Goal: Task Accomplishment & Management: Use online tool/utility

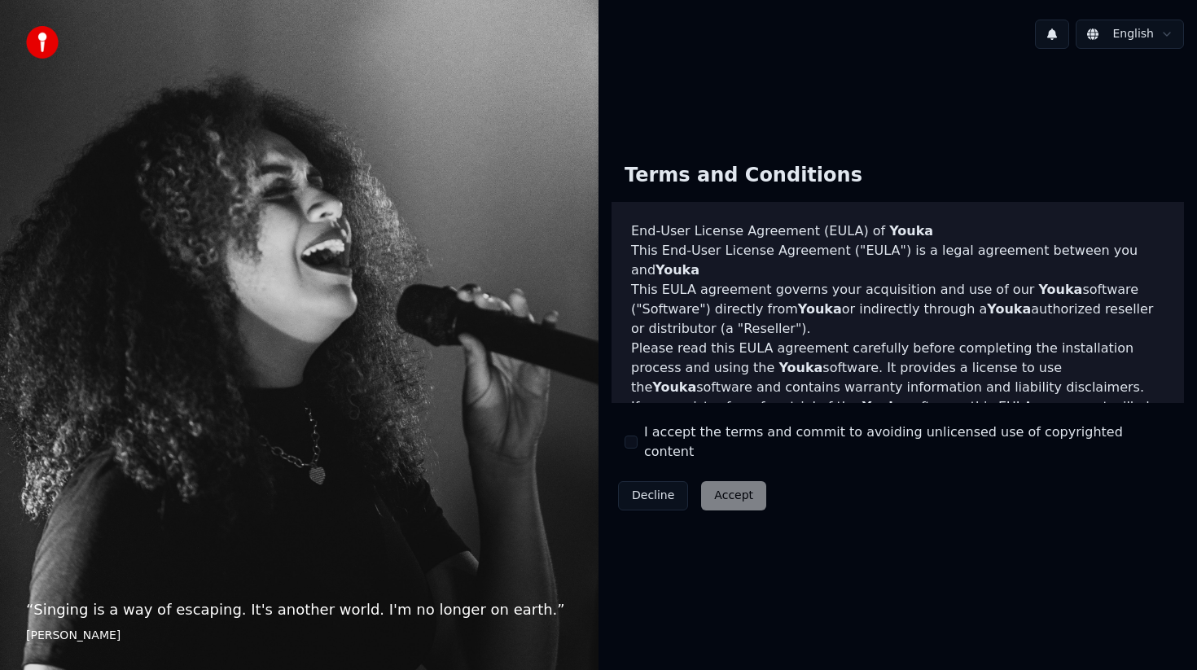
scroll to position [952, 0]
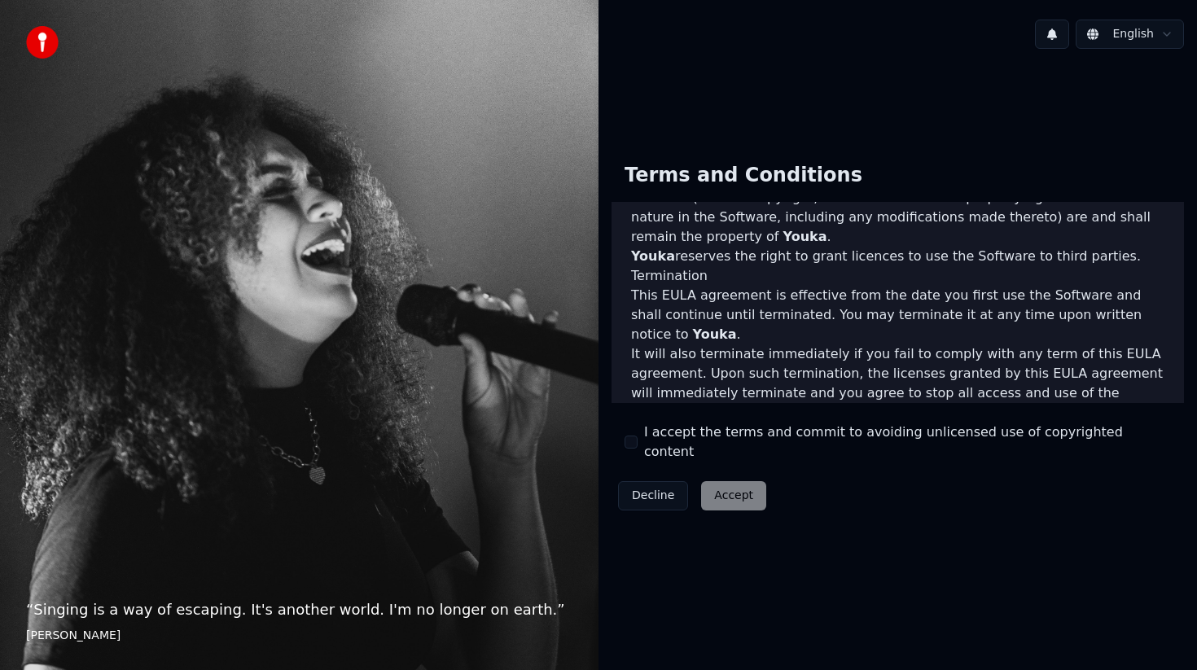
click at [635, 447] on button "I accept the terms and commit to avoiding unlicensed use of copyrighted content" at bounding box center [631, 442] width 13 height 13
click at [741, 492] on button "Accept" at bounding box center [733, 495] width 65 height 29
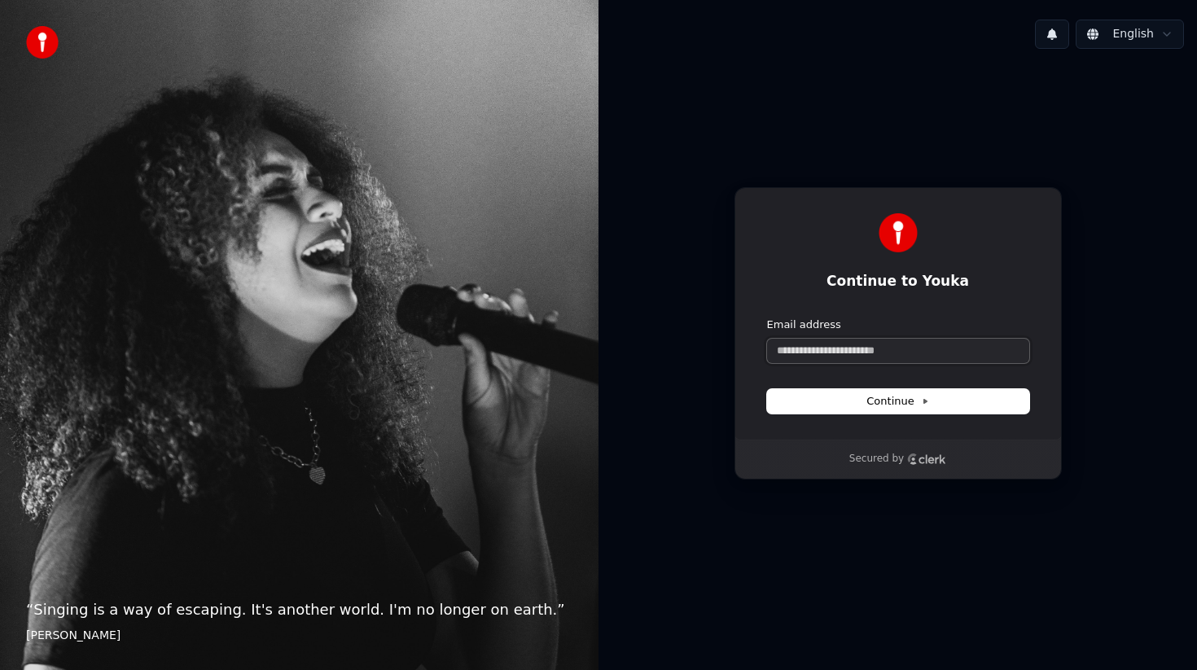
click at [885, 358] on input "Email address" at bounding box center [898, 351] width 262 height 24
click at [767, 318] on button "submit" at bounding box center [767, 318] width 0 height 0
type input "**********"
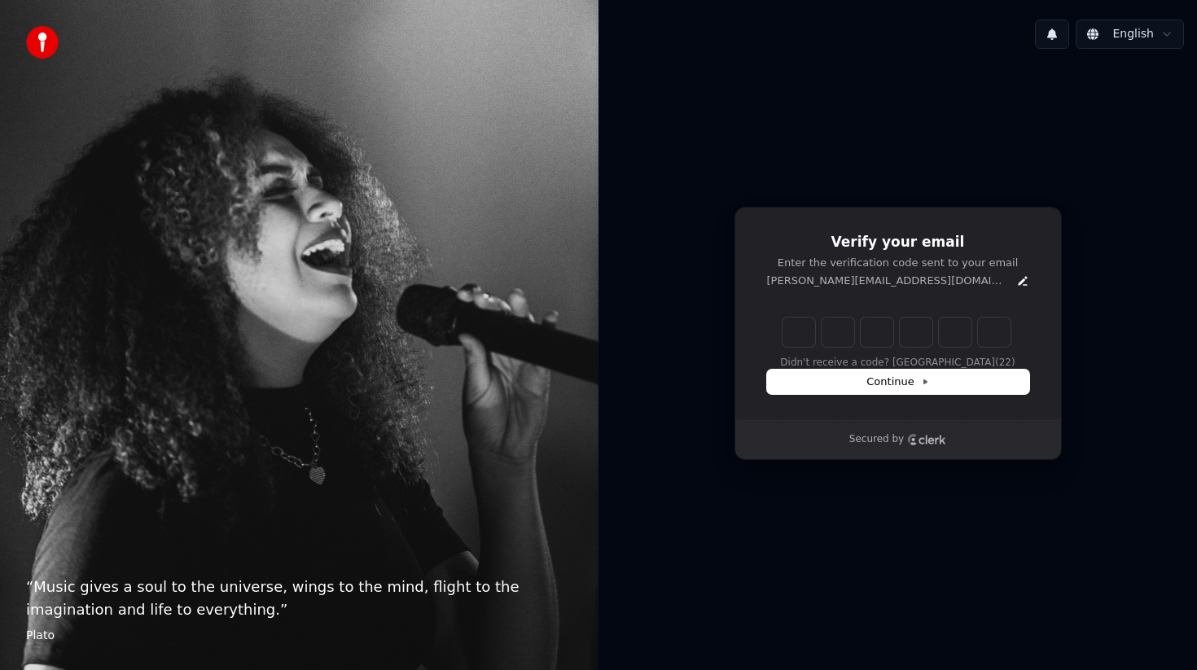
type input "*"
type input "**"
type input "*"
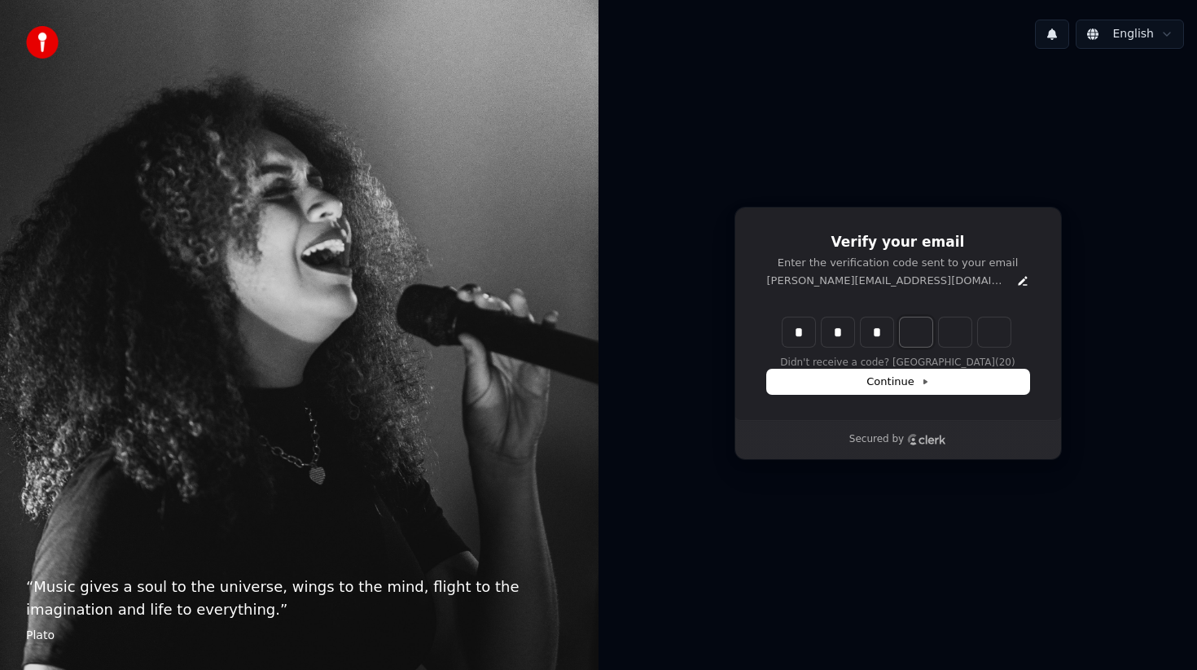
type input "***"
type input "*"
type input "****"
type input "*"
type input "*****"
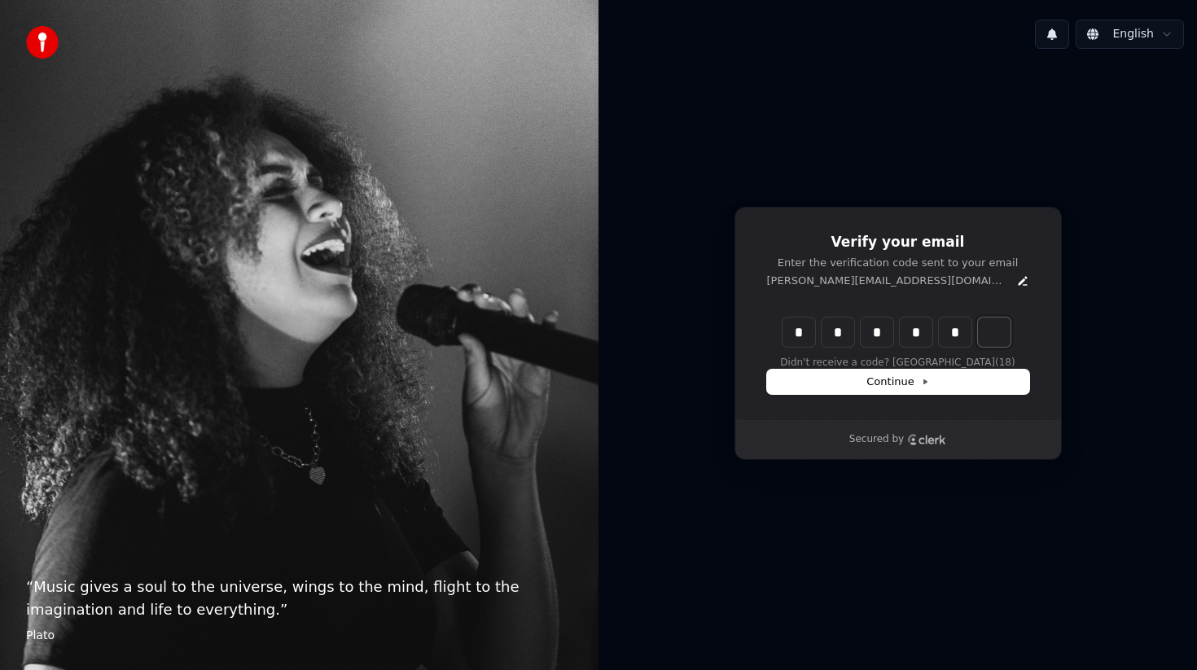
type input "*"
type input "******"
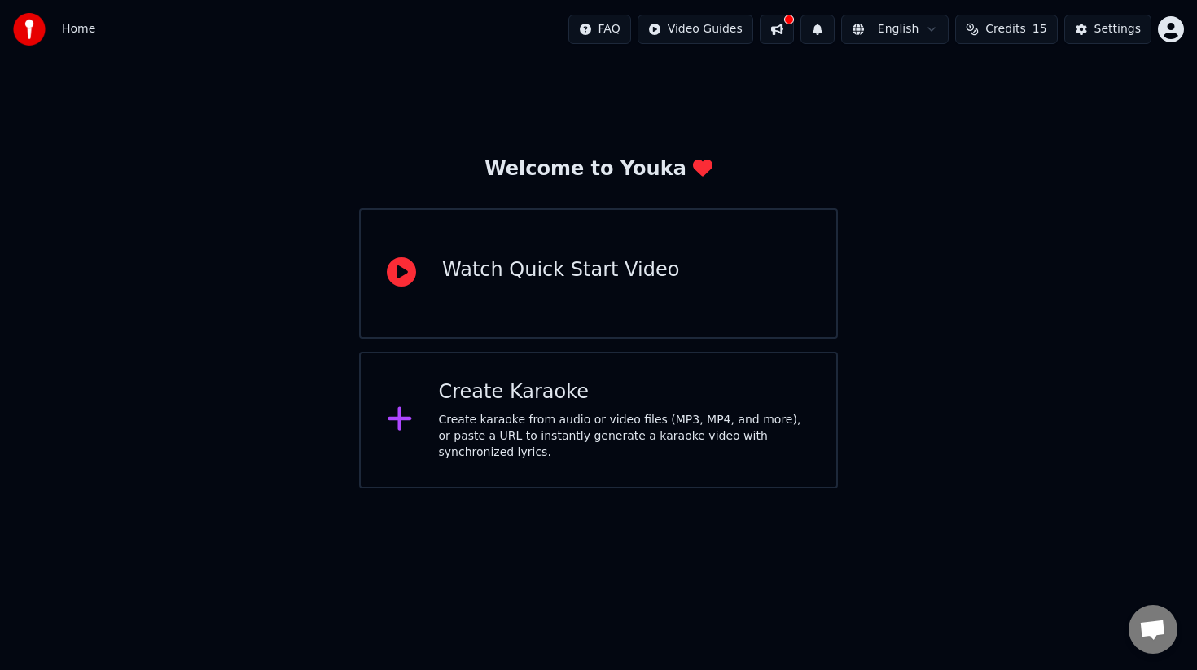
click at [593, 441] on div "Create karaoke from audio or video files (MP3, MP4, and more), or paste a URL t…" at bounding box center [625, 436] width 372 height 49
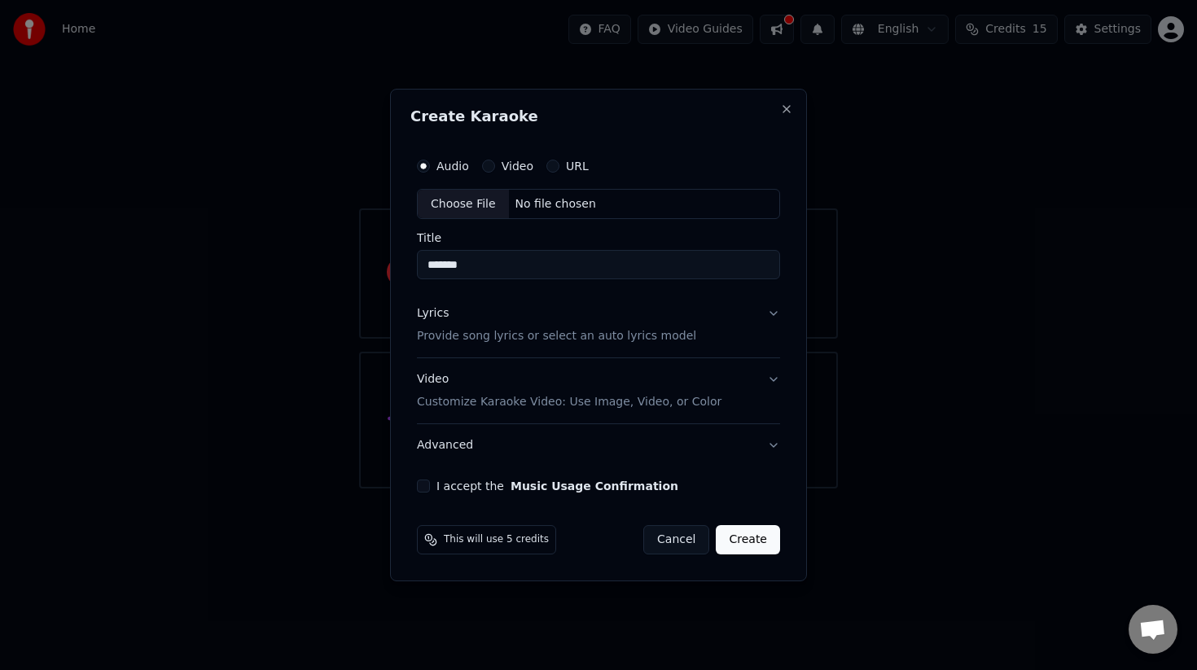
type input "*******"
click at [753, 317] on button "Lyrics Provide song lyrics or select an auto lyrics model" at bounding box center [598, 325] width 363 height 65
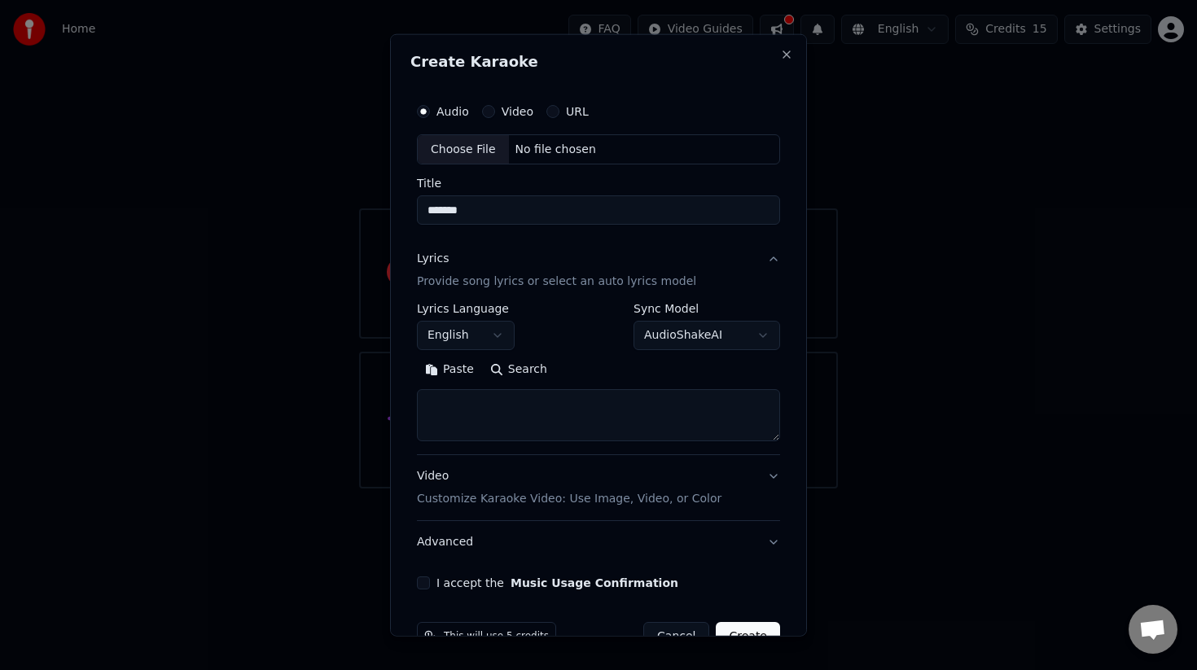
click at [486, 333] on body "**********" at bounding box center [598, 244] width 1197 height 489
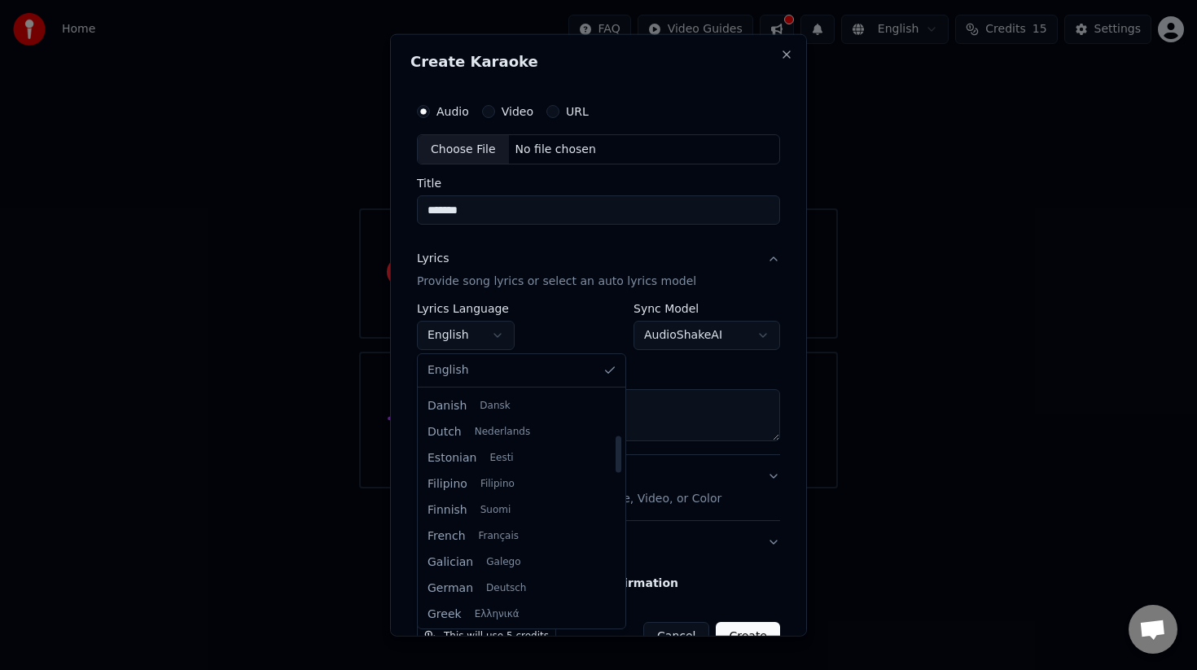
scroll to position [283, 0]
select select "**"
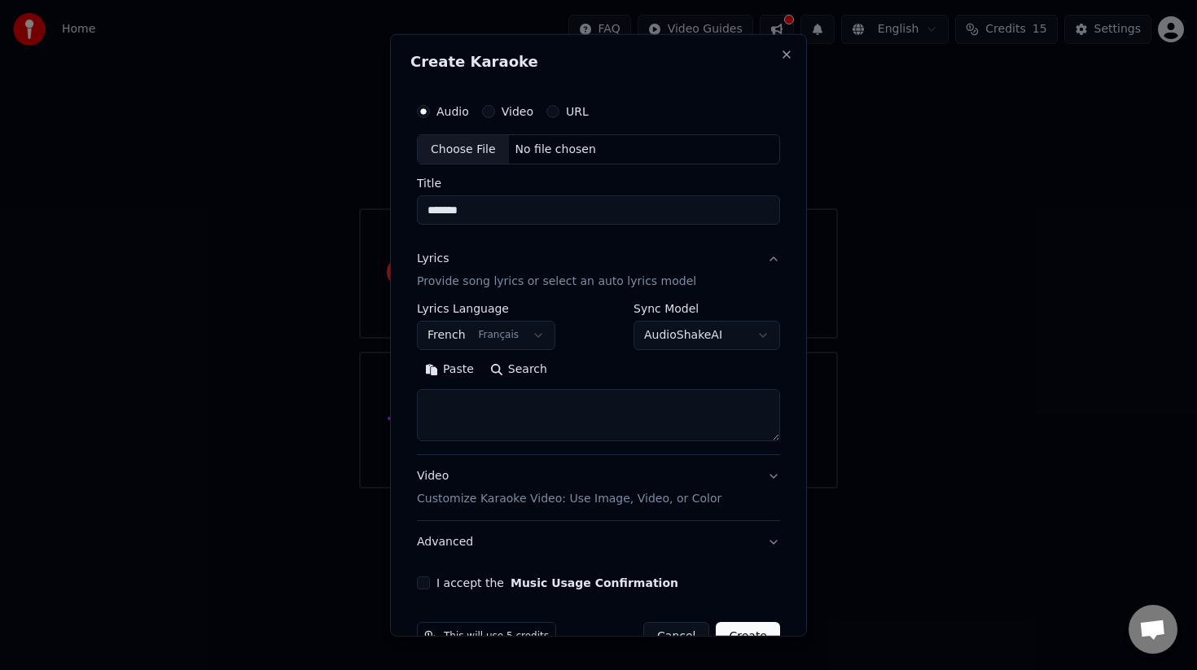
click at [549, 401] on textarea at bounding box center [598, 415] width 363 height 52
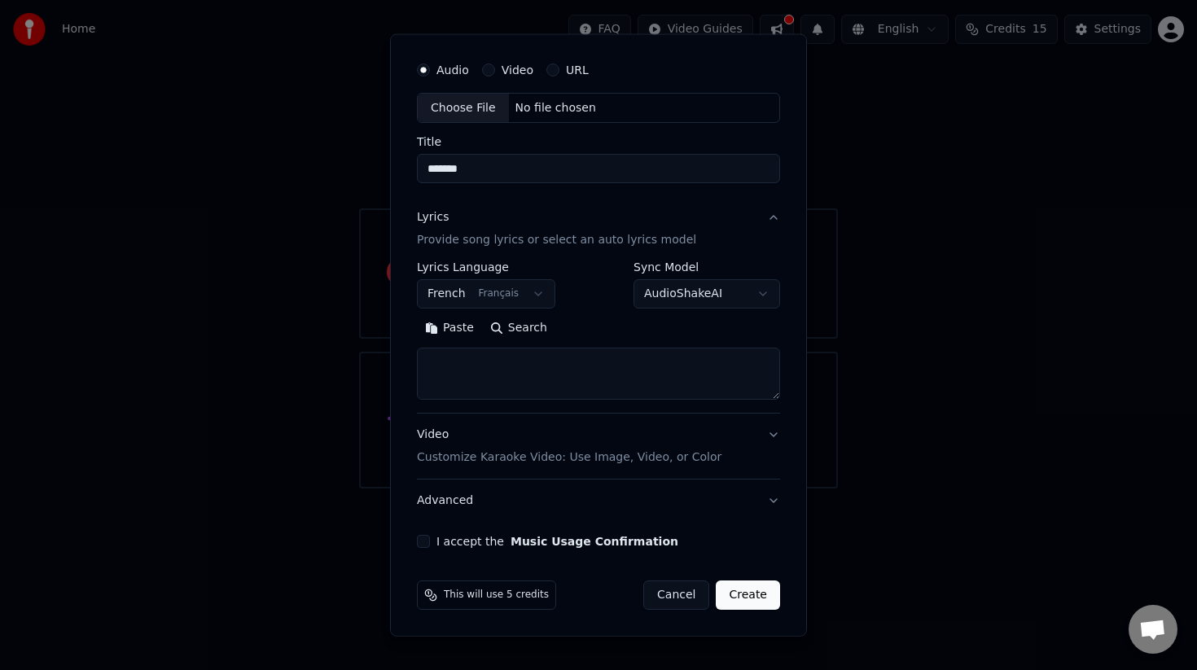
scroll to position [0, 0]
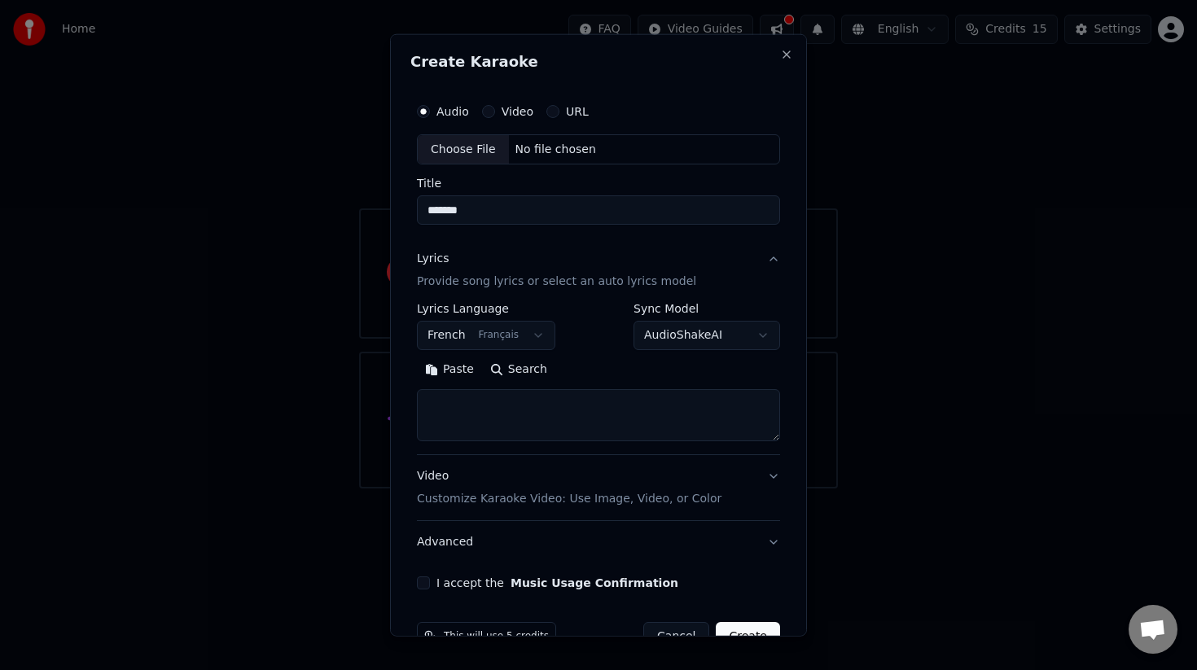
click at [491, 112] on button "Video" at bounding box center [488, 110] width 13 height 13
click at [433, 110] on div "Audio" at bounding box center [443, 110] width 52 height 13
click at [485, 109] on icon "button" at bounding box center [488, 111] width 7 height 7
click at [509, 151] on div "No file chosen" at bounding box center [556, 149] width 94 height 16
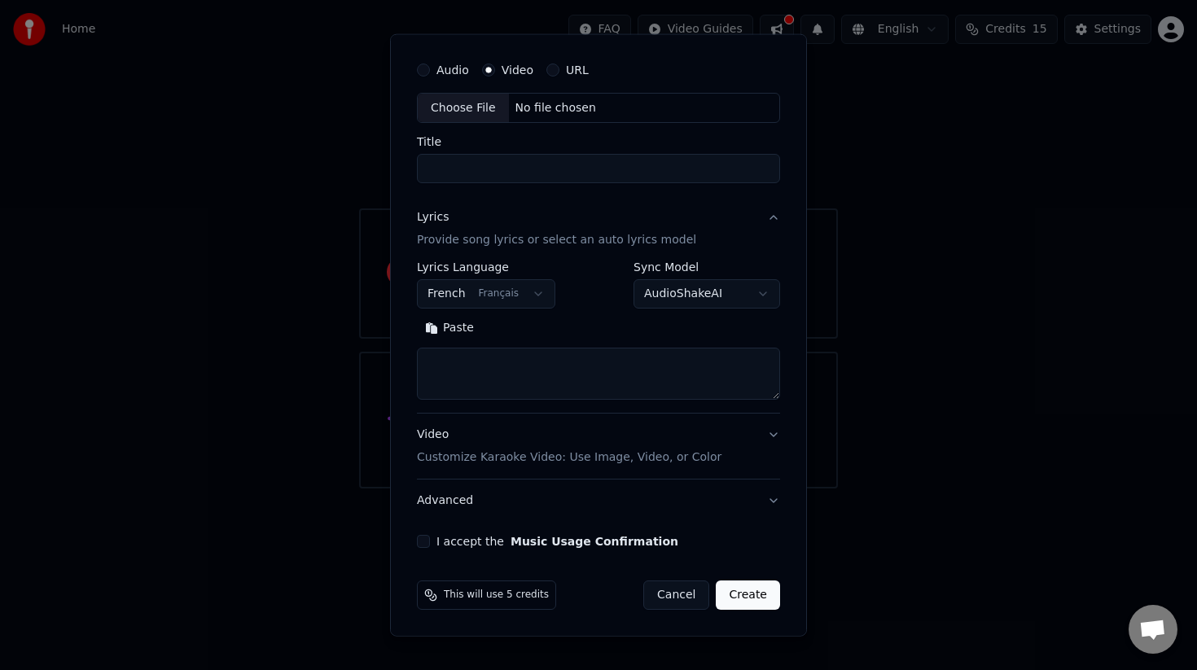
click at [774, 435] on button "Video Customize Karaoke Video: Use Image, Video, or Color" at bounding box center [598, 446] width 363 height 65
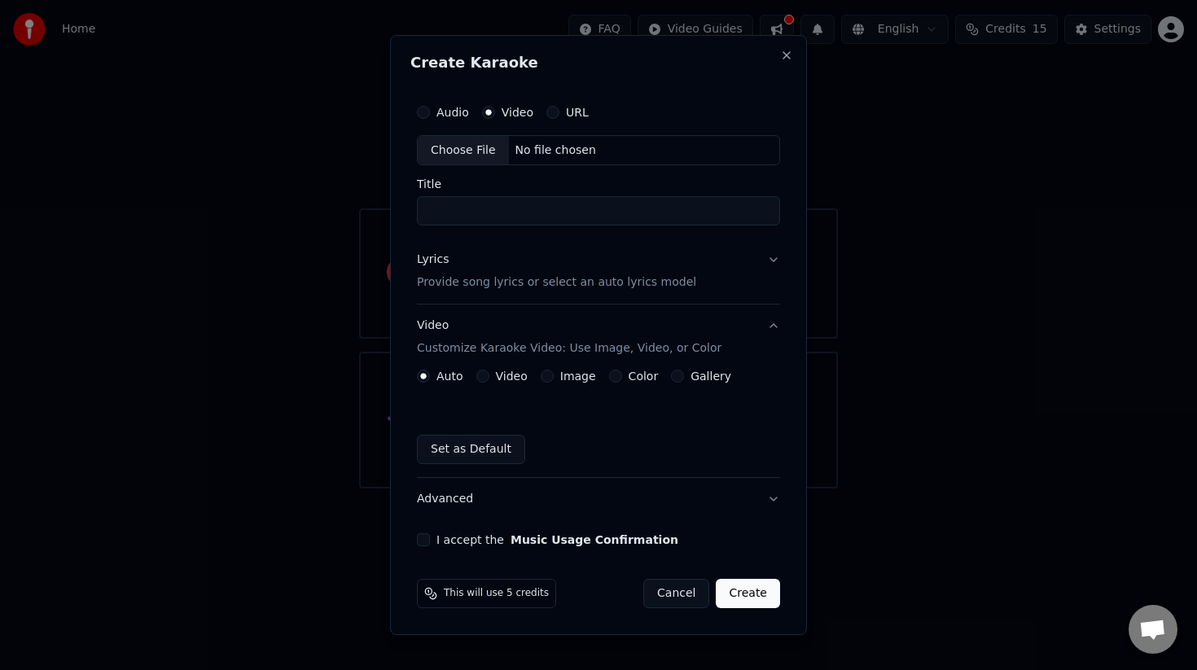
scroll to position [0, 0]
click at [775, 329] on button "Video Customize Karaoke Video: Use Image, Video, or Color" at bounding box center [598, 337] width 363 height 65
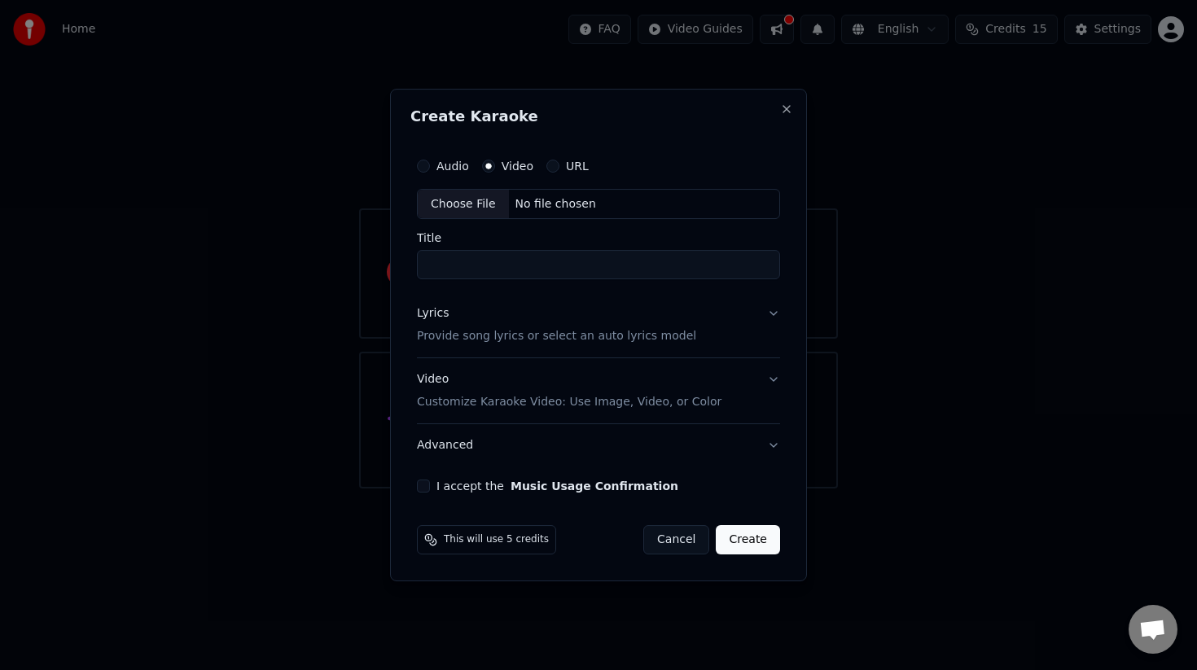
click at [556, 170] on div "URL" at bounding box center [567, 166] width 42 height 13
click at [554, 170] on button "URL" at bounding box center [552, 166] width 13 height 13
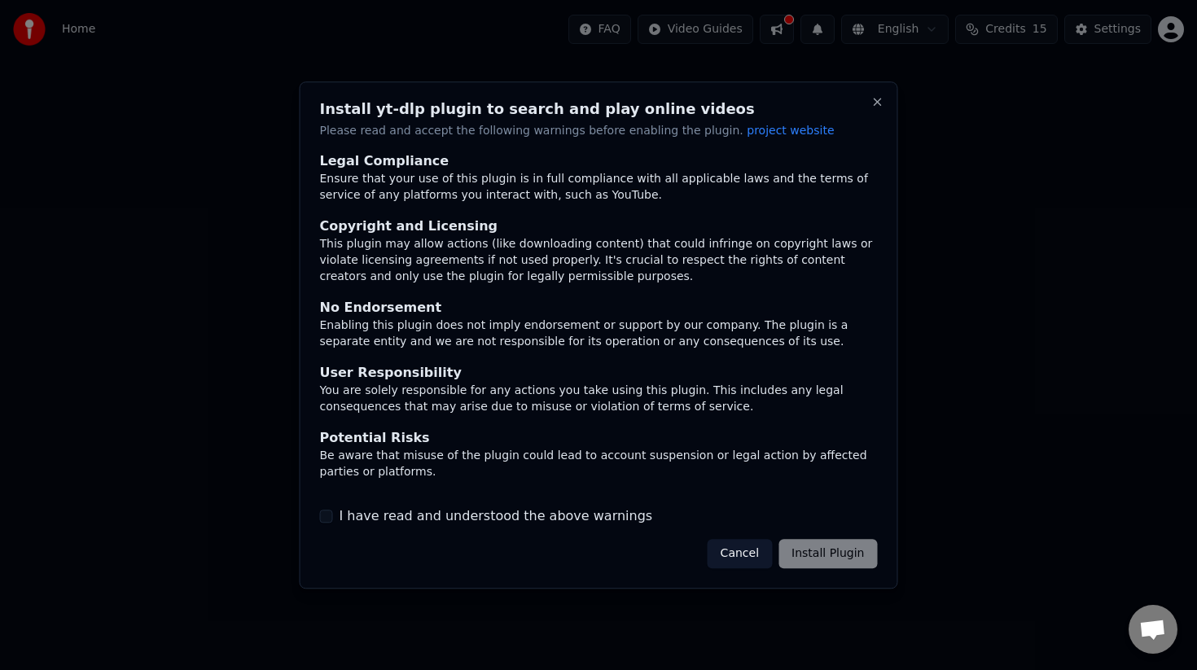
click at [754, 552] on button "Cancel" at bounding box center [740, 553] width 64 height 29
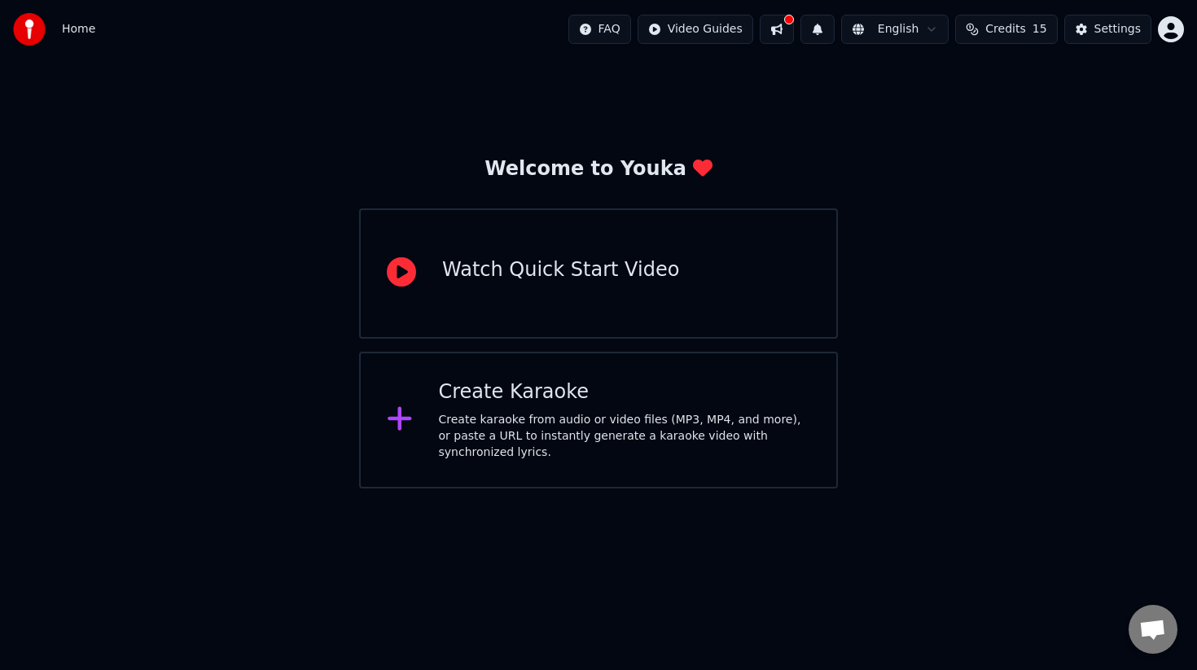
click at [484, 274] on div "Watch Quick Start Video" at bounding box center [560, 270] width 237 height 26
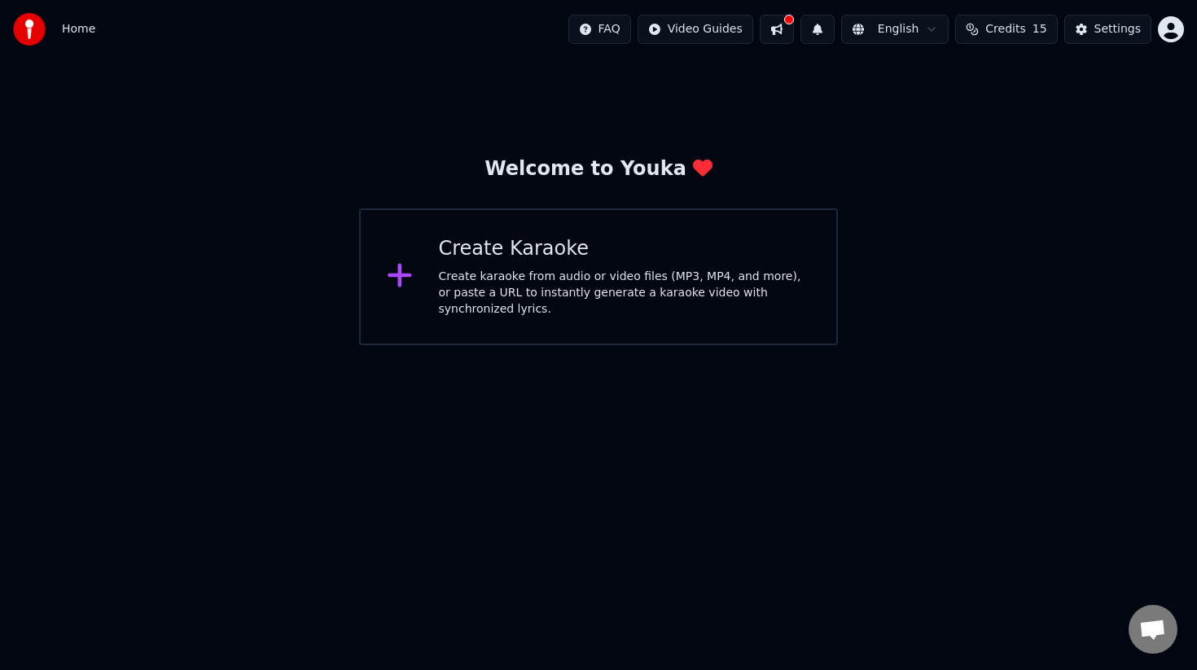
click at [524, 320] on div "Create Karaoke Create karaoke from audio or video files (MP3, MP4, and more), o…" at bounding box center [598, 276] width 479 height 137
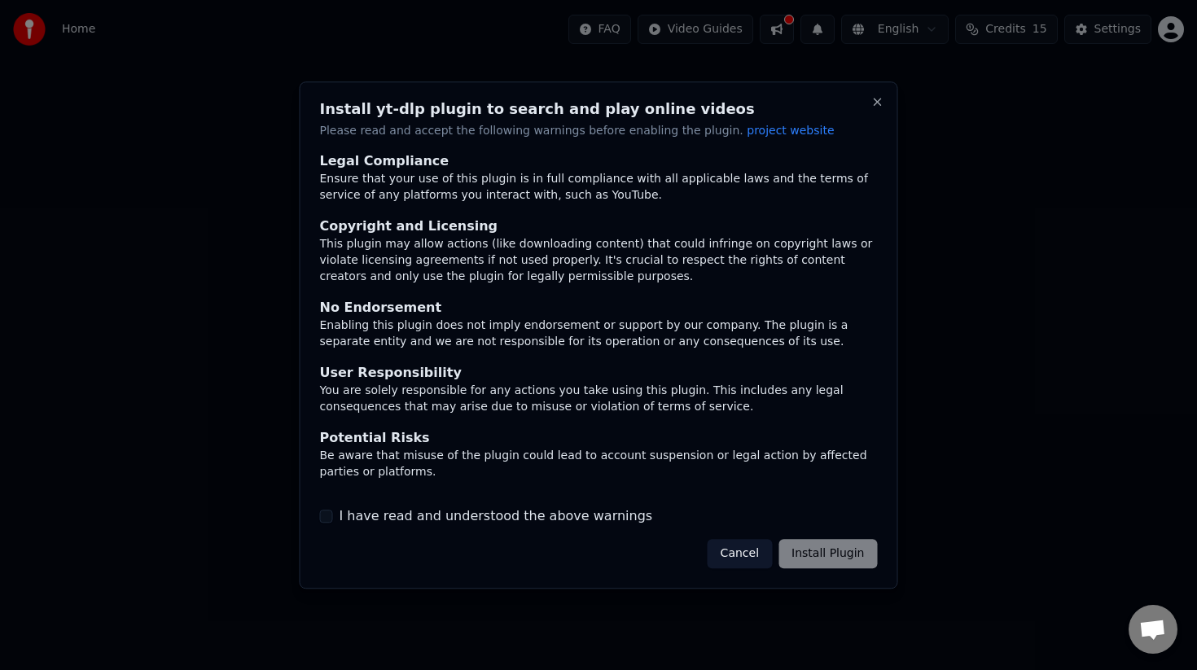
click at [757, 554] on button "Cancel" at bounding box center [740, 553] width 64 height 29
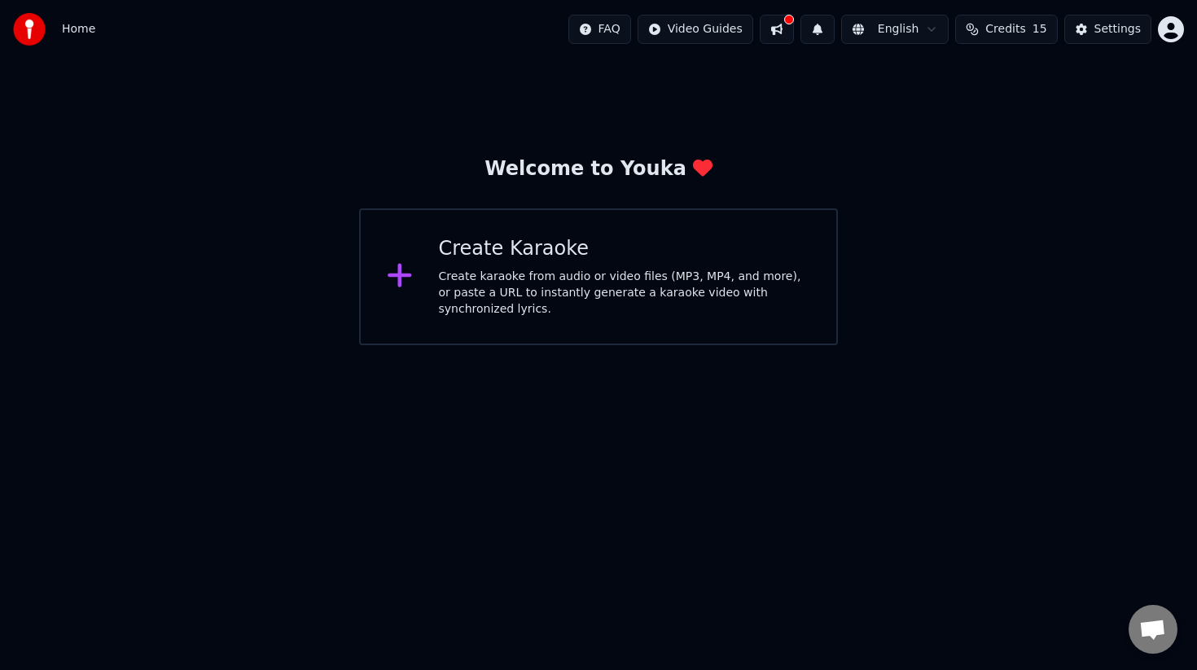
click at [446, 271] on div "Create karaoke from audio or video files (MP3, MP4, and more), or paste a URL t…" at bounding box center [625, 293] width 372 height 49
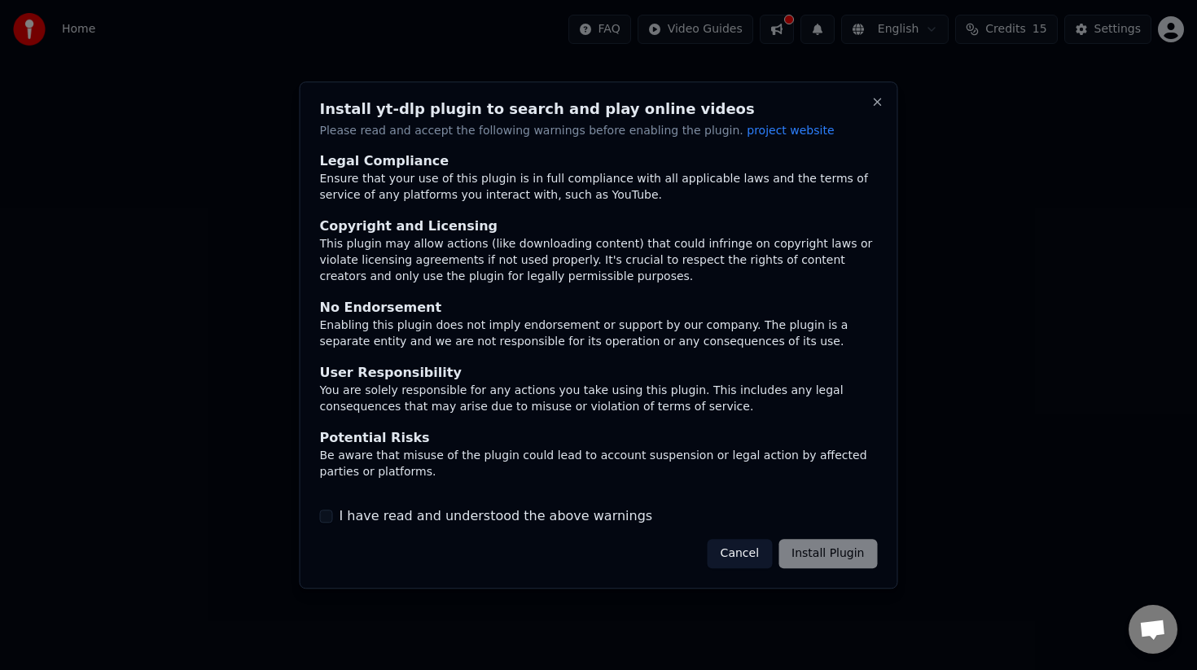
click at [475, 523] on label "I have read and understood the above warnings" at bounding box center [497, 517] width 314 height 20
click at [333, 523] on button "I have read and understood the above warnings" at bounding box center [326, 516] width 13 height 13
click at [749, 548] on button "Cancel" at bounding box center [740, 553] width 64 height 29
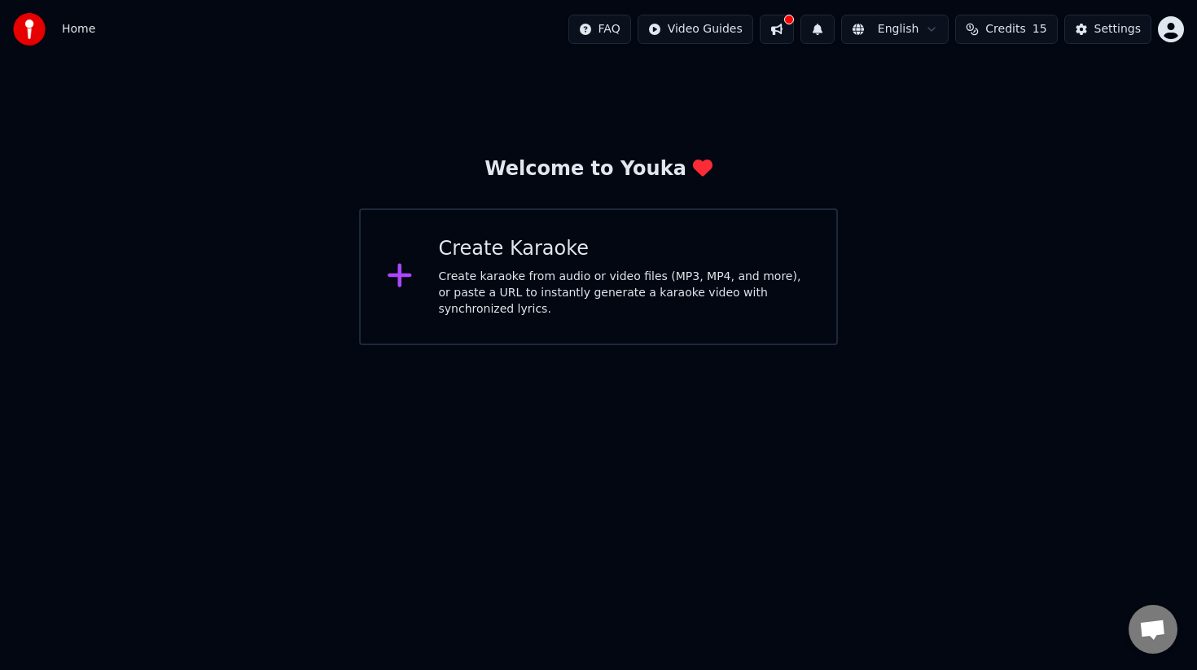
click at [575, 320] on div "Create Karaoke Create karaoke from audio or video files (MP3, MP4, and more), o…" at bounding box center [598, 276] width 479 height 137
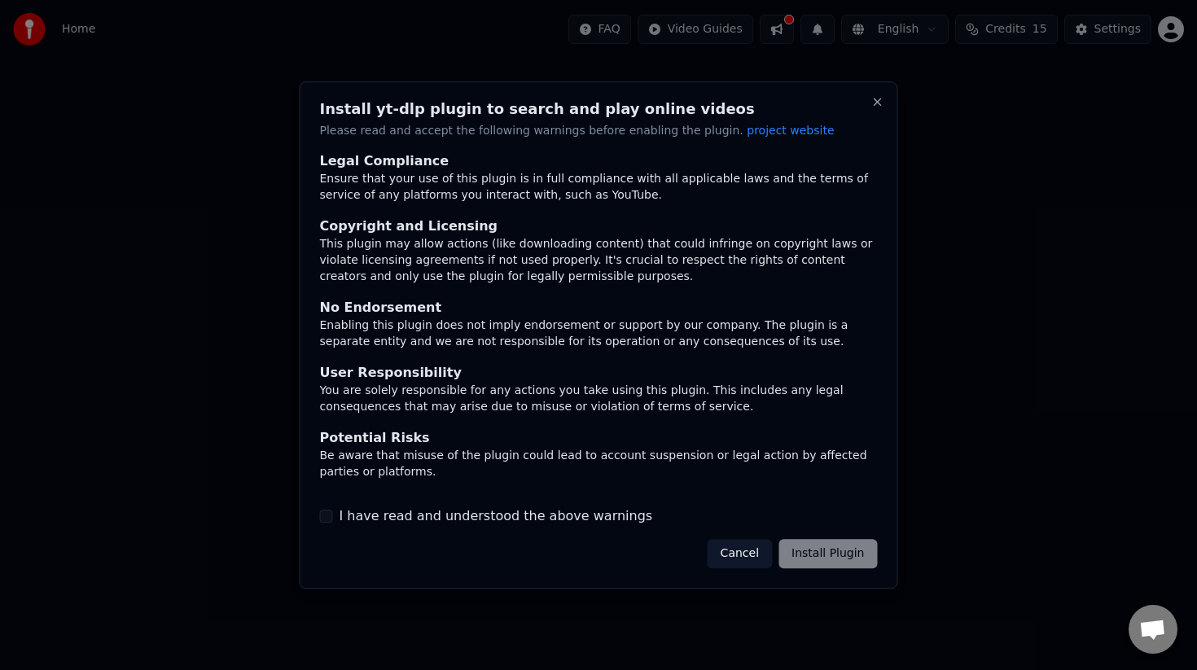
click at [534, 523] on label "I have read and understood the above warnings" at bounding box center [497, 517] width 314 height 20
click at [333, 523] on button "I have read and understood the above warnings" at bounding box center [326, 516] width 13 height 13
click at [876, 95] on button "Close" at bounding box center [877, 101] width 13 height 13
click at [868, 104] on h2 "Install yt-dlp plugin to search and play online videos" at bounding box center [599, 109] width 558 height 15
click at [877, 104] on button "Close" at bounding box center [877, 101] width 13 height 13
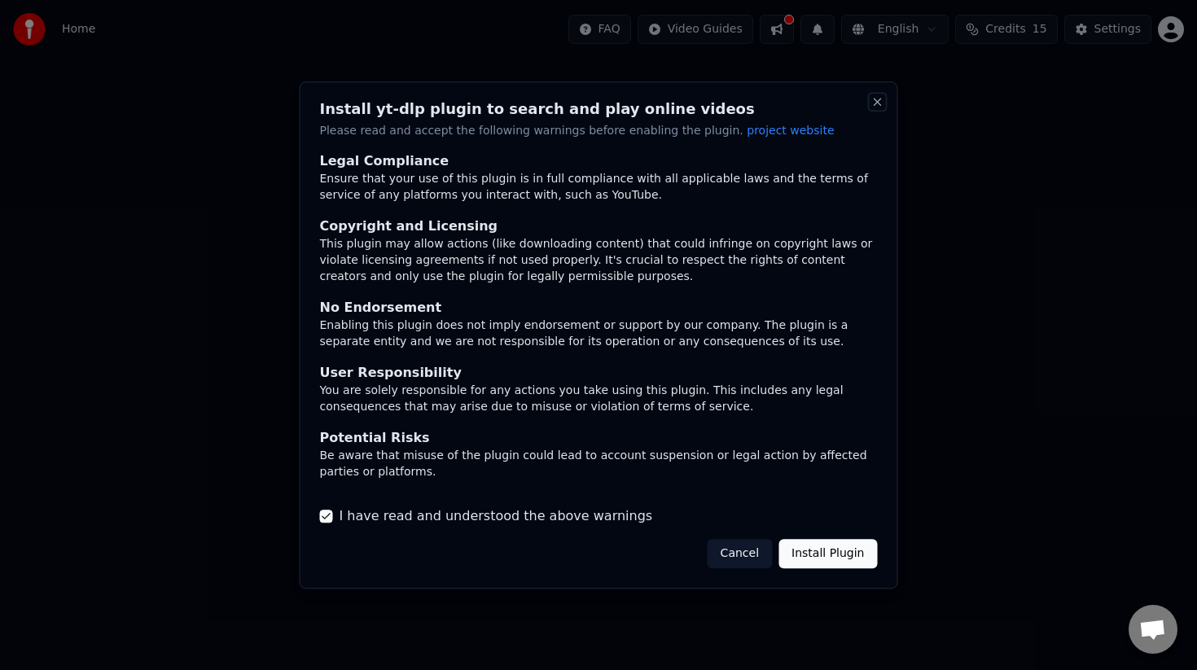
click at [877, 104] on button "Close" at bounding box center [877, 101] width 13 height 13
click at [827, 560] on button "Install Plugin" at bounding box center [828, 553] width 99 height 29
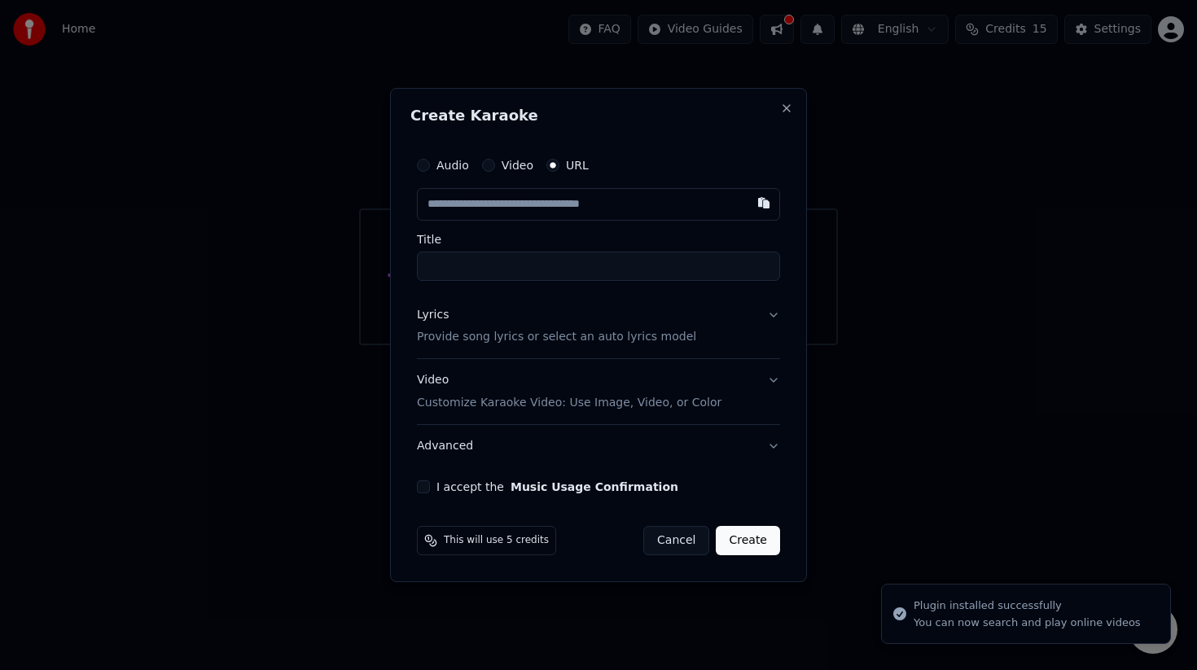
click at [435, 182] on div "Audio Video URL" at bounding box center [598, 185] width 363 height 72
click at [428, 169] on div "Audio" at bounding box center [443, 165] width 52 height 13
click at [421, 169] on button "Audio" at bounding box center [423, 165] width 13 height 13
click at [493, 208] on div "Choose File" at bounding box center [463, 204] width 91 height 29
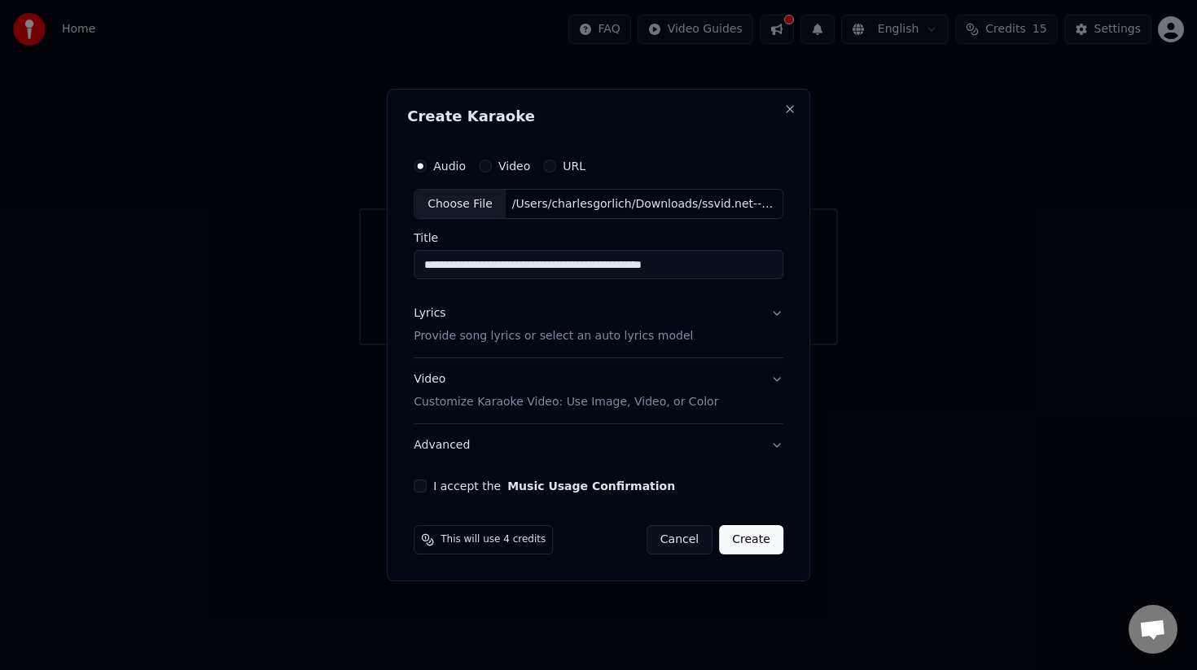
click at [608, 270] on input "**********" at bounding box center [599, 265] width 370 height 29
click at [735, 265] on input "**********" at bounding box center [599, 265] width 370 height 29
type input "**********"
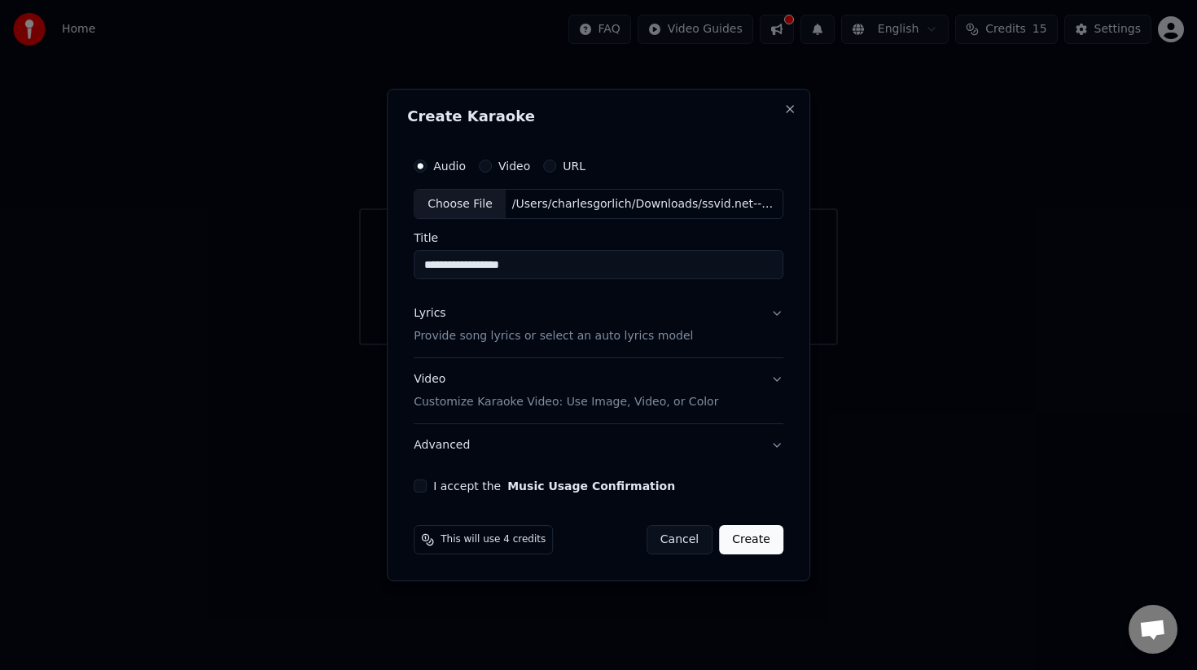
click at [693, 311] on button "Lyrics Provide song lyrics or select an auto lyrics model" at bounding box center [599, 325] width 370 height 65
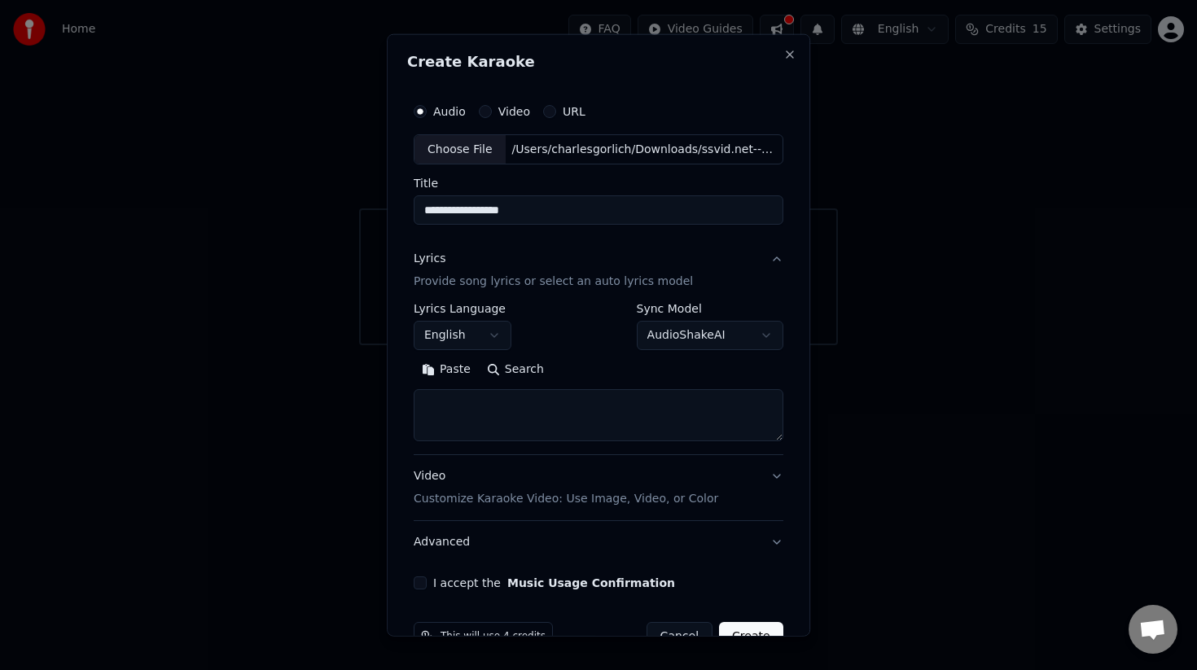
click at [476, 336] on body "**********" at bounding box center [598, 172] width 1197 height 345
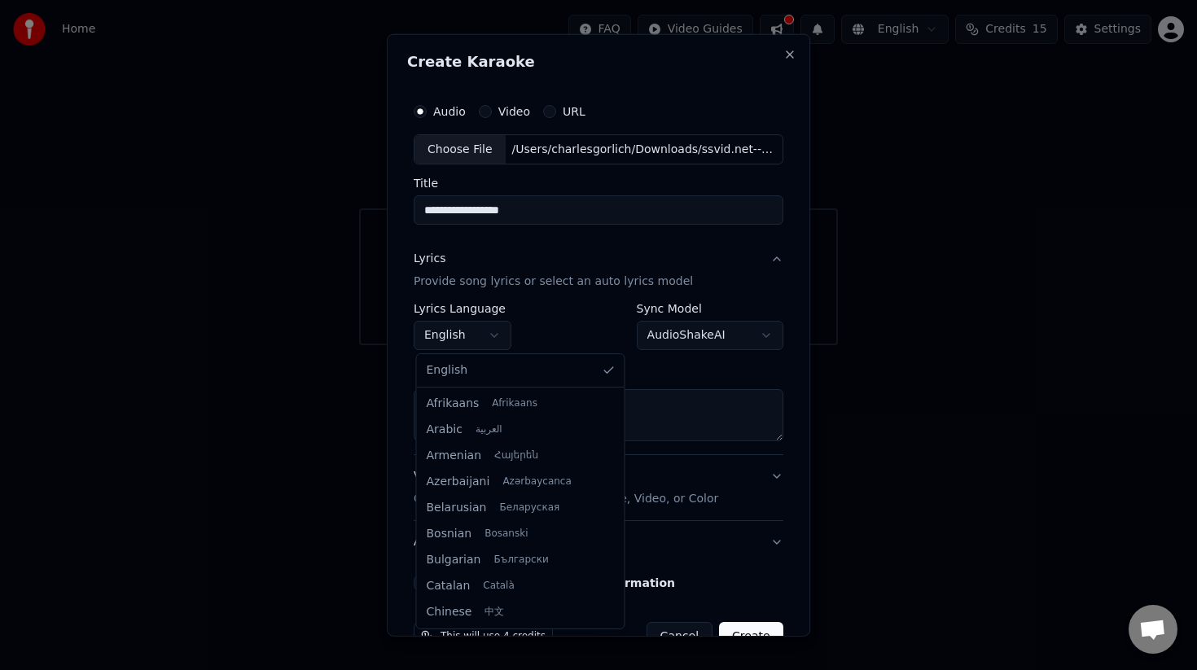
scroll to position [261, 0]
select select "**"
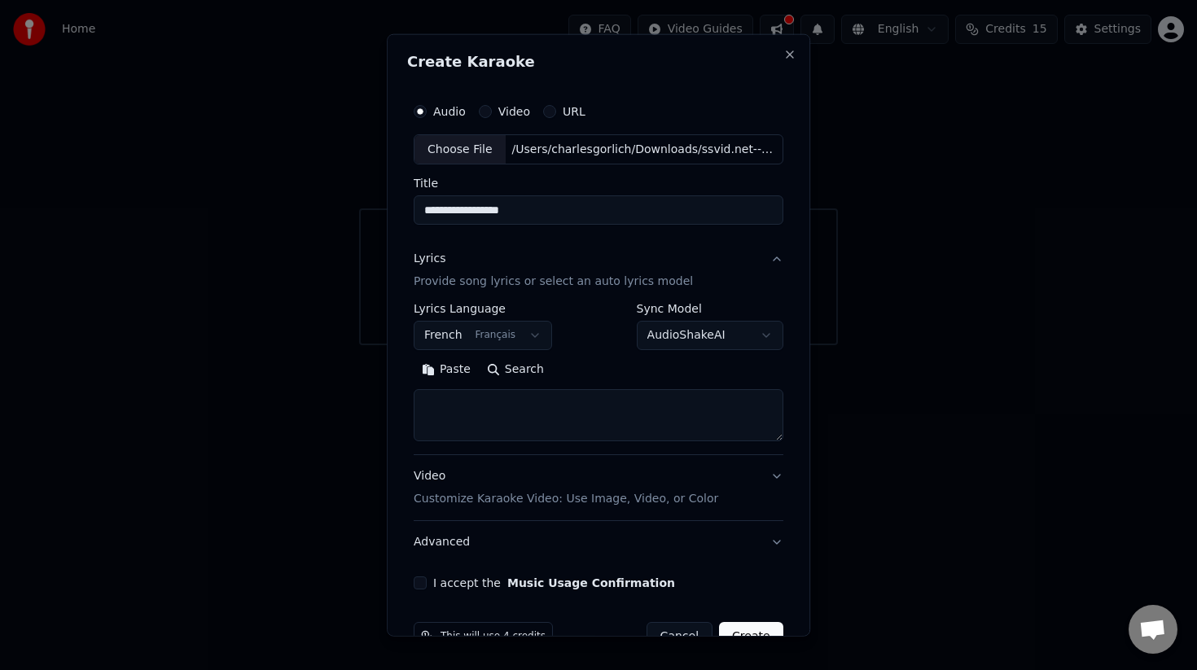
click at [508, 400] on textarea at bounding box center [599, 415] width 370 height 52
click at [463, 417] on textarea at bounding box center [599, 415] width 370 height 52
paste textarea "**********"
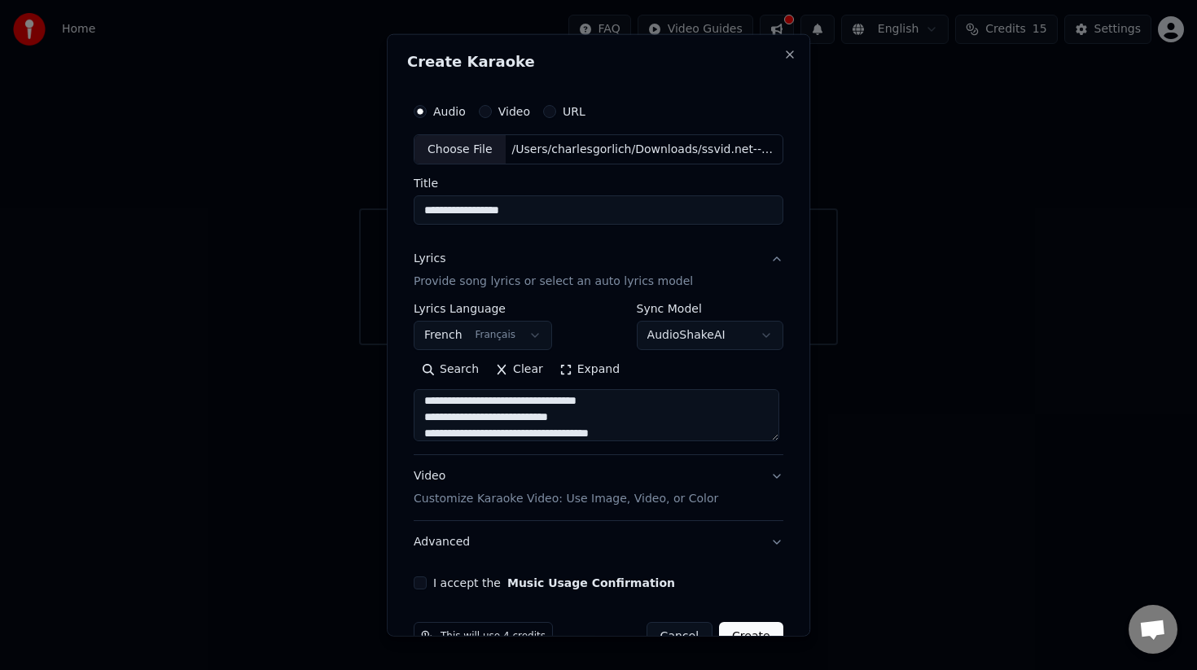
scroll to position [109, 0]
click at [521, 412] on textarea "**********" at bounding box center [597, 415] width 366 height 52
click at [663, 424] on textarea "**********" at bounding box center [597, 415] width 366 height 52
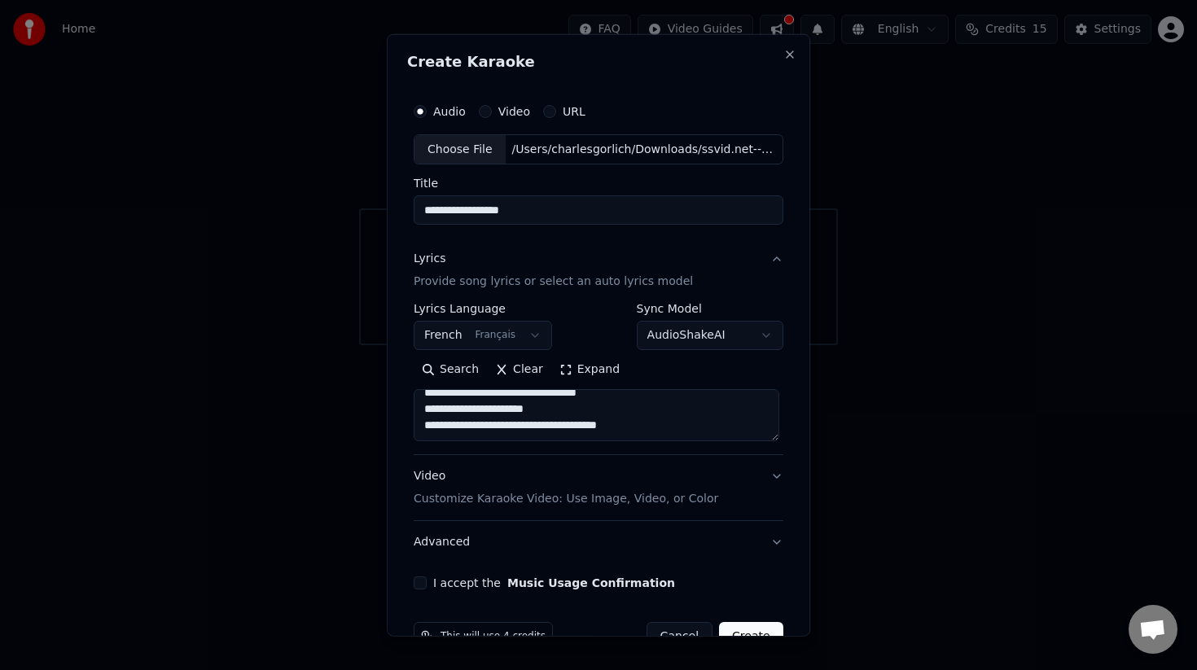
paste textarea "**********"
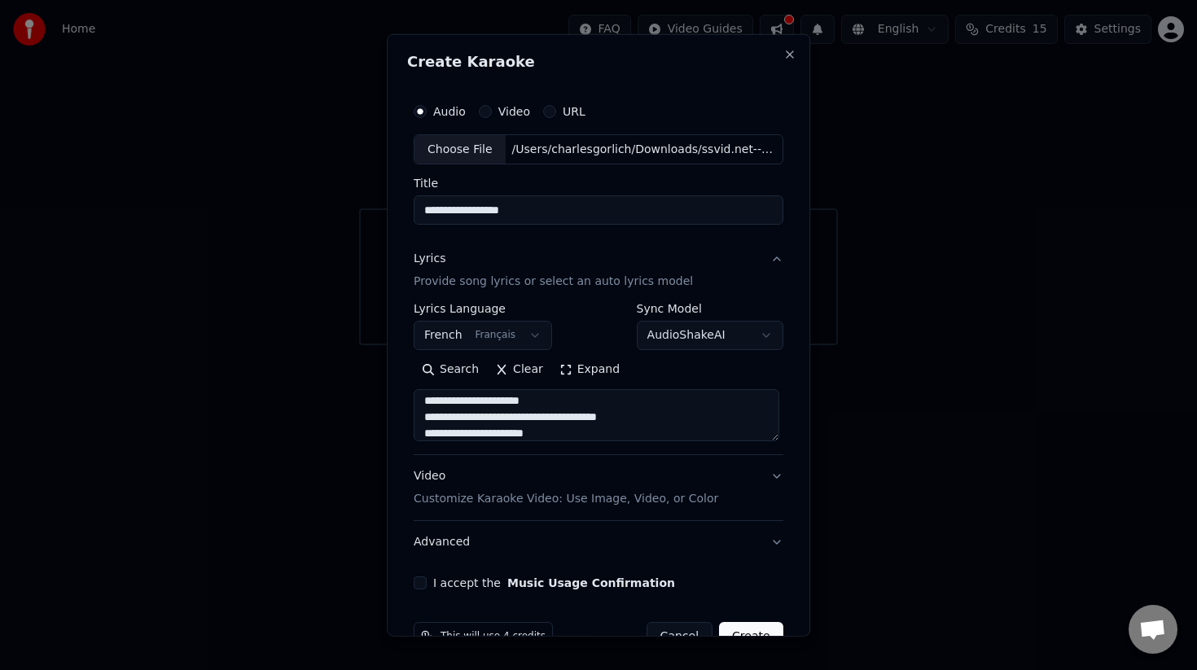
scroll to position [394, 0]
paste textarea "**********"
click at [488, 435] on textarea "**********" at bounding box center [597, 415] width 366 height 52
click at [483, 436] on textarea "**********" at bounding box center [597, 415] width 366 height 52
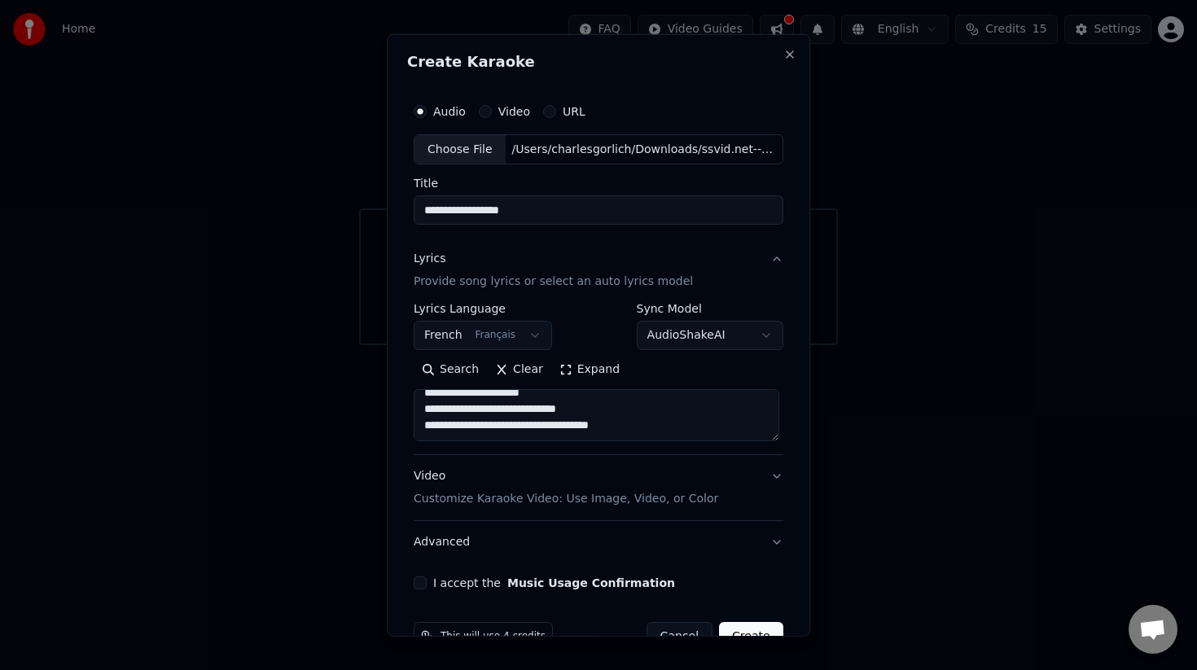
click at [454, 437] on textarea "**********" at bounding box center [597, 415] width 366 height 52
click at [437, 446] on div "**********" at bounding box center [599, 378] width 370 height 151
click at [446, 438] on textarea "**********" at bounding box center [597, 415] width 366 height 52
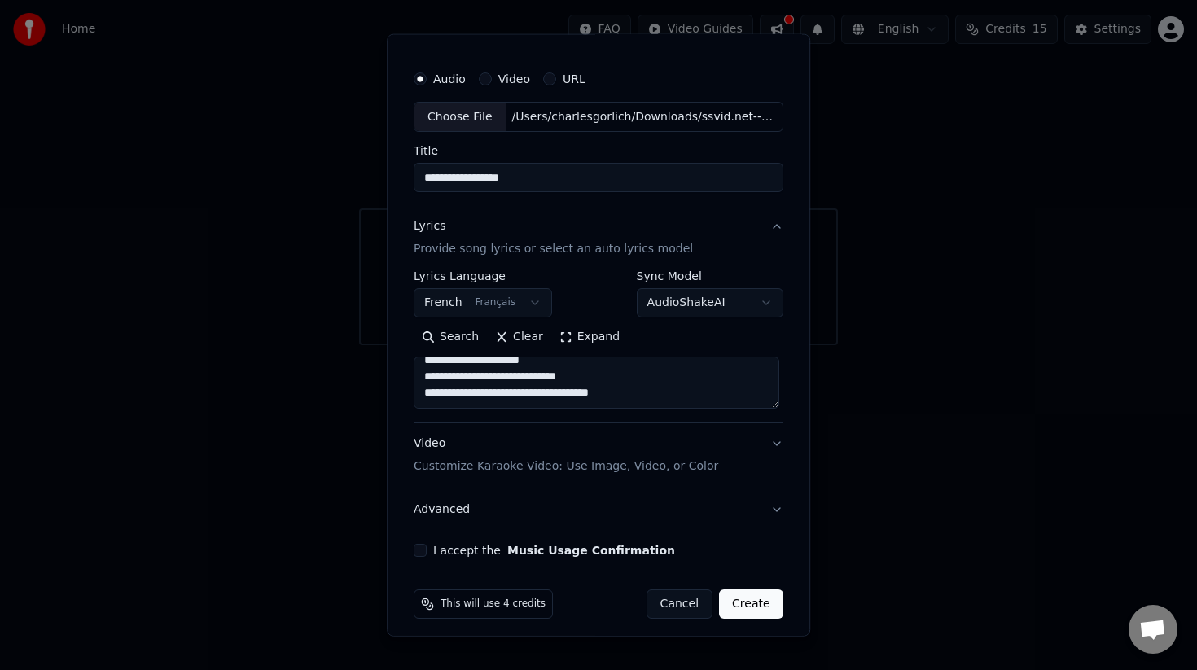
scroll to position [41, 0]
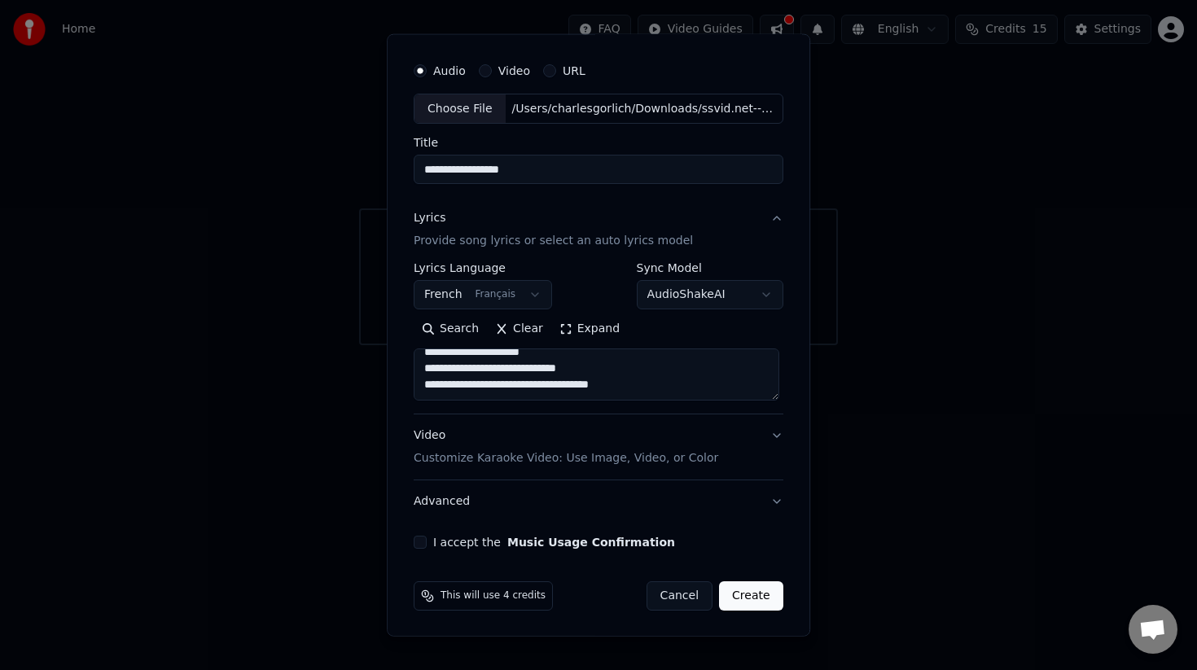
click at [467, 381] on textarea "**********" at bounding box center [597, 375] width 366 height 52
click at [465, 384] on textarea "**********" at bounding box center [597, 375] width 366 height 52
click at [540, 396] on textarea "**********" at bounding box center [597, 375] width 366 height 52
click at [473, 392] on textarea "**********" at bounding box center [597, 375] width 366 height 52
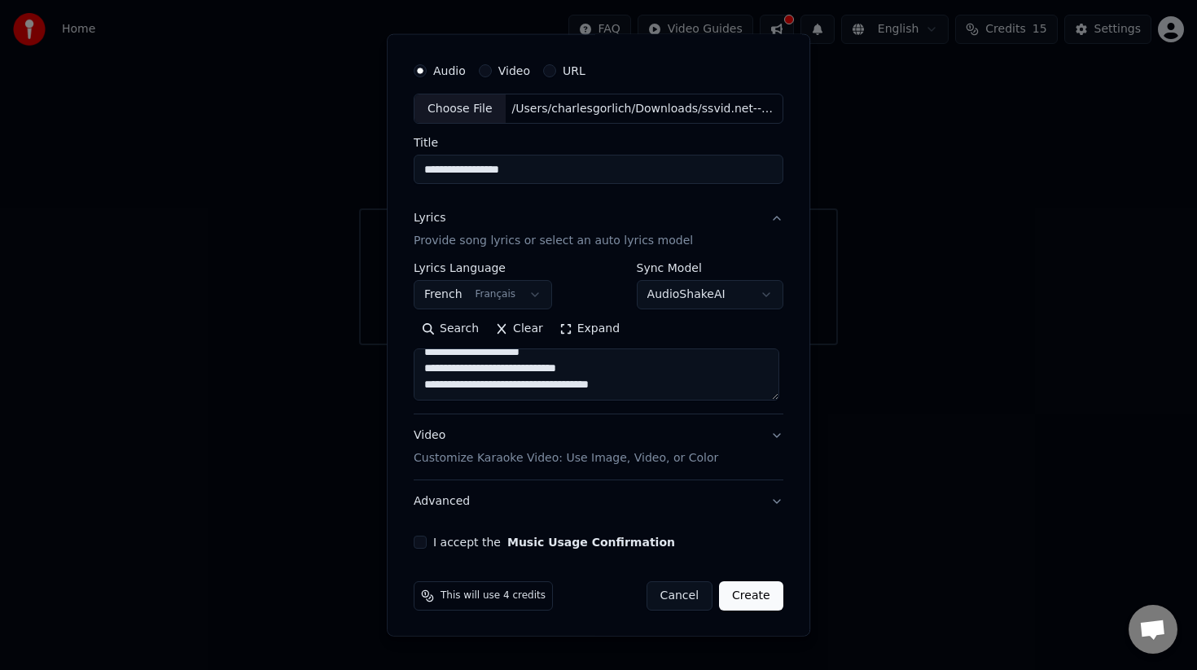
click at [503, 365] on textarea "**********" at bounding box center [597, 375] width 366 height 52
paste textarea "**********"
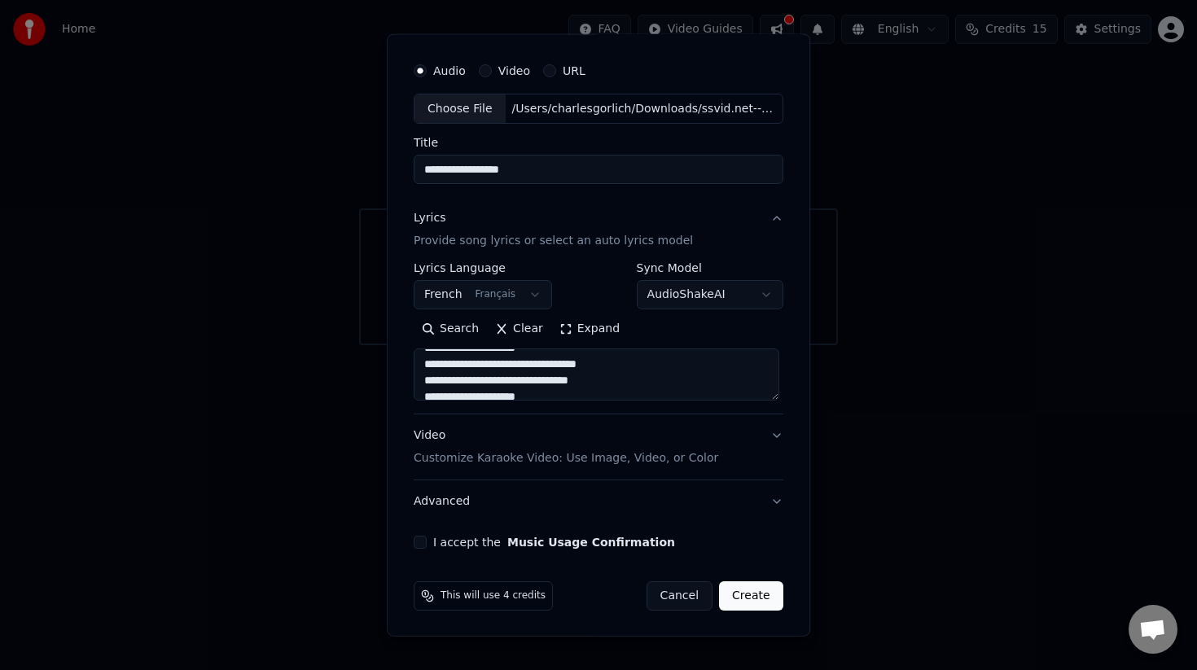
scroll to position [42, 0]
type textarea "**********"
click at [768, 437] on button "Video Customize Karaoke Video: Use Image, Video, or Color" at bounding box center [599, 446] width 370 height 65
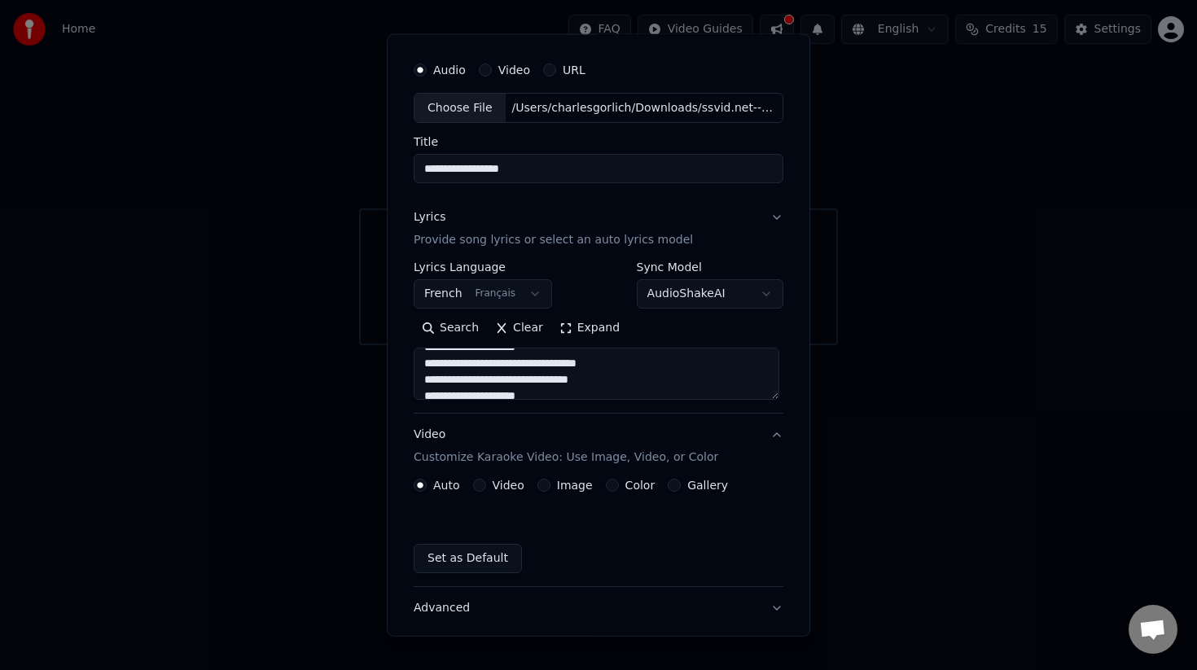
scroll to position [0, 0]
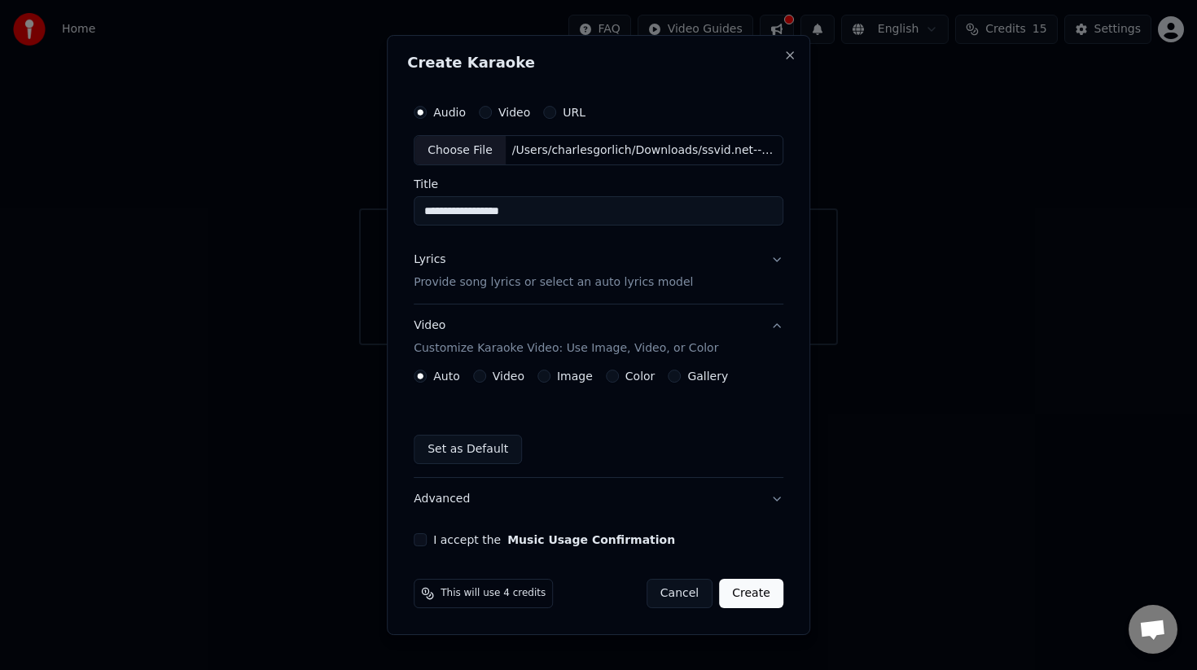
click at [615, 381] on div "Color" at bounding box center [631, 376] width 50 height 13
click at [612, 381] on button "Color" at bounding box center [612, 376] width 13 height 13
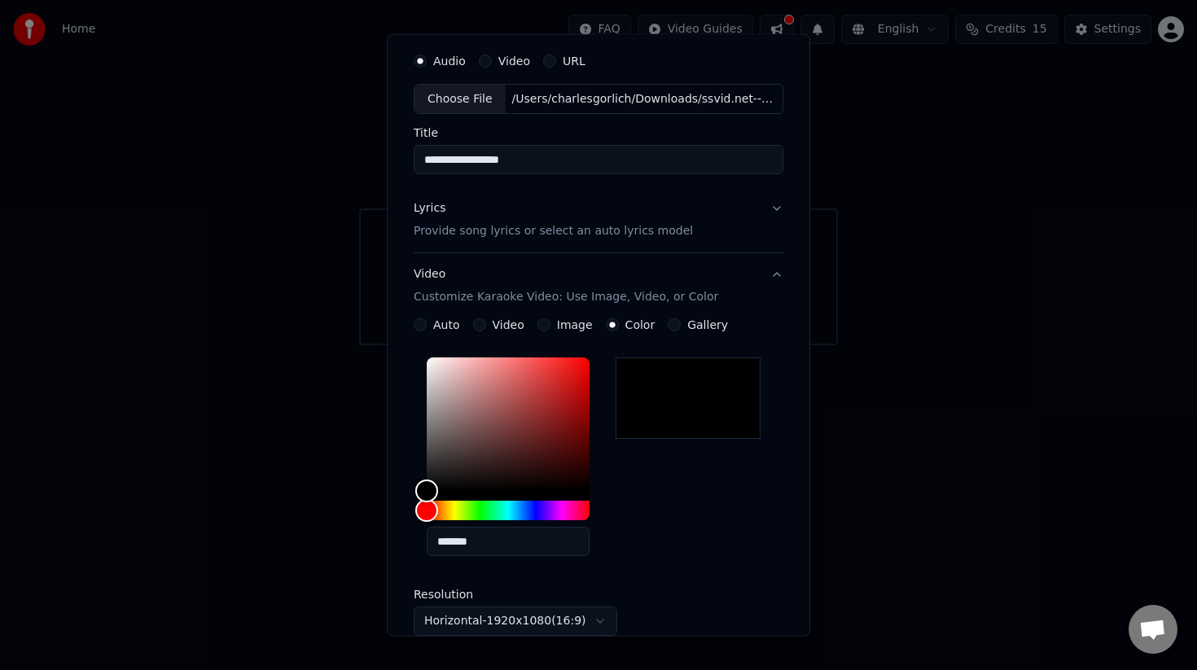
scroll to position [62, 0]
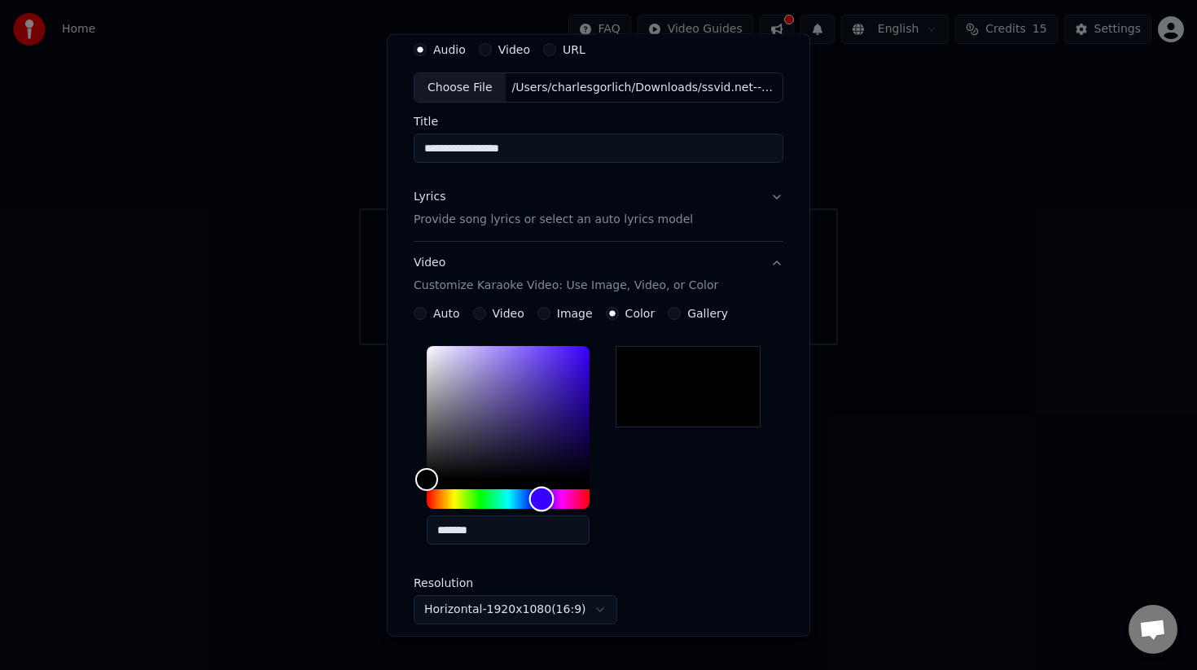
drag, startPoint x: 432, startPoint y: 505, endPoint x: 543, endPoint y: 499, distance: 111.7
click at [543, 499] on div "Hue" at bounding box center [541, 499] width 25 height 25
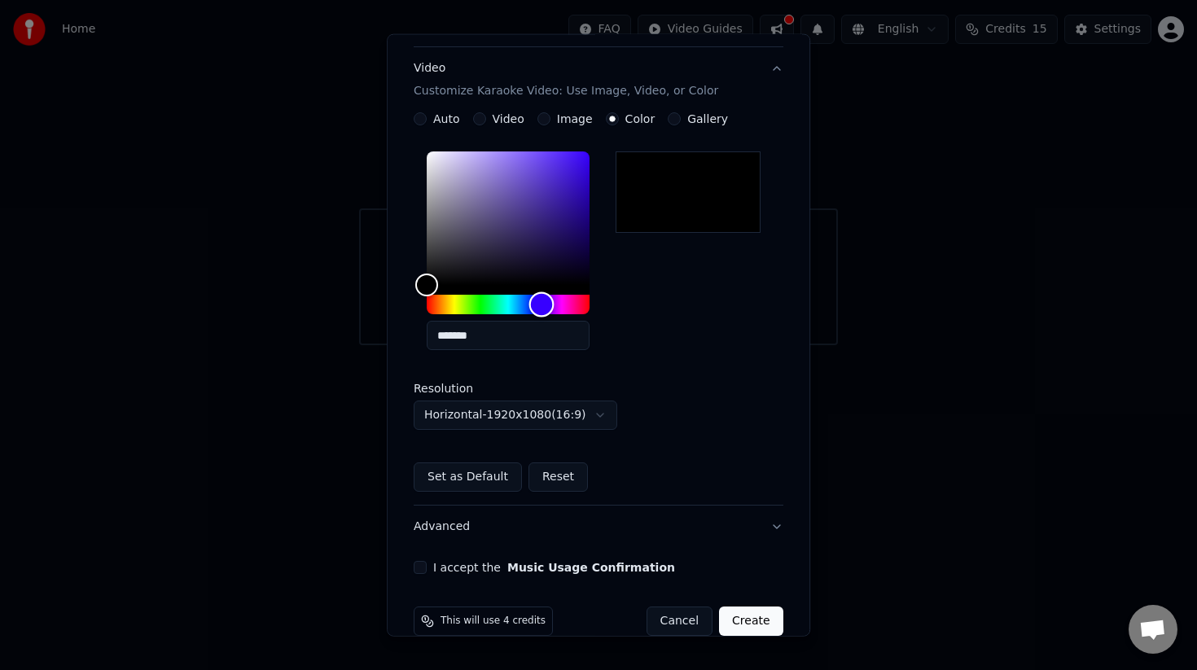
scroll to position [283, 0]
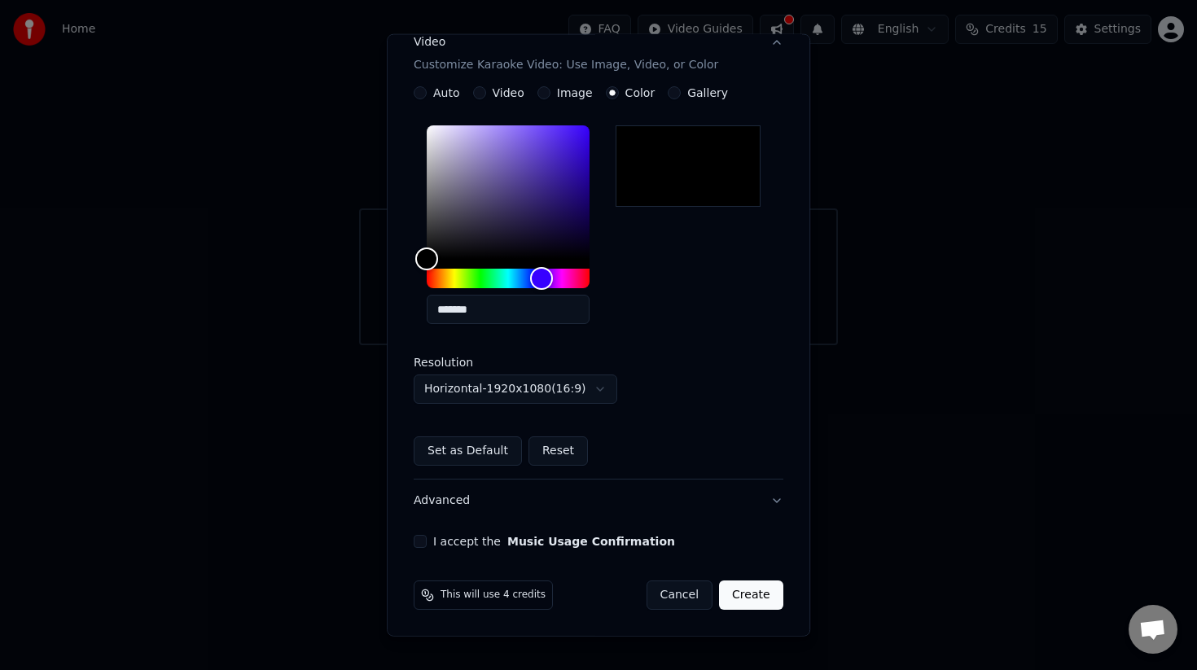
click at [742, 590] on button "Create" at bounding box center [751, 595] width 64 height 29
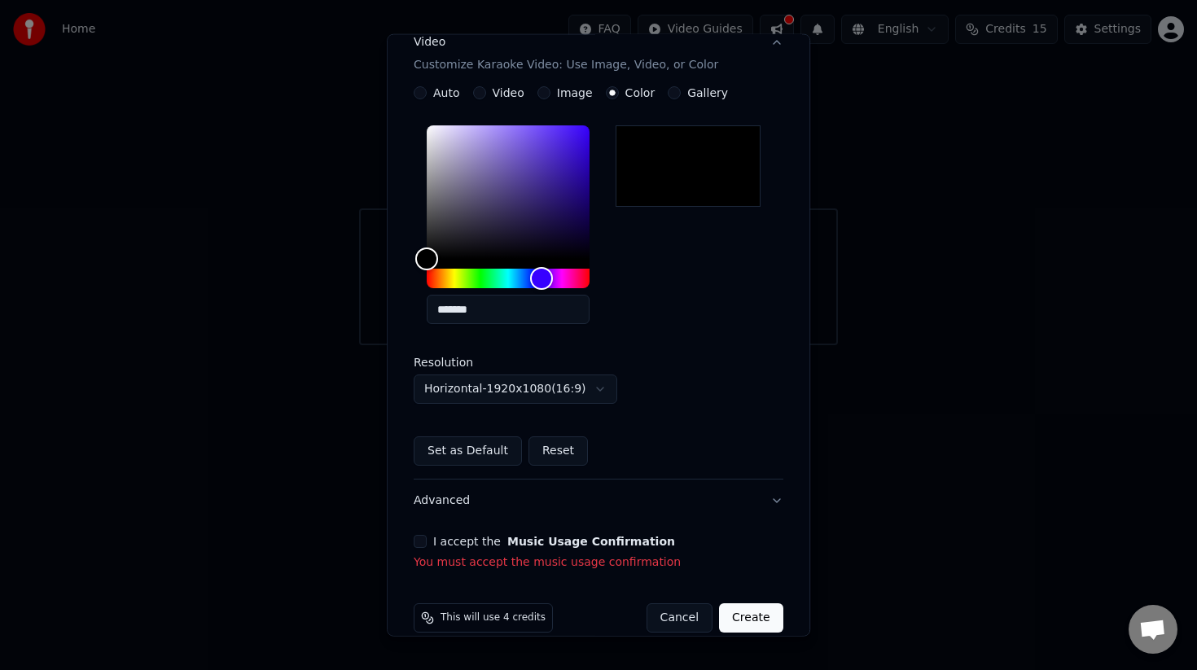
click at [419, 544] on button "I accept the Music Usage Confirmation" at bounding box center [420, 541] width 13 height 13
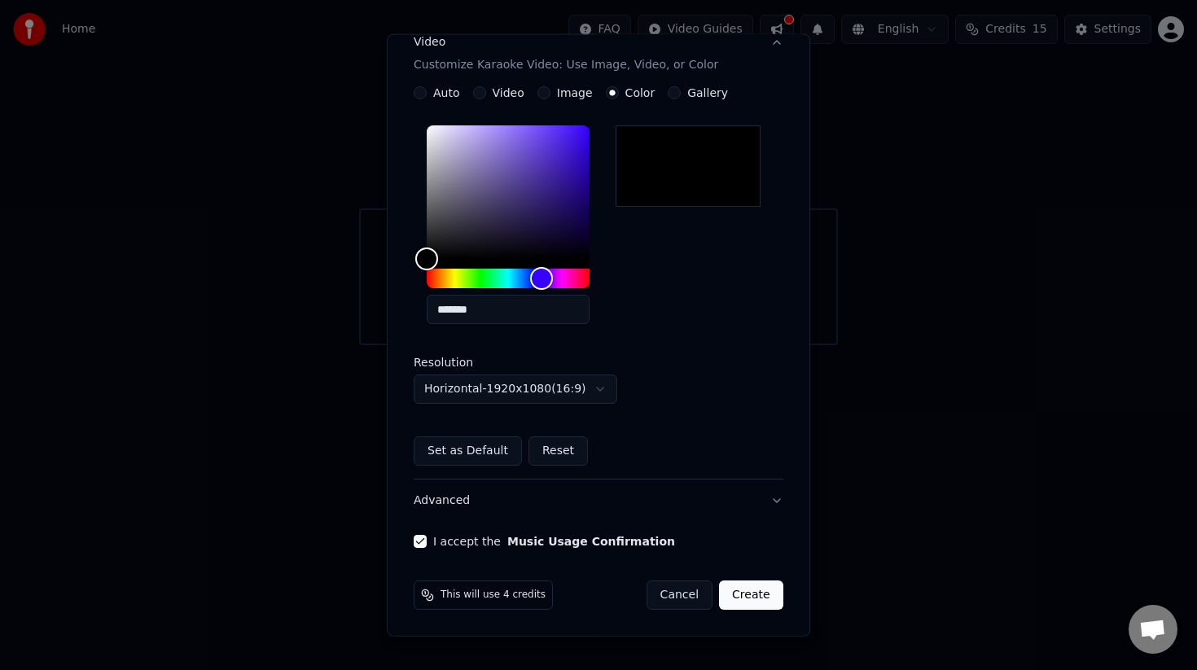
click at [775, 599] on button "Create" at bounding box center [751, 595] width 64 height 29
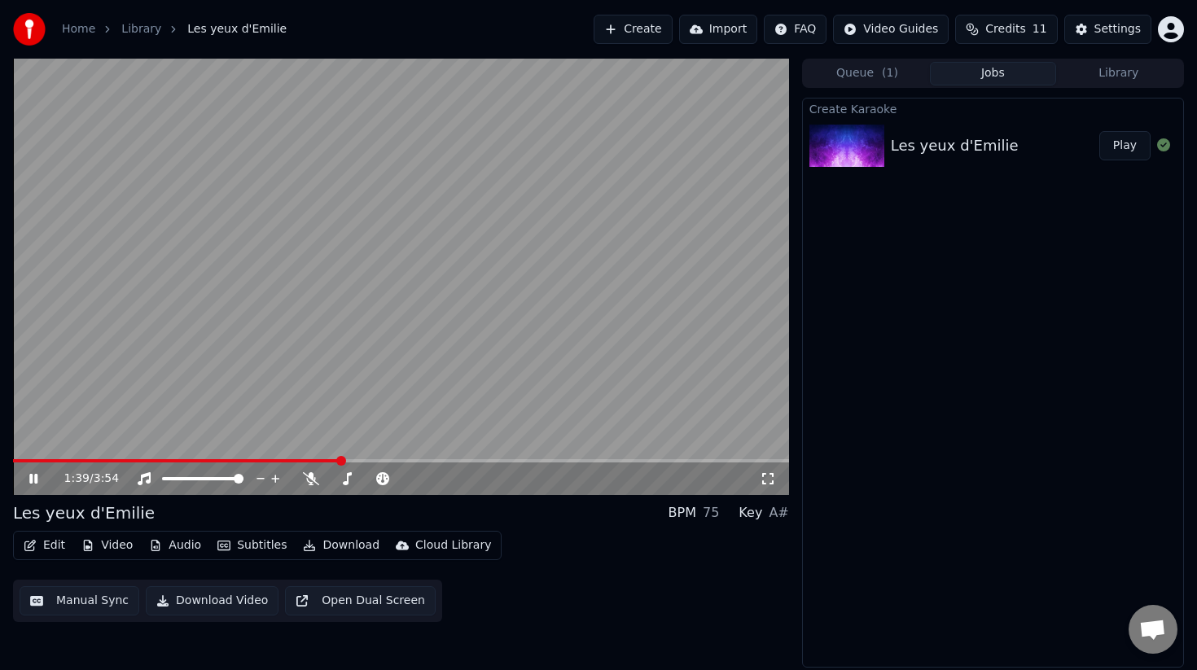
click at [31, 472] on icon at bounding box center [45, 478] width 38 height 13
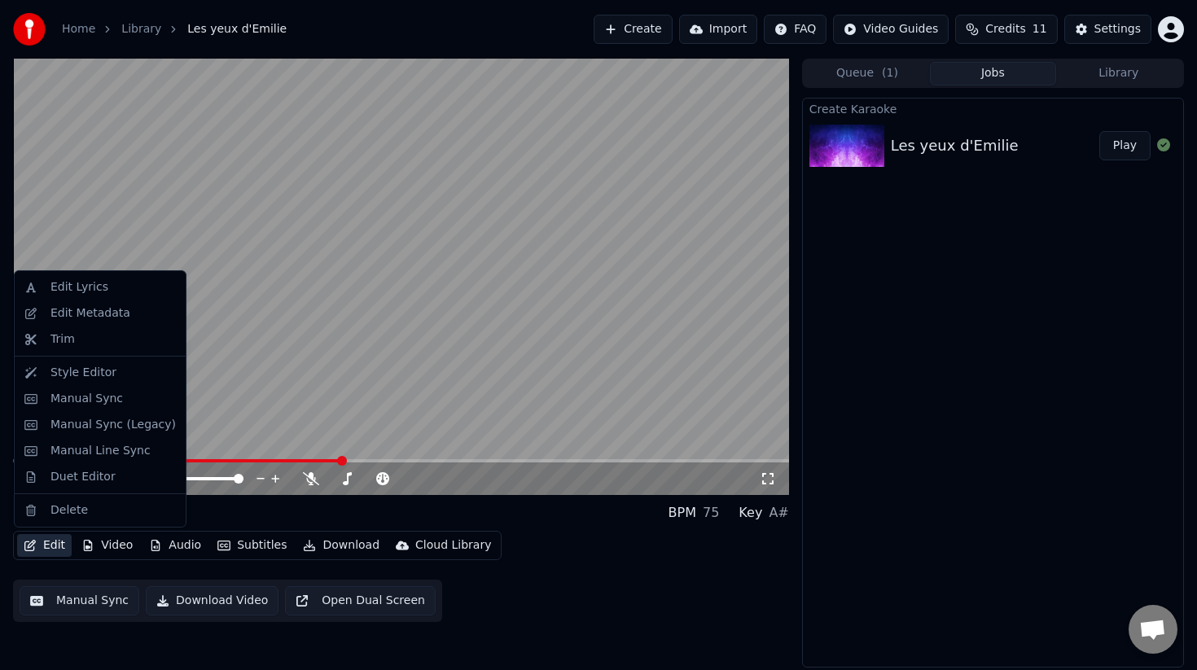
click at [38, 543] on button "Edit" at bounding box center [44, 545] width 55 height 23
click at [121, 287] on div "Edit Lyrics" at bounding box center [112, 287] width 125 height 16
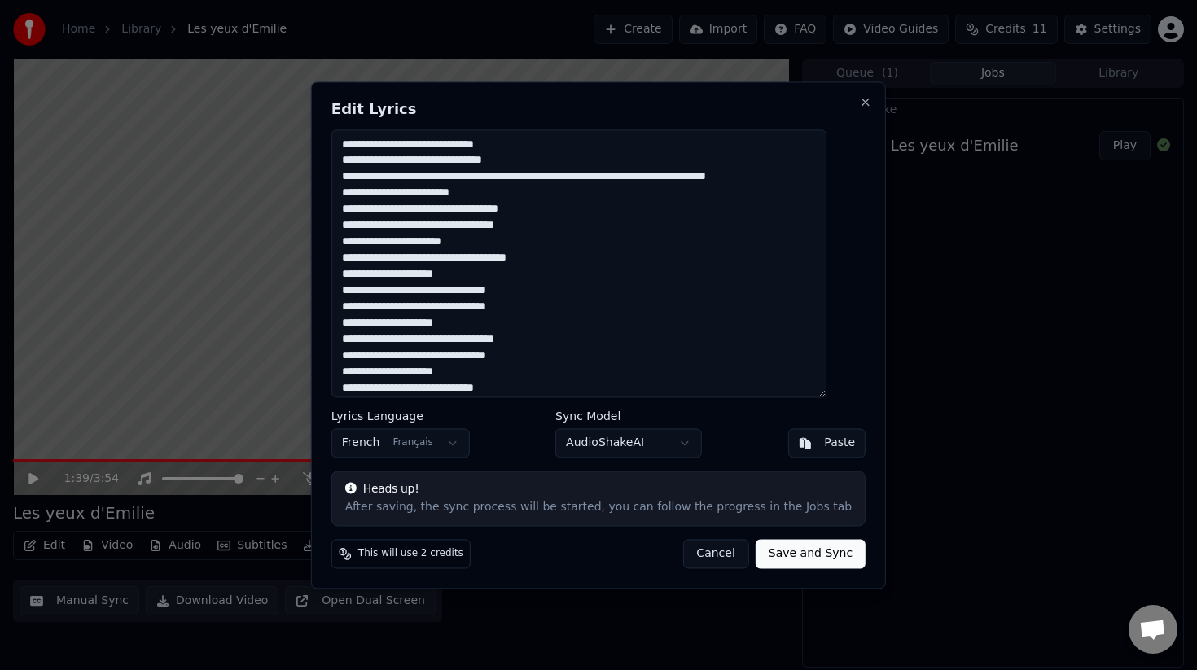
click at [560, 143] on textarea at bounding box center [578, 263] width 495 height 268
click at [532, 158] on textarea at bounding box center [578, 263] width 495 height 268
click at [546, 141] on textarea at bounding box center [578, 263] width 495 height 268
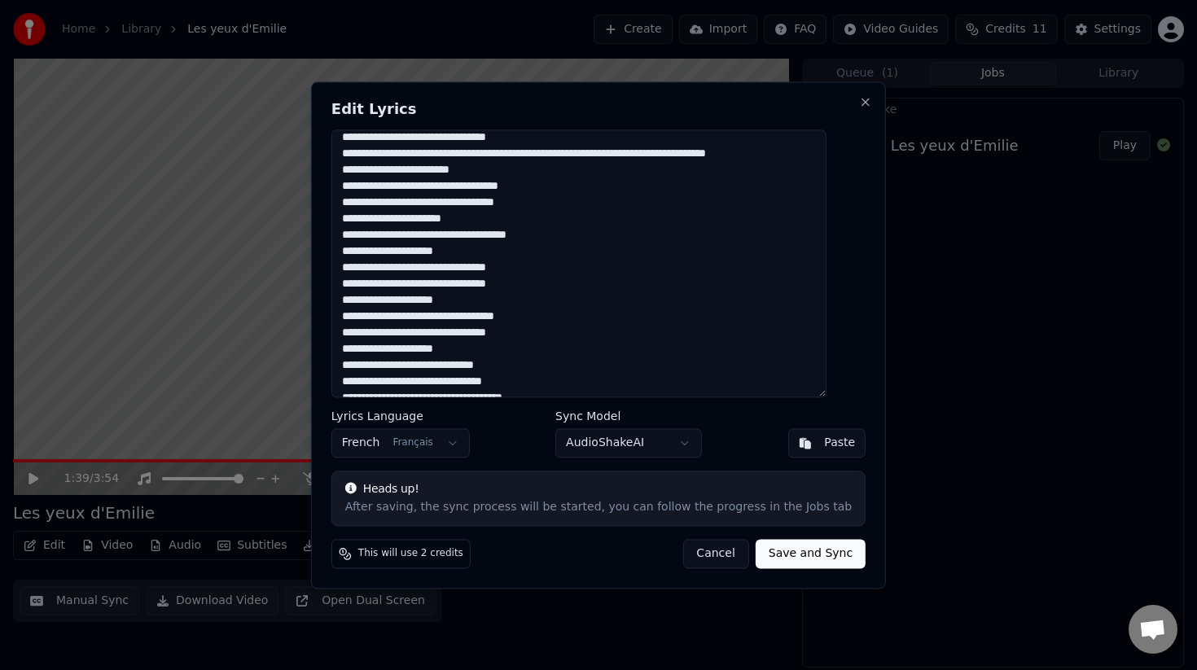
scroll to position [26, 0]
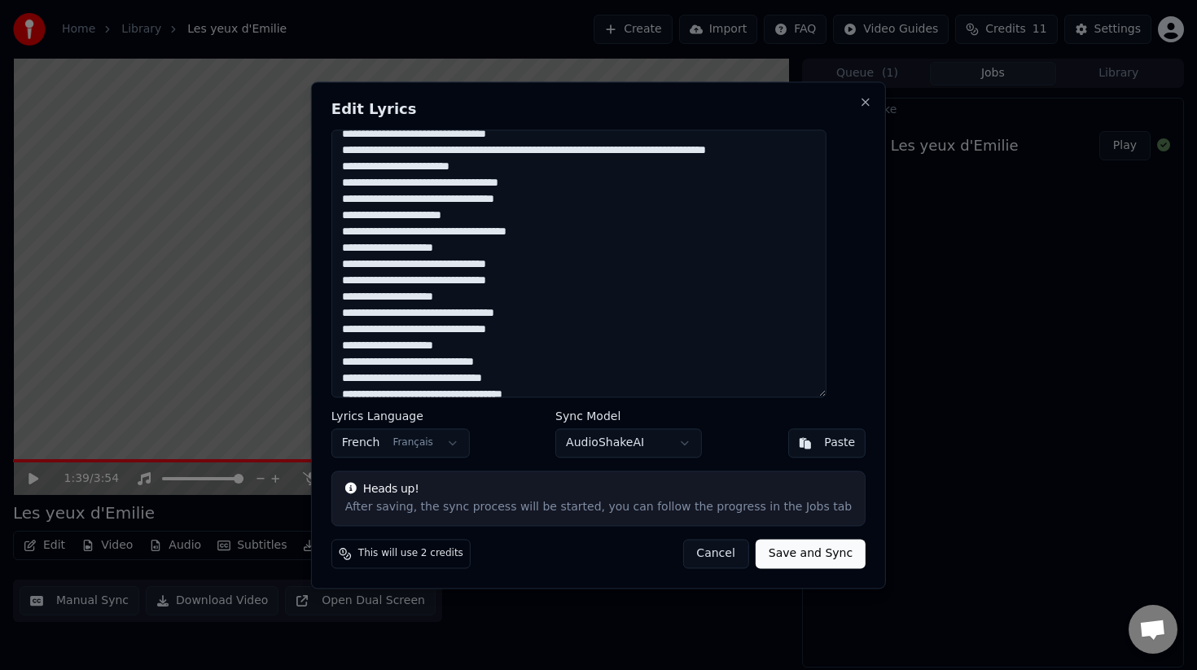
click at [511, 217] on textarea at bounding box center [578, 263] width 495 height 268
click at [498, 232] on textarea at bounding box center [578, 263] width 495 height 268
click at [470, 248] on textarea at bounding box center [578, 263] width 495 height 268
type textarea "**********"
click at [801, 557] on button "Save and Sync" at bounding box center [811, 553] width 110 height 29
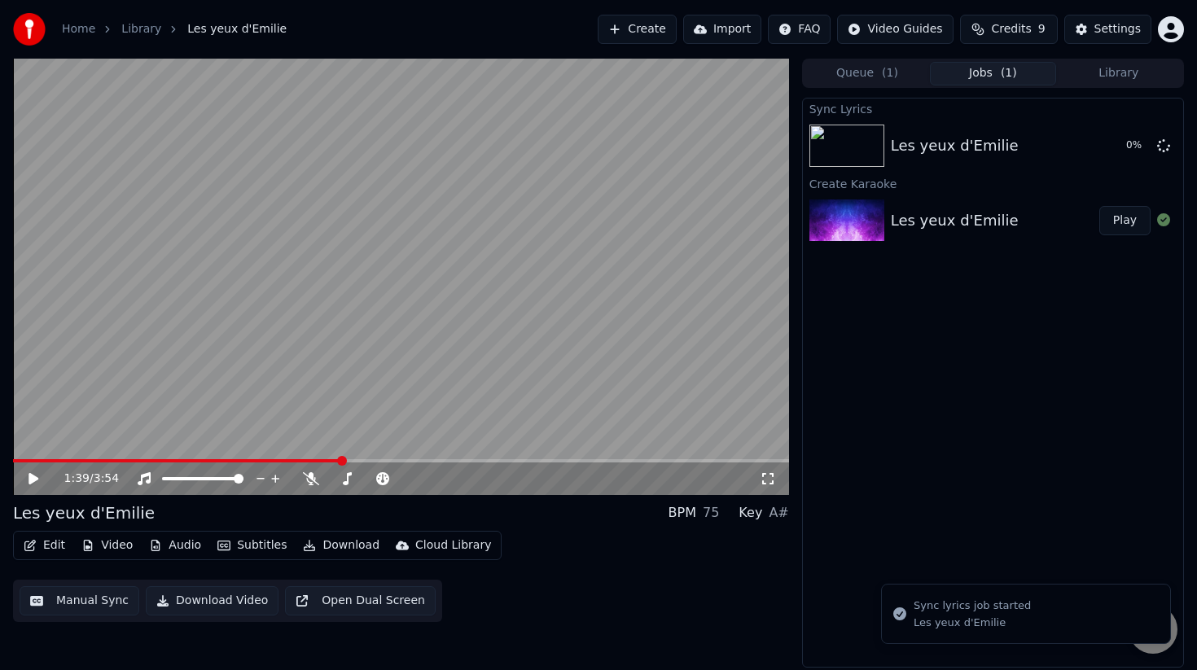
click at [20, 463] on div "1:39 / 3:54" at bounding box center [401, 479] width 776 height 33
click at [13, 462] on span at bounding box center [13, 460] width 0 height 3
click at [28, 472] on icon at bounding box center [45, 478] width 38 height 13
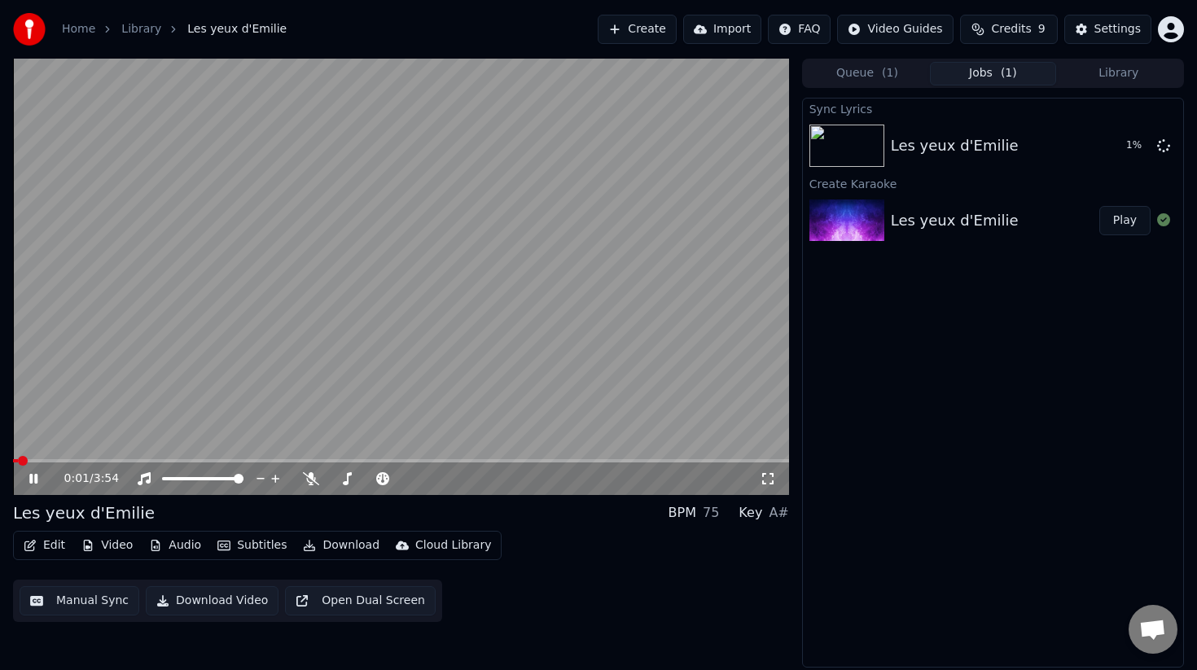
click at [37, 474] on icon at bounding box center [33, 479] width 8 height 10
click at [248, 545] on button "Subtitles" at bounding box center [252, 545] width 82 height 23
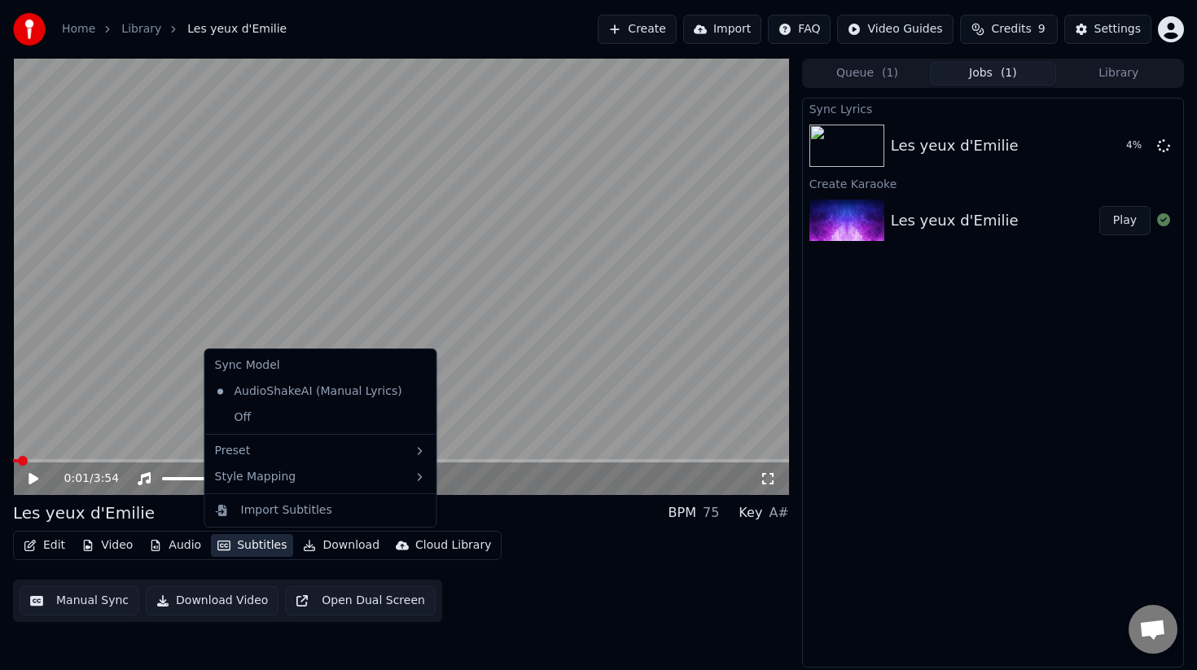
click at [523, 506] on div "Les yeux d'Emilie BPM 75 Key A#" at bounding box center [401, 513] width 776 height 23
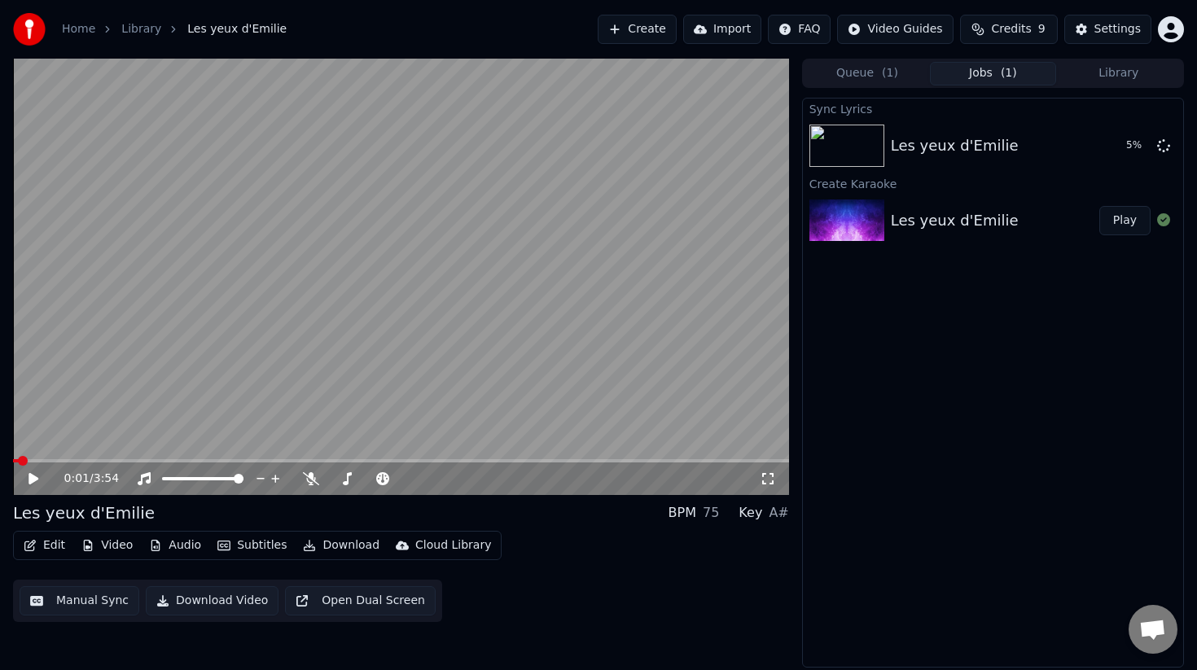
click at [44, 481] on icon at bounding box center [45, 478] width 38 height 13
click at [35, 480] on icon at bounding box center [33, 479] width 8 height 10
click at [230, 547] on button "Subtitles" at bounding box center [252, 545] width 82 height 23
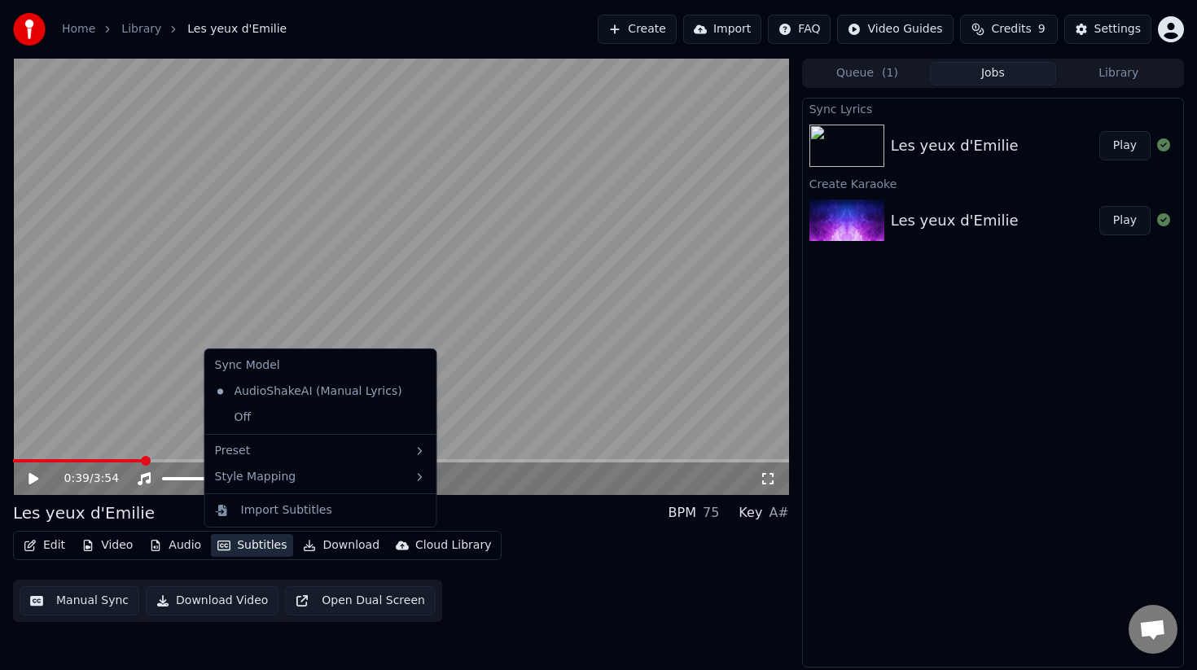
click at [507, 489] on div "0:39 / 3:54" at bounding box center [401, 479] width 776 height 33
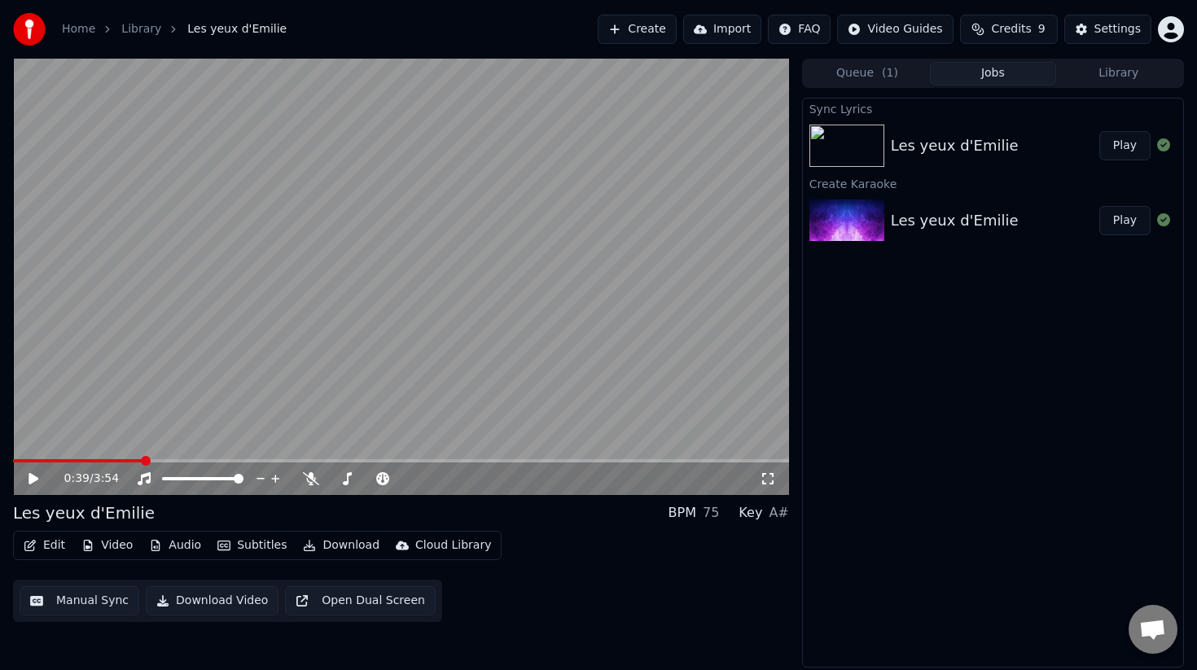
click at [81, 544] on icon "button" at bounding box center [87, 545] width 13 height 11
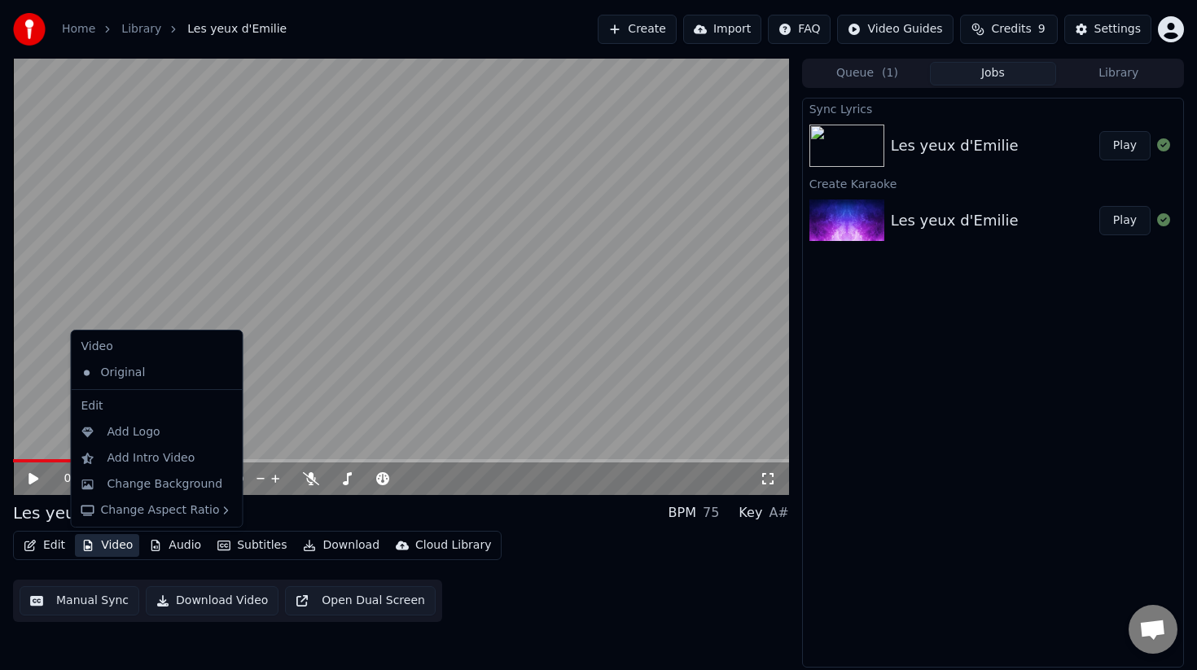
click at [405, 493] on div "0:39 / 3:54" at bounding box center [401, 479] width 776 height 33
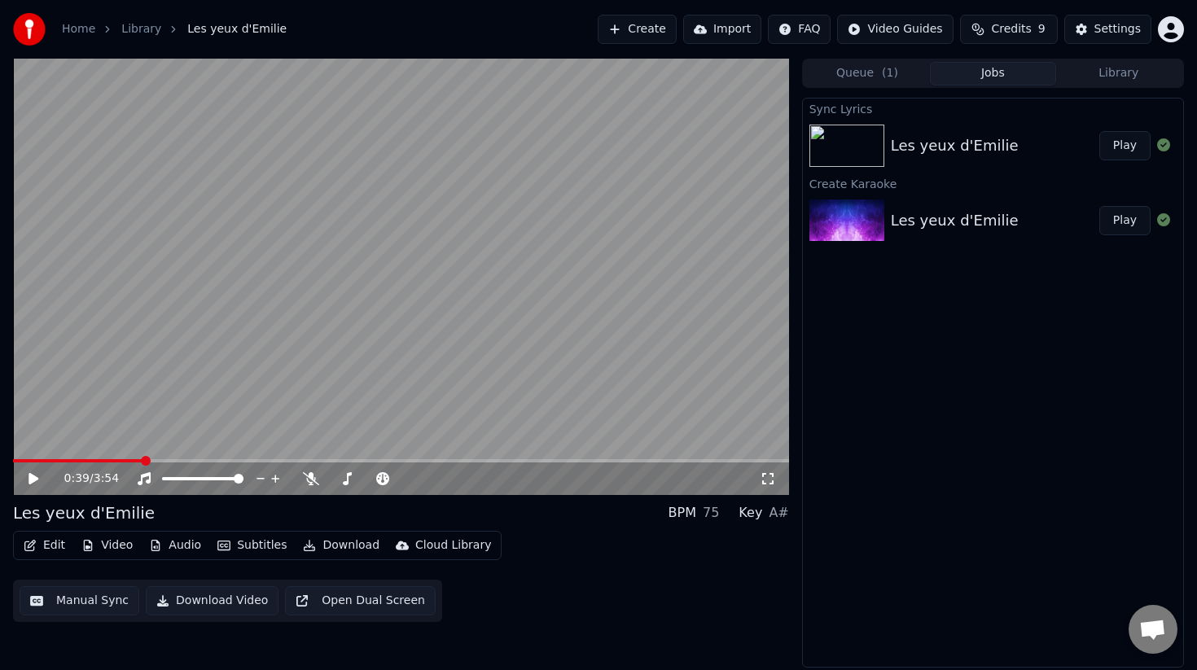
click at [1141, 69] on button "Library" at bounding box center [1118, 74] width 125 height 24
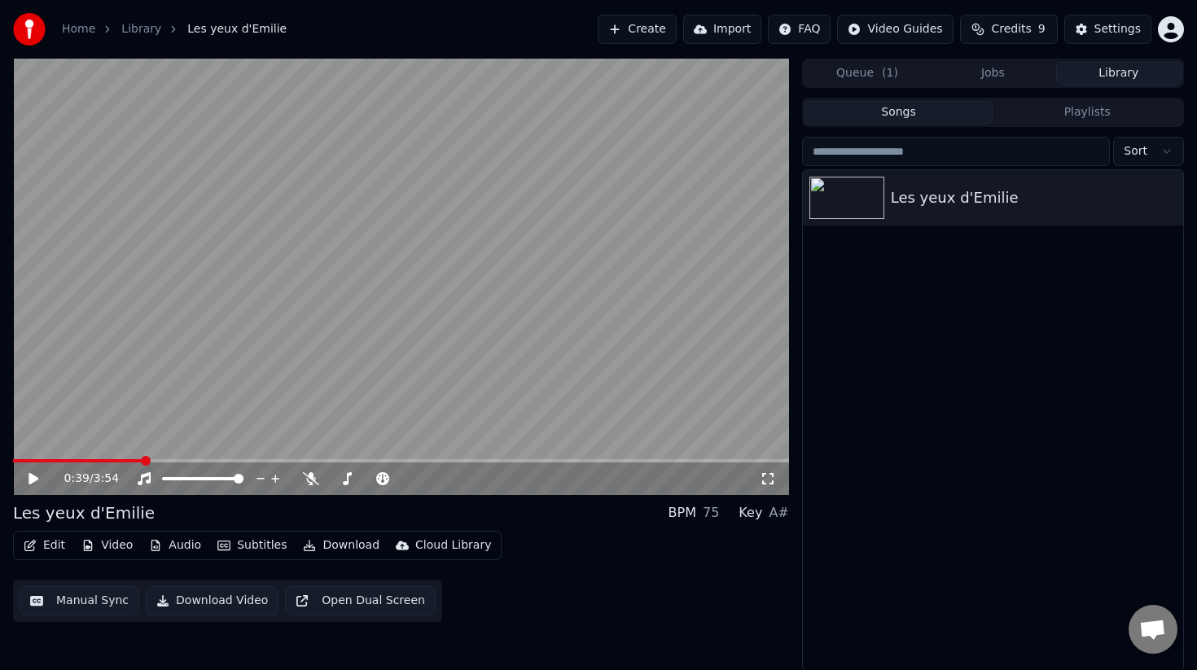
click at [908, 74] on button "Queue ( 1 )" at bounding box center [867, 74] width 125 height 24
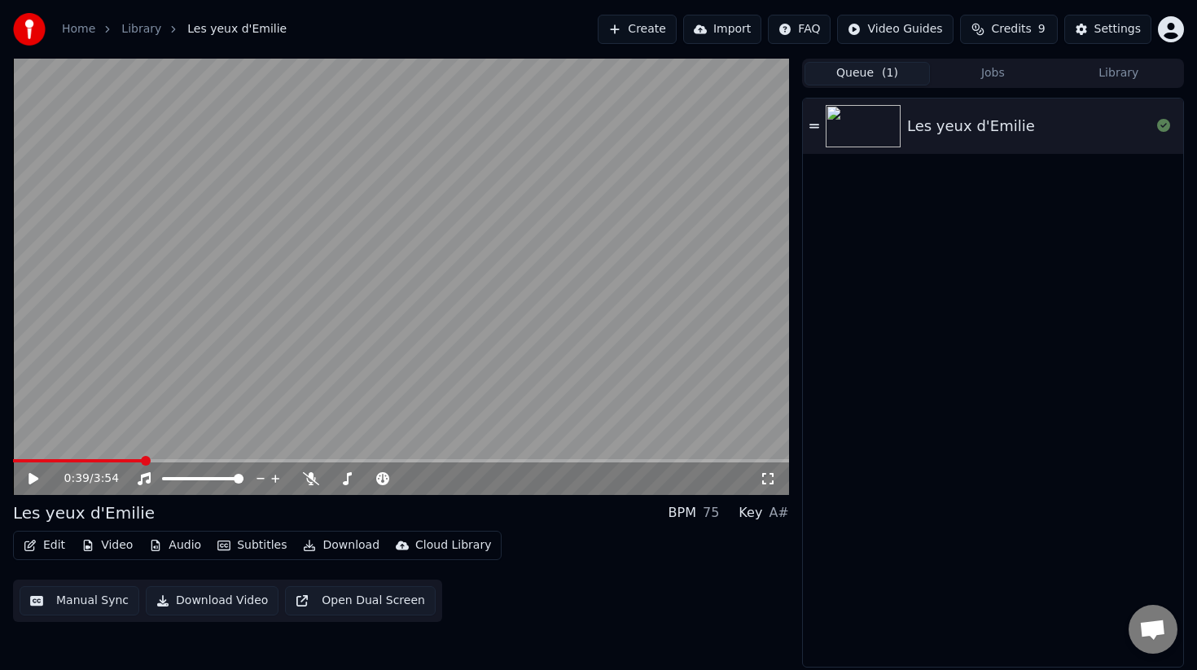
click at [997, 77] on button "Jobs" at bounding box center [992, 74] width 125 height 24
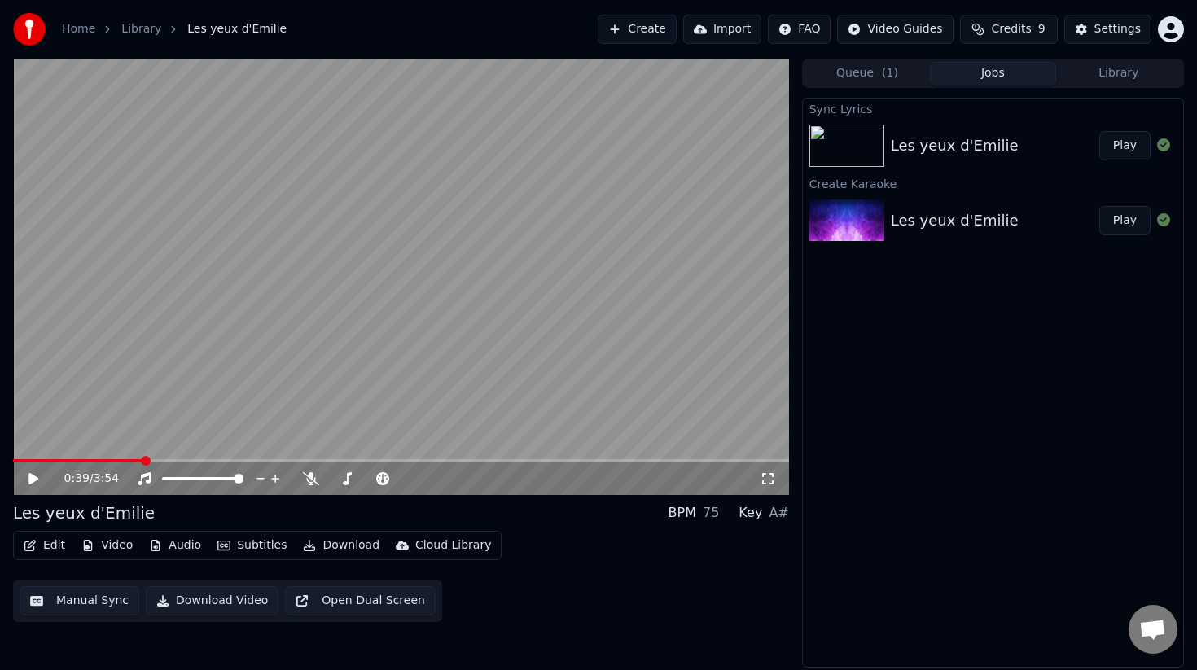
click at [74, 605] on button "Manual Sync" at bounding box center [80, 600] width 120 height 29
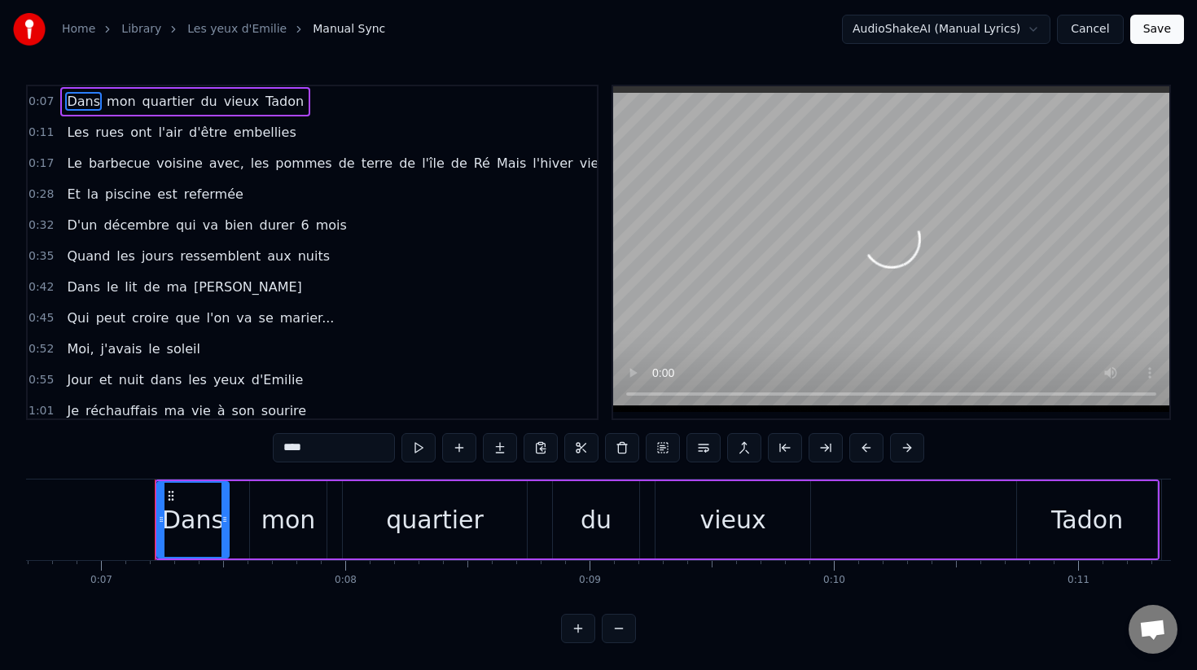
scroll to position [0, 1683]
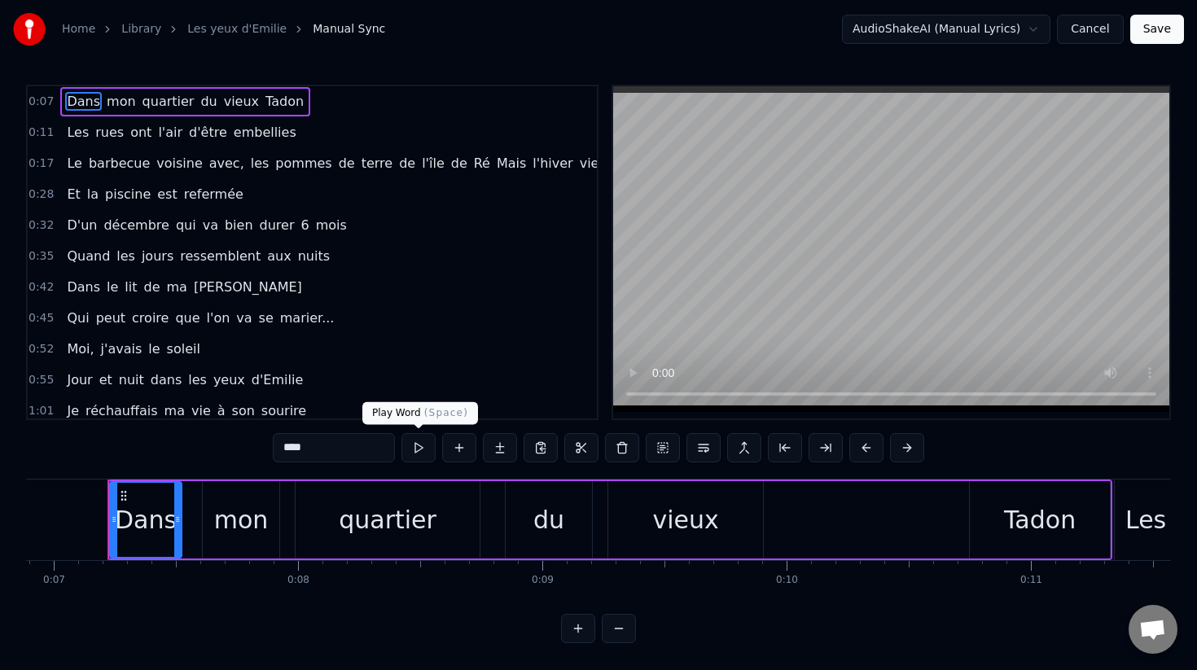
click at [425, 450] on button at bounding box center [419, 447] width 34 height 29
click at [412, 443] on button at bounding box center [419, 447] width 34 height 29
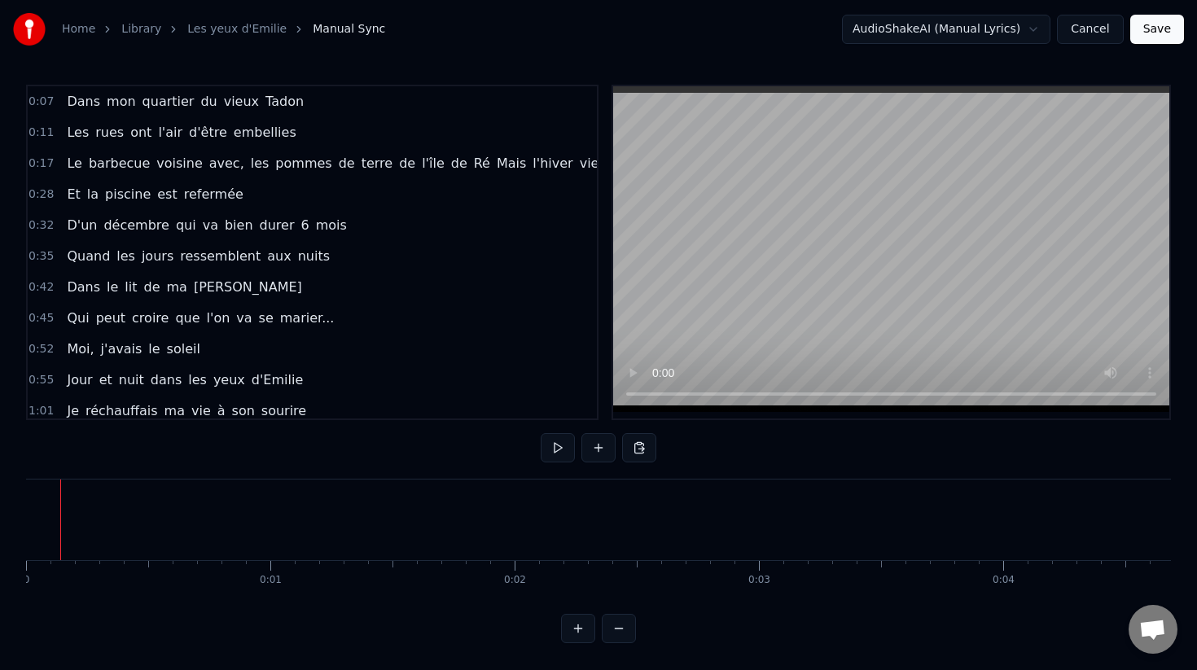
click at [25, 522] on div "Home Library Les yeux d'Emilie Manual Sync AudioShakeAI (Manual Lyrics) Cancel …" at bounding box center [598, 321] width 1197 height 643
click at [560, 446] on button at bounding box center [558, 447] width 34 height 29
click at [555, 448] on button at bounding box center [558, 447] width 34 height 29
click at [541, 433] on button at bounding box center [558, 447] width 34 height 29
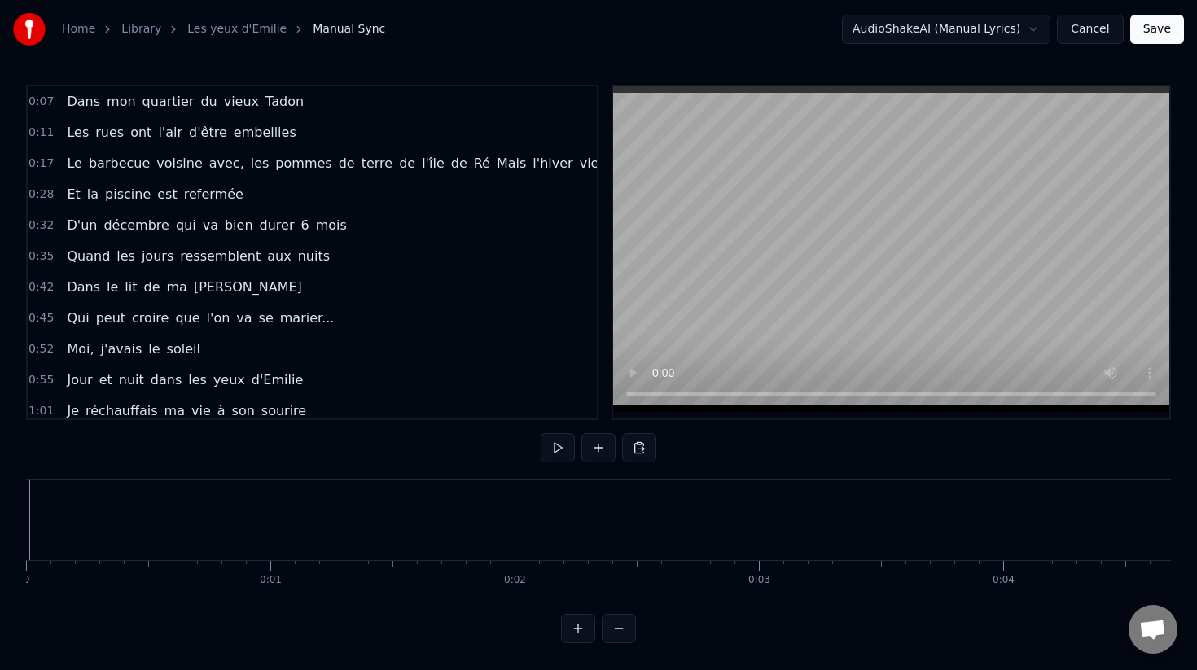
click at [541, 433] on button at bounding box center [558, 447] width 34 height 29
click at [561, 448] on button at bounding box center [558, 447] width 34 height 29
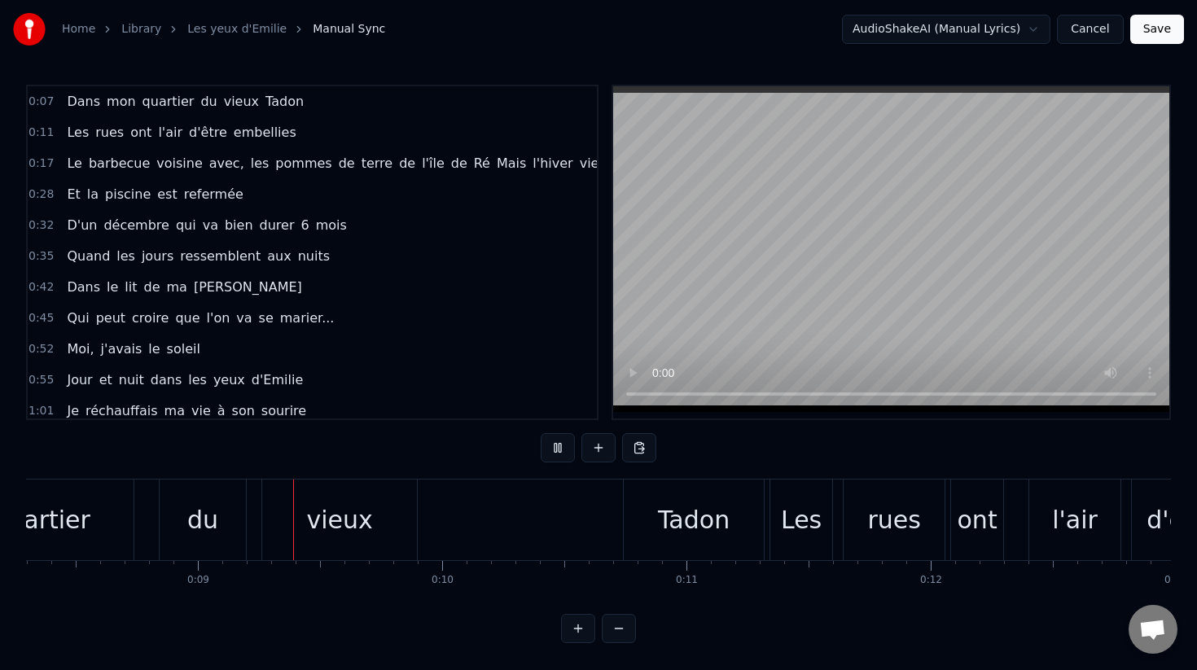
scroll to position [0, 2045]
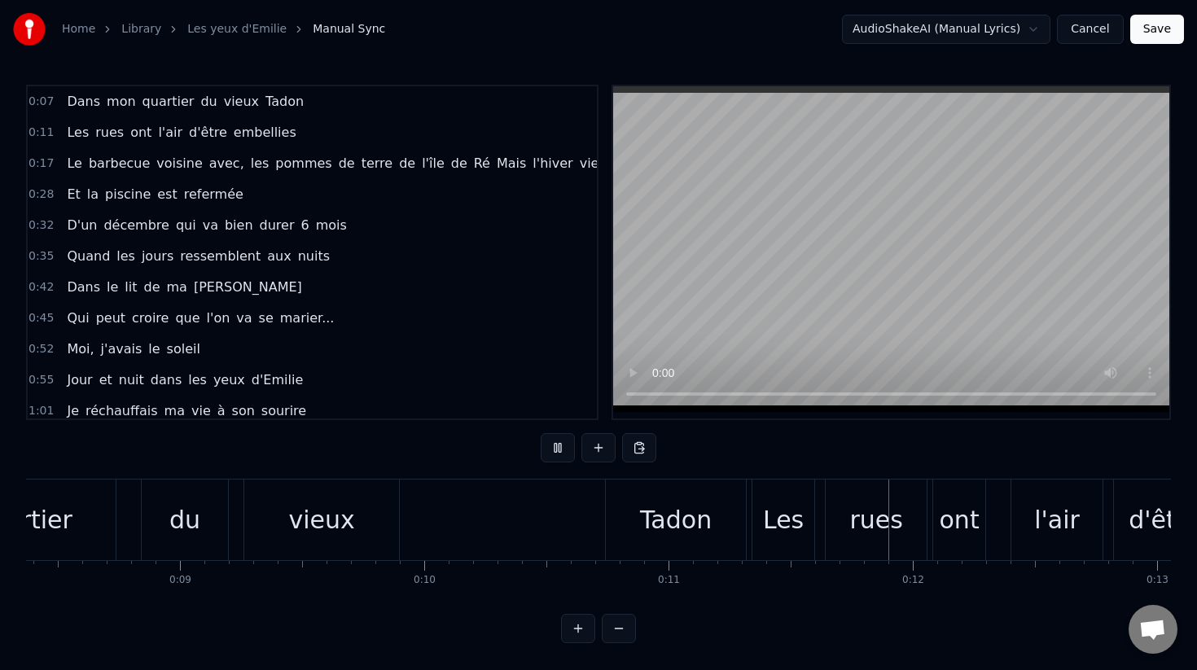
click at [560, 449] on button at bounding box center [558, 447] width 34 height 29
drag, startPoint x: 644, startPoint y: 520, endPoint x: 698, endPoint y: 517, distance: 53.9
click at [698, 517] on div "Tadon" at bounding box center [676, 520] width 72 height 37
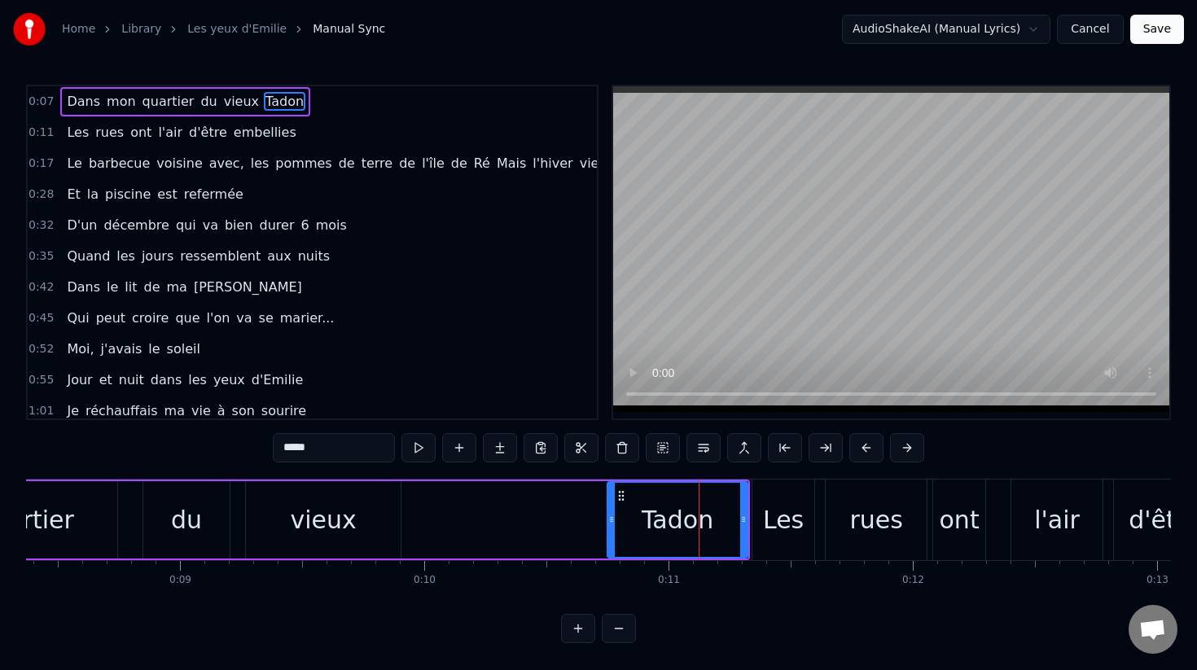
drag, startPoint x: 698, startPoint y: 517, endPoint x: 612, endPoint y: 525, distance: 85.8
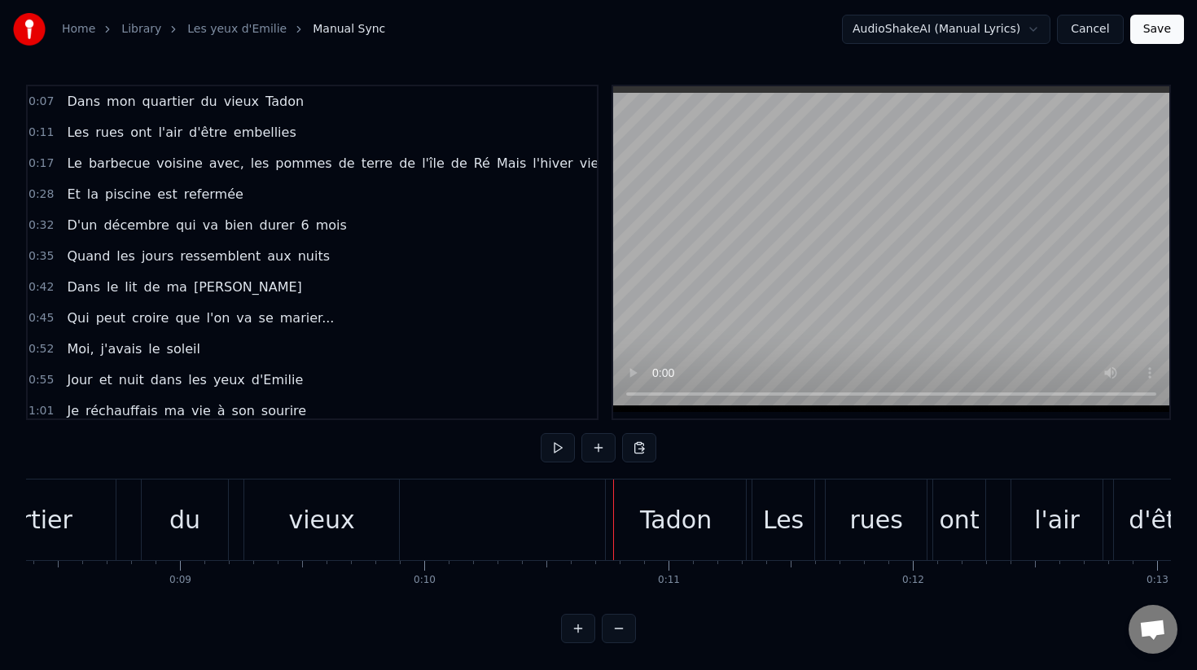
click at [658, 523] on div "Tadon" at bounding box center [676, 520] width 72 height 37
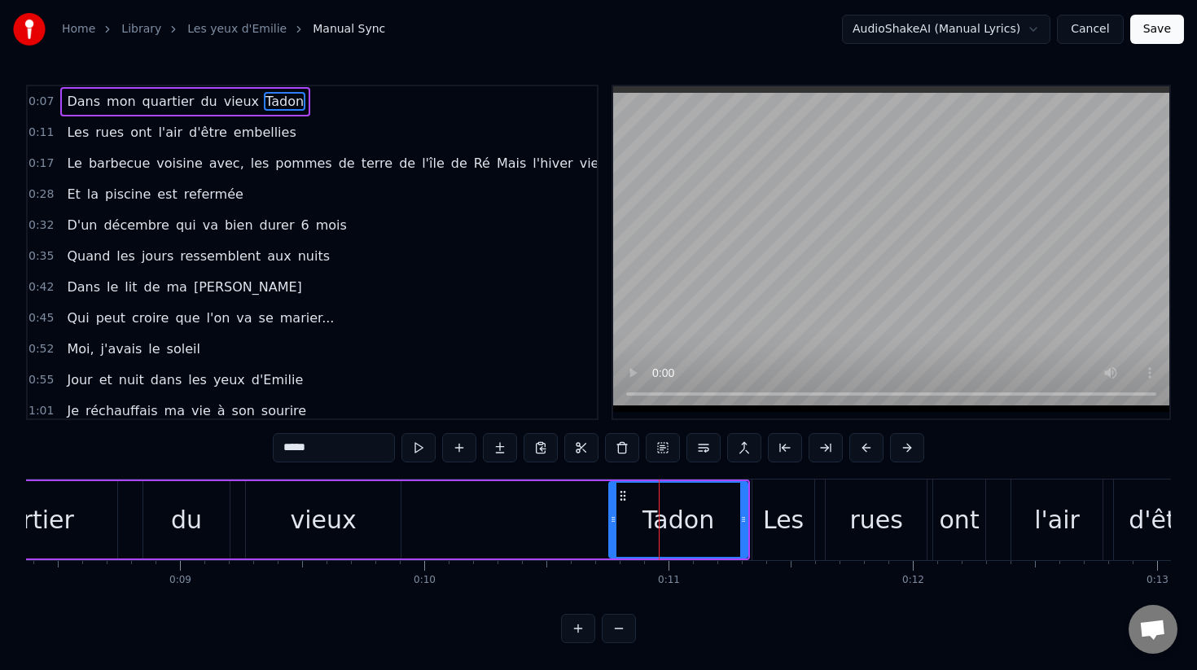
click at [615, 516] on icon at bounding box center [613, 519] width 7 height 13
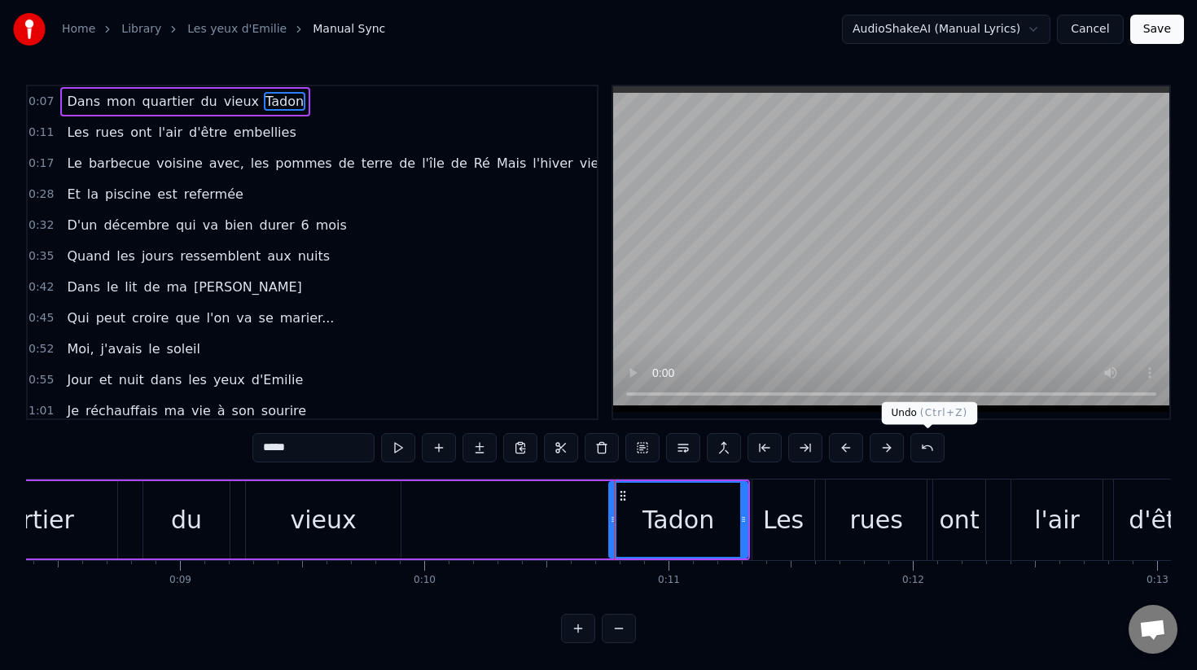
click at [926, 449] on button at bounding box center [928, 447] width 34 height 29
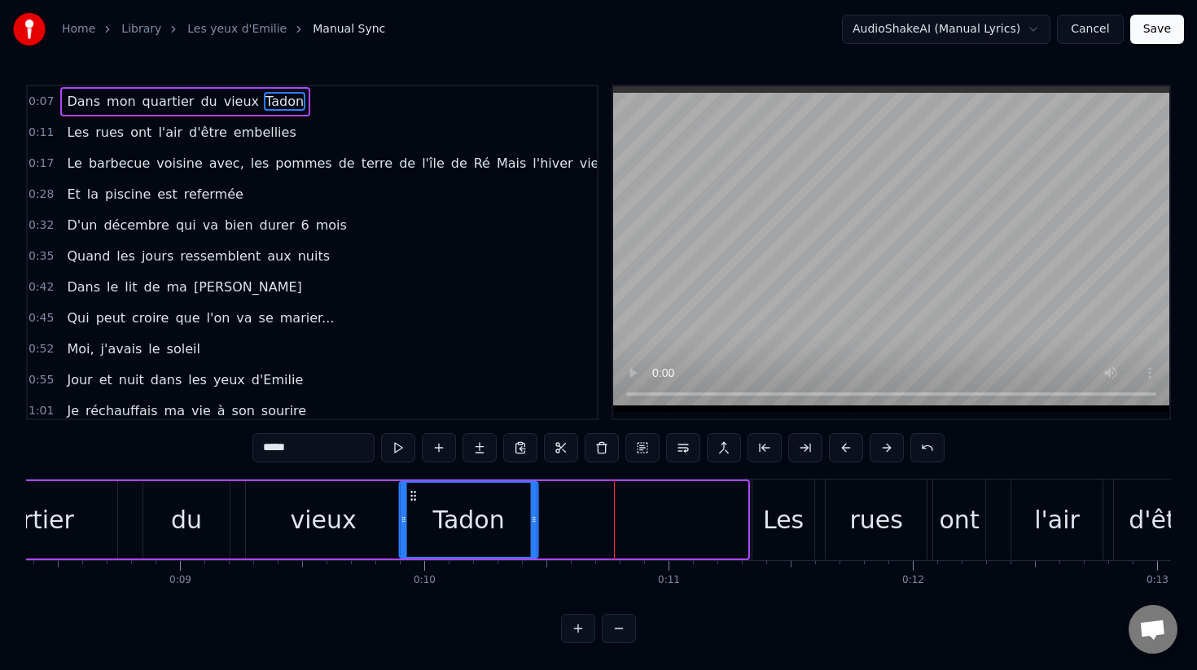
drag, startPoint x: 622, startPoint y: 497, endPoint x: 413, endPoint y: 496, distance: 209.3
click at [413, 496] on icon at bounding box center [413, 495] width 13 height 13
click at [131, 516] on div "Dans mon quartier du [GEOGRAPHIC_DATA][PERSON_NAME]" at bounding box center [143, 520] width 796 height 81
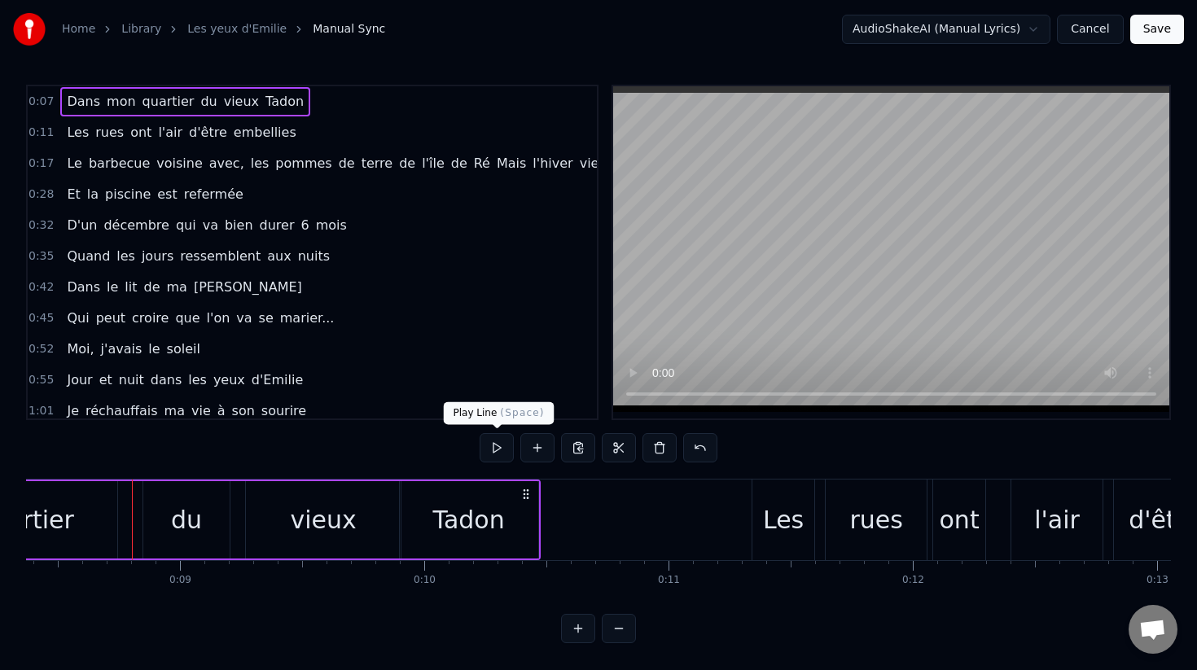
click at [506, 457] on button at bounding box center [497, 447] width 34 height 29
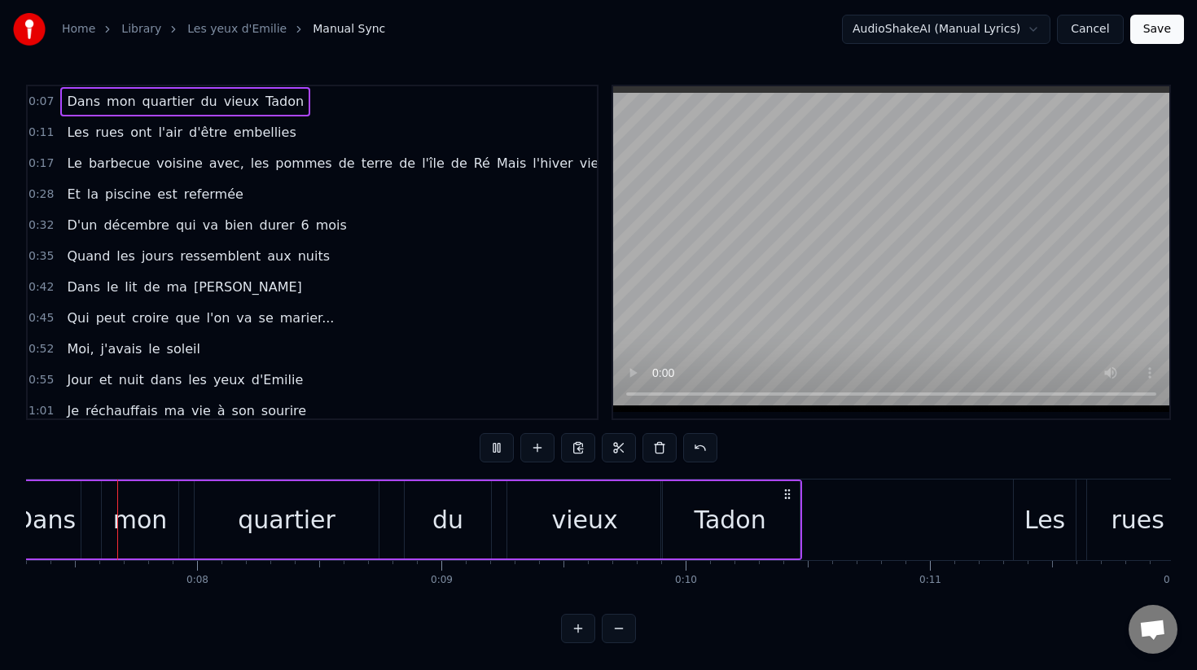
scroll to position [0, 1727]
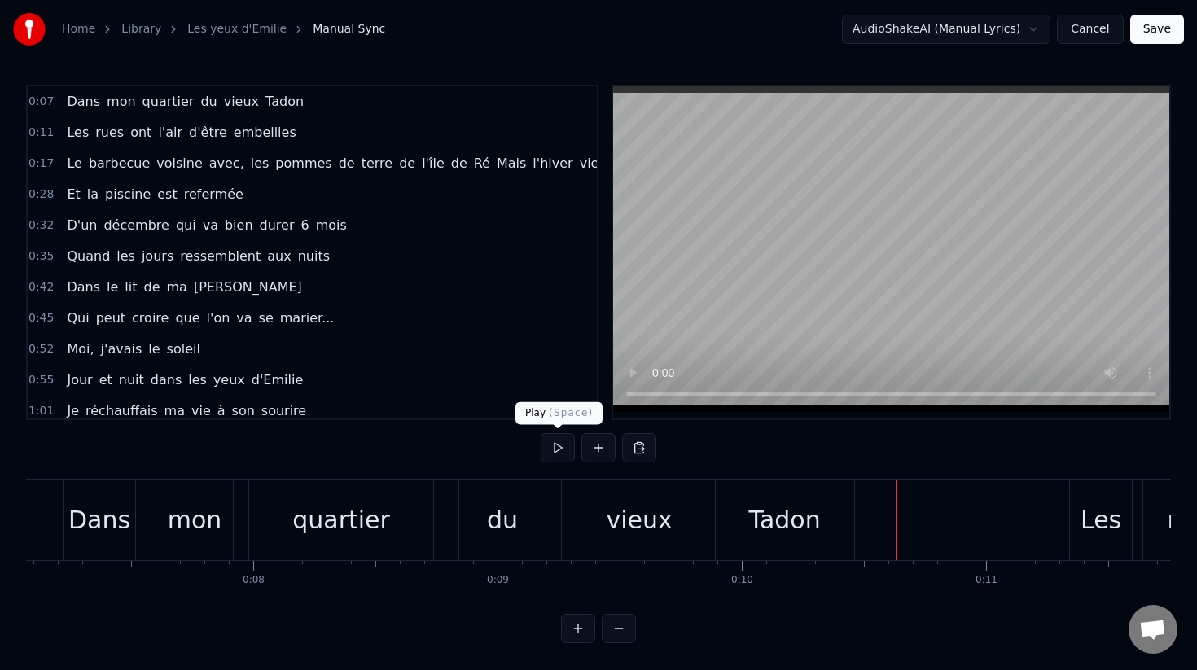
click at [555, 449] on button at bounding box center [558, 447] width 34 height 29
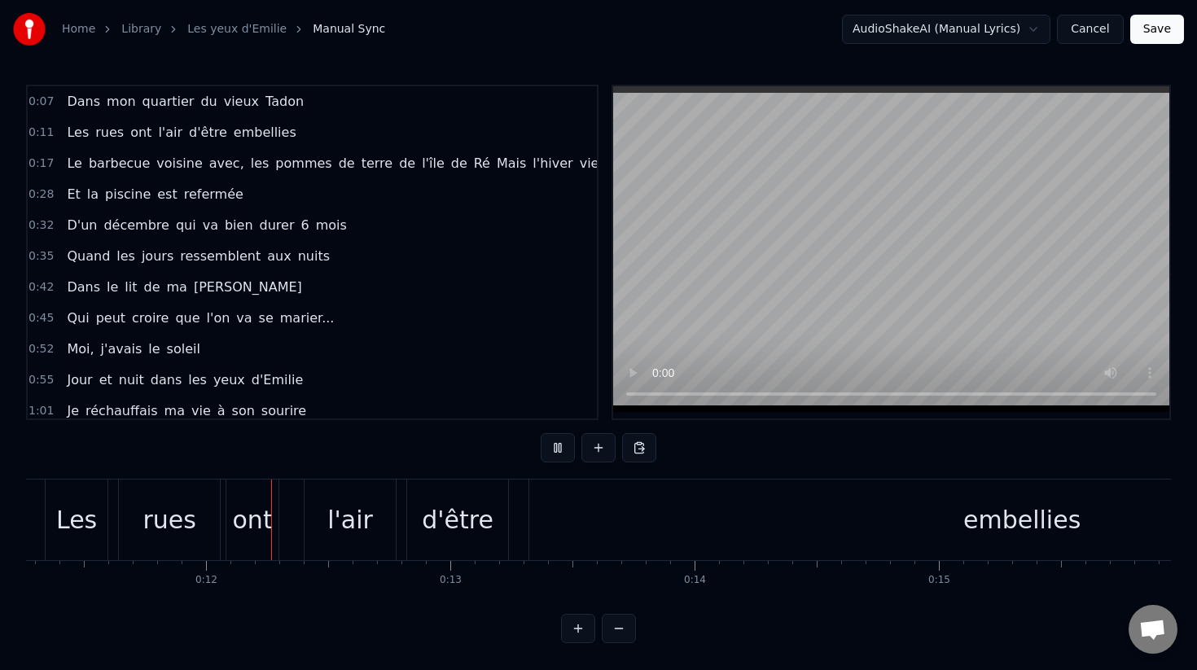
scroll to position [0, 2763]
click at [555, 449] on button at bounding box center [558, 447] width 34 height 29
click at [976, 541] on div "embellies" at bounding box center [1011, 520] width 985 height 81
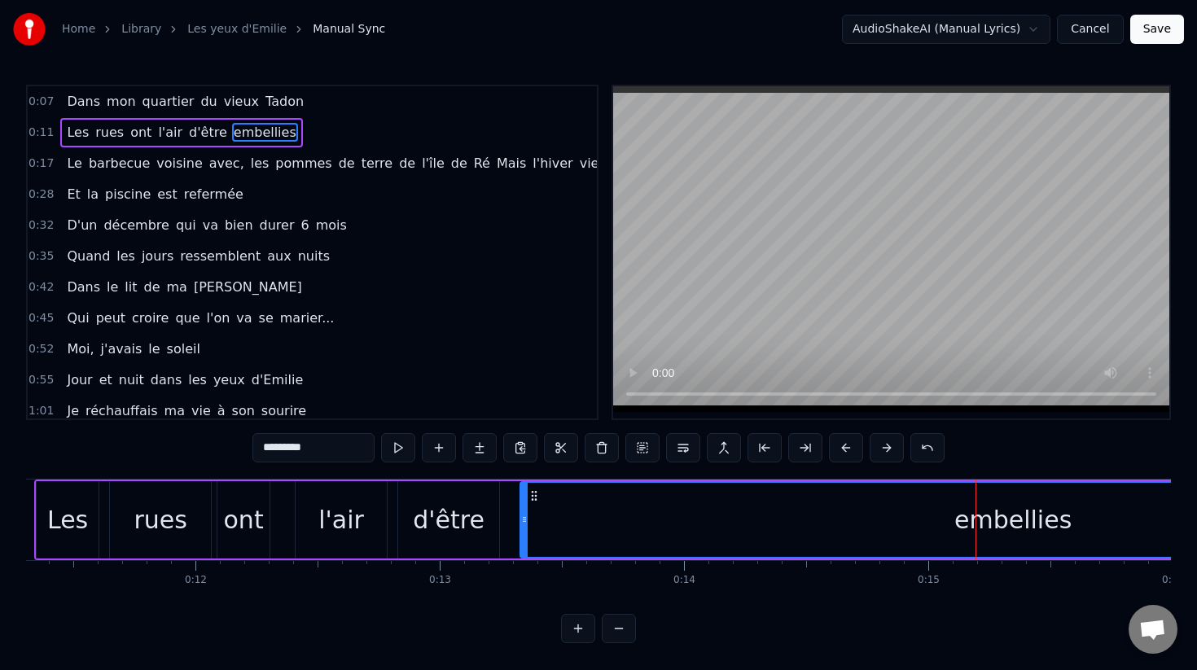
click at [985, 527] on div "embellies" at bounding box center [1013, 520] width 117 height 37
click at [1003, 520] on div "embellies" at bounding box center [1013, 520] width 117 height 37
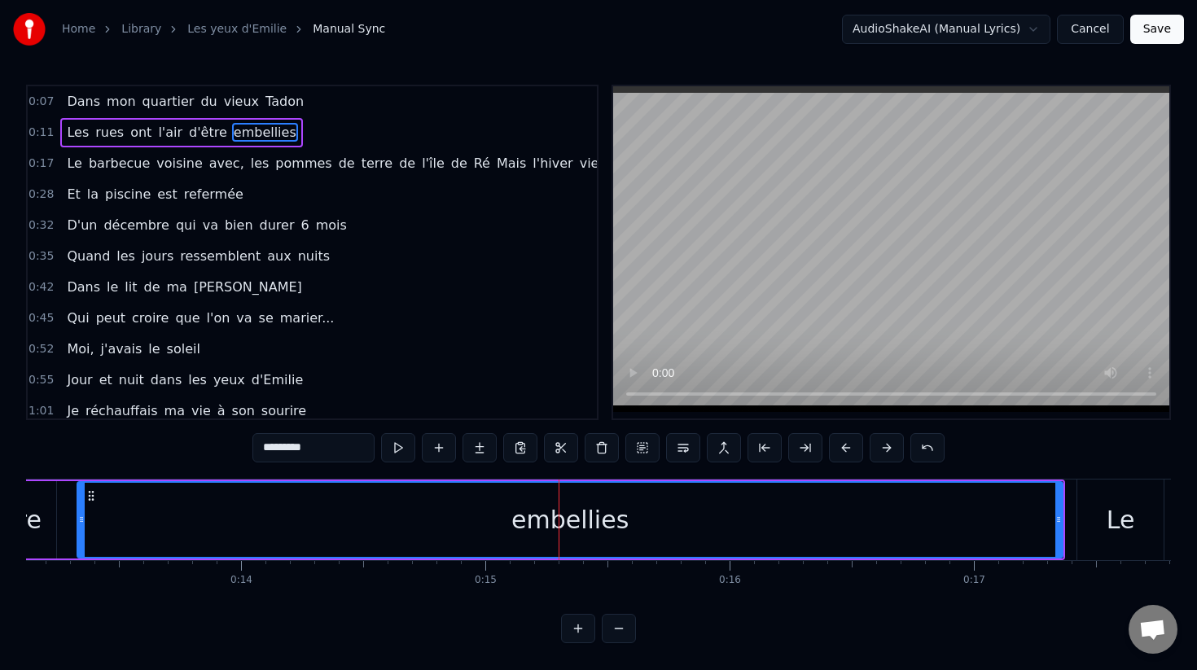
scroll to position [0, 3202]
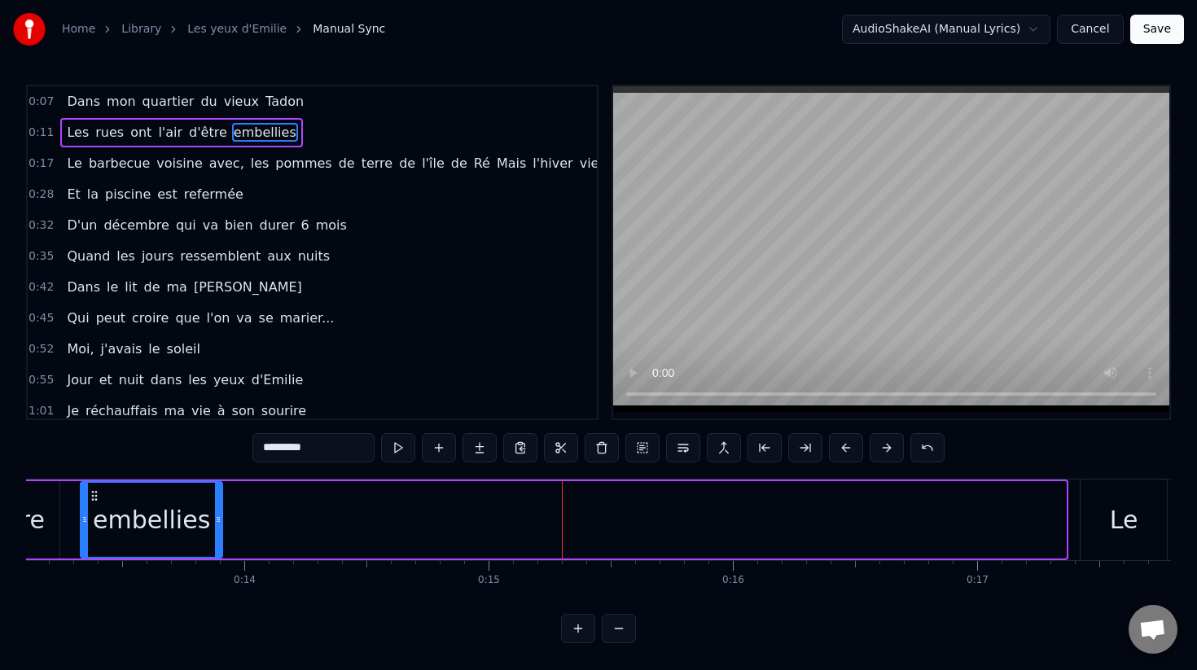
drag, startPoint x: 1061, startPoint y: 520, endPoint x: 217, endPoint y: 529, distance: 843.8
click at [217, 529] on div at bounding box center [218, 520] width 7 height 74
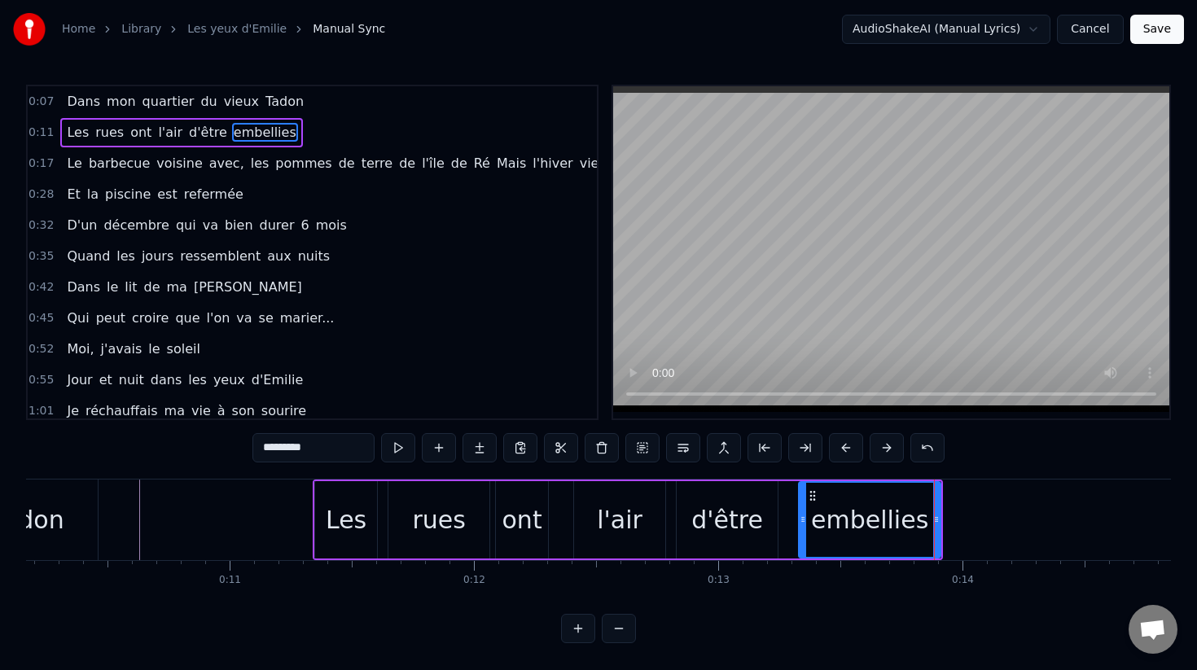
scroll to position [0, 2482]
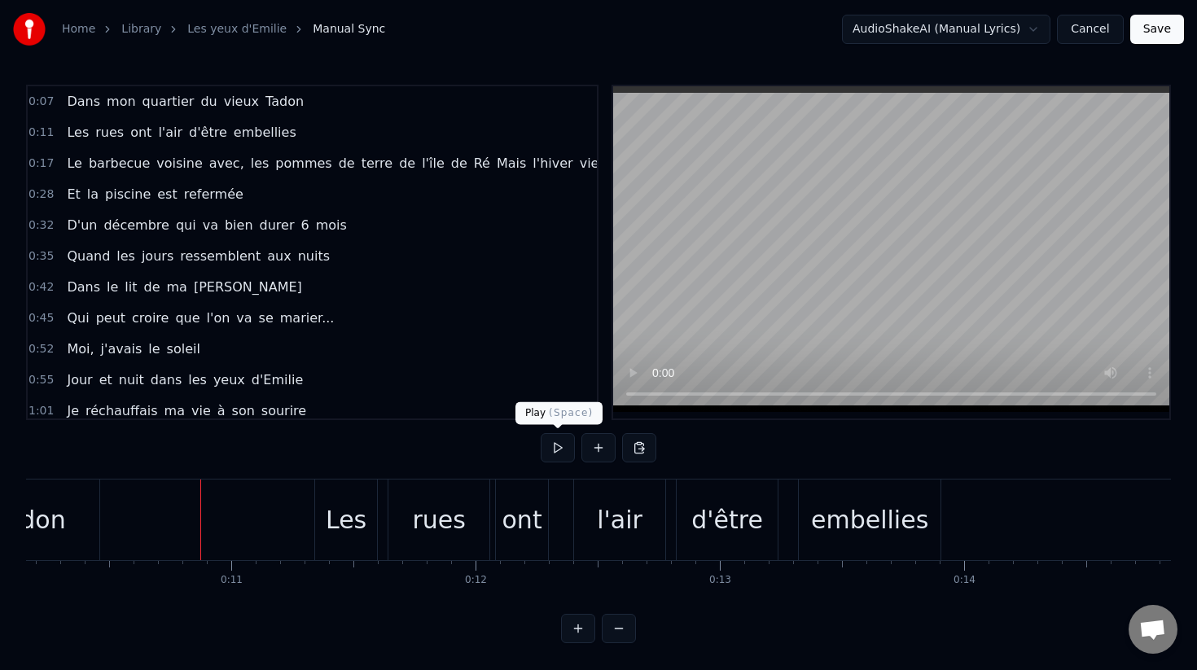
click at [545, 441] on button at bounding box center [558, 447] width 34 height 29
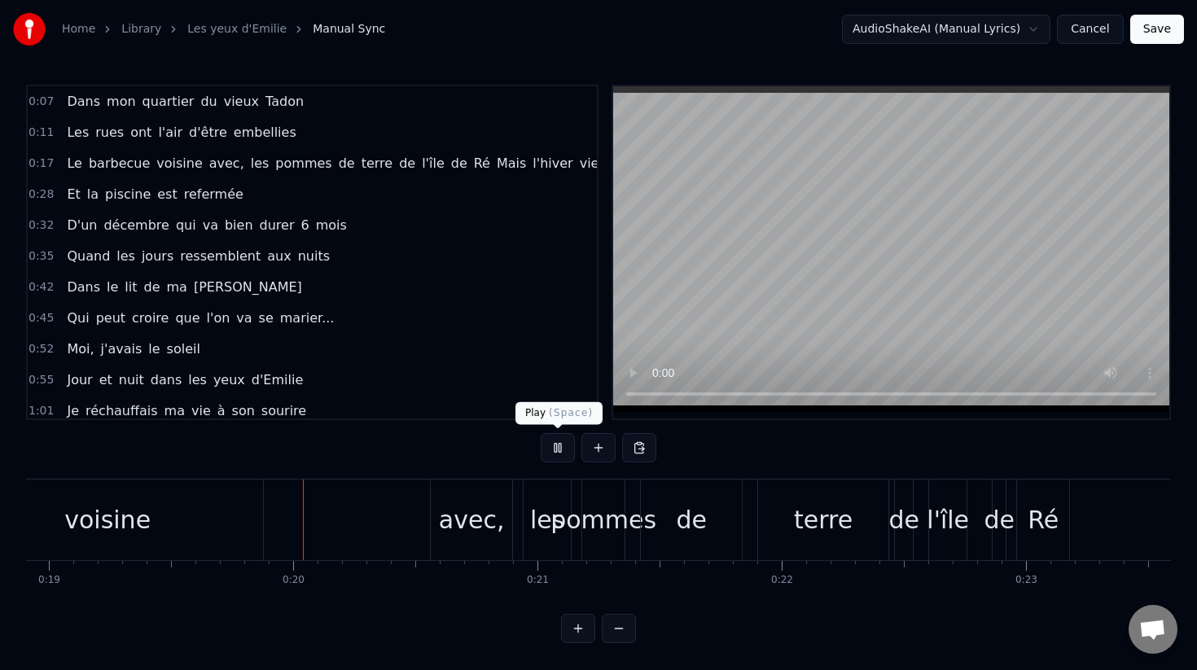
scroll to position [0, 4629]
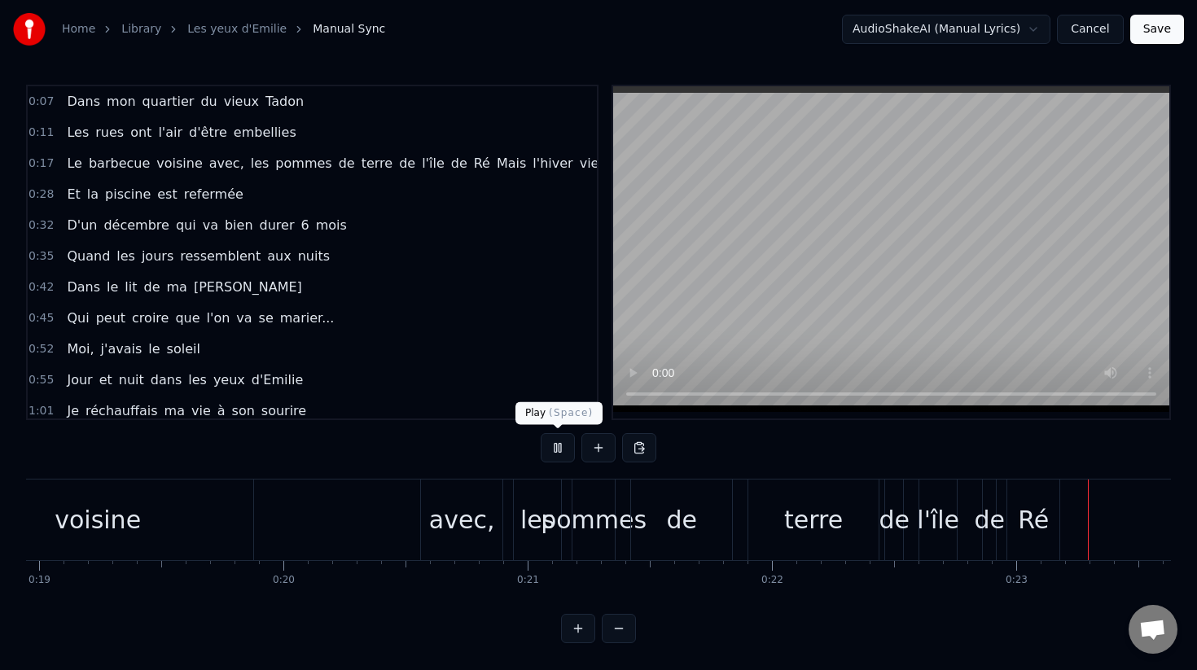
click at [556, 447] on button at bounding box center [558, 447] width 34 height 29
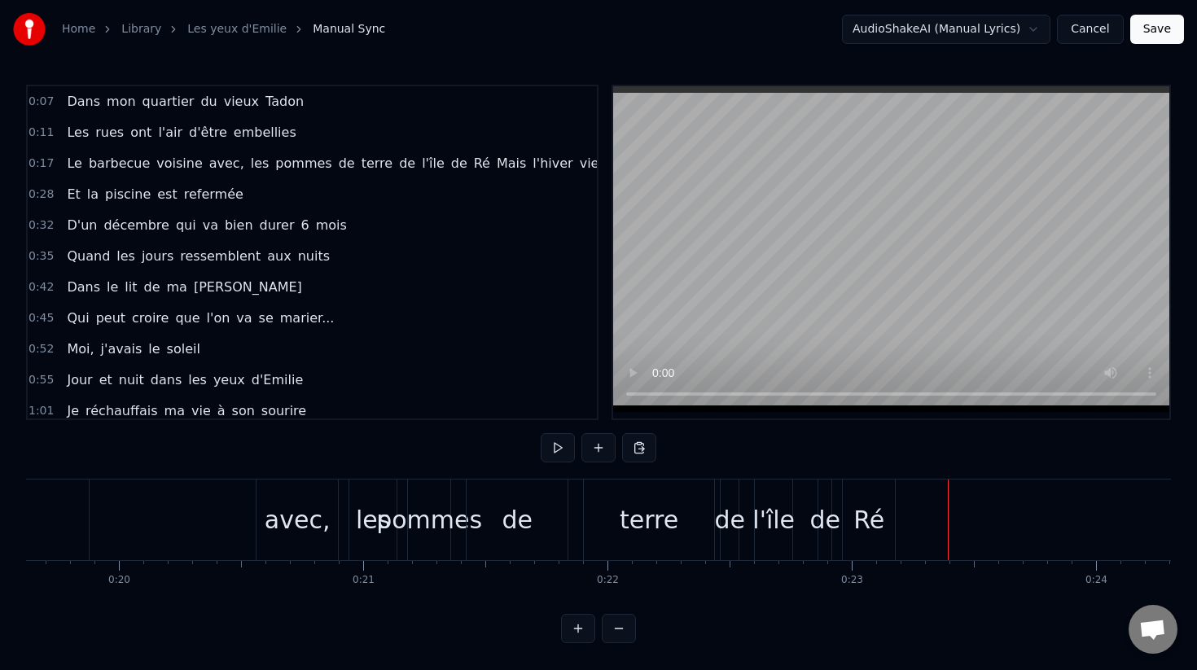
scroll to position [0, 4794]
click at [314, 548] on div "avec," at bounding box center [297, 520] width 81 height 81
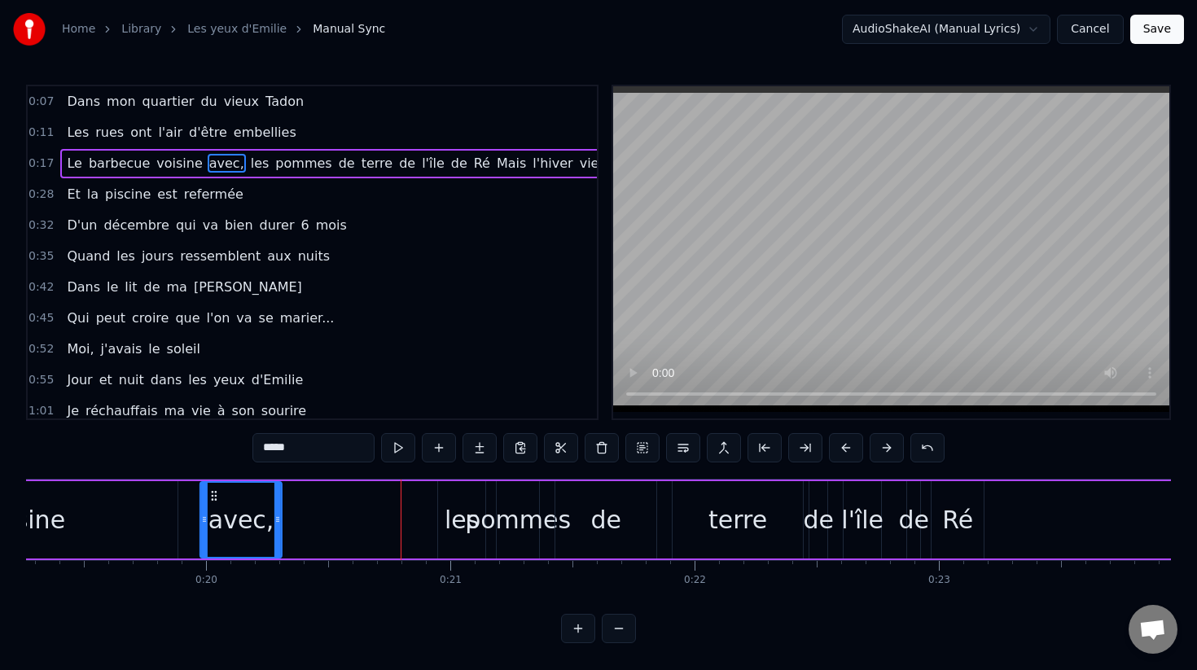
drag, startPoint x: 273, startPoint y: 499, endPoint x: 220, endPoint y: 494, distance: 53.2
click at [220, 494] on icon at bounding box center [214, 495] width 13 height 13
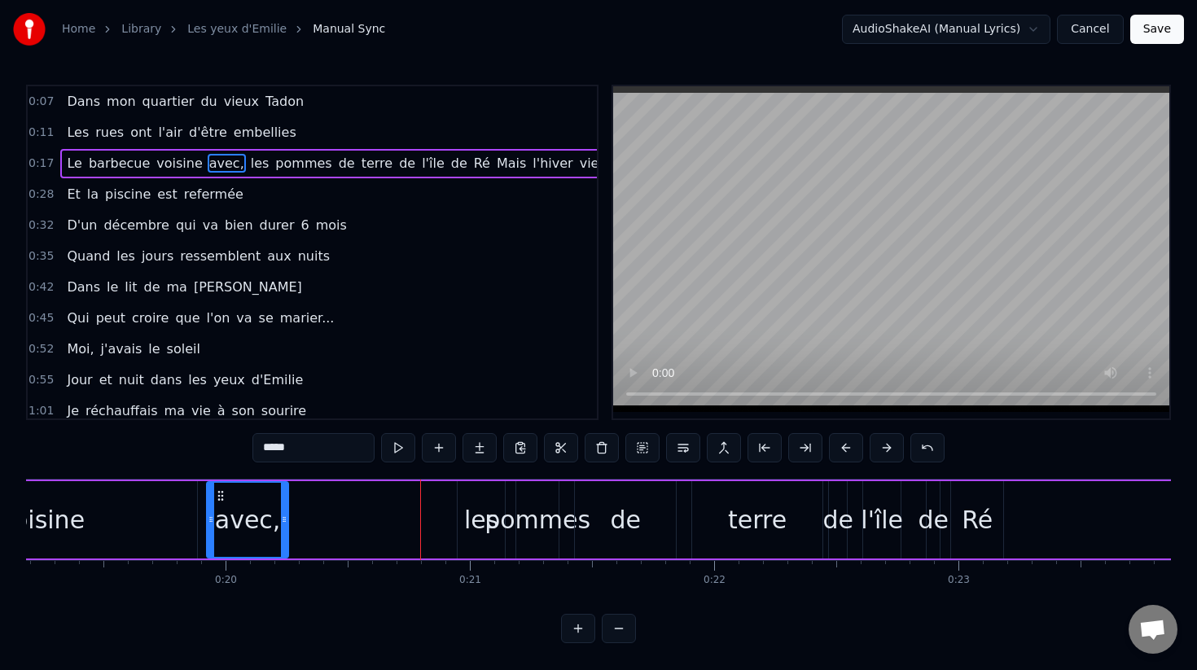
click at [489, 513] on div "les" at bounding box center [481, 520] width 34 height 37
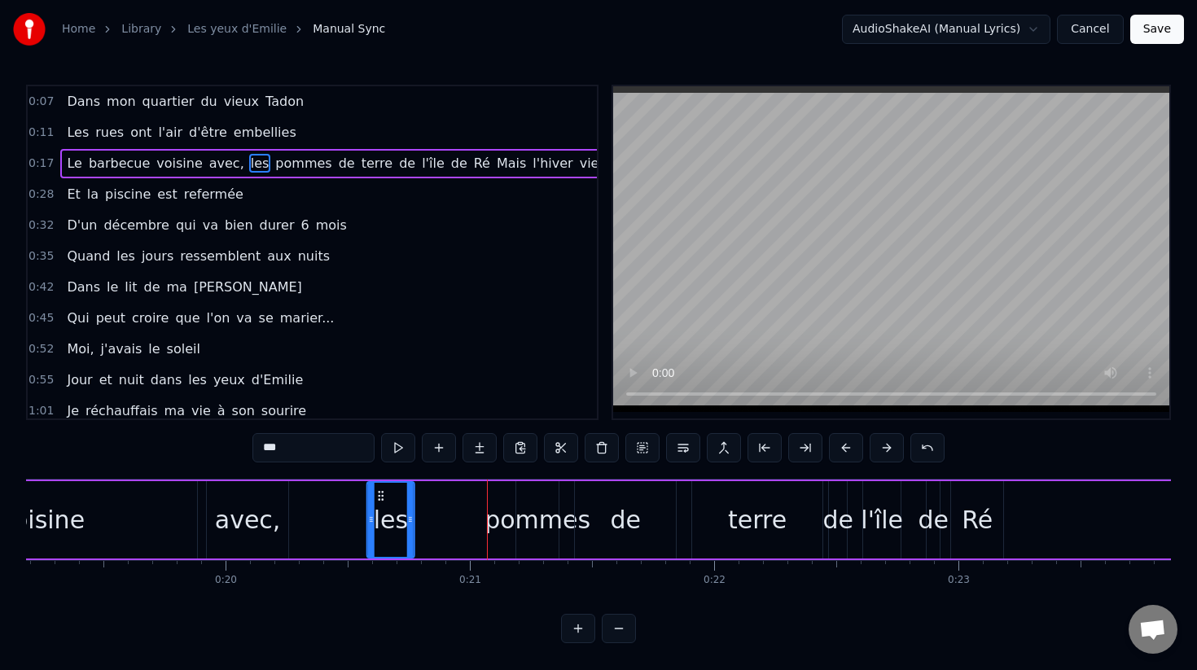
drag, startPoint x: 472, startPoint y: 498, endPoint x: 382, endPoint y: 498, distance: 90.4
click at [382, 498] on icon at bounding box center [381, 495] width 13 height 13
click at [553, 507] on div "pommes" at bounding box center [538, 520] width 106 height 37
type input "******"
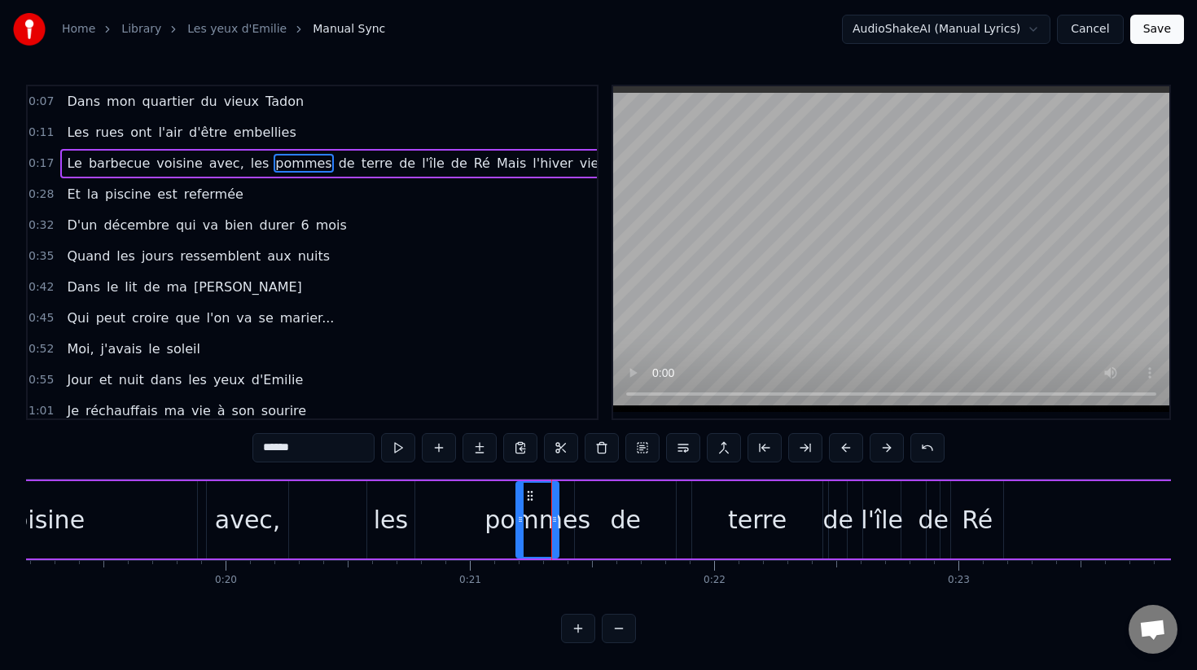
click at [506, 518] on div "pommes" at bounding box center [538, 520] width 106 height 37
drag, startPoint x: 484, startPoint y: 508, endPoint x: 656, endPoint y: 528, distance: 173.8
click at [656, 528] on div "Le barbecue [PERSON_NAME] avec, les pommes de terre de l'île de [GEOGRAPHIC_DAT…" at bounding box center [899, 520] width 2608 height 81
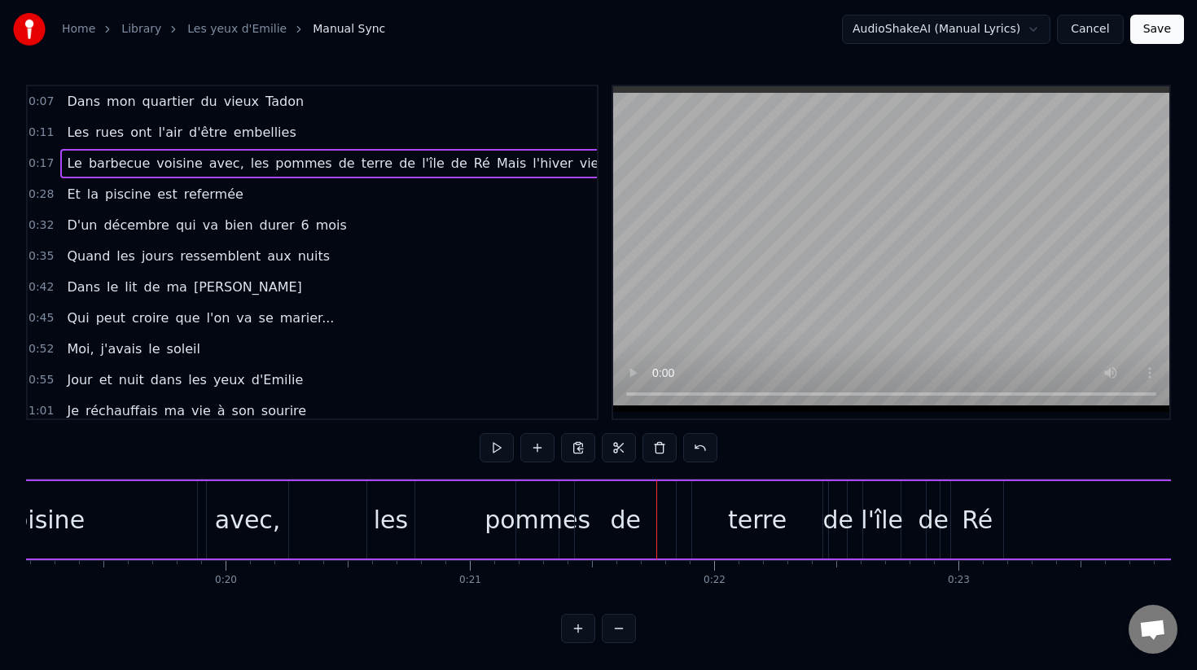
click at [552, 529] on div "pommes" at bounding box center [538, 520] width 106 height 37
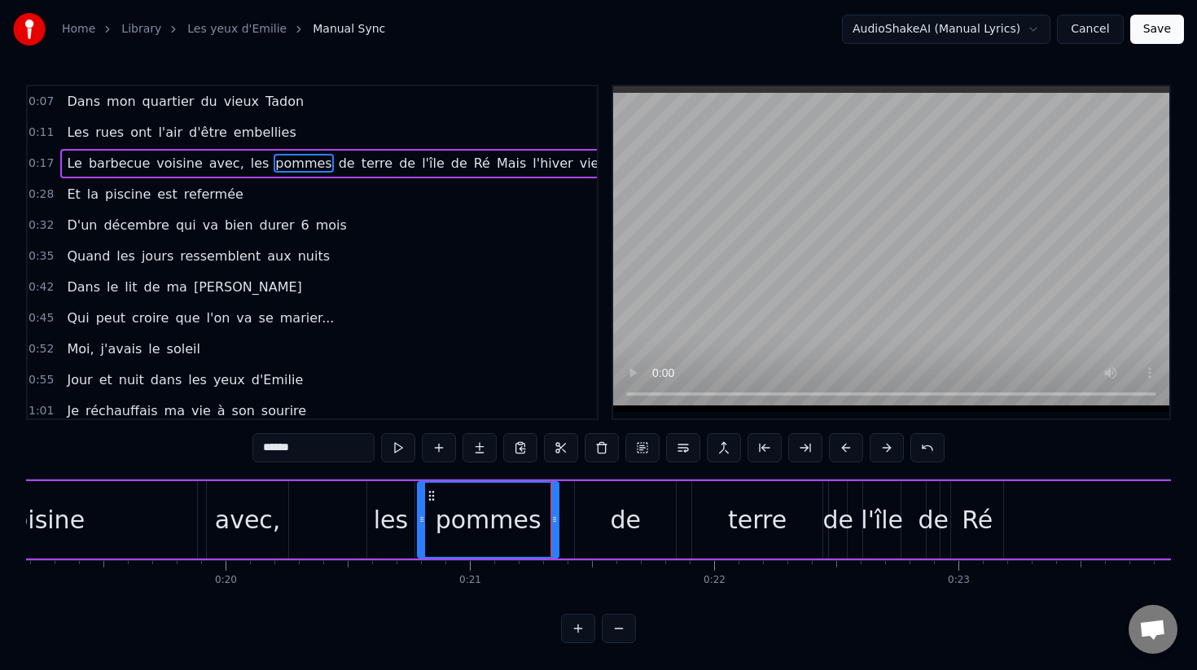
drag, startPoint x: 520, startPoint y: 513, endPoint x: 421, endPoint y: 509, distance: 98.6
click at [421, 509] on div at bounding box center [422, 520] width 7 height 74
click at [384, 518] on div "les" at bounding box center [391, 520] width 34 height 37
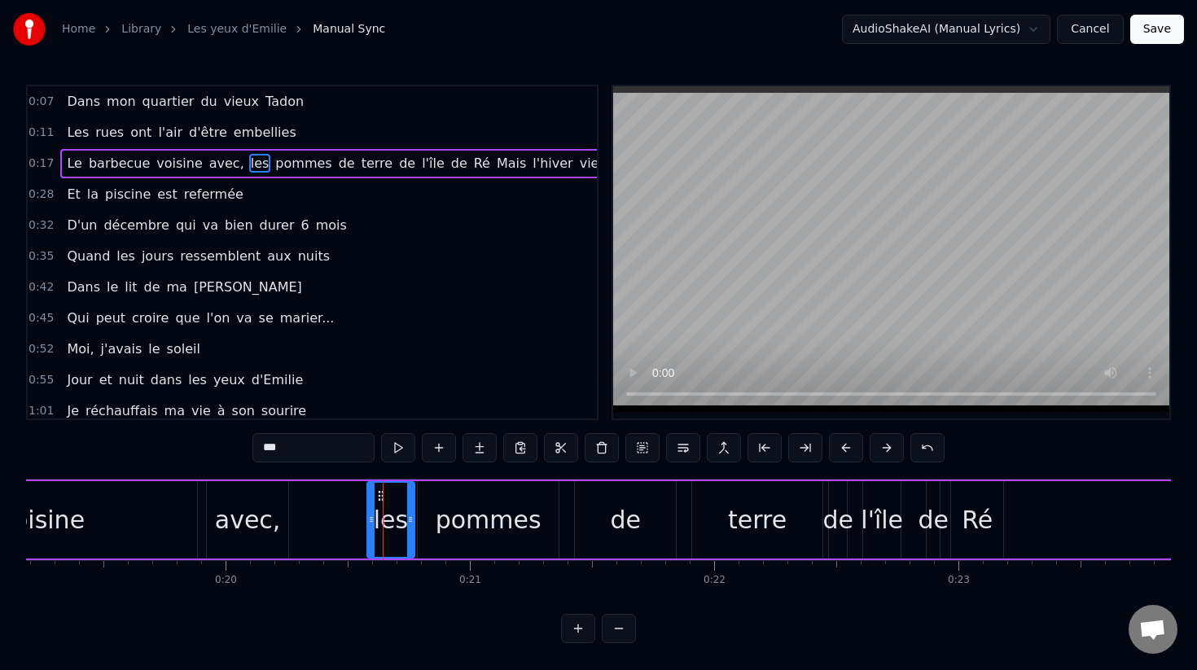
drag, startPoint x: 384, startPoint y: 518, endPoint x: 379, endPoint y: 492, distance: 26.7
click at [379, 492] on div "les" at bounding box center [391, 520] width 46 height 74
drag, startPoint x: 380, startPoint y: 496, endPoint x: 332, endPoint y: 493, distance: 47.4
click at [332, 493] on icon at bounding box center [337, 495] width 13 height 13
click at [485, 510] on div "pommes" at bounding box center [489, 520] width 106 height 37
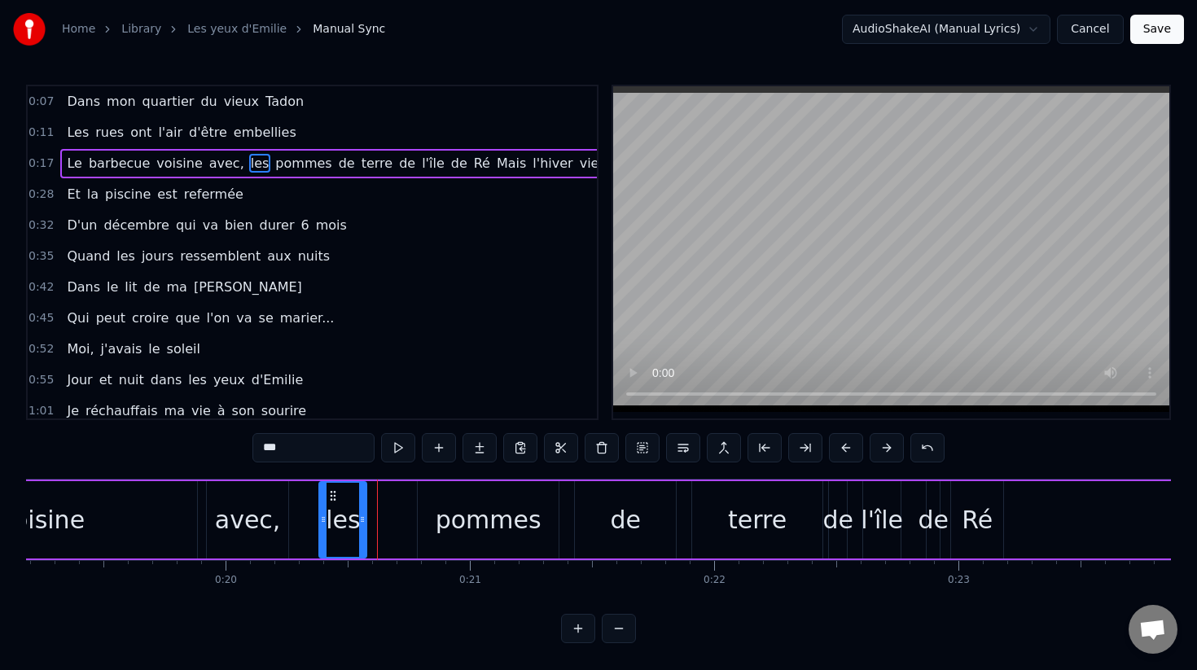
type input "******"
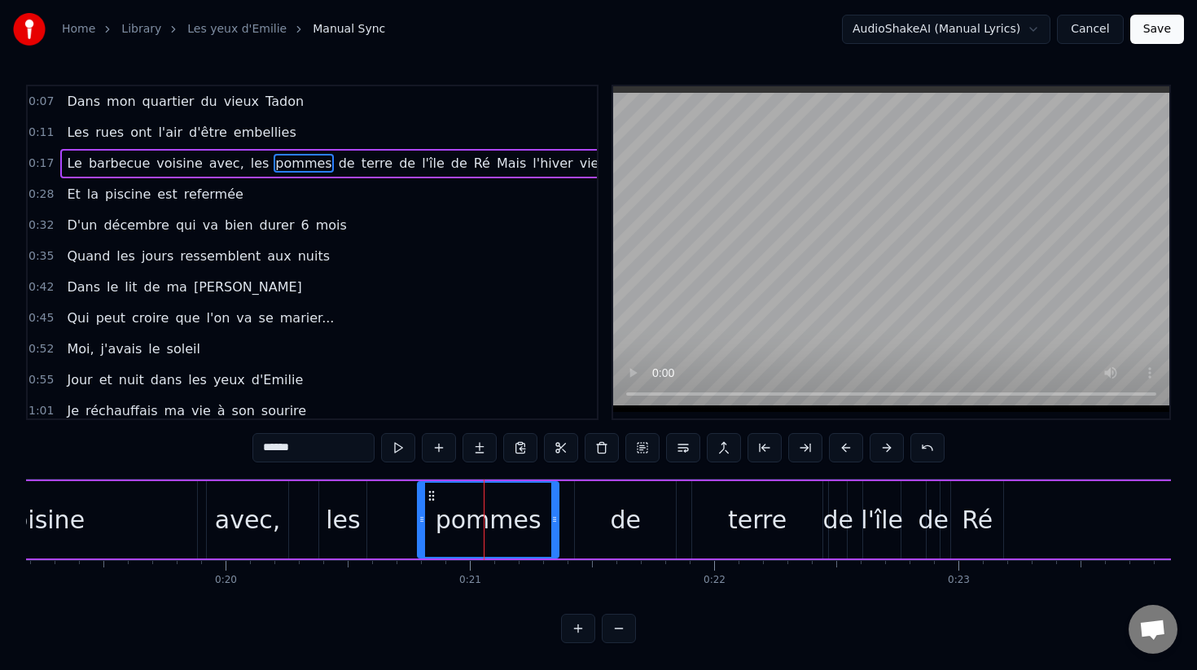
click at [434, 499] on circle at bounding box center [433, 499] width 1 height 1
drag, startPoint x: 432, startPoint y: 492, endPoint x: 406, endPoint y: 495, distance: 25.5
click at [406, 495] on icon at bounding box center [406, 495] width 13 height 13
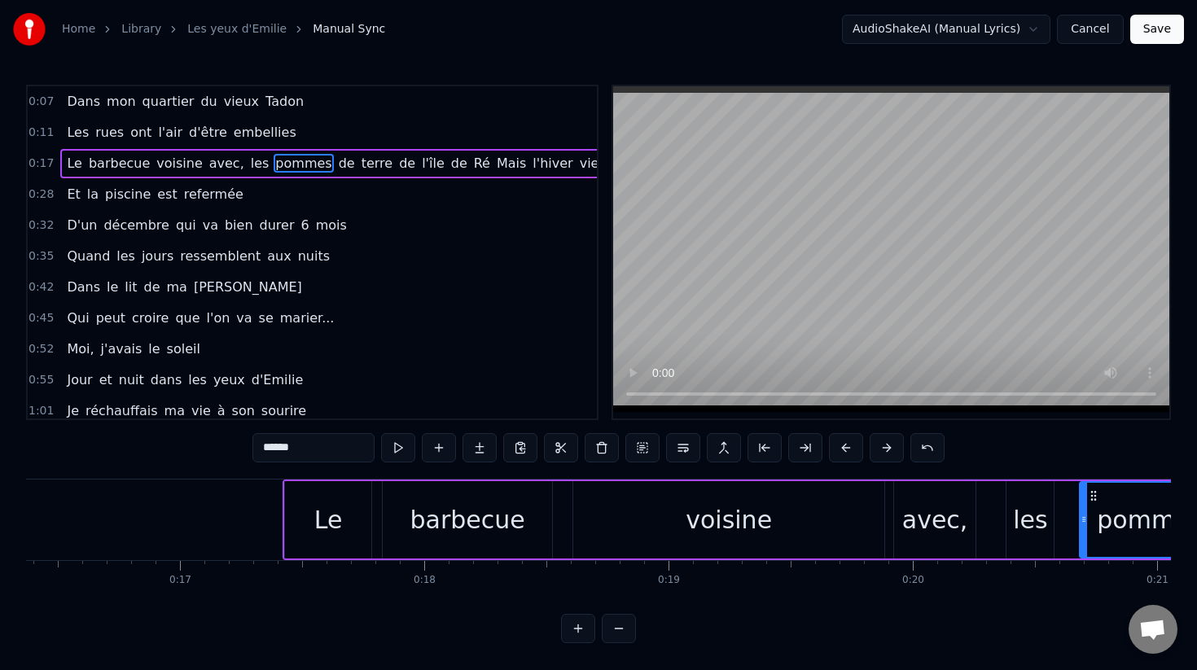
scroll to position [0, 3957]
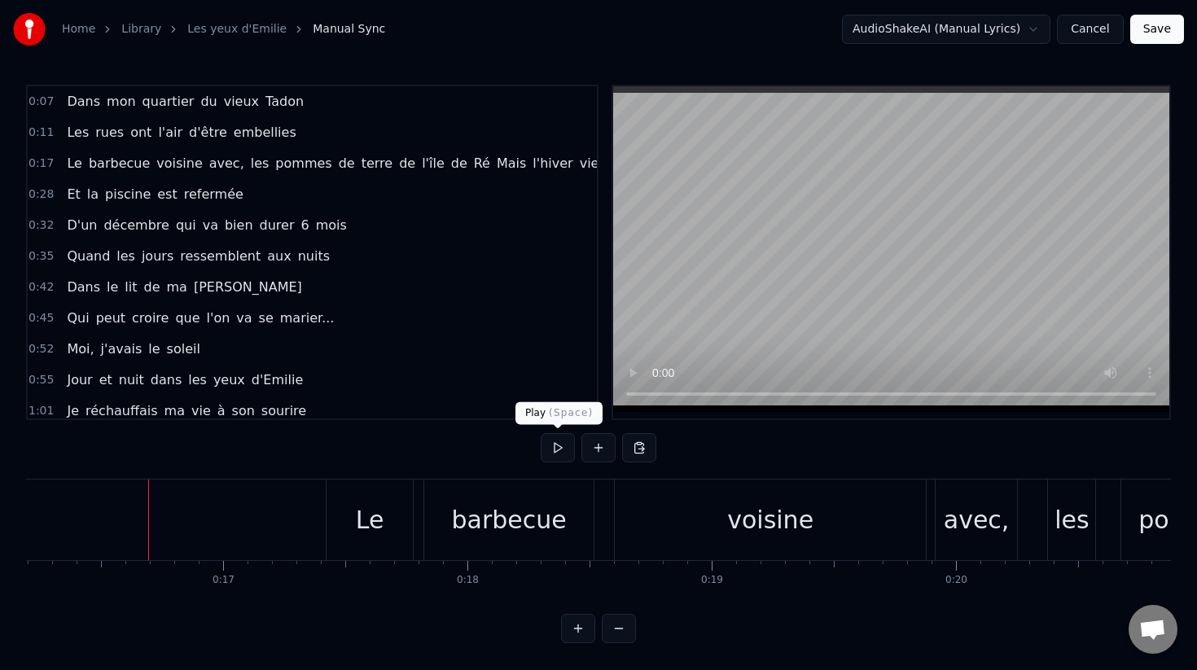
click at [549, 447] on button at bounding box center [558, 447] width 34 height 29
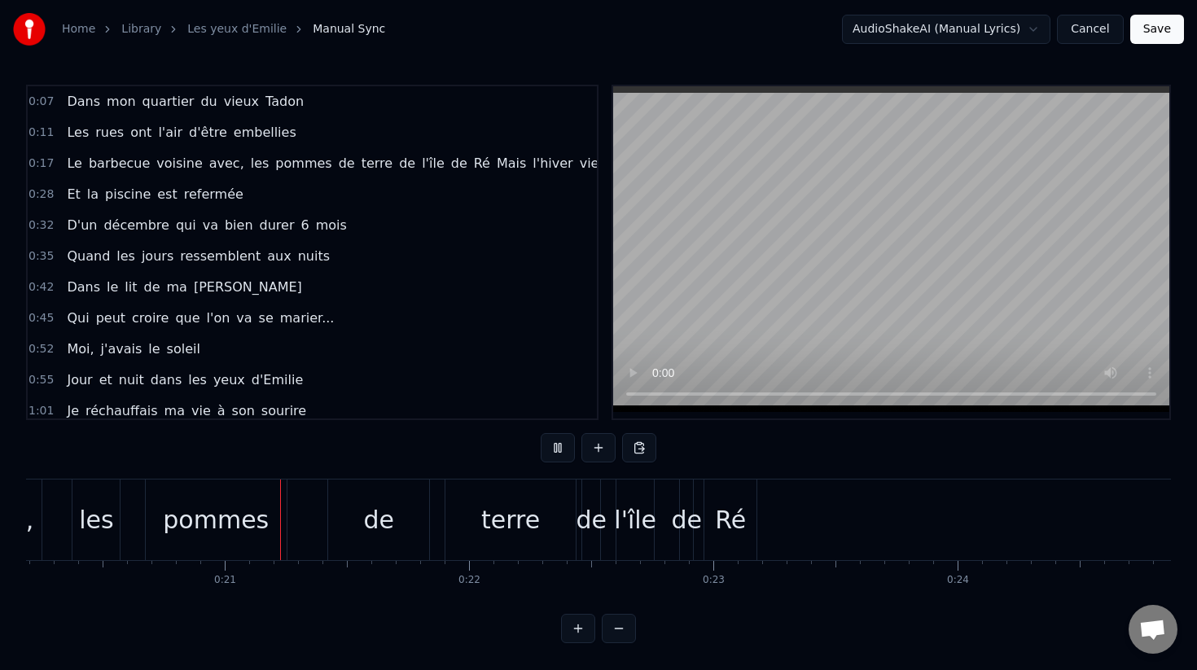
scroll to position [0, 4950]
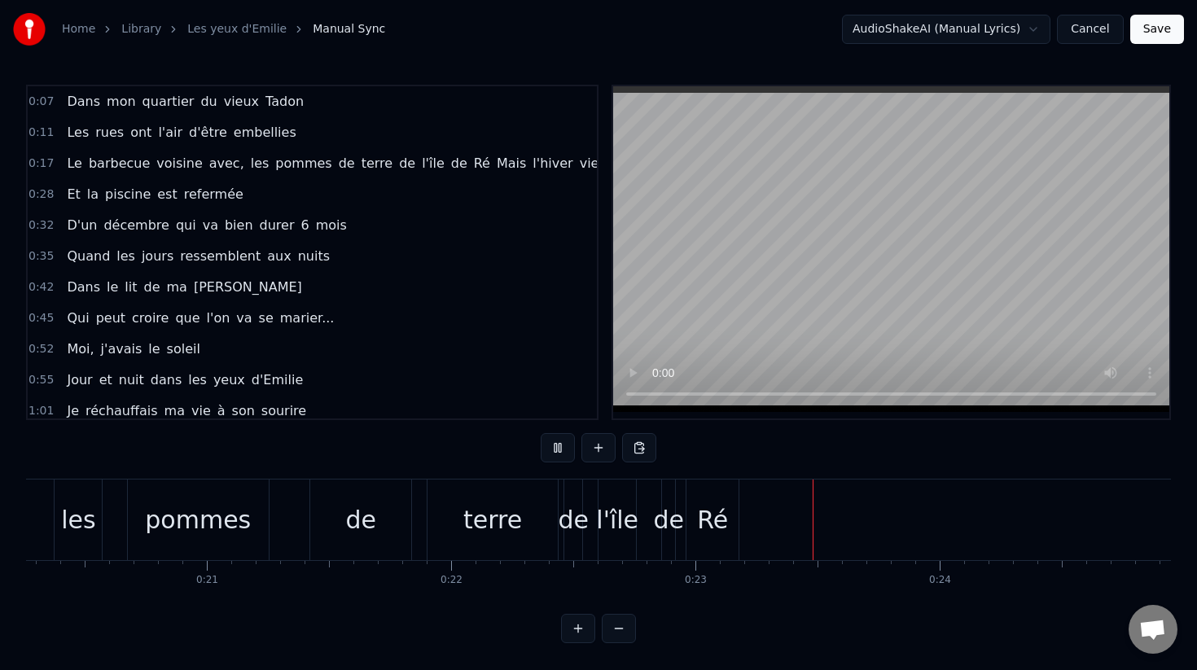
click at [549, 447] on button at bounding box center [558, 447] width 34 height 29
click at [652, 503] on div "Le barbecue [PERSON_NAME] avec, les pommes de terre de l'île de [GEOGRAPHIC_DAT…" at bounding box center [636, 520] width 2608 height 81
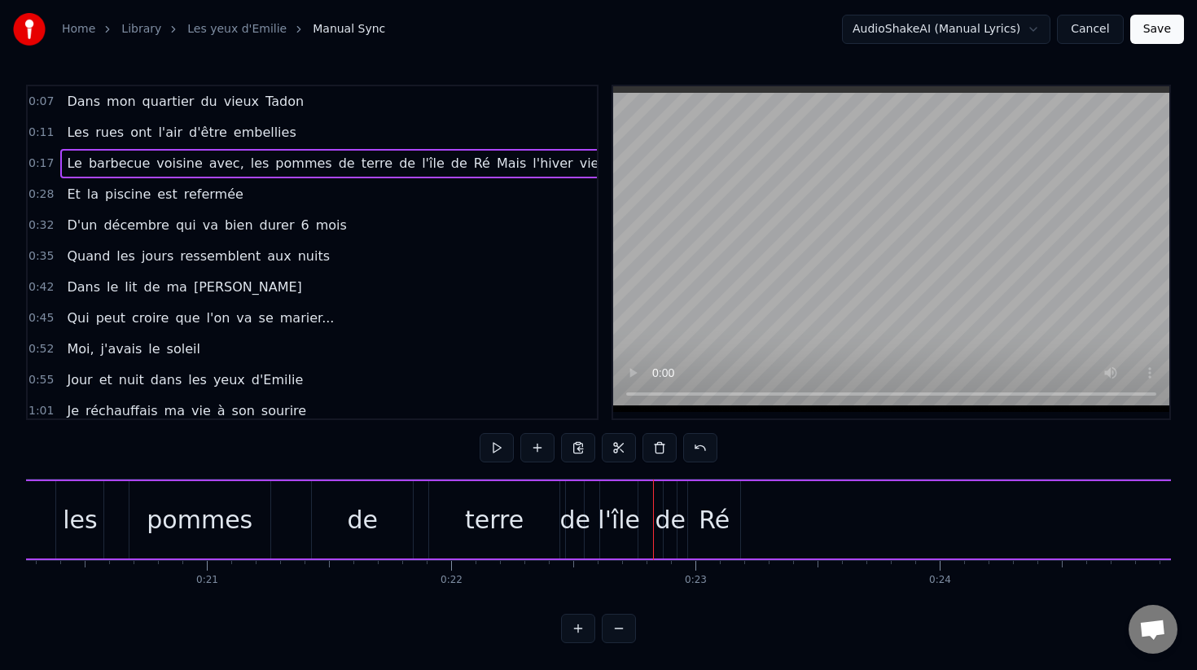
click at [676, 508] on div "de" at bounding box center [670, 520] width 31 height 37
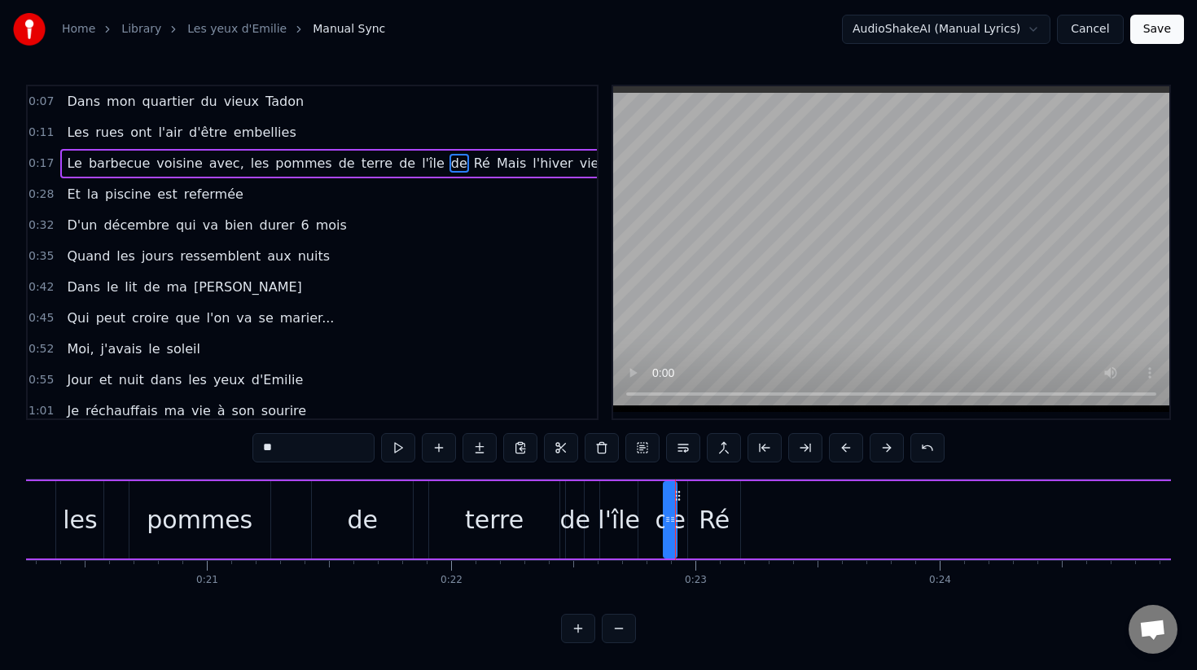
click at [718, 515] on div "Ré" at bounding box center [714, 520] width 31 height 37
drag, startPoint x: 700, startPoint y: 494, endPoint x: 726, endPoint y: 498, distance: 26.4
click at [726, 498] on icon at bounding box center [728, 495] width 13 height 13
click at [668, 514] on div "de" at bounding box center [670, 520] width 31 height 37
drag, startPoint x: 673, startPoint y: 516, endPoint x: 707, endPoint y: 516, distance: 34.2
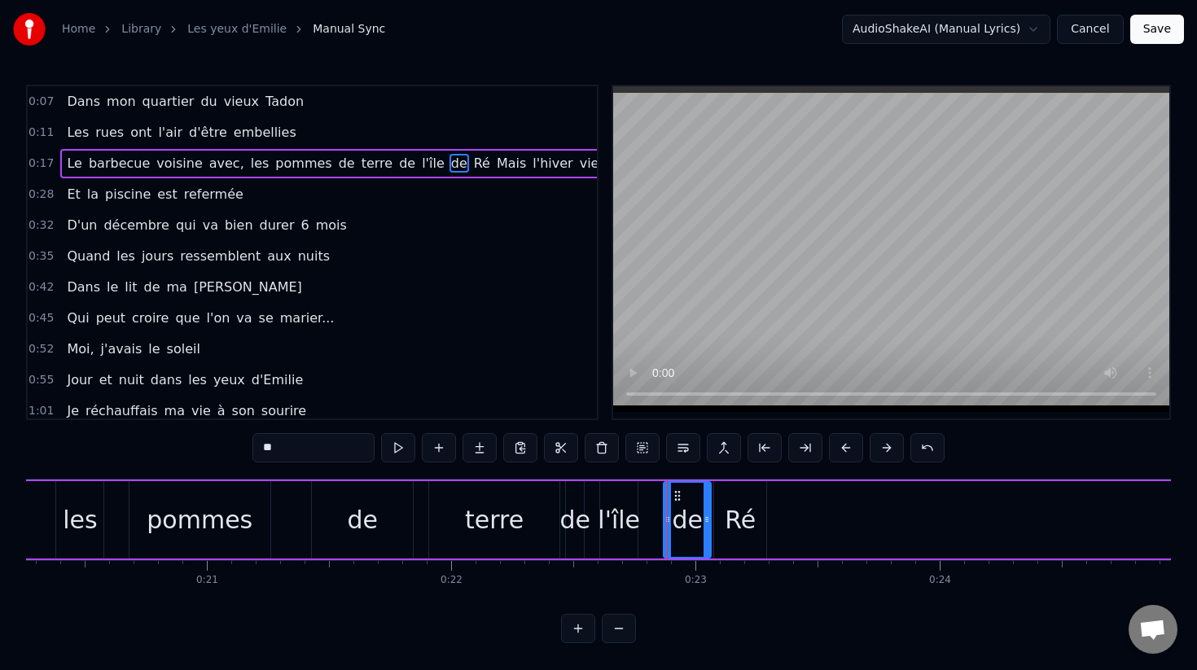
click at [707, 516] on icon at bounding box center [707, 519] width 7 height 13
drag, startPoint x: 678, startPoint y: 495, endPoint x: 663, endPoint y: 498, distance: 15.0
click at [663, 498] on icon at bounding box center [662, 495] width 13 height 13
click at [517, 520] on div "terre" at bounding box center [494, 520] width 59 height 37
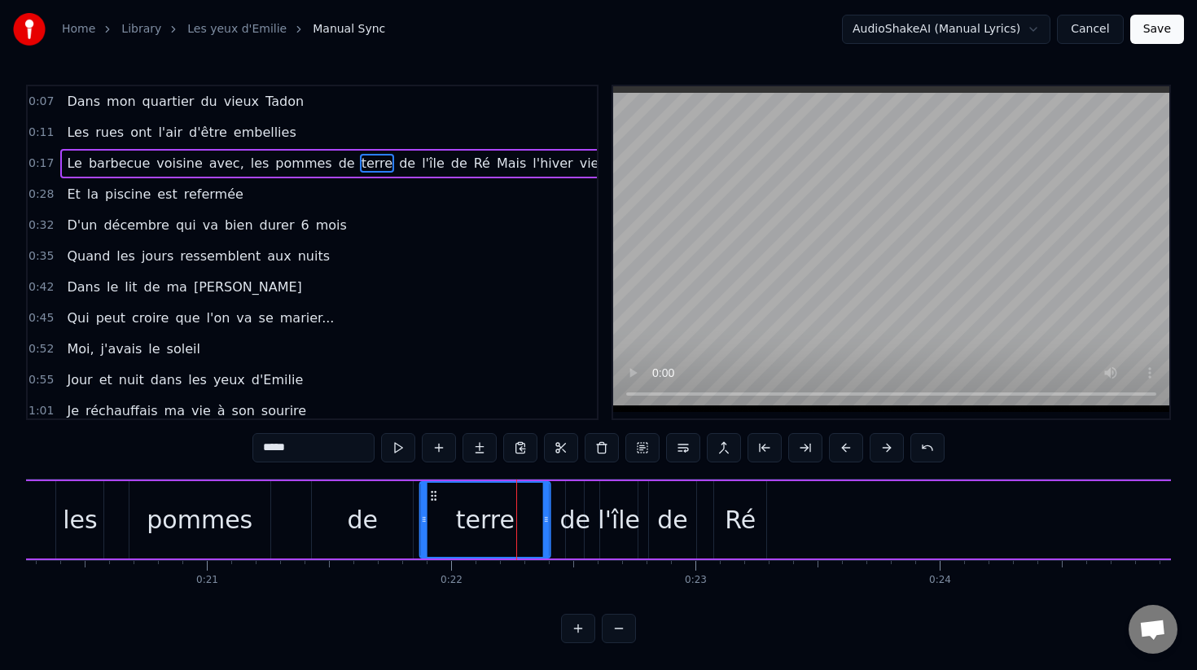
drag, startPoint x: 446, startPoint y: 497, endPoint x: 437, endPoint y: 498, distance: 9.9
click at [437, 498] on icon at bounding box center [434, 495] width 13 height 13
click at [582, 511] on div "de" at bounding box center [575, 520] width 31 height 37
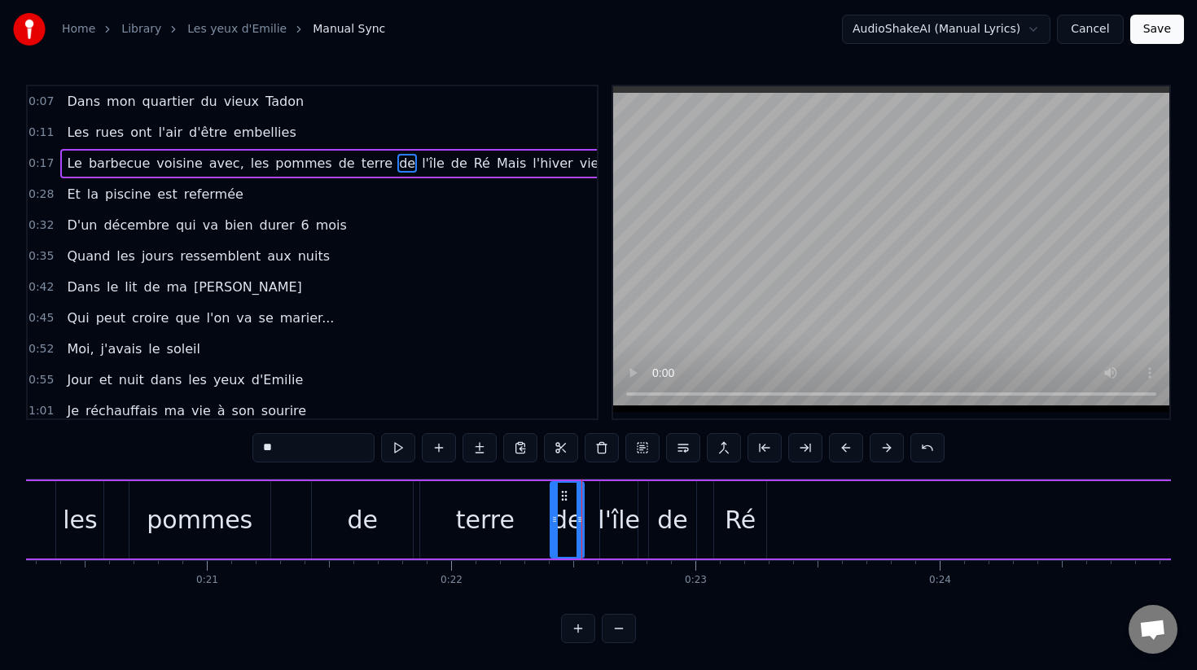
drag, startPoint x: 567, startPoint y: 526, endPoint x: 551, endPoint y: 525, distance: 15.5
click at [551, 525] on div at bounding box center [554, 520] width 7 height 74
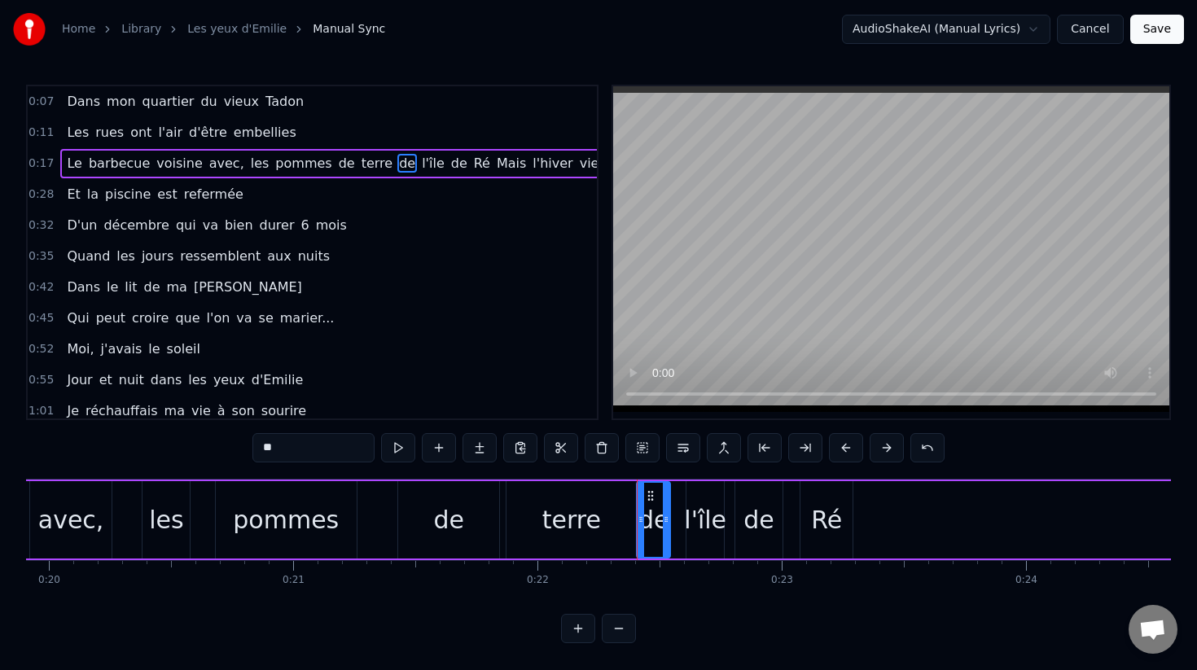
scroll to position [0, 4842]
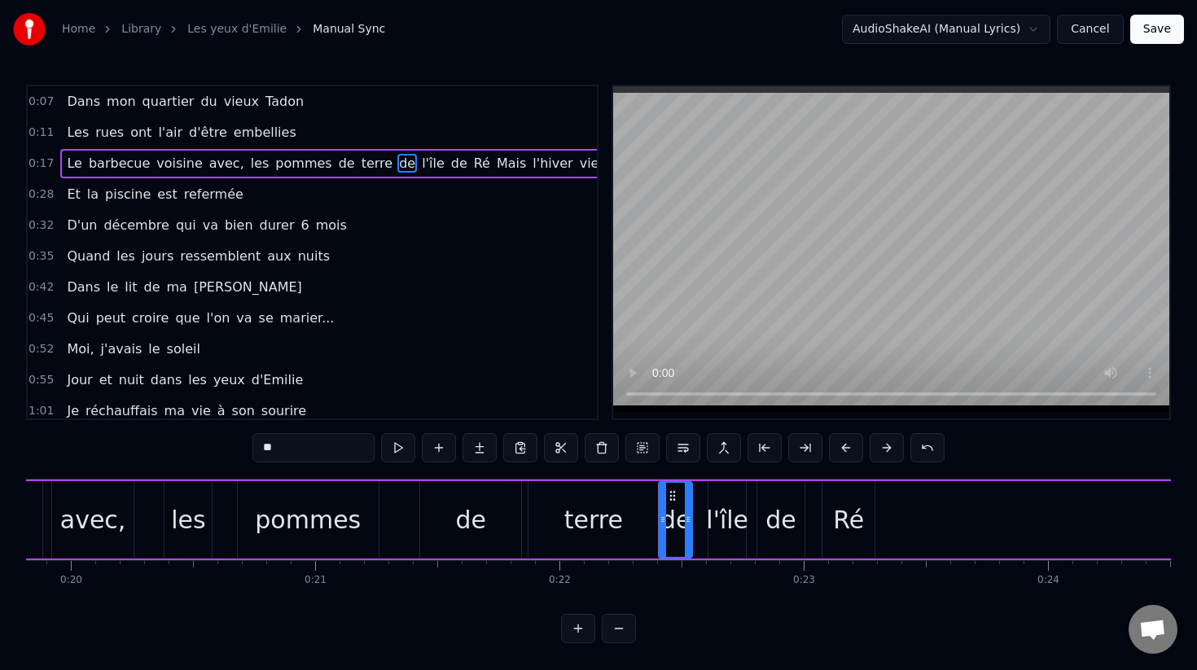
click at [443, 495] on div "de" at bounding box center [470, 519] width 101 height 77
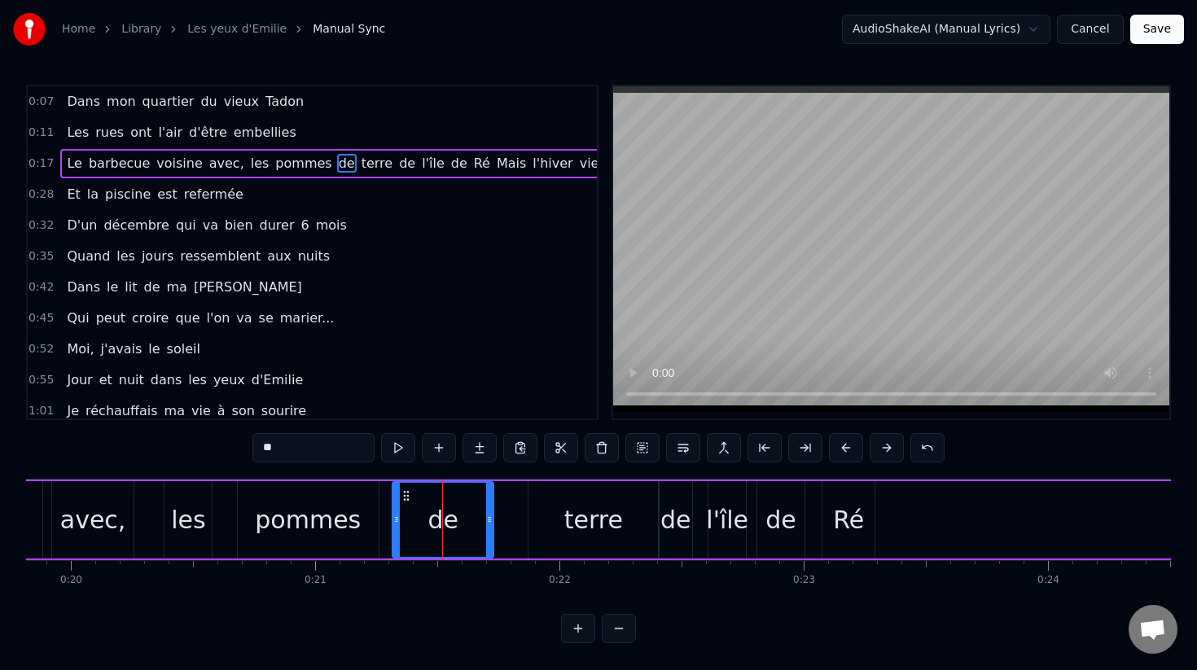
drag, startPoint x: 433, startPoint y: 494, endPoint x: 405, endPoint y: 495, distance: 28.5
click at [405, 495] on icon at bounding box center [406, 495] width 13 height 13
click at [320, 506] on div "pommes" at bounding box center [308, 520] width 106 height 37
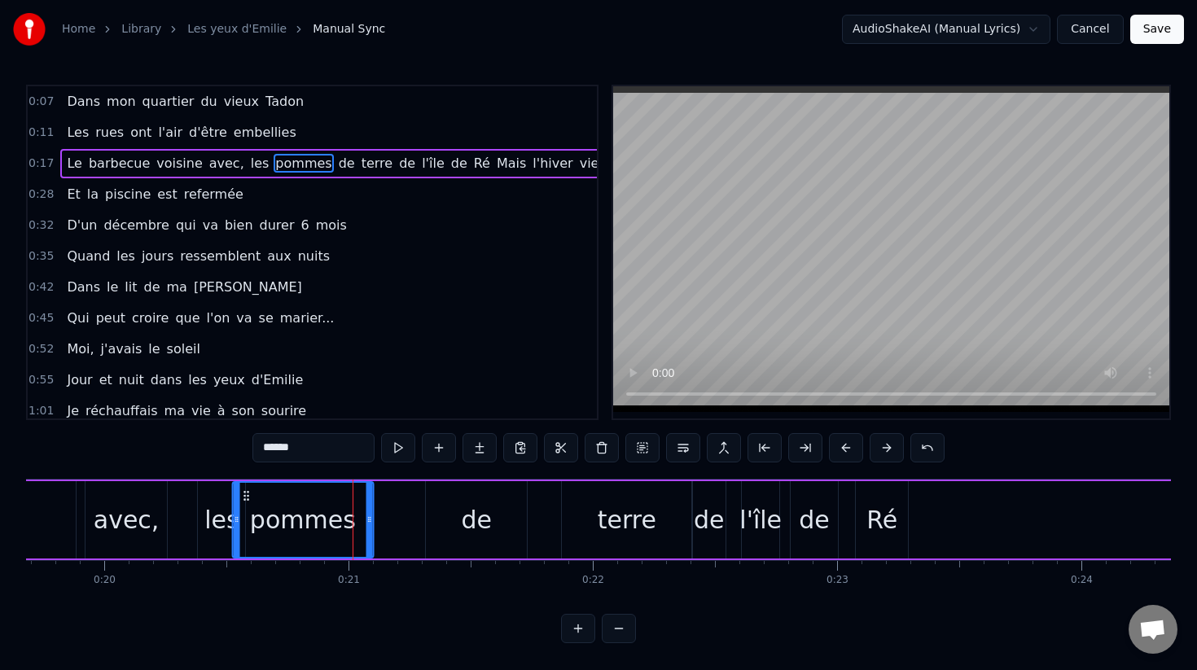
scroll to position [0, 4802]
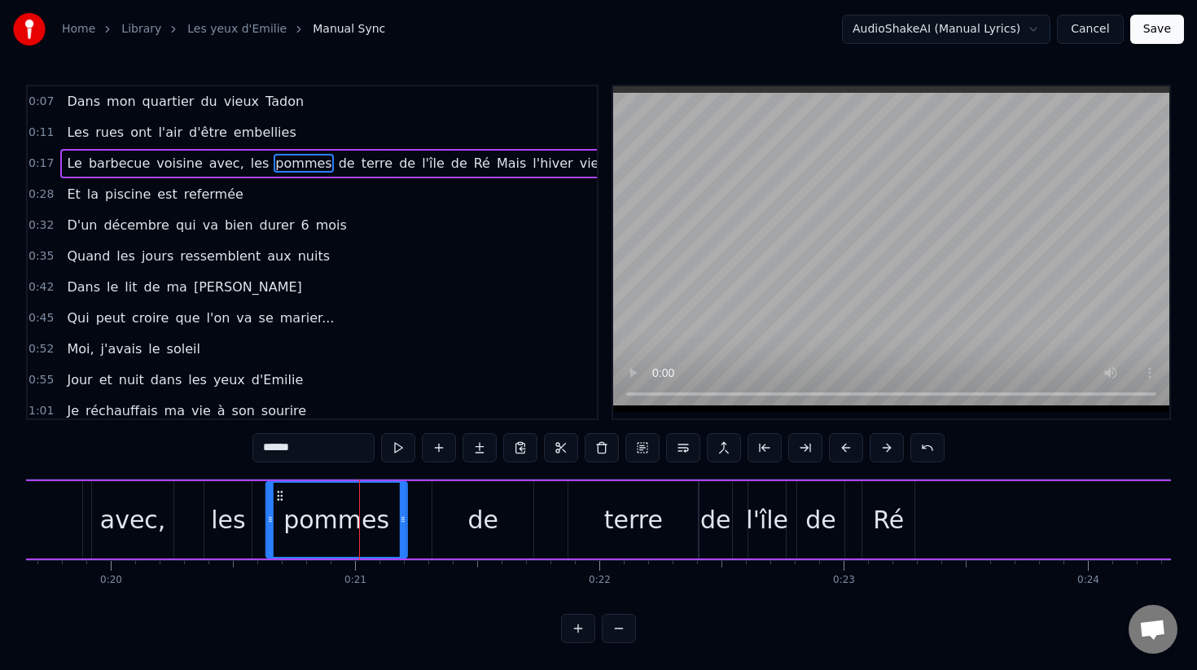
drag, startPoint x: 253, startPoint y: 497, endPoint x: 282, endPoint y: 498, distance: 28.6
click at [282, 498] on icon at bounding box center [280, 495] width 13 height 13
click at [753, 517] on div "l'île" at bounding box center [767, 520] width 42 height 37
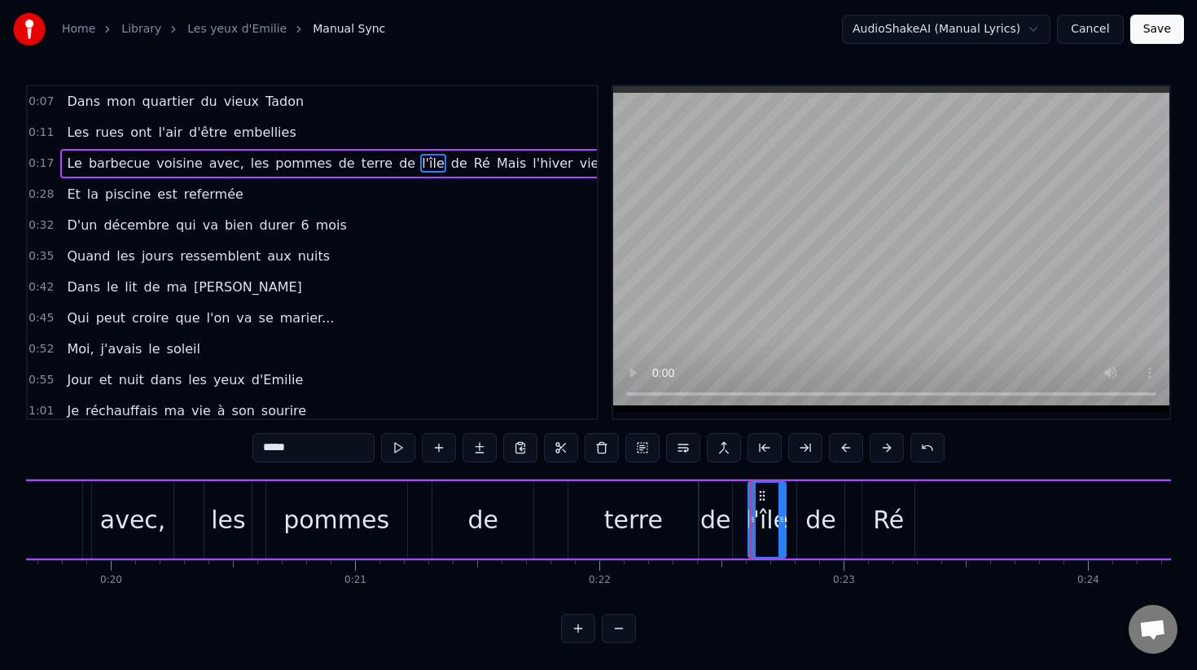
click at [713, 526] on div "de" at bounding box center [715, 520] width 31 height 37
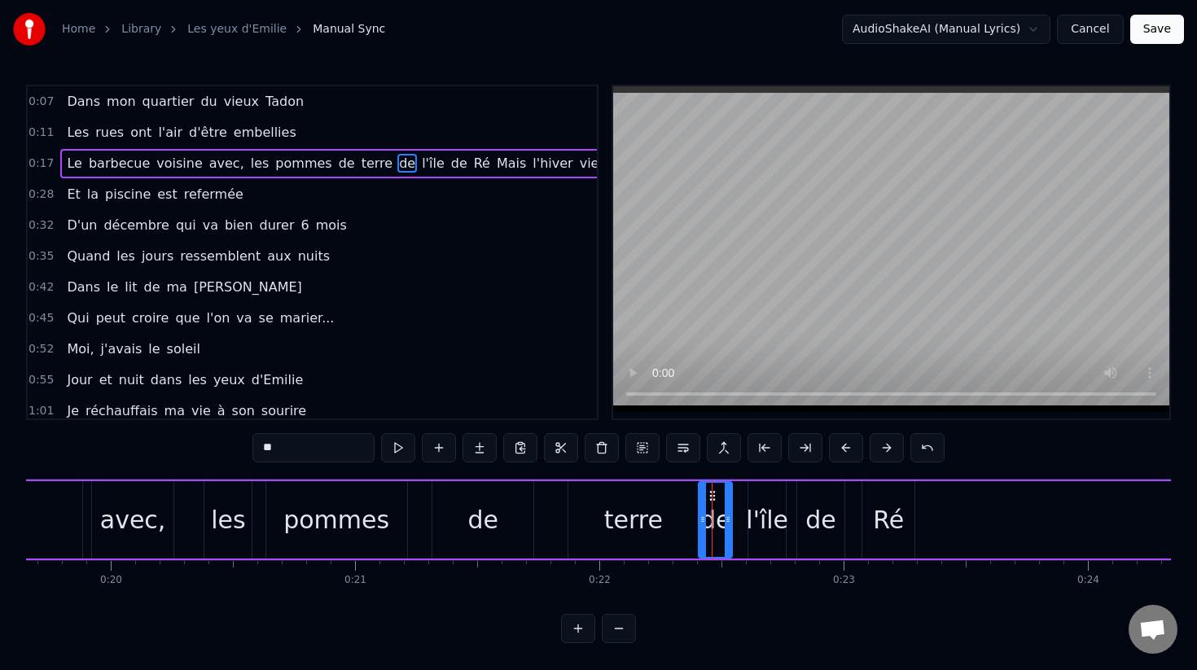
click at [652, 520] on div "terre" at bounding box center [633, 520] width 59 height 37
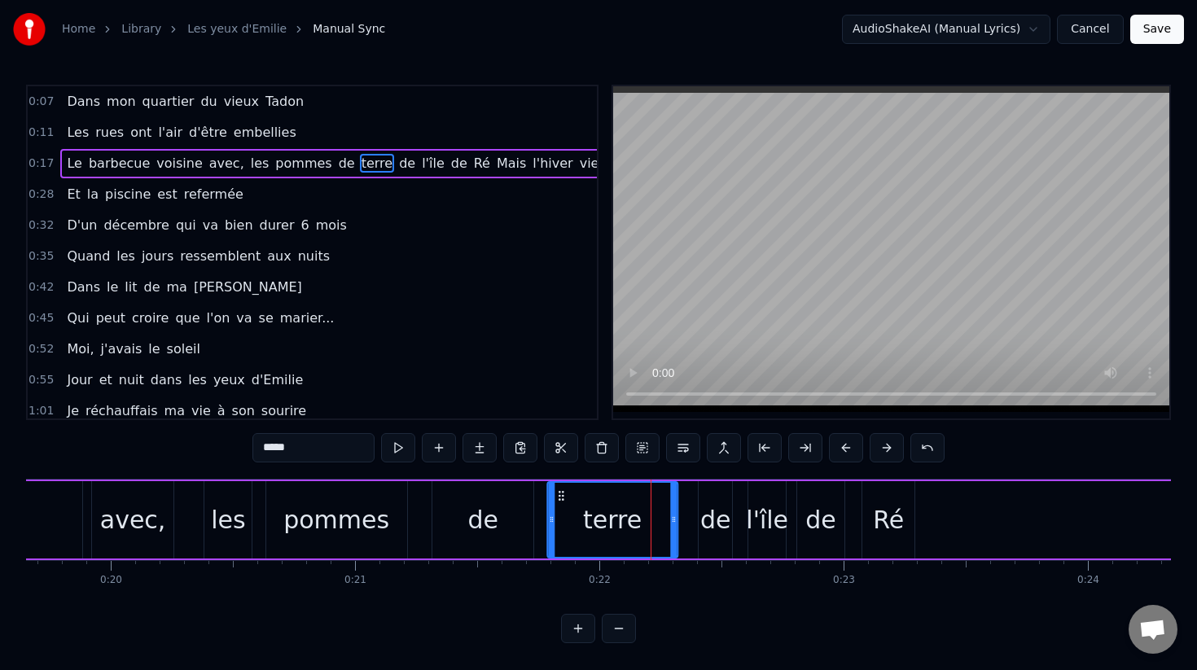
drag, startPoint x: 586, startPoint y: 498, endPoint x: 564, endPoint y: 498, distance: 21.2
click at [564, 498] on icon at bounding box center [561, 495] width 13 height 13
click at [726, 512] on div "de" at bounding box center [715, 520] width 31 height 37
type input "**"
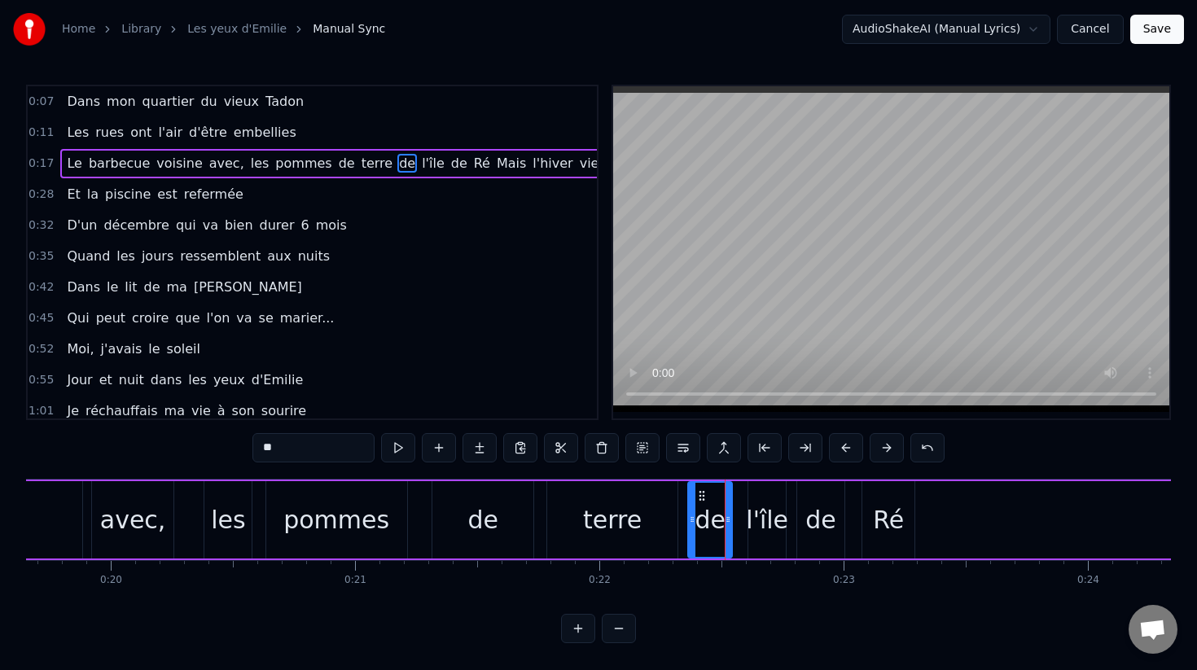
drag, startPoint x: 702, startPoint y: 501, endPoint x: 691, endPoint y: 502, distance: 10.6
click at [691, 502] on div at bounding box center [692, 520] width 7 height 74
click at [706, 499] on circle at bounding box center [706, 499] width 1 height 1
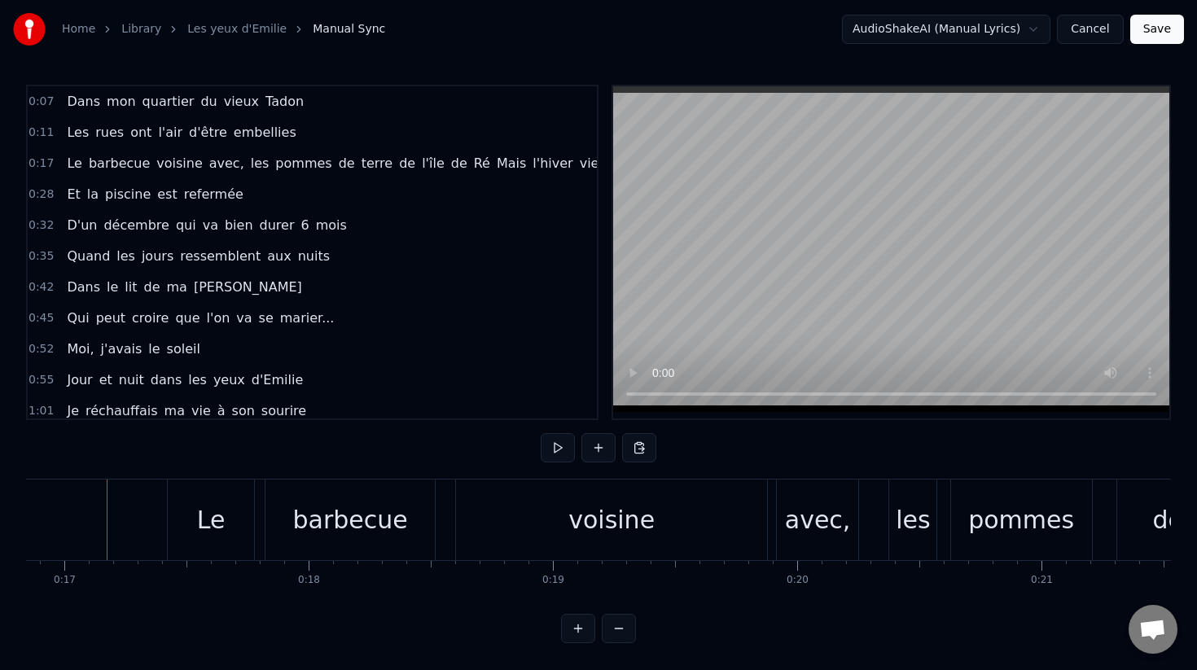
scroll to position [0, 4115]
click at [552, 450] on button at bounding box center [558, 447] width 34 height 29
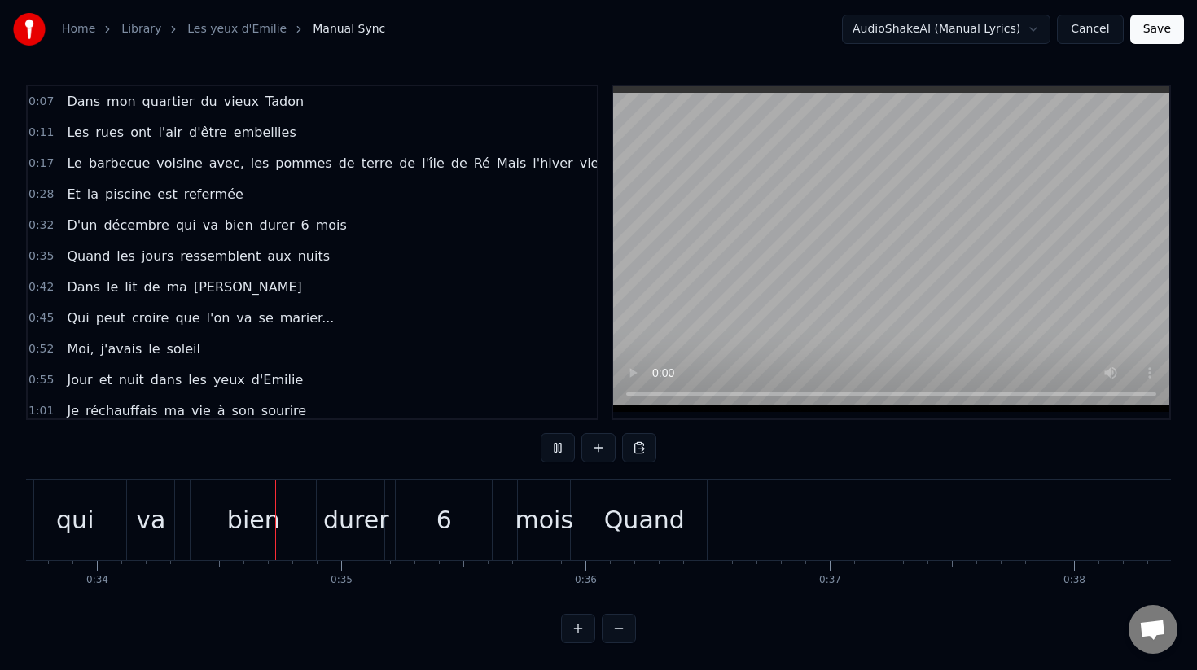
scroll to position [0, 8247]
click at [557, 451] on button at bounding box center [558, 447] width 34 height 29
click at [640, 520] on div "Quand" at bounding box center [634, 520] width 81 height 37
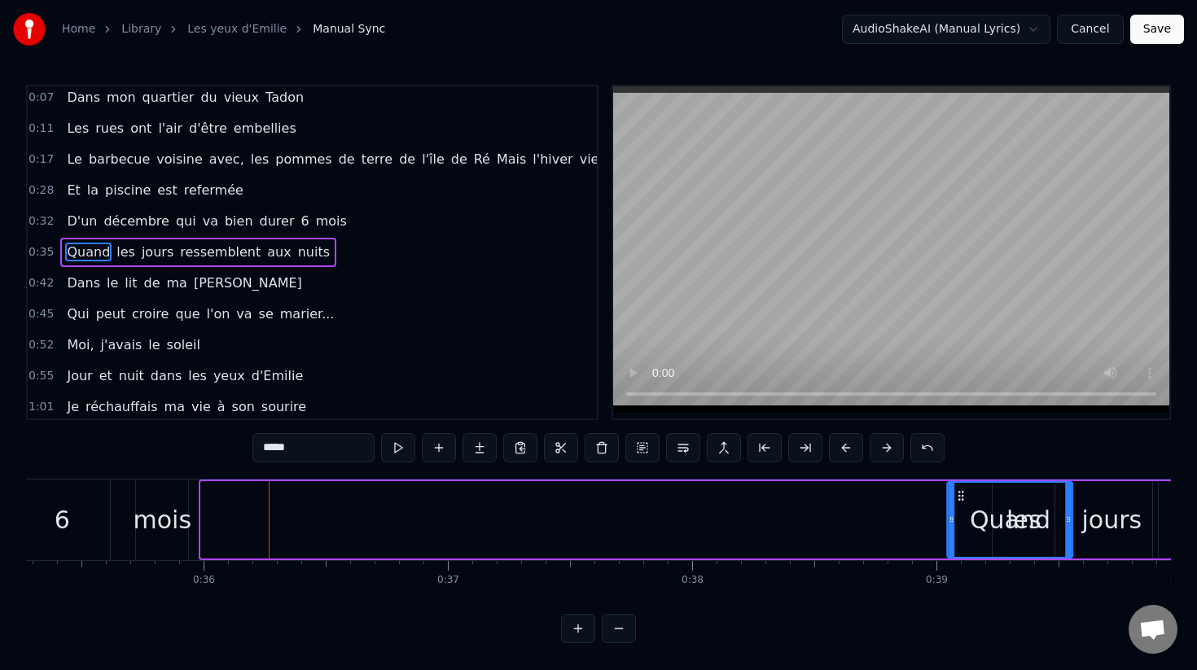
scroll to position [0, 8626]
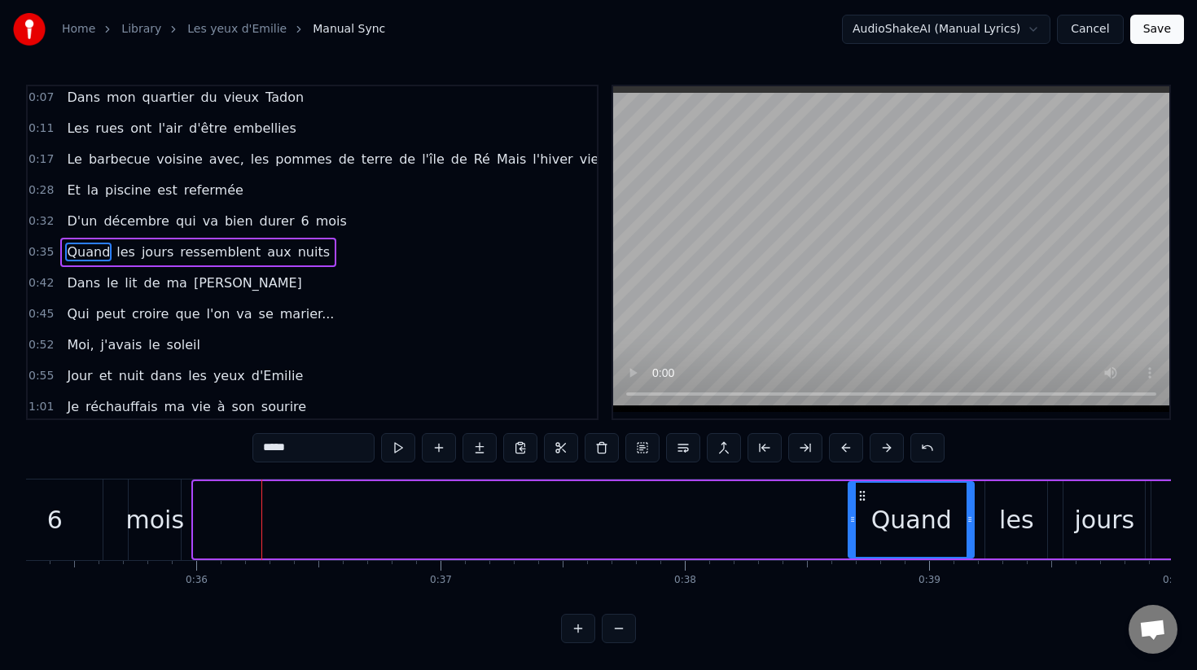
drag, startPoint x: 265, startPoint y: 494, endPoint x: 864, endPoint y: 517, distance: 599.9
click at [864, 517] on div "Quand" at bounding box center [911, 520] width 124 height 74
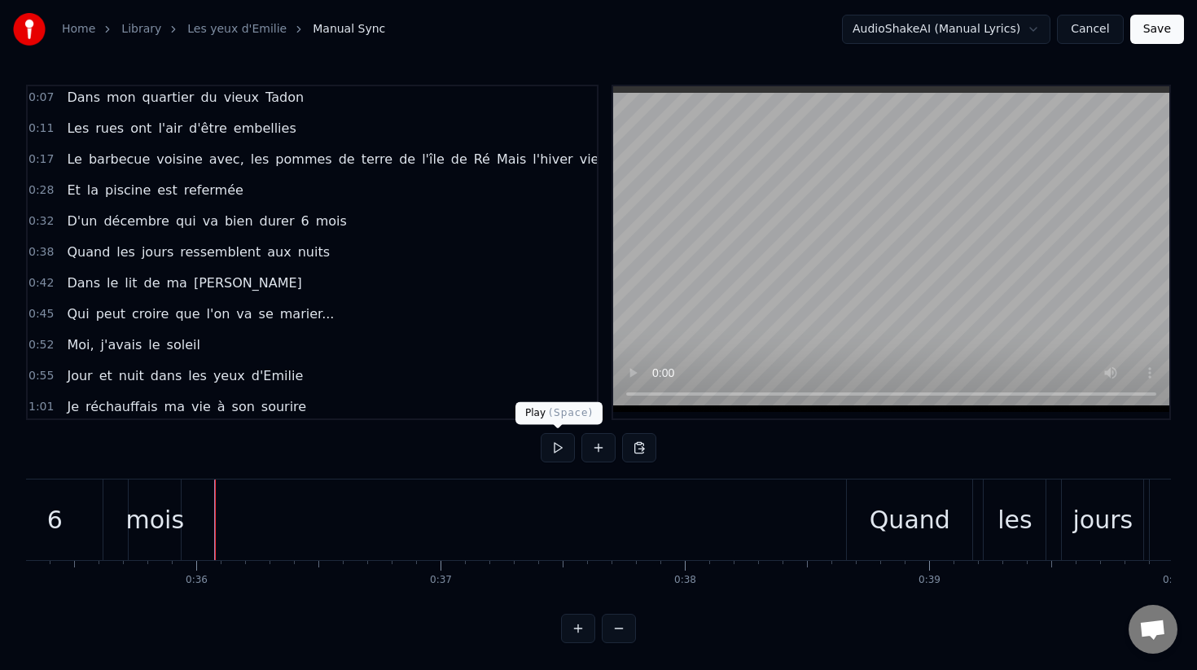
click at [558, 446] on button at bounding box center [558, 447] width 34 height 29
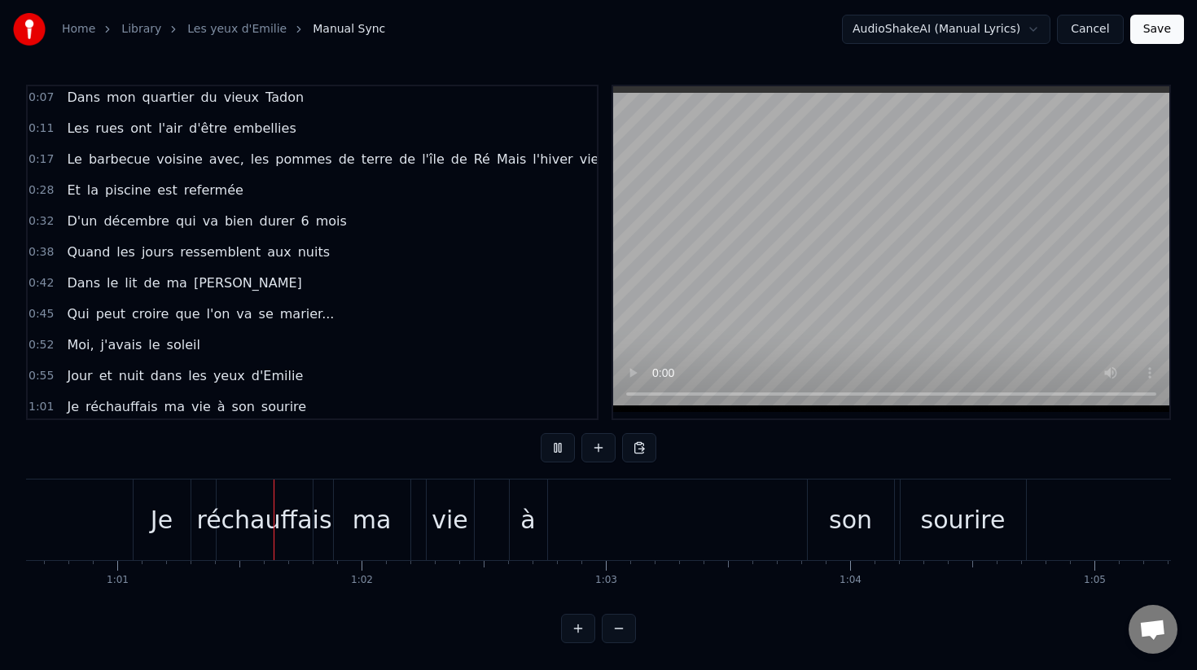
scroll to position [0, 14818]
click at [558, 446] on button at bounding box center [558, 447] width 34 height 29
click at [841, 520] on div "son" at bounding box center [845, 520] width 43 height 37
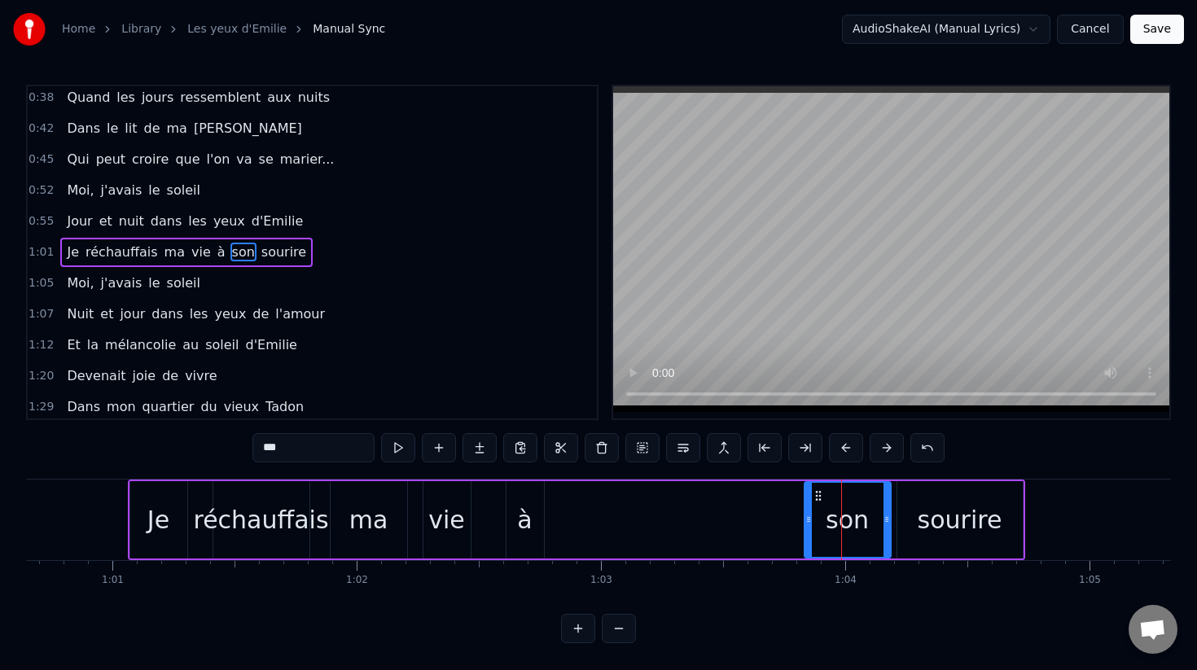
scroll to position [159, 0]
click at [523, 527] on div "à" at bounding box center [524, 520] width 15 height 37
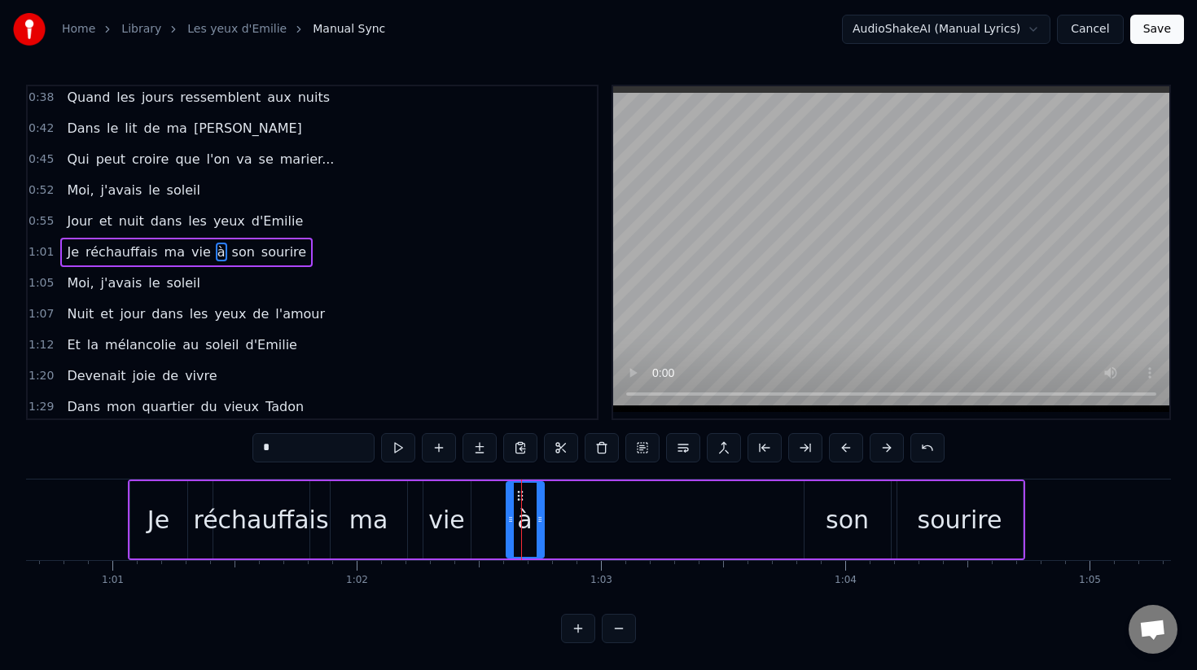
type input "*"
click at [521, 499] on div at bounding box center [521, 520] width 1 height 81
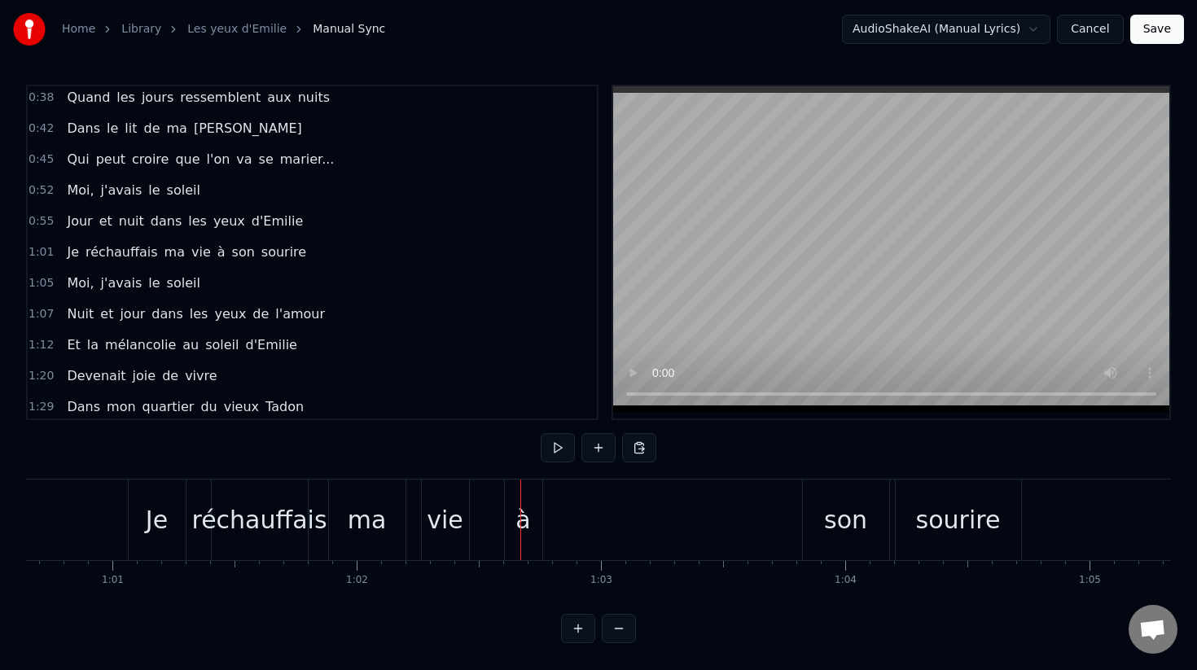
click at [445, 512] on div "vie" at bounding box center [445, 520] width 37 height 37
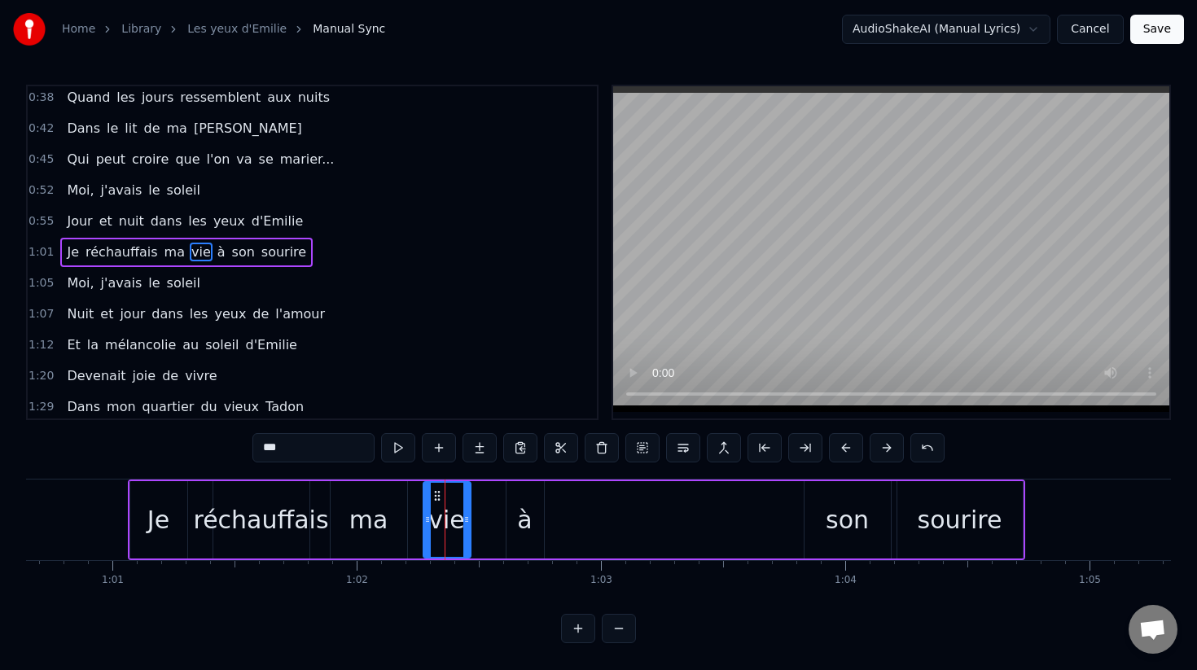
click at [830, 516] on div "son" at bounding box center [847, 520] width 43 height 37
type input "***"
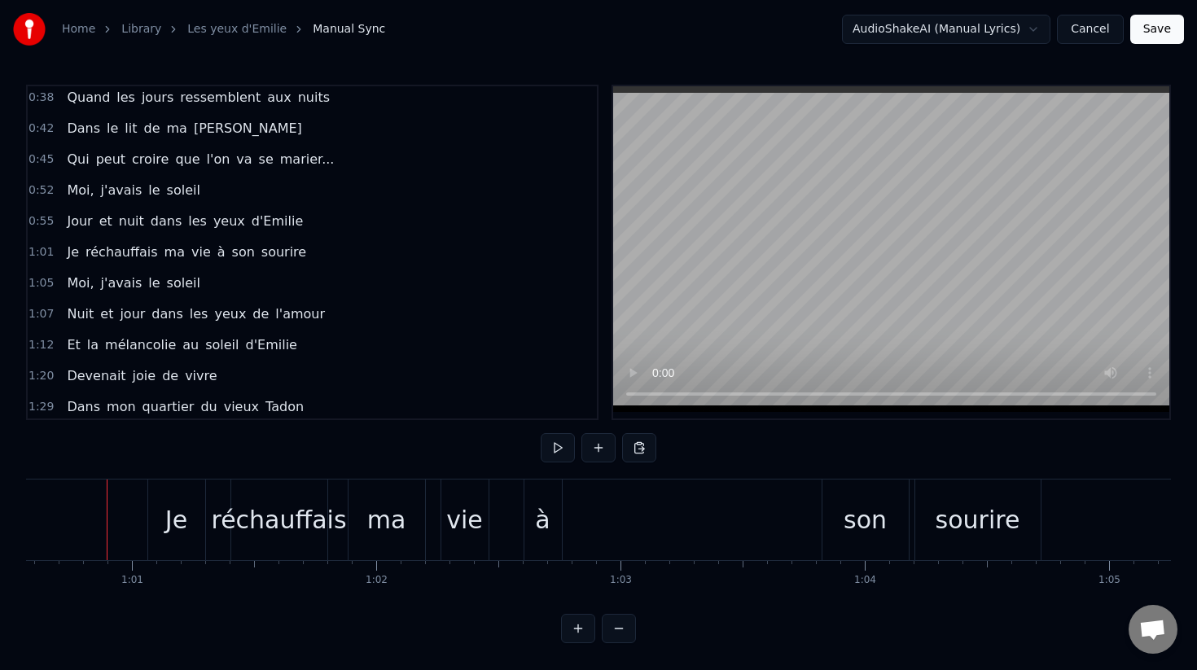
scroll to position [0, 14798]
click at [551, 448] on button at bounding box center [558, 447] width 34 height 29
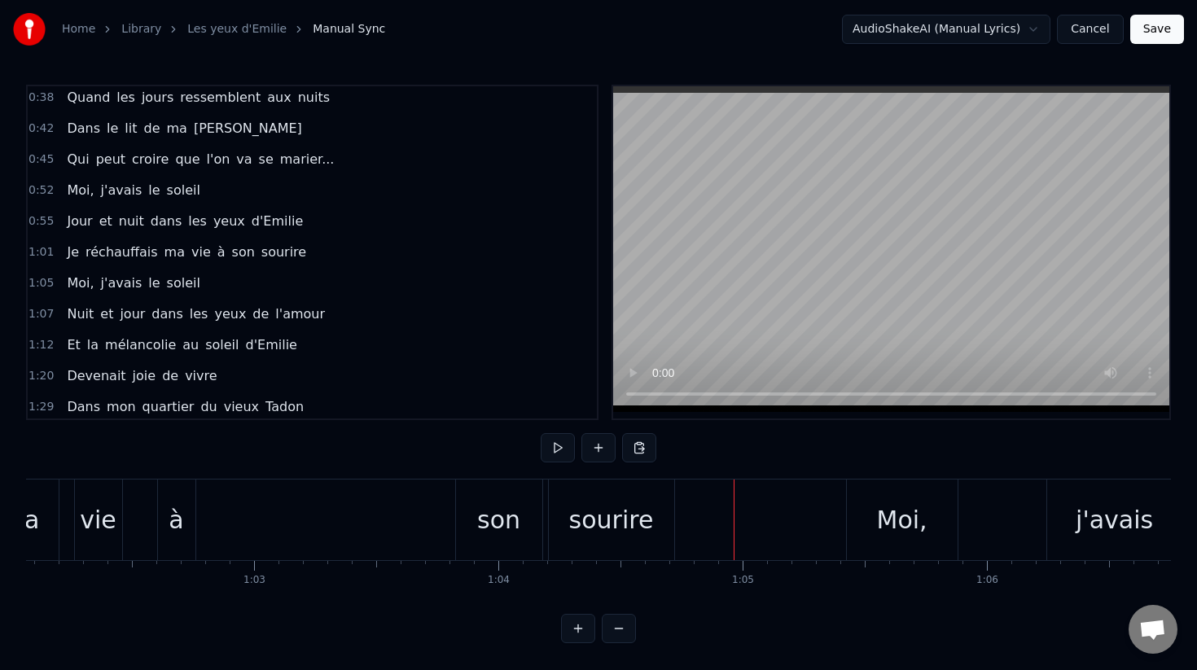
scroll to position [0, 15164]
click at [179, 526] on div "à" at bounding box center [176, 520] width 15 height 37
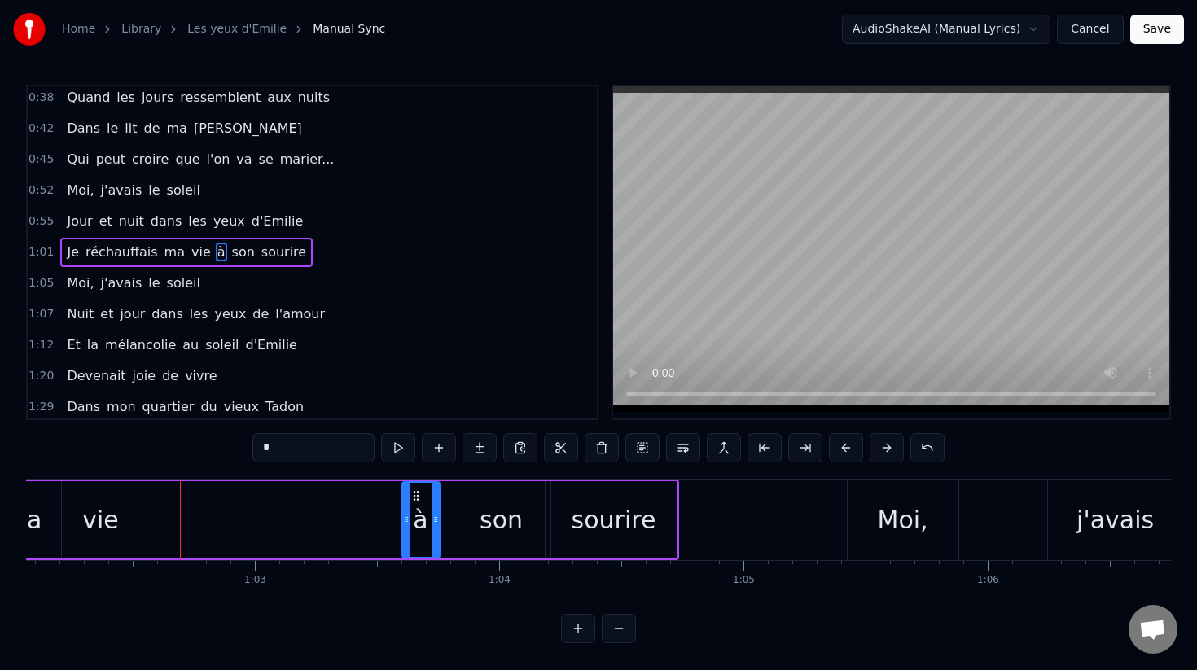
drag, startPoint x: 173, startPoint y: 499, endPoint x: 415, endPoint y: 504, distance: 241.9
click at [415, 504] on div "à" at bounding box center [421, 520] width 36 height 74
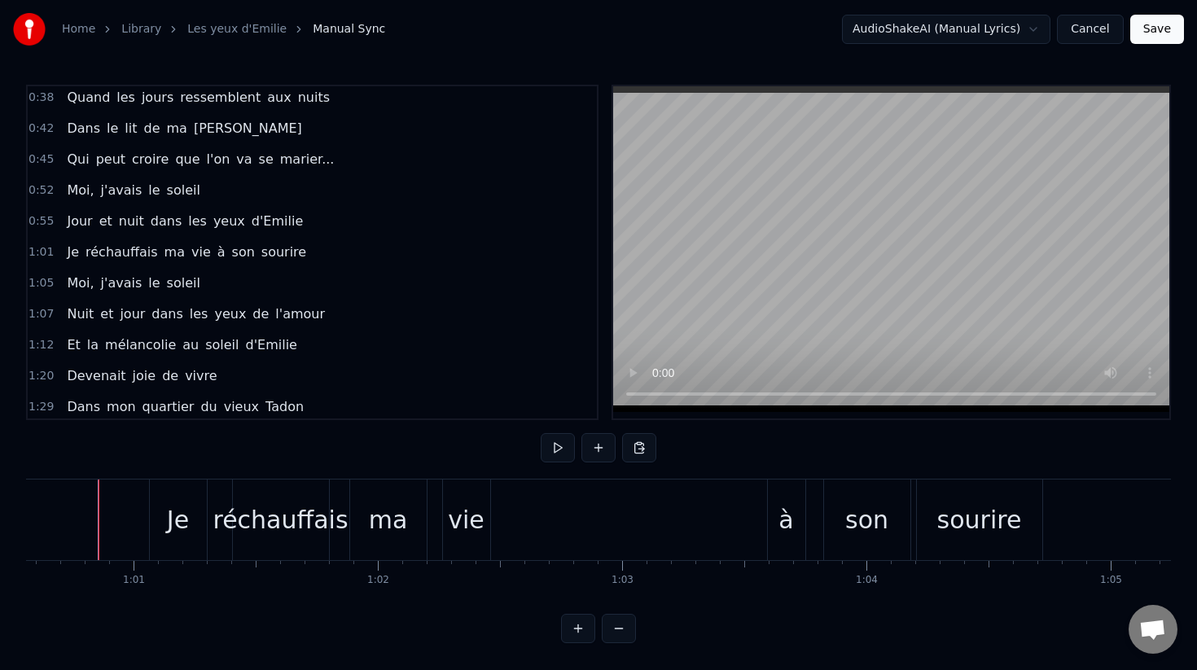
scroll to position [0, 14787]
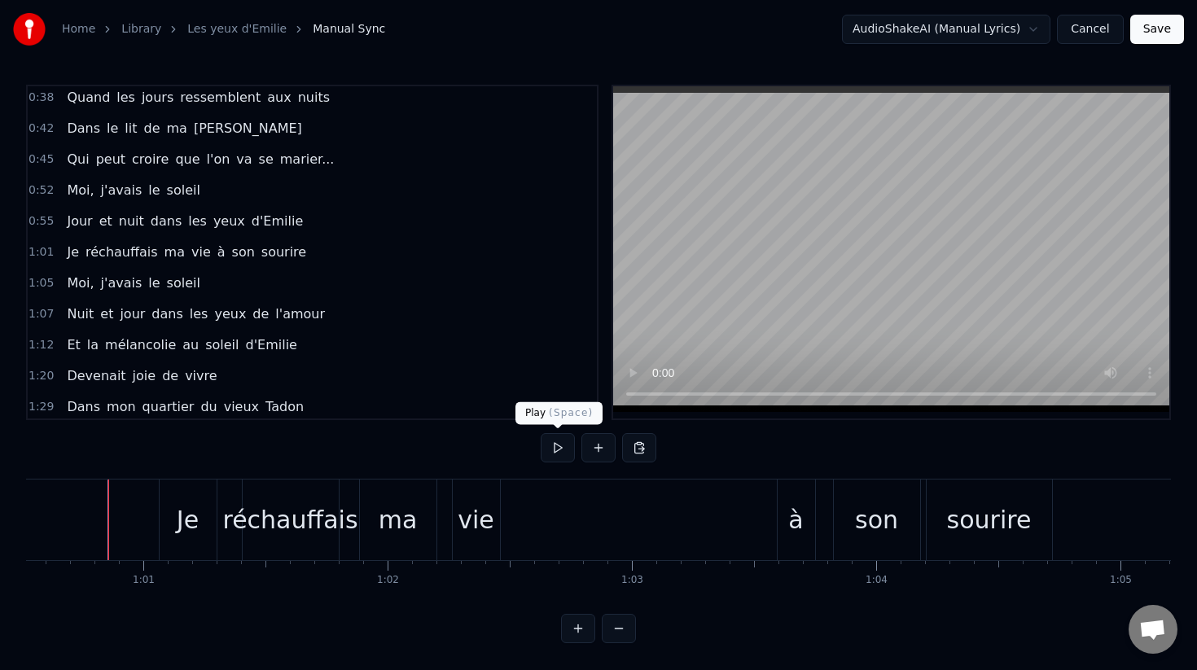
click at [549, 442] on button at bounding box center [558, 447] width 34 height 29
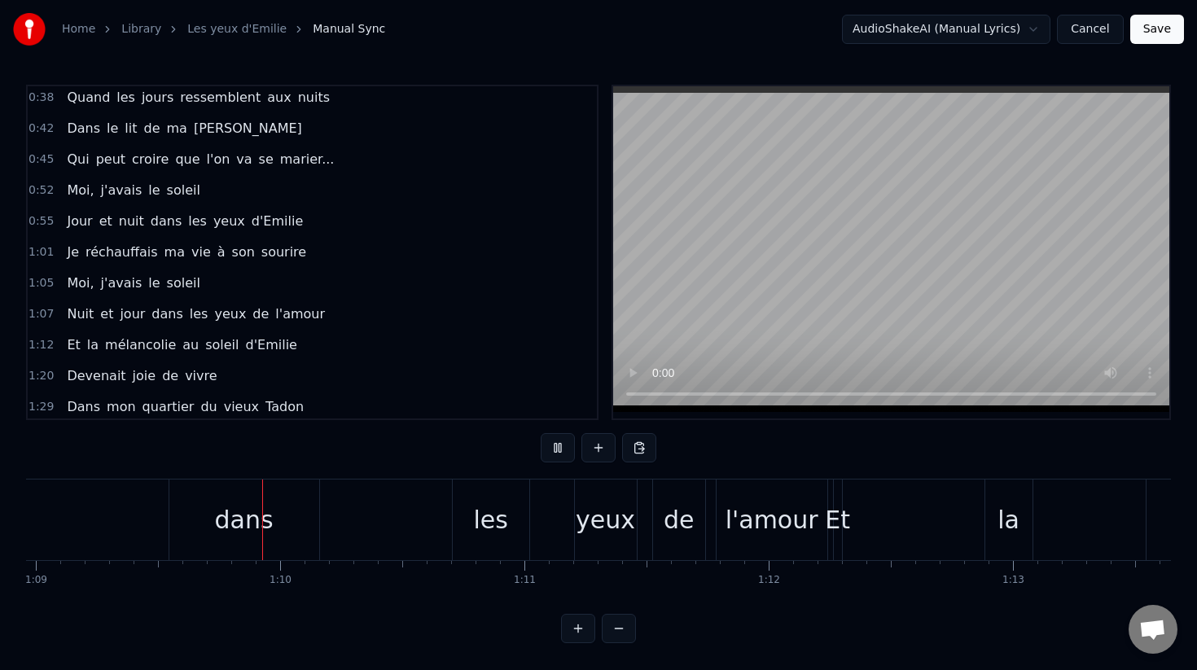
scroll to position [0, 16850]
click at [549, 442] on button at bounding box center [558, 447] width 34 height 29
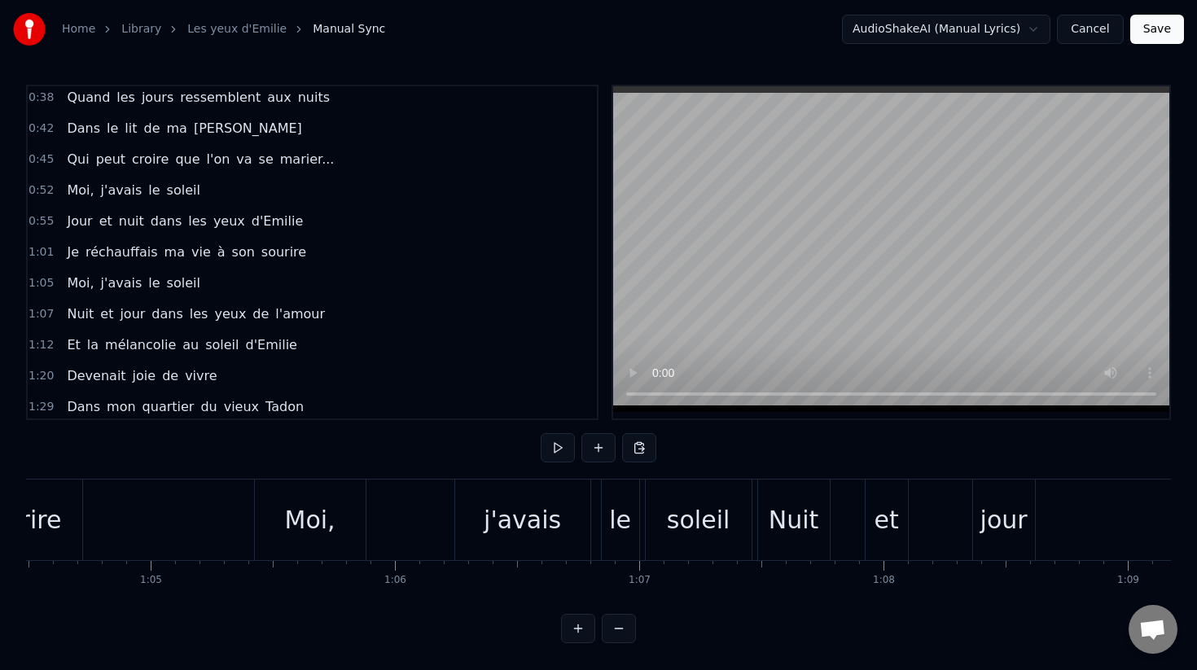
scroll to position [0, 15751]
click at [562, 441] on button at bounding box center [558, 447] width 34 height 29
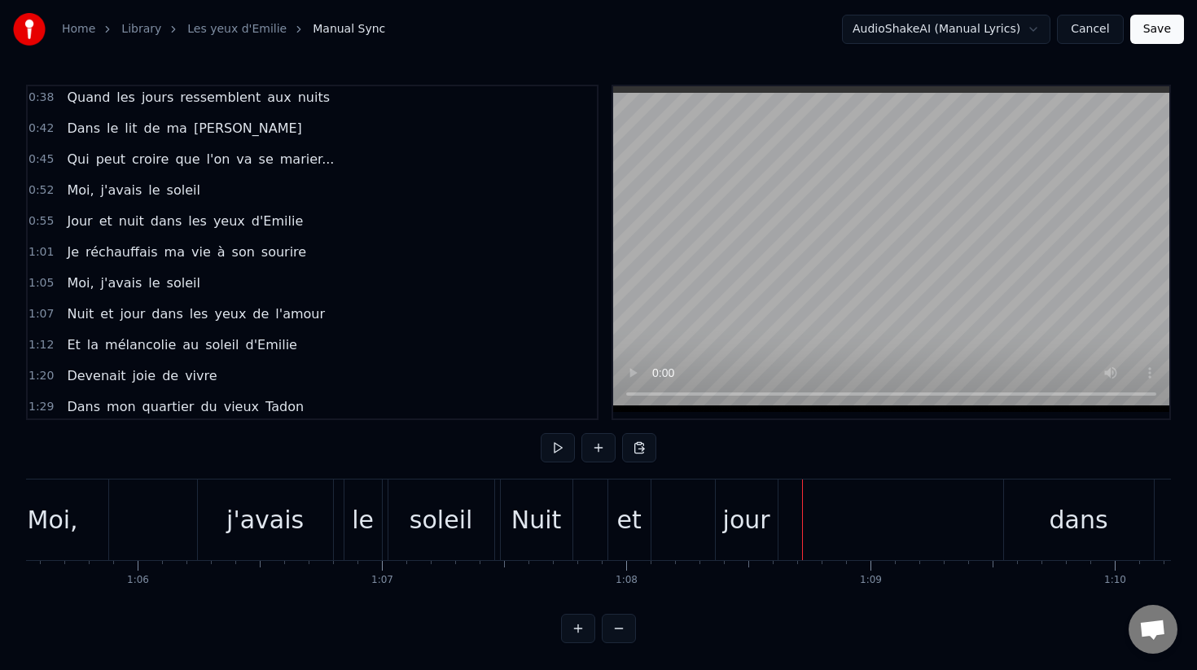
scroll to position [0, 16013]
click at [762, 517] on div "jour" at bounding box center [748, 520] width 47 height 37
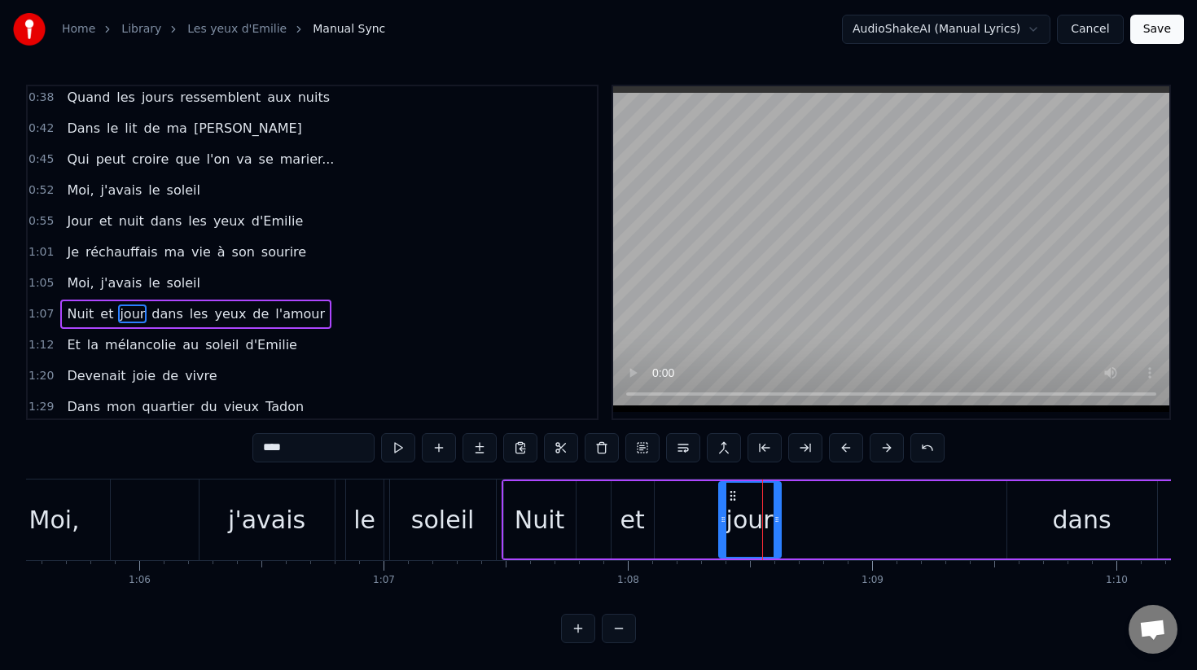
scroll to position [221, 0]
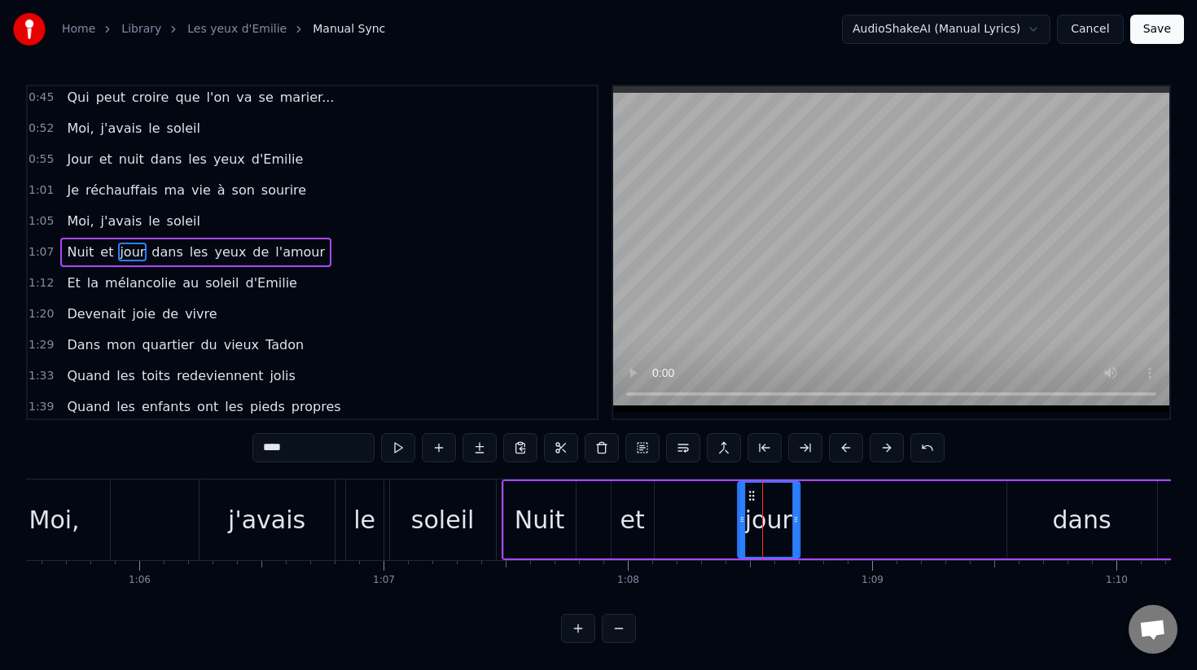
drag, startPoint x: 731, startPoint y: 500, endPoint x: 771, endPoint y: 506, distance: 40.3
click at [771, 506] on div "jour" at bounding box center [769, 520] width 60 height 74
click at [771, 506] on div "jour" at bounding box center [789, 520] width 47 height 37
click at [631, 520] on div "et" at bounding box center [632, 520] width 24 height 37
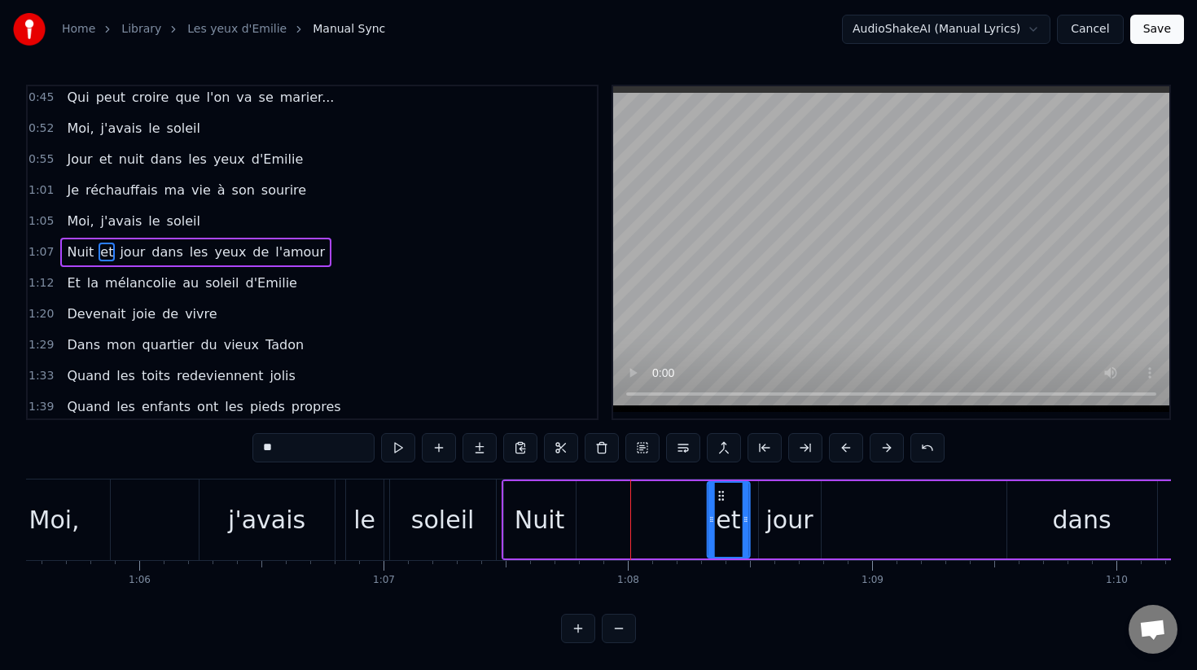
drag, startPoint x: 625, startPoint y: 500, endPoint x: 722, endPoint y: 514, distance: 97.1
click at [722, 514] on div "et" at bounding box center [728, 520] width 41 height 74
click at [722, 514] on div "et" at bounding box center [728, 520] width 24 height 37
click at [562, 529] on div "Nuit" at bounding box center [540, 519] width 72 height 77
type input "****"
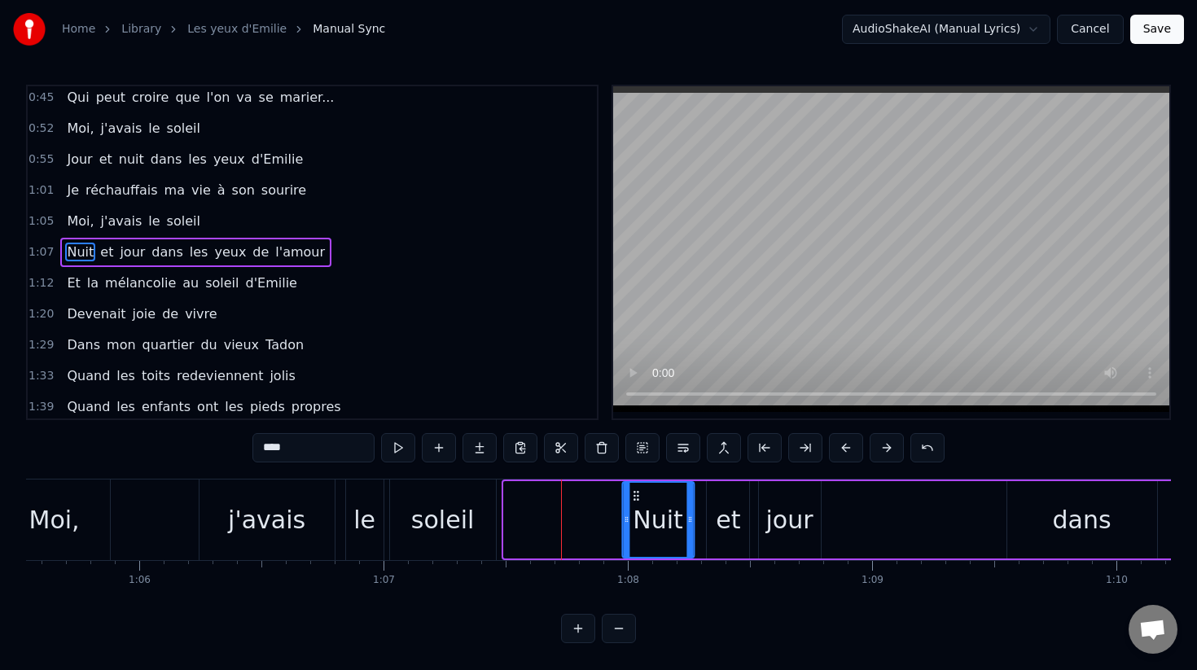
drag, startPoint x: 517, startPoint y: 497, endPoint x: 635, endPoint y: 508, distance: 118.6
click at [635, 508] on div "Nuit" at bounding box center [658, 520] width 70 height 74
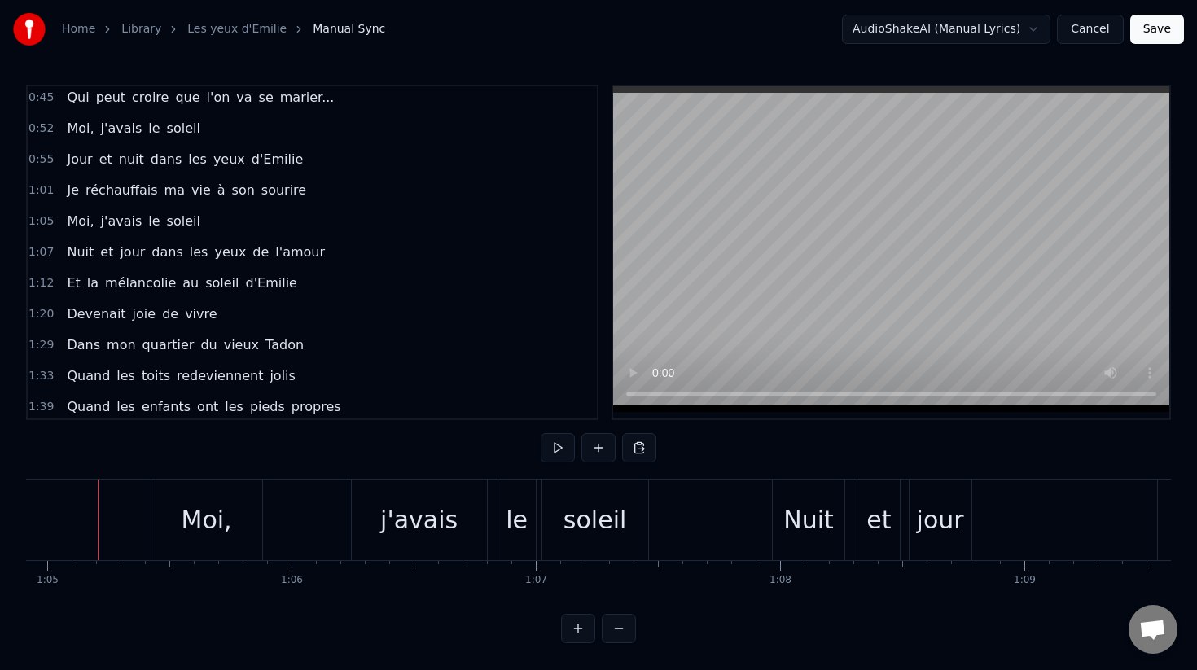
scroll to position [0, 15850]
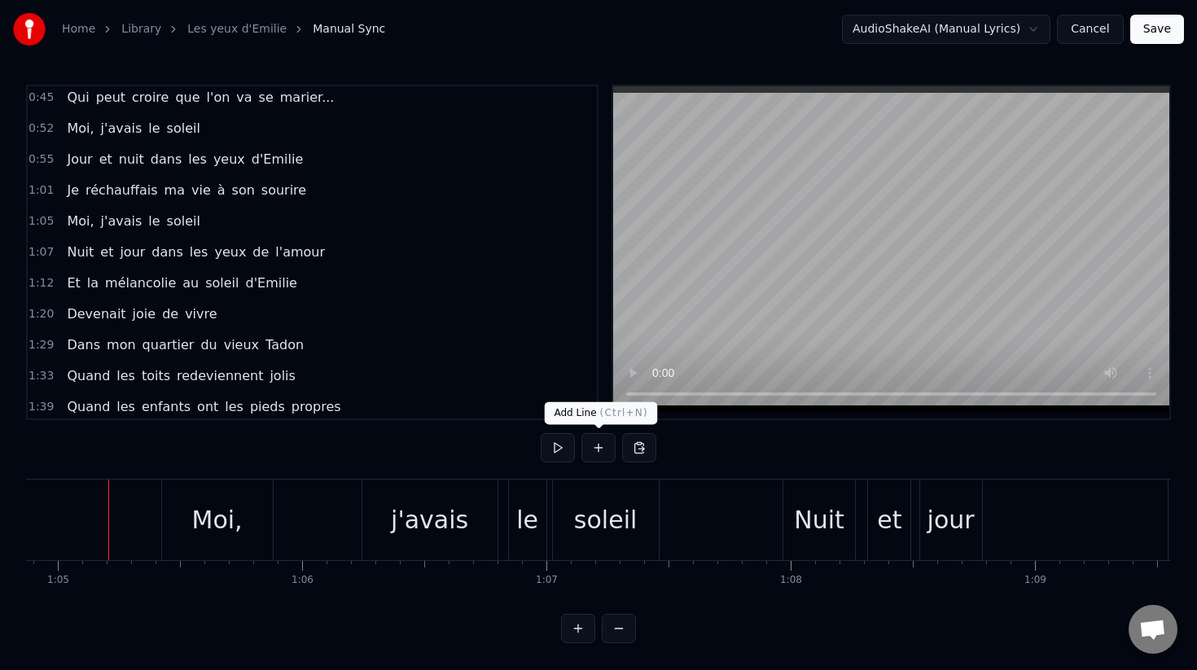
click at [565, 454] on button at bounding box center [558, 447] width 34 height 29
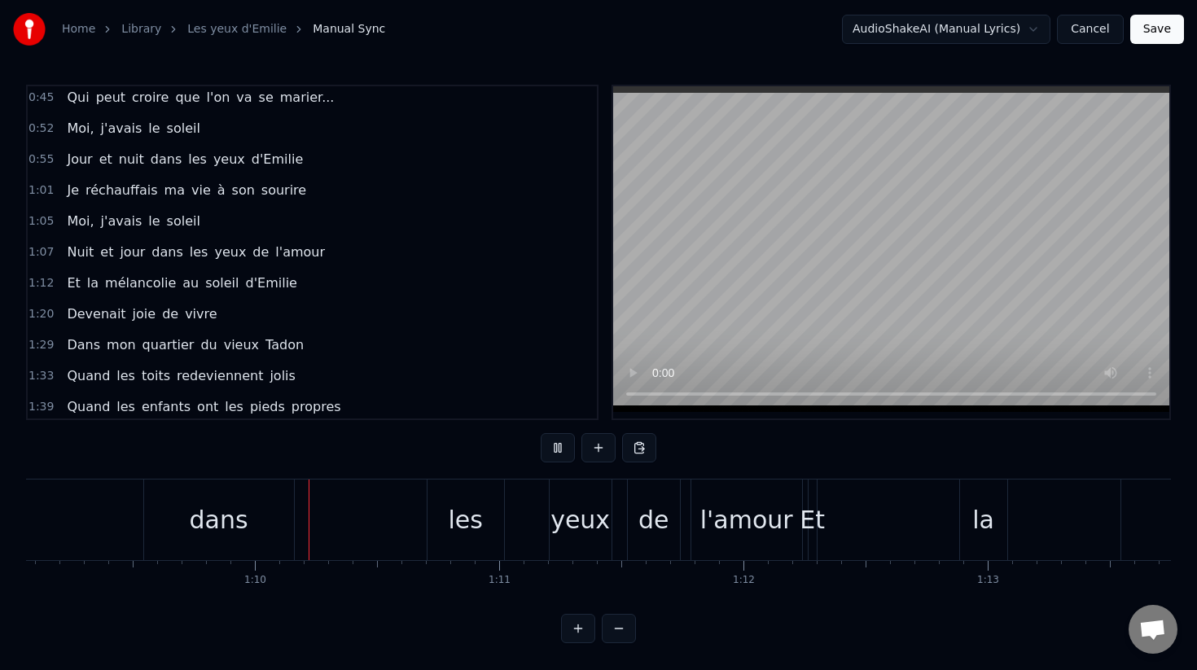
scroll to position [0, 16875]
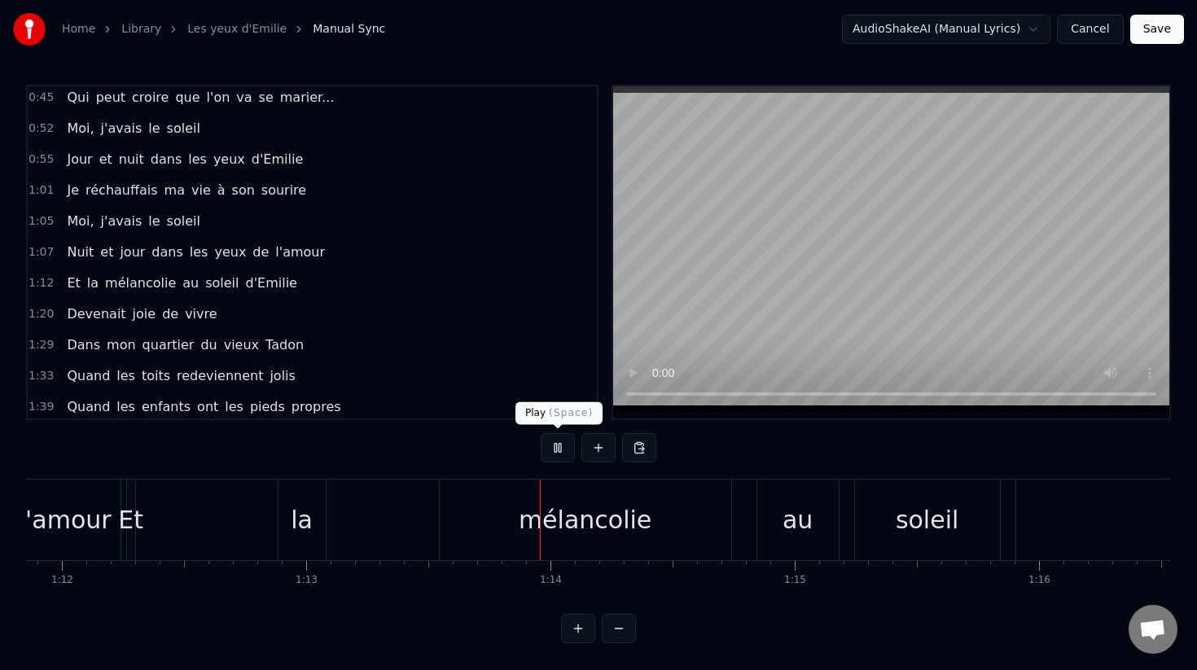
click at [565, 445] on button at bounding box center [558, 447] width 34 height 29
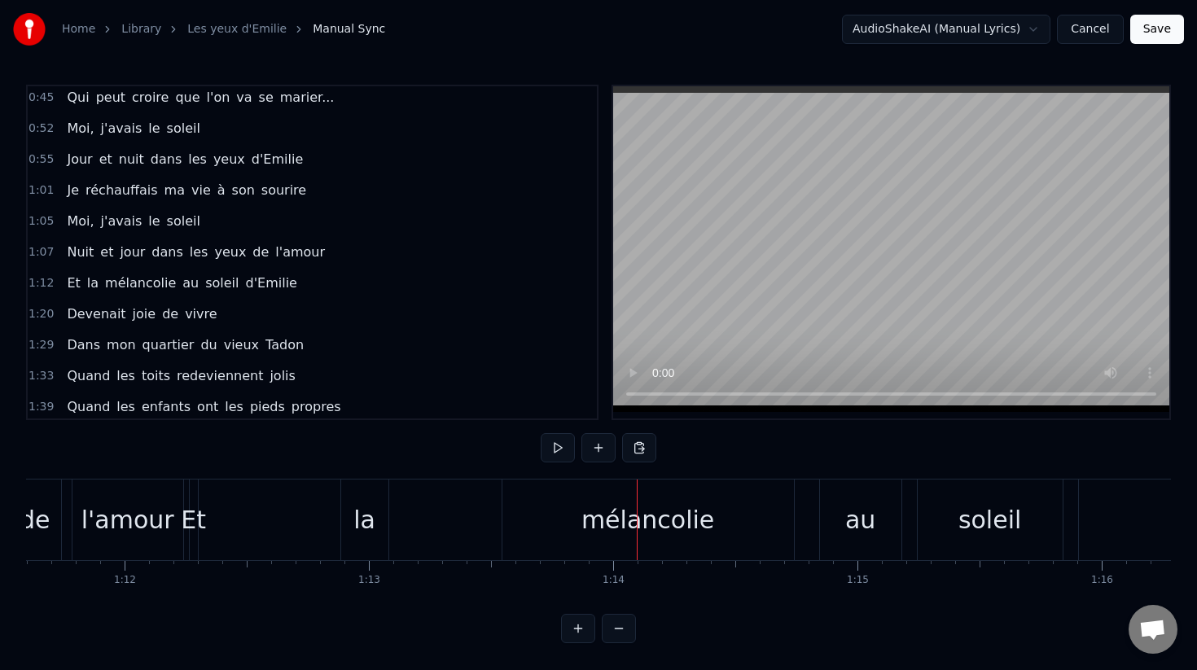
scroll to position [0, 17463]
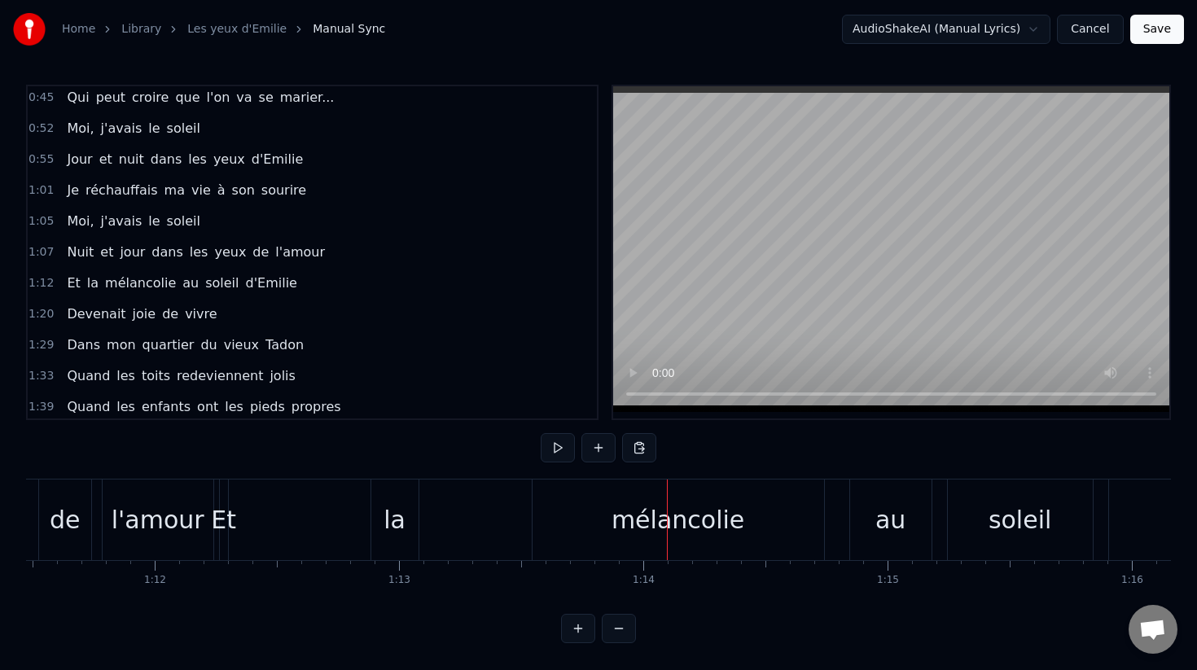
click at [379, 527] on div "la" at bounding box center [394, 520] width 47 height 81
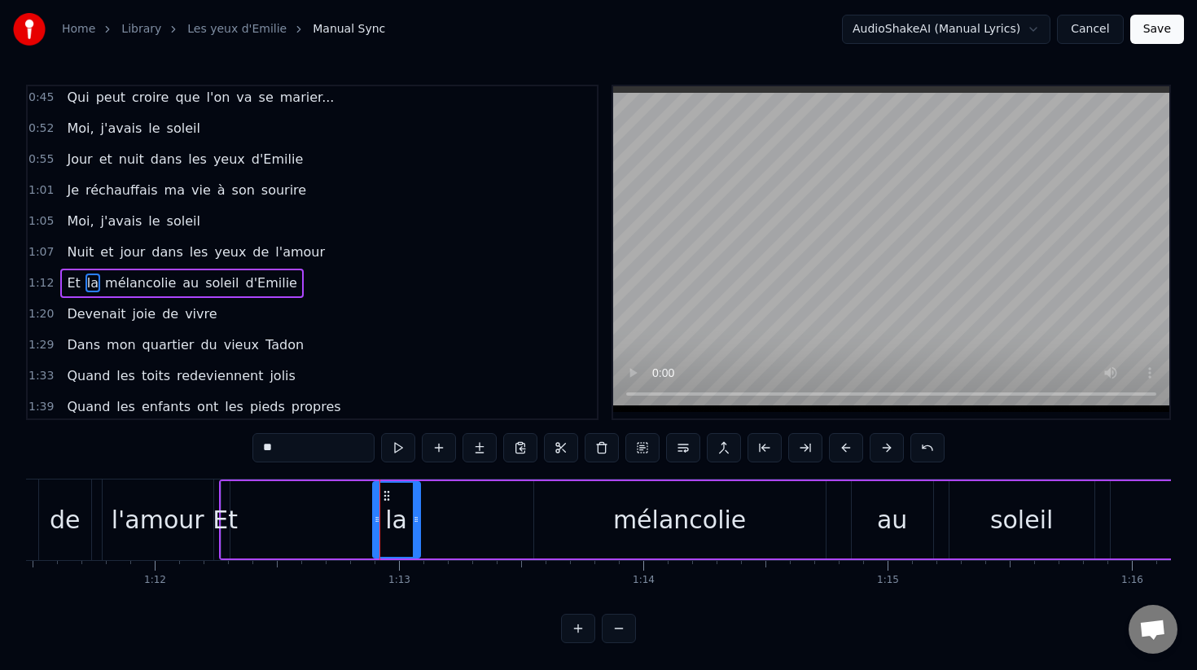
scroll to position [252, 0]
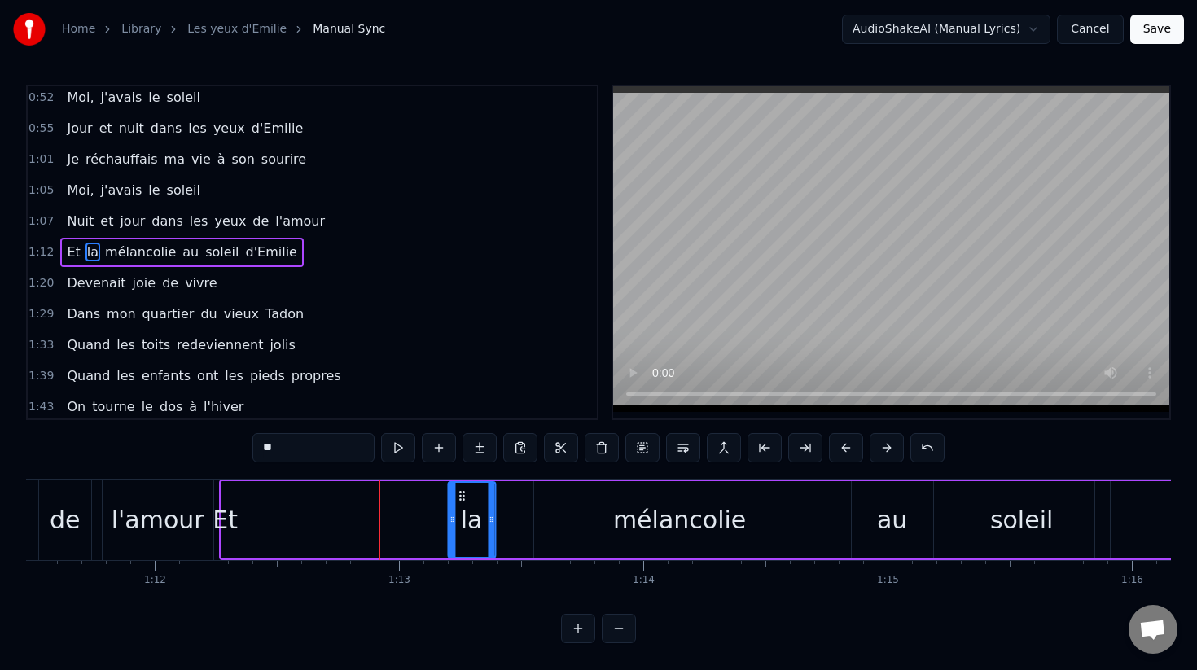
drag, startPoint x: 389, startPoint y: 502, endPoint x: 464, endPoint y: 508, distance: 75.2
click at [464, 508] on div "la" at bounding box center [472, 520] width 46 height 74
click at [464, 508] on div "la" at bounding box center [472, 520] width 22 height 37
click at [222, 512] on div "Et" at bounding box center [225, 520] width 25 height 37
type input "**"
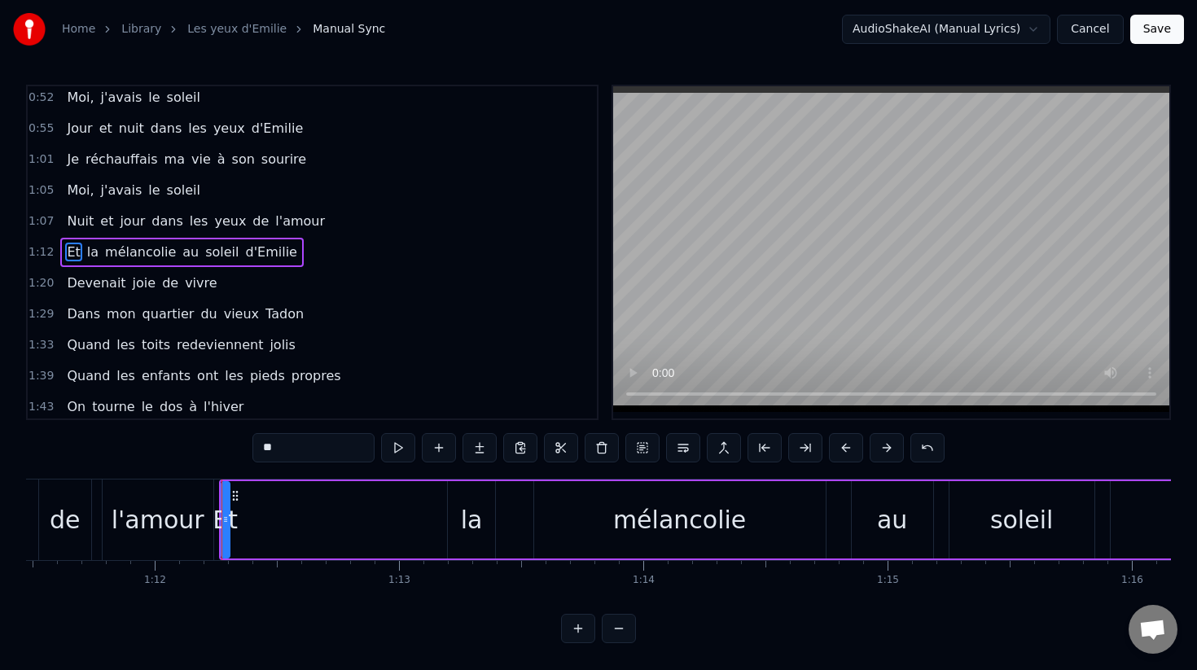
click at [228, 520] on div "Et" at bounding box center [225, 520] width 25 height 37
drag, startPoint x: 227, startPoint y: 520, endPoint x: 291, endPoint y: 533, distance: 64.7
click at [291, 533] on div at bounding box center [289, 520] width 7 height 74
drag, startPoint x: 237, startPoint y: 498, endPoint x: 385, endPoint y: 508, distance: 148.6
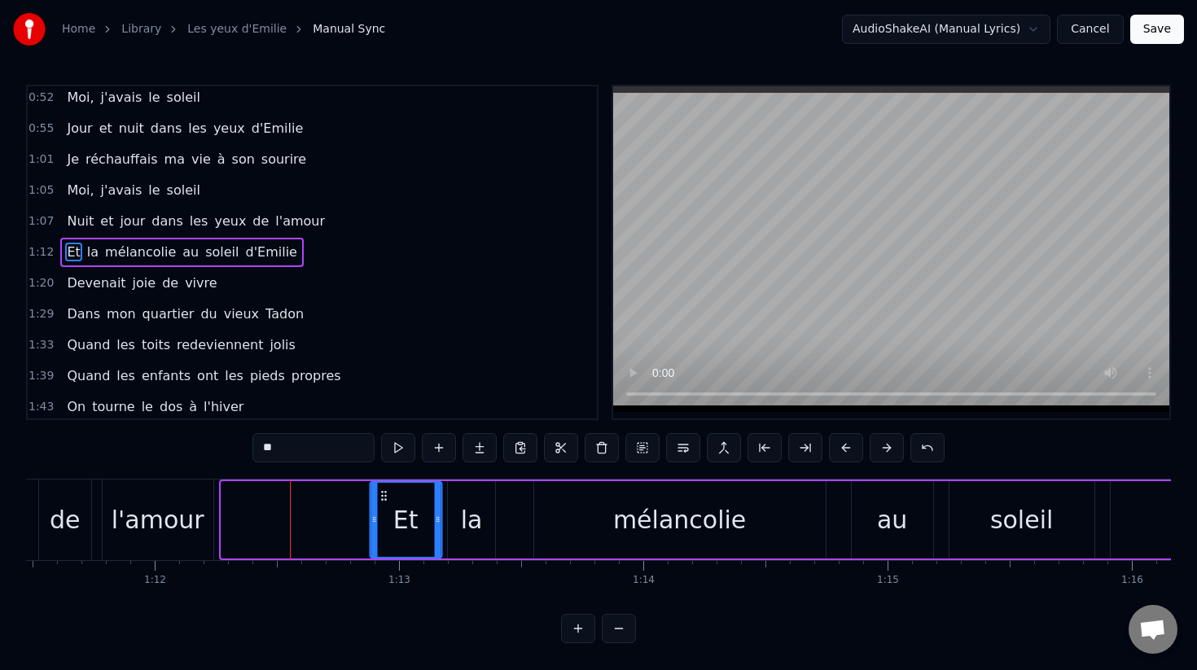
click at [385, 508] on div "Et" at bounding box center [406, 520] width 70 height 74
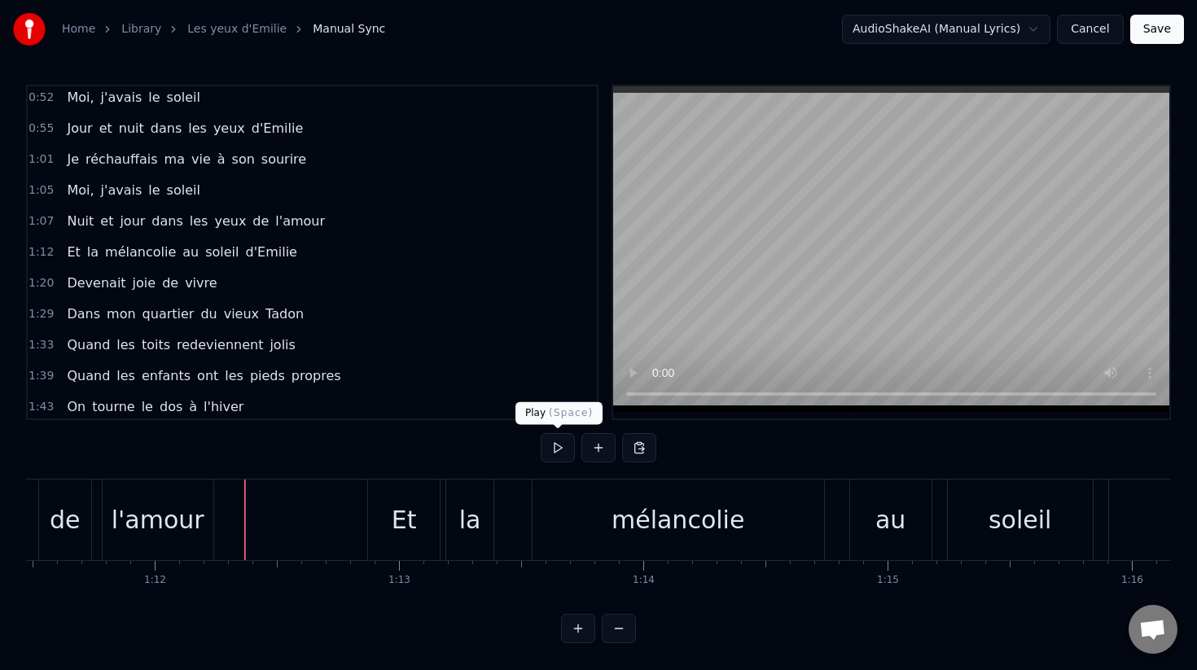
click at [561, 453] on button at bounding box center [558, 447] width 34 height 29
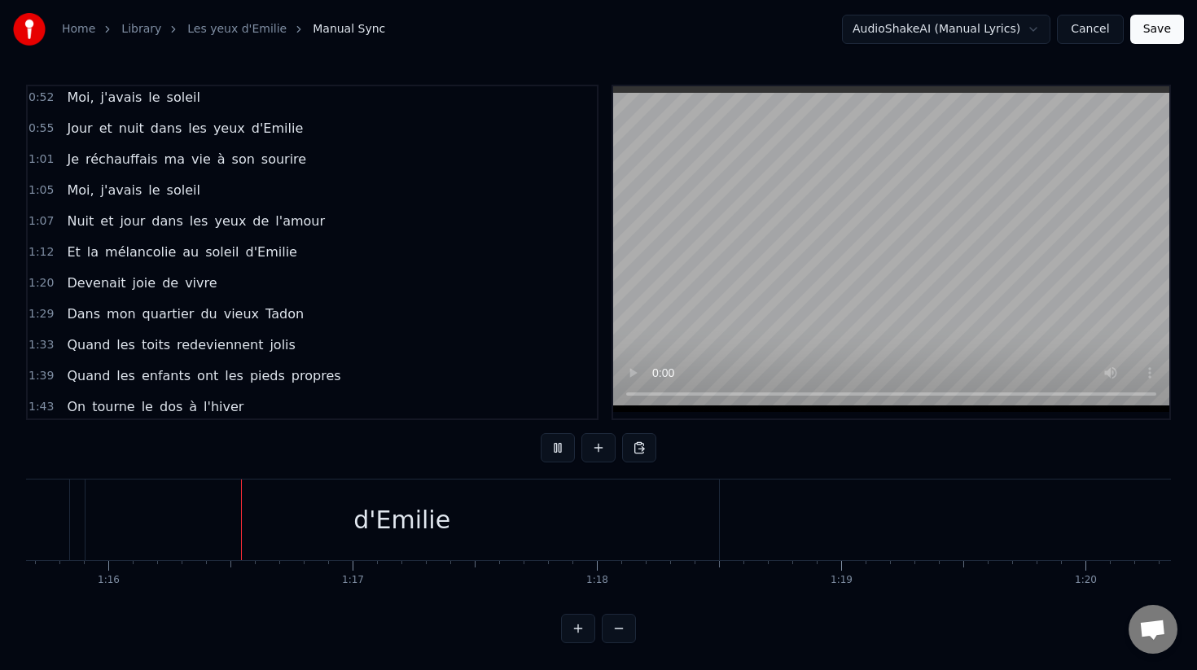
scroll to position [0, 18489]
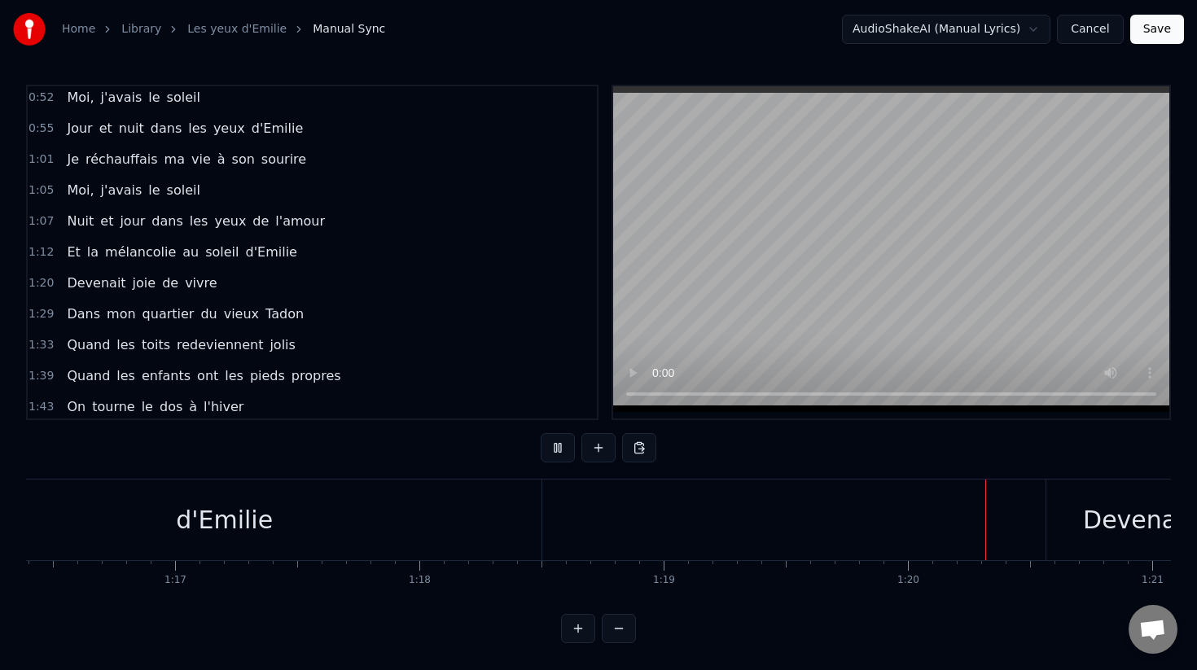
click at [564, 453] on button at bounding box center [558, 447] width 34 height 29
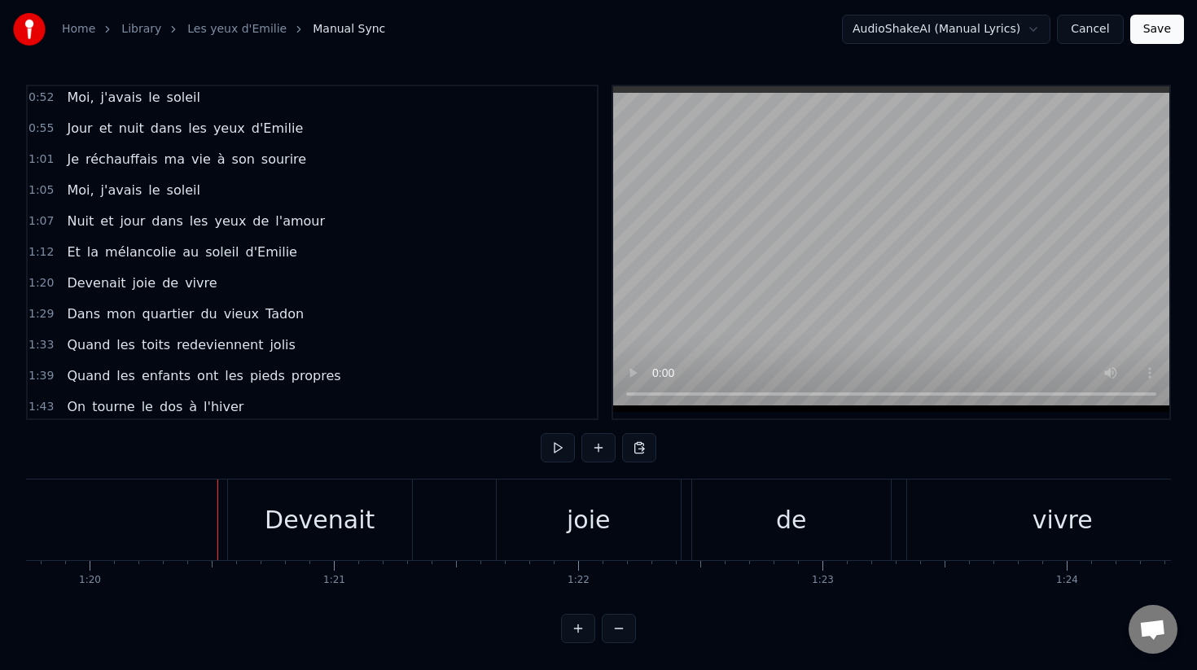
scroll to position [0, 19526]
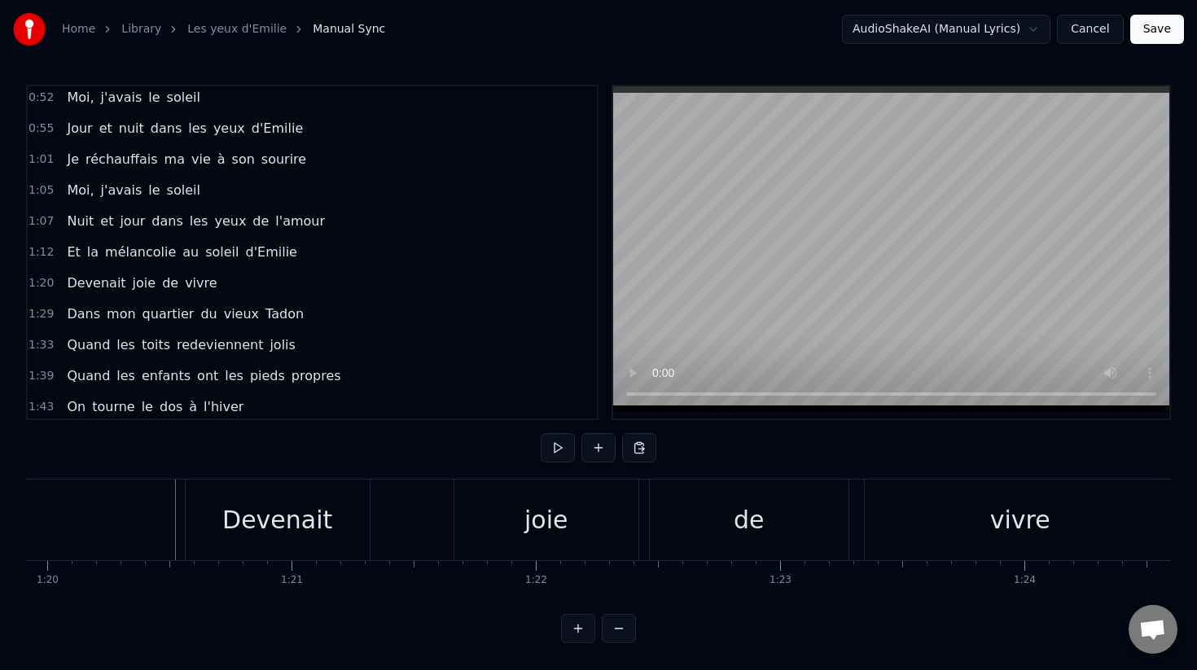
click at [564, 453] on button at bounding box center [558, 447] width 34 height 29
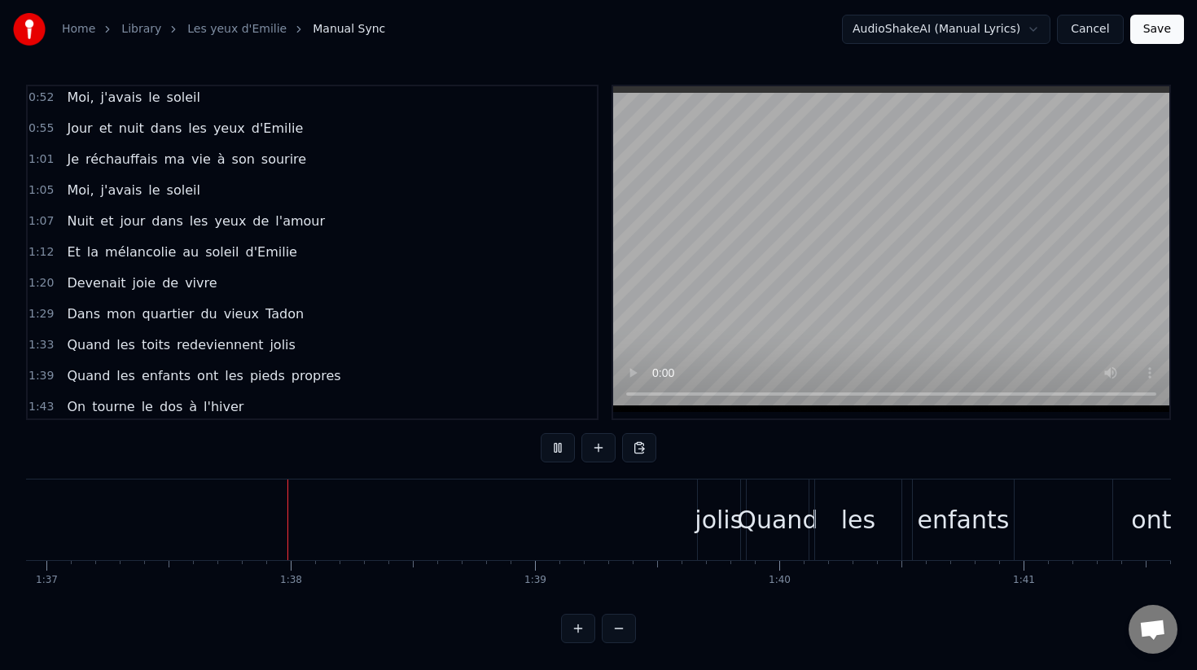
scroll to position [0, 23682]
click at [559, 450] on button at bounding box center [558, 447] width 34 height 29
click at [712, 498] on div "jolis" at bounding box center [717, 520] width 42 height 81
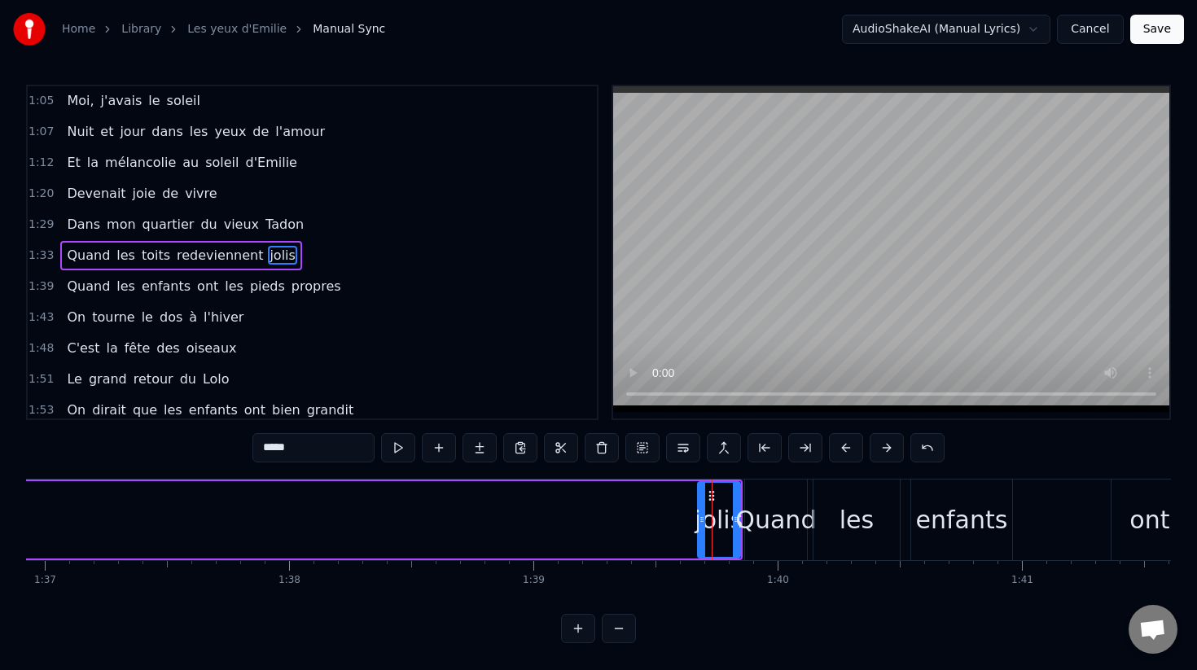
scroll to position [345, 0]
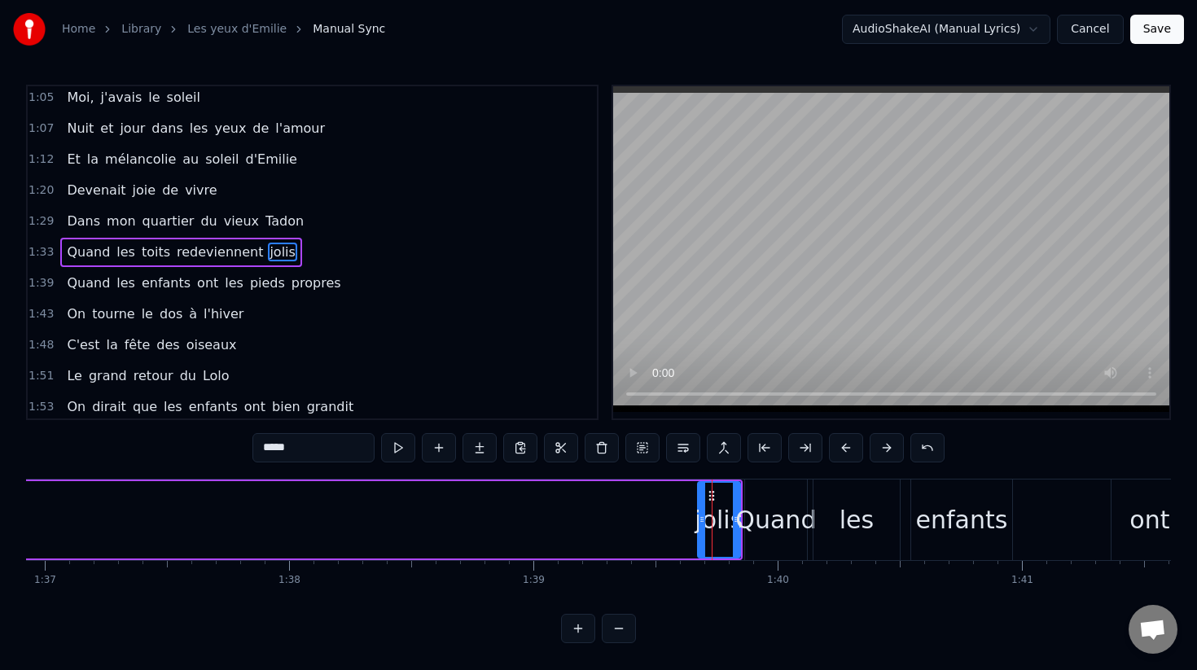
drag, startPoint x: 711, startPoint y: 493, endPoint x: 701, endPoint y: 523, distance: 31.7
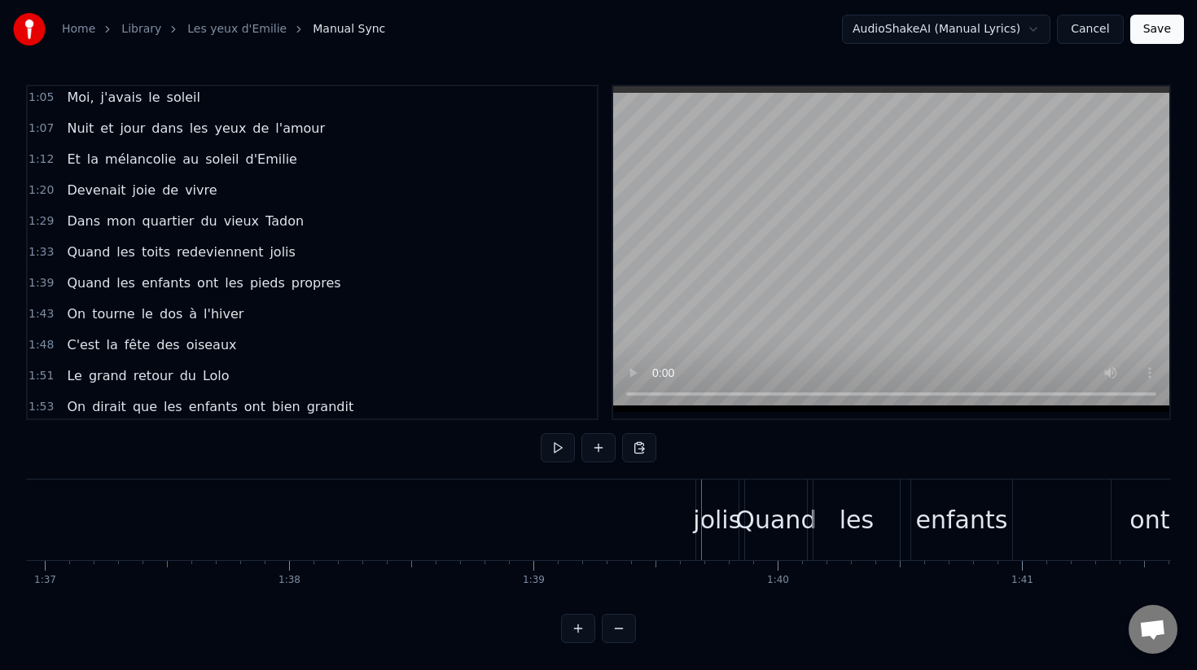
click at [729, 521] on div "jolis" at bounding box center [717, 520] width 48 height 37
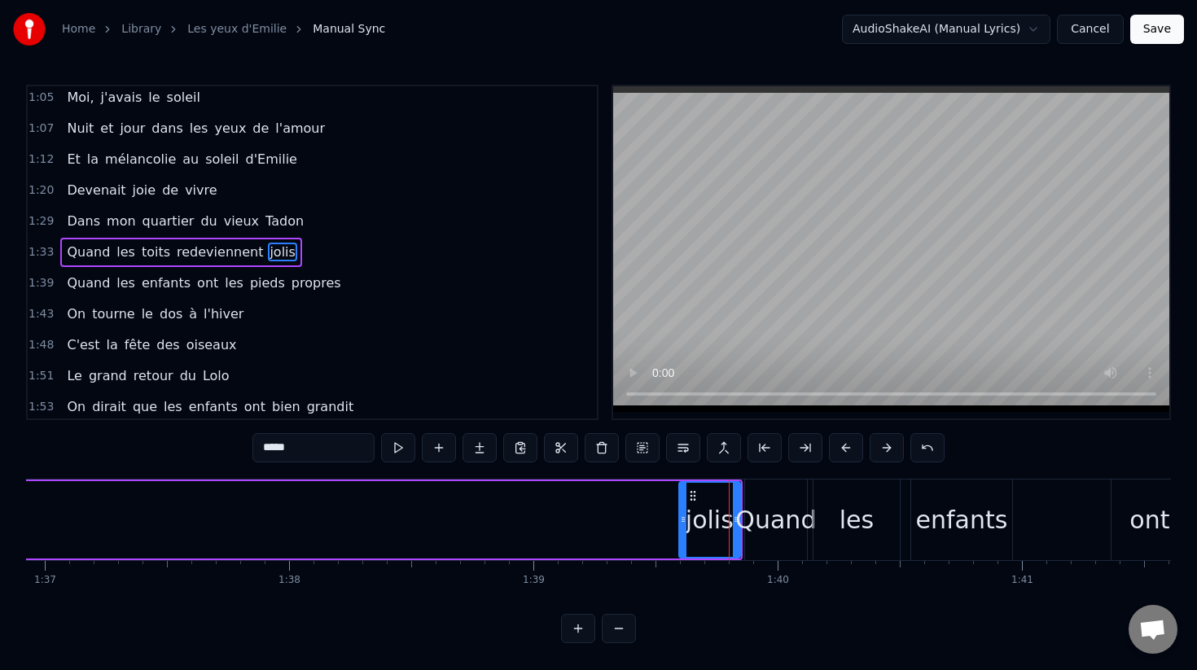
drag, startPoint x: 702, startPoint y: 522, endPoint x: 691, endPoint y: 522, distance: 11.4
click at [691, 522] on div "jolis" at bounding box center [709, 520] width 59 height 74
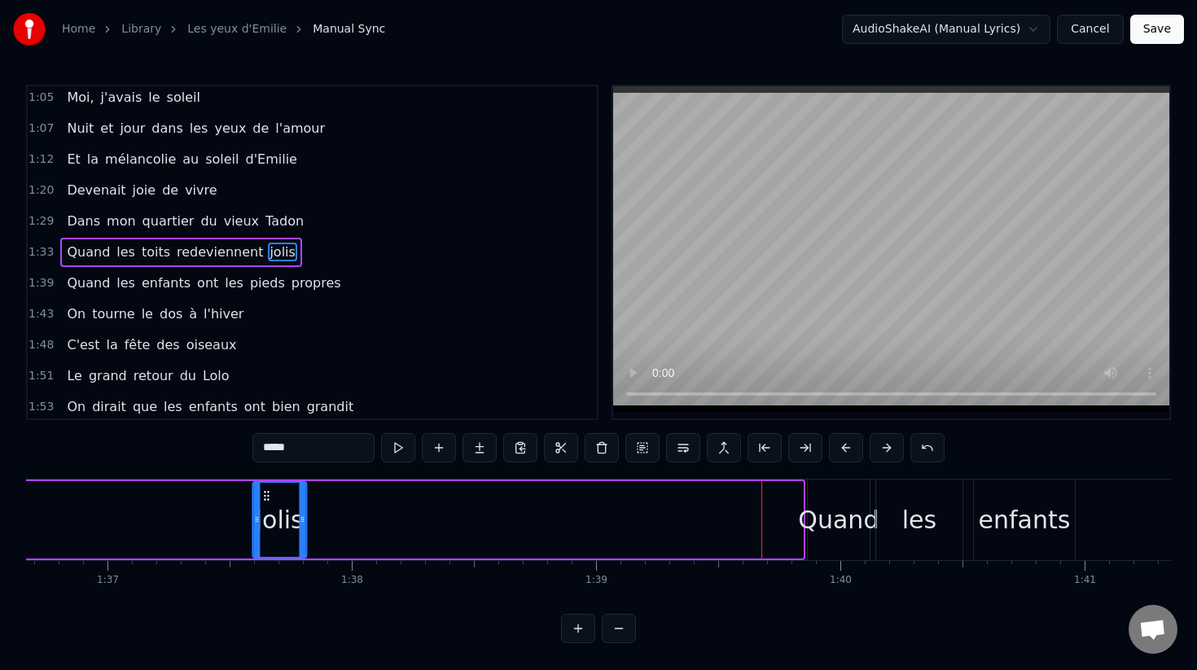
drag, startPoint x: 703, startPoint y: 498, endPoint x: 230, endPoint y: 532, distance: 474.4
click at [253, 532] on div "jolis" at bounding box center [279, 520] width 52 height 74
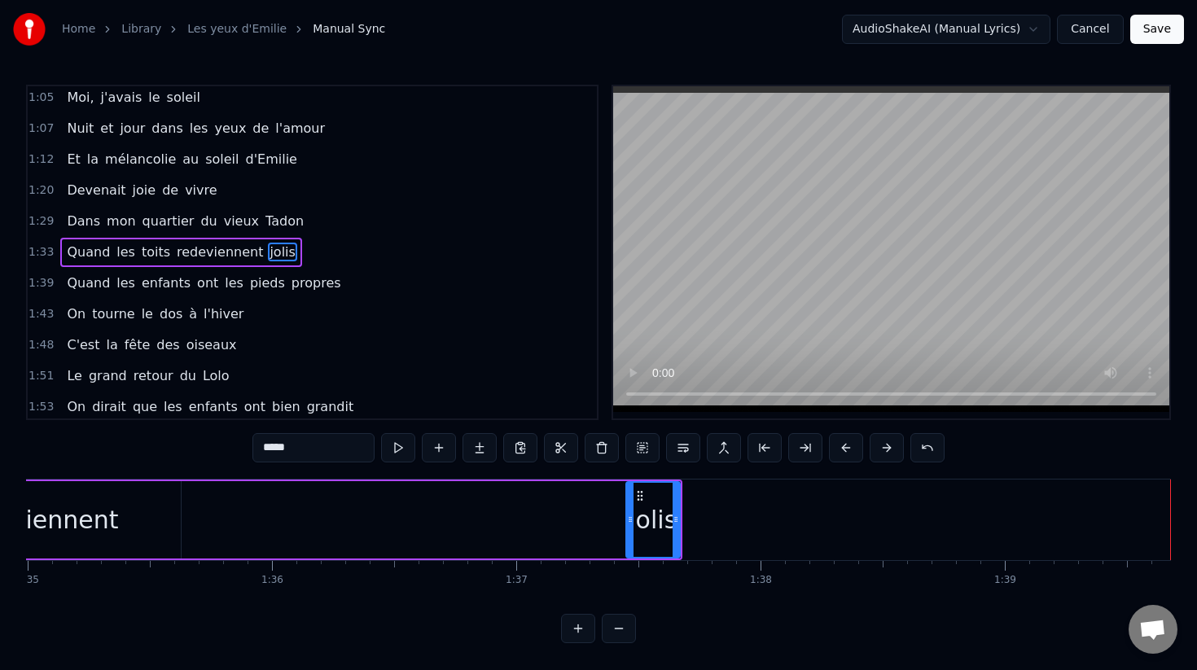
scroll to position [0, 23148]
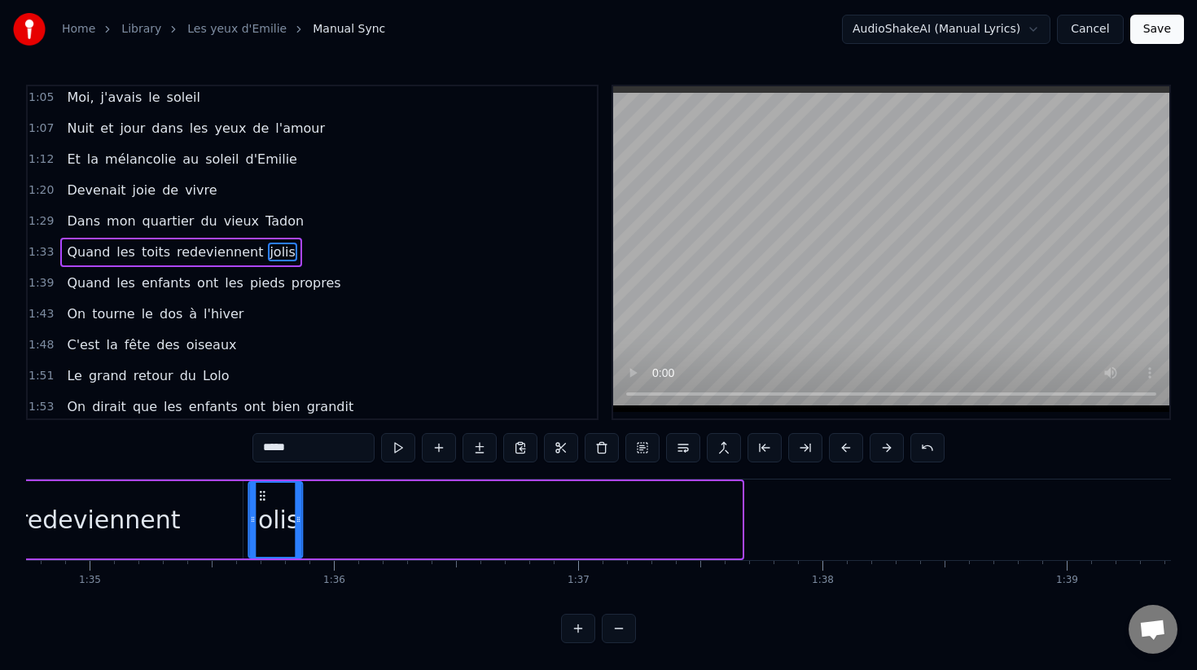
drag, startPoint x: 702, startPoint y: 495, endPoint x: 261, endPoint y: 525, distance: 441.6
click at [261, 525] on div "jolis" at bounding box center [275, 520] width 52 height 74
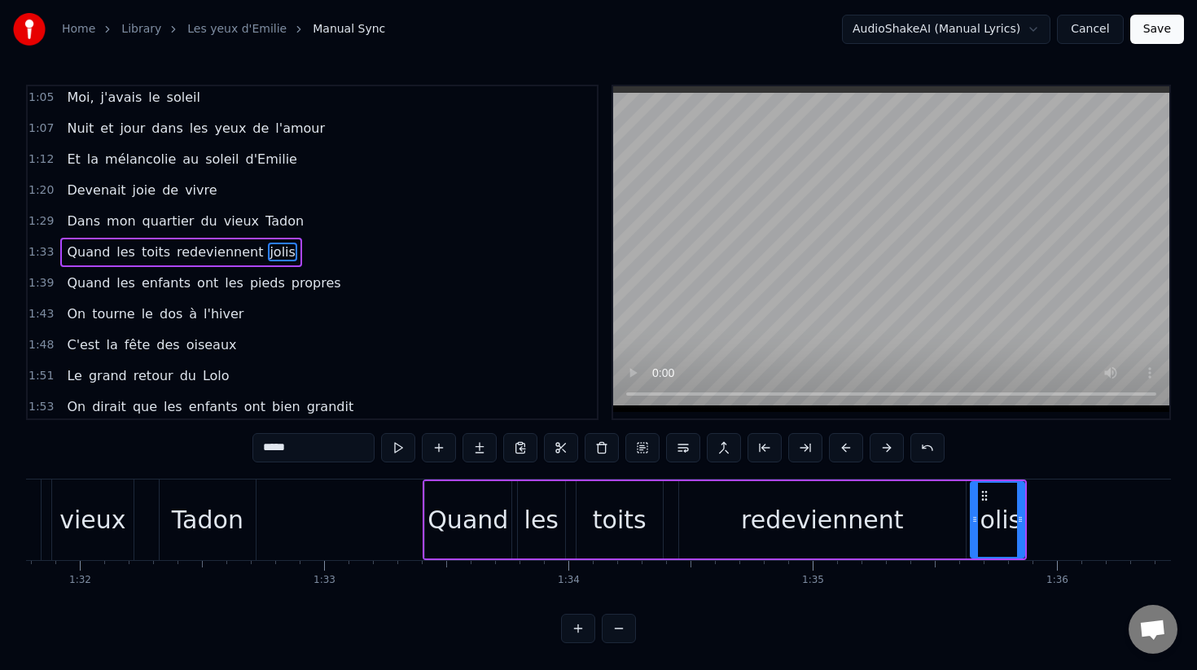
scroll to position [0, 22418]
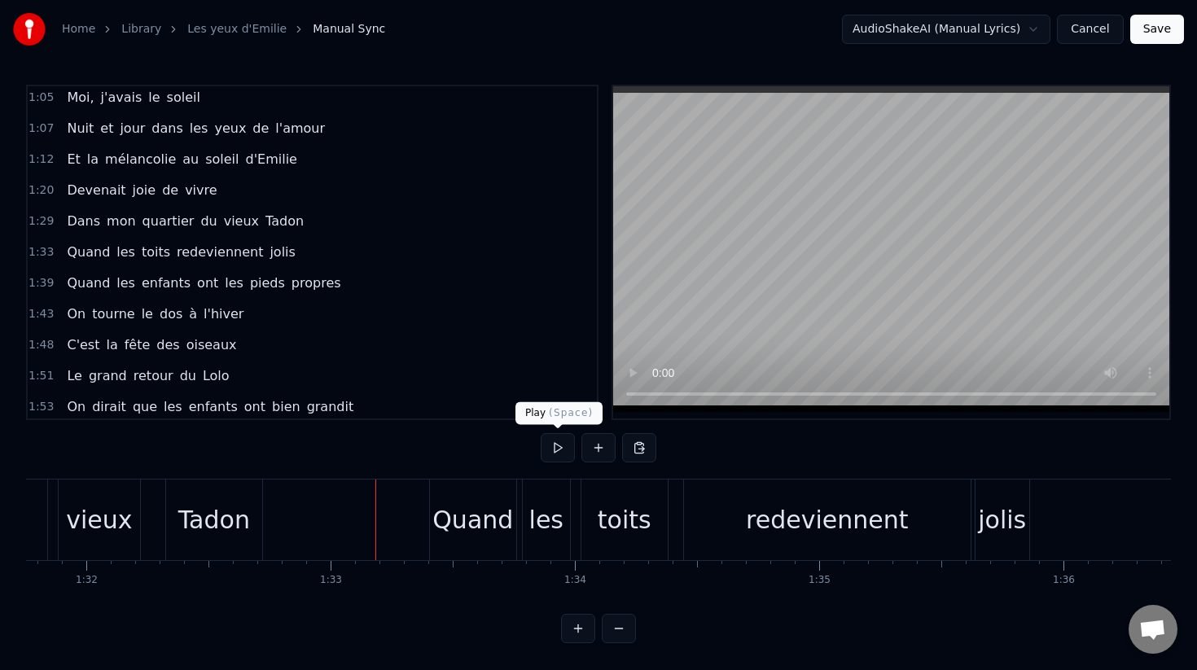
click at [546, 445] on button at bounding box center [558, 447] width 34 height 29
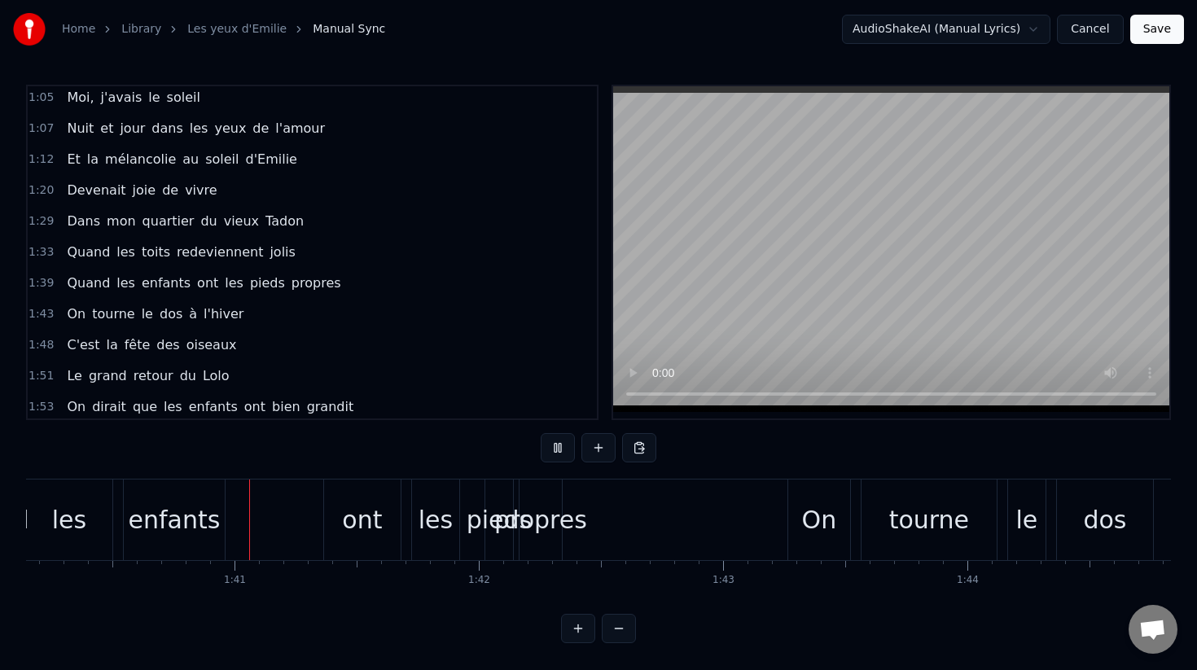
scroll to position [0, 24479]
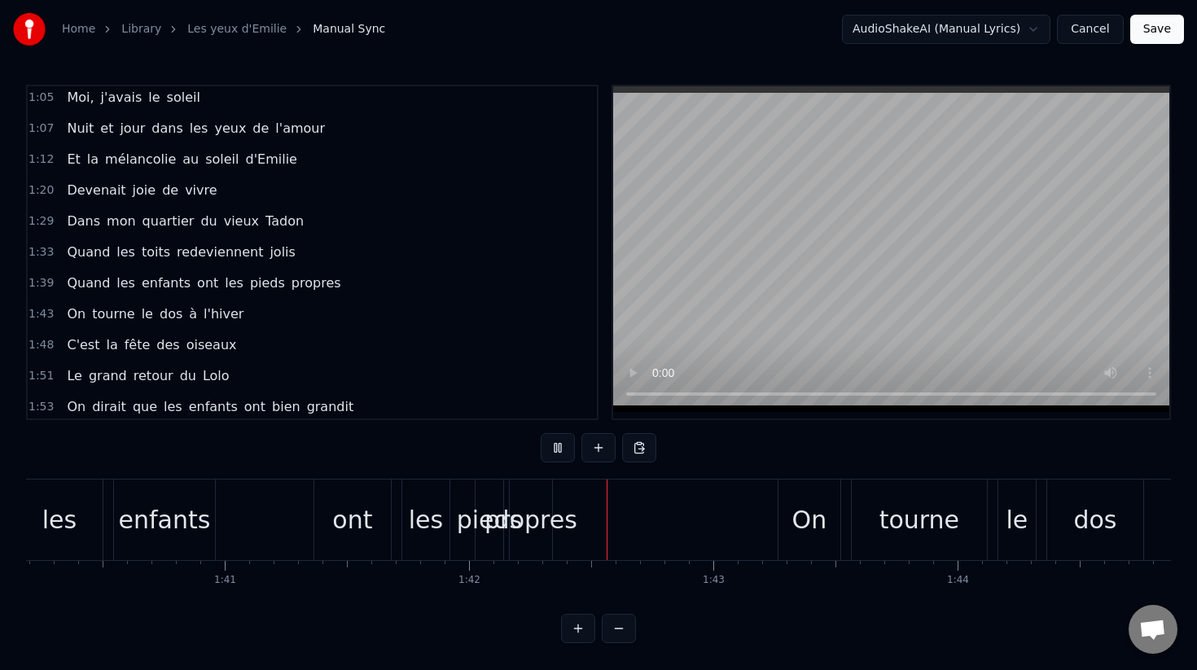
click at [546, 445] on button at bounding box center [558, 447] width 34 height 29
click at [542, 536] on div "propres" at bounding box center [531, 520] width 93 height 37
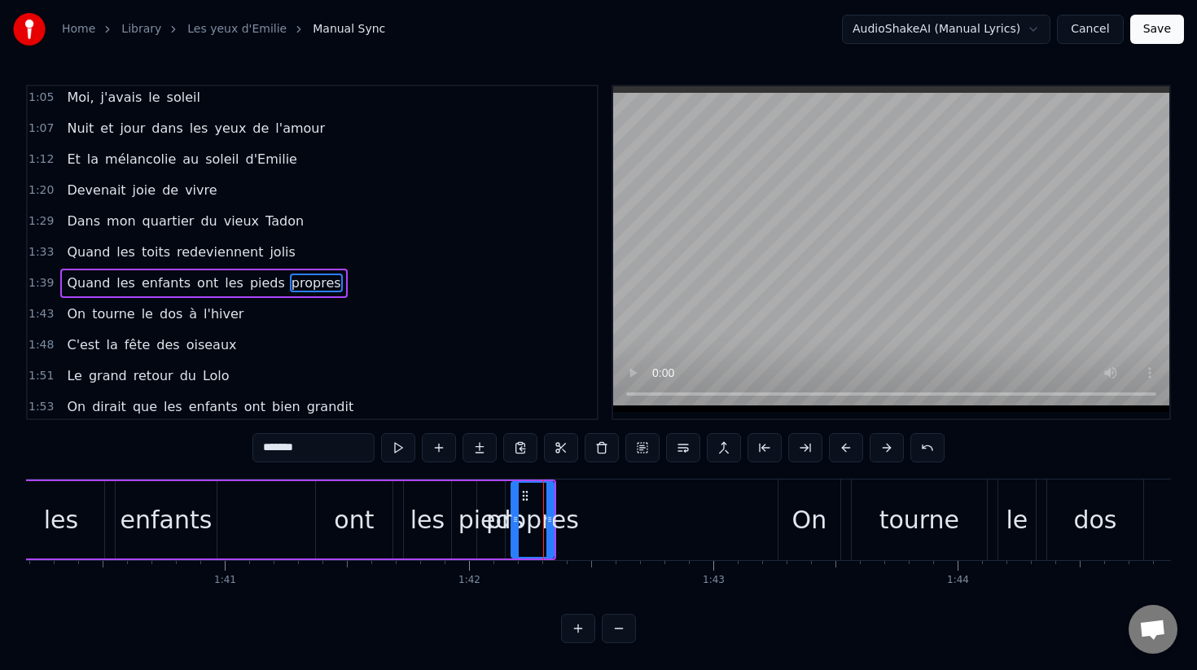
scroll to position [375, 0]
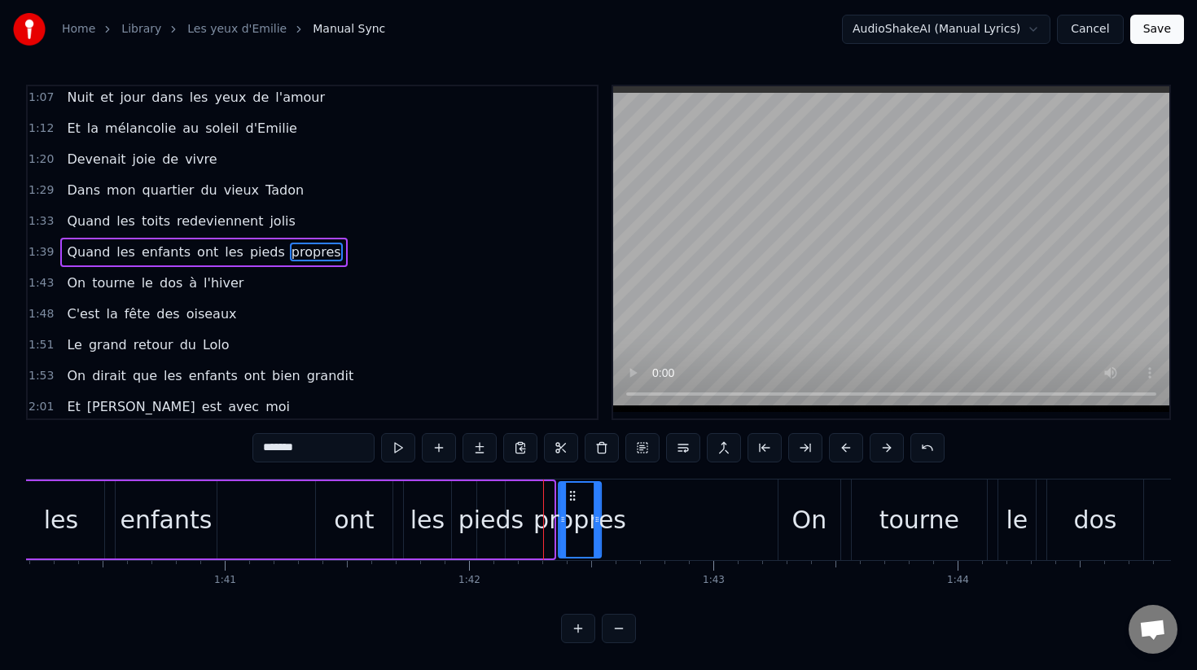
drag, startPoint x: 525, startPoint y: 498, endPoint x: 573, endPoint y: 499, distance: 48.1
click at [573, 499] on circle at bounding box center [573, 499] width 1 height 1
drag, startPoint x: 599, startPoint y: 513, endPoint x: 661, endPoint y: 519, distance: 61.3
click at [661, 519] on icon at bounding box center [658, 519] width 7 height 13
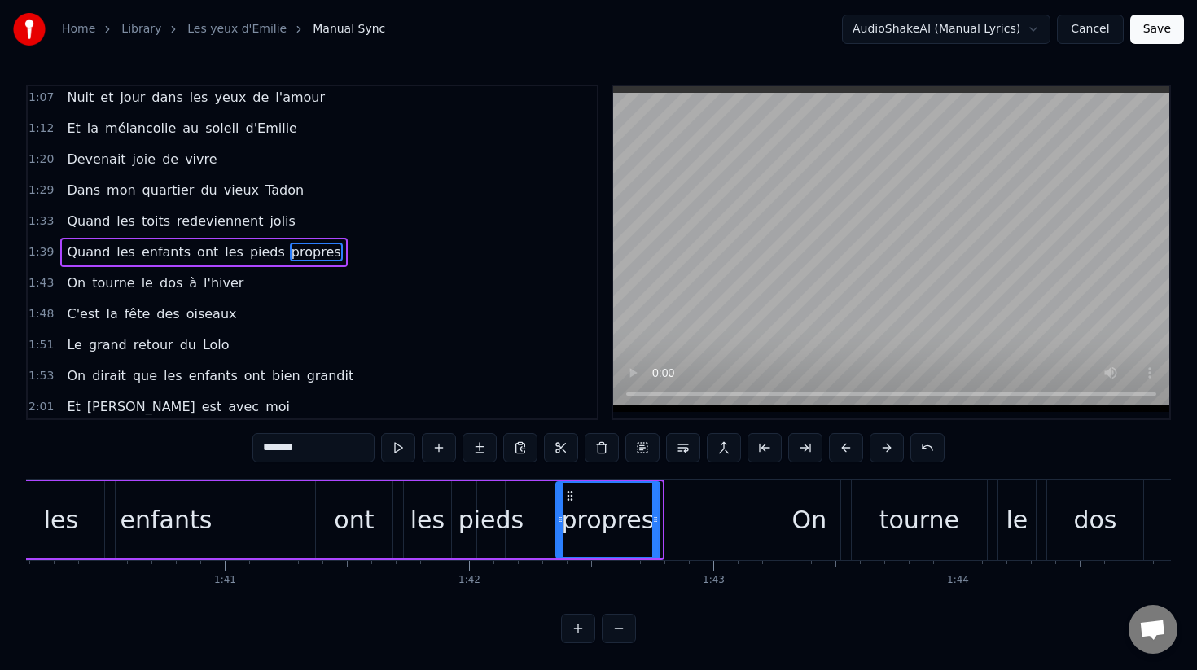
click at [569, 496] on icon at bounding box center [570, 495] width 13 height 13
click at [479, 515] on div "pieds" at bounding box center [492, 520] width 66 height 37
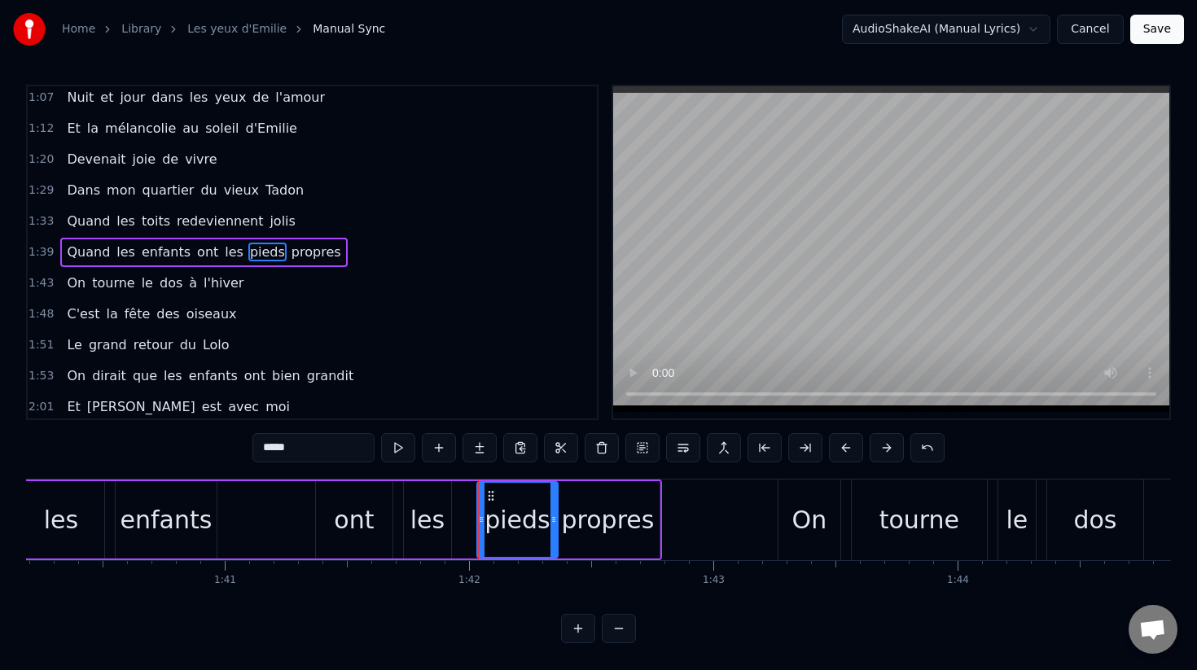
drag, startPoint x: 502, startPoint y: 516, endPoint x: 555, endPoint y: 520, distance: 53.1
click at [555, 520] on icon at bounding box center [554, 519] width 7 height 13
click at [419, 518] on div "les" at bounding box center [427, 520] width 34 height 37
type input "***"
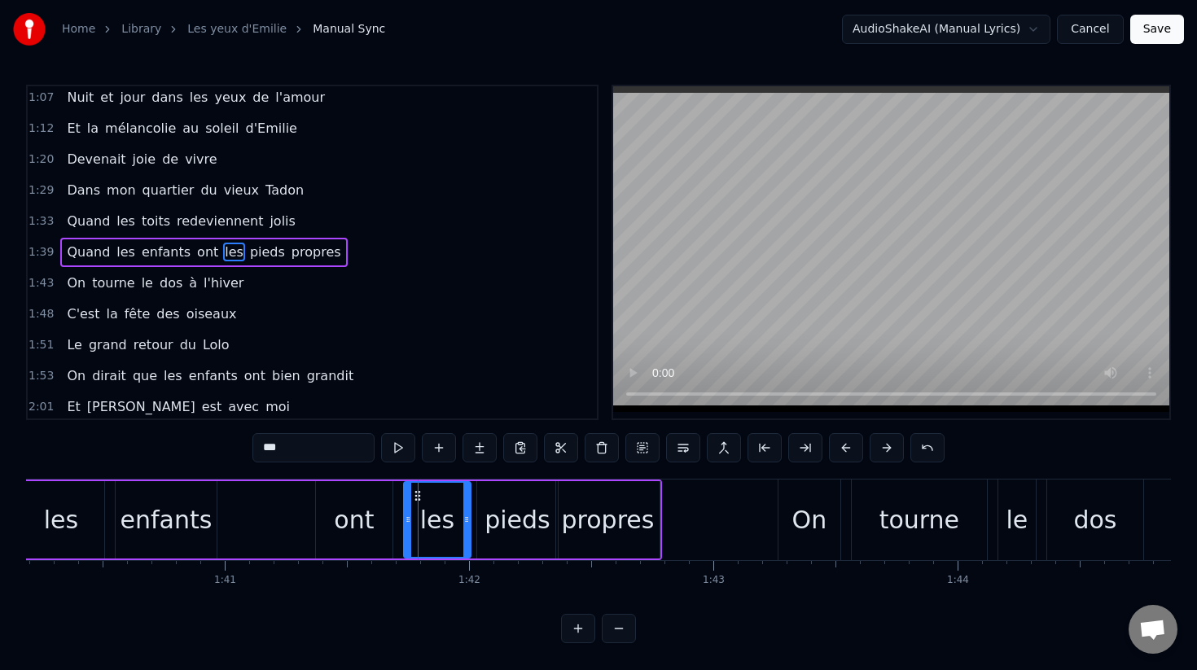
drag, startPoint x: 447, startPoint y: 518, endPoint x: 467, endPoint y: 519, distance: 19.6
click at [467, 519] on icon at bounding box center [466, 519] width 7 height 13
click at [415, 495] on icon at bounding box center [415, 495] width 13 height 13
click at [267, 507] on div "Quand les enfants ont les pieds propres" at bounding box center [304, 520] width 715 height 81
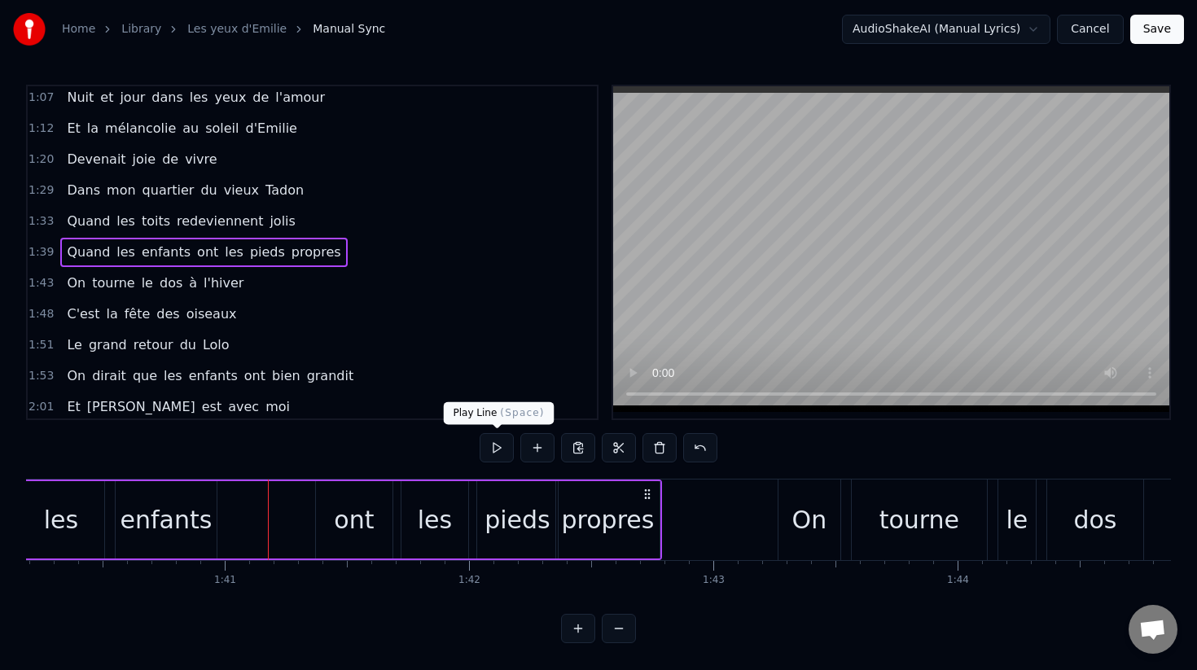
click at [485, 450] on button at bounding box center [497, 447] width 34 height 29
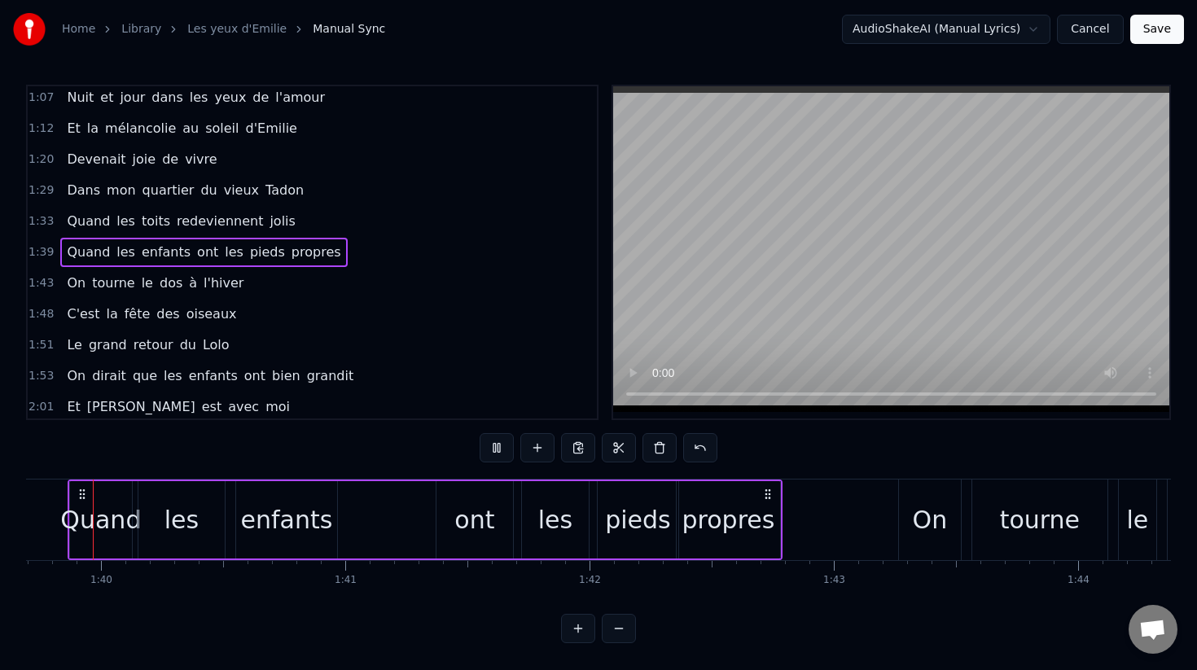
scroll to position [0, 24319]
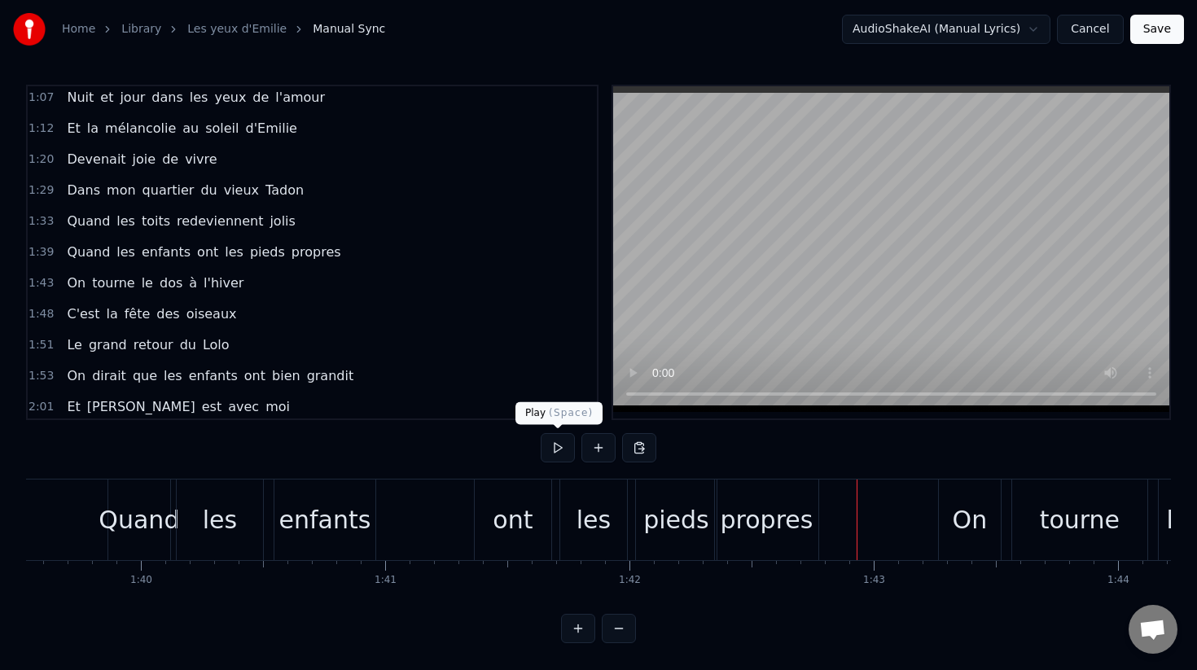
click at [560, 455] on button at bounding box center [558, 447] width 34 height 29
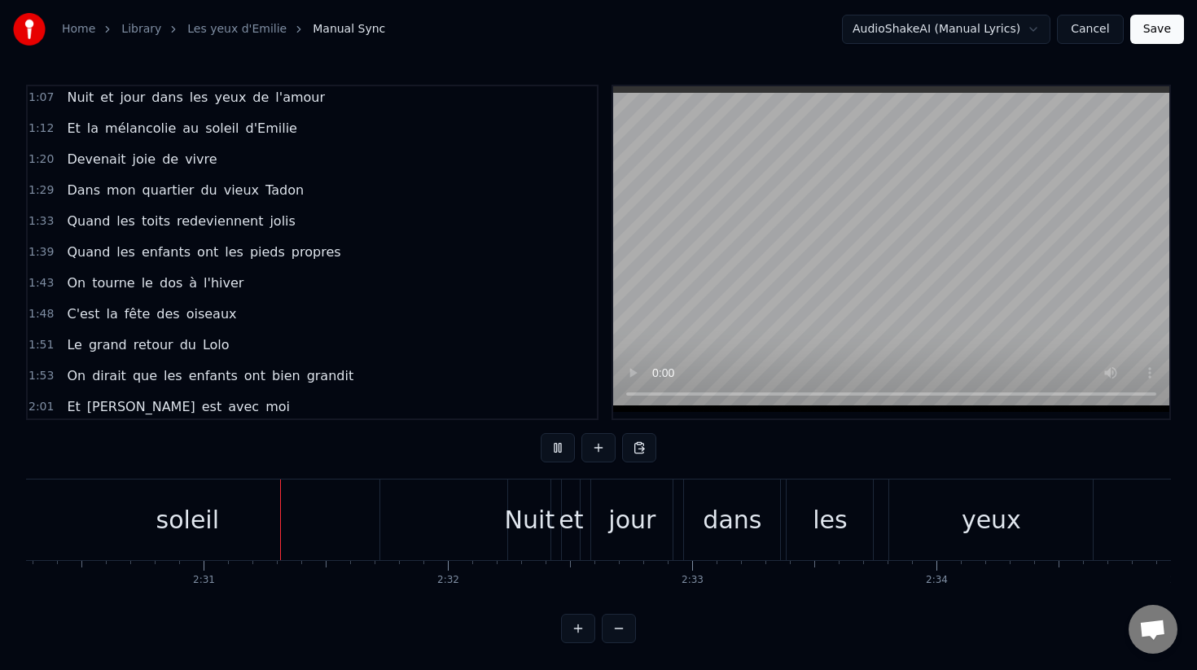
scroll to position [0, 36736]
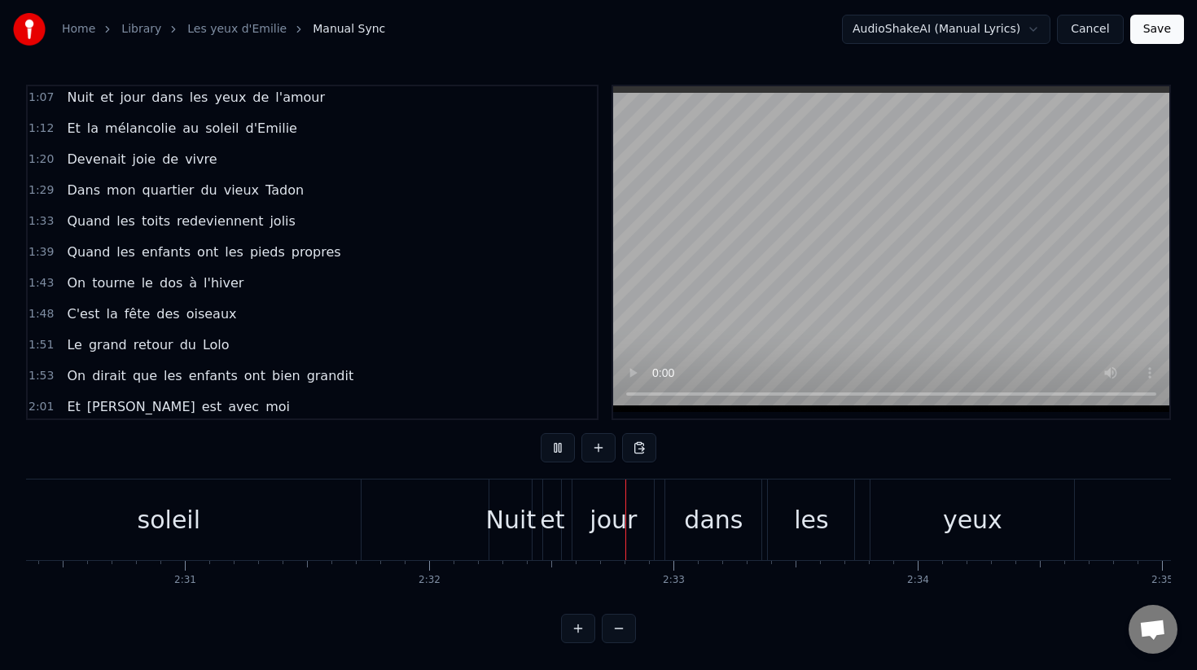
click at [560, 455] on button at bounding box center [558, 447] width 34 height 29
click at [961, 516] on div "yeux" at bounding box center [972, 520] width 59 height 37
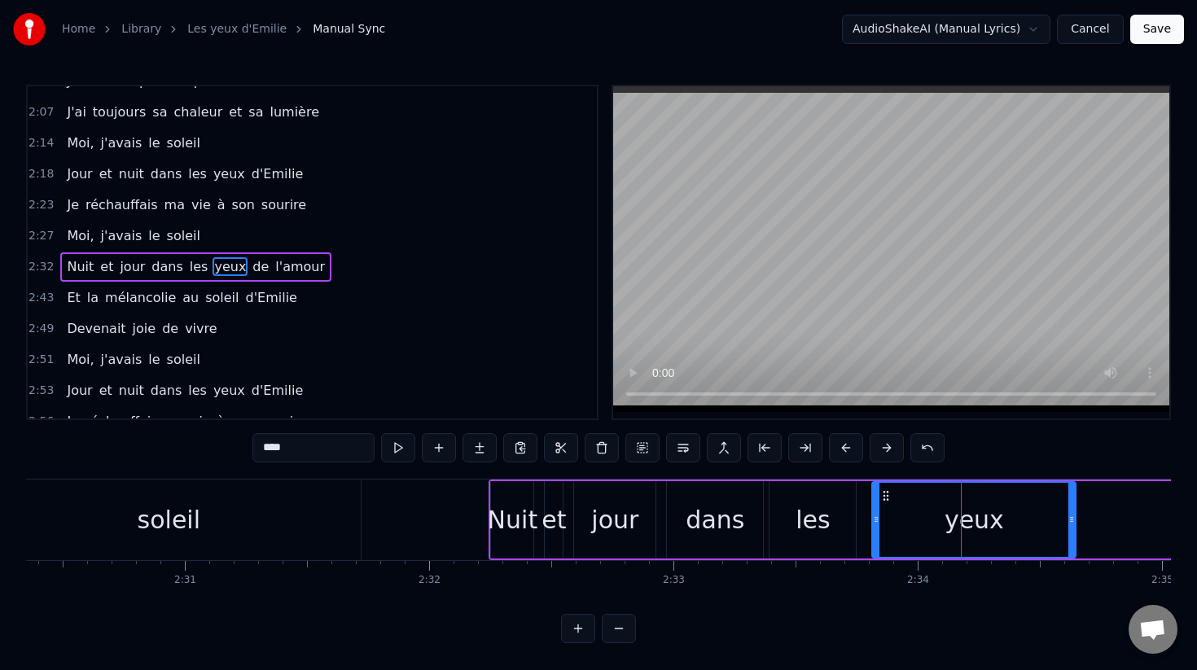
scroll to position [747, 0]
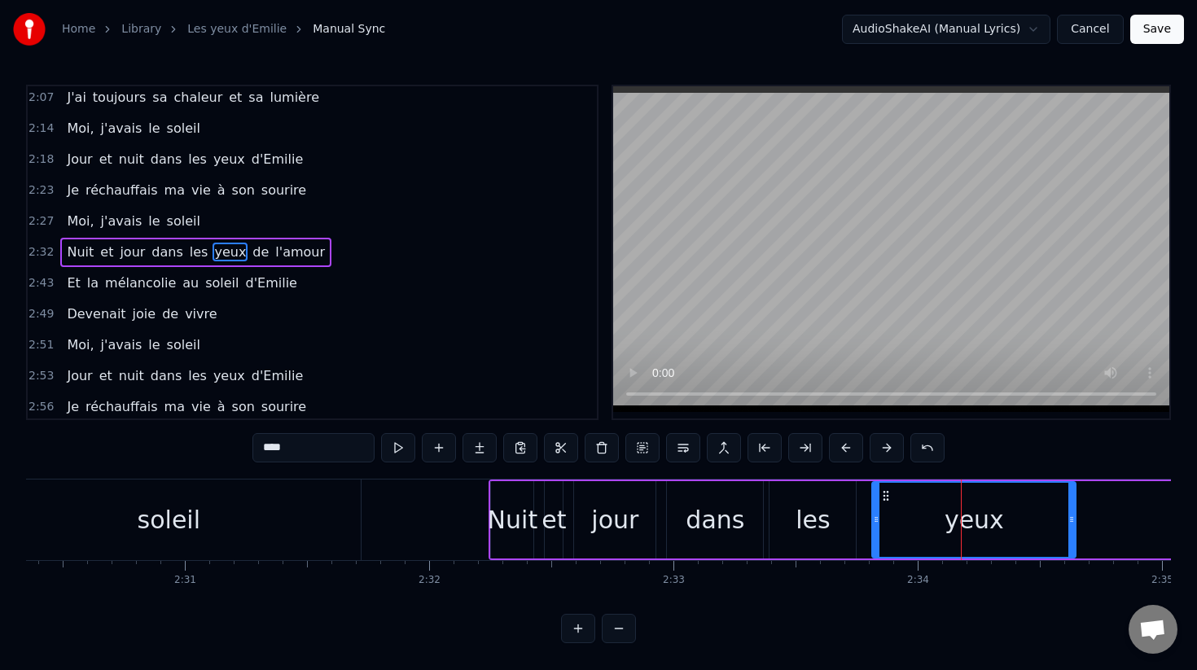
click at [512, 502] on div "Nuit" at bounding box center [513, 520] width 50 height 37
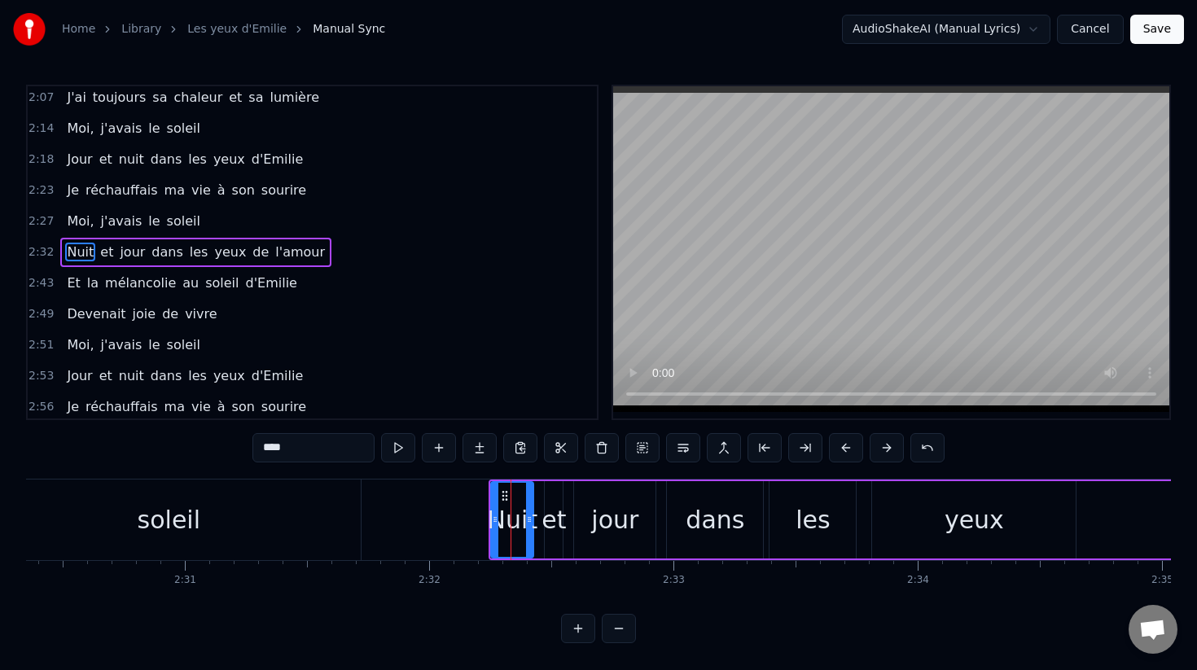
type input "****"
click at [551, 516] on div "et" at bounding box center [554, 520] width 24 height 37
click at [590, 516] on div "jour" at bounding box center [614, 519] width 81 height 77
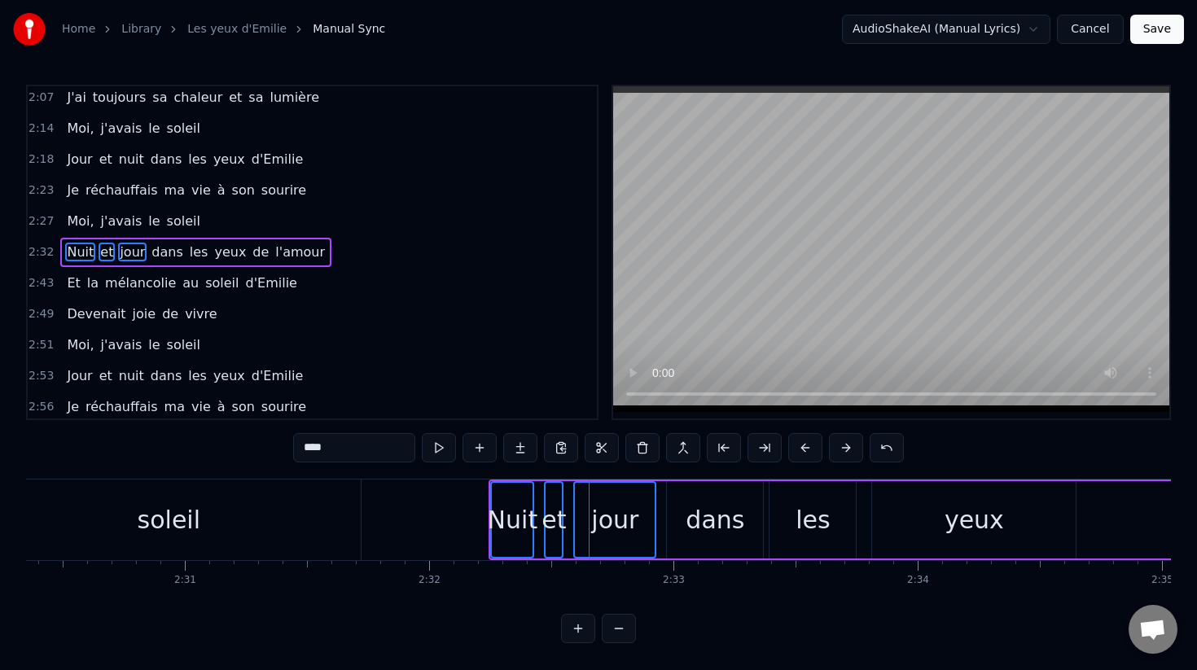
click at [740, 516] on div "dans" at bounding box center [715, 520] width 59 height 37
click at [810, 522] on div "les" at bounding box center [813, 520] width 34 height 37
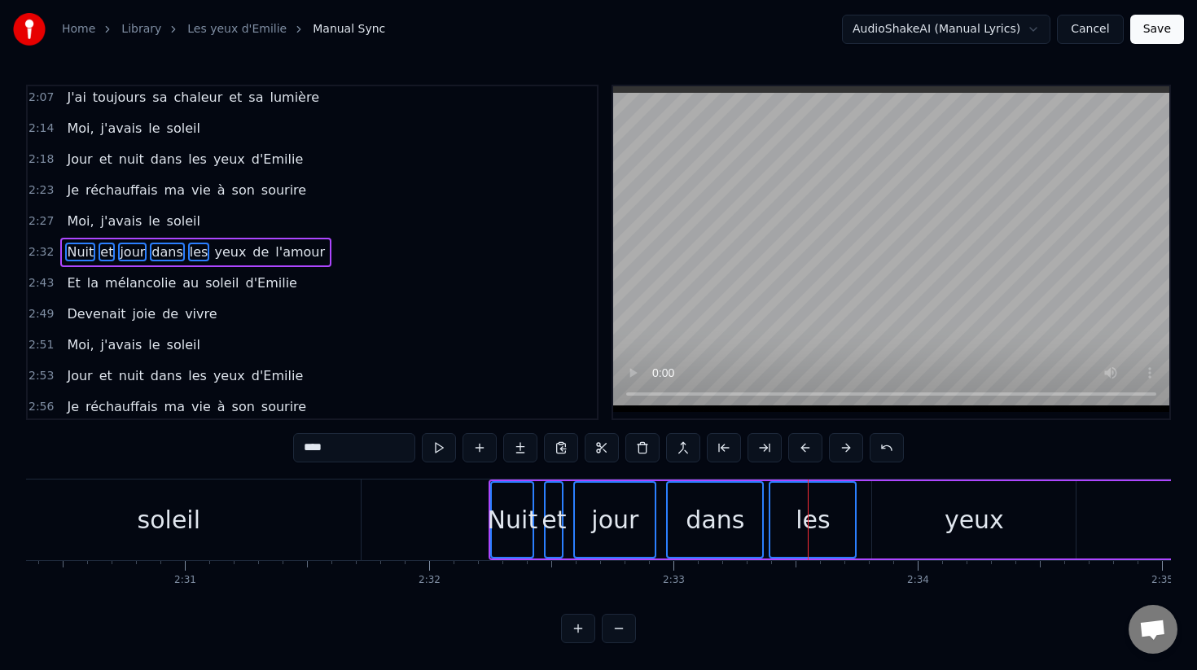
click at [928, 524] on div "yeux" at bounding box center [974, 519] width 204 height 77
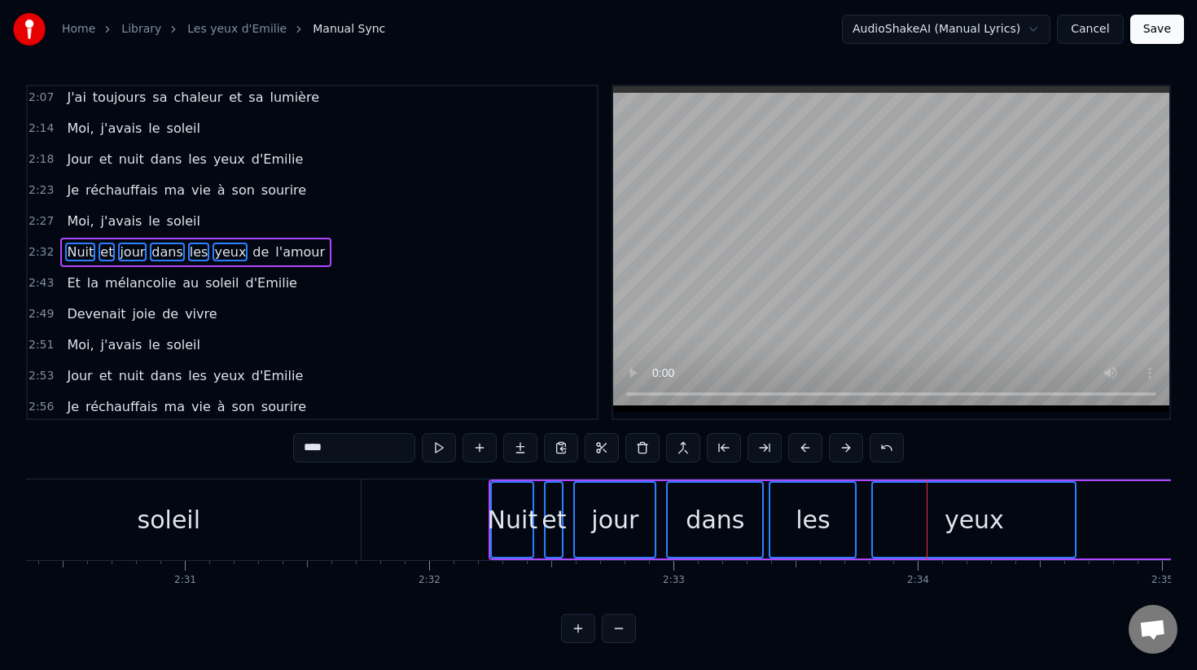
click at [507, 496] on div "Nuit" at bounding box center [512, 520] width 41 height 74
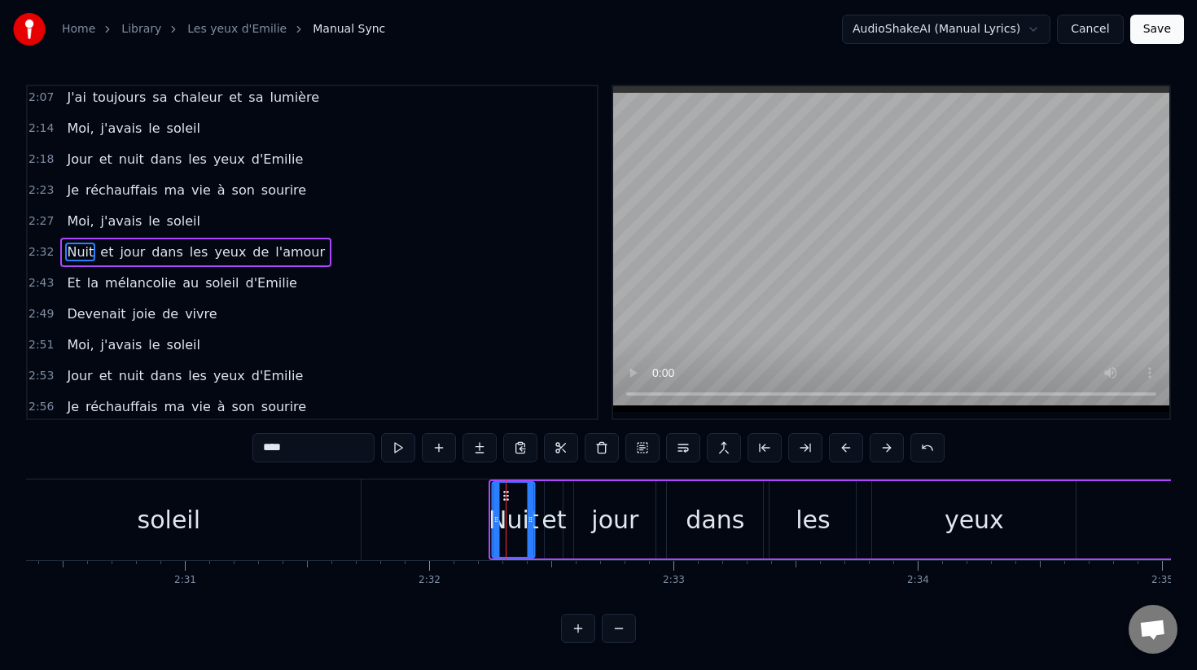
click at [510, 497] on icon at bounding box center [506, 495] width 13 height 13
click at [510, 497] on icon at bounding box center [508, 495] width 13 height 13
click at [555, 520] on div "et" at bounding box center [554, 520] width 24 height 37
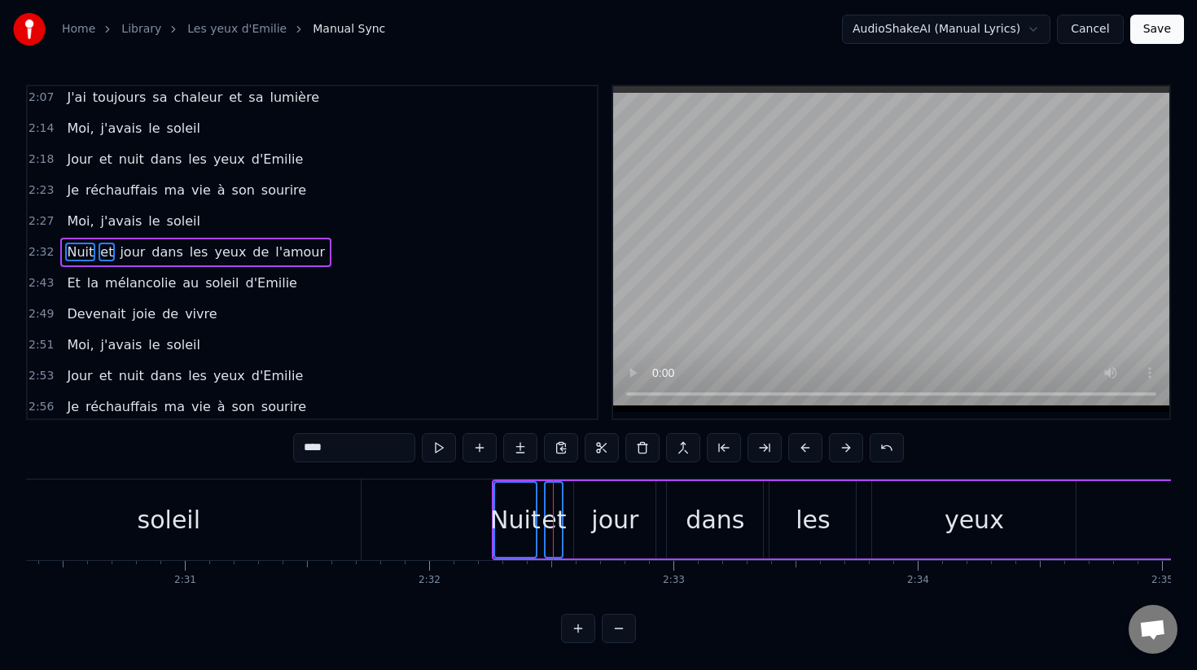
click at [604, 520] on div "jour" at bounding box center [614, 520] width 47 height 37
click at [740, 520] on div "dans" at bounding box center [715, 520] width 59 height 37
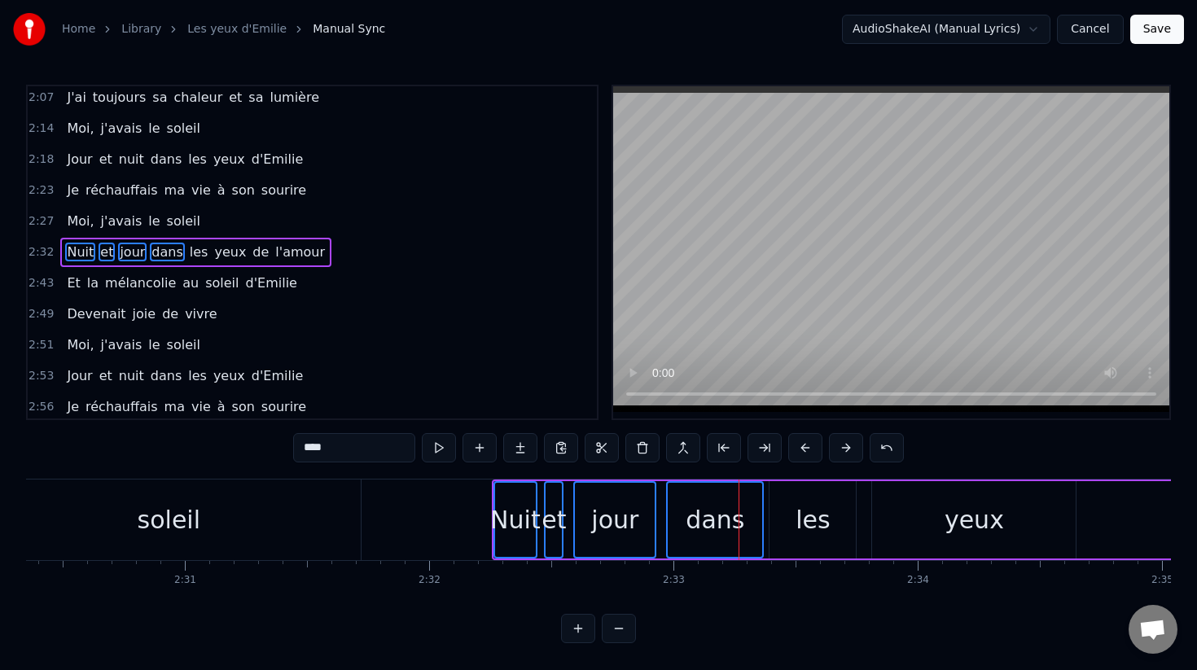
click at [799, 520] on div "les" at bounding box center [813, 520] width 34 height 37
click at [895, 520] on div "yeux" at bounding box center [974, 519] width 204 height 77
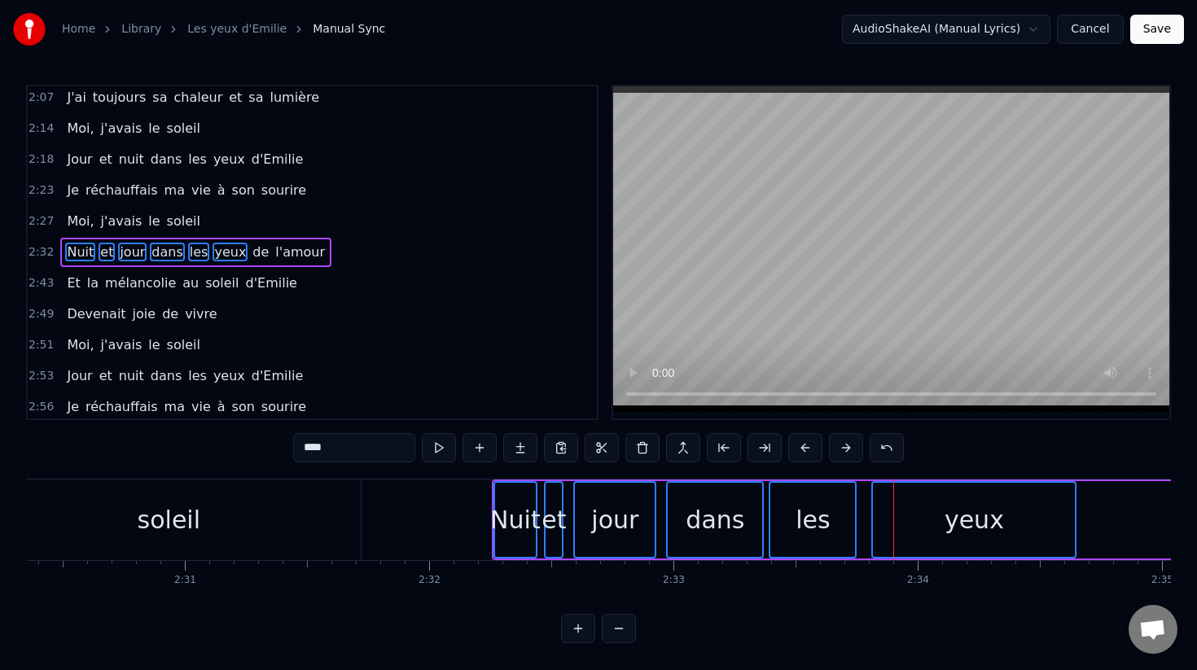
drag, startPoint x: 620, startPoint y: 527, endPoint x: 516, endPoint y: 522, distance: 103.6
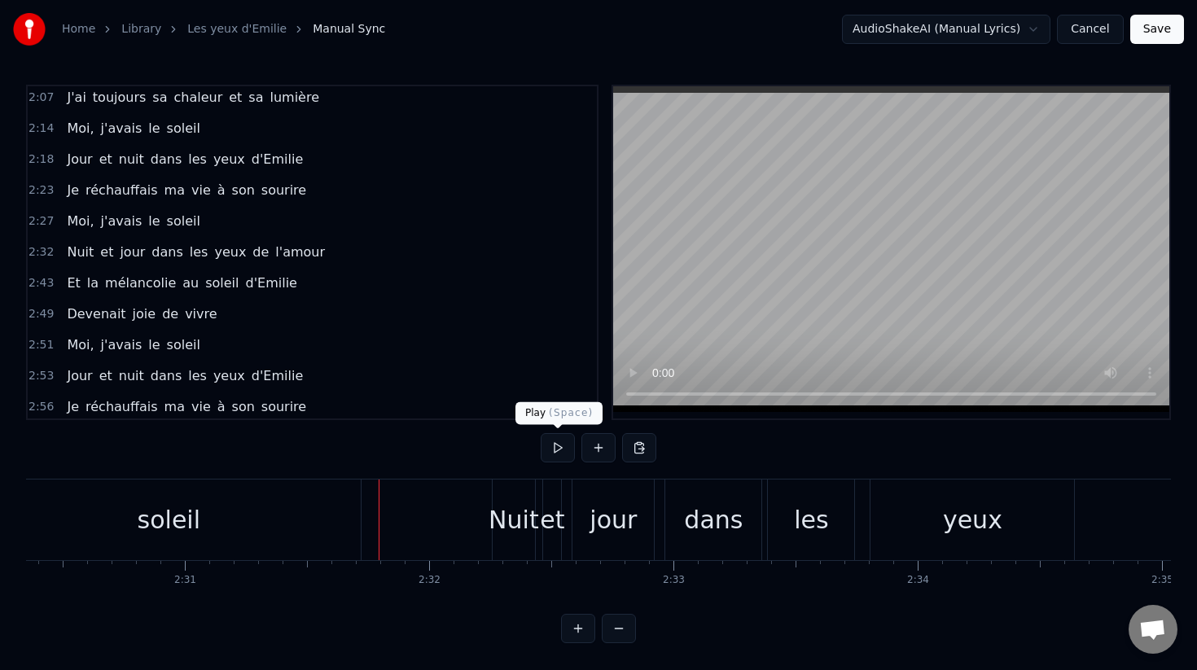
click at [552, 450] on button at bounding box center [558, 447] width 34 height 29
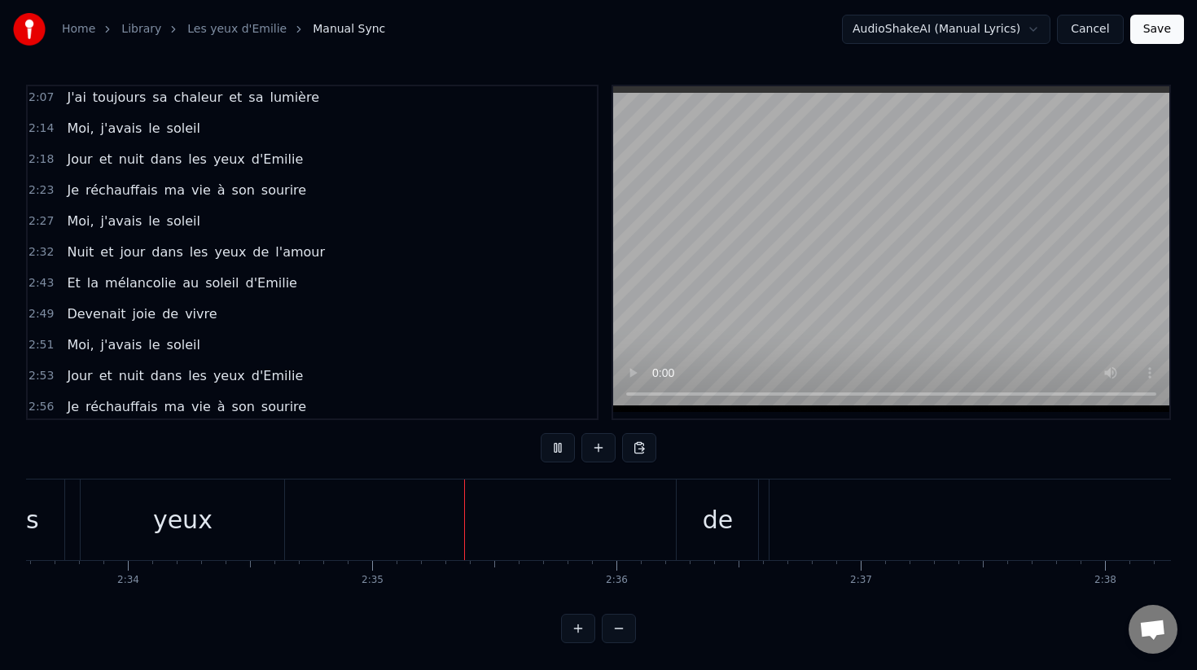
scroll to position [0, 37763]
click at [556, 451] on button at bounding box center [558, 447] width 34 height 29
click at [489, 525] on div "de" at bounding box center [480, 520] width 31 height 37
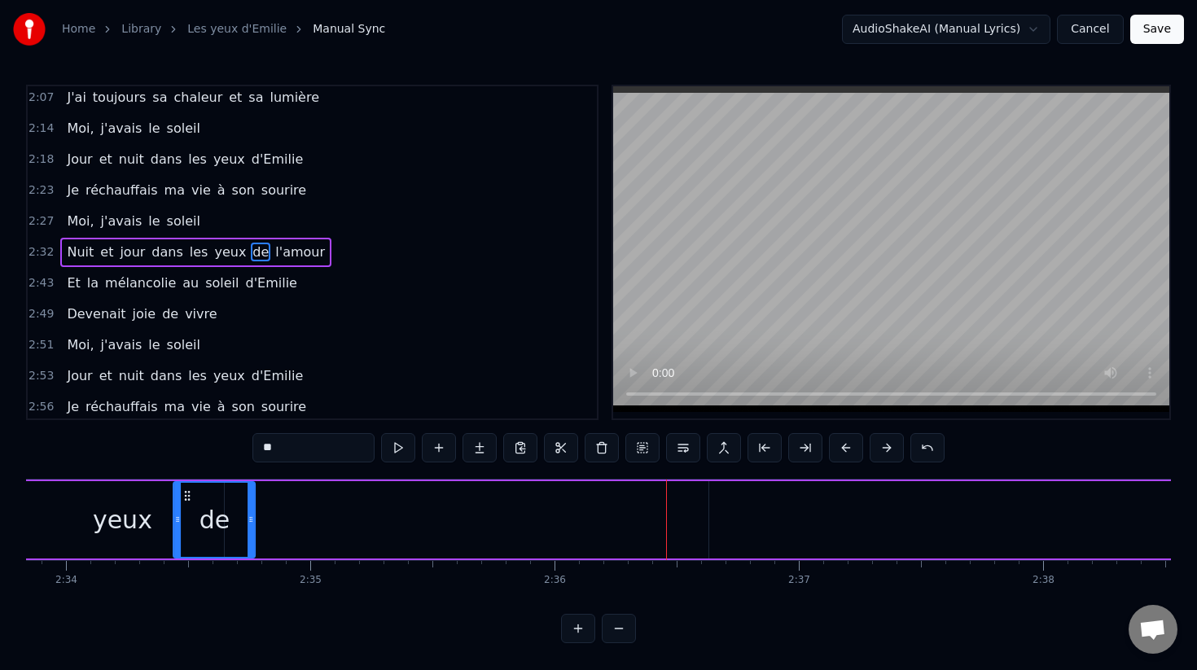
drag, startPoint x: 456, startPoint y: 500, endPoint x: 175, endPoint y: 485, distance: 281.4
click at [175, 485] on div "de" at bounding box center [214, 520] width 80 height 74
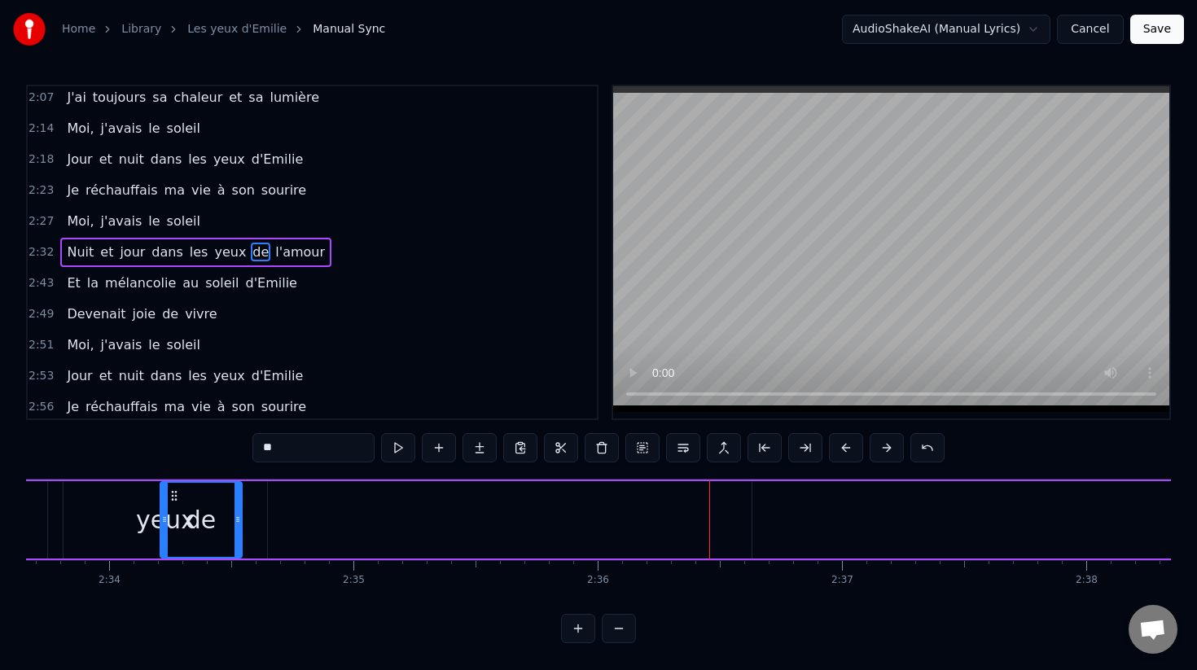
click at [172, 500] on html "Home Library Les yeux d'Emilie Manual Sync AudioShakeAI (Manual Lyrics) Cancel …" at bounding box center [598, 334] width 1197 height 669
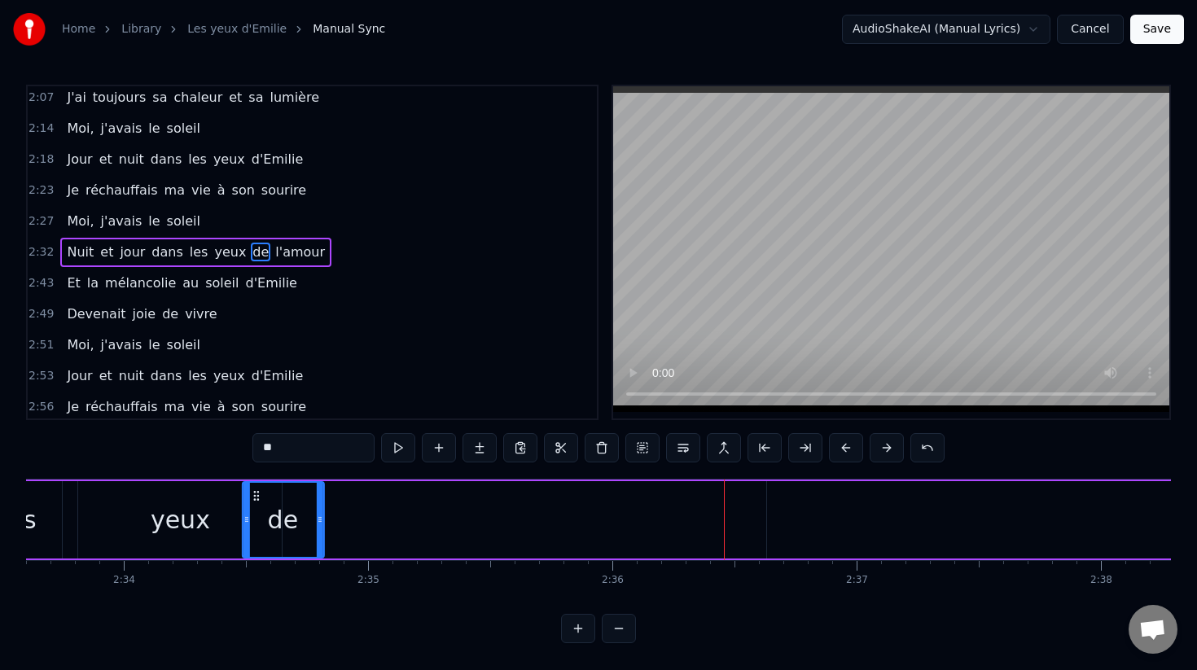
scroll to position [0, 37526]
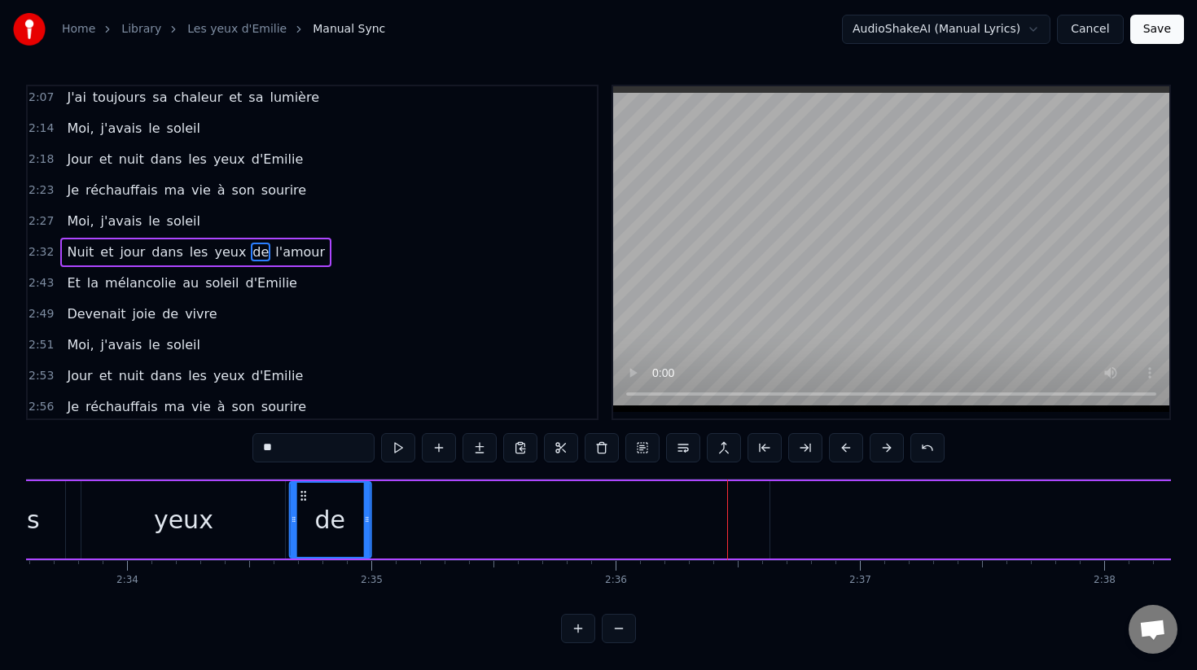
drag, startPoint x: 170, startPoint y: 498, endPoint x: 298, endPoint y: 501, distance: 127.9
click at [298, 501] on icon at bounding box center [302, 495] width 13 height 13
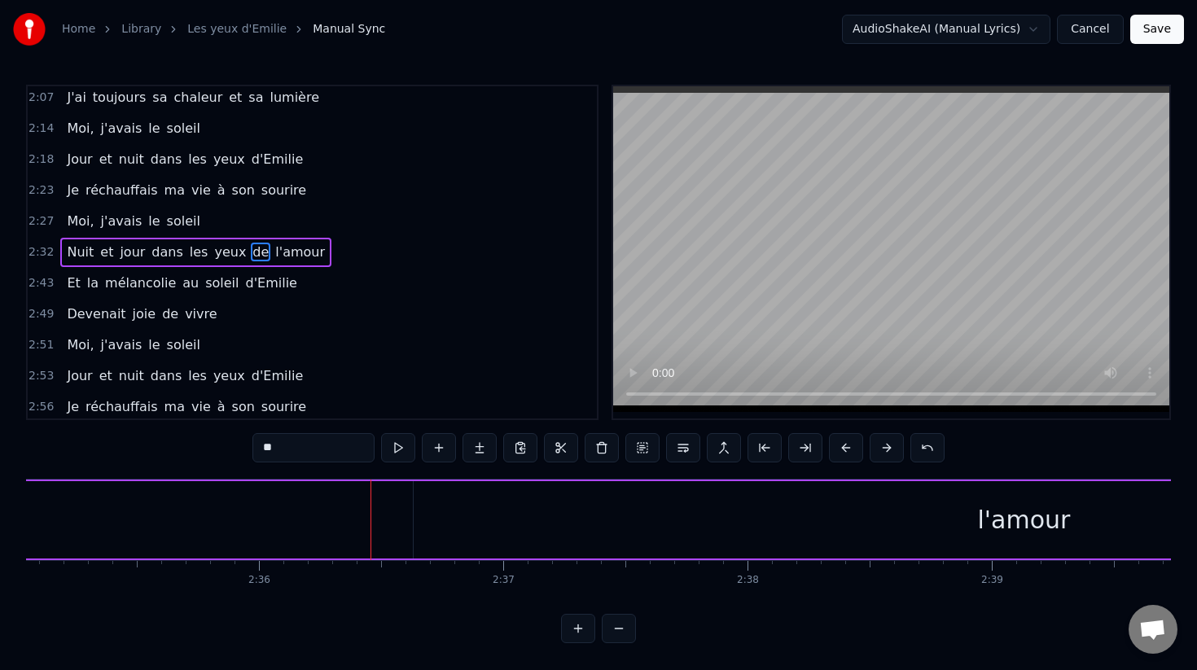
scroll to position [0, 37954]
click at [922, 542] on div "l'amour" at bounding box center [953, 519] width 1220 height 77
type input "*******"
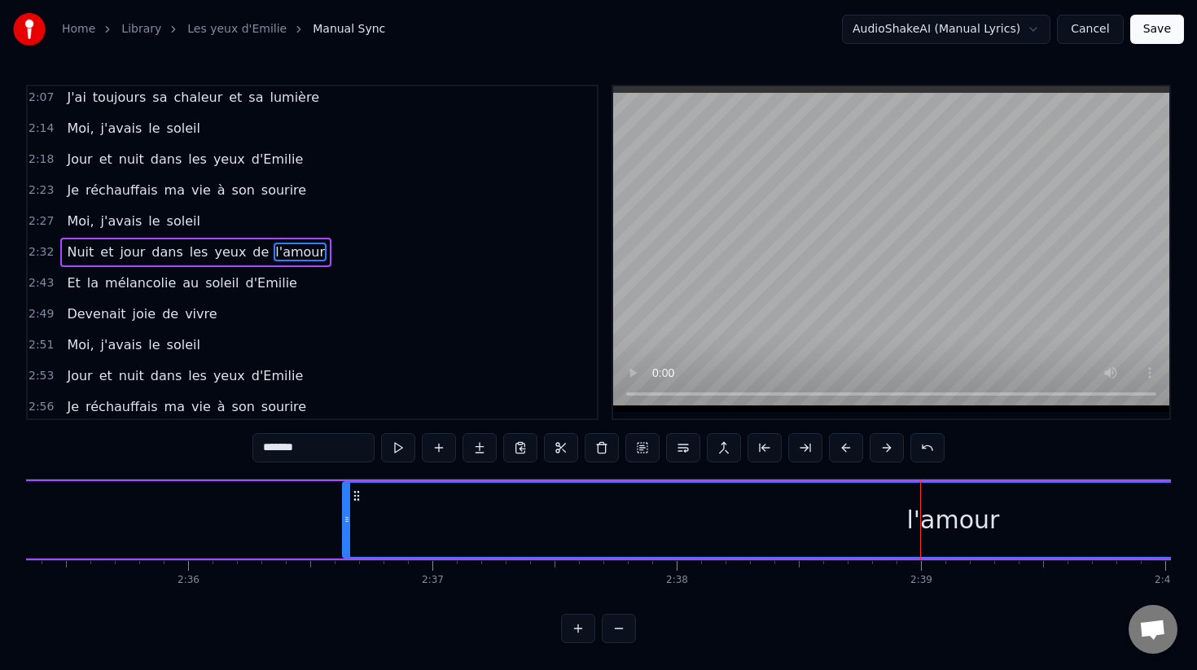
click at [928, 536] on div "l'amour" at bounding box center [953, 520] width 93 height 37
click at [935, 529] on div "l'amour" at bounding box center [953, 520] width 93 height 37
click at [973, 500] on div "l'amour" at bounding box center [953, 520] width 1218 height 74
click at [915, 494] on div "l'amour" at bounding box center [953, 520] width 1218 height 74
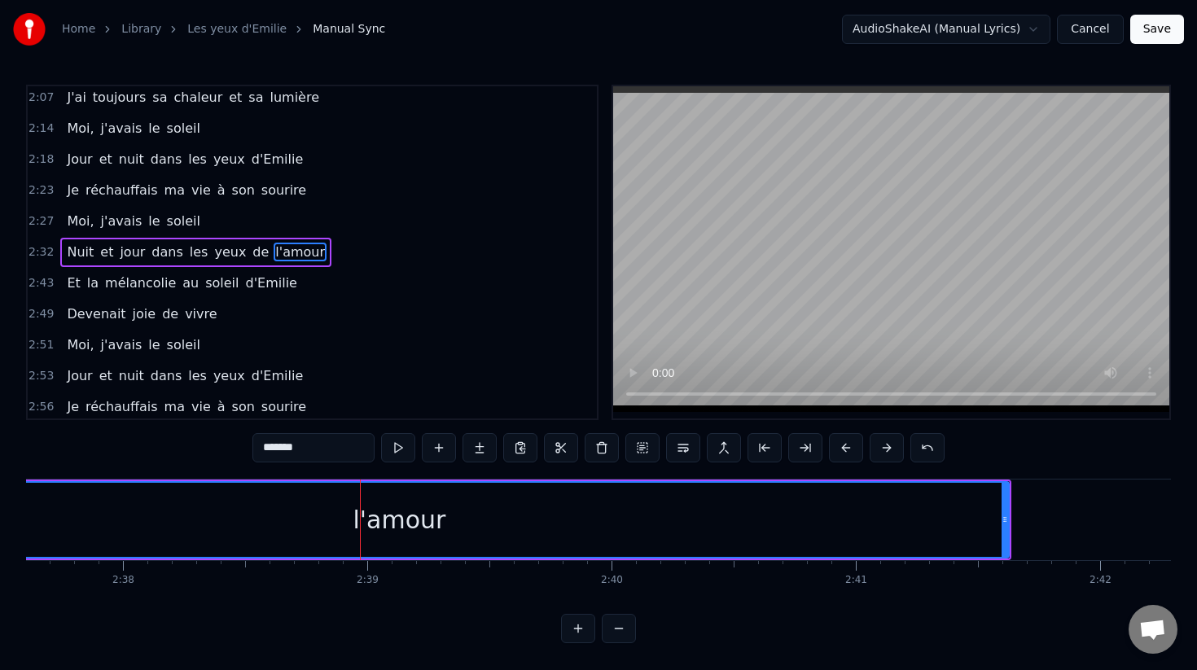
scroll to position [0, 38496]
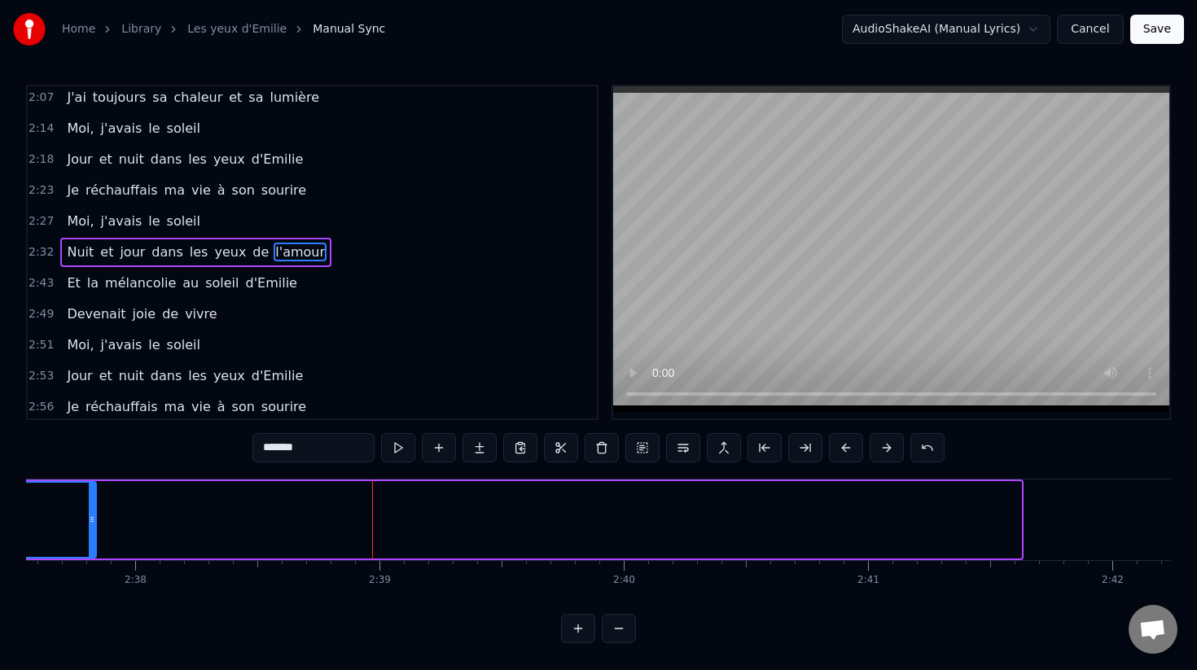
drag, startPoint x: 1019, startPoint y: 524, endPoint x: 94, endPoint y: 523, distance: 925.2
click at [94, 523] on icon at bounding box center [92, 519] width 7 height 13
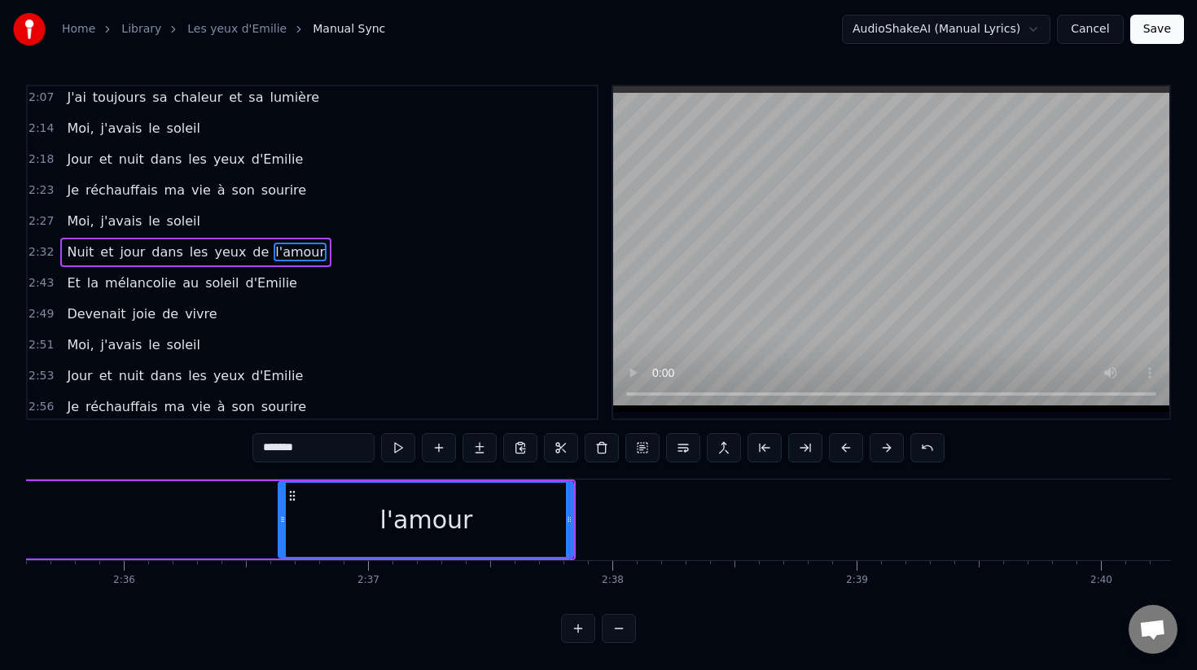
scroll to position [0, 37895]
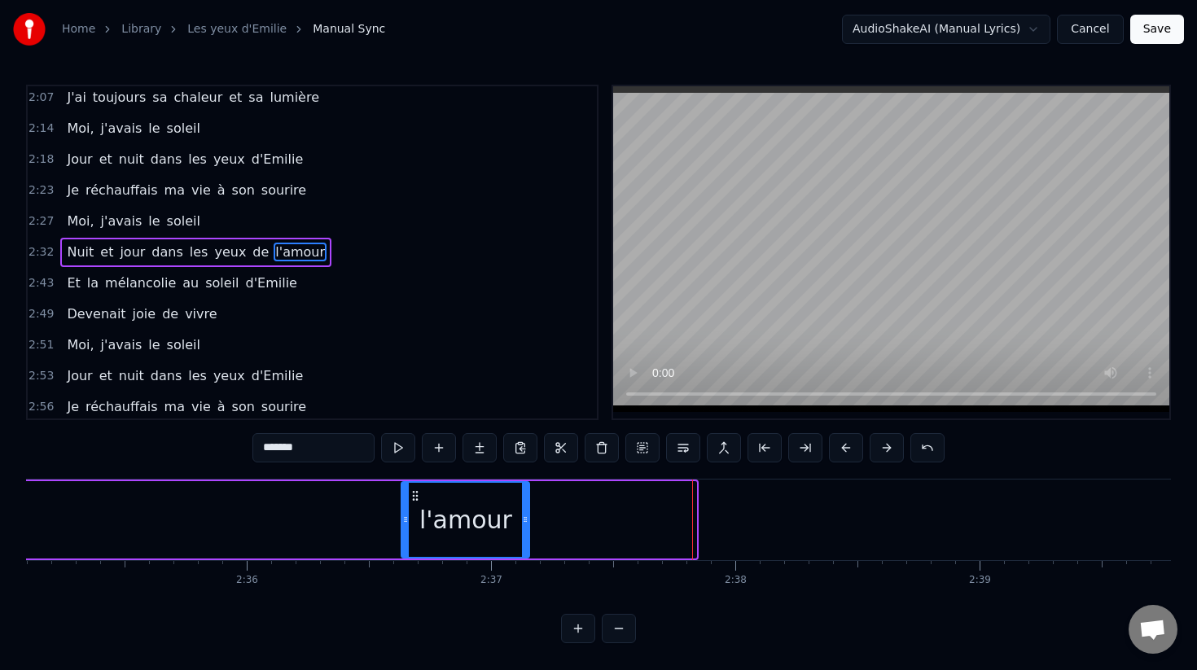
drag, startPoint x: 691, startPoint y: 515, endPoint x: 523, endPoint y: 512, distance: 168.6
click at [523, 512] on div at bounding box center [525, 520] width 7 height 74
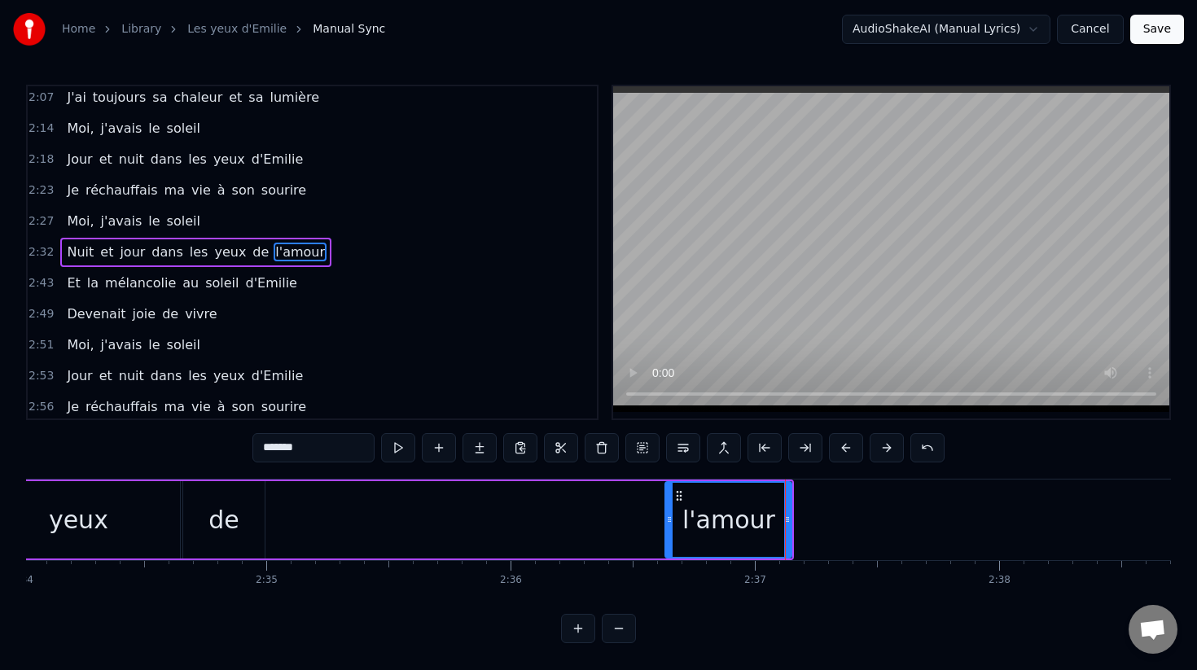
scroll to position [0, 37591]
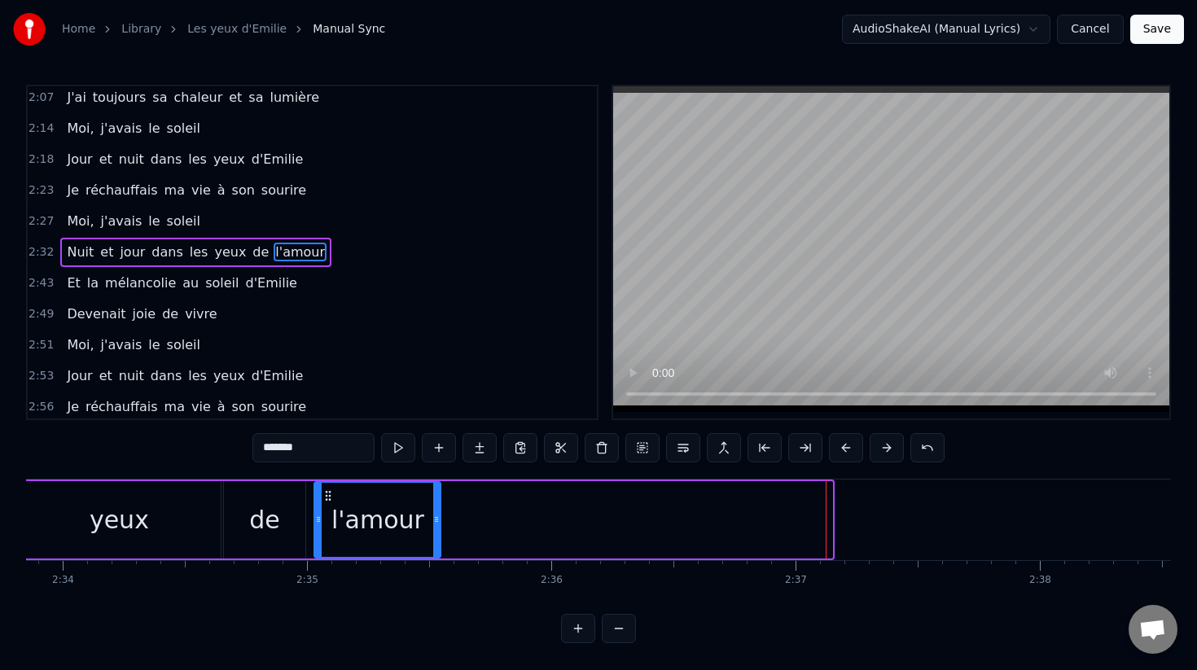
drag, startPoint x: 718, startPoint y: 497, endPoint x: 327, endPoint y: 511, distance: 392.0
click at [327, 511] on div "l'amour" at bounding box center [377, 520] width 125 height 74
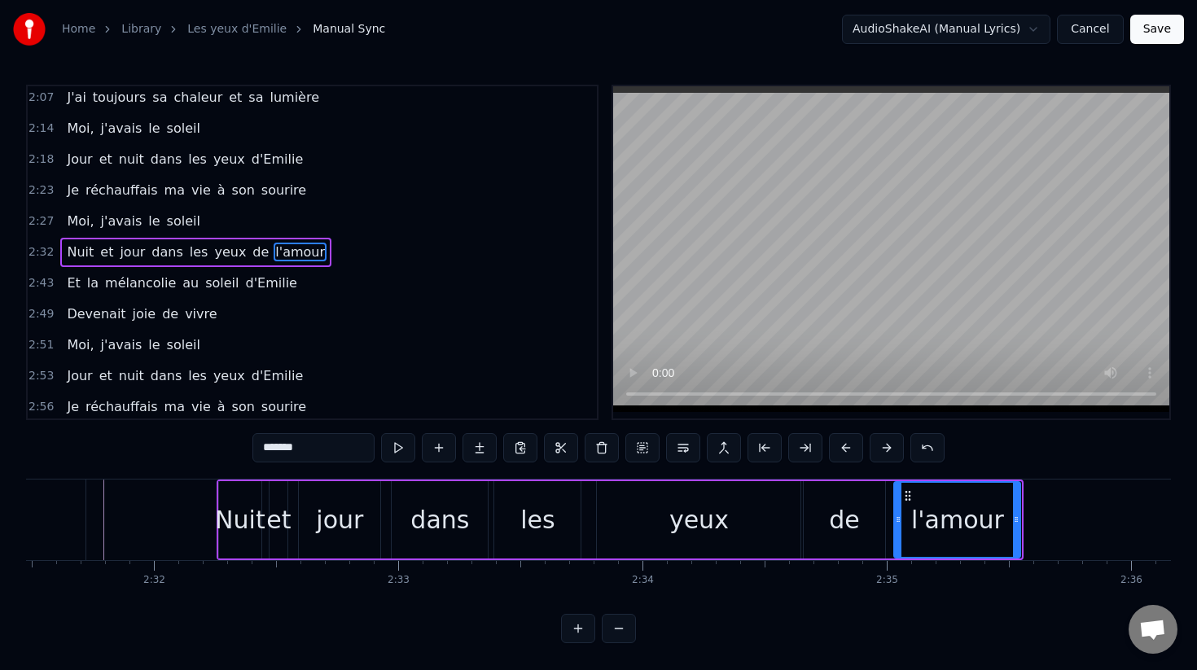
scroll to position [0, 36994]
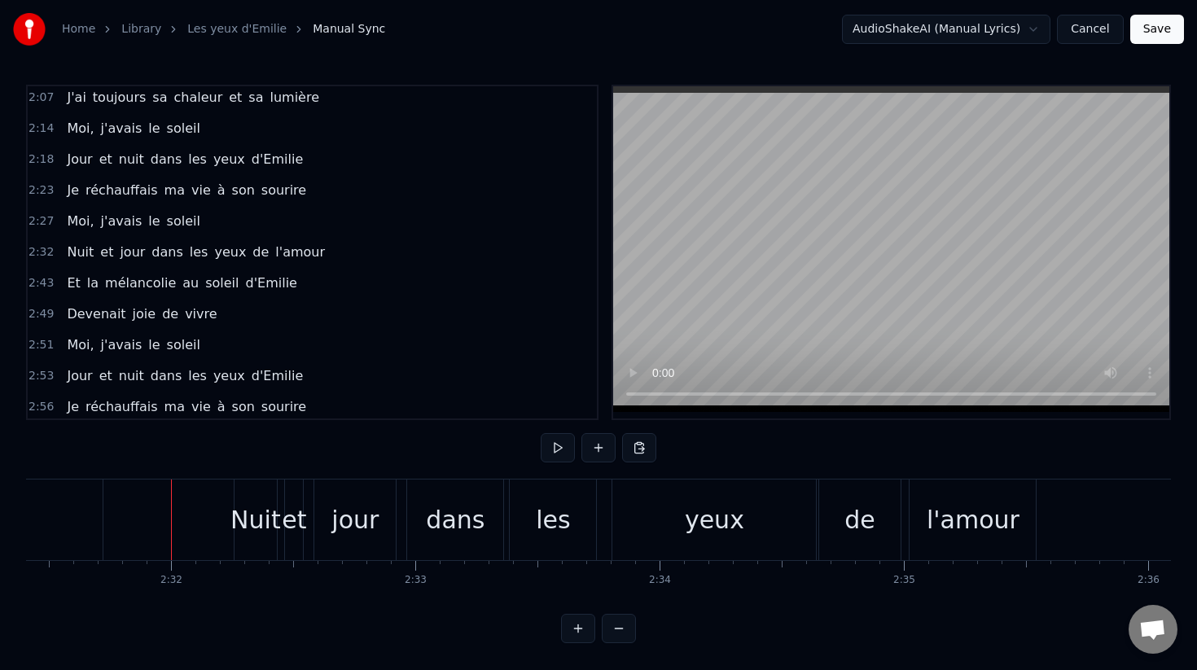
click at [555, 450] on button at bounding box center [558, 447] width 34 height 29
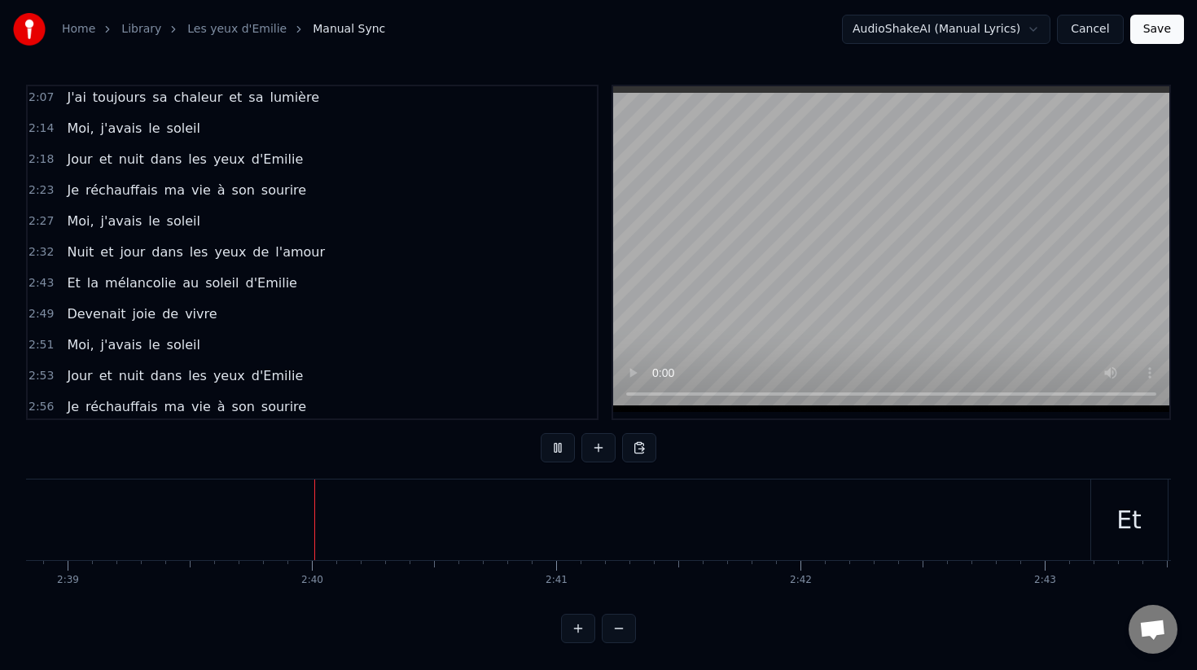
scroll to position [0, 38854]
click at [568, 437] on button at bounding box center [558, 447] width 34 height 29
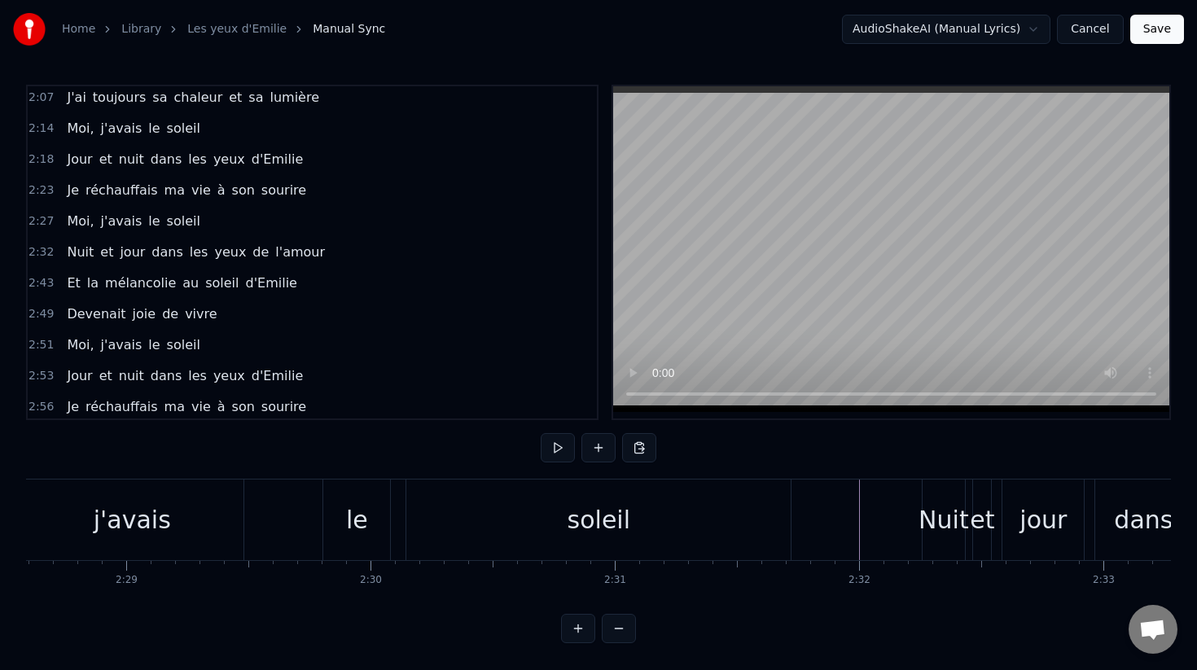
scroll to position [0, 36300]
click at [545, 448] on button at bounding box center [558, 447] width 34 height 29
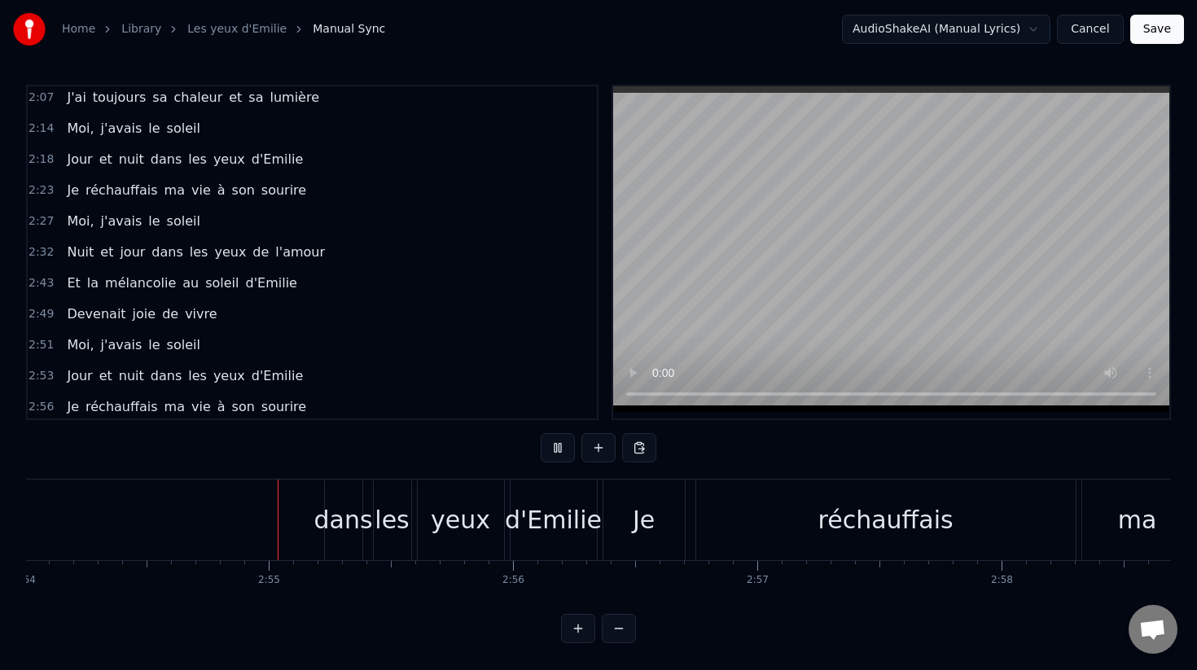
scroll to position [0, 42517]
click at [566, 450] on button at bounding box center [558, 447] width 34 height 29
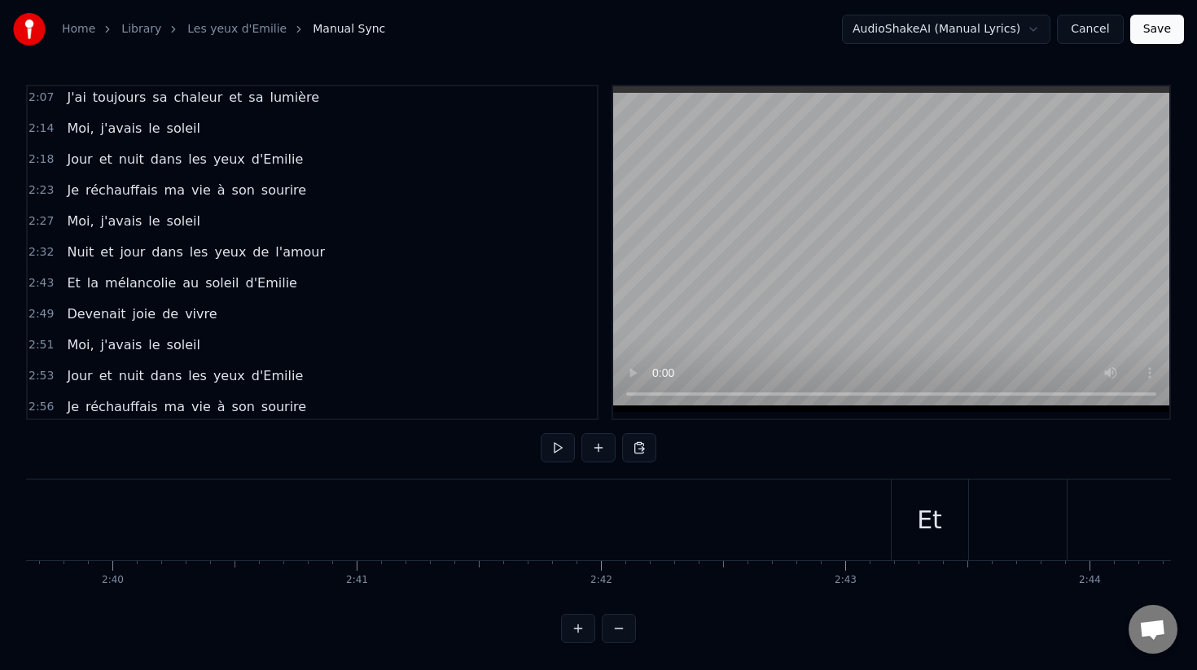
scroll to position [0, 38875]
click at [555, 445] on button at bounding box center [558, 447] width 34 height 29
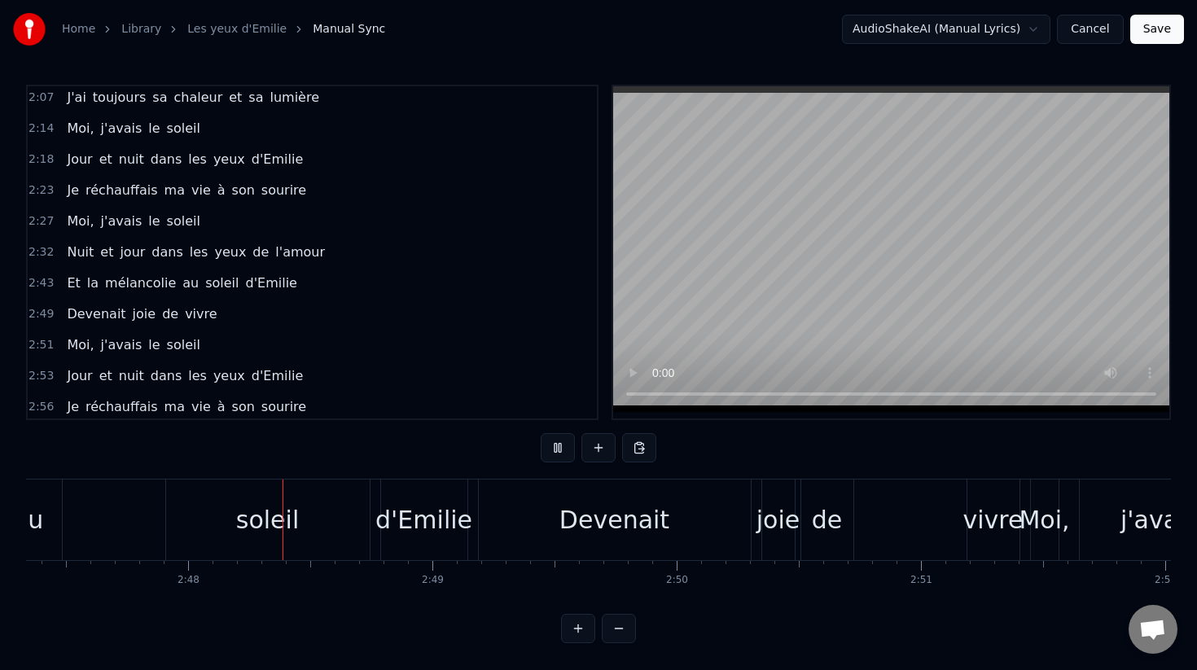
scroll to position [0, 40904]
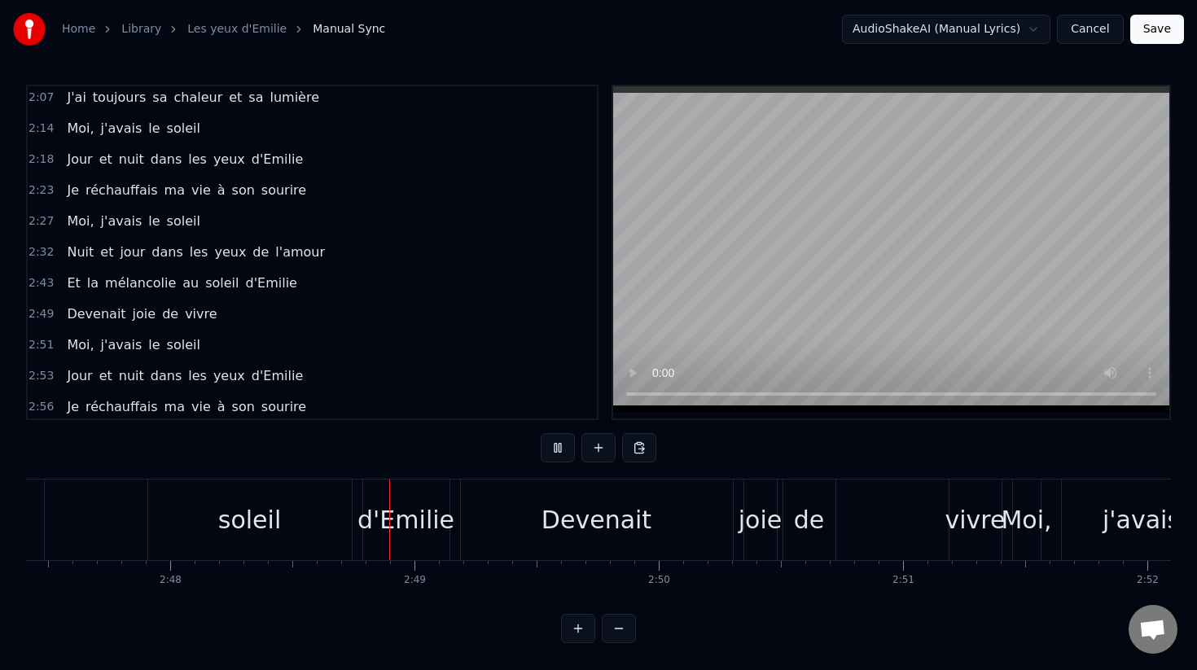
click at [558, 446] on button at bounding box center [558, 447] width 34 height 29
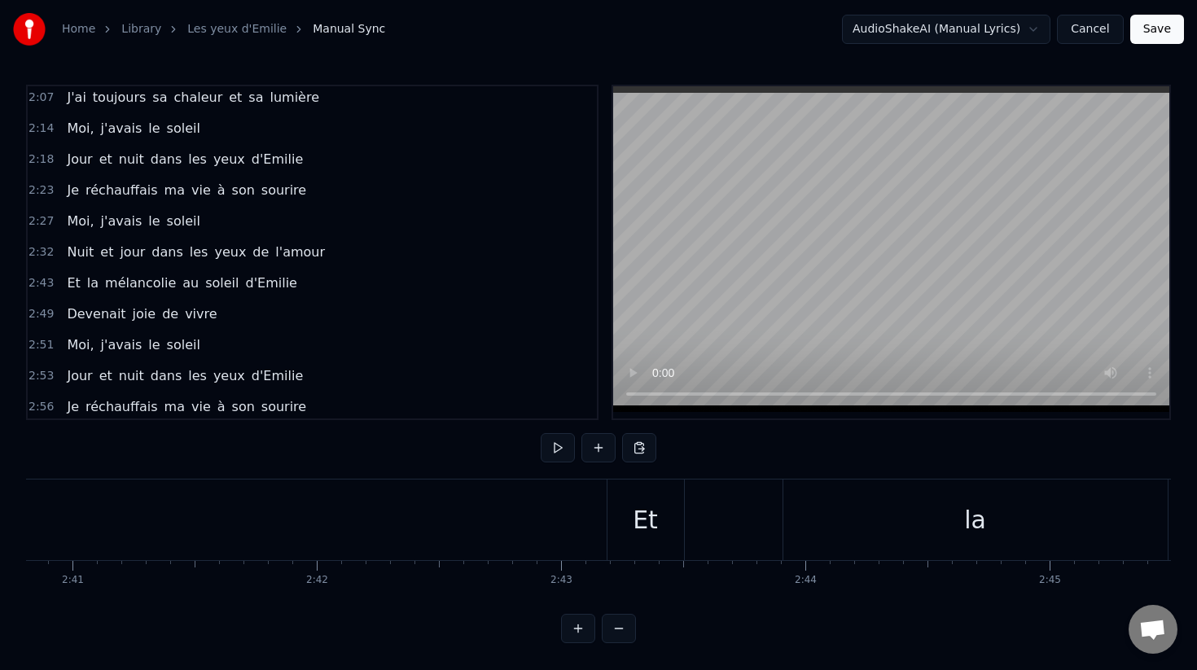
scroll to position [0, 39326]
click at [555, 458] on button at bounding box center [558, 447] width 34 height 29
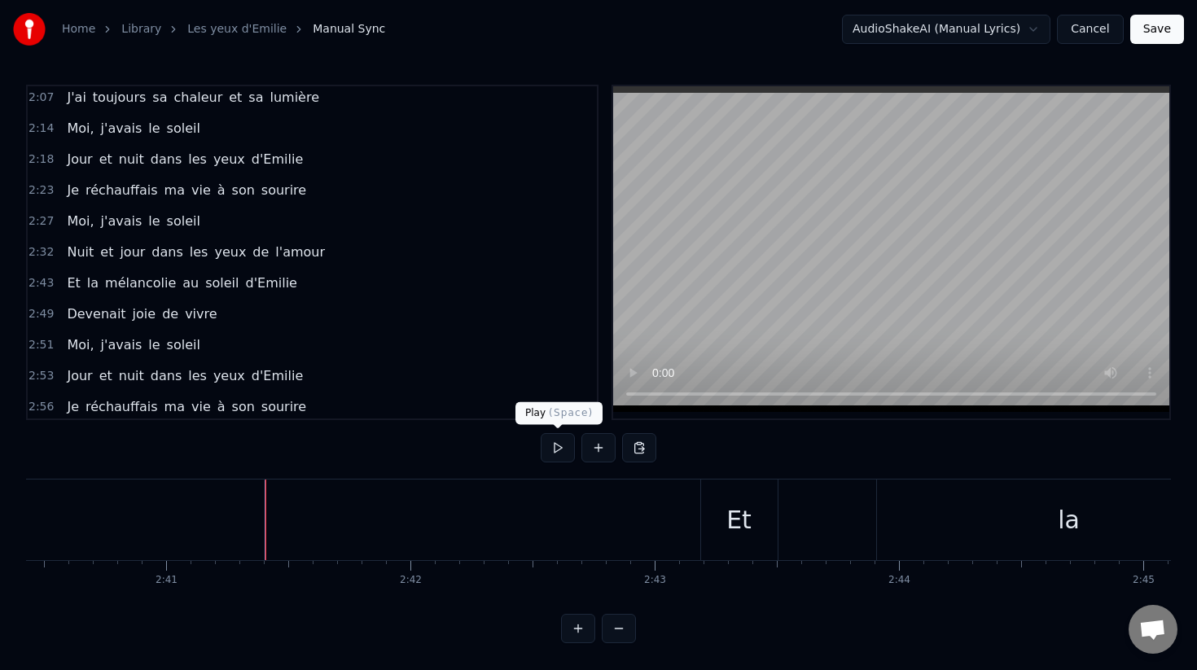
click at [556, 445] on button at bounding box center [558, 447] width 34 height 29
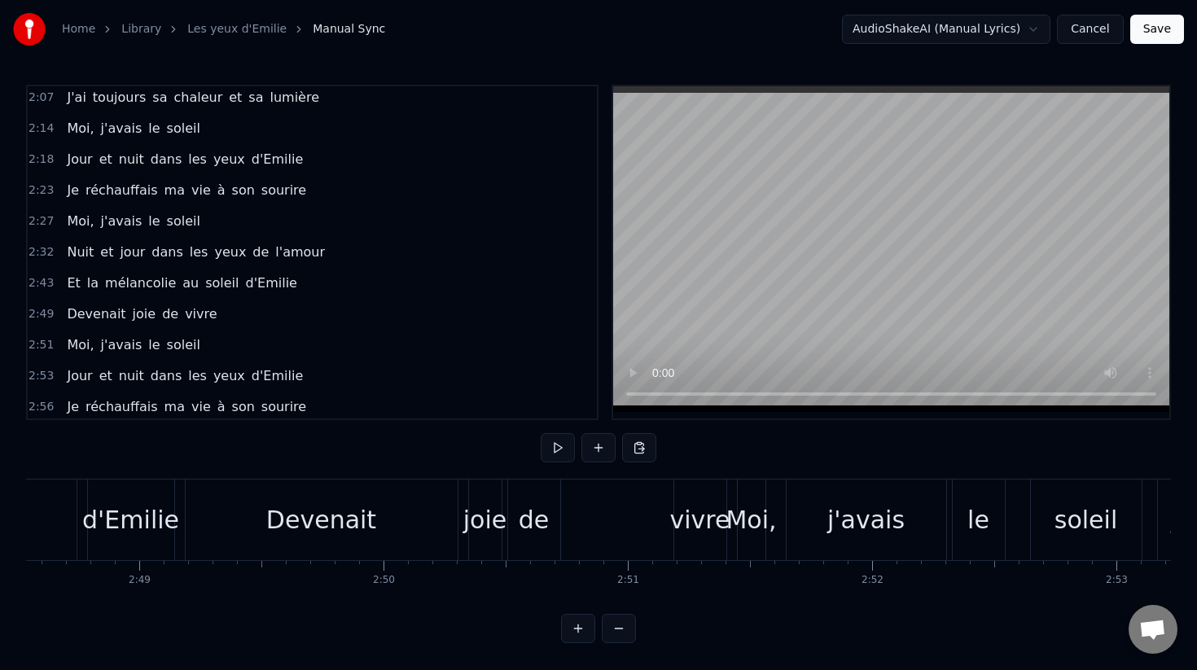
scroll to position [0, 41187]
click at [700, 526] on div "vivre" at bounding box center [693, 520] width 60 height 37
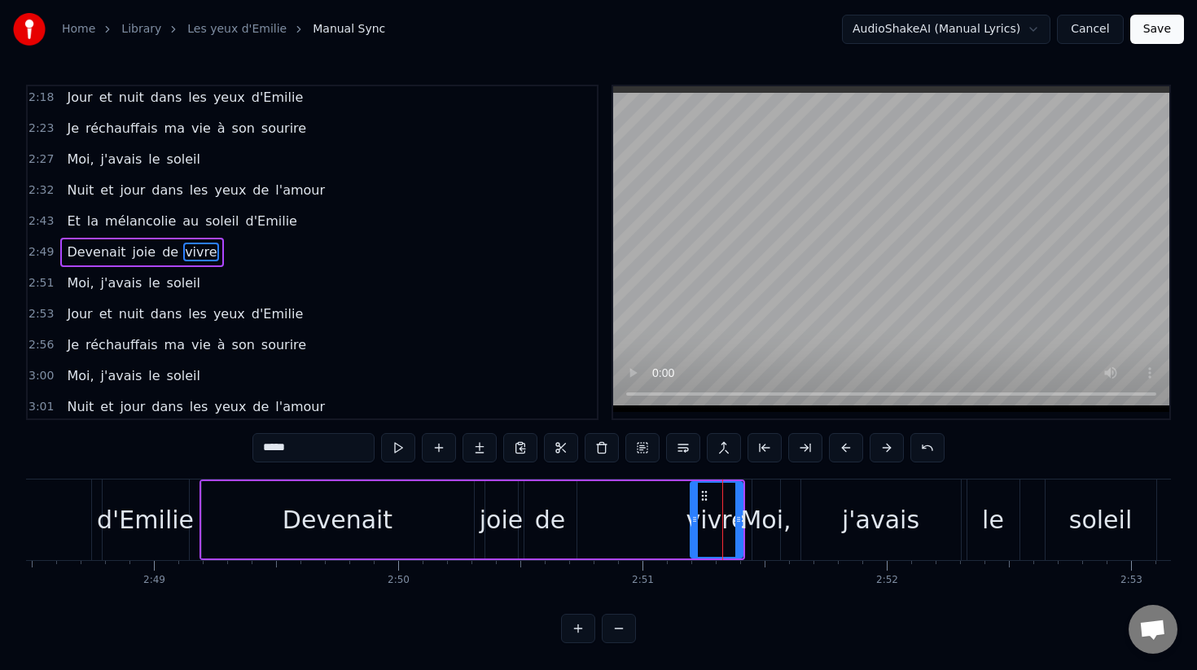
scroll to position [0, 41160]
click at [565, 529] on div "de" at bounding box center [555, 520] width 31 height 37
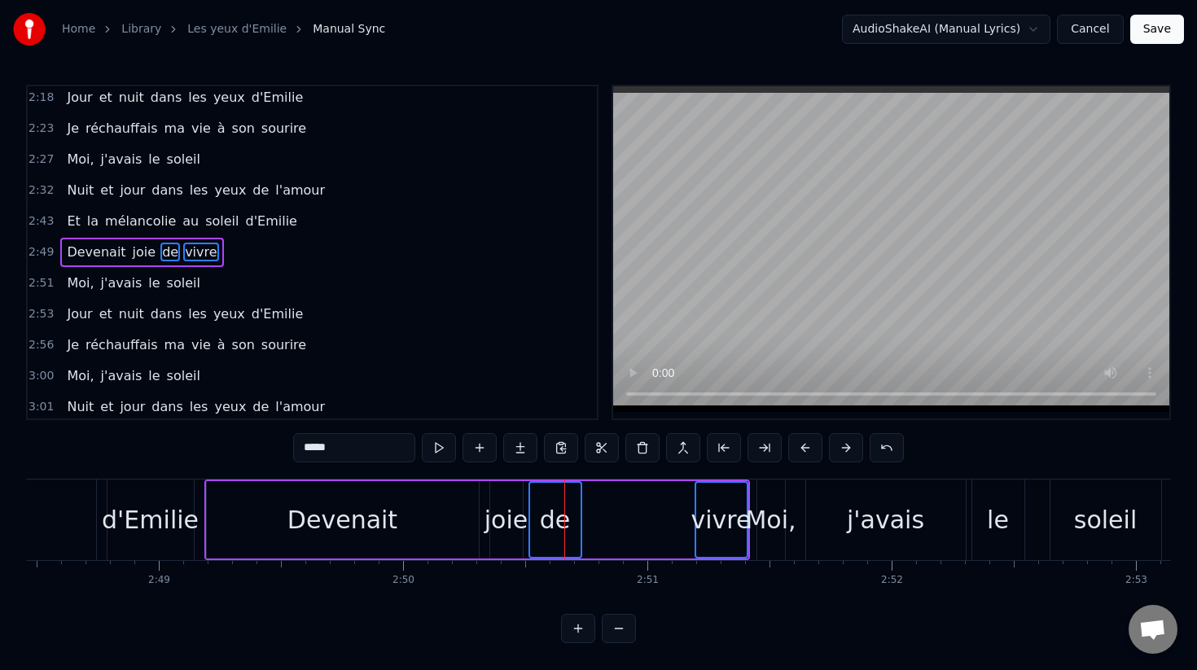
click at [509, 530] on div "joie" at bounding box center [506, 520] width 43 height 37
click at [418, 530] on div "Devenait" at bounding box center [343, 519] width 272 height 77
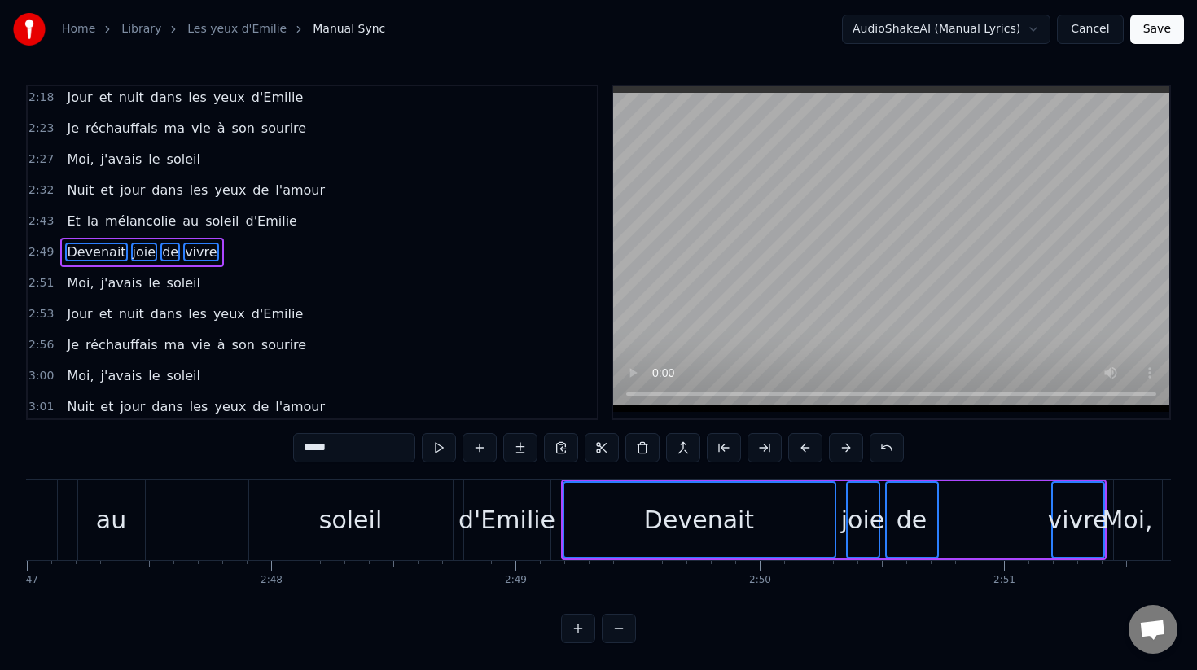
scroll to position [0, 40785]
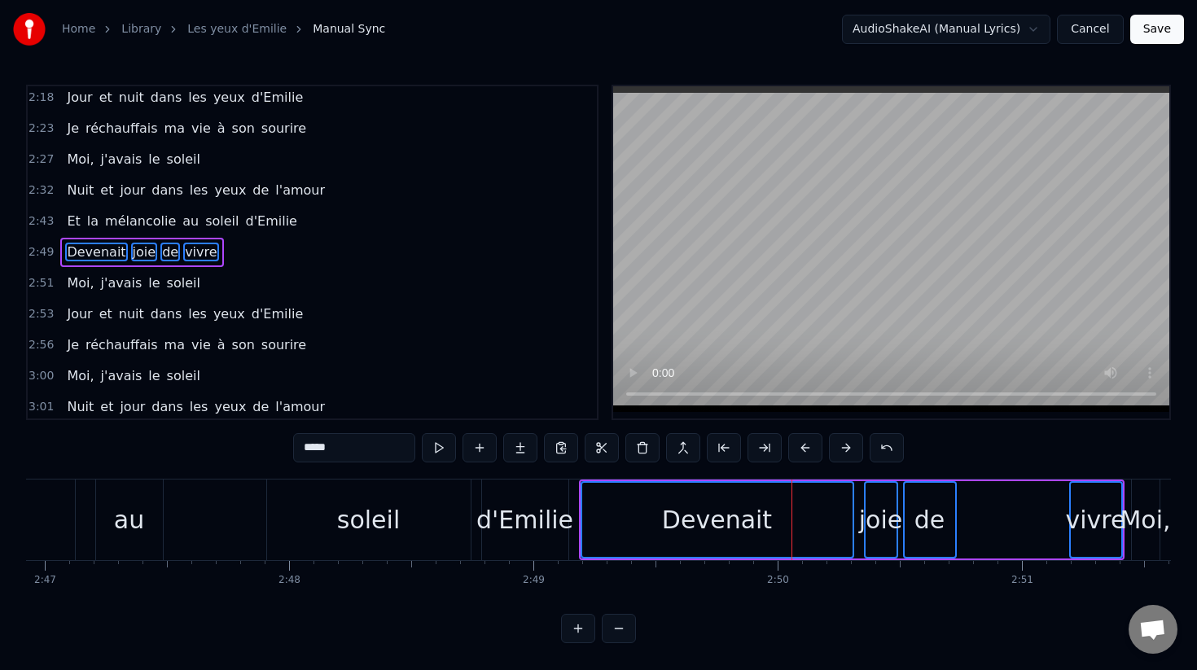
click at [503, 521] on div "d'Emilie" at bounding box center [524, 520] width 97 height 37
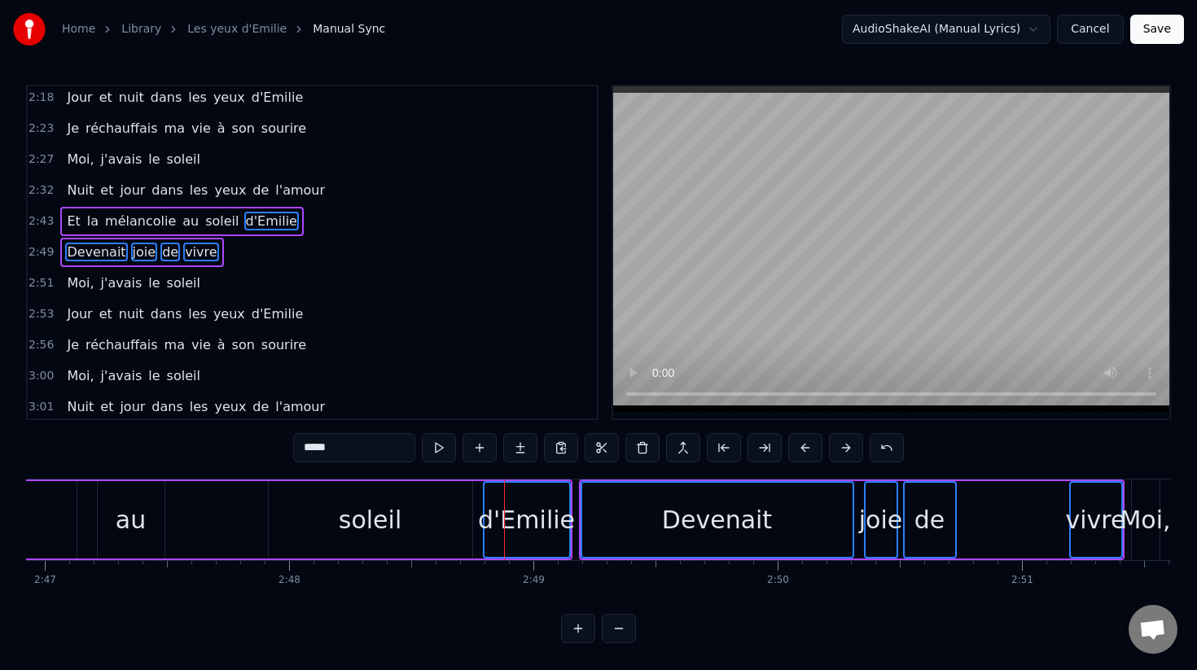
click at [355, 529] on div "soleil" at bounding box center [370, 520] width 63 height 37
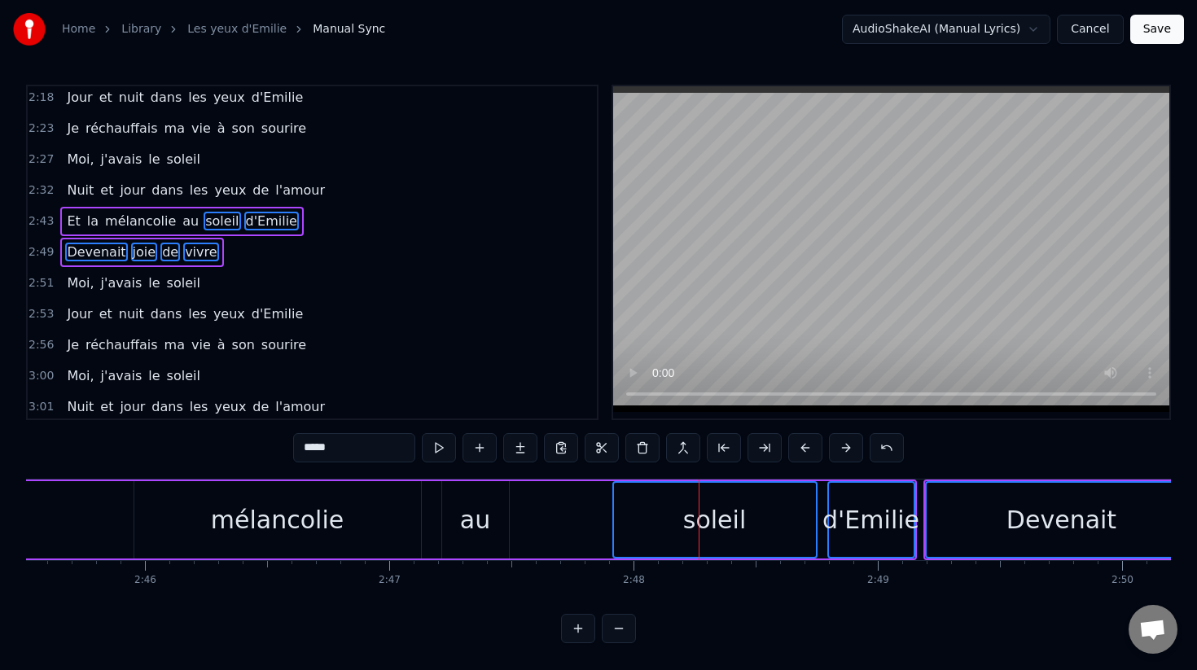
scroll to position [0, 40398]
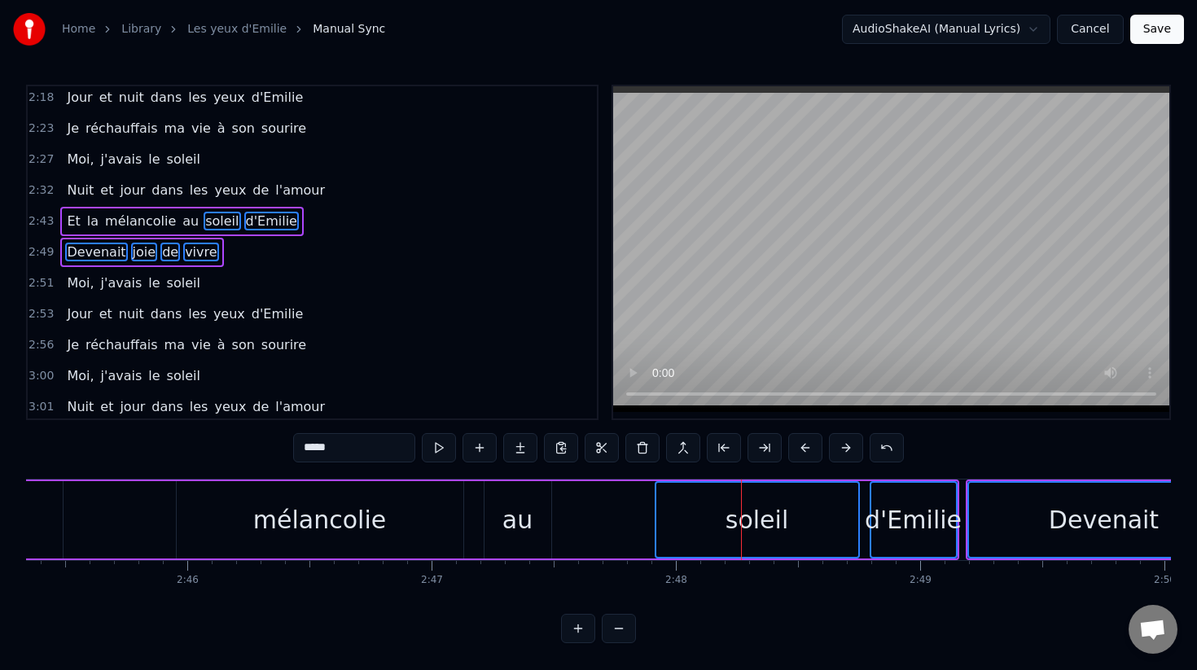
click at [482, 498] on div "Et la mélancolie au soleil d'Emilie" at bounding box center [229, 520] width 1459 height 81
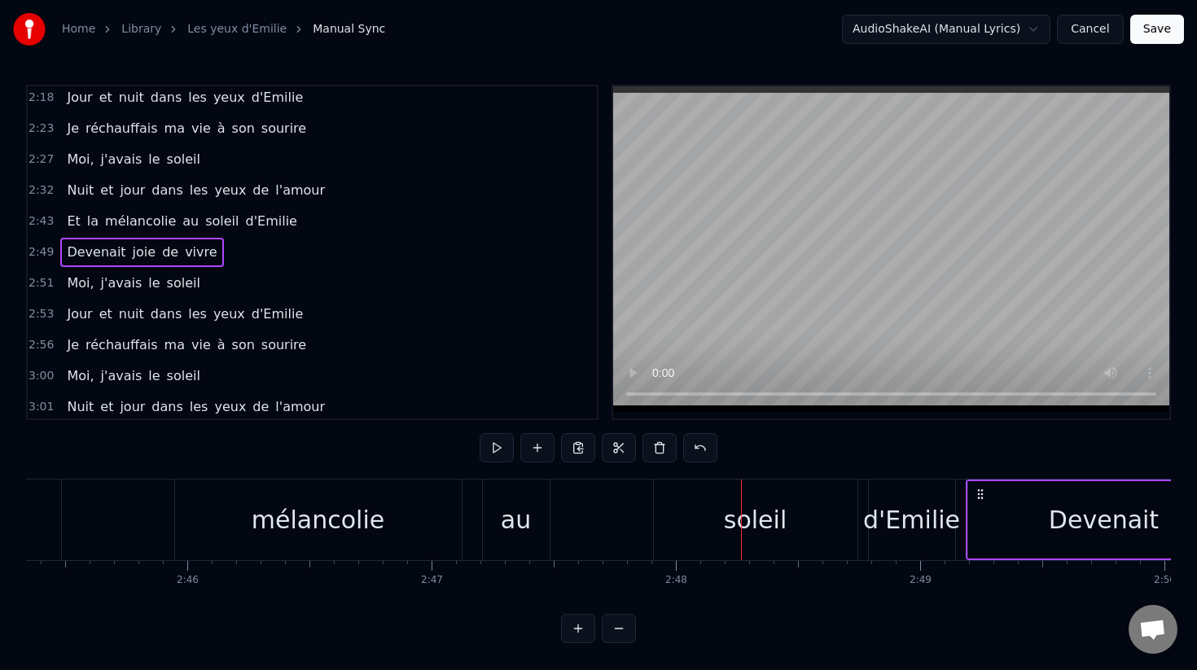
click at [814, 516] on div "soleil" at bounding box center [756, 520] width 204 height 81
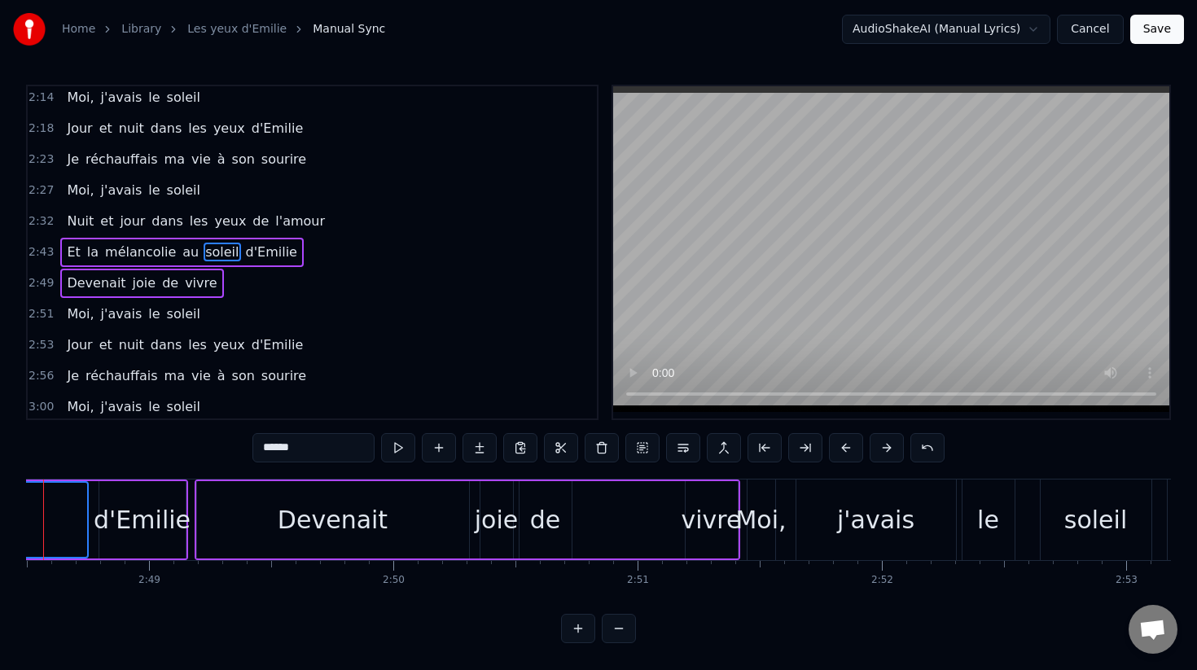
scroll to position [0, 41192]
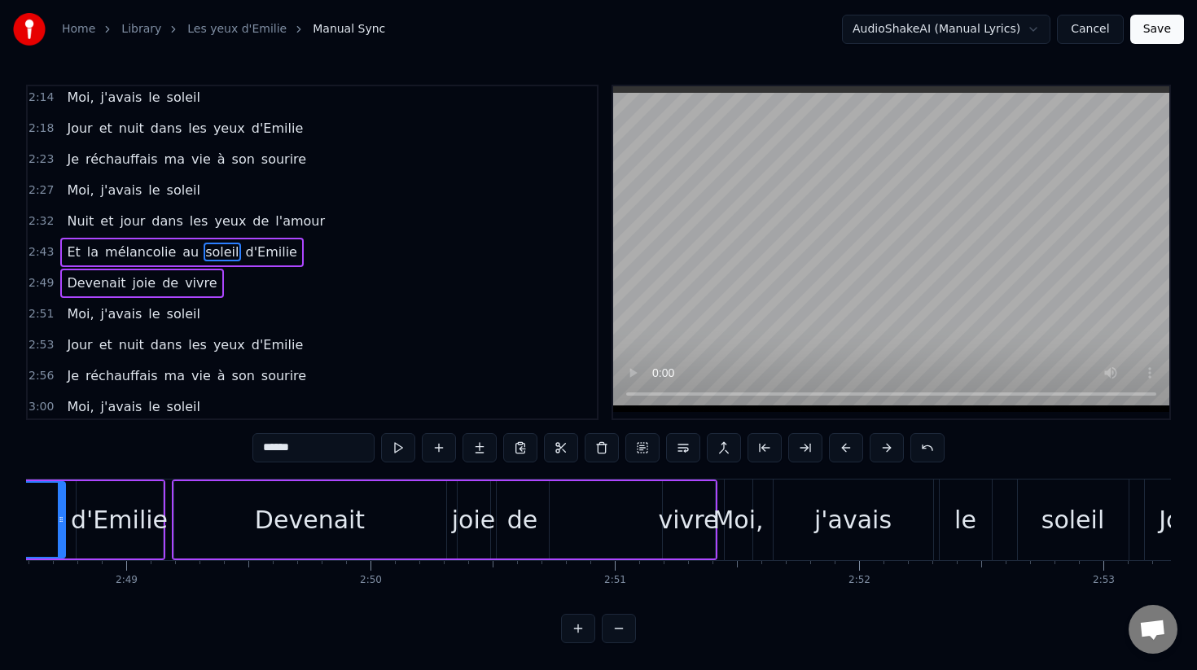
drag, startPoint x: 692, startPoint y: 475, endPoint x: 709, endPoint y: 505, distance: 34.6
click at [709, 505] on div "0:07 Dans mon quartier du [GEOGRAPHIC_DATA][PERSON_NAME] 0:11 [PERSON_NAME] ont…" at bounding box center [598, 364] width 1145 height 559
click at [507, 529] on div "de" at bounding box center [523, 519] width 52 height 77
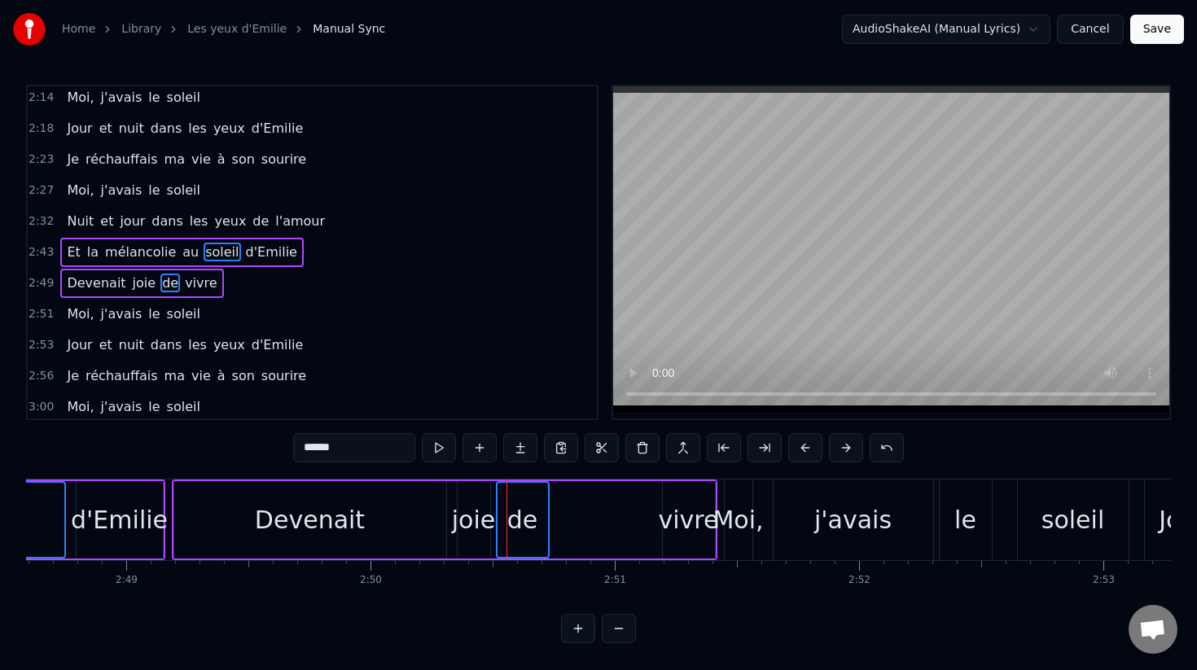
click at [459, 529] on div "joie" at bounding box center [473, 520] width 43 height 37
click at [371, 516] on div "Devenait" at bounding box center [310, 519] width 272 height 77
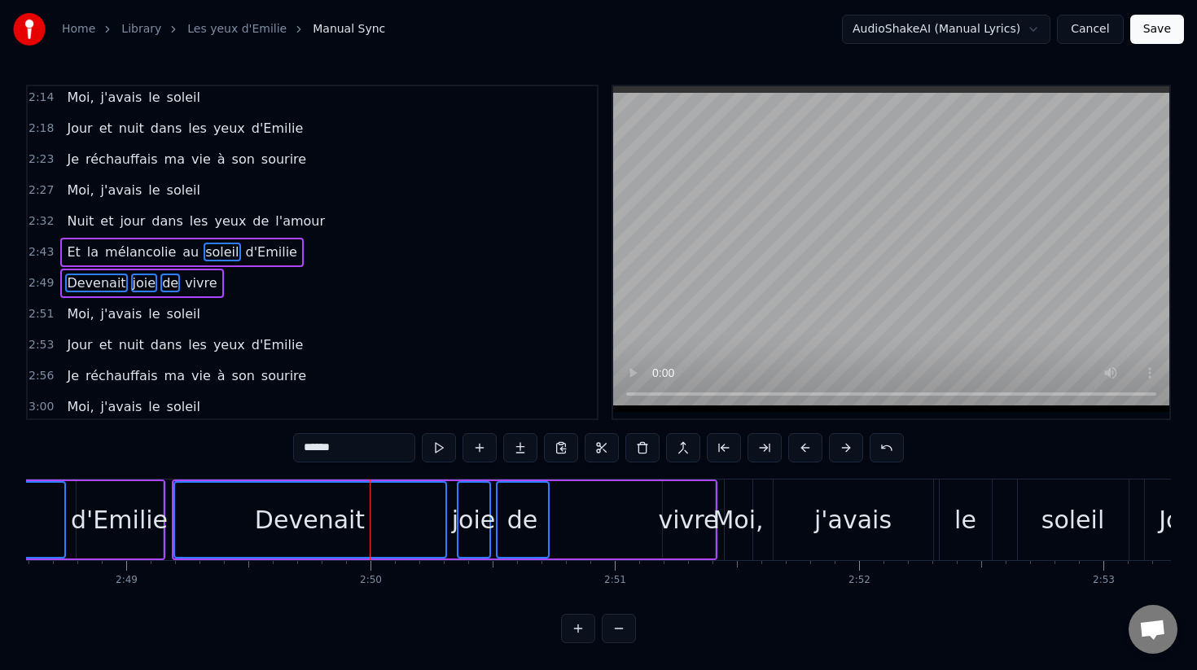
click at [690, 508] on div "vivre" at bounding box center [689, 520] width 60 height 37
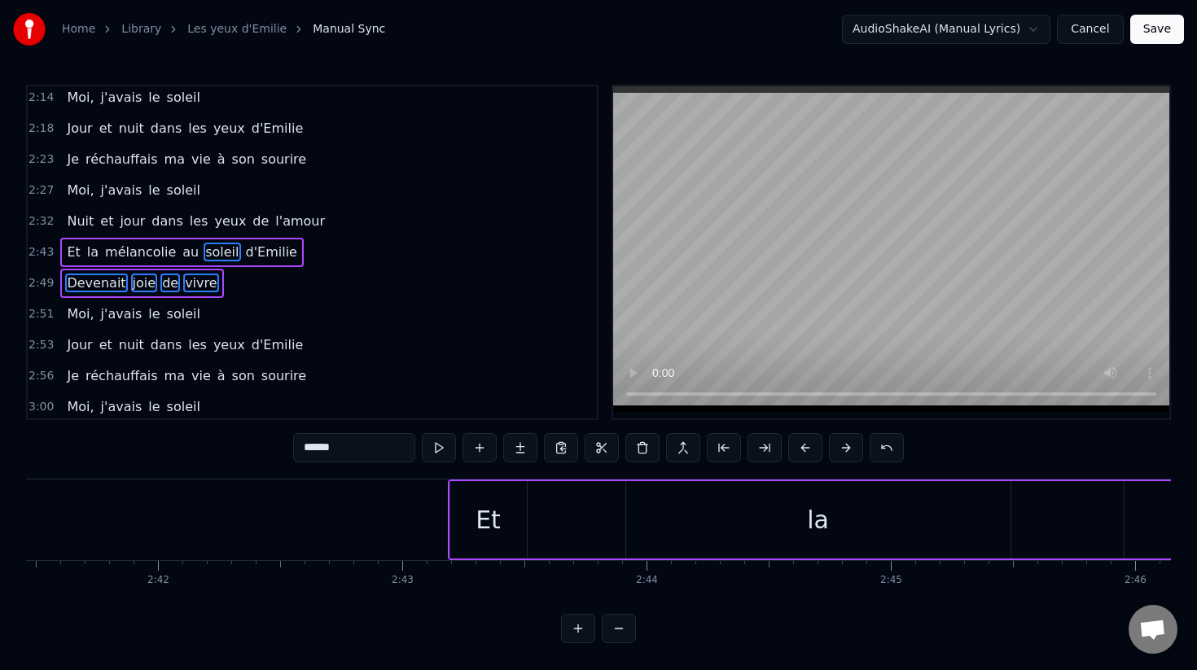
scroll to position [0, 39402]
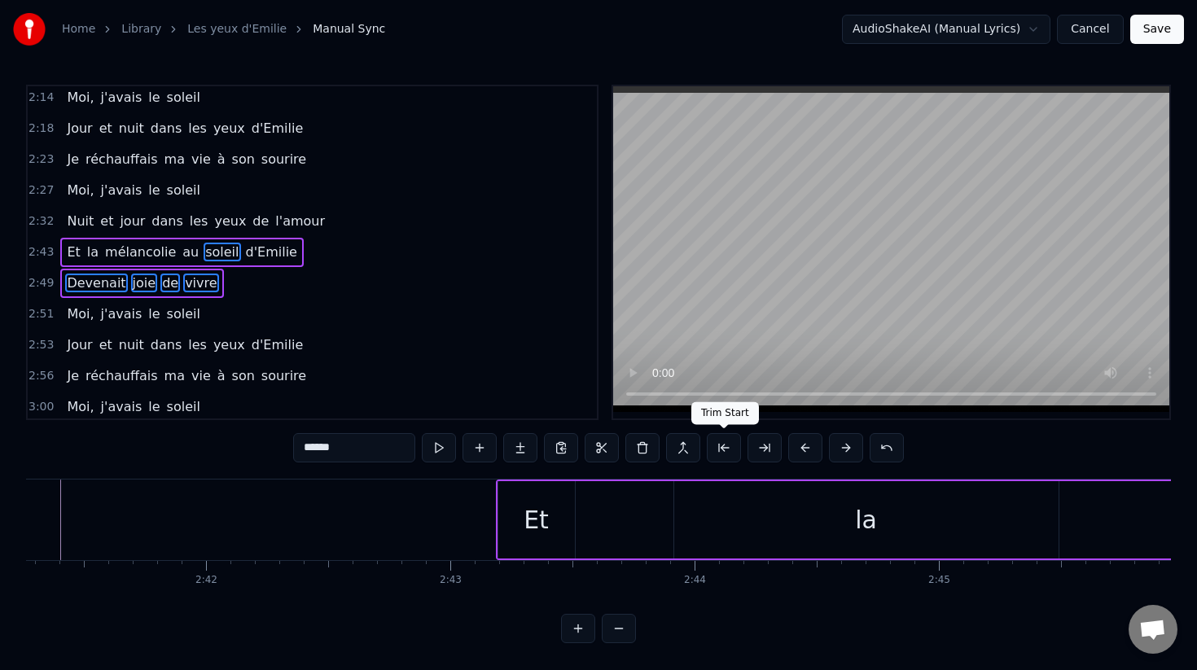
click at [731, 452] on button at bounding box center [724, 447] width 34 height 29
click at [810, 449] on button at bounding box center [805, 447] width 34 height 29
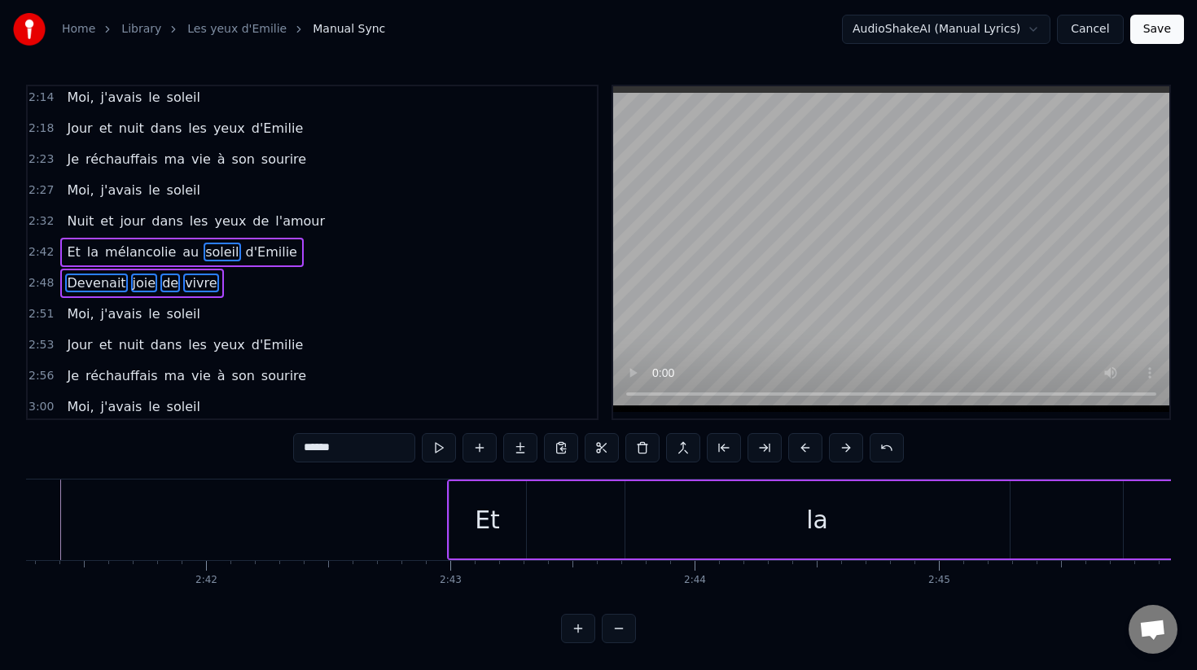
click at [810, 449] on button at bounding box center [805, 447] width 34 height 29
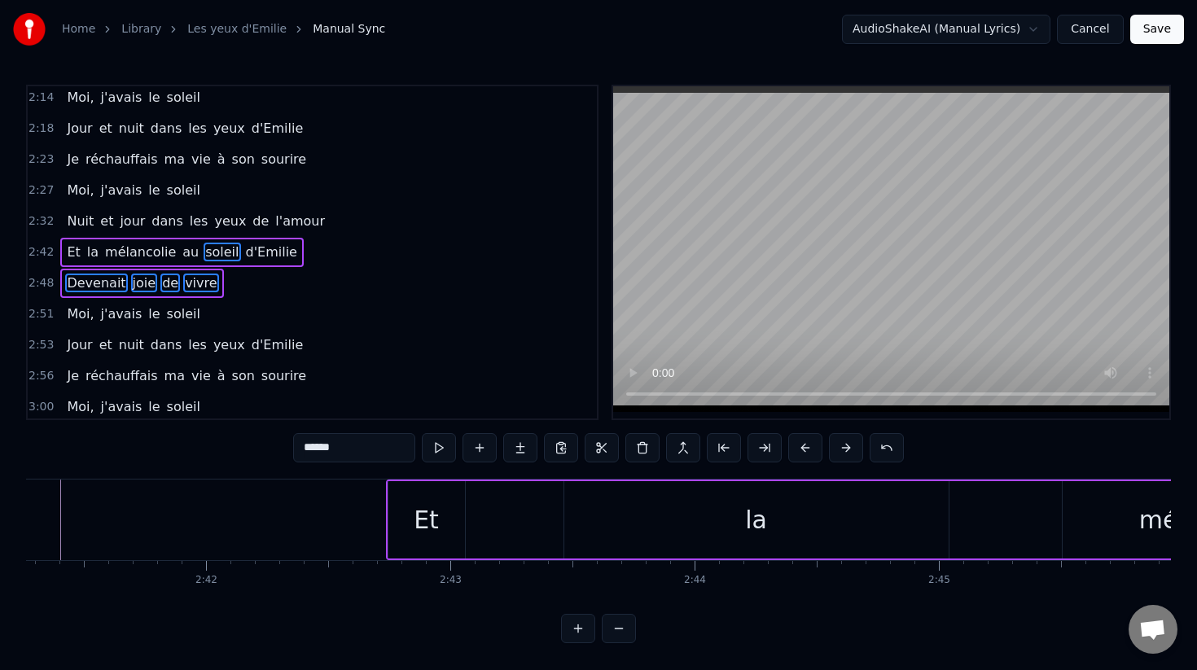
click at [810, 449] on button at bounding box center [805, 447] width 34 height 29
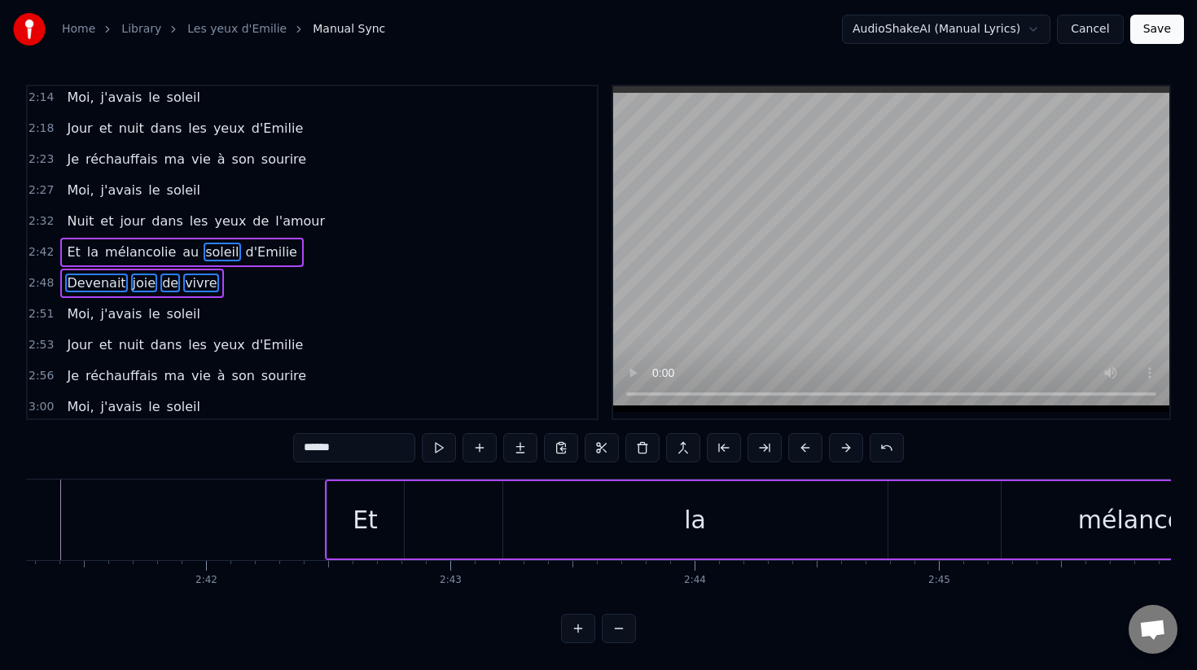
click at [810, 449] on button at bounding box center [805, 447] width 34 height 29
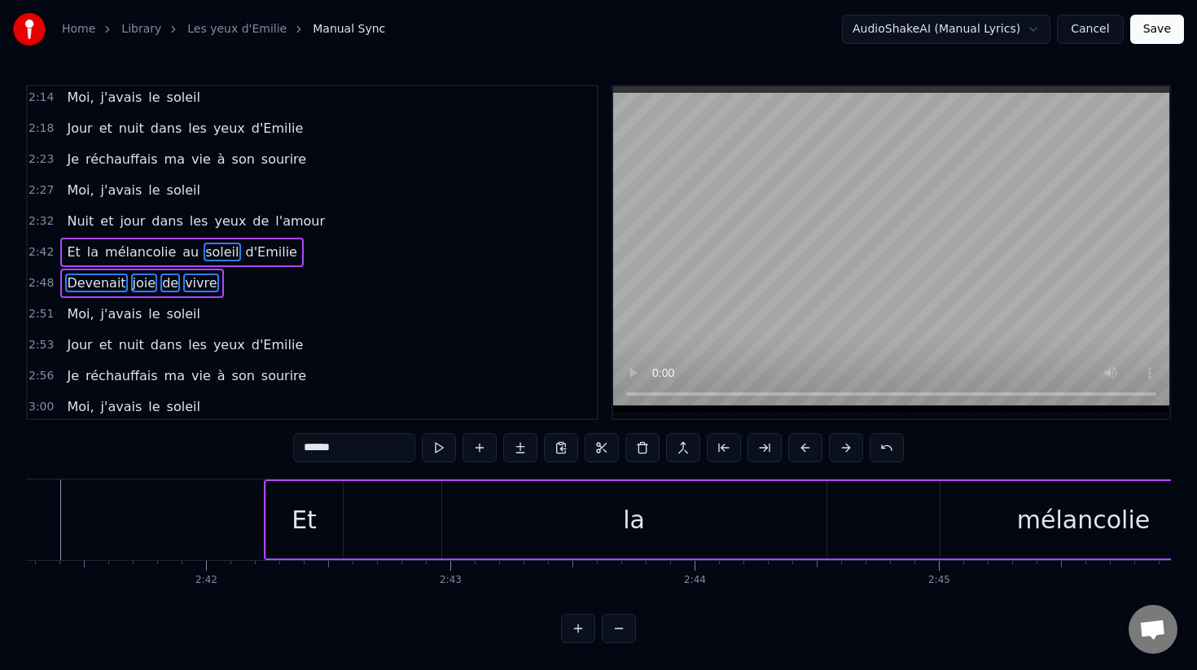
click at [810, 449] on button at bounding box center [805, 447] width 34 height 29
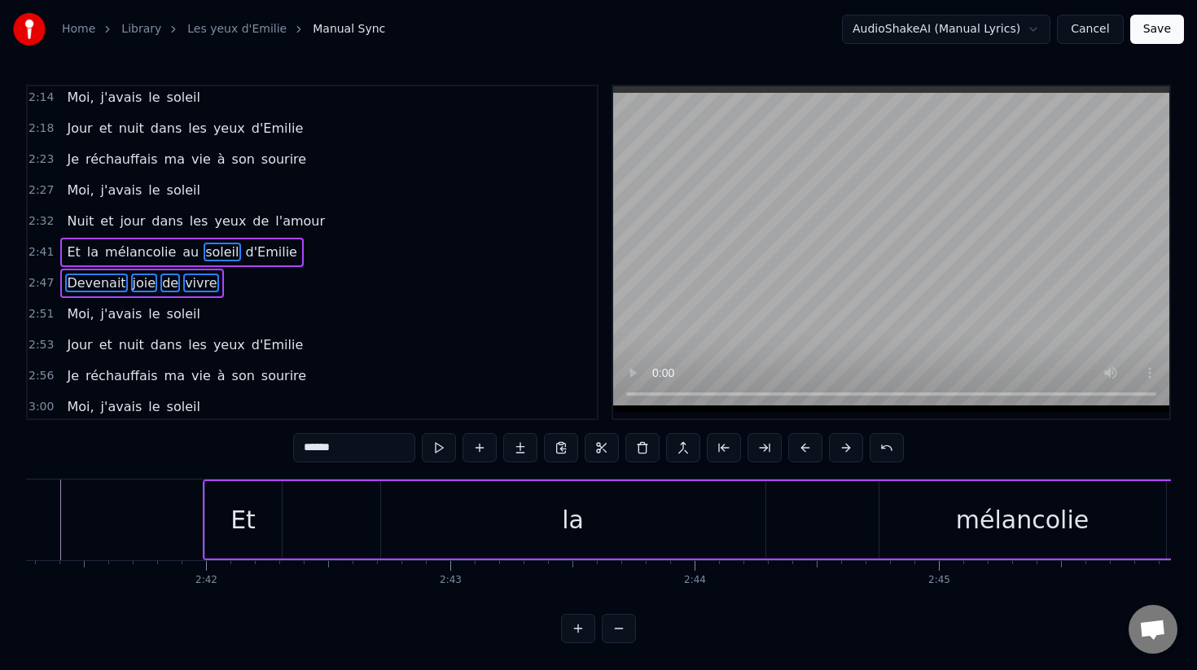
click at [810, 449] on button at bounding box center [805, 447] width 34 height 29
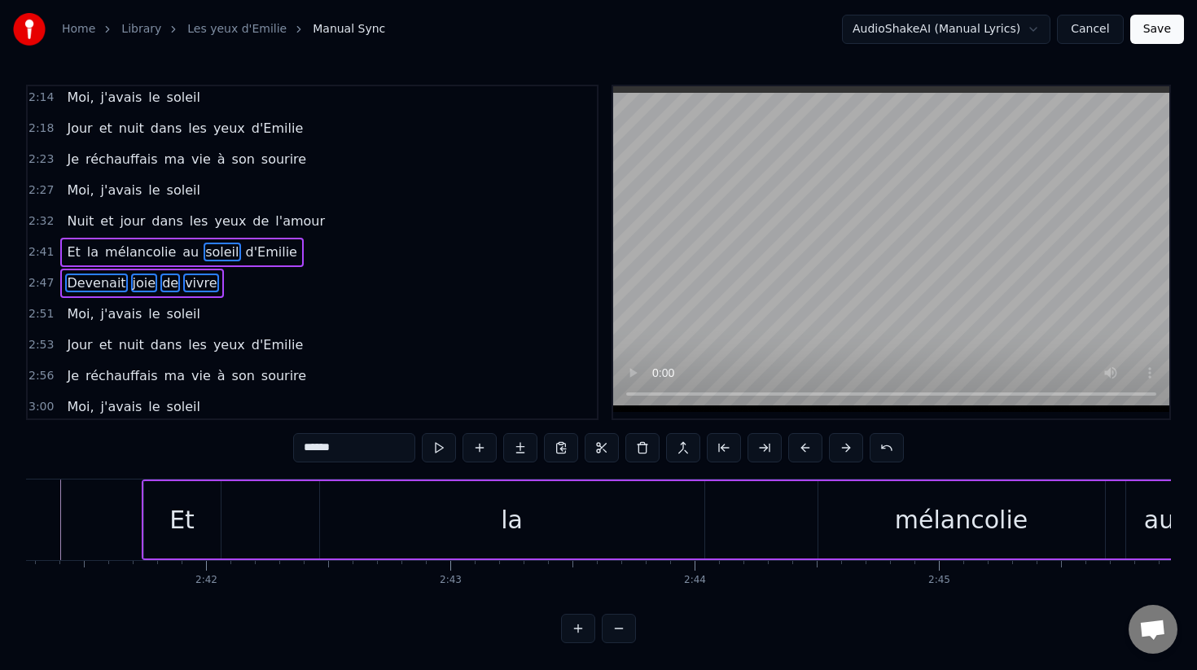
click at [810, 449] on button at bounding box center [805, 447] width 34 height 29
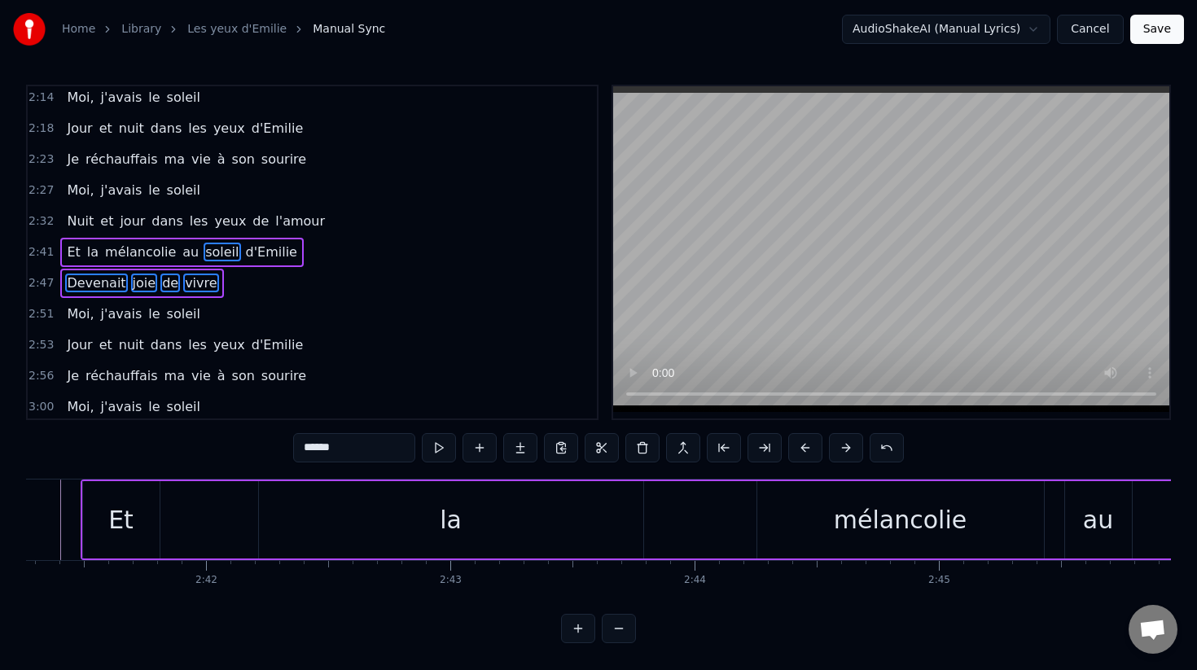
click at [810, 449] on button at bounding box center [805, 447] width 34 height 29
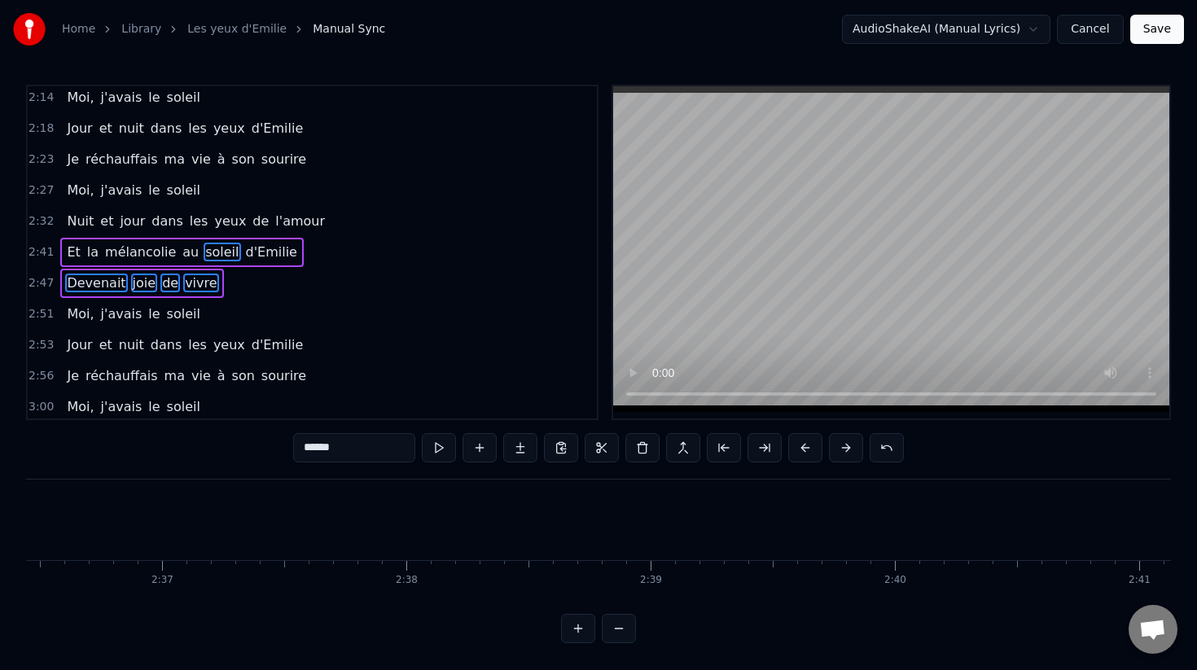
scroll to position [0, 38223]
click at [803, 443] on button at bounding box center [805, 447] width 34 height 29
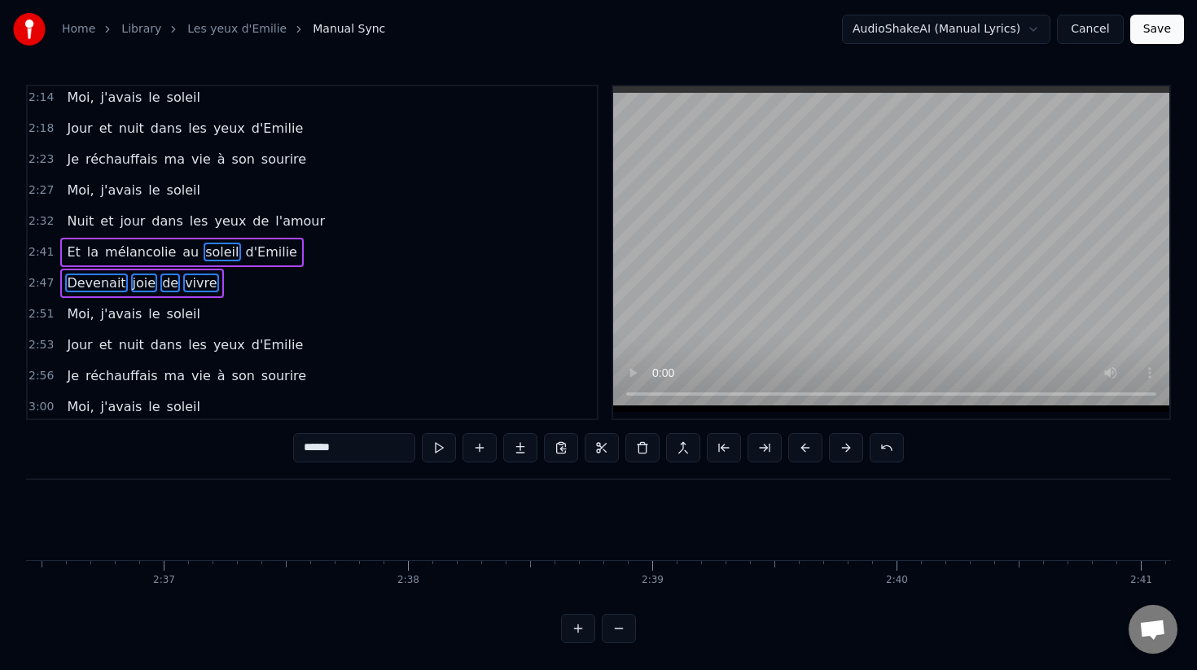
click at [803, 443] on button at bounding box center [805, 447] width 34 height 29
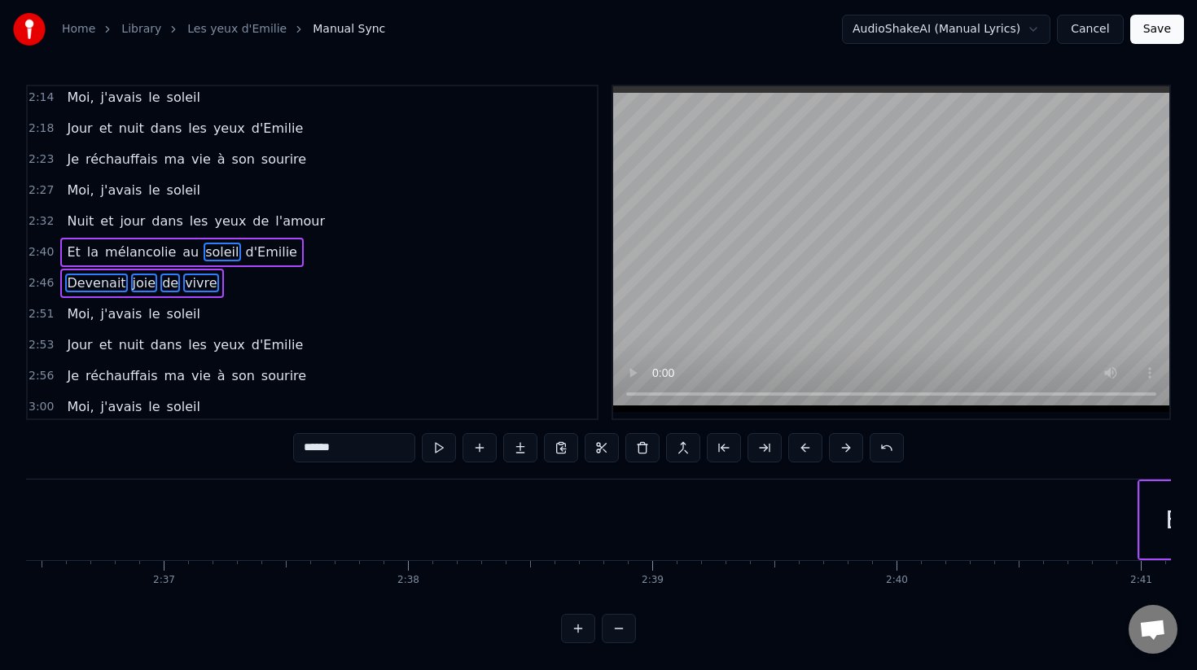
click at [803, 443] on button at bounding box center [805, 447] width 34 height 29
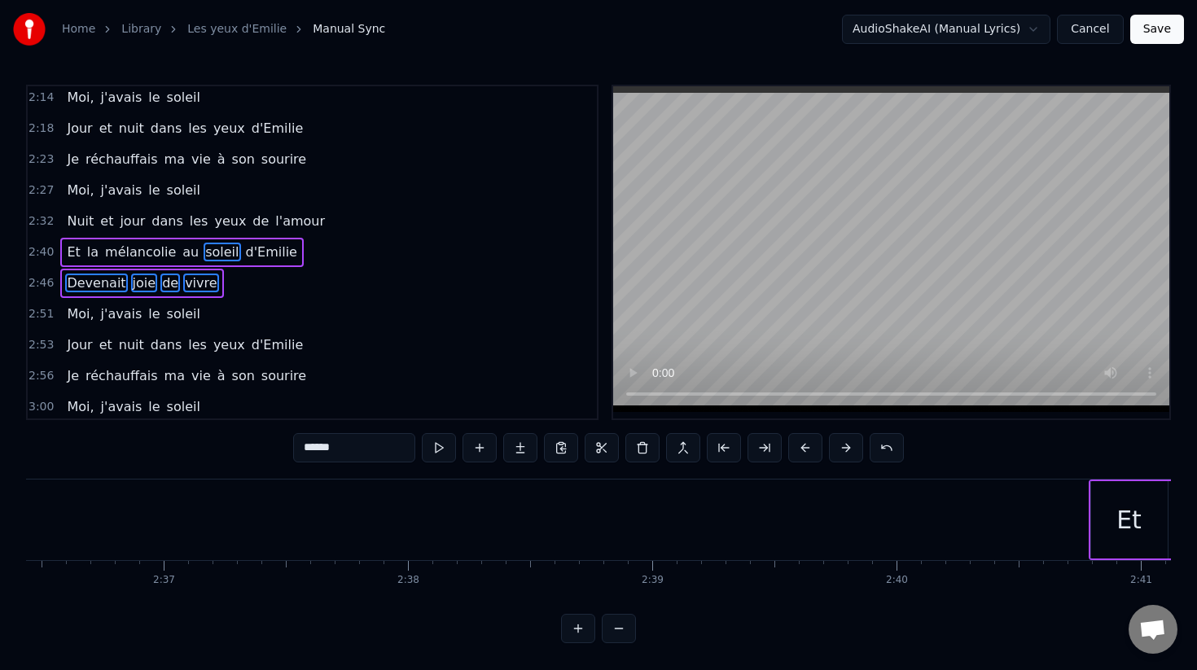
click at [803, 443] on button at bounding box center [805, 447] width 34 height 29
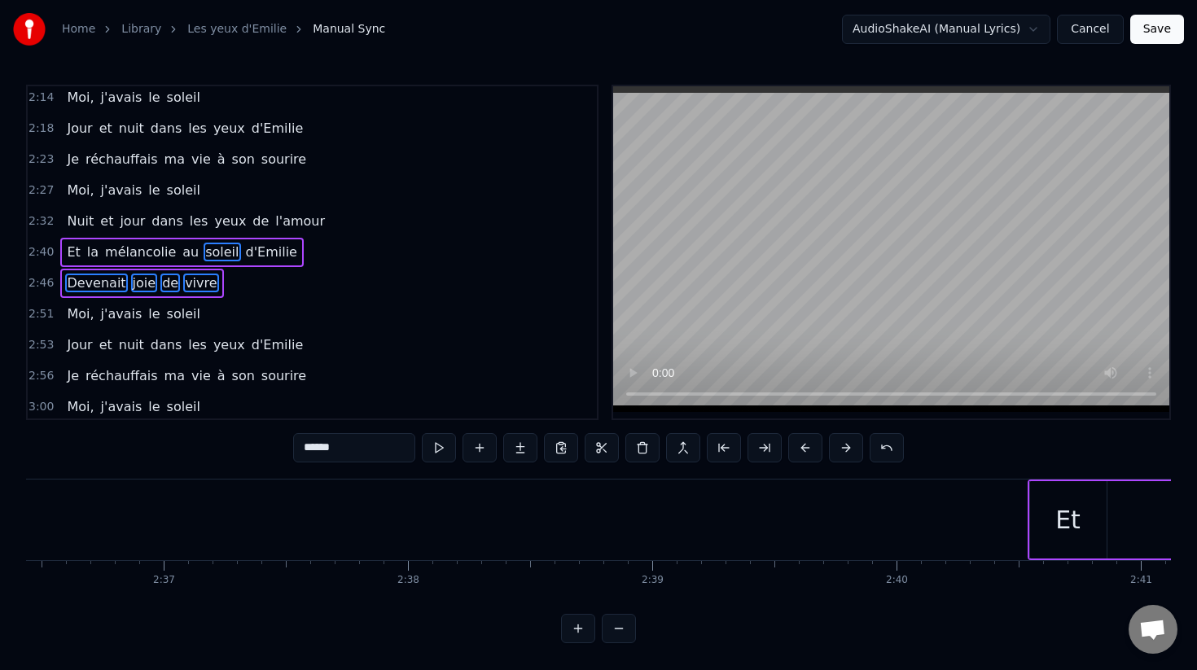
click at [803, 443] on button at bounding box center [805, 447] width 34 height 29
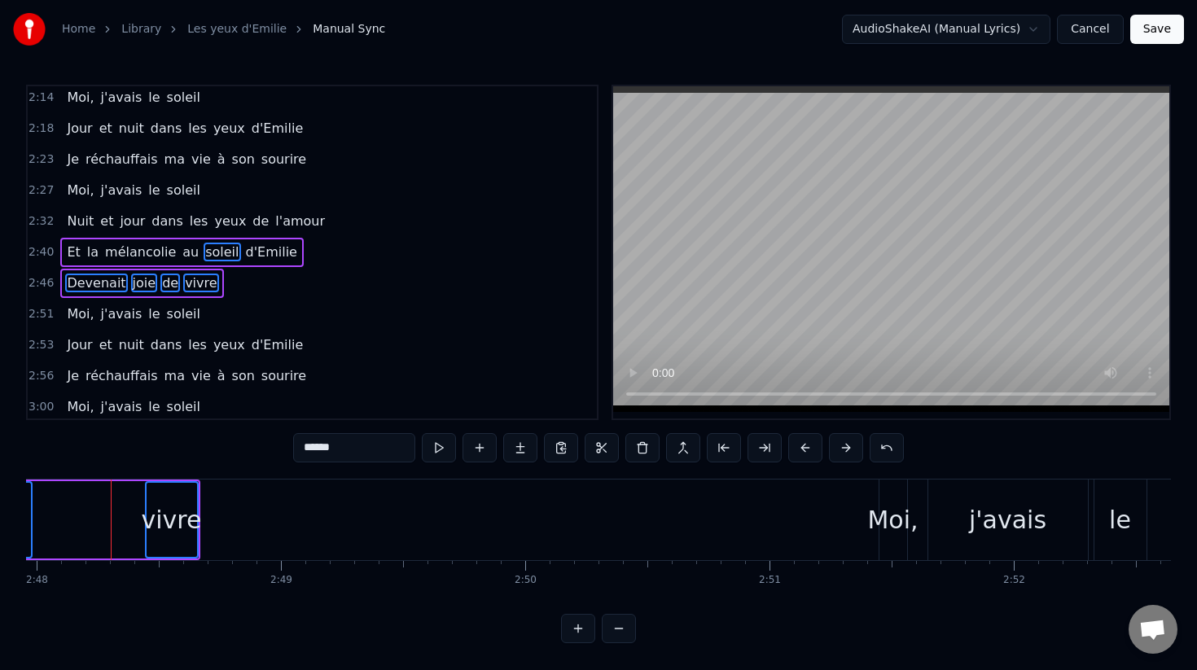
scroll to position [0, 41040]
click at [797, 444] on button at bounding box center [805, 447] width 34 height 29
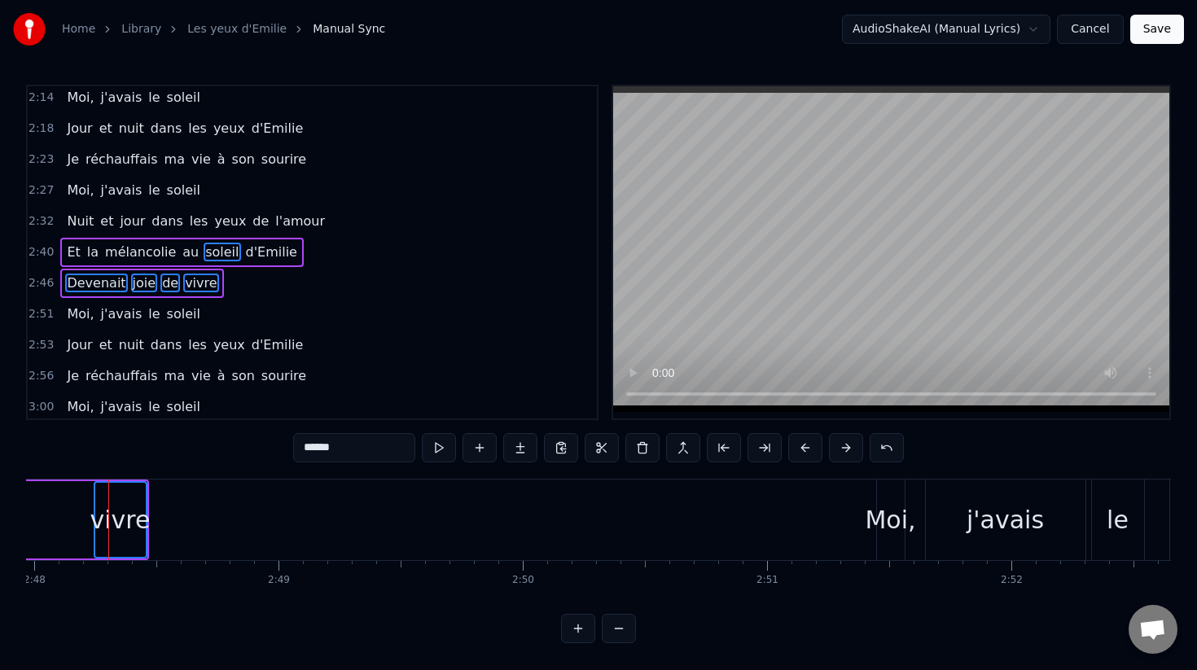
click at [797, 444] on button at bounding box center [805, 447] width 34 height 29
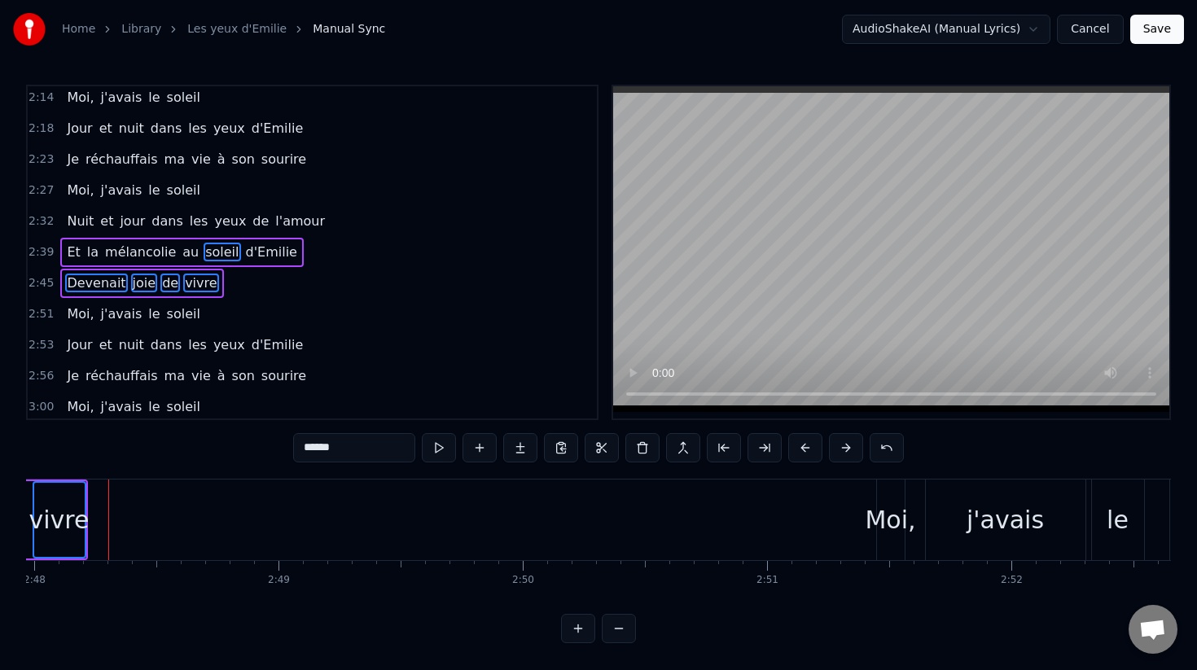
click at [797, 444] on button at bounding box center [805, 447] width 34 height 29
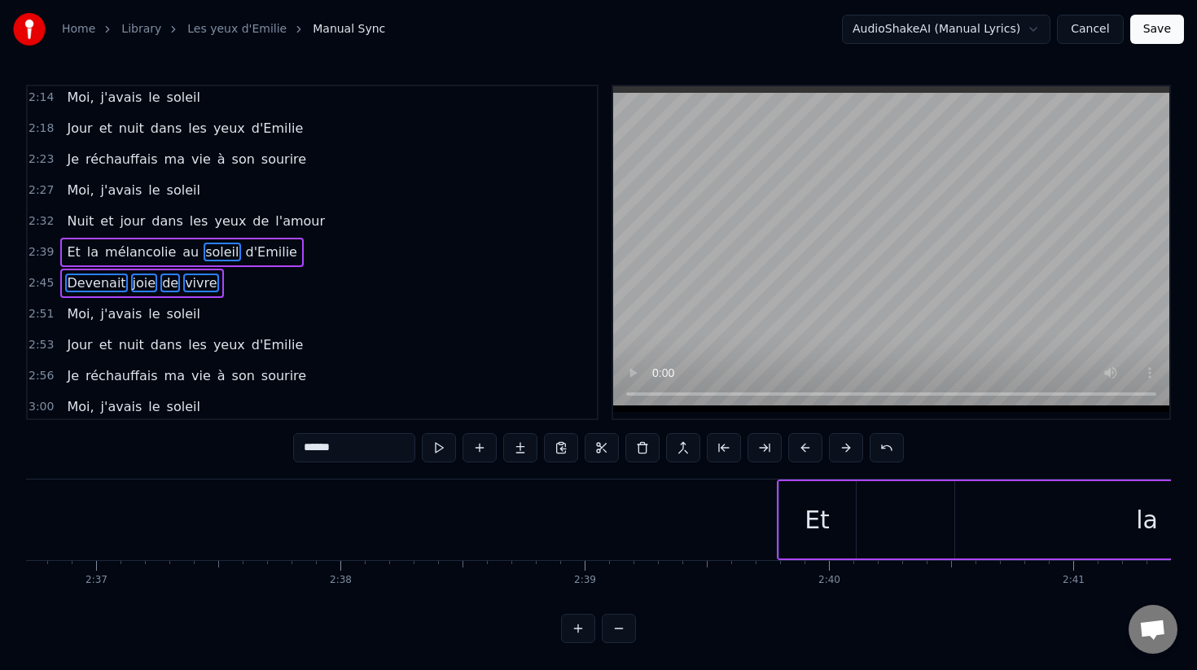
scroll to position [0, 38102]
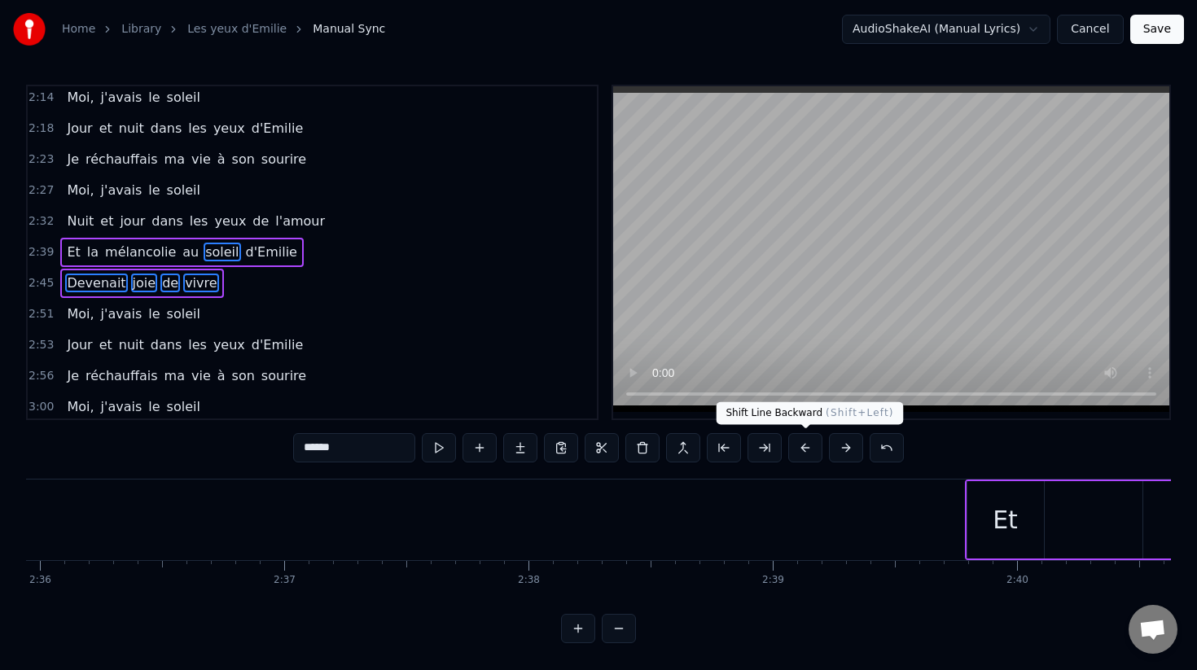
click at [797, 449] on button at bounding box center [805, 447] width 34 height 29
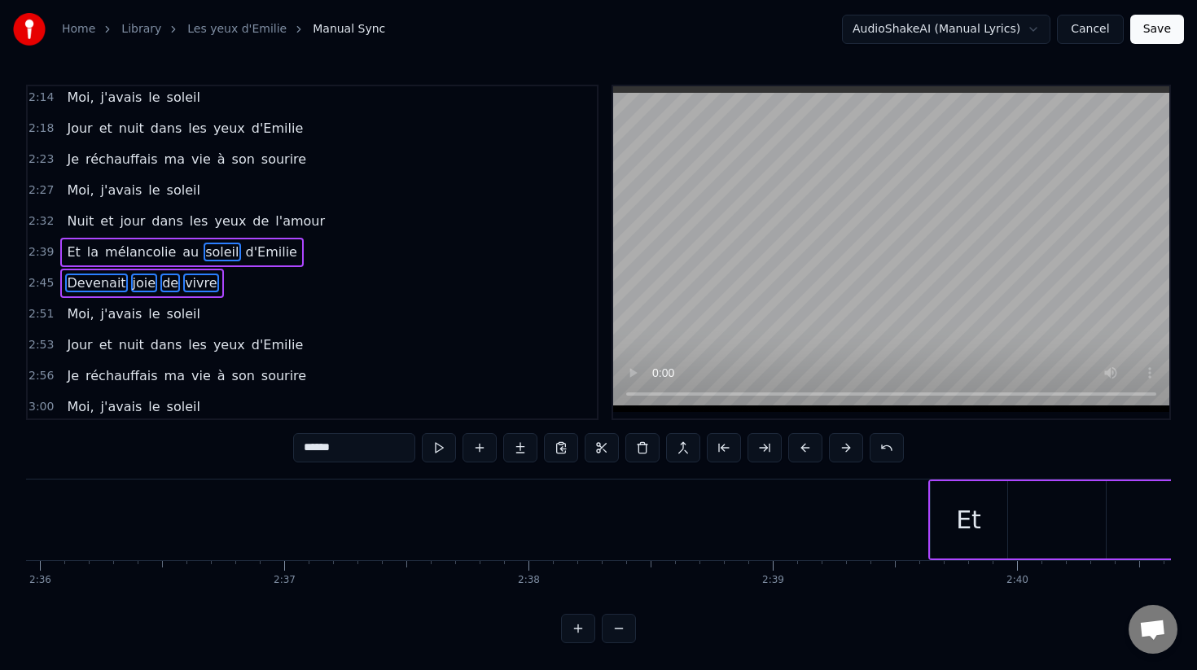
click at [797, 449] on button at bounding box center [805, 447] width 34 height 29
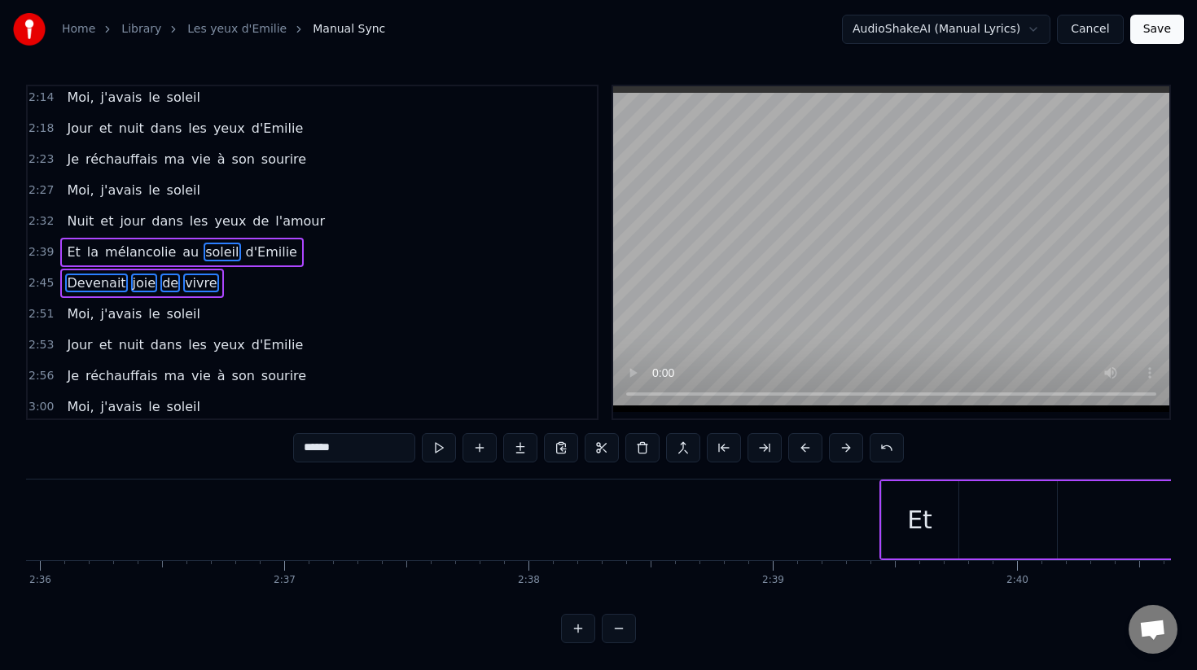
click at [797, 449] on button at bounding box center [805, 447] width 34 height 29
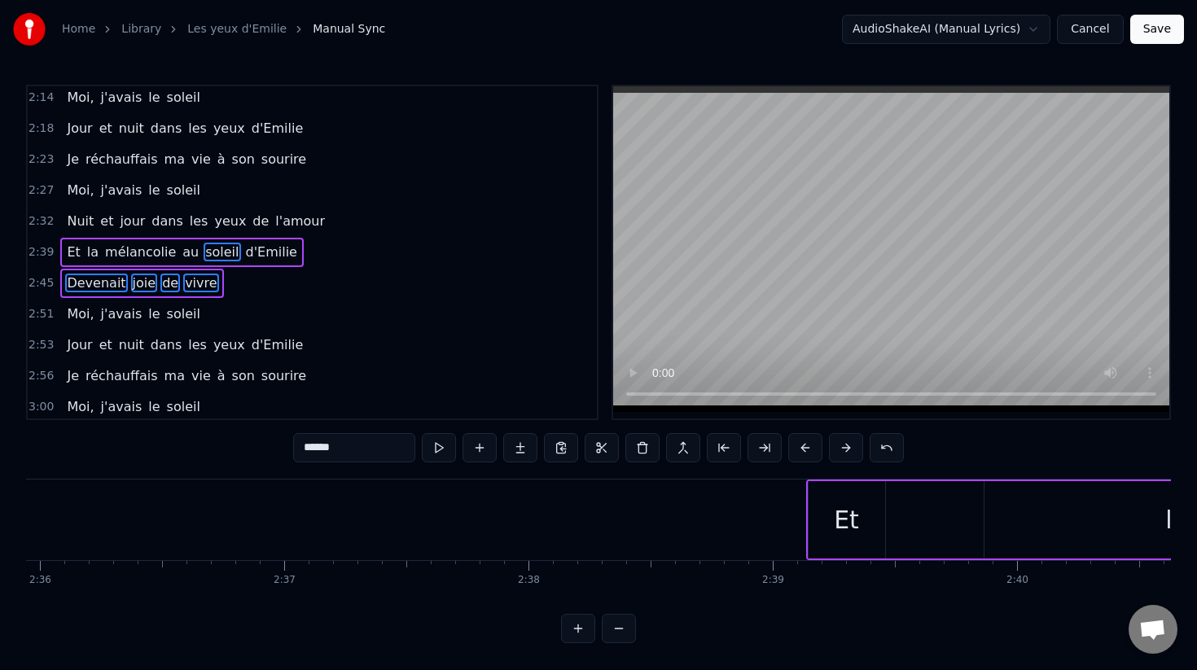
click at [797, 449] on button at bounding box center [805, 447] width 34 height 29
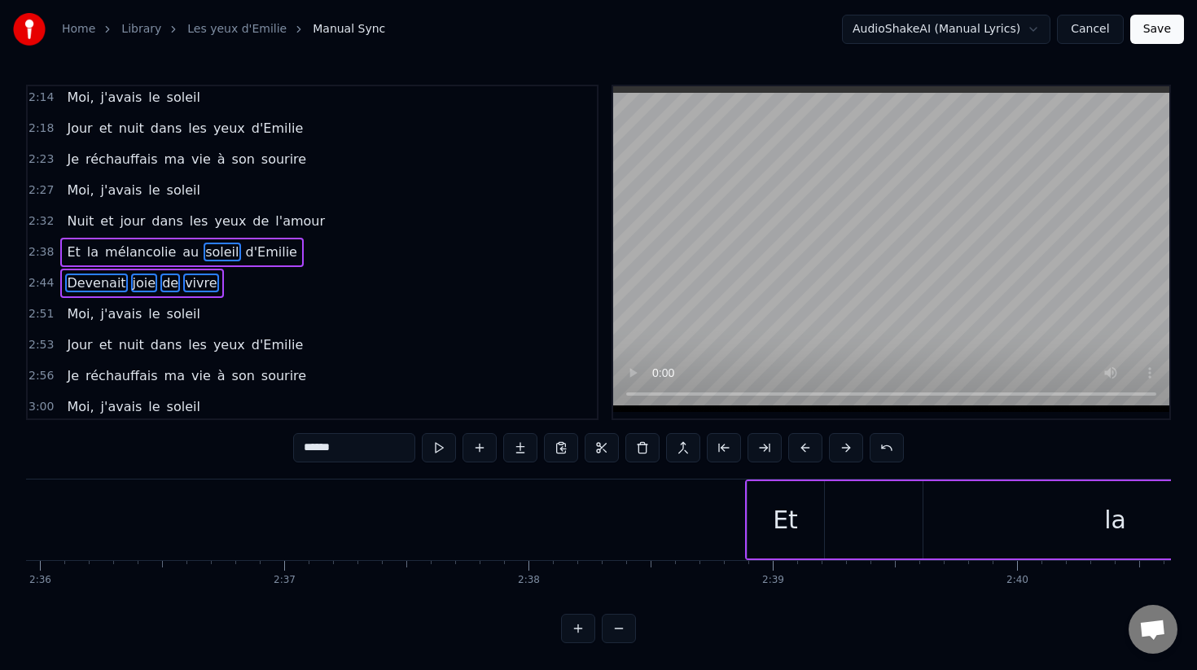
click at [797, 449] on button at bounding box center [805, 447] width 34 height 29
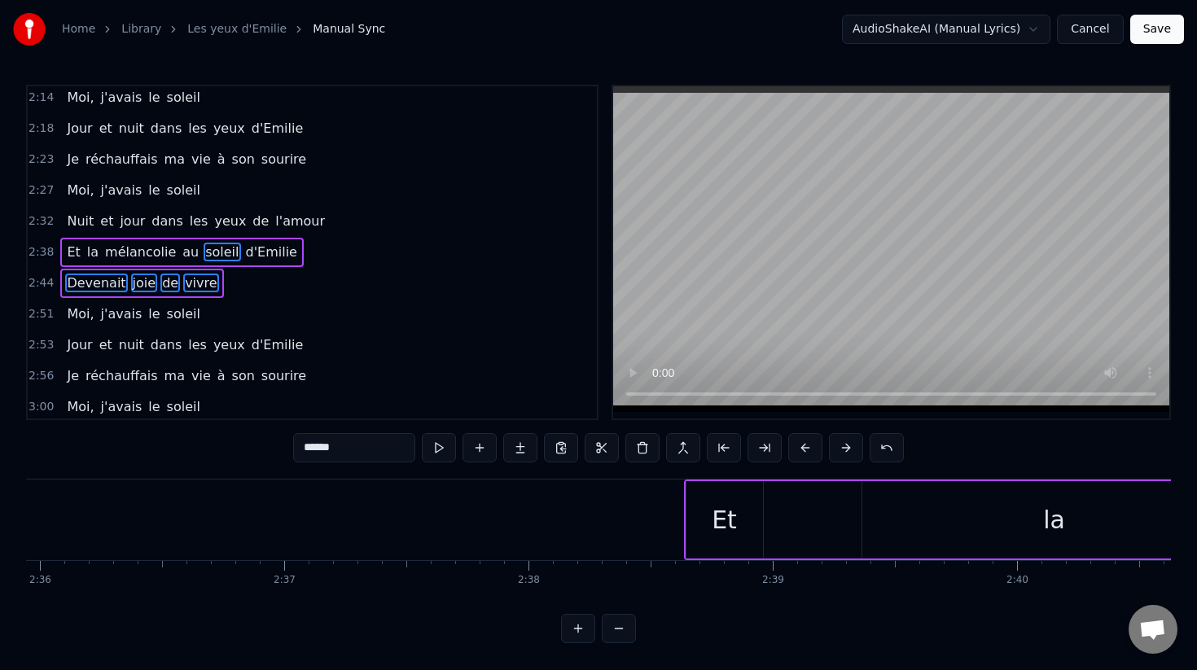
click at [797, 449] on button at bounding box center [805, 447] width 34 height 29
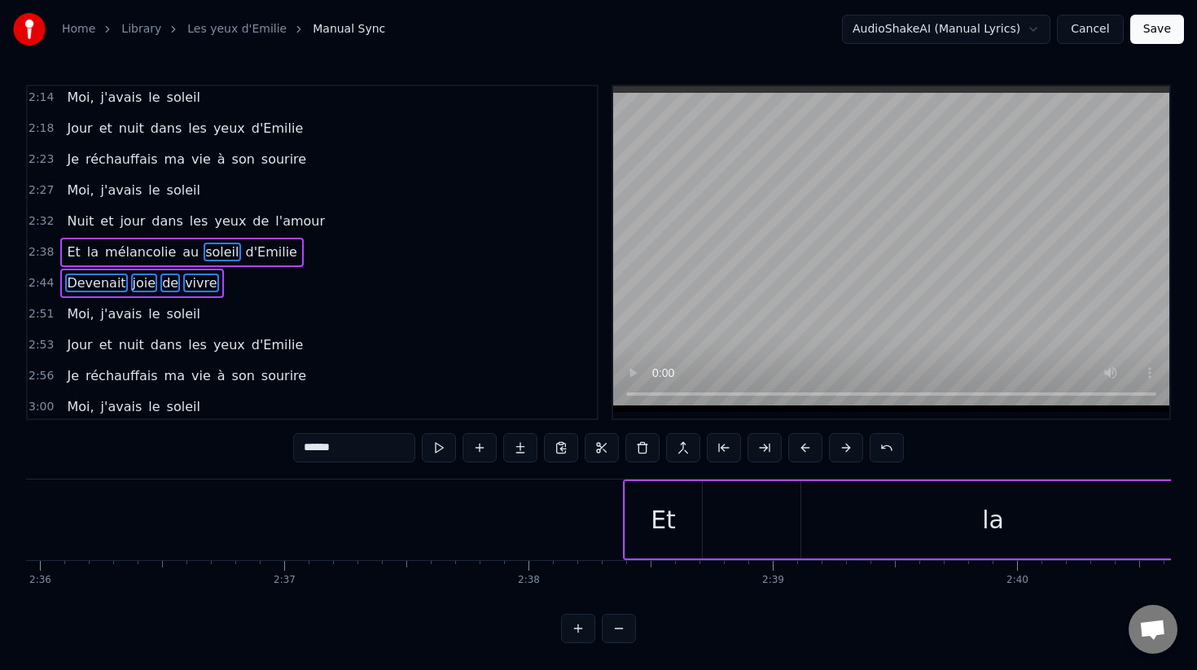
click at [797, 449] on button at bounding box center [805, 447] width 34 height 29
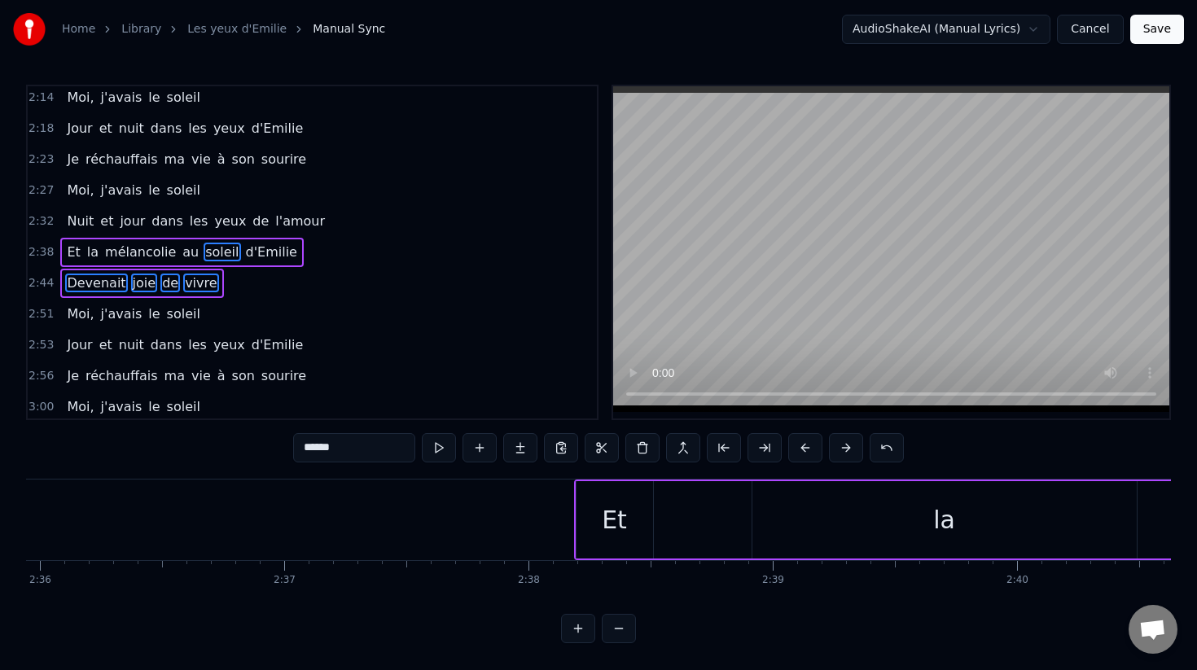
click at [797, 449] on button at bounding box center [805, 447] width 34 height 29
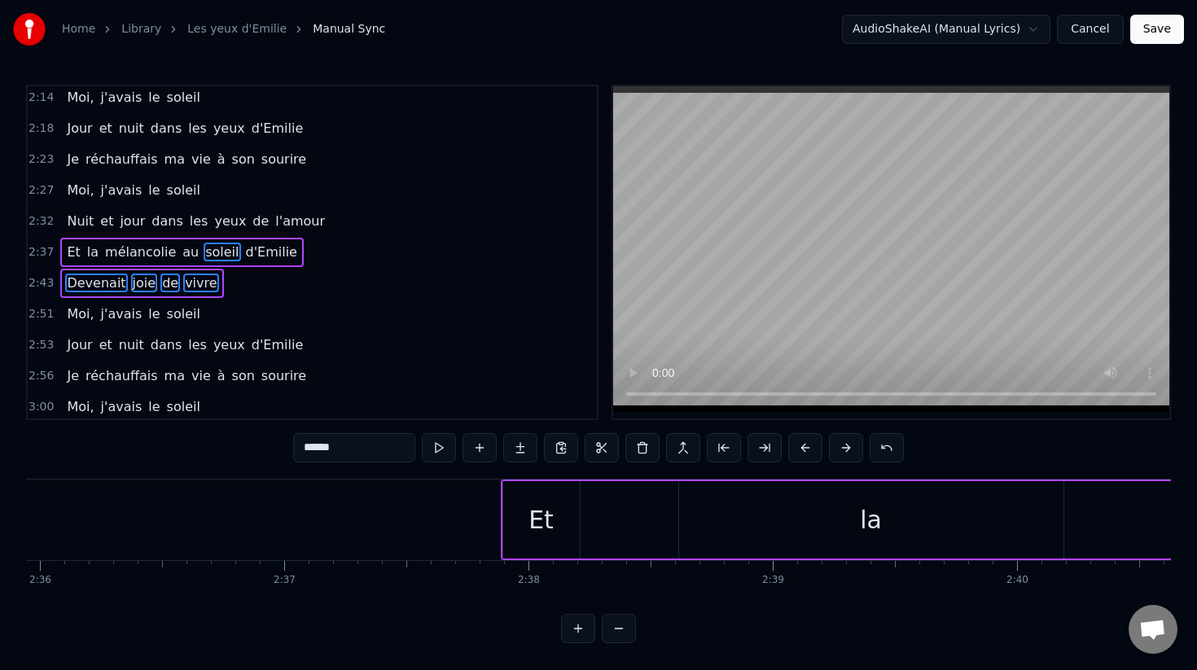
click at [797, 449] on button at bounding box center [805, 447] width 34 height 29
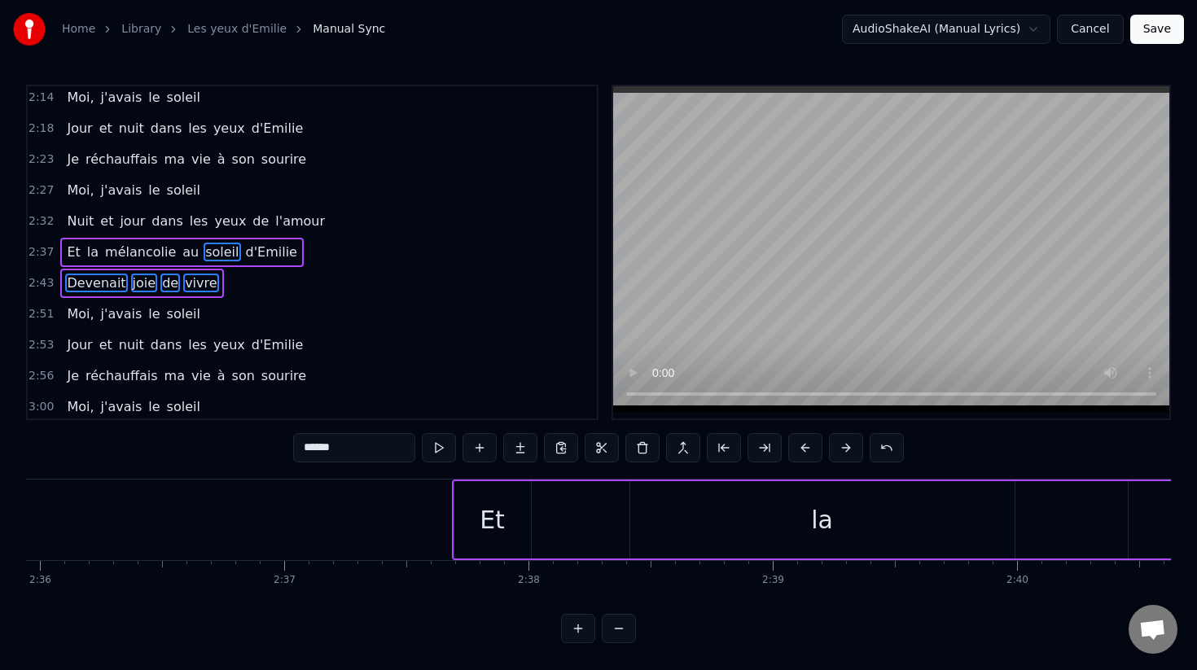
click at [797, 449] on button at bounding box center [805, 447] width 34 height 29
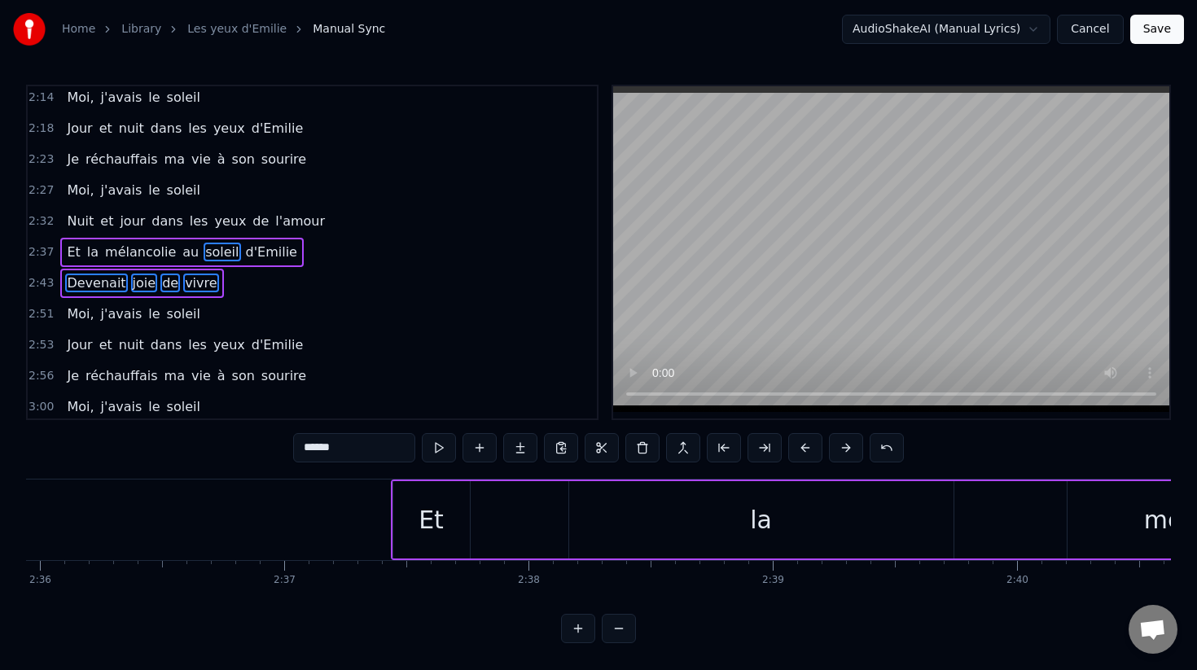
click at [797, 449] on button at bounding box center [805, 447] width 34 height 29
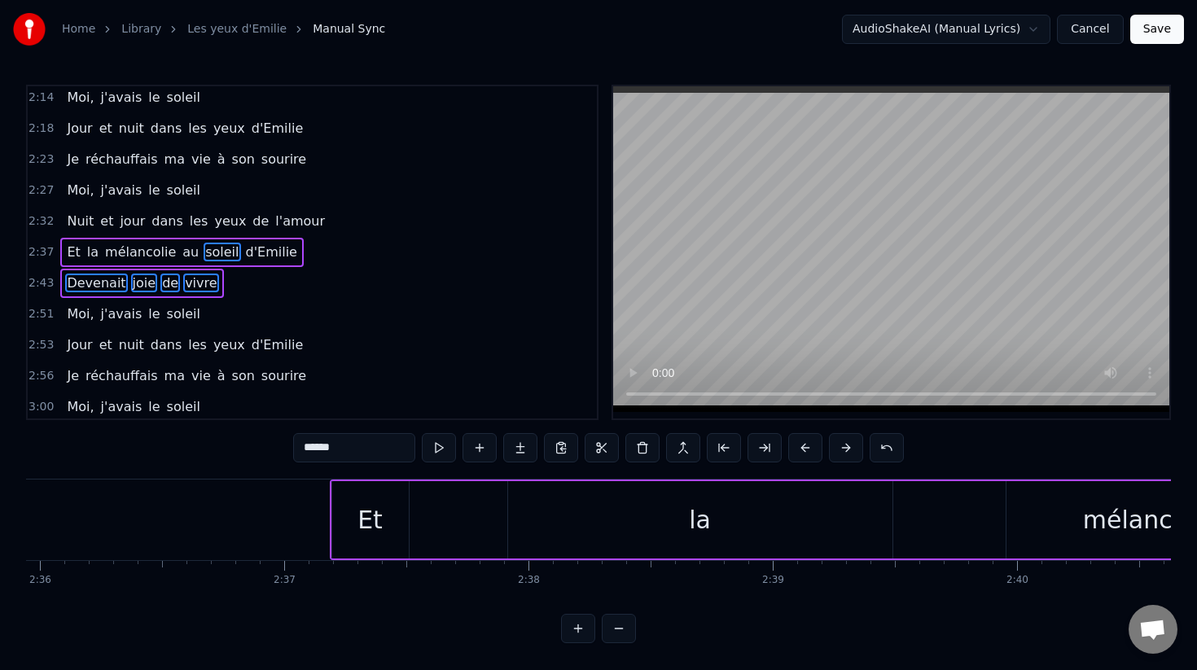
click at [797, 449] on button at bounding box center [805, 447] width 34 height 29
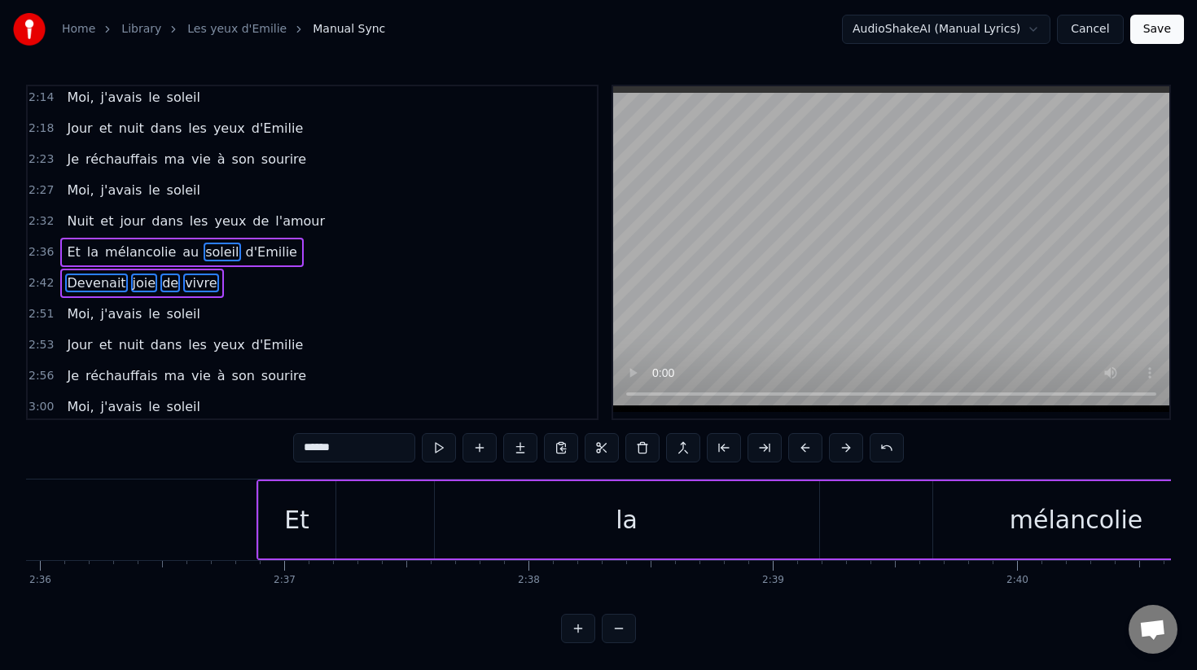
click at [797, 449] on button at bounding box center [805, 447] width 34 height 29
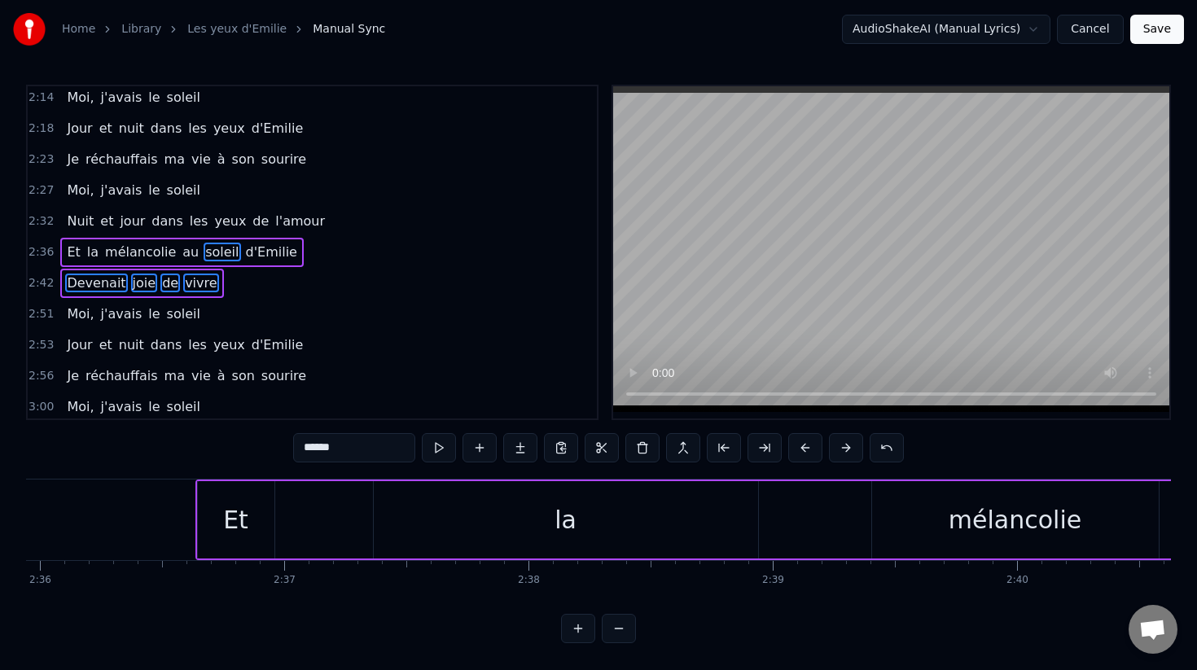
click at [797, 449] on button at bounding box center [805, 447] width 34 height 29
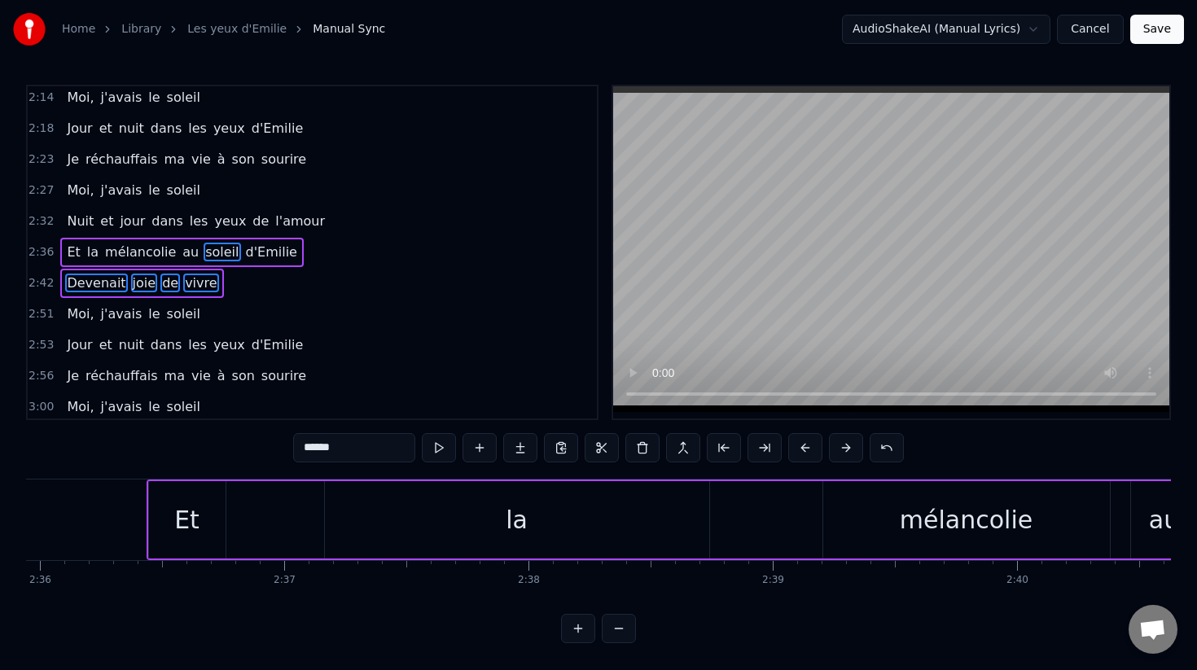
click at [797, 449] on button at bounding box center [805, 447] width 34 height 29
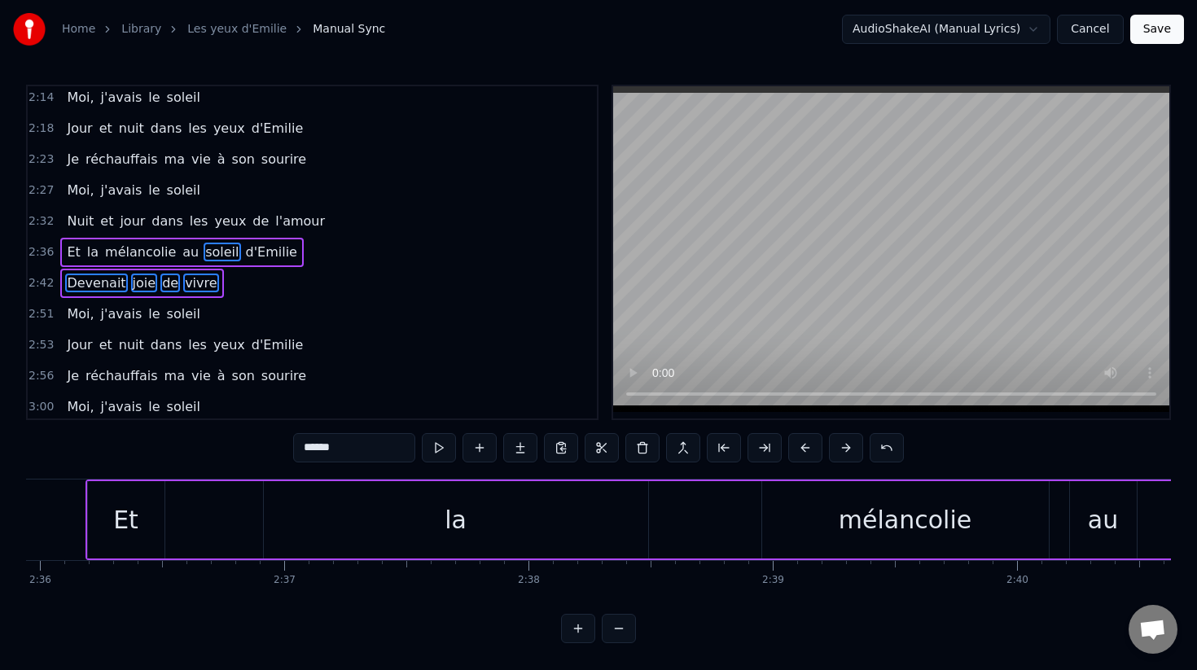
click at [797, 449] on button at bounding box center [805, 447] width 34 height 29
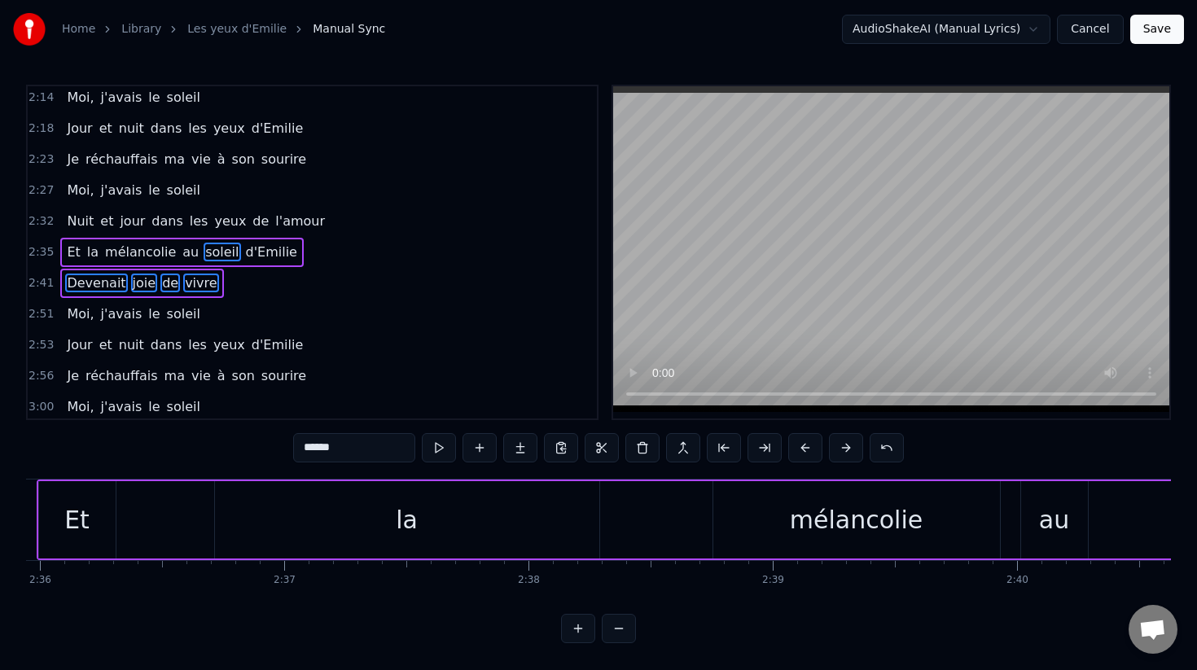
click at [797, 449] on button at bounding box center [805, 447] width 34 height 29
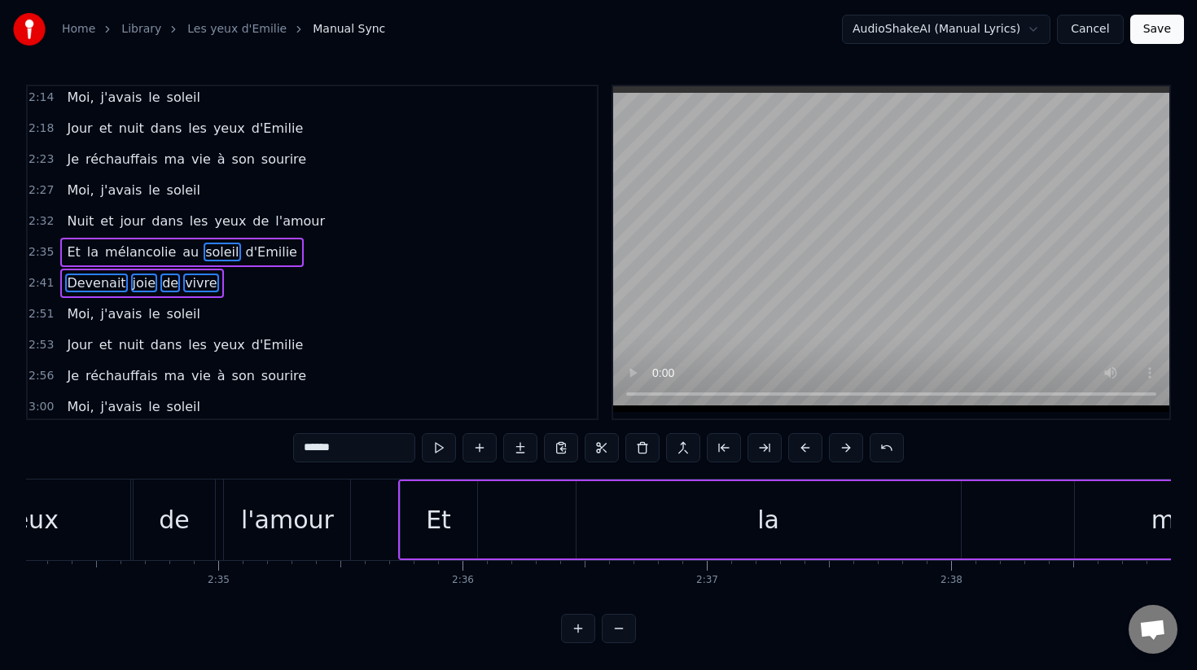
scroll to position [0, 37645]
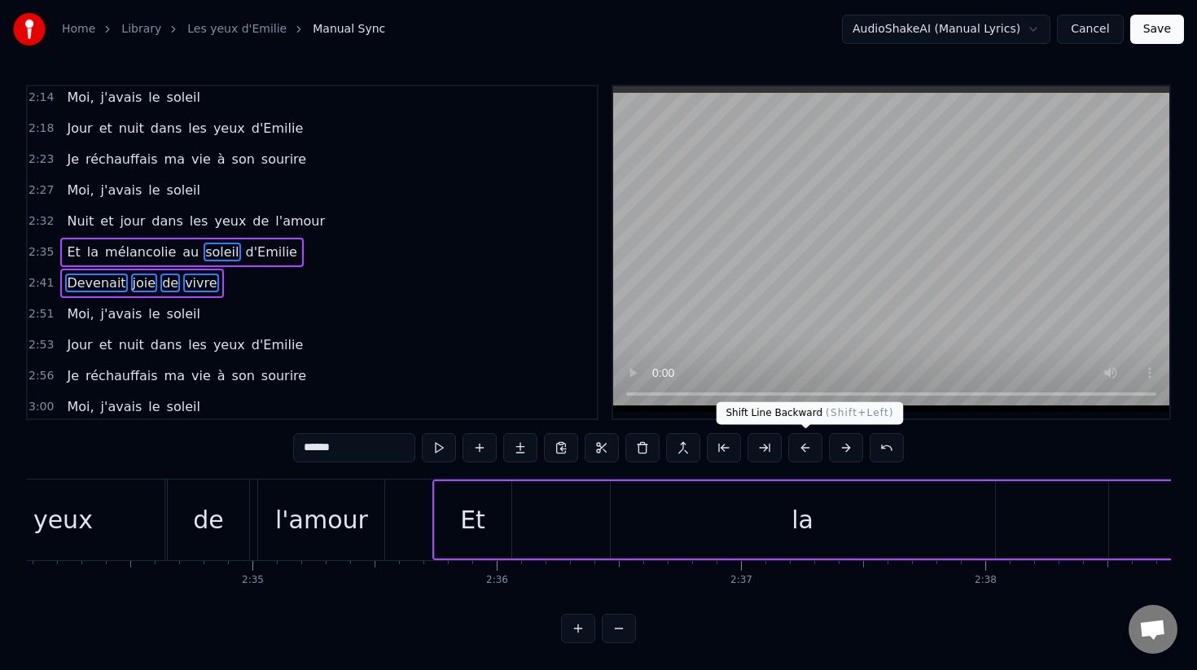
click at [801, 444] on button at bounding box center [805, 447] width 34 height 29
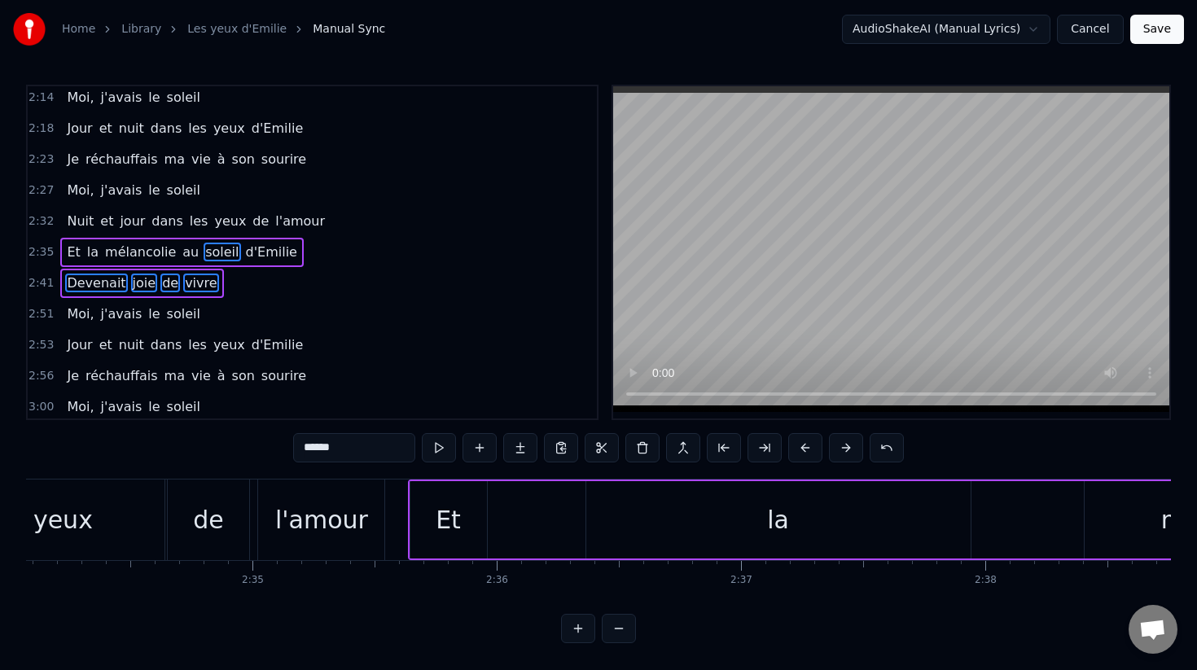
click at [801, 444] on button at bounding box center [805, 447] width 34 height 29
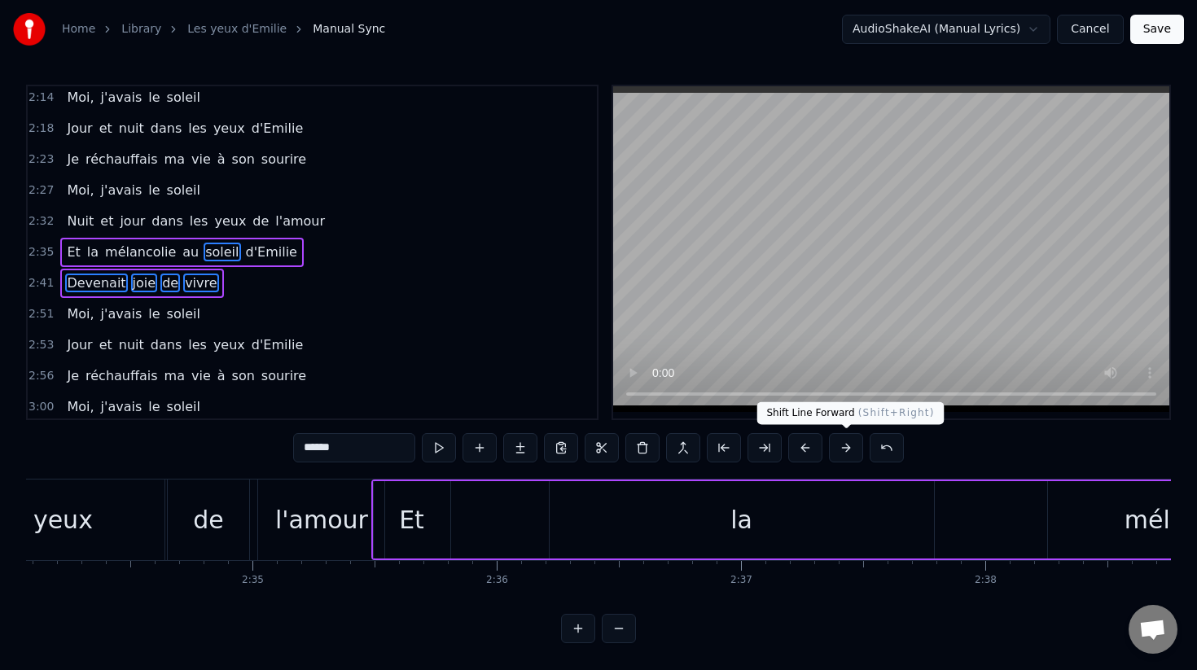
click at [850, 449] on button at bounding box center [846, 447] width 34 height 29
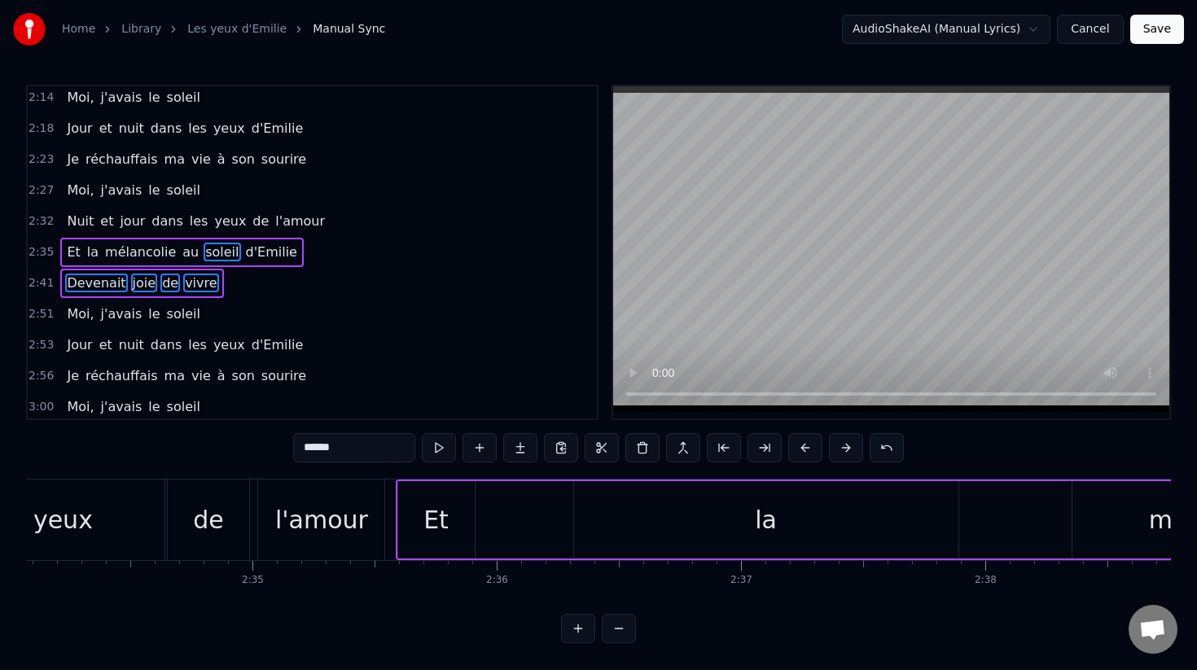
click at [850, 449] on button at bounding box center [846, 447] width 34 height 29
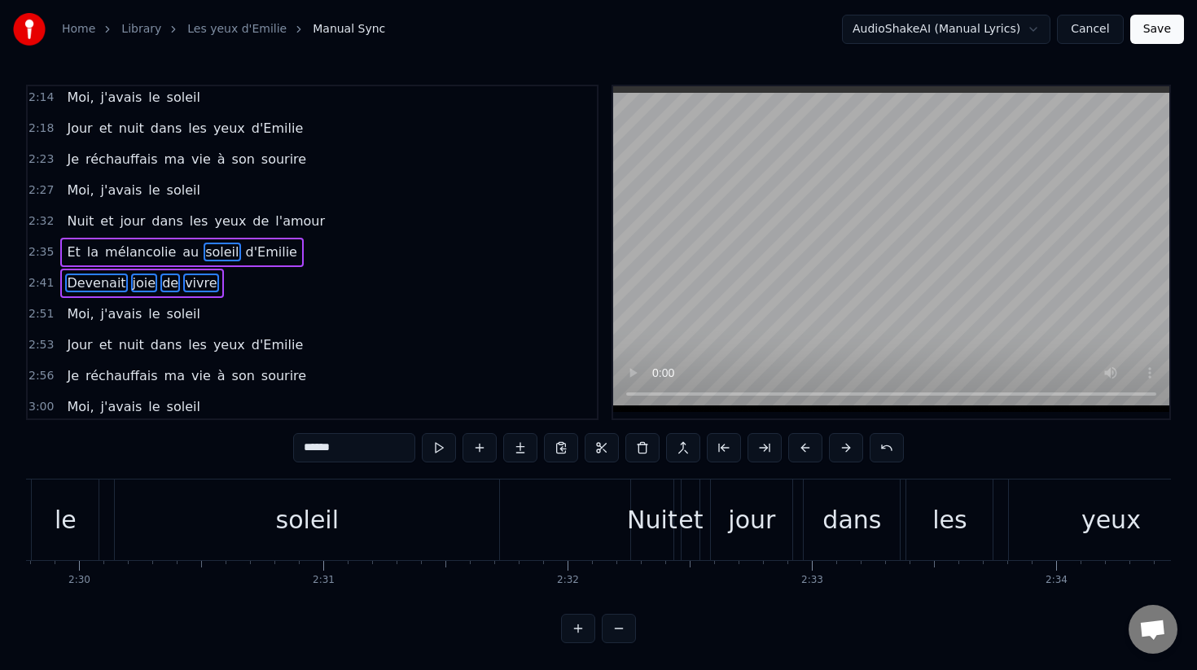
scroll to position [0, 36596]
click at [494, 519] on div "soleil" at bounding box center [308, 520] width 384 height 81
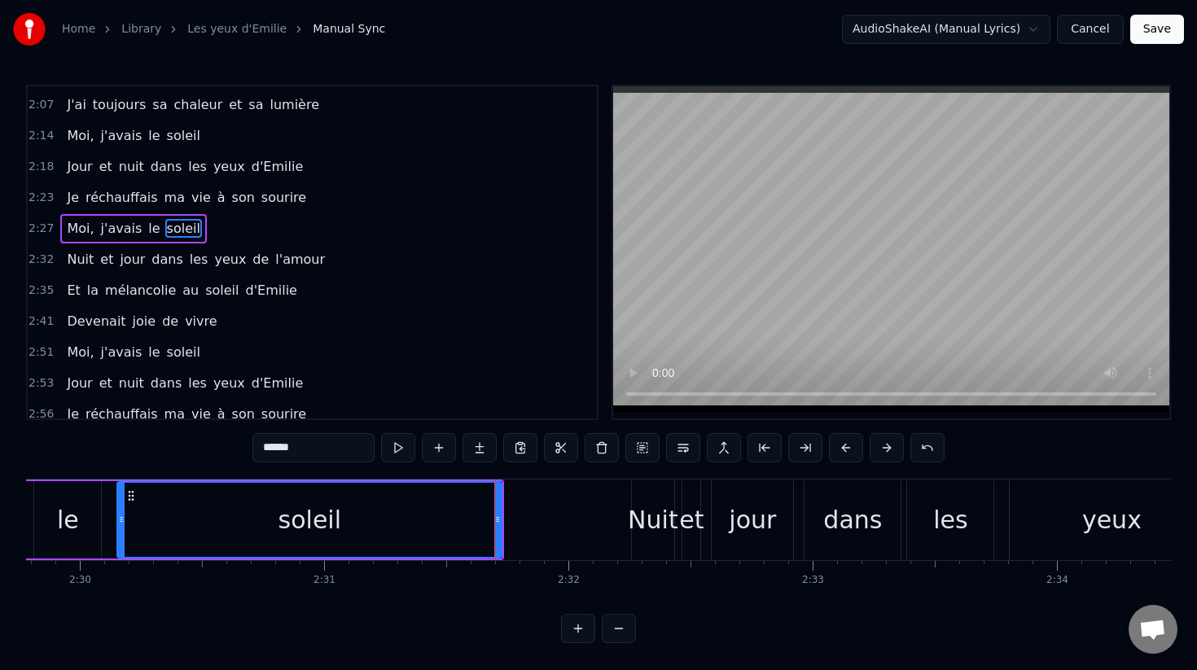
scroll to position [716, 0]
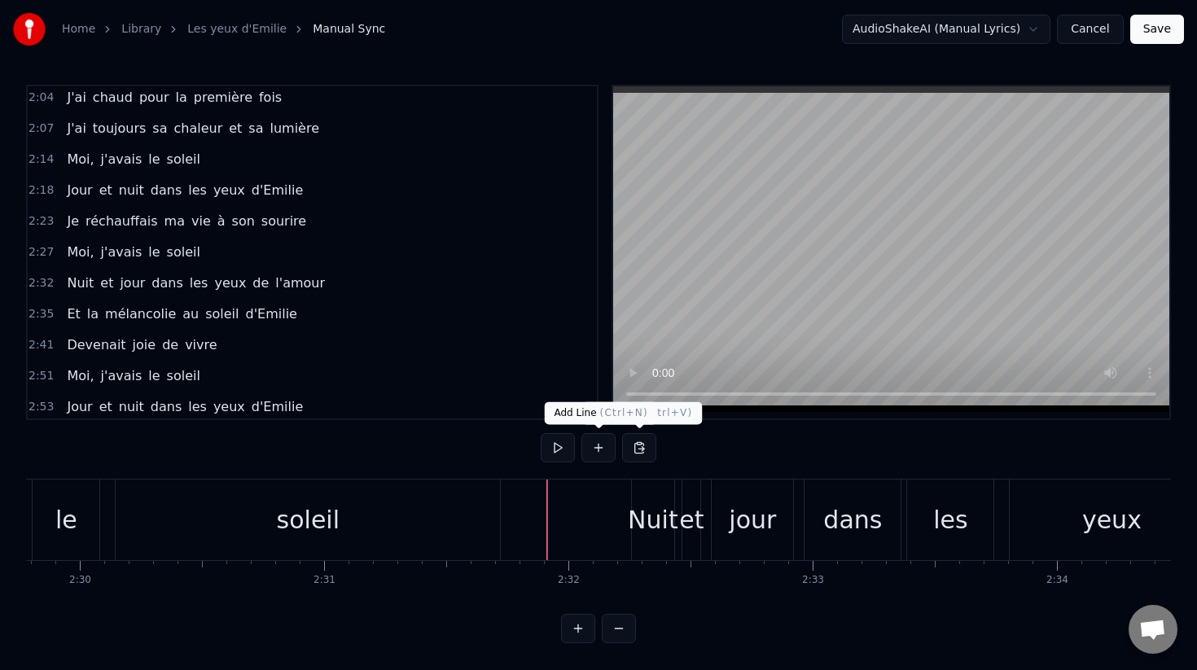
click at [562, 454] on button at bounding box center [558, 447] width 34 height 29
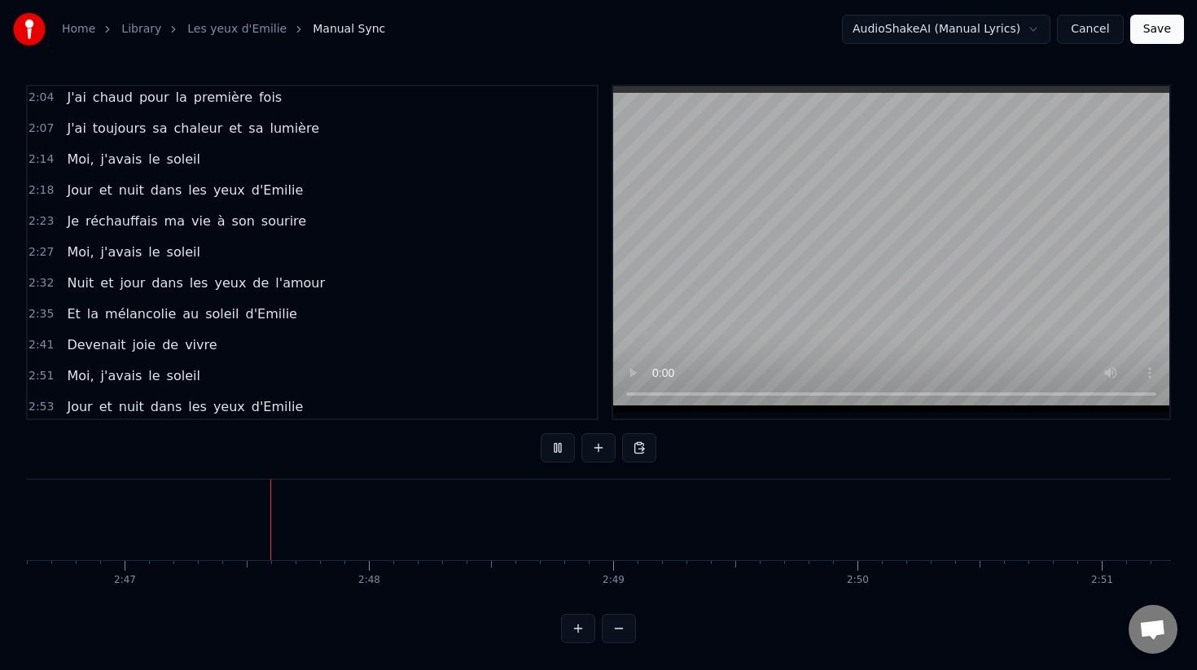
scroll to position [0, 40716]
click at [564, 454] on button at bounding box center [558, 447] width 34 height 29
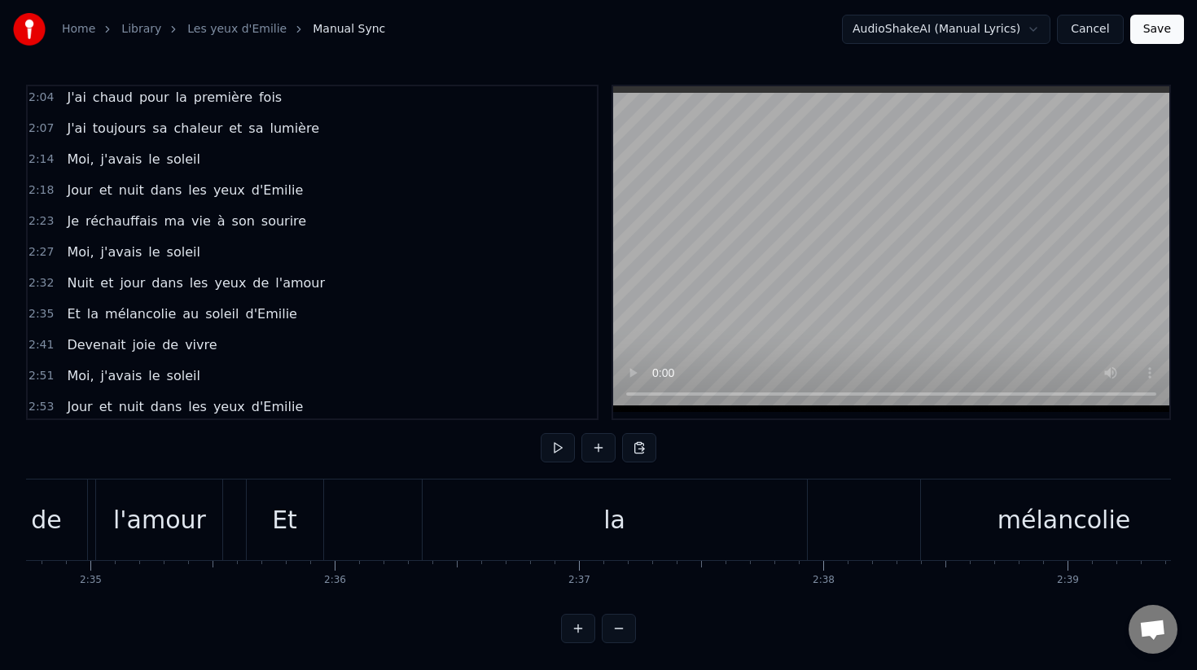
click at [352, 512] on div "Et la mélancolie au soleil d'Emilie" at bounding box center [975, 520] width 1459 height 81
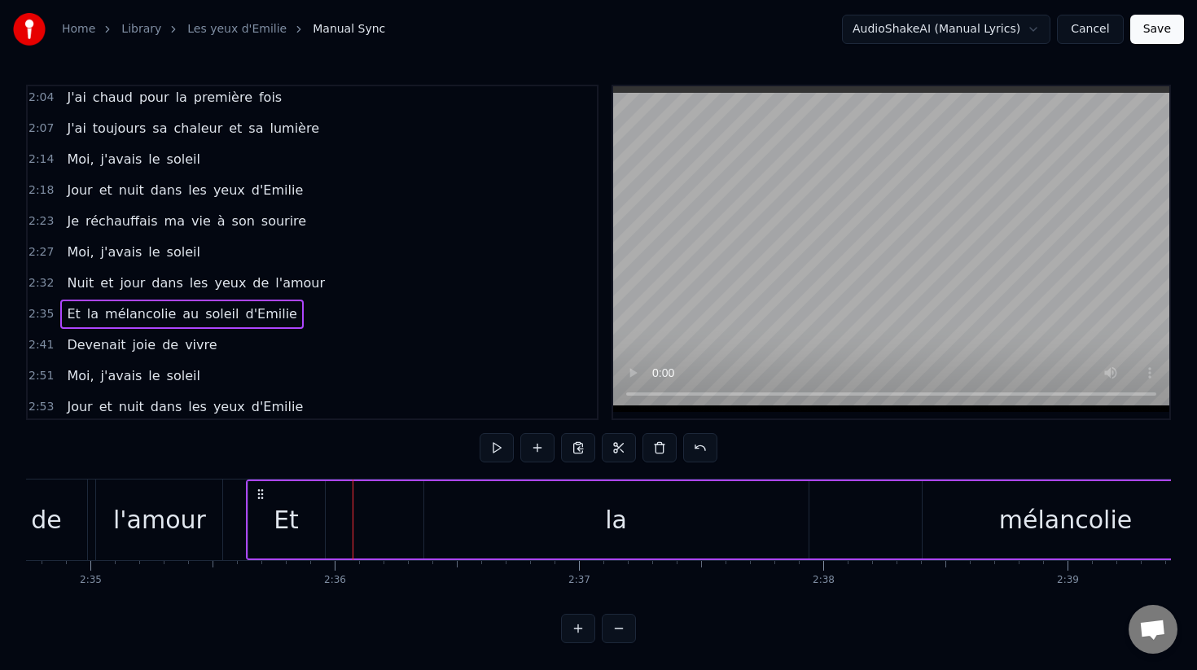
click at [292, 519] on div "Et" at bounding box center [286, 520] width 25 height 37
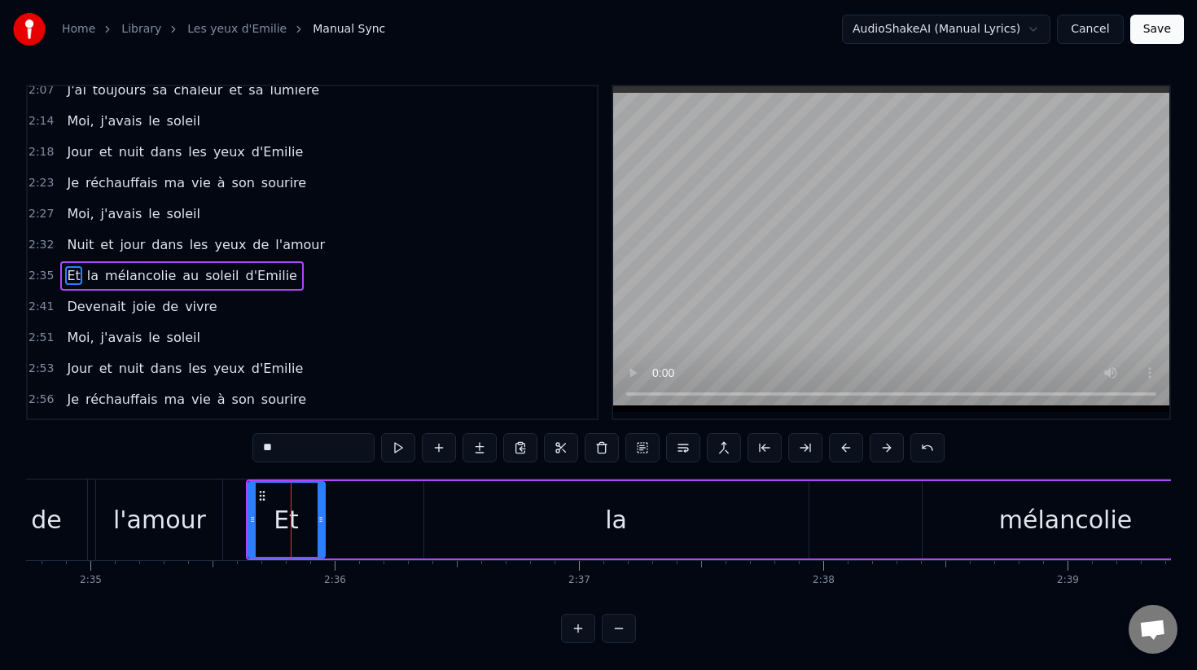
scroll to position [778, 0]
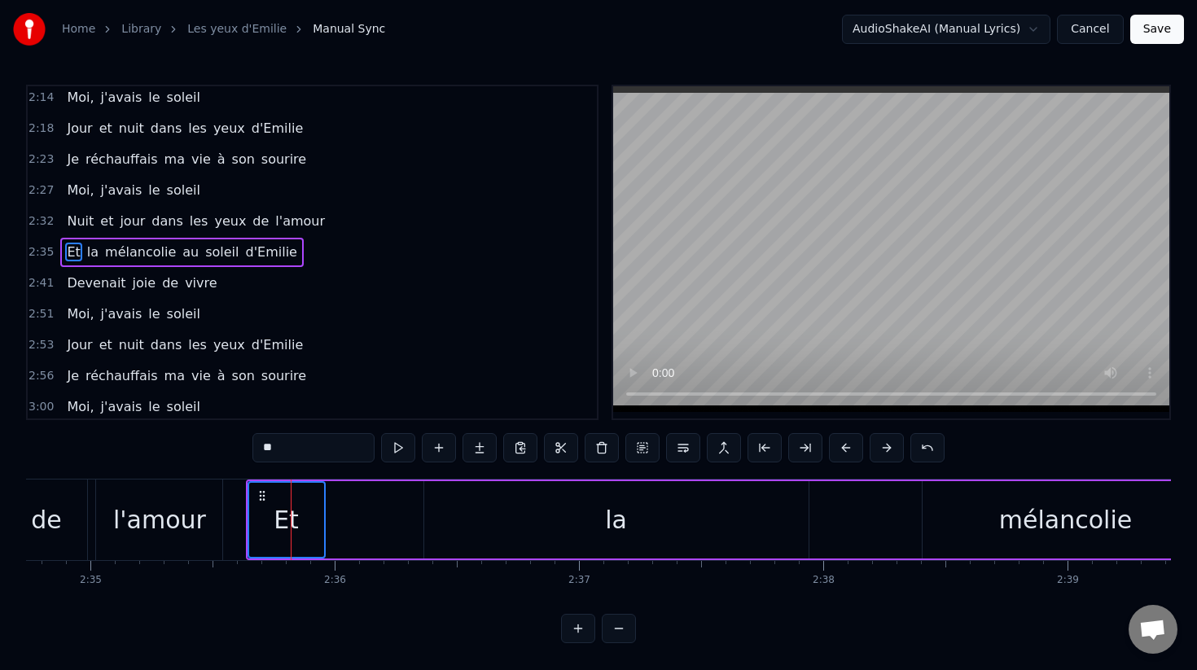
click at [569, 523] on div "la" at bounding box center [616, 519] width 384 height 77
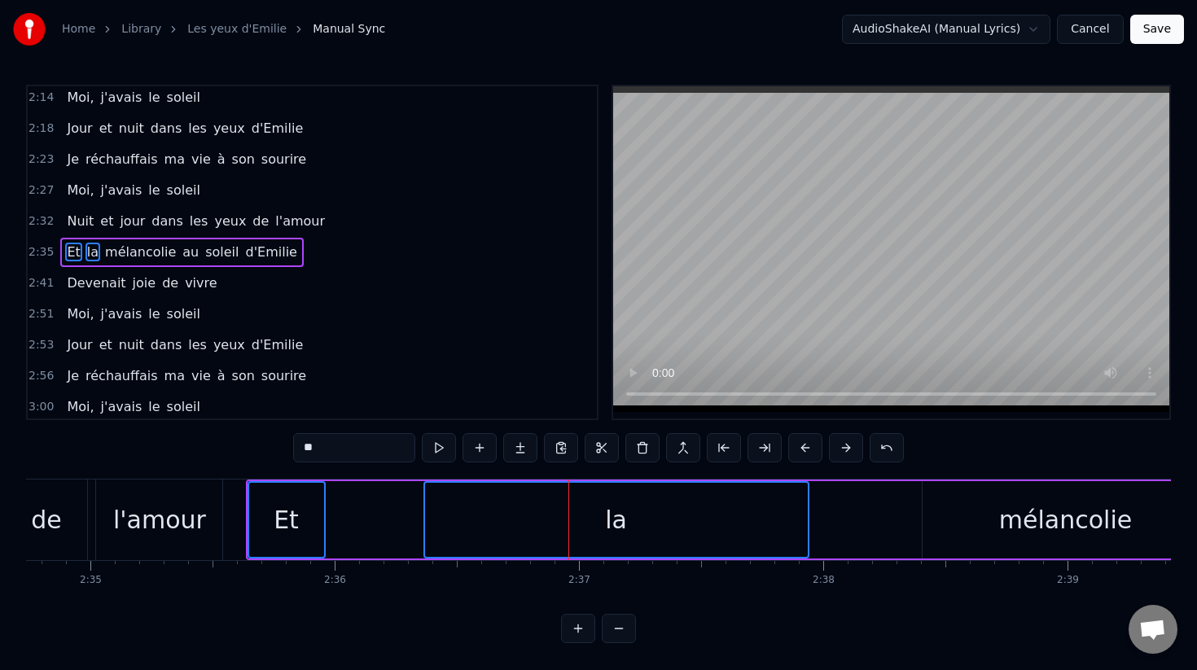
click at [968, 515] on div "mélancolie" at bounding box center [1066, 519] width 287 height 77
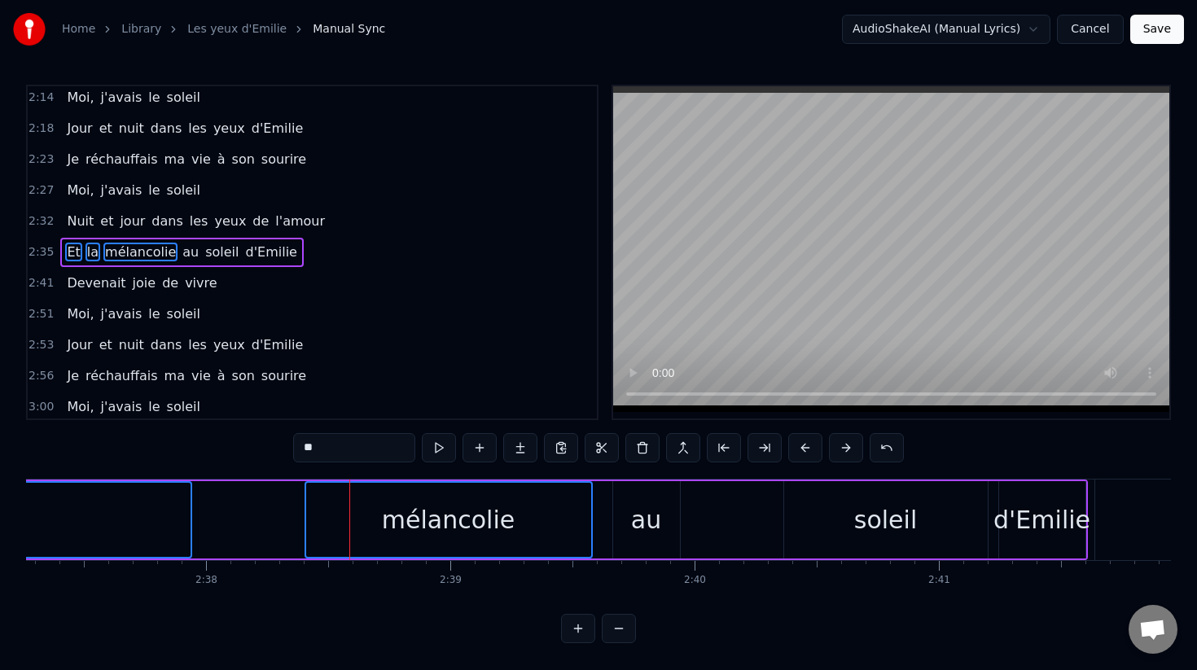
scroll to position [0, 38452]
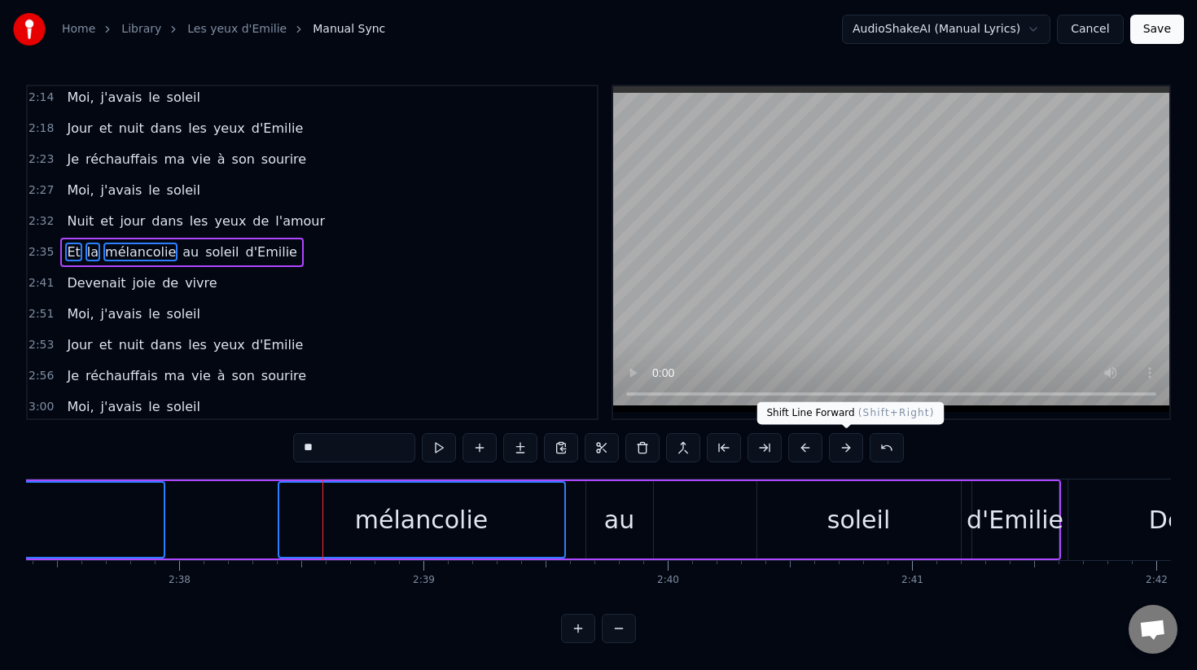
click at [843, 446] on button at bounding box center [846, 447] width 34 height 29
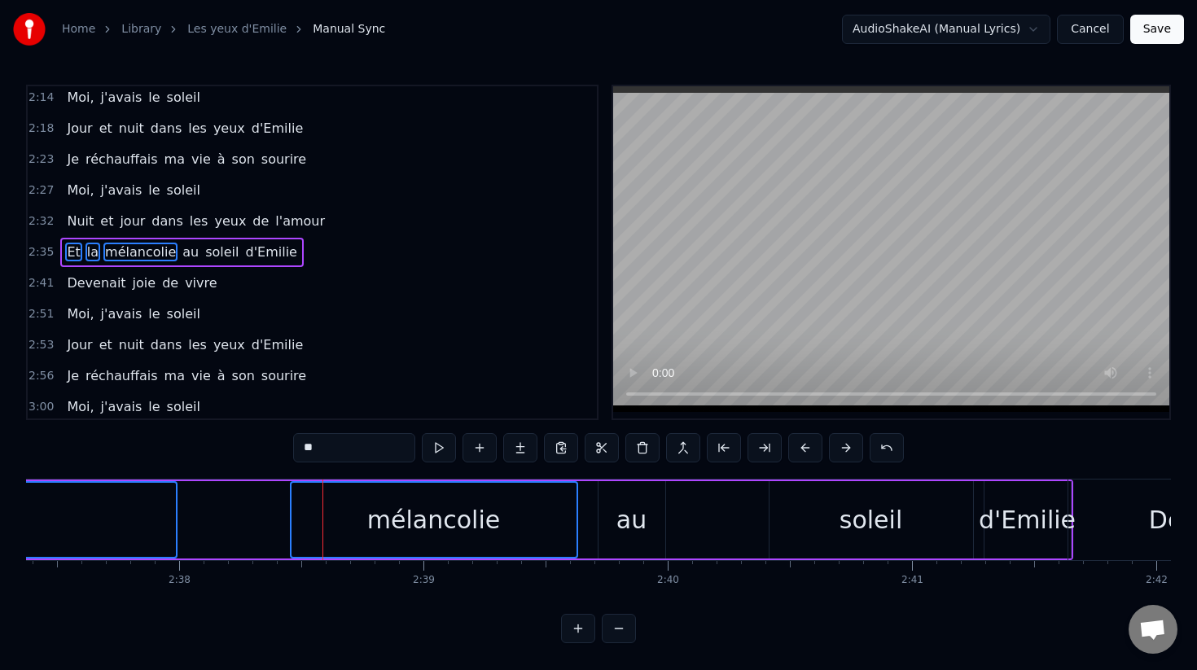
click at [843, 446] on button at bounding box center [846, 447] width 34 height 29
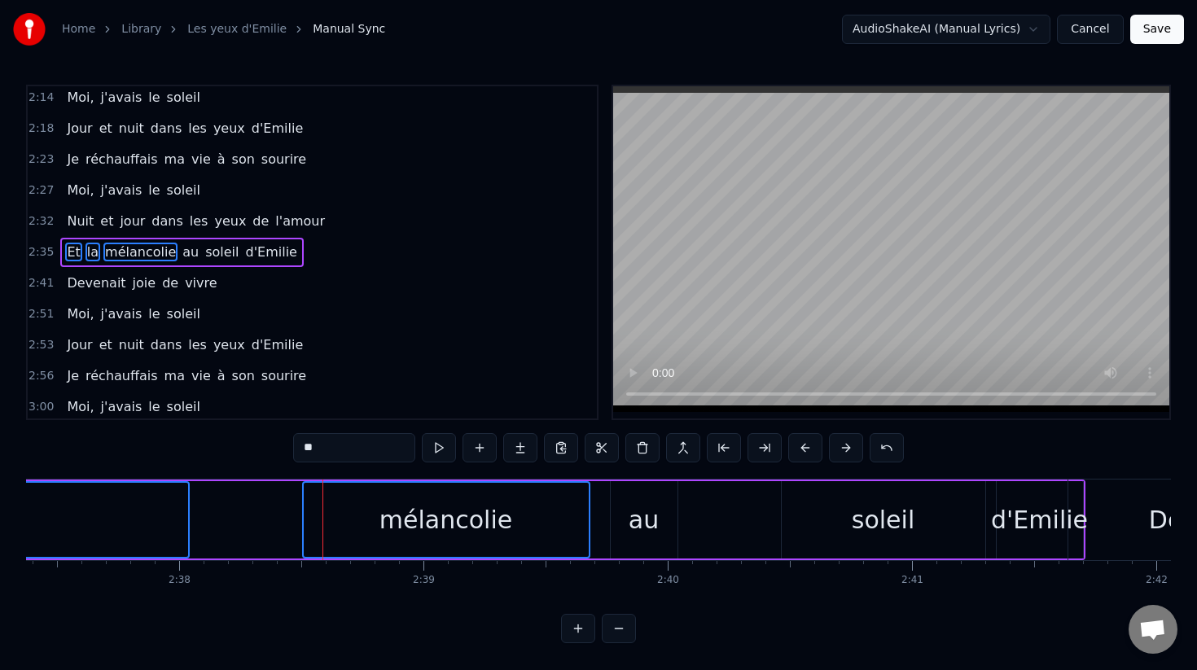
click at [843, 446] on button at bounding box center [846, 447] width 34 height 29
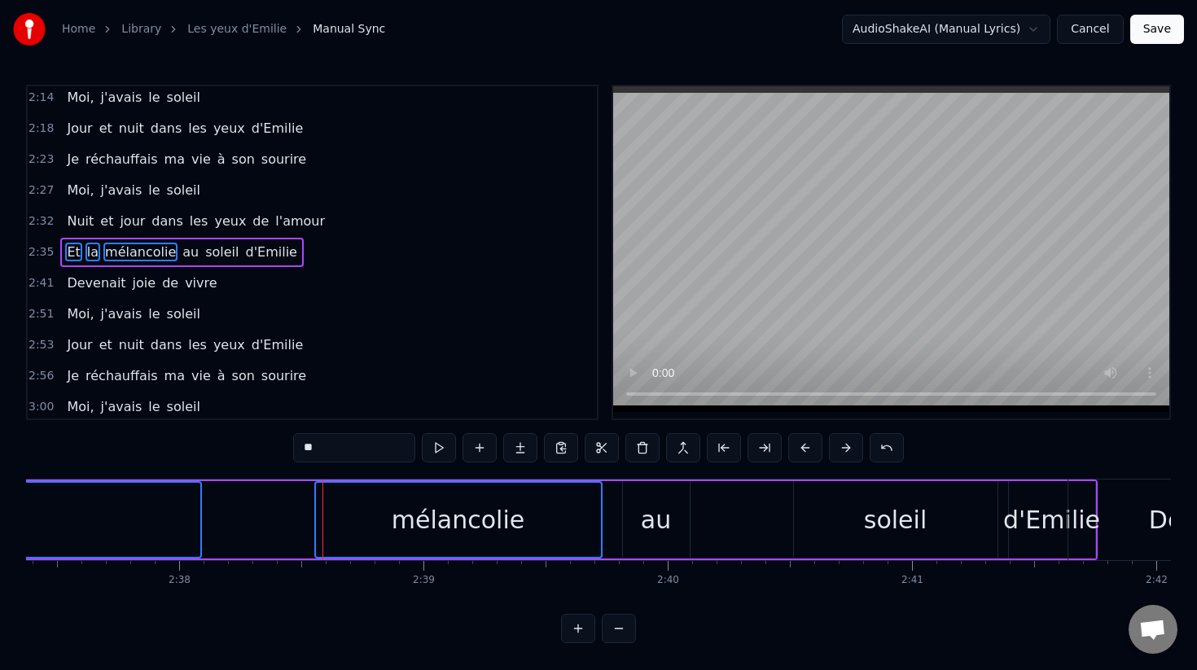
click at [843, 446] on button at bounding box center [846, 447] width 34 height 29
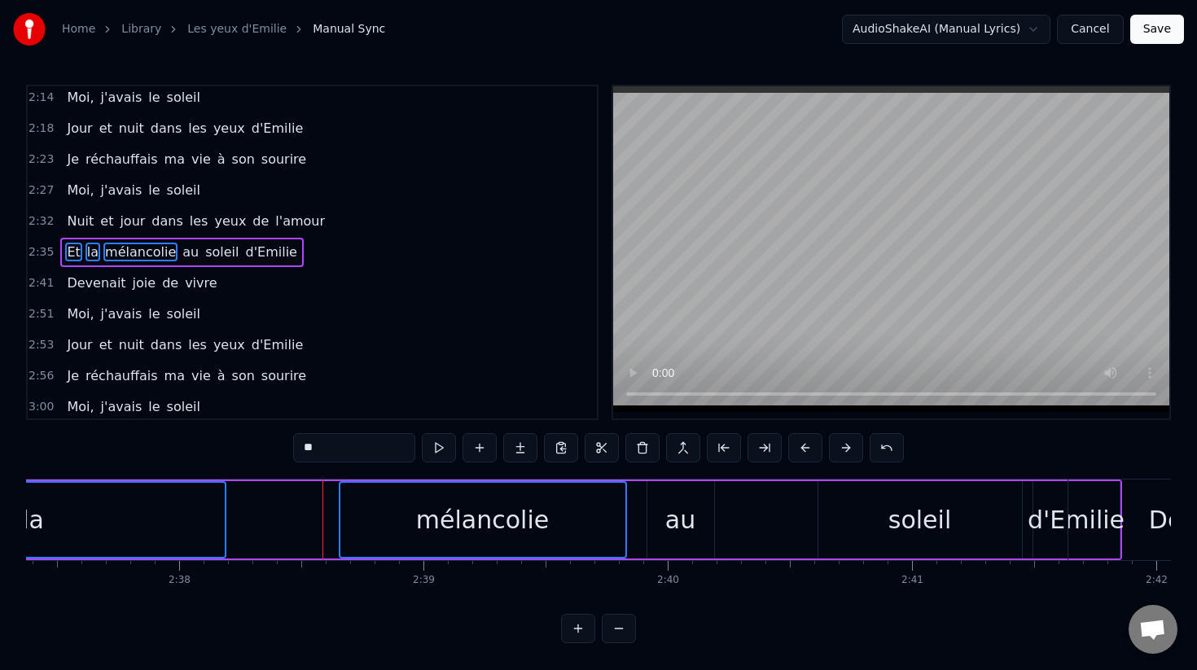
click at [843, 446] on button at bounding box center [846, 447] width 34 height 29
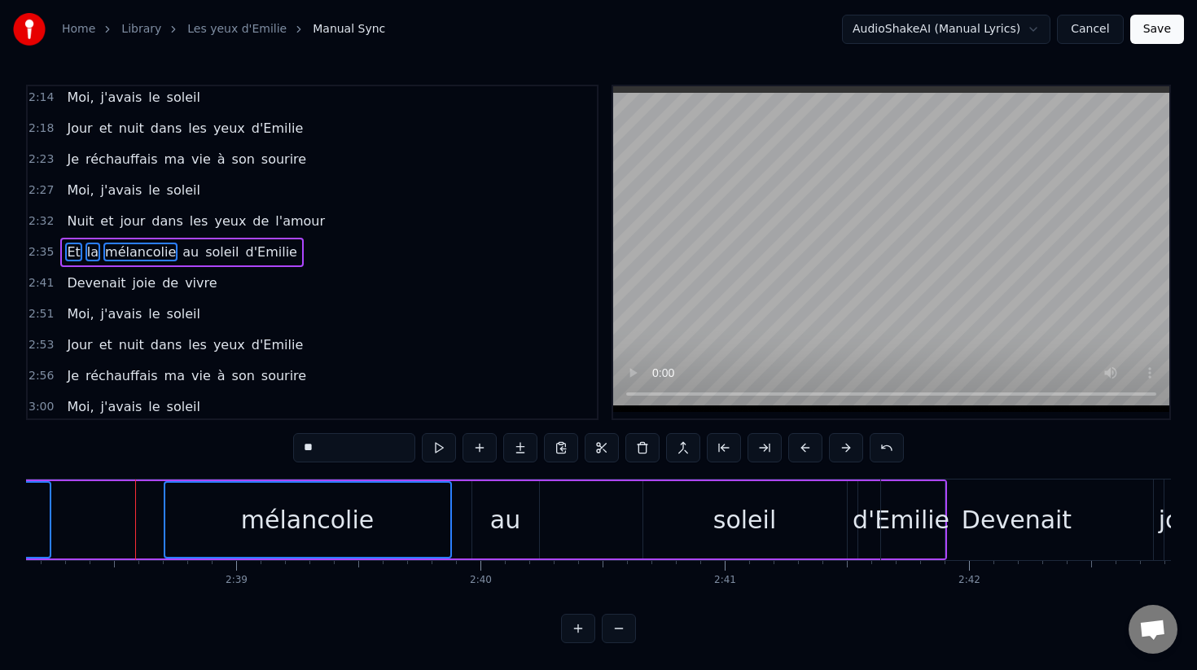
scroll to position [0, 38838]
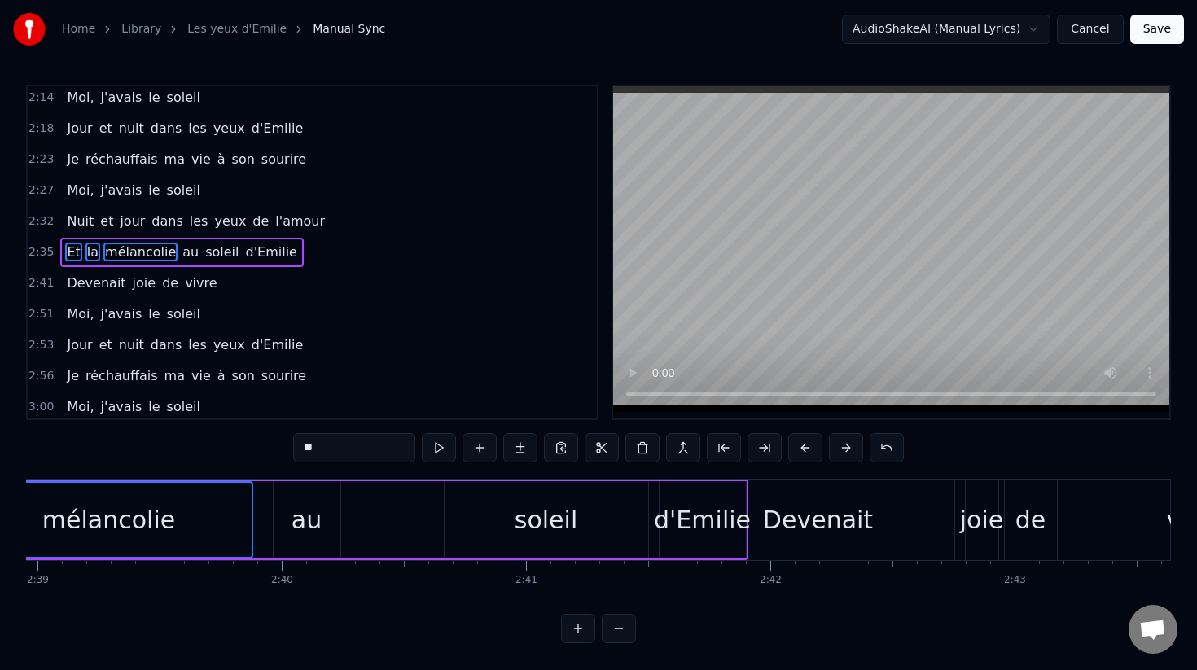
click at [865, 542] on div "Devenait" at bounding box center [819, 520] width 272 height 81
type input "********"
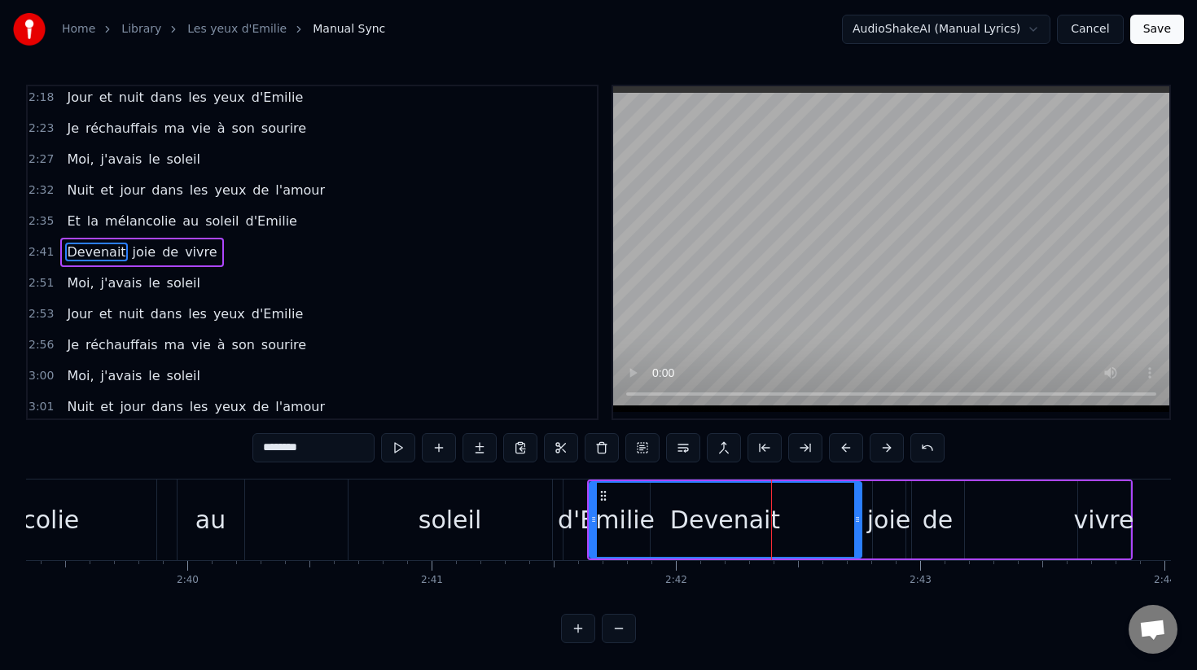
scroll to position [0, 38983]
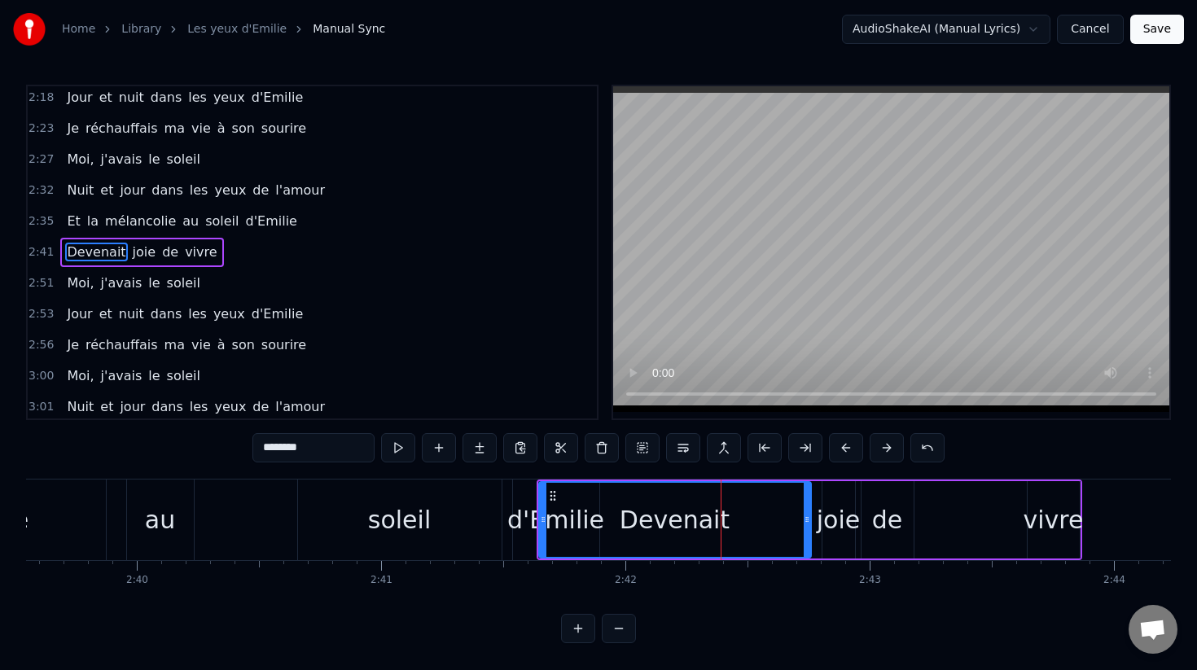
click at [849, 520] on div "joie" at bounding box center [838, 520] width 43 height 37
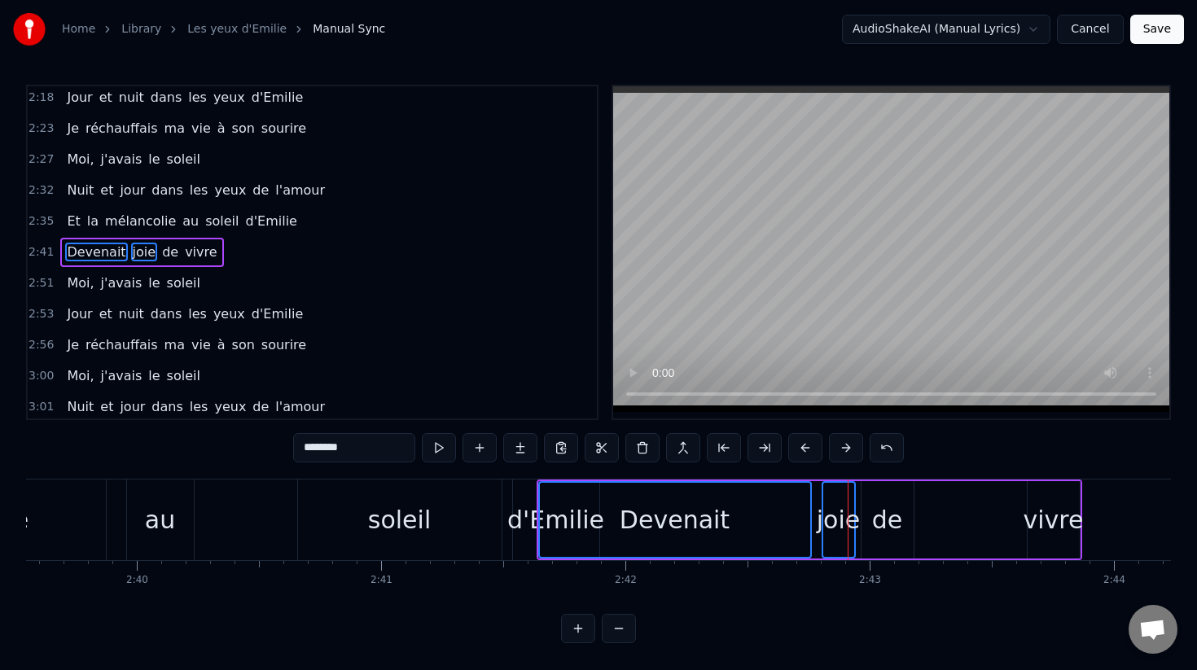
click at [889, 513] on div "de" at bounding box center [887, 520] width 31 height 37
click at [1059, 513] on div "vivre" at bounding box center [1054, 520] width 60 height 37
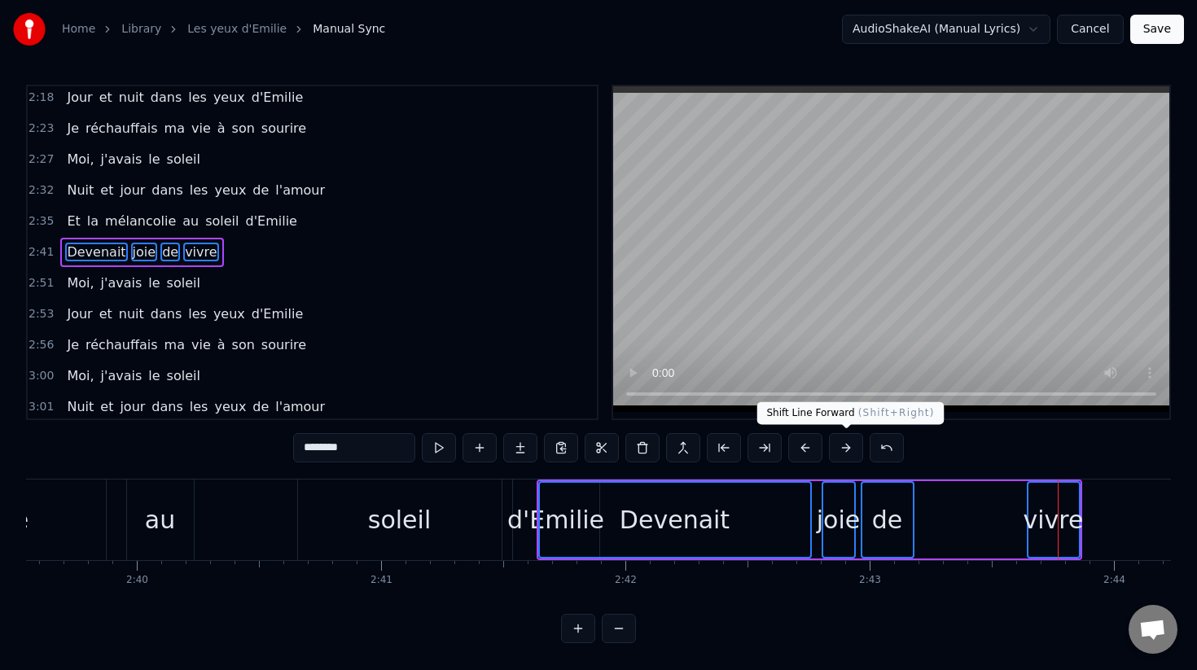
click at [850, 450] on button at bounding box center [846, 447] width 34 height 29
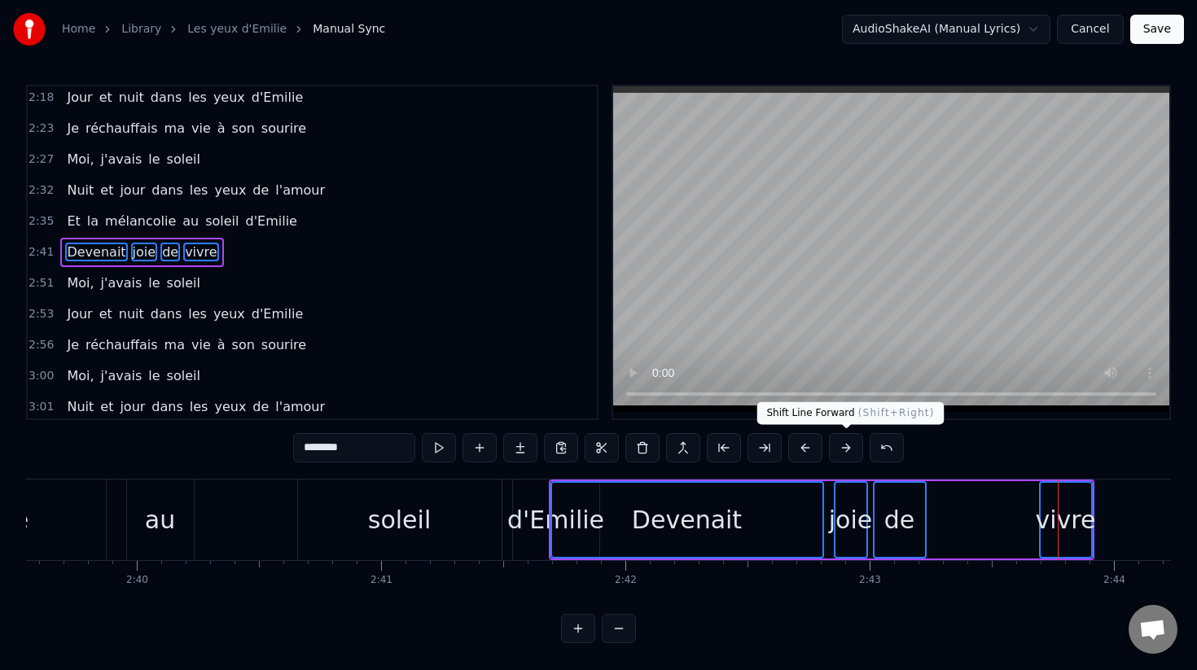
click at [850, 450] on button at bounding box center [846, 447] width 34 height 29
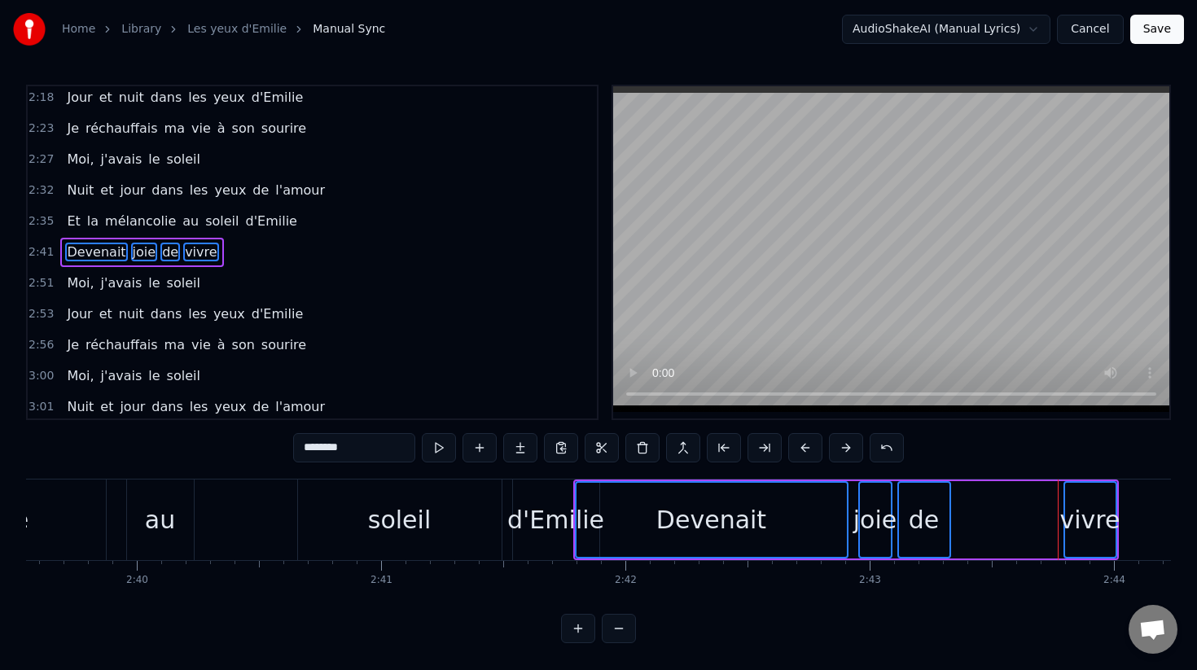
click at [850, 450] on button at bounding box center [846, 447] width 34 height 29
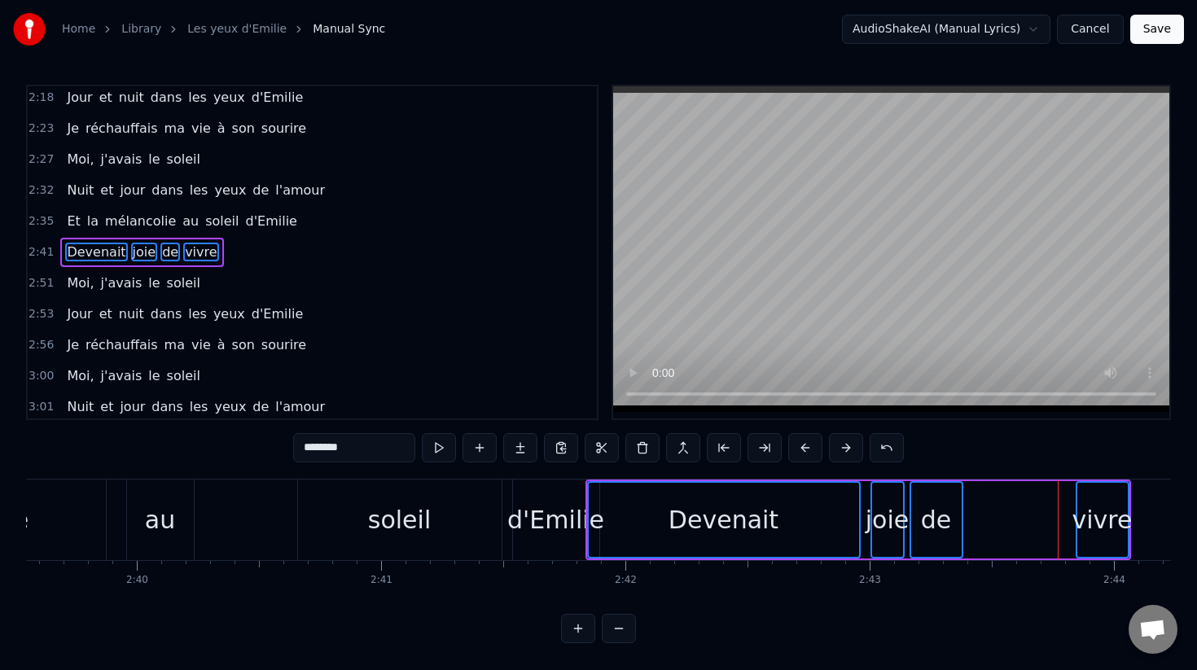
click at [850, 450] on button at bounding box center [846, 447] width 34 height 29
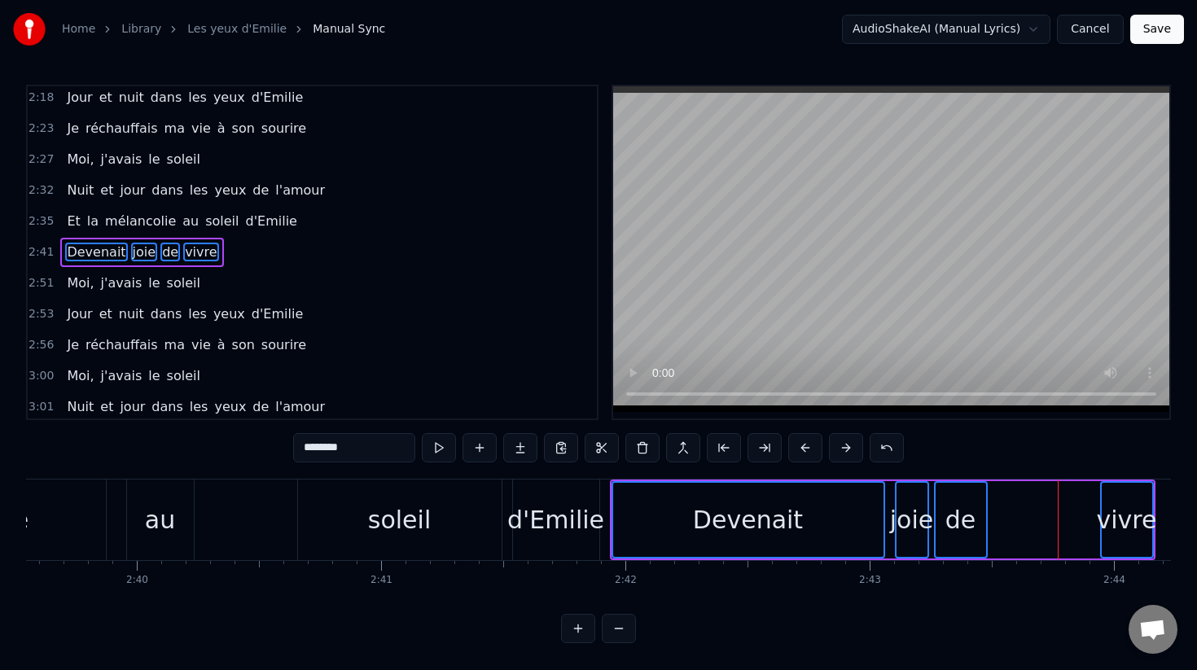
click at [850, 450] on button at bounding box center [846, 447] width 34 height 29
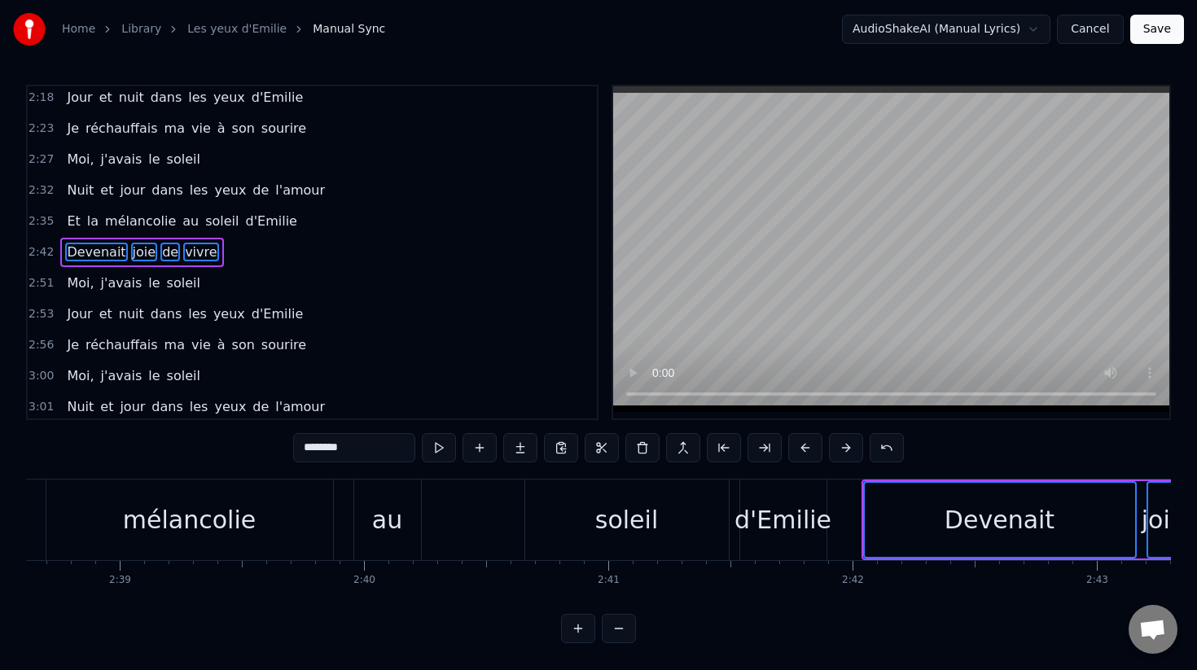
scroll to position [0, 38752]
click at [767, 528] on div "d'Emilie" at bounding box center [786, 520] width 97 height 37
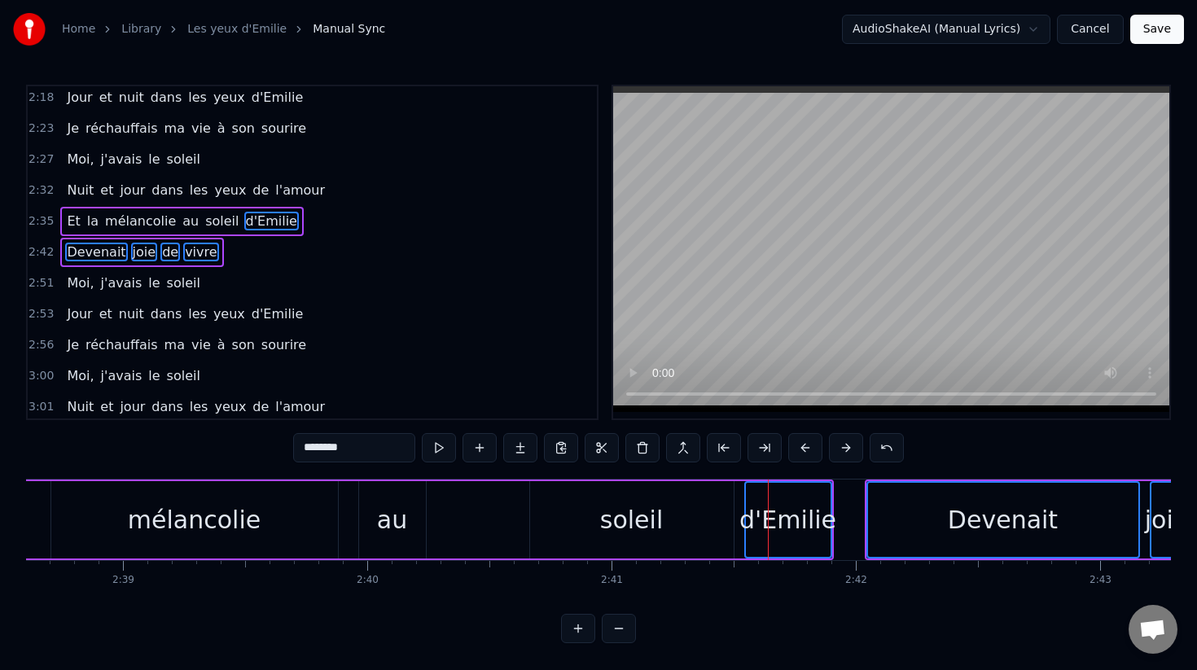
click at [668, 528] on div "soleil" at bounding box center [632, 519] width 204 height 77
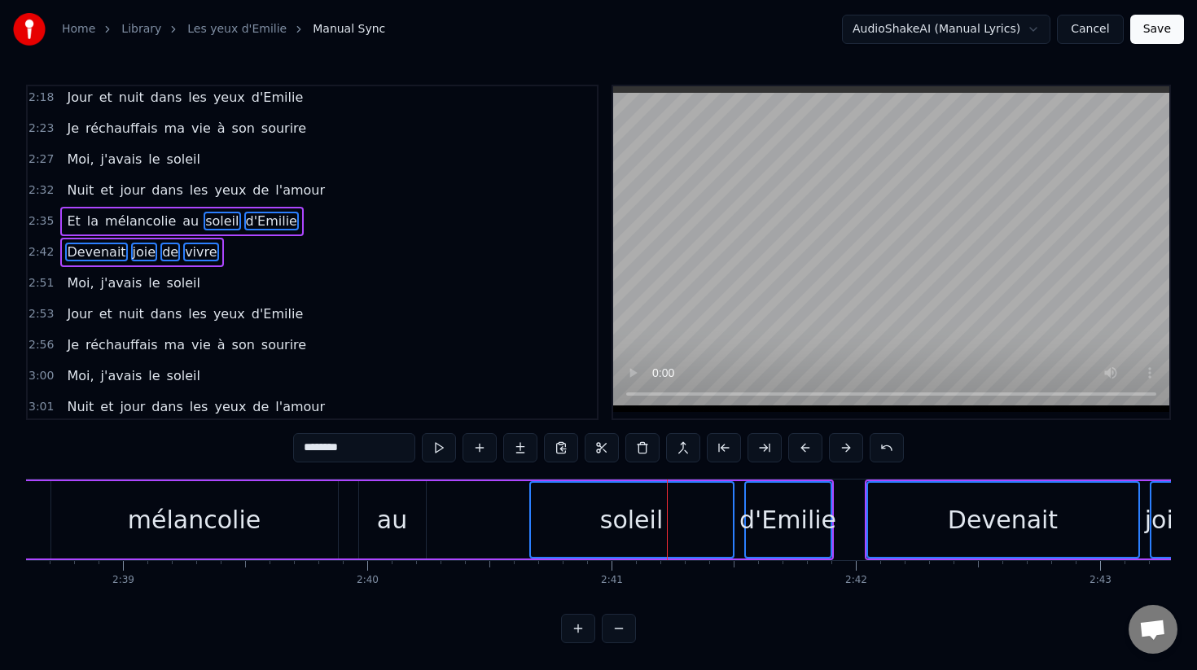
click at [385, 523] on div "au" at bounding box center [392, 520] width 30 height 37
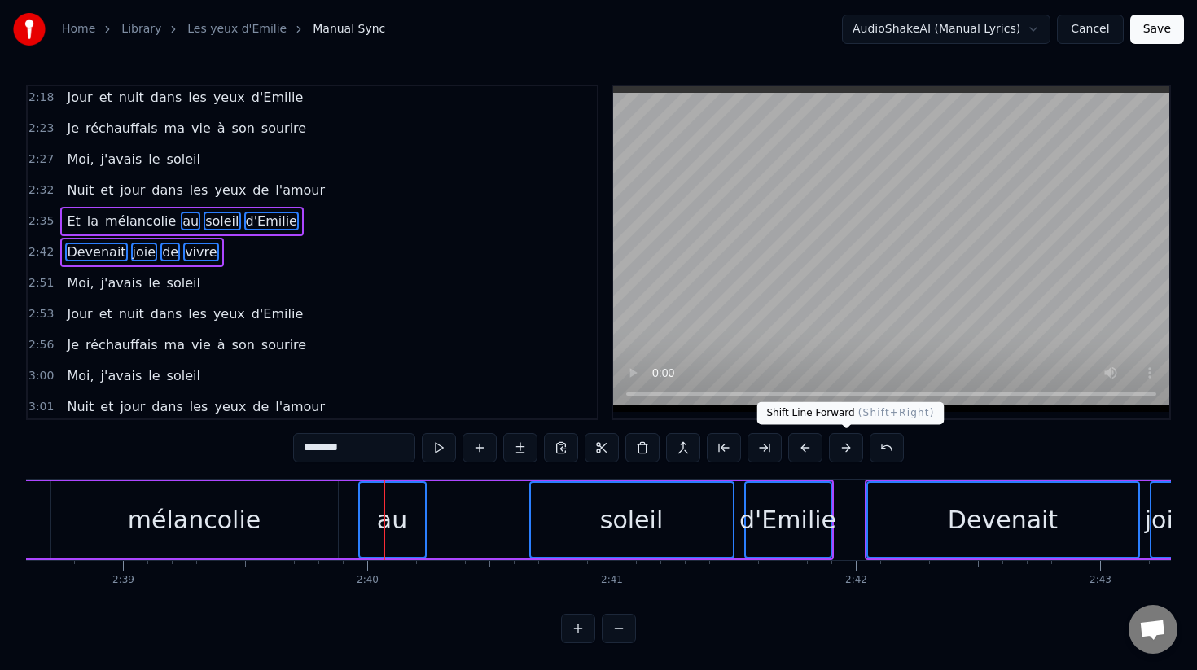
click at [849, 452] on button at bounding box center [846, 447] width 34 height 29
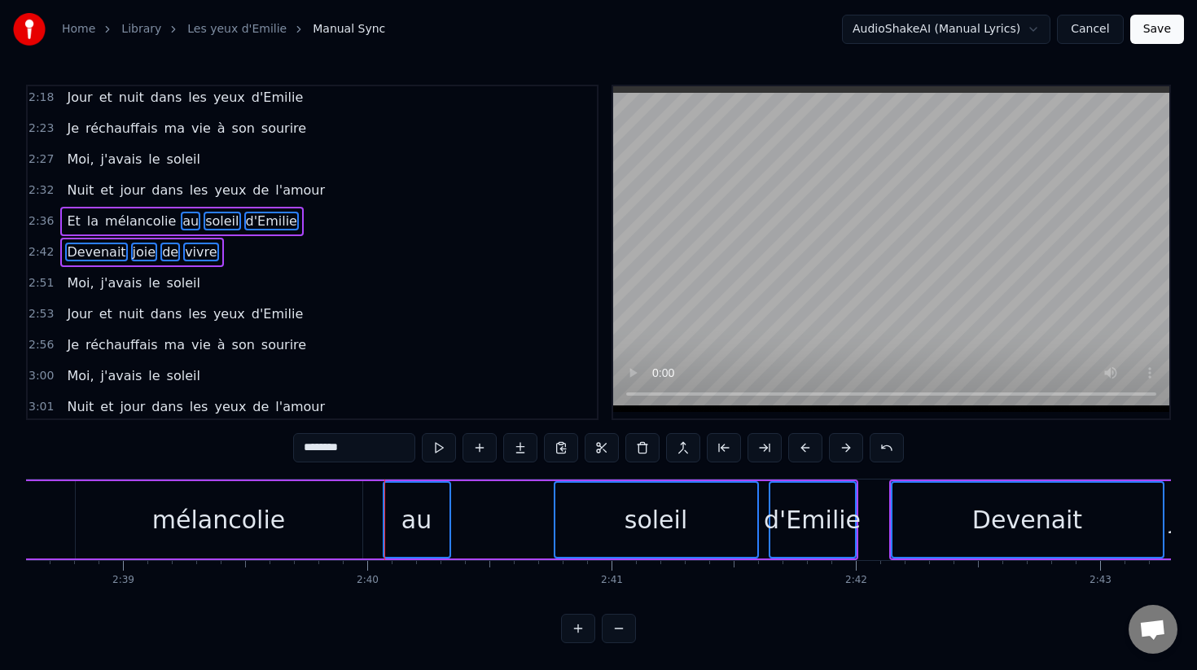
click at [849, 452] on button at bounding box center [846, 447] width 34 height 29
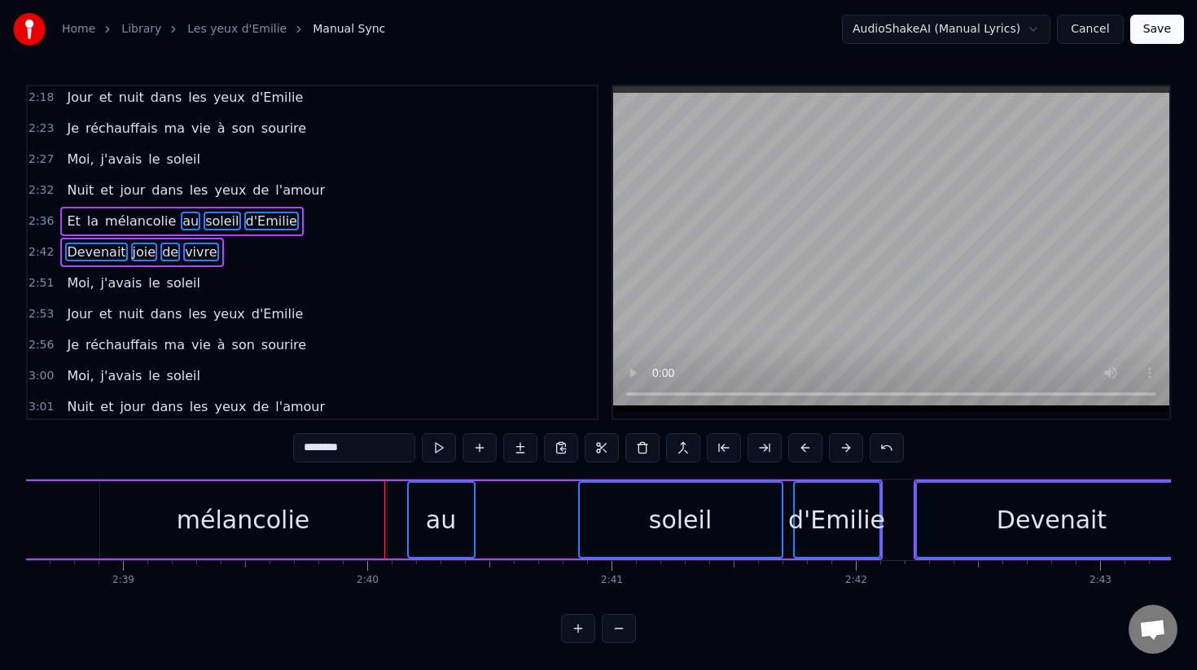
click at [849, 452] on button at bounding box center [846, 447] width 34 height 29
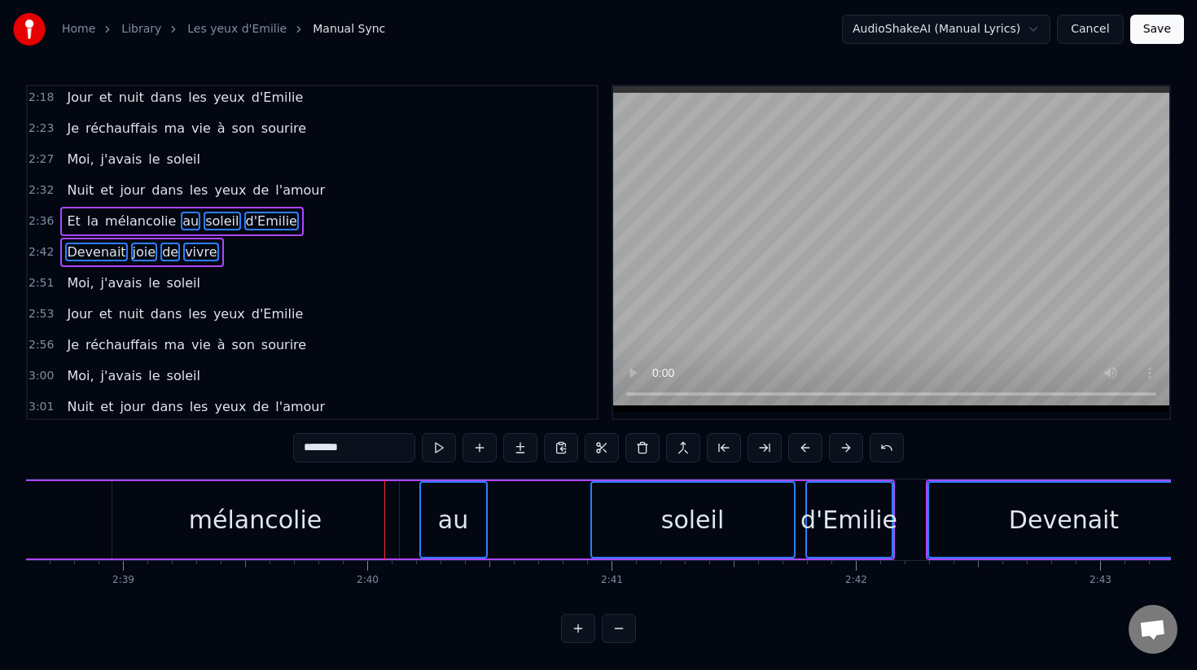
click at [849, 452] on button at bounding box center [846, 447] width 34 height 29
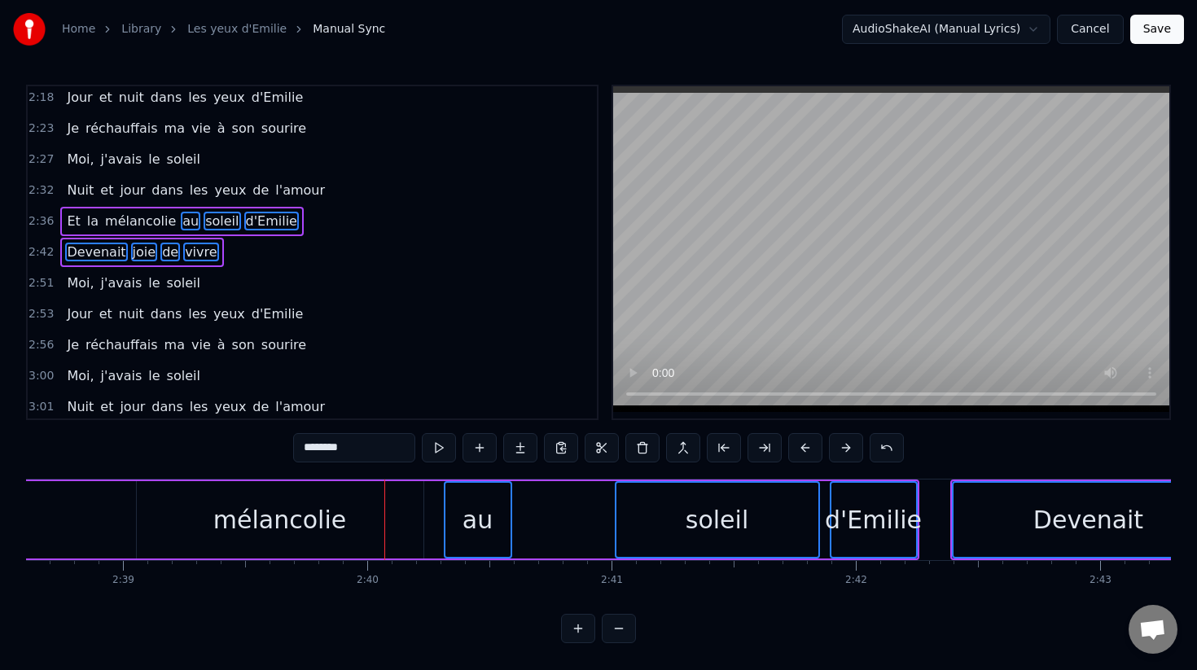
click at [849, 452] on button at bounding box center [846, 447] width 34 height 29
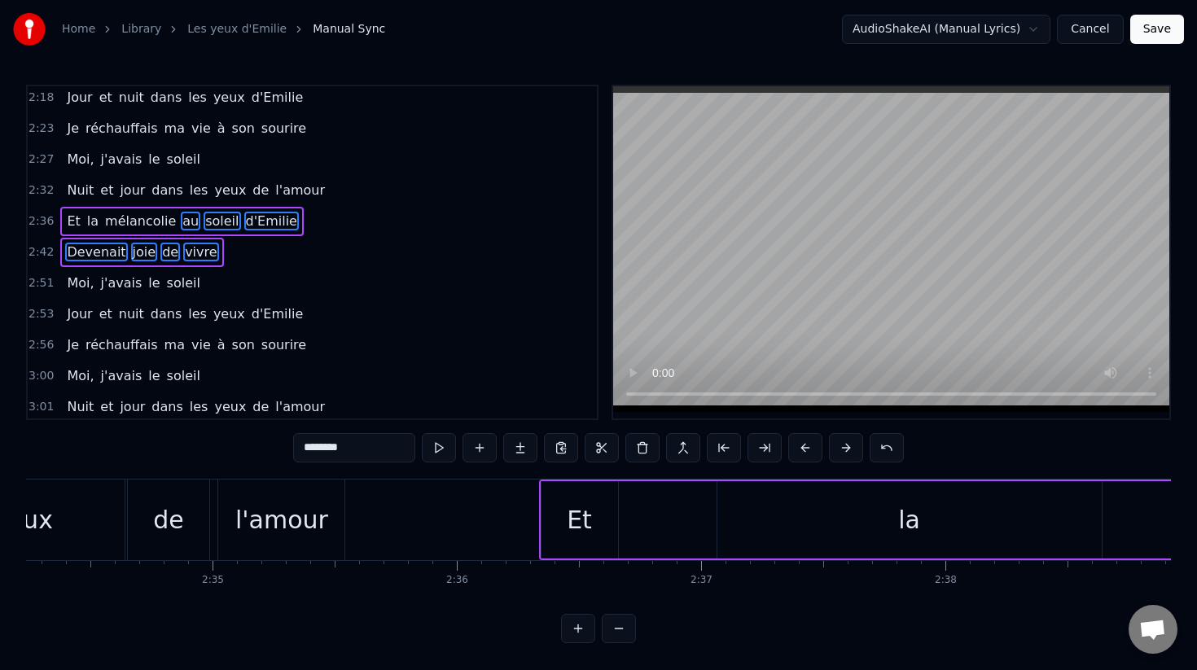
scroll to position [0, 37666]
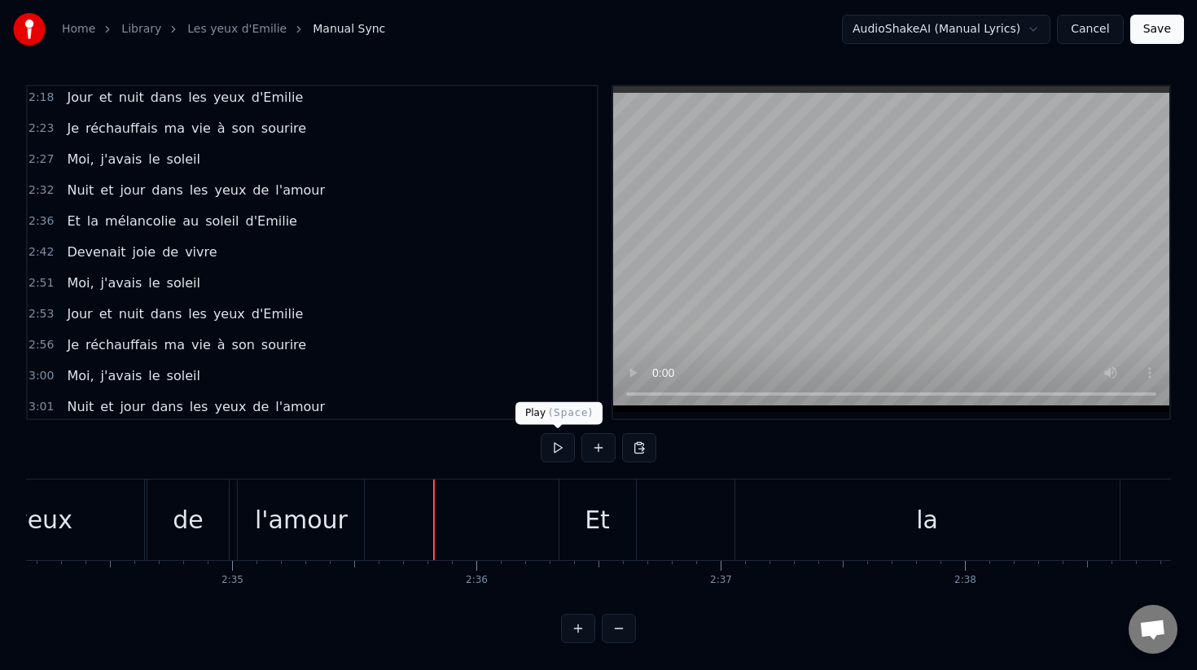
click at [556, 444] on button at bounding box center [558, 447] width 34 height 29
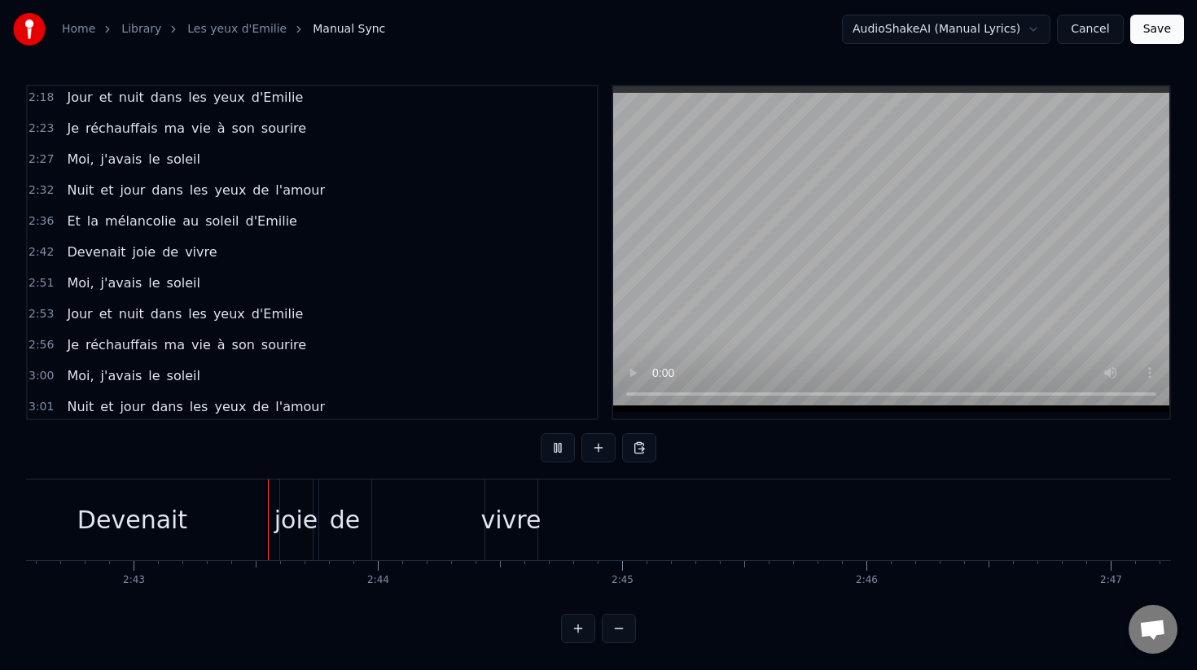
scroll to position [0, 39724]
click at [548, 445] on button at bounding box center [558, 447] width 34 height 29
click at [293, 519] on div "joie" at bounding box center [291, 520] width 43 height 37
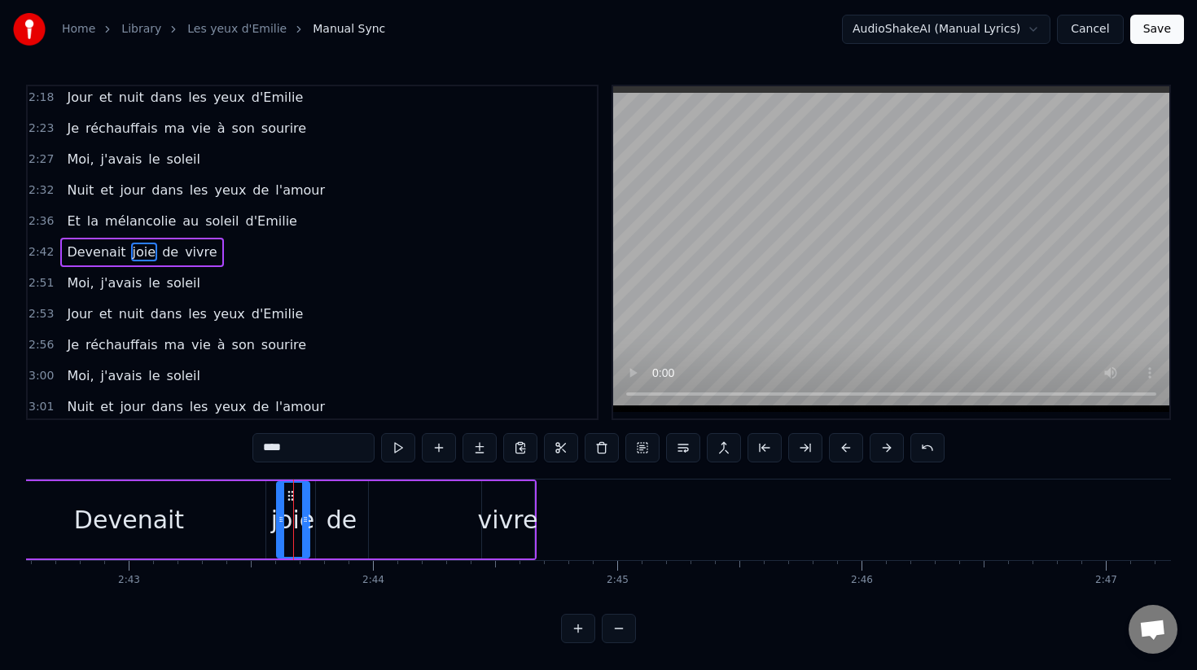
click at [338, 518] on div "de" at bounding box center [342, 520] width 31 height 37
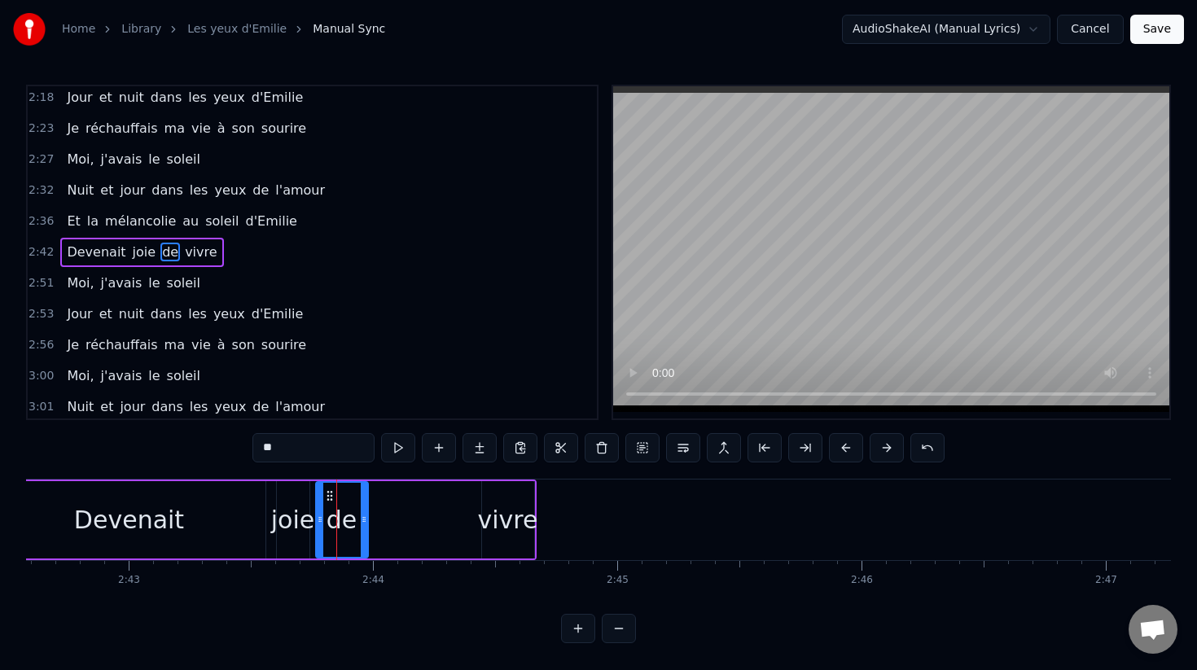
click at [531, 507] on div "vivre" at bounding box center [508, 520] width 60 height 37
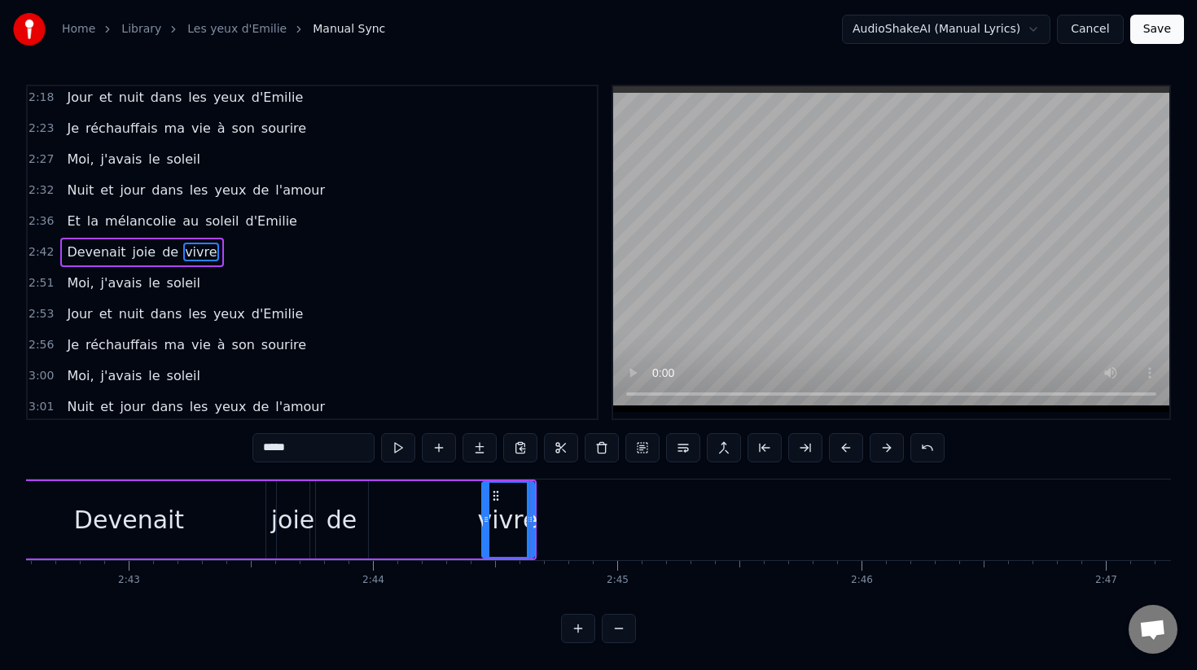
click at [511, 513] on div "vivre" at bounding box center [508, 520] width 60 height 37
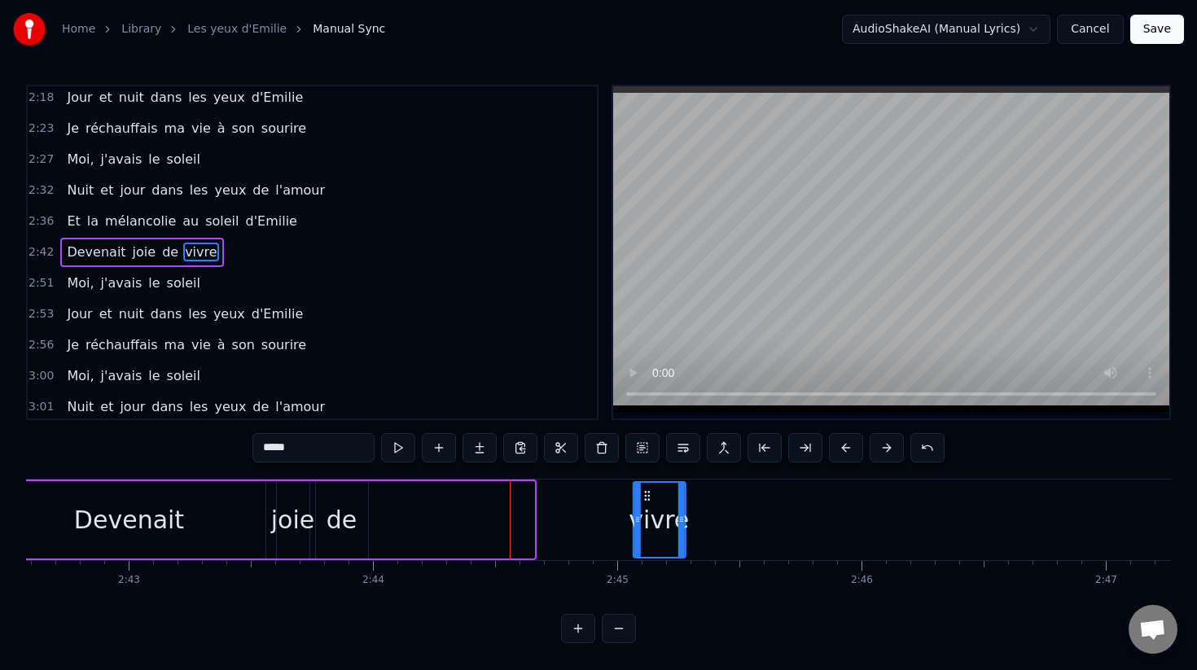
drag, startPoint x: 495, startPoint y: 496, endPoint x: 647, endPoint y: 499, distance: 152.3
click at [647, 499] on icon at bounding box center [646, 495] width 13 height 13
click at [352, 519] on div "de" at bounding box center [342, 520] width 31 height 37
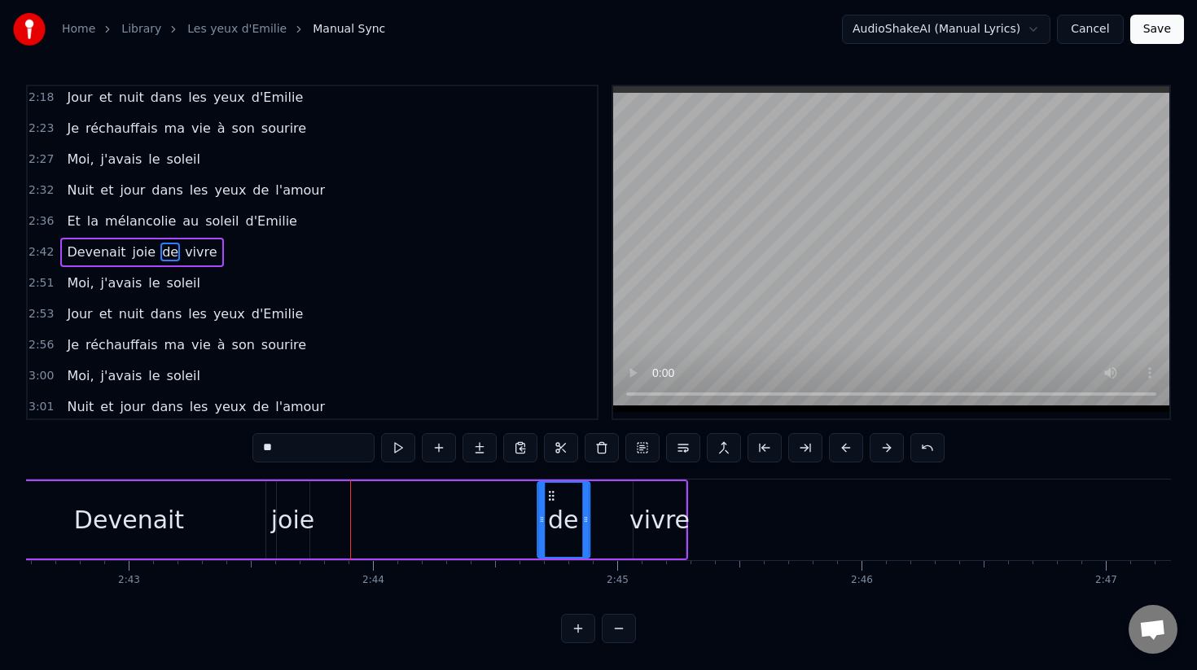
drag, startPoint x: 332, startPoint y: 501, endPoint x: 554, endPoint y: 526, distance: 223.0
click at [554, 526] on div "de" at bounding box center [563, 520] width 50 height 74
click at [281, 523] on div "joie" at bounding box center [292, 520] width 43 height 37
type input "****"
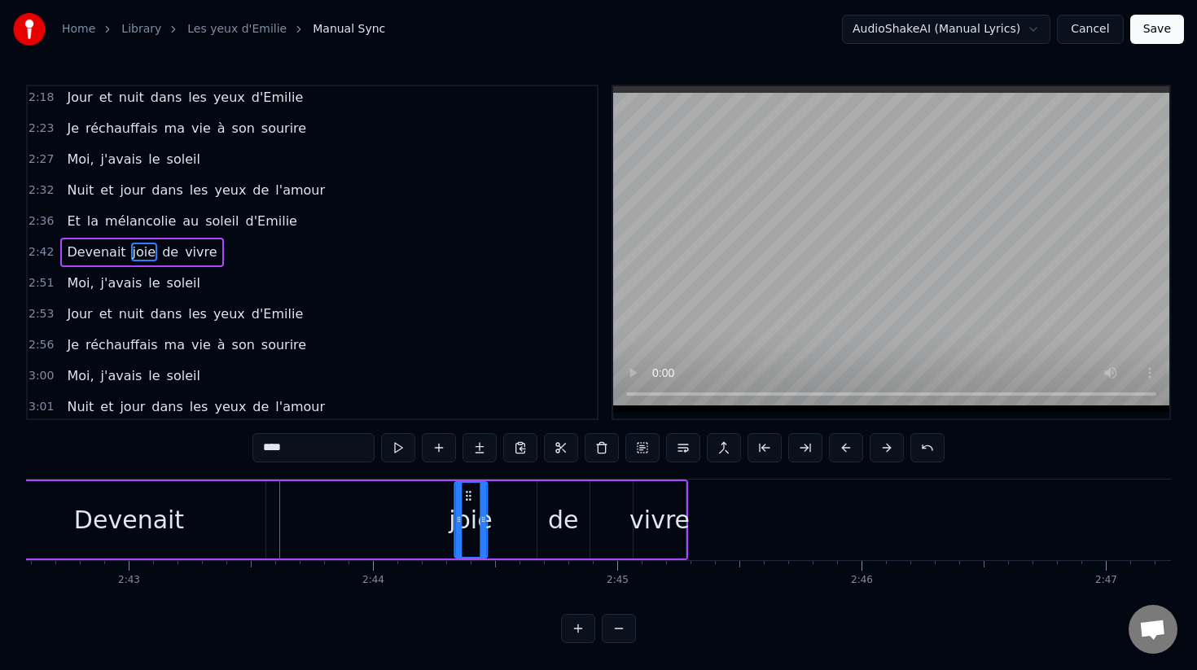
drag, startPoint x: 288, startPoint y: 489, endPoint x: 466, endPoint y: 515, distance: 179.3
click at [466, 515] on div "joie" at bounding box center [470, 520] width 31 height 74
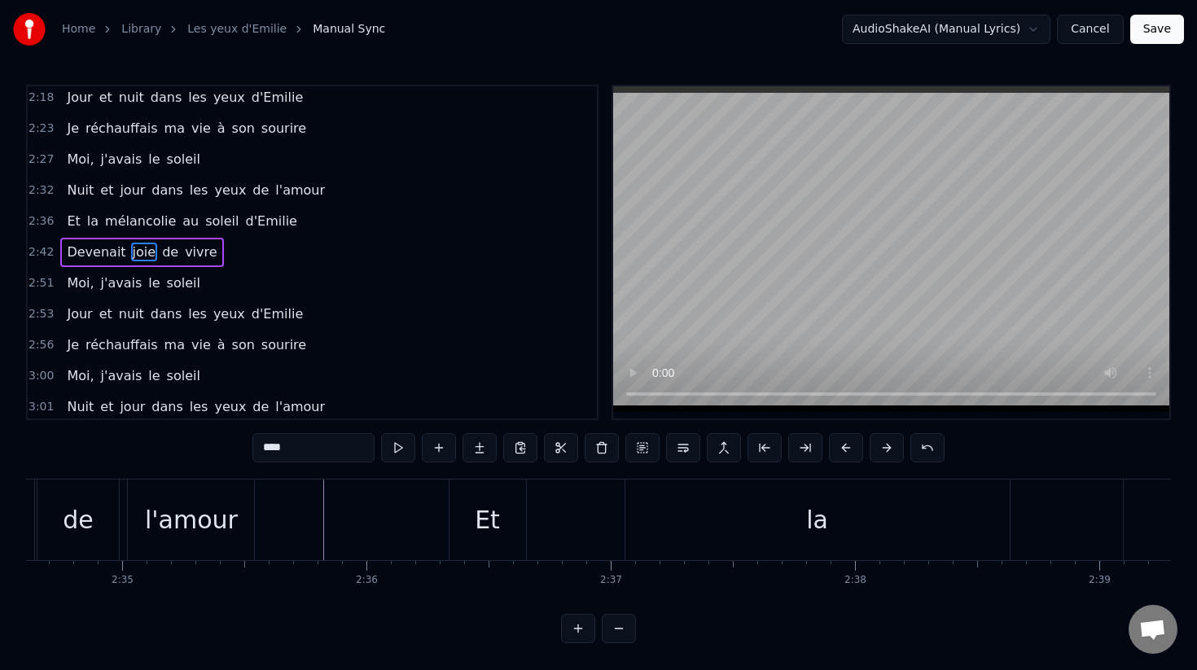
scroll to position [0, 37774]
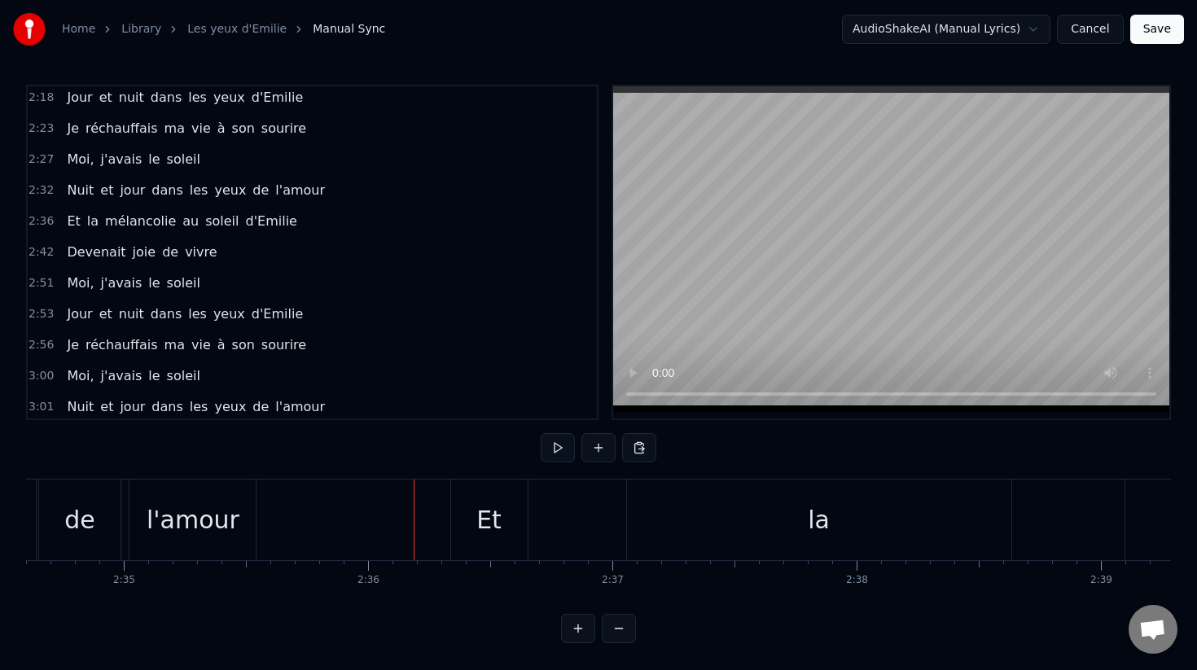
click at [549, 451] on button at bounding box center [558, 447] width 34 height 29
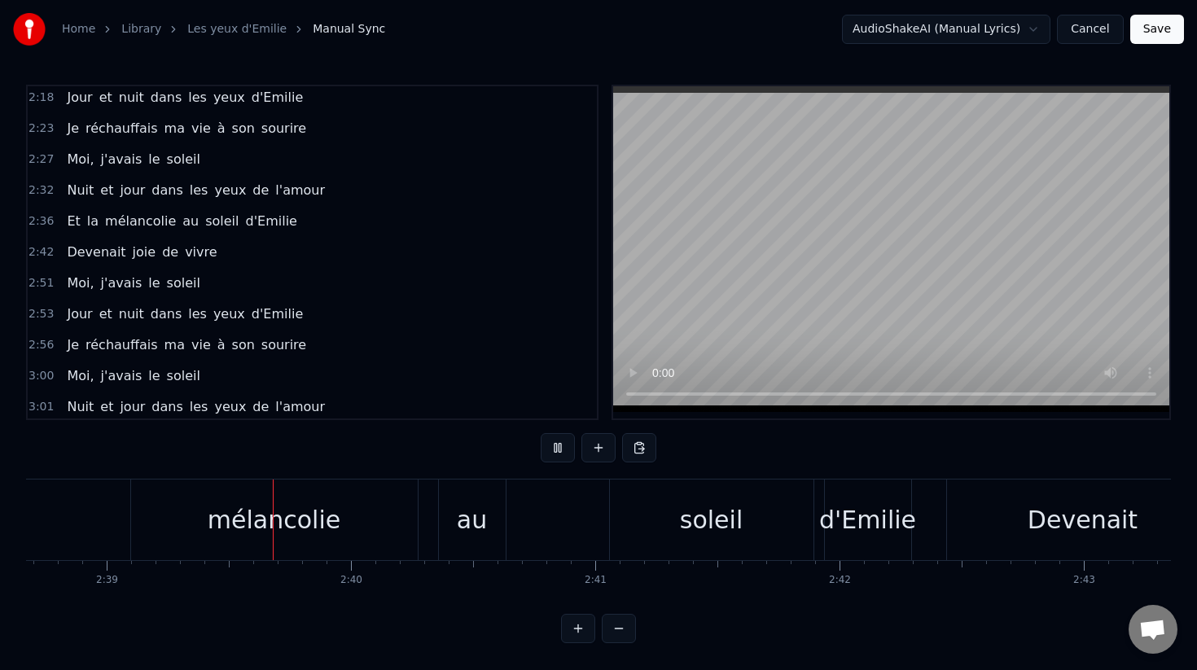
scroll to position [0, 38778]
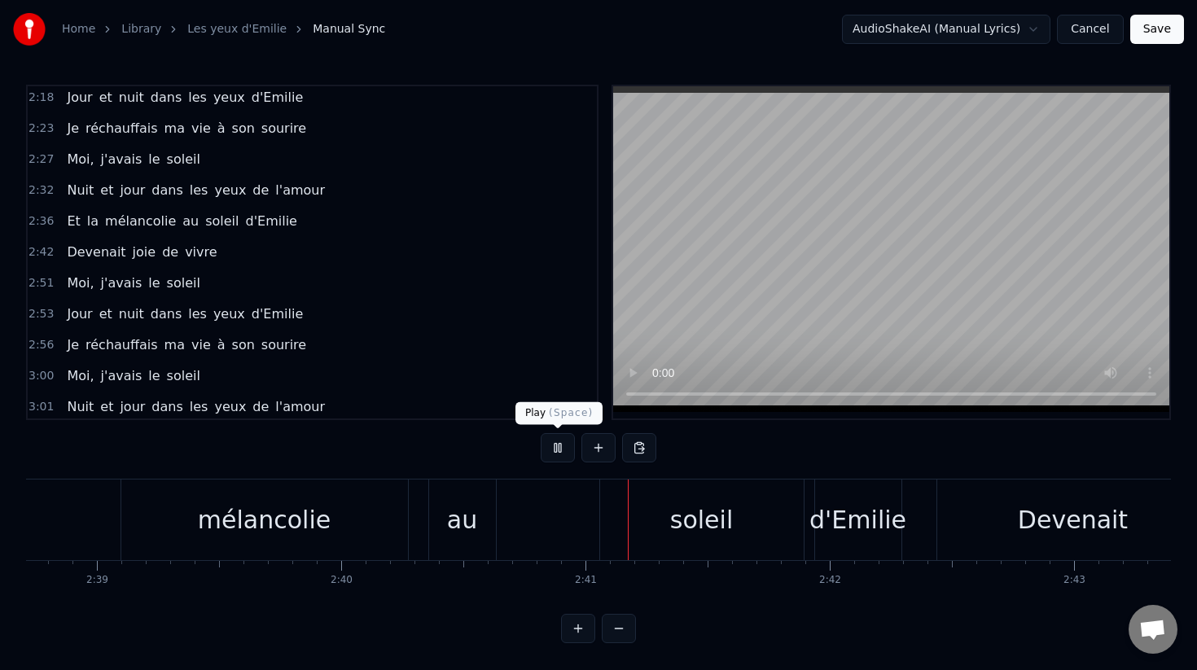
click at [562, 447] on button at bounding box center [558, 447] width 34 height 29
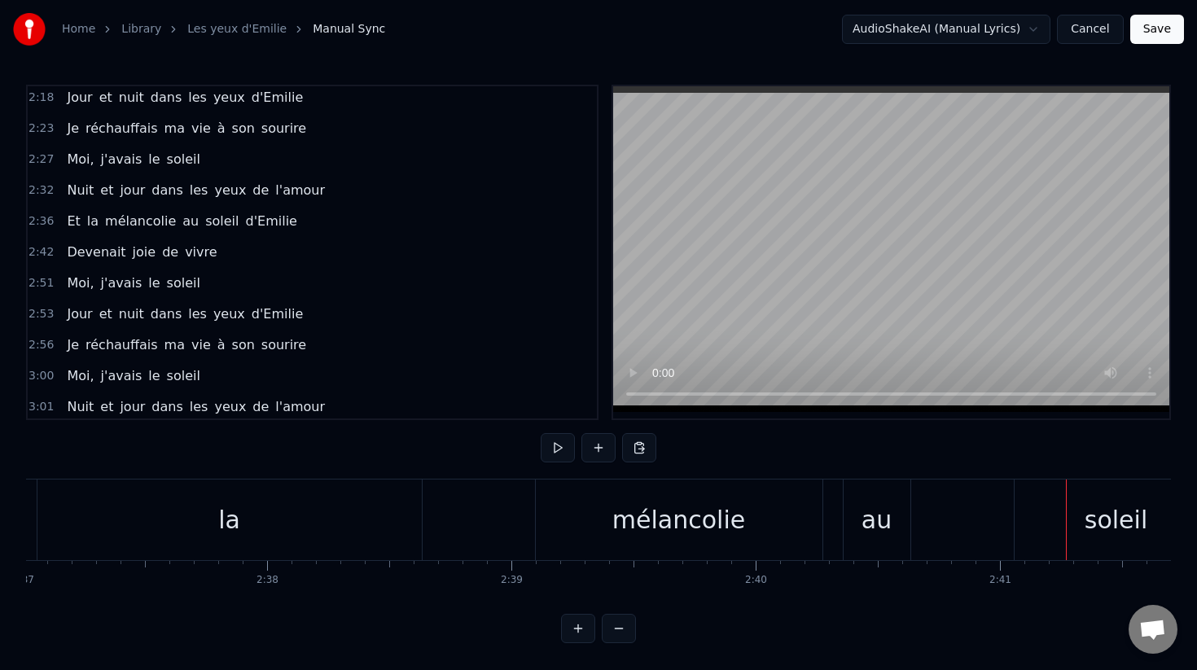
scroll to position [0, 38365]
click at [649, 516] on div "mélancolie" at bounding box center [678, 520] width 133 height 37
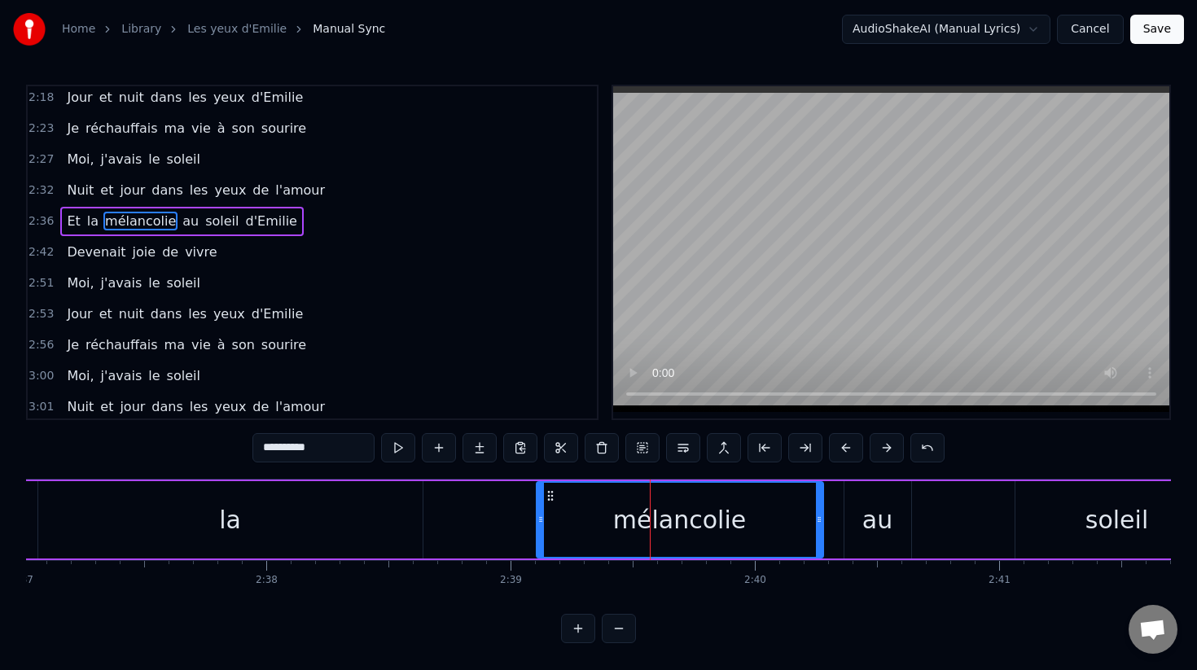
scroll to position [778, 0]
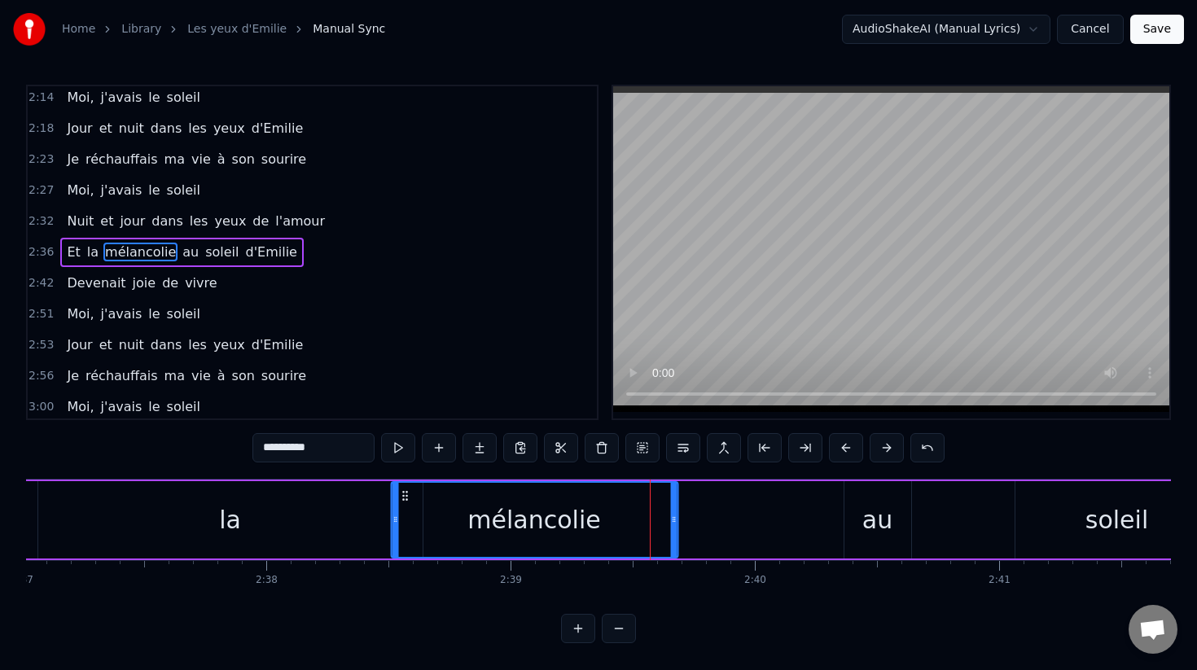
drag, startPoint x: 551, startPoint y: 497, endPoint x: 405, endPoint y: 493, distance: 146.7
click at [405, 493] on icon at bounding box center [404, 495] width 13 height 13
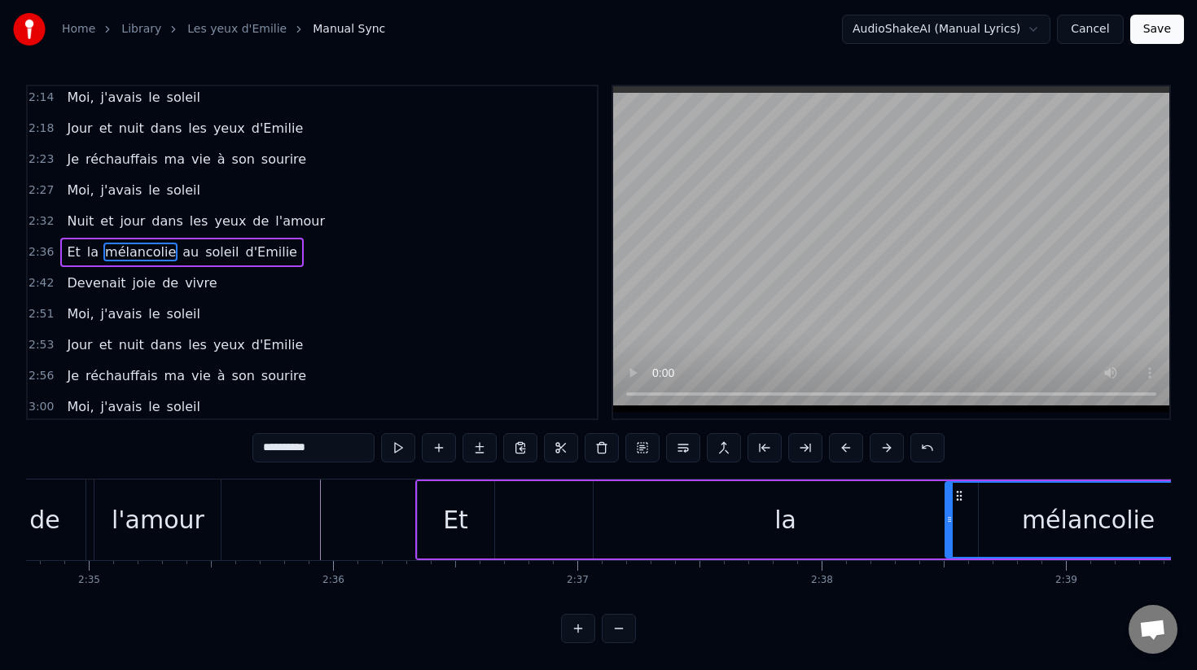
scroll to position [0, 37808]
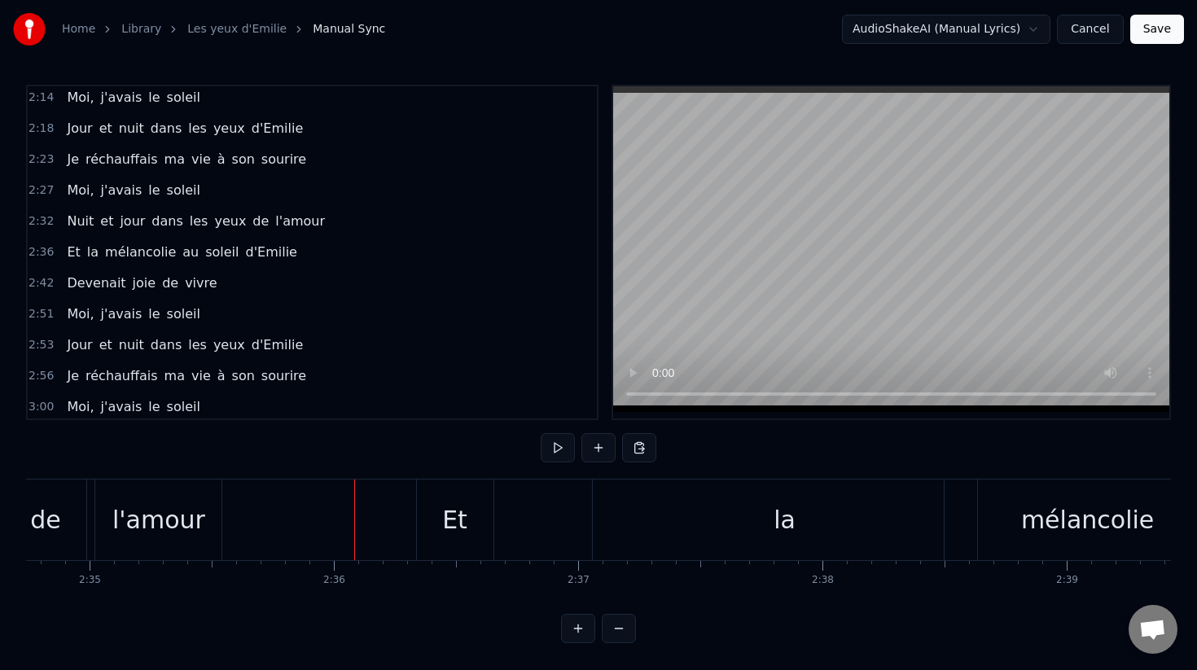
click at [574, 446] on div at bounding box center [599, 447] width 116 height 29
click at [565, 446] on button at bounding box center [558, 447] width 34 height 29
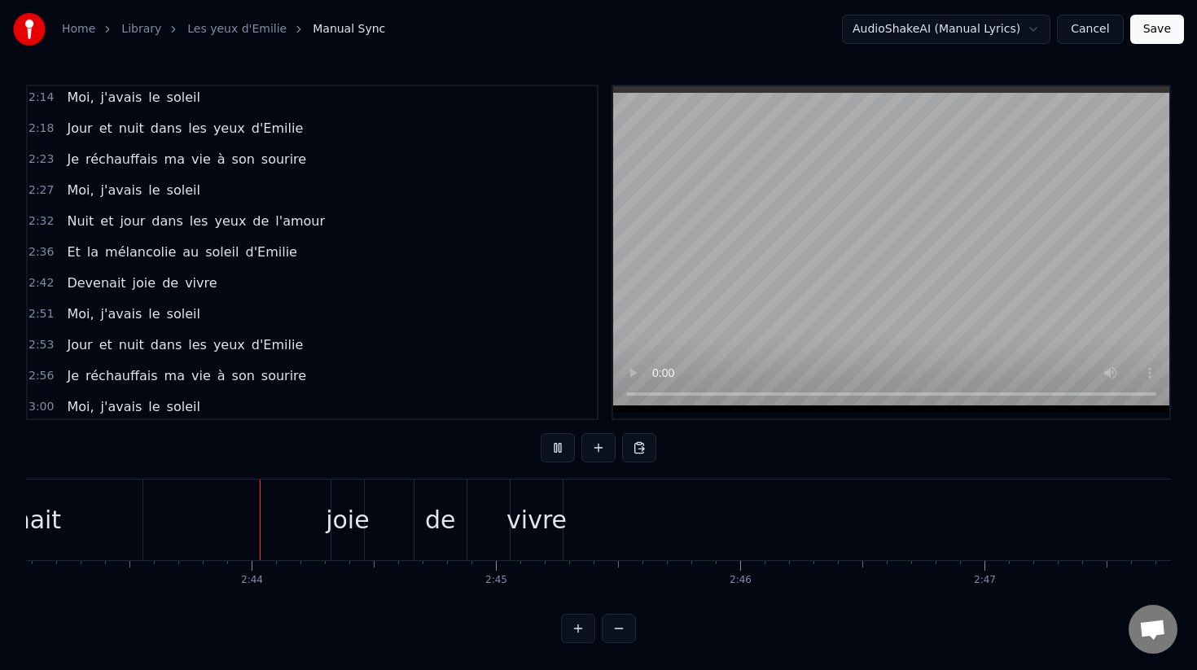
scroll to position [0, 39855]
click at [559, 451] on button at bounding box center [558, 447] width 34 height 29
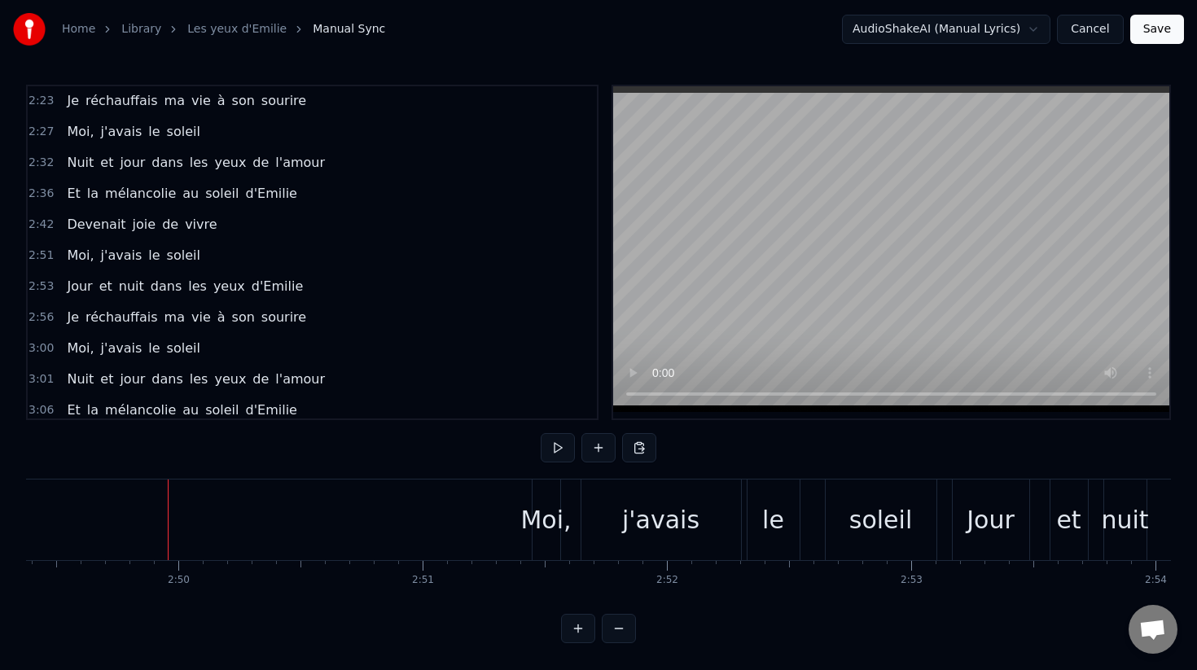
scroll to position [854, 0]
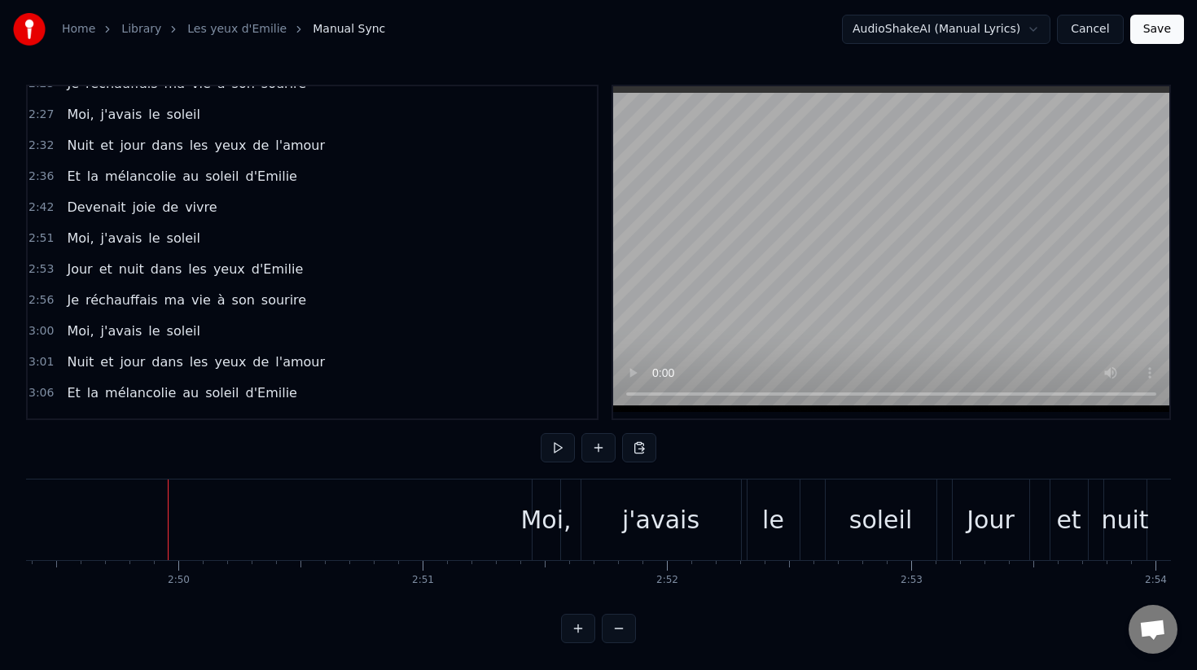
click at [69, 239] on span "Moi," at bounding box center [80, 238] width 30 height 19
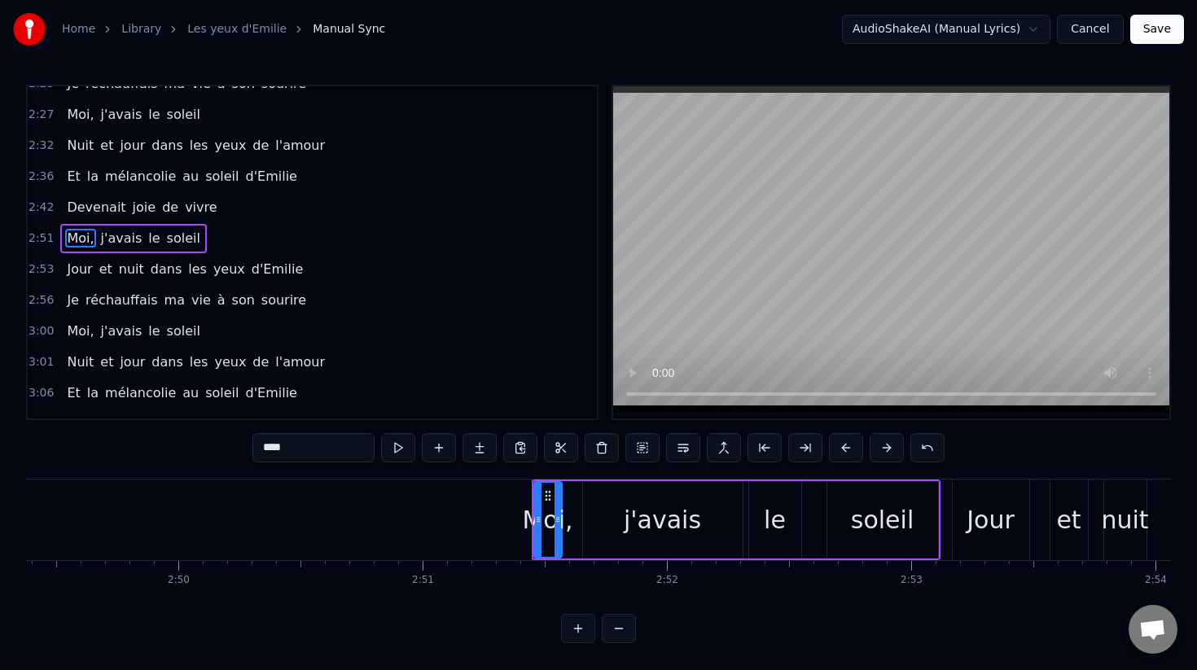
scroll to position [840, 0]
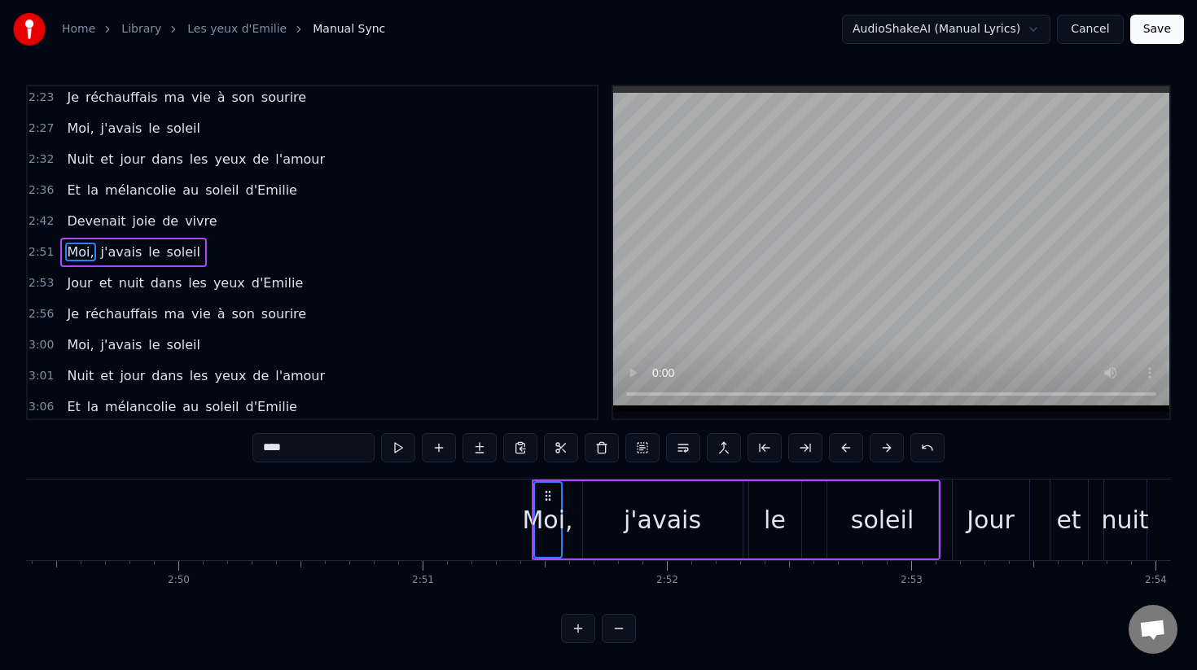
click at [77, 276] on span "Jour" at bounding box center [79, 283] width 29 height 19
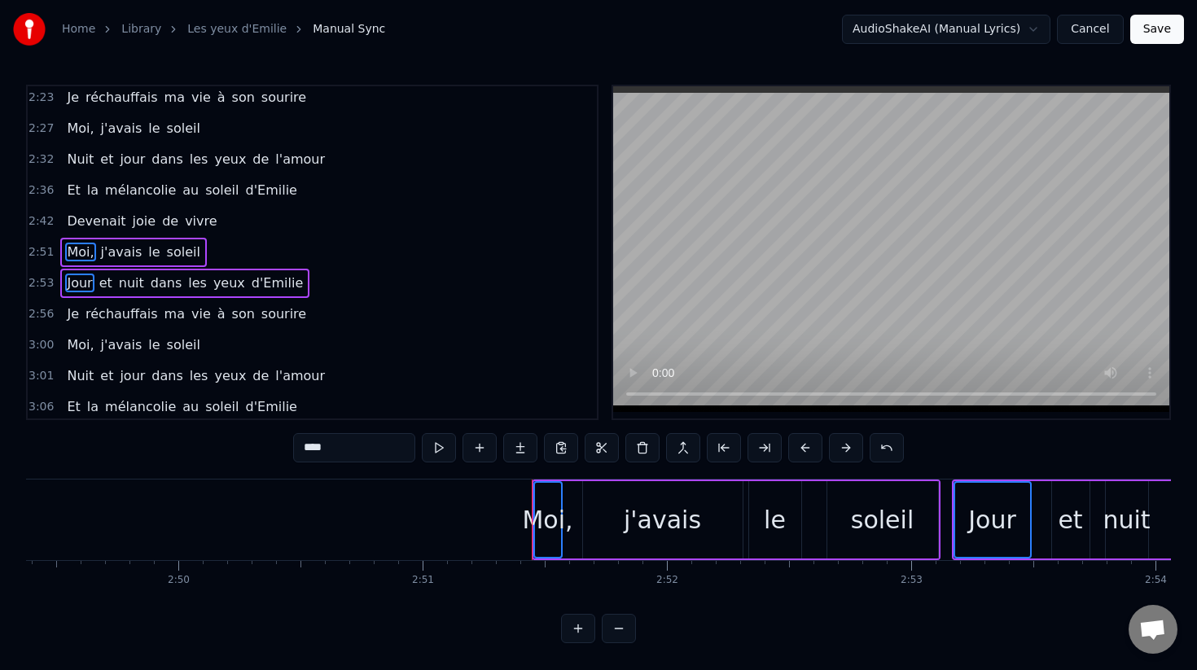
drag, startPoint x: 78, startPoint y: 247, endPoint x: 110, endPoint y: 256, distance: 33.0
click at [110, 256] on div "Moi, j'avais le soleil" at bounding box center [133, 252] width 146 height 29
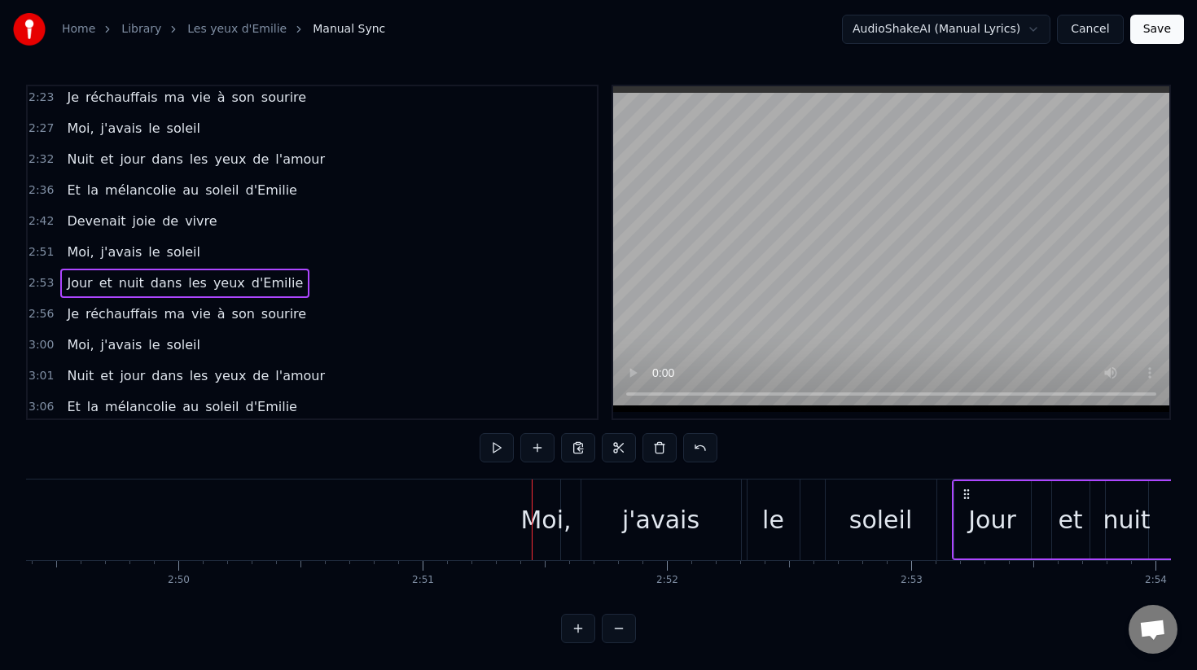
click at [77, 254] on span "Moi," at bounding box center [80, 252] width 30 height 19
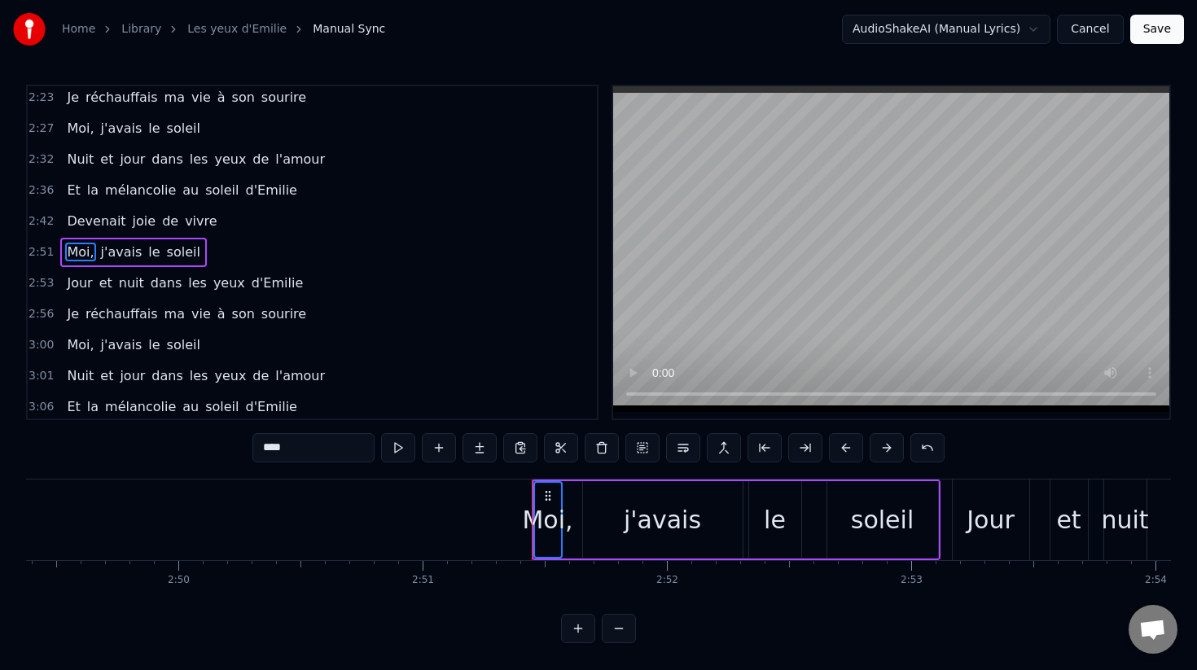
click at [80, 274] on span "Jour" at bounding box center [79, 284] width 29 height 20
click at [77, 309] on span "Je" at bounding box center [72, 314] width 15 height 19
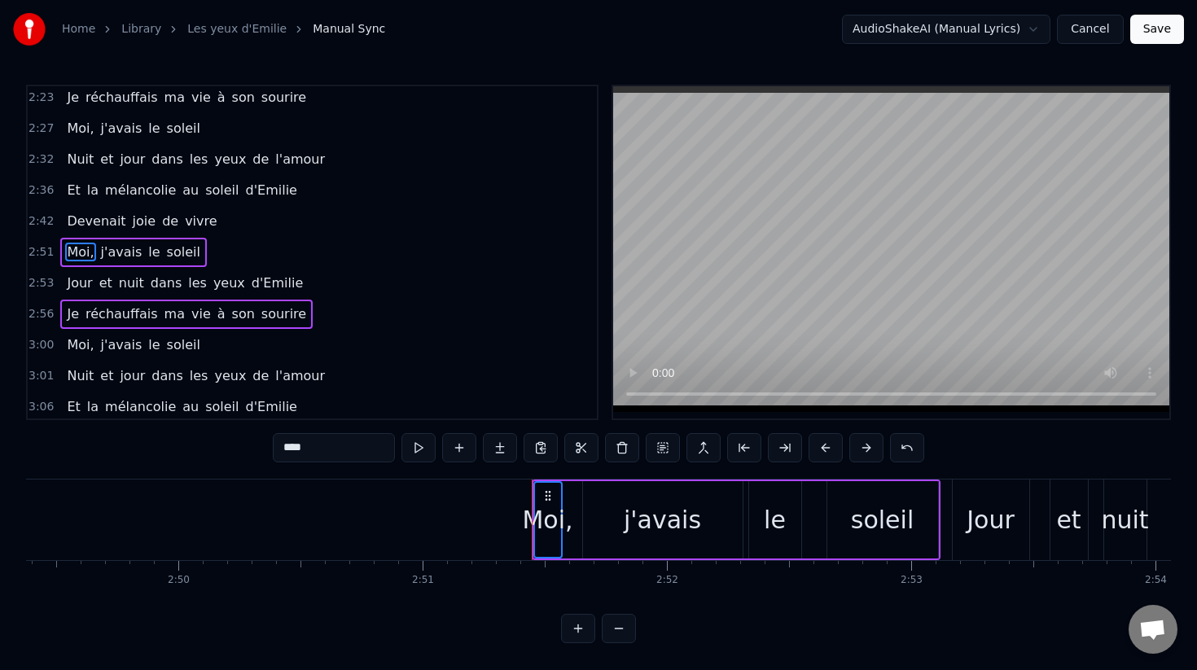
click at [77, 283] on span "Jour" at bounding box center [79, 283] width 29 height 19
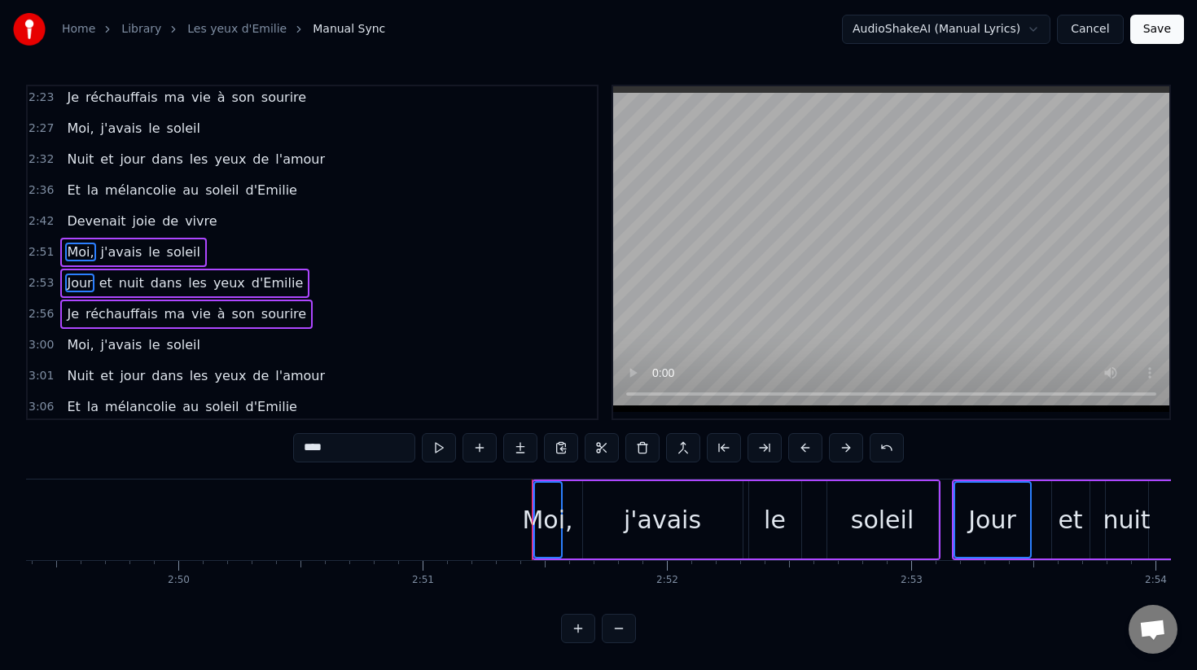
click at [73, 312] on span "Je" at bounding box center [72, 314] width 15 height 19
click at [78, 347] on span "Moi," at bounding box center [80, 345] width 30 height 19
click at [70, 337] on span "Moi," at bounding box center [80, 345] width 30 height 19
click at [86, 340] on span "Moi," at bounding box center [80, 345] width 30 height 19
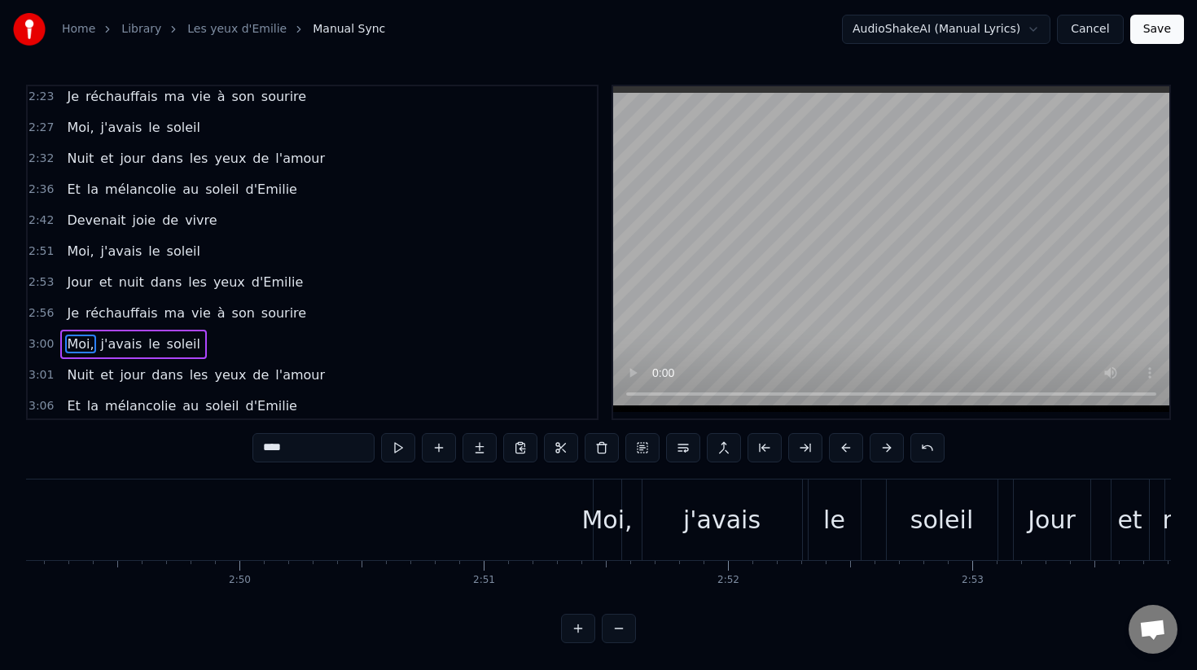
scroll to position [0, 41319]
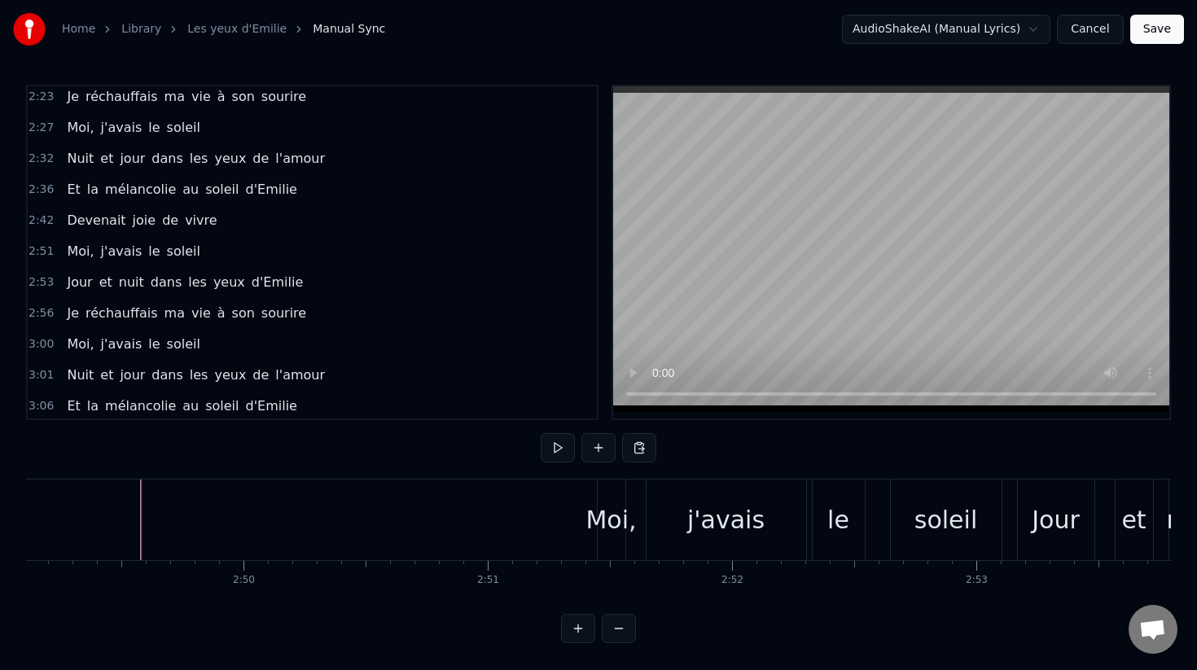
click at [556, 446] on button at bounding box center [558, 447] width 34 height 29
click at [555, 446] on button at bounding box center [558, 447] width 34 height 29
click at [607, 508] on div "Moi," at bounding box center [611, 520] width 50 height 37
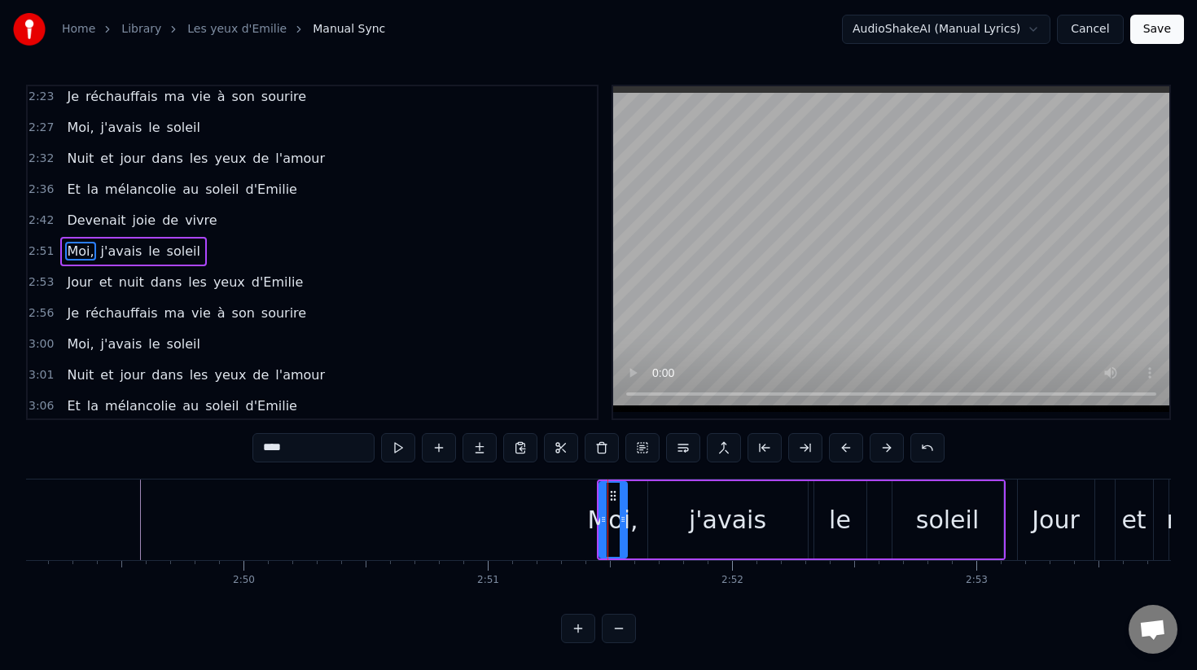
scroll to position [840, 0]
drag, startPoint x: 635, startPoint y: 490, endPoint x: 601, endPoint y: 507, distance: 38.2
click at [601, 507] on div "Moi, j'avais le soleil" at bounding box center [801, 520] width 409 height 81
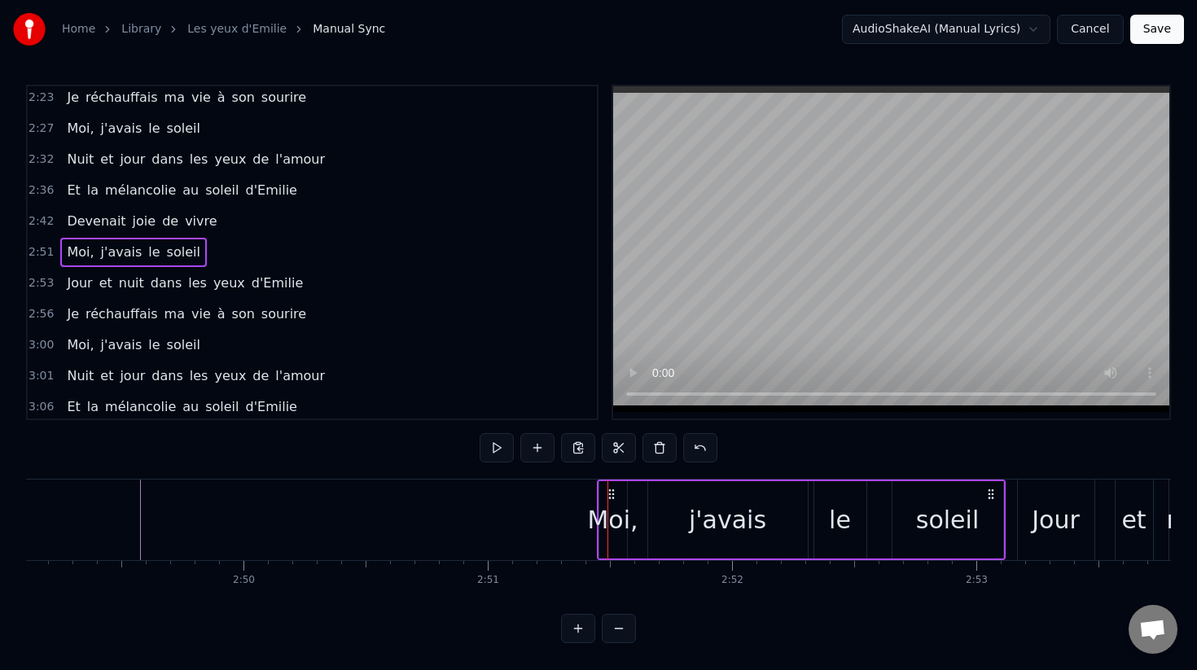
click at [617, 511] on div "Moi," at bounding box center [612, 520] width 50 height 37
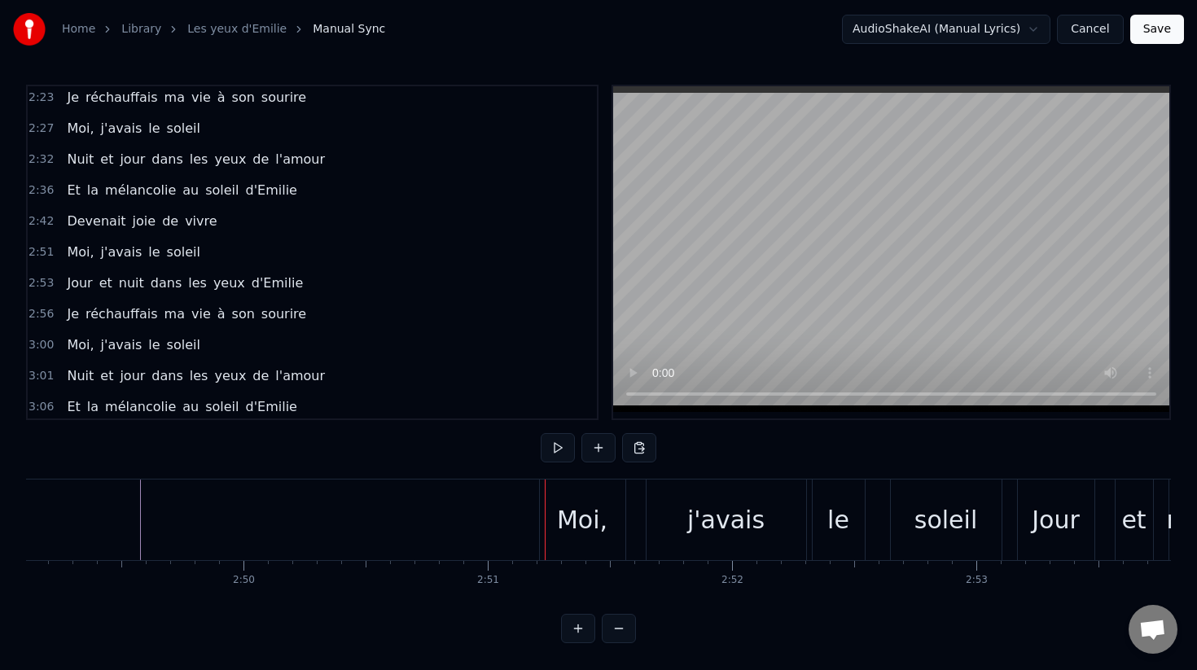
click at [587, 517] on div "Moi," at bounding box center [582, 520] width 50 height 37
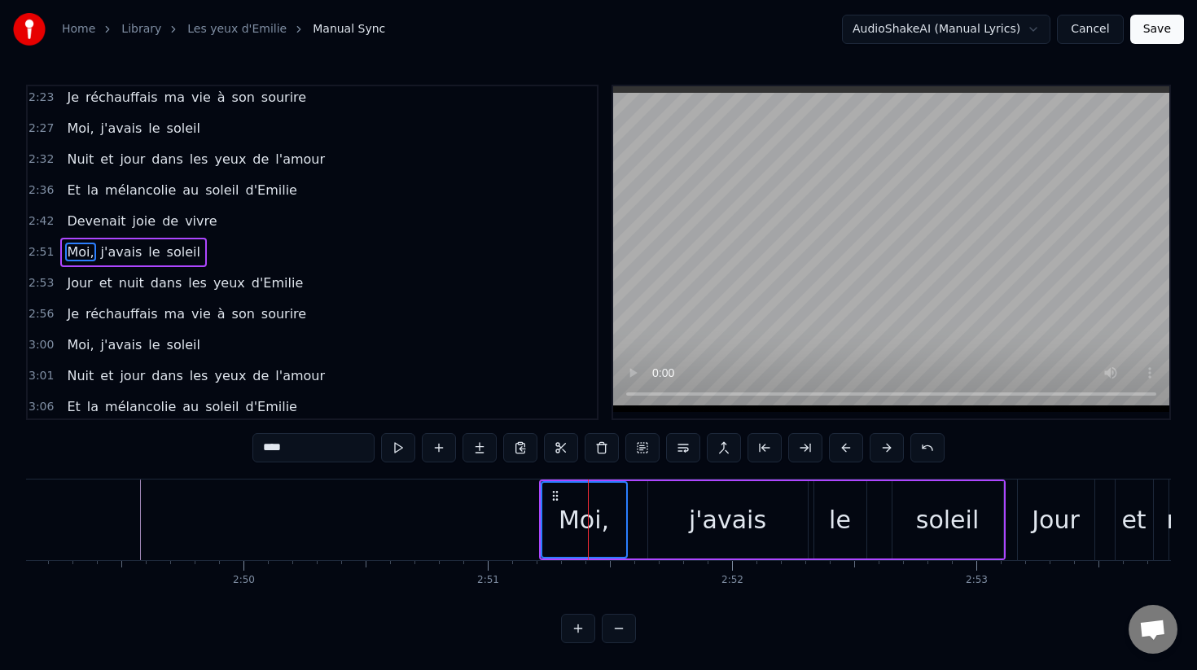
click at [689, 511] on div "j'avais" at bounding box center [728, 519] width 160 height 77
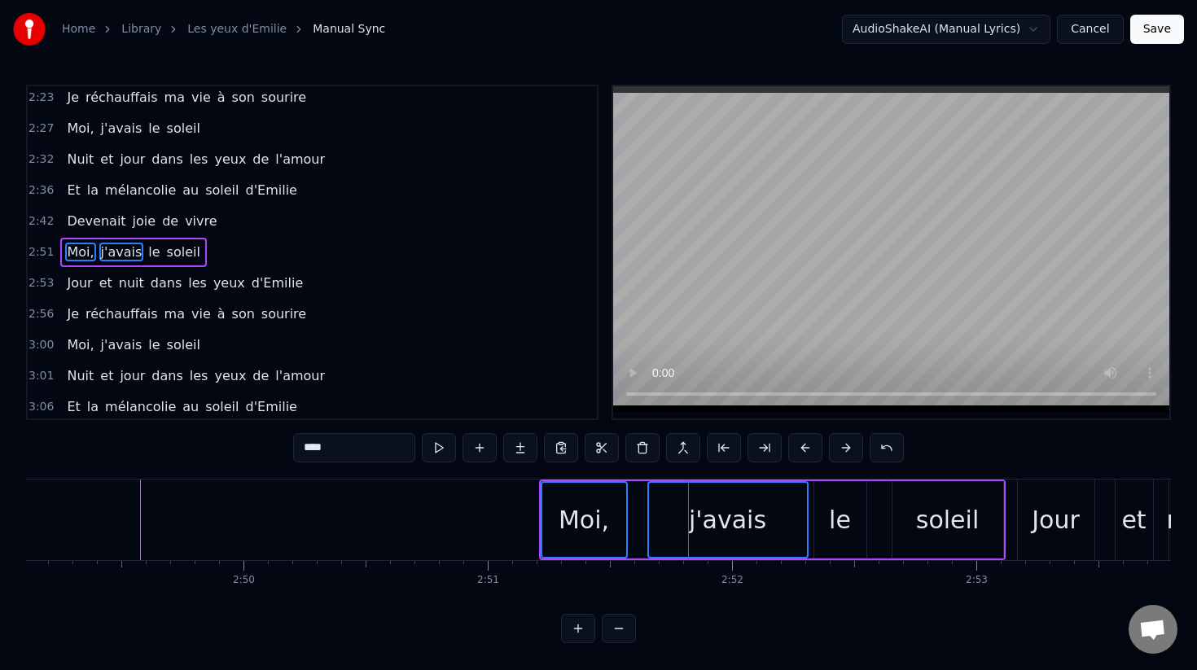
click at [857, 528] on div "le" at bounding box center [840, 519] width 52 height 77
click at [943, 520] on div "soleil" at bounding box center [947, 520] width 63 height 37
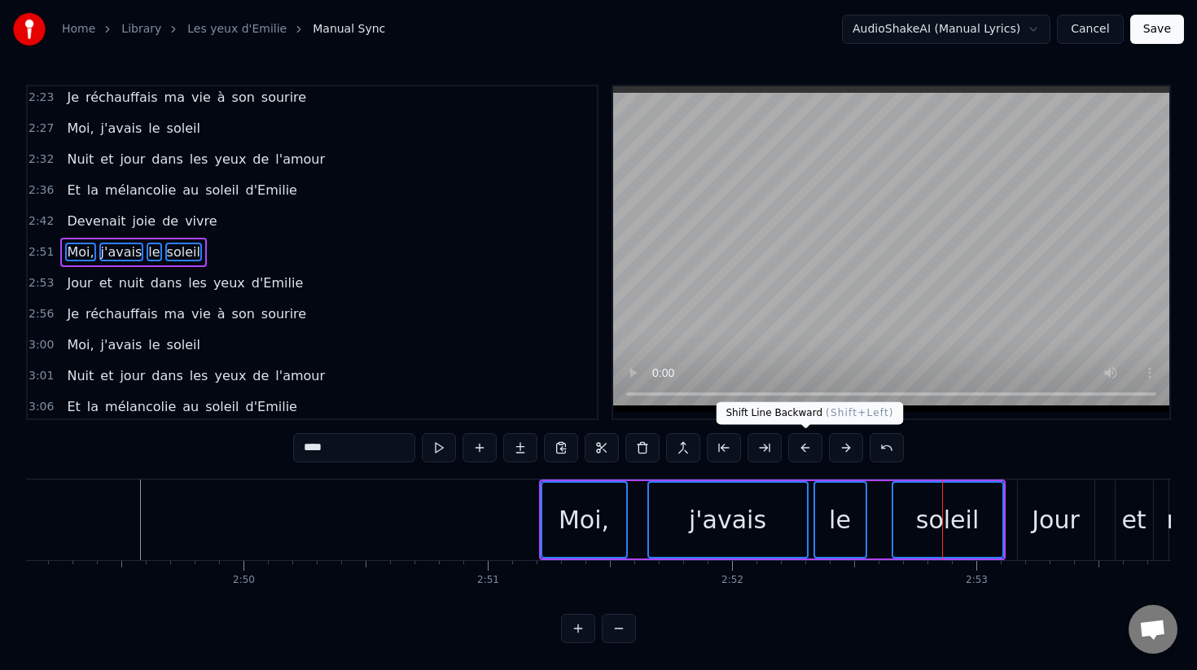
click at [805, 454] on button at bounding box center [805, 447] width 34 height 29
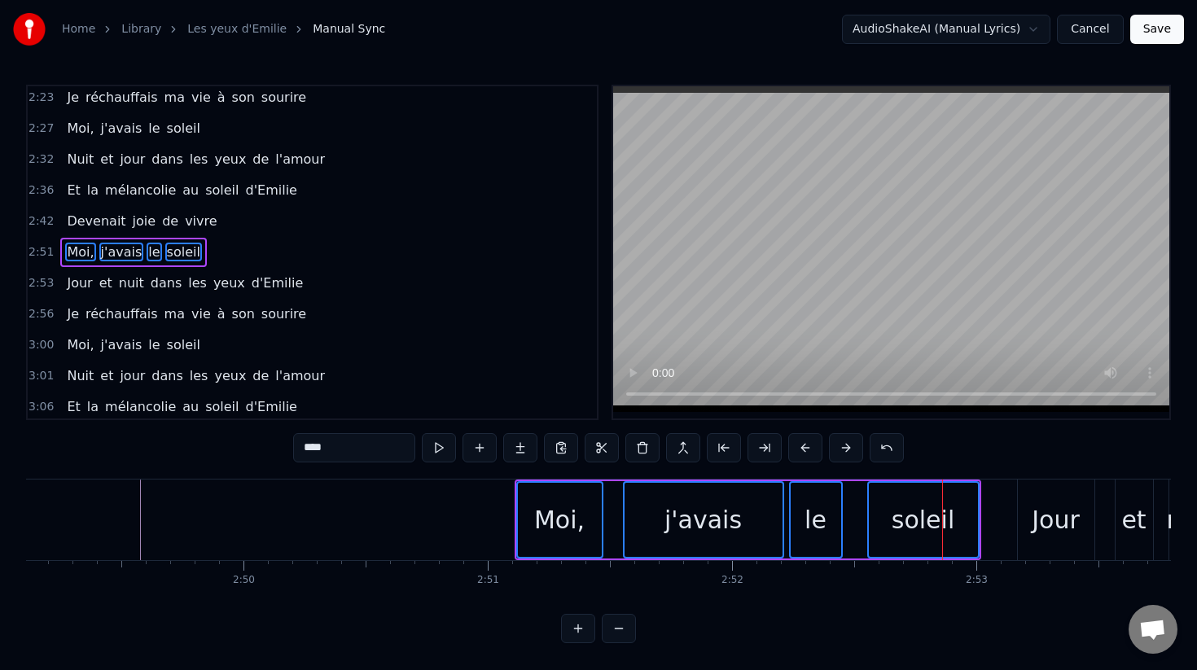
click at [805, 454] on button at bounding box center [805, 447] width 34 height 29
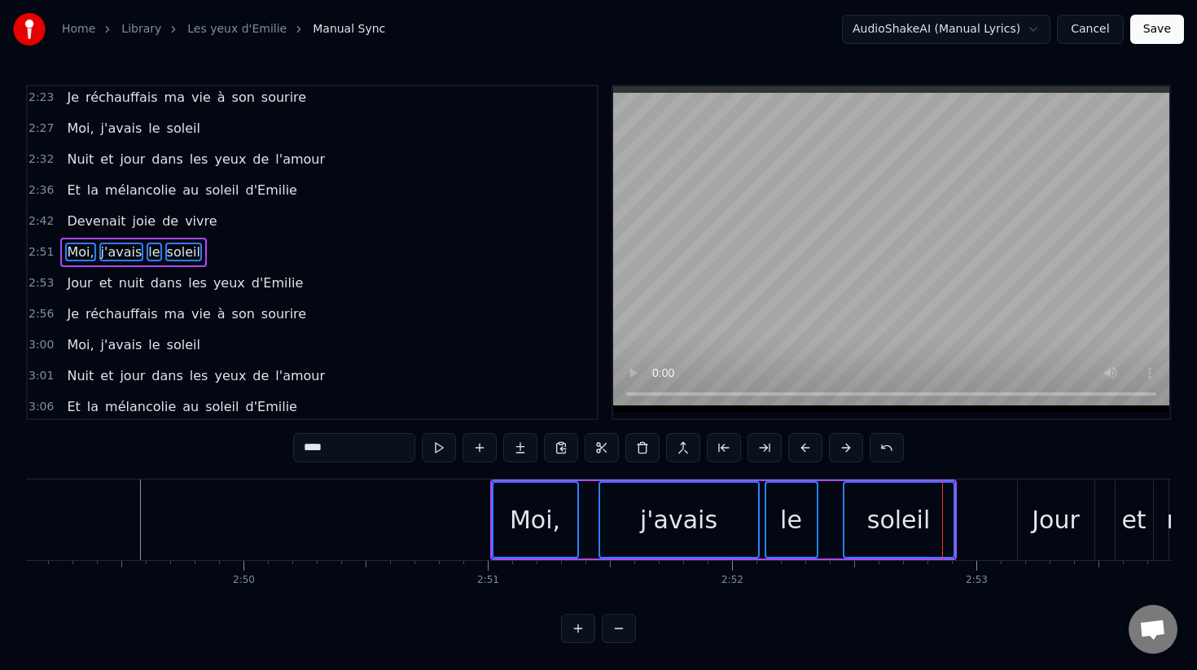
click at [805, 454] on button at bounding box center [805, 447] width 34 height 29
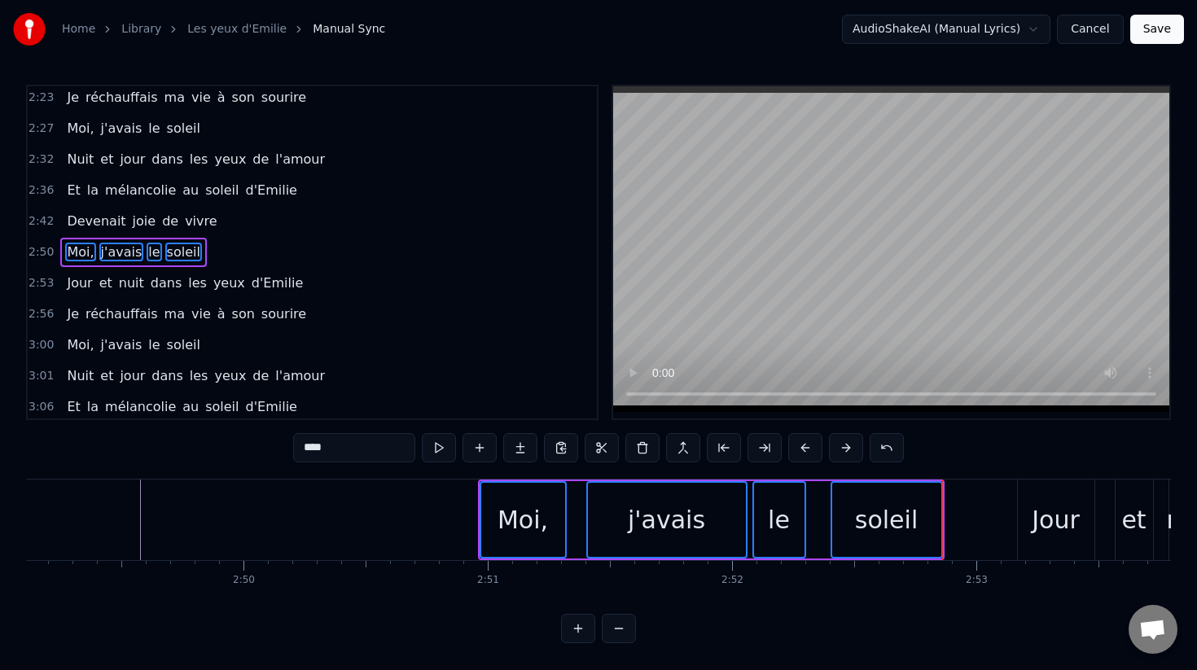
click at [805, 454] on button at bounding box center [805, 447] width 34 height 29
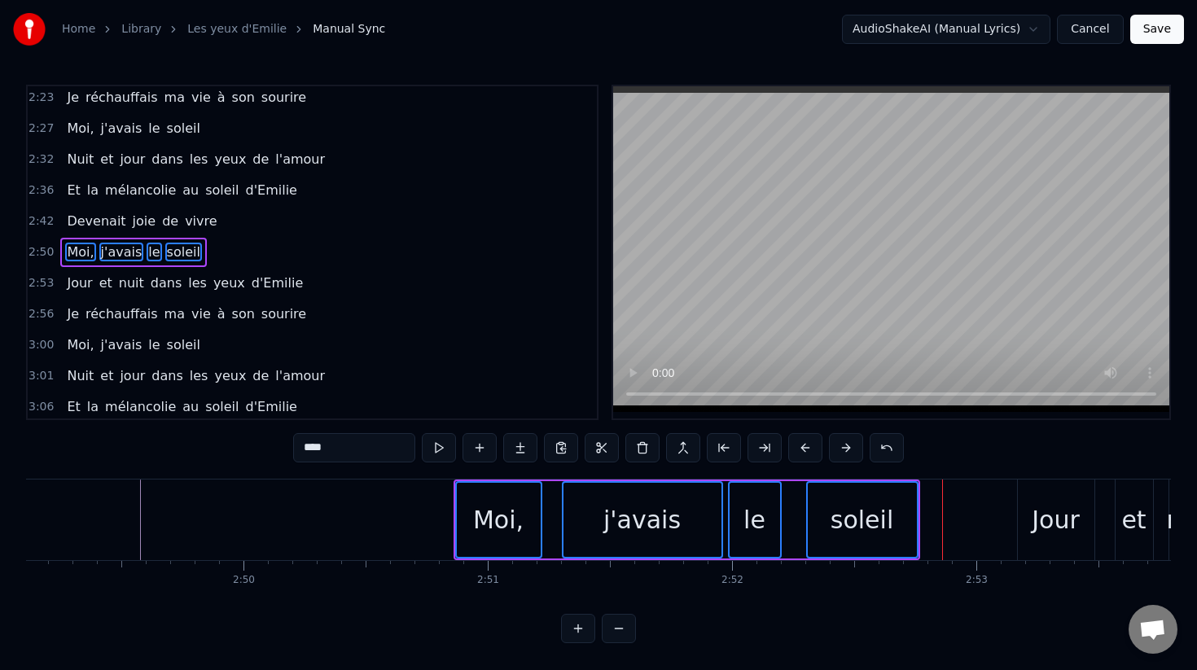
click at [805, 454] on button at bounding box center [805, 447] width 34 height 29
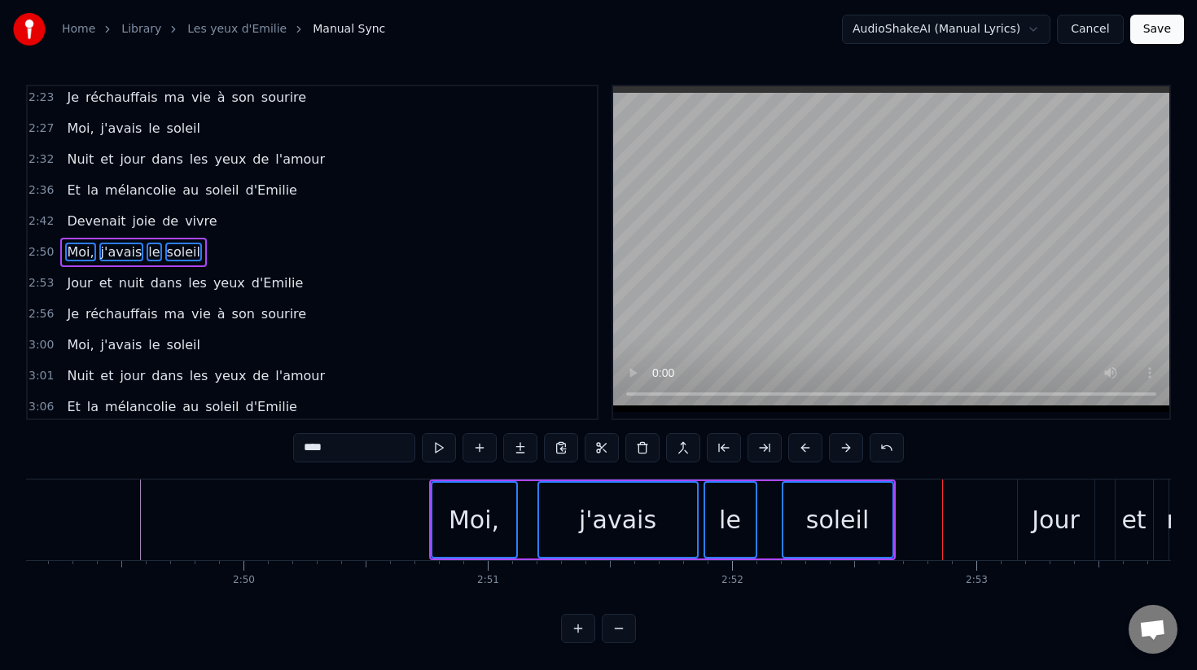
click at [805, 454] on button at bounding box center [805, 447] width 34 height 29
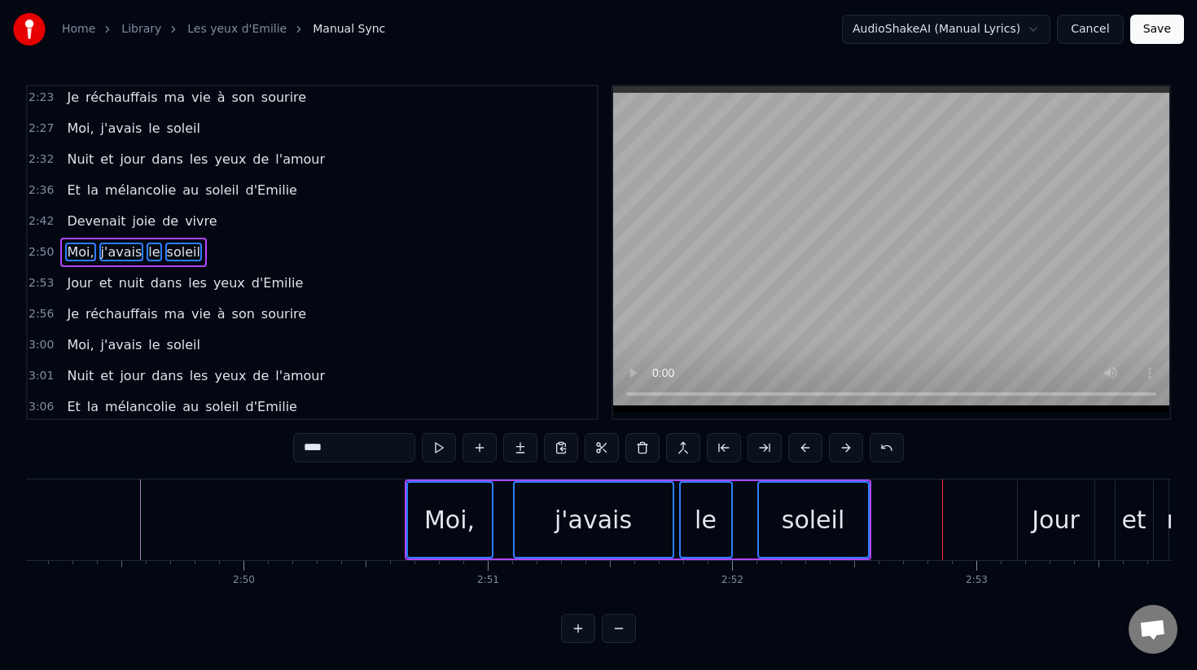
click at [805, 454] on button at bounding box center [805, 447] width 34 height 29
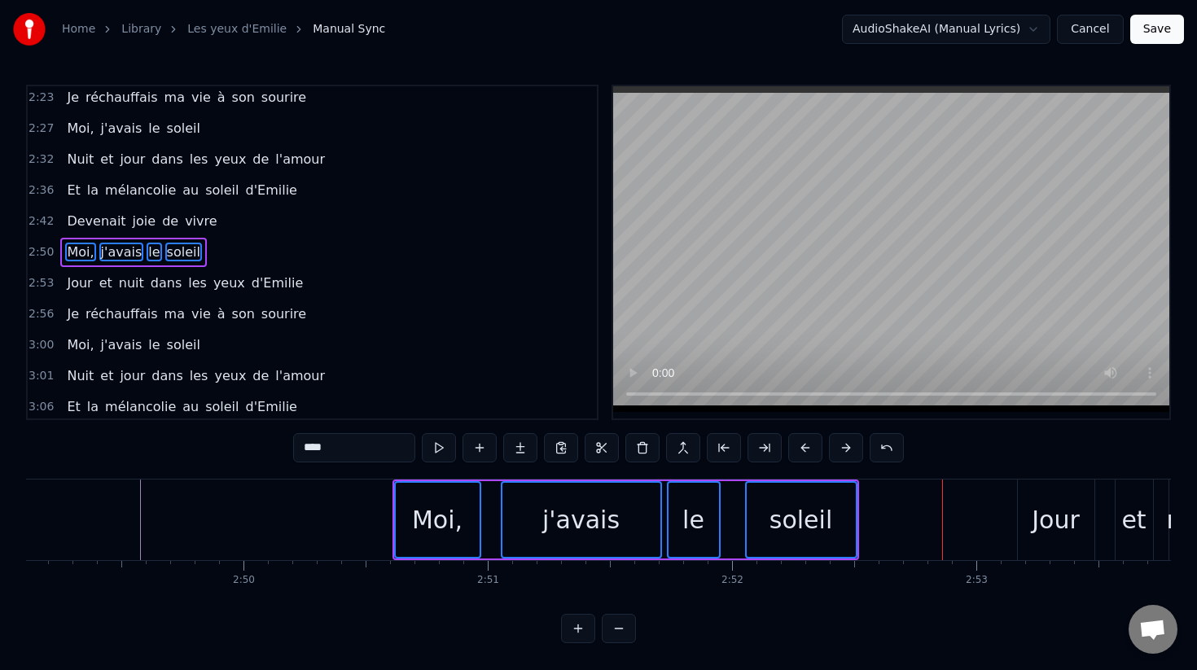
click at [805, 454] on button at bounding box center [805, 447] width 34 height 29
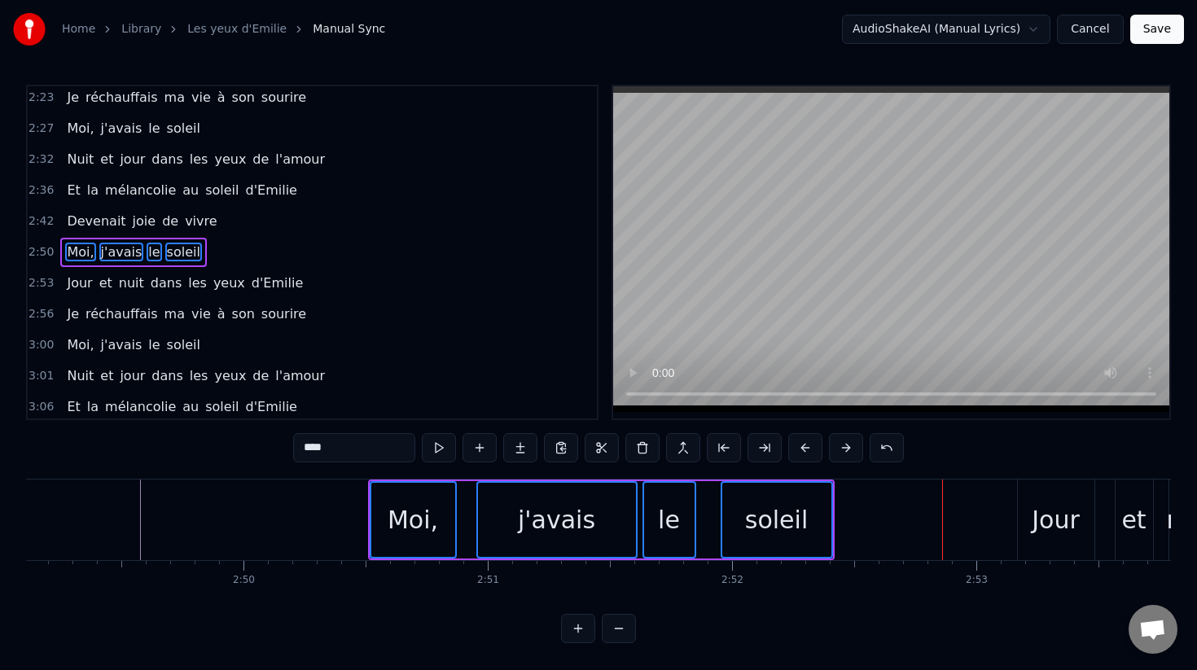
click at [805, 454] on button at bounding box center [805, 447] width 34 height 29
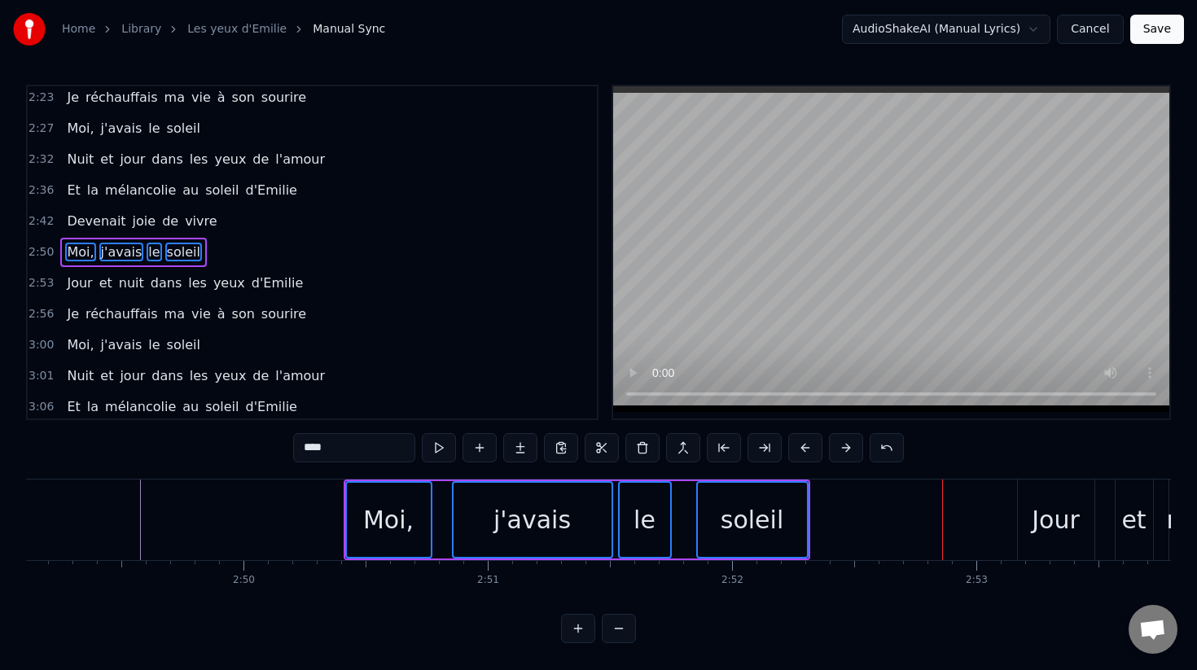
click at [805, 454] on button at bounding box center [805, 447] width 34 height 29
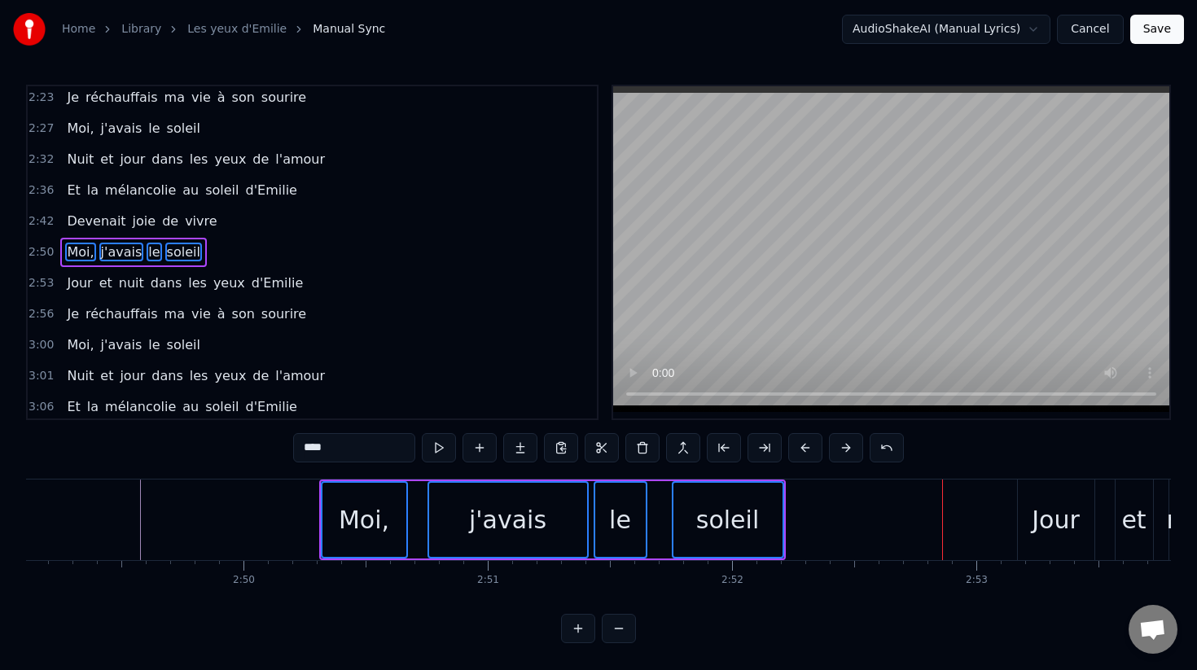
click at [805, 454] on button at bounding box center [805, 447] width 34 height 29
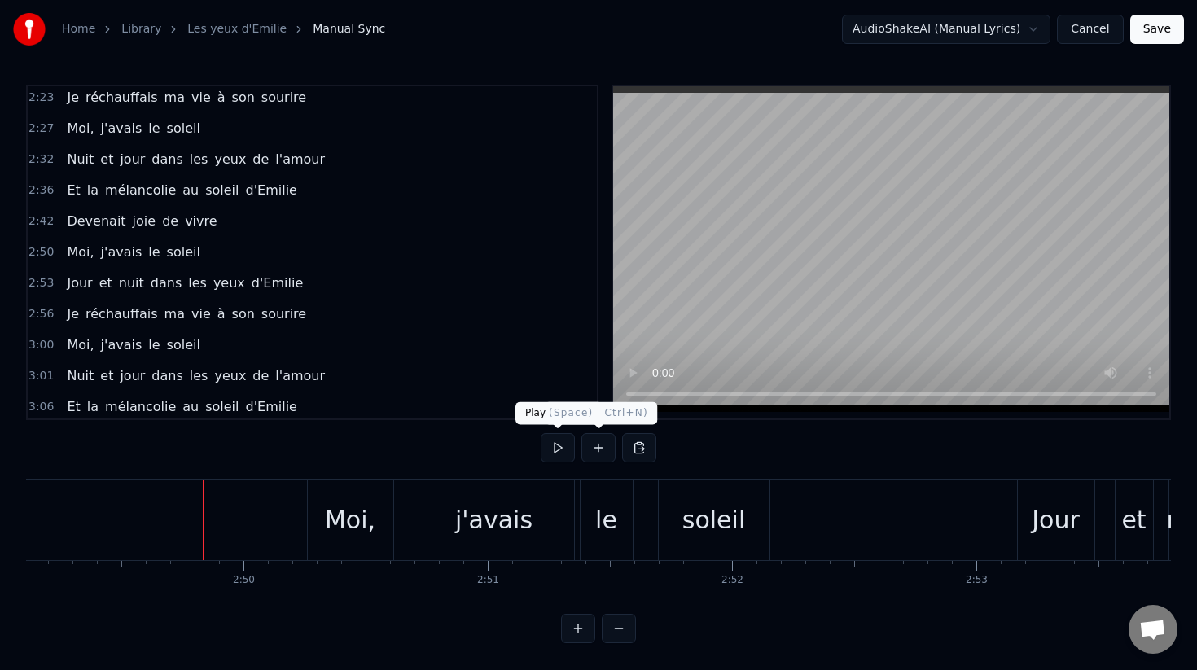
click at [551, 453] on button at bounding box center [558, 447] width 34 height 29
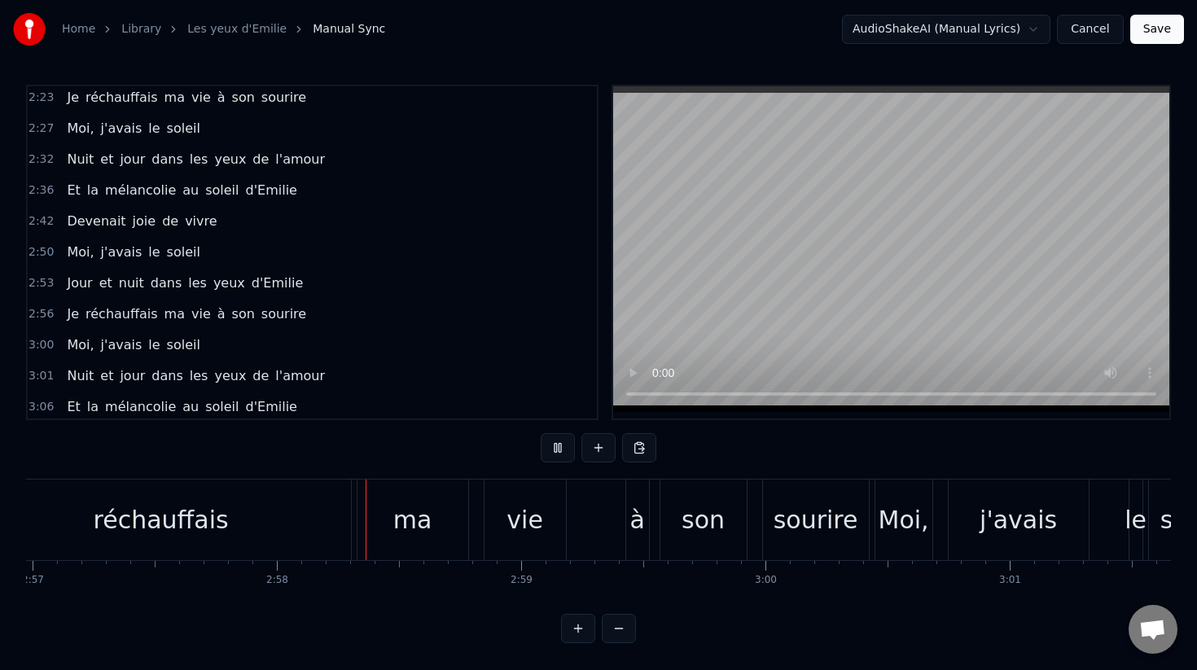
scroll to position [0, 43338]
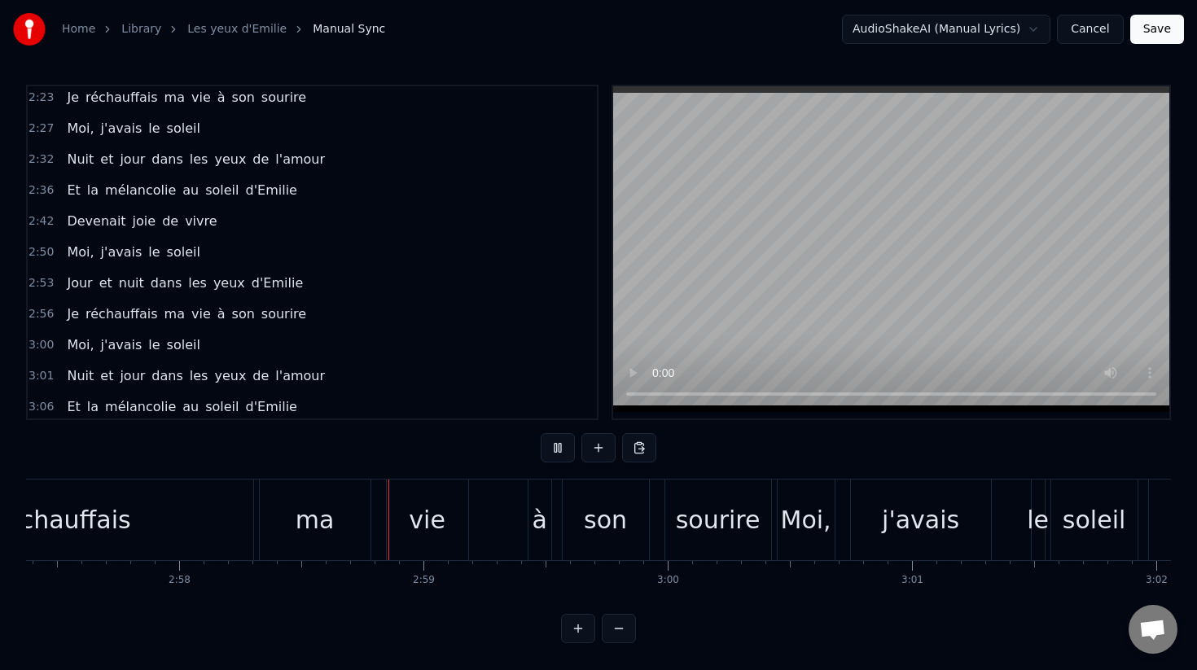
click at [554, 450] on button at bounding box center [558, 447] width 34 height 29
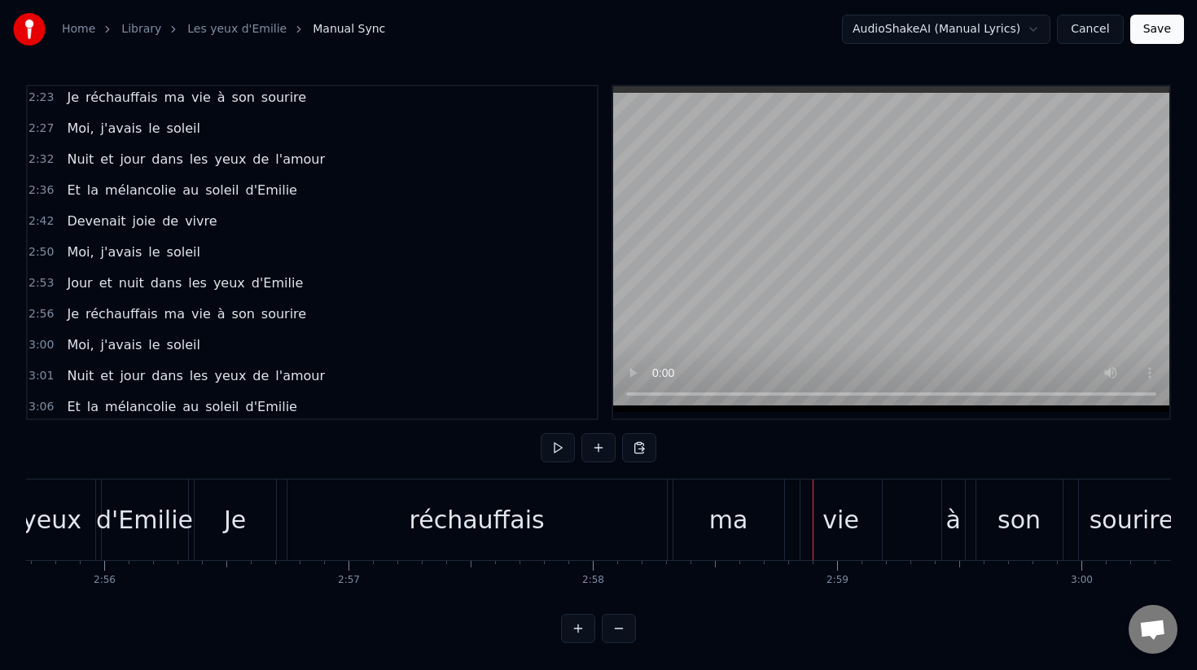
scroll to position [0, 42905]
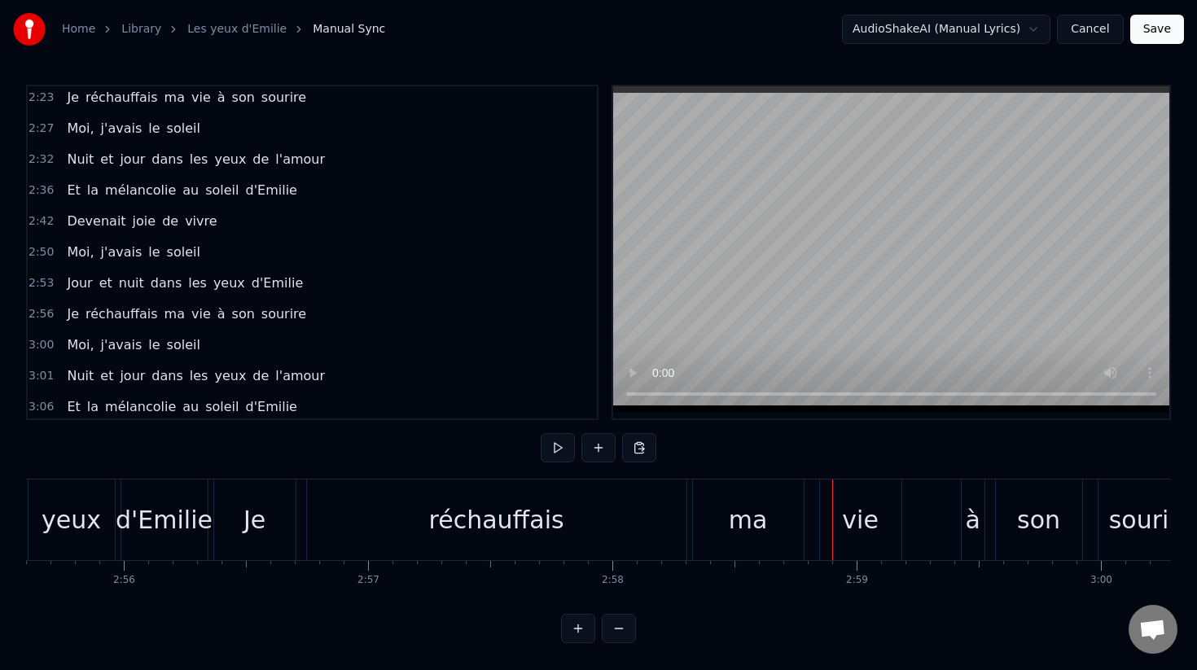
click at [261, 525] on div "Je" at bounding box center [255, 520] width 22 height 37
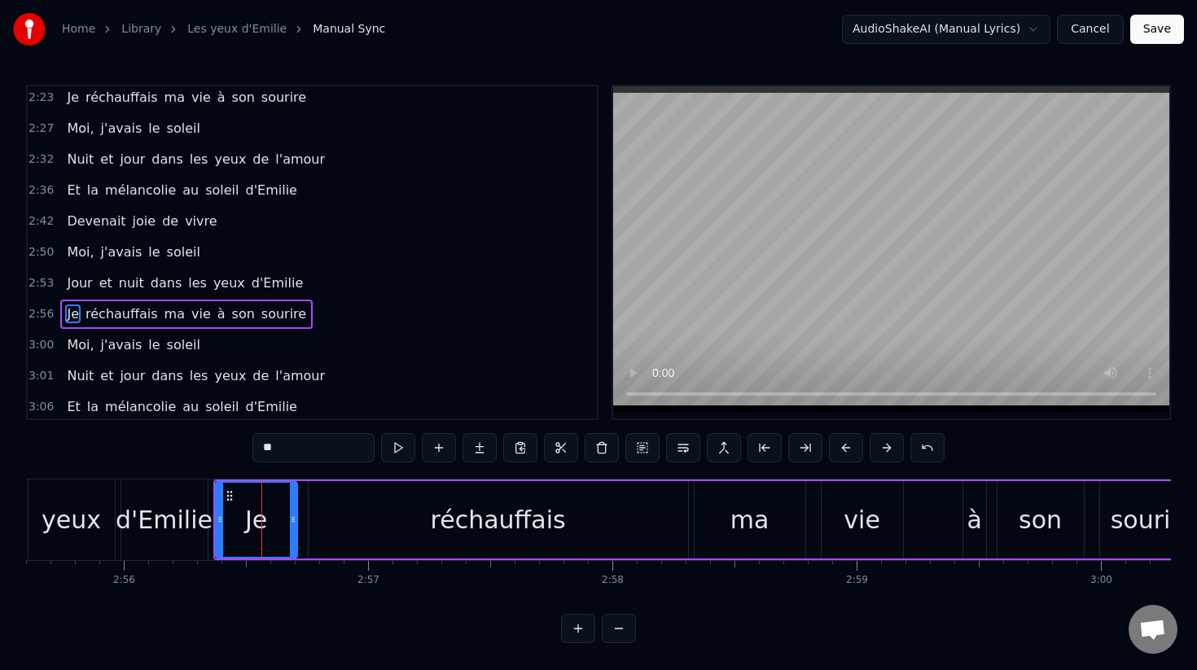
scroll to position [875, 0]
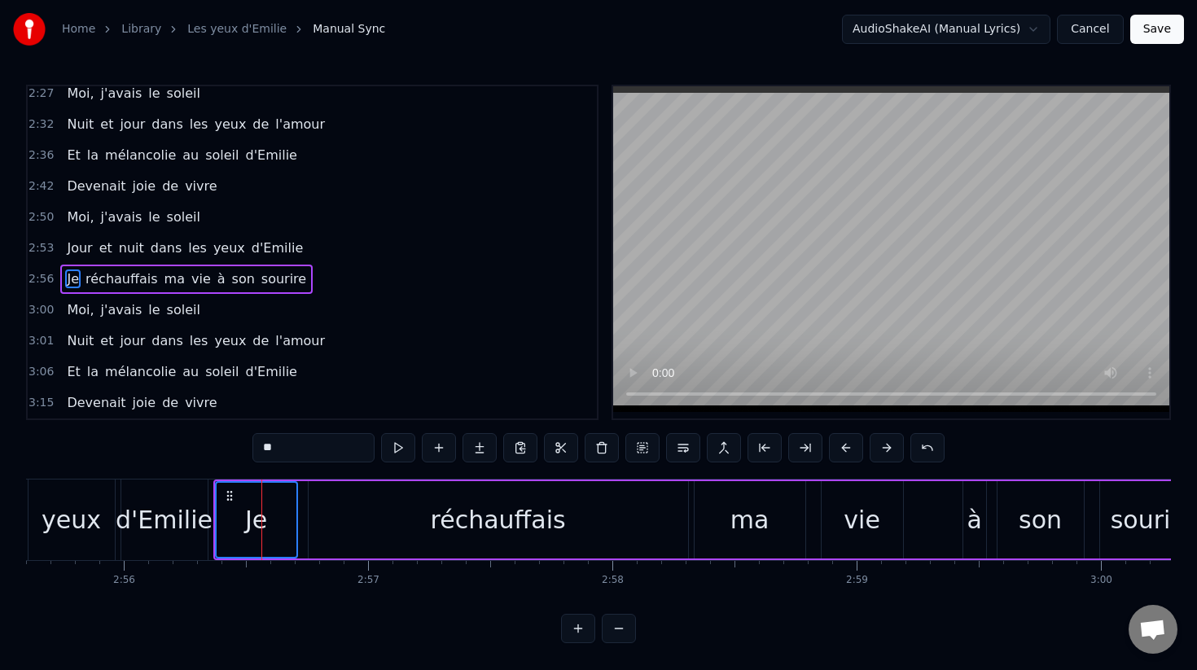
click at [408, 524] on div "réchauffais" at bounding box center [499, 519] width 380 height 77
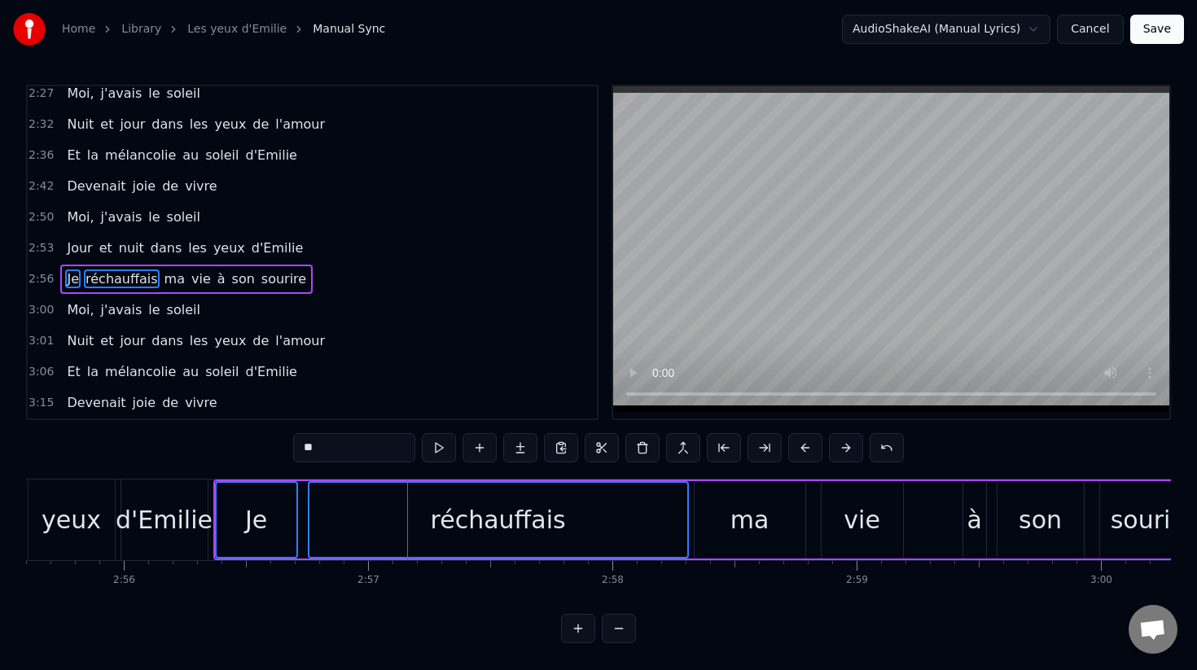
click at [774, 512] on div "ma" at bounding box center [750, 519] width 111 height 77
click at [872, 511] on div "vie" at bounding box center [862, 520] width 37 height 37
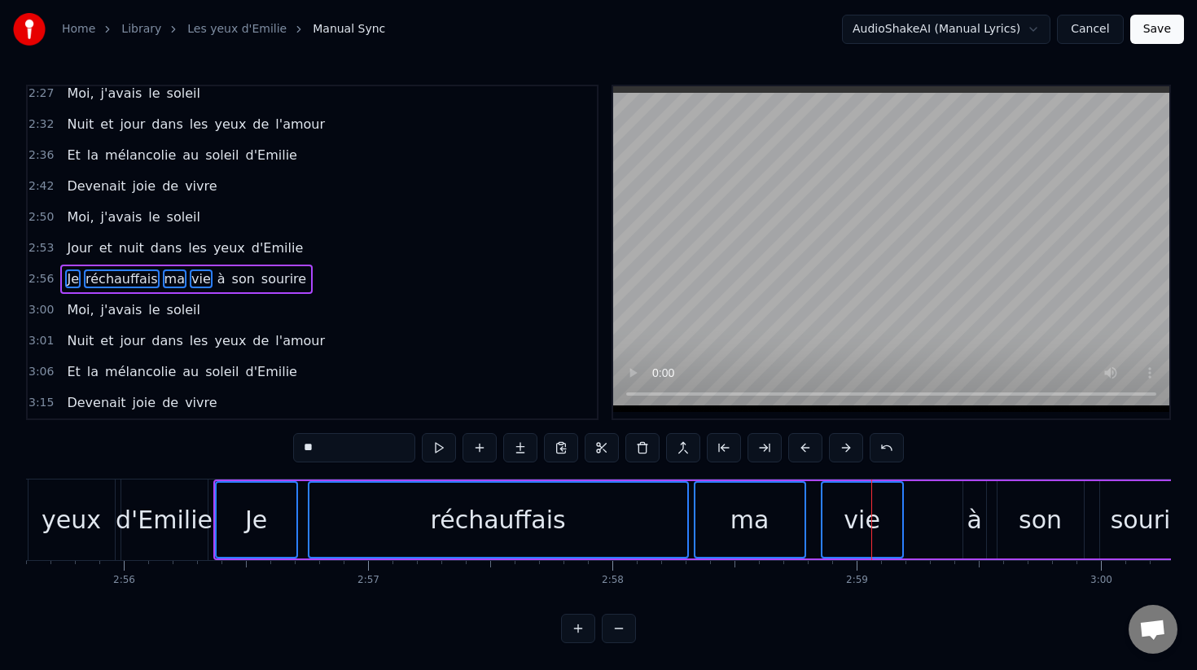
click at [980, 511] on div "à" at bounding box center [974, 520] width 15 height 37
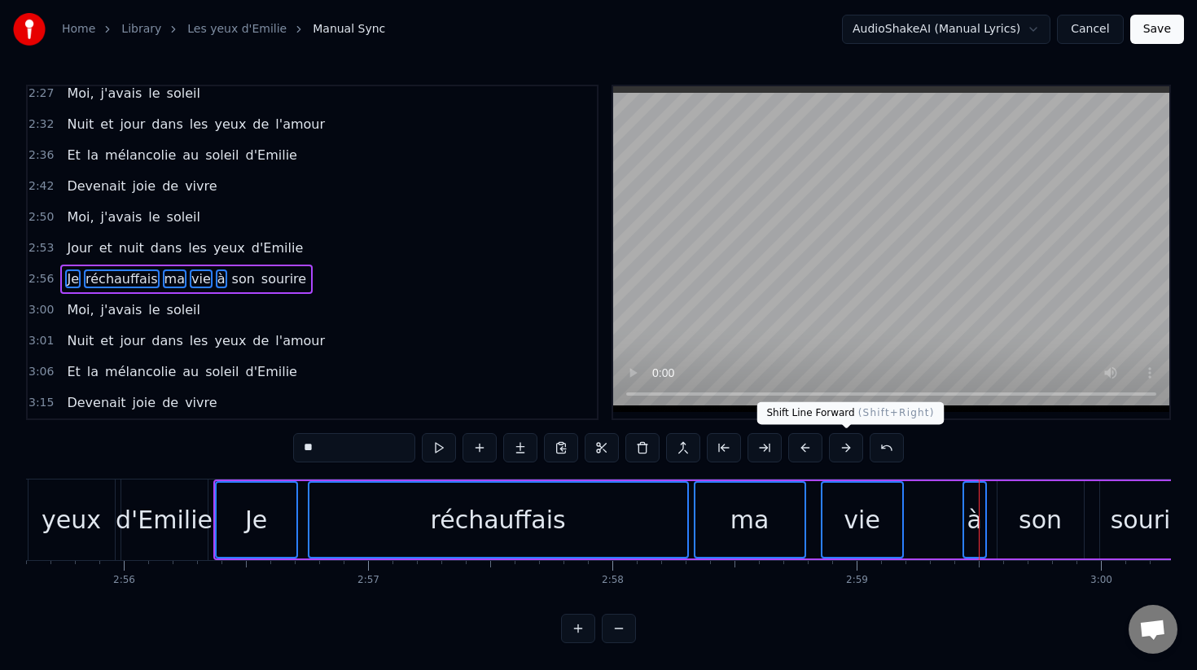
click at [849, 449] on button at bounding box center [846, 447] width 34 height 29
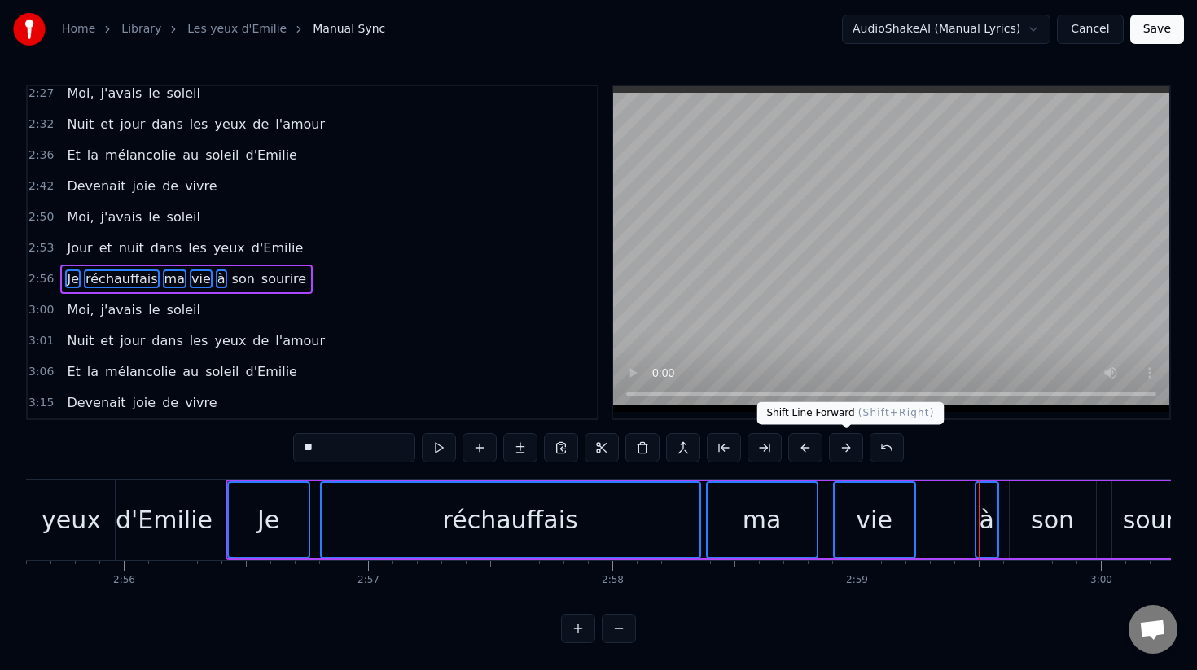
click at [849, 449] on button at bounding box center [846, 447] width 34 height 29
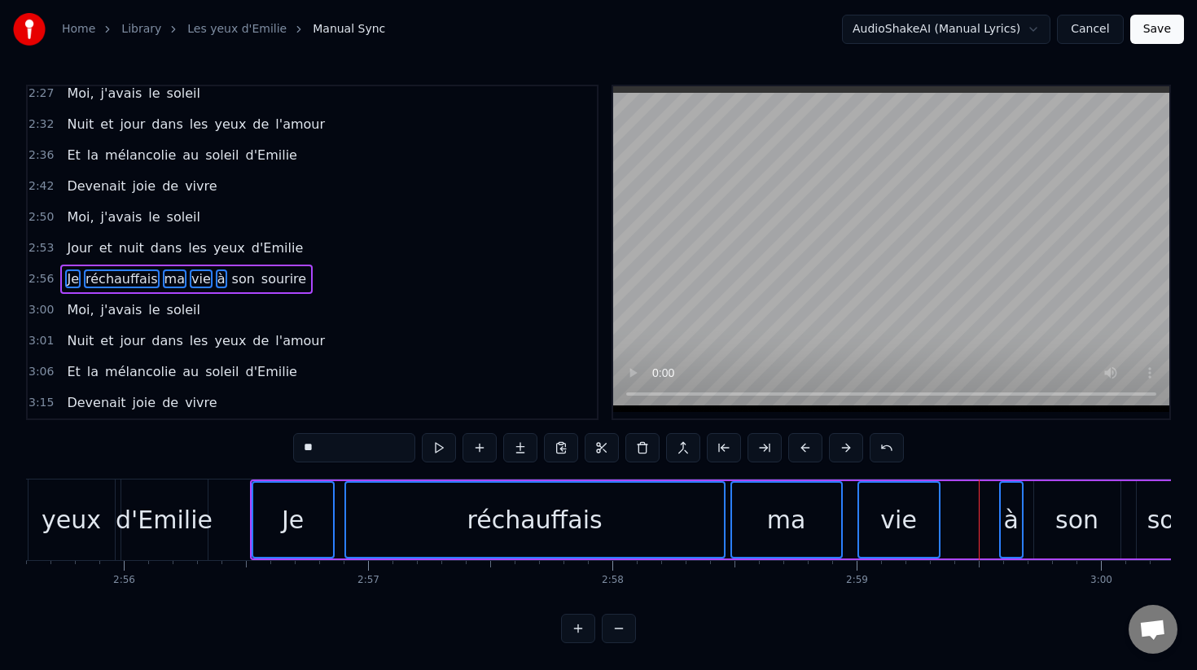
click at [849, 449] on button at bounding box center [846, 447] width 34 height 29
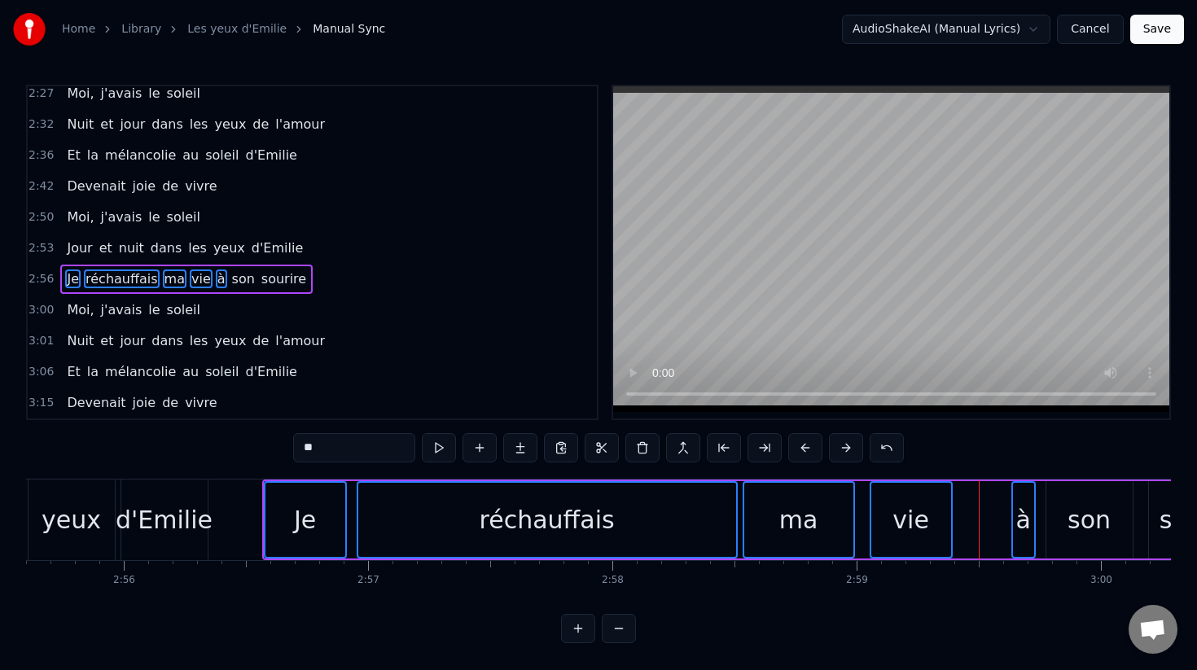
click at [849, 449] on button at bounding box center [846, 447] width 34 height 29
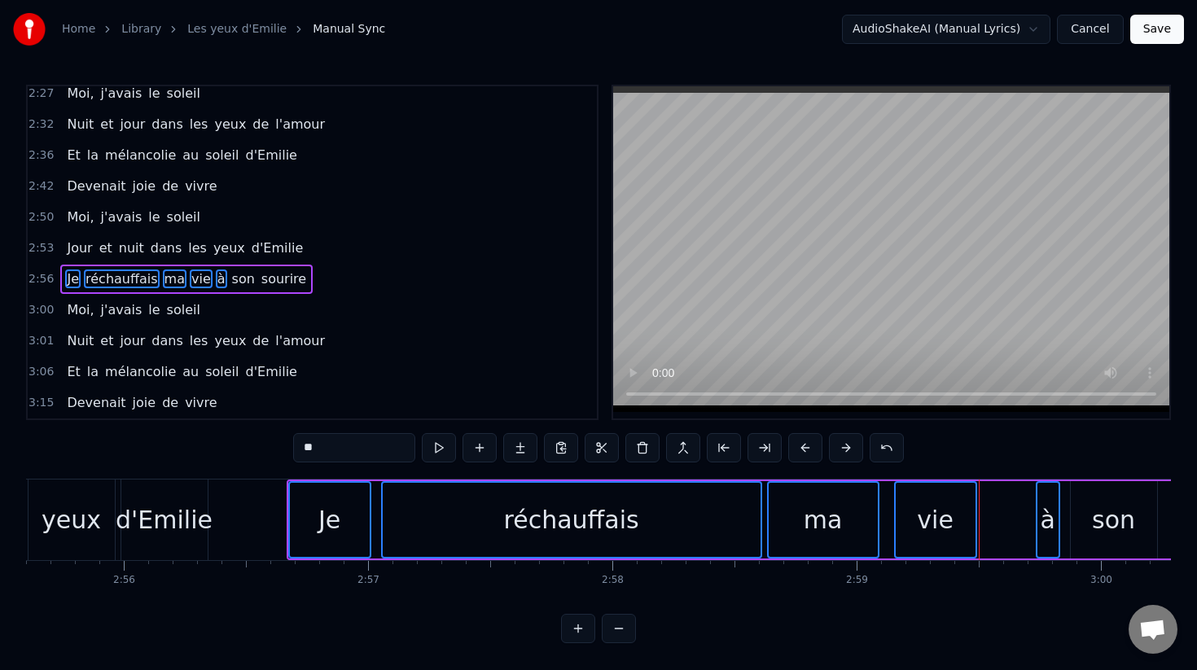
click at [849, 449] on button at bounding box center [846, 447] width 34 height 29
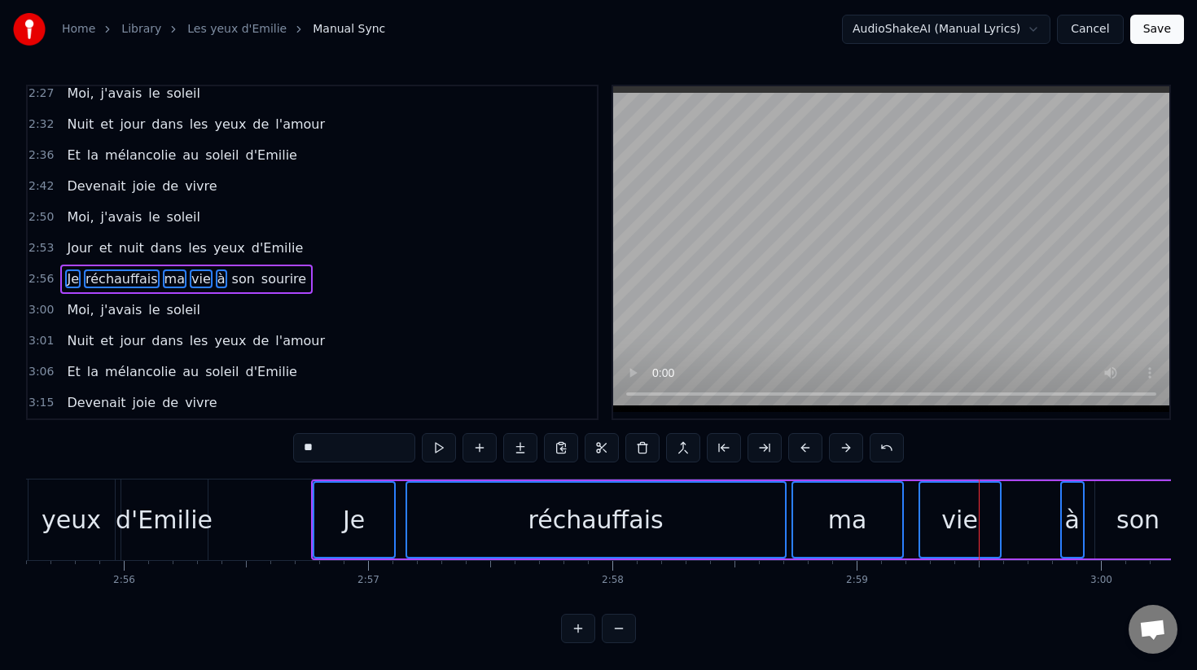
click at [849, 449] on button at bounding box center [846, 447] width 34 height 29
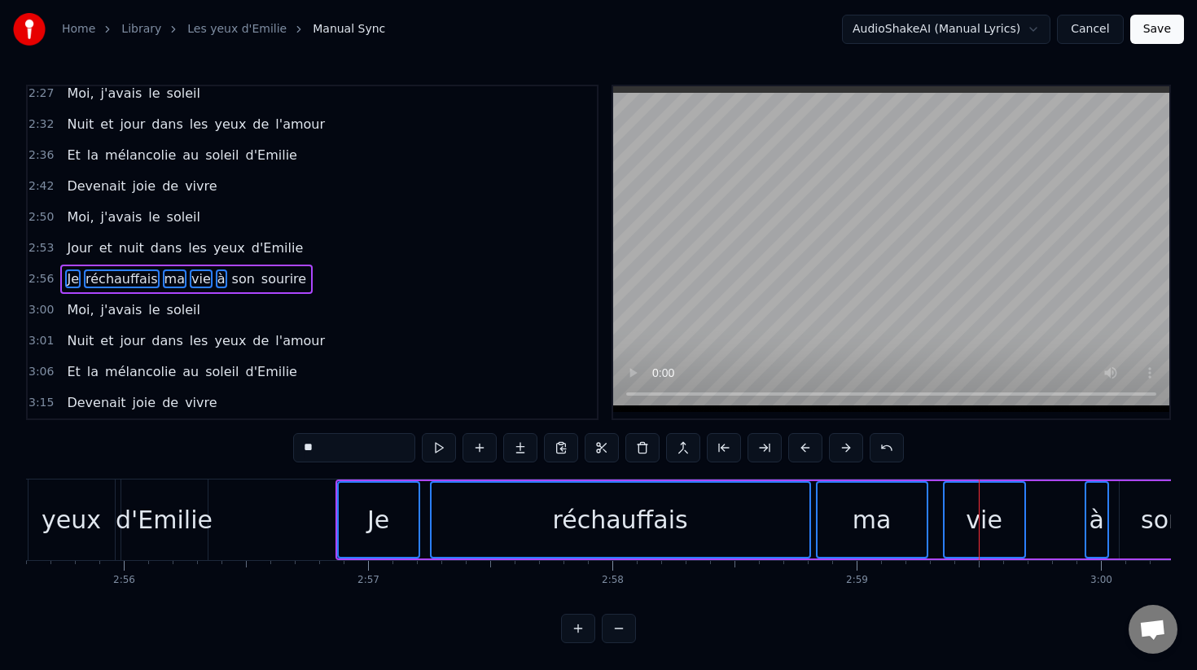
click at [849, 449] on button at bounding box center [846, 447] width 34 height 29
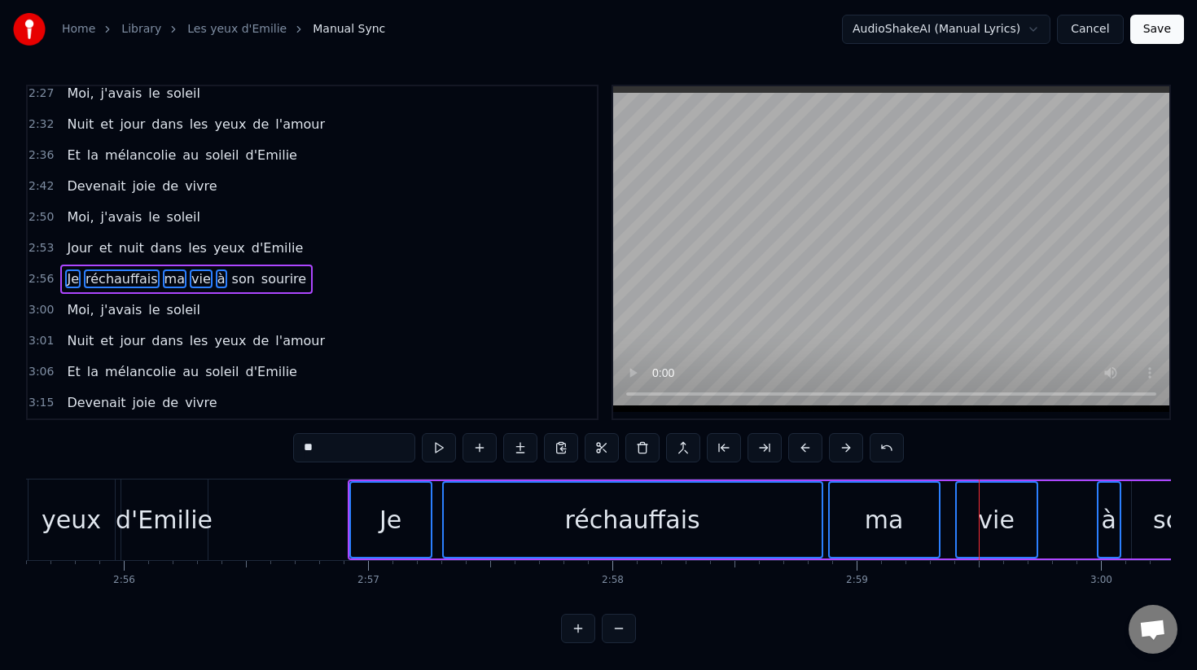
click at [849, 449] on button at bounding box center [846, 447] width 34 height 29
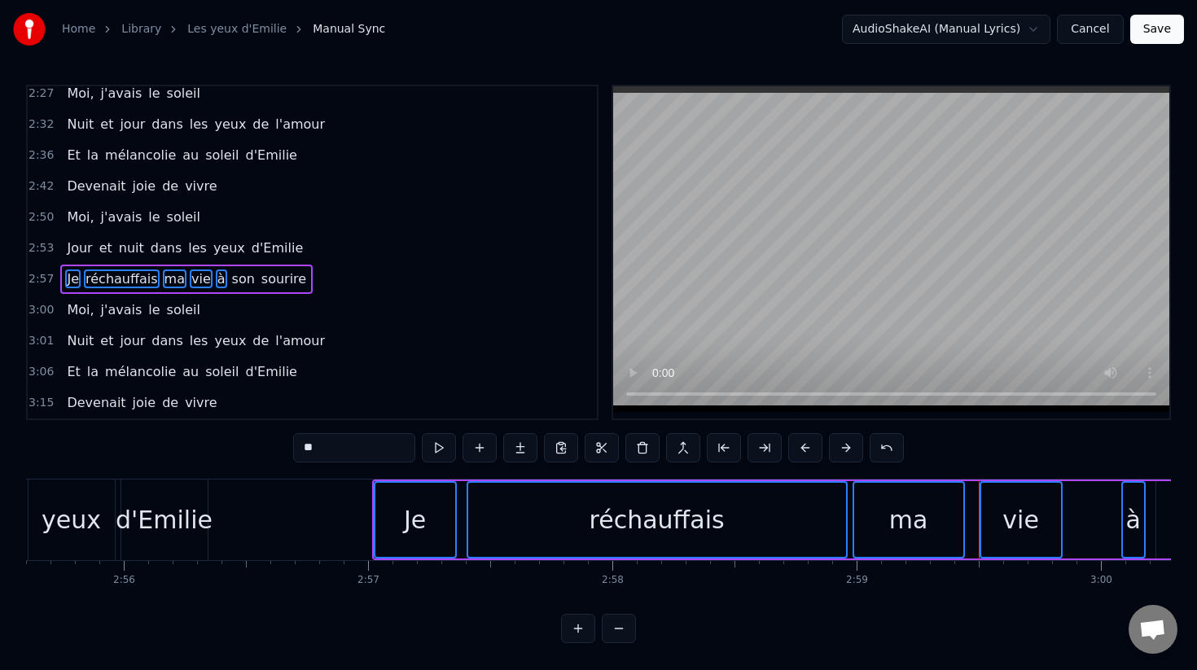
click at [849, 449] on button at bounding box center [846, 447] width 34 height 29
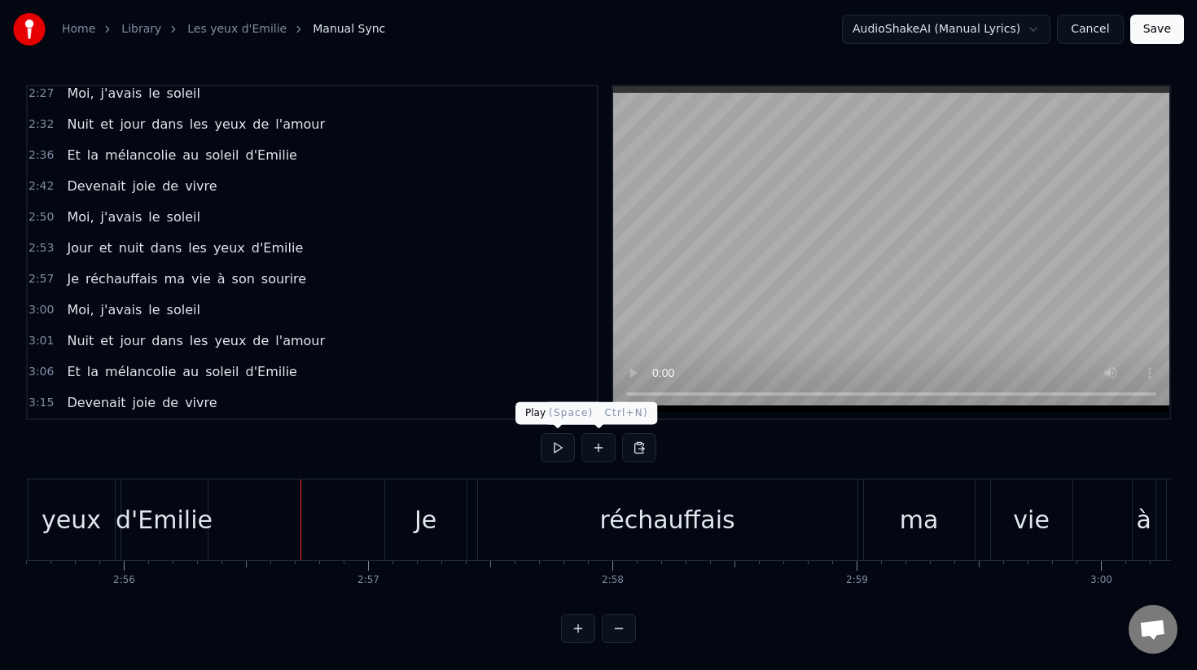
click at [559, 449] on button at bounding box center [558, 447] width 34 height 29
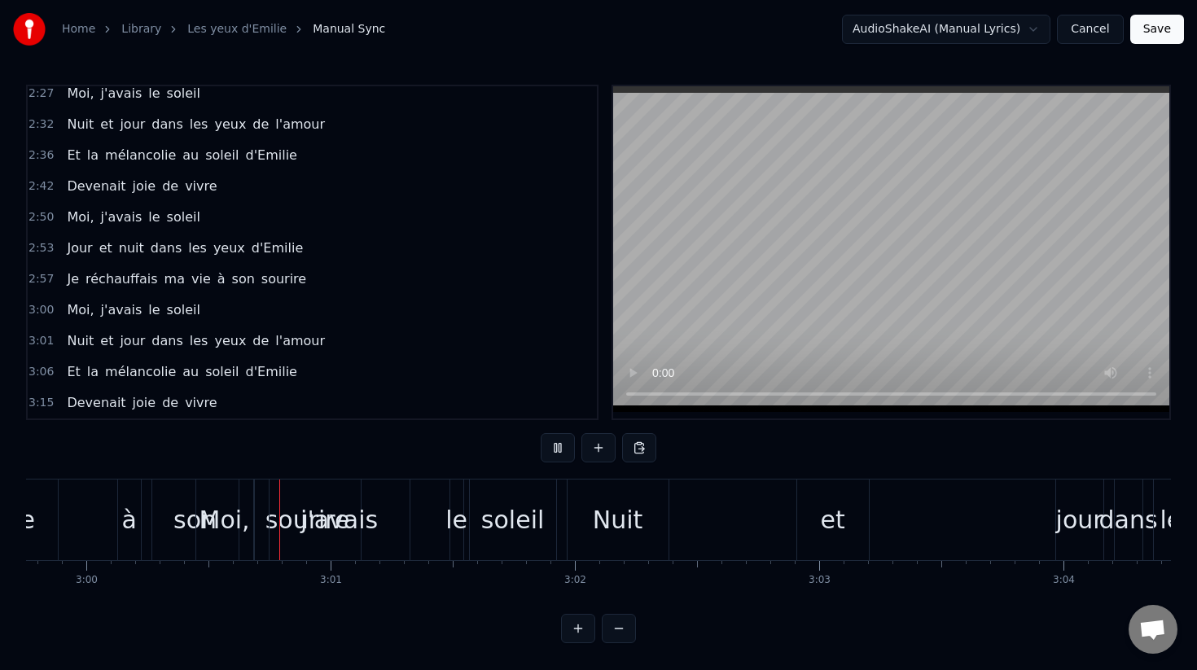
scroll to position [0, 43925]
click at [555, 449] on button at bounding box center [558, 447] width 34 height 29
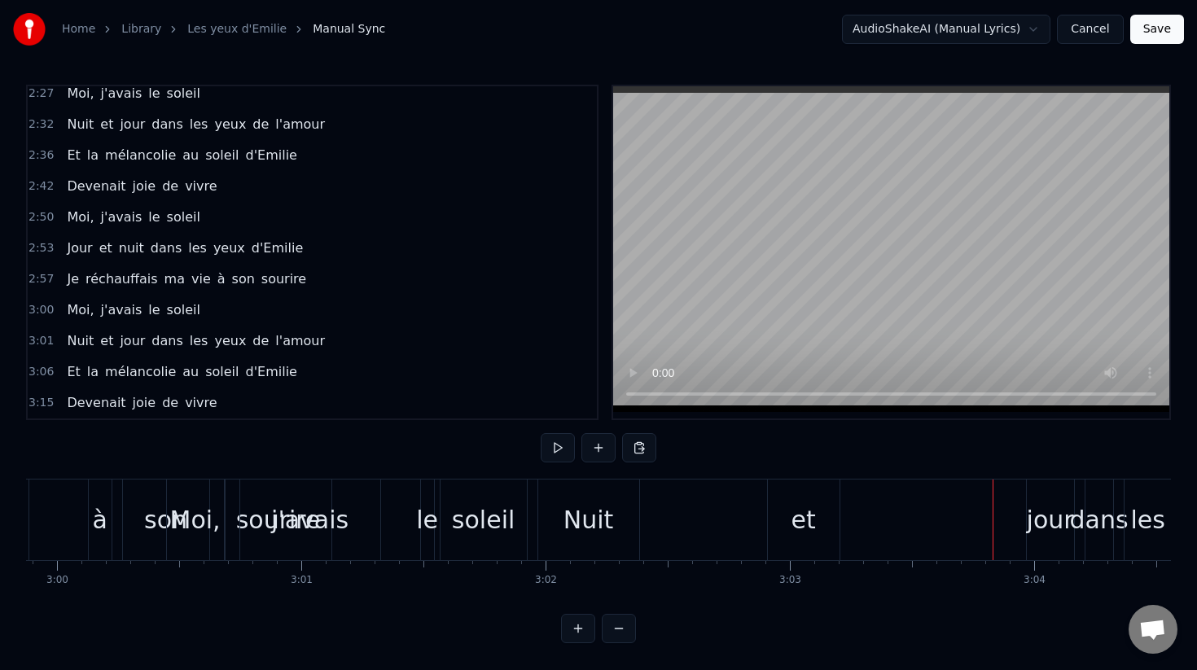
scroll to position [0, 43936]
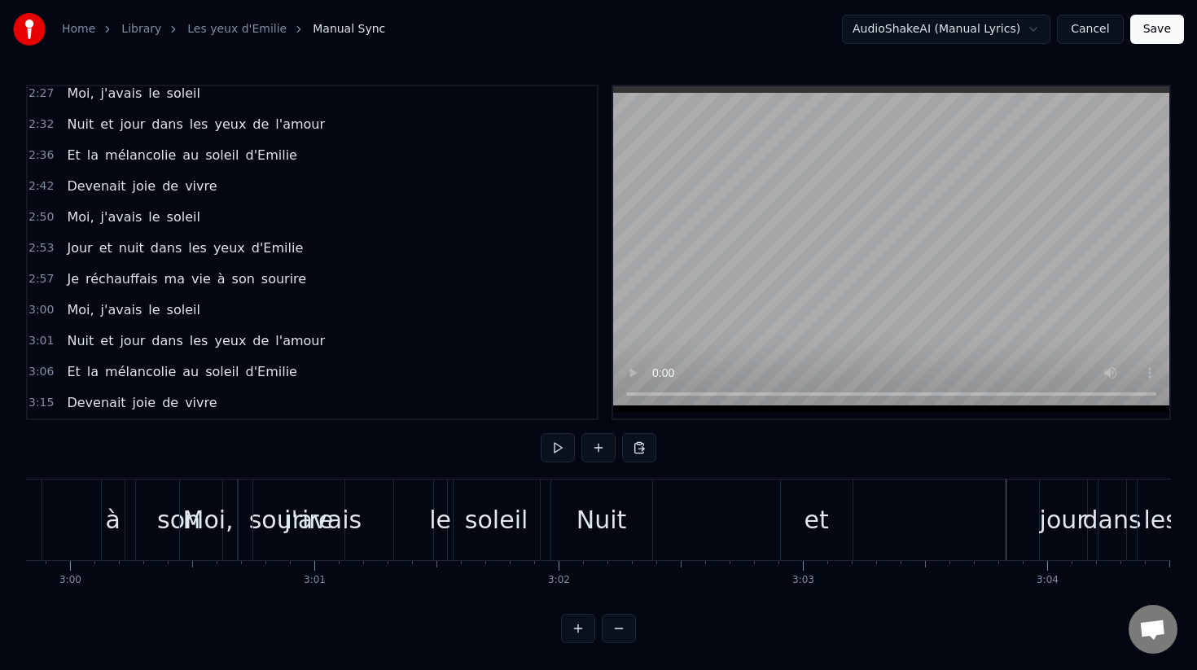
click at [817, 520] on div "et" at bounding box center [816, 520] width 24 height 37
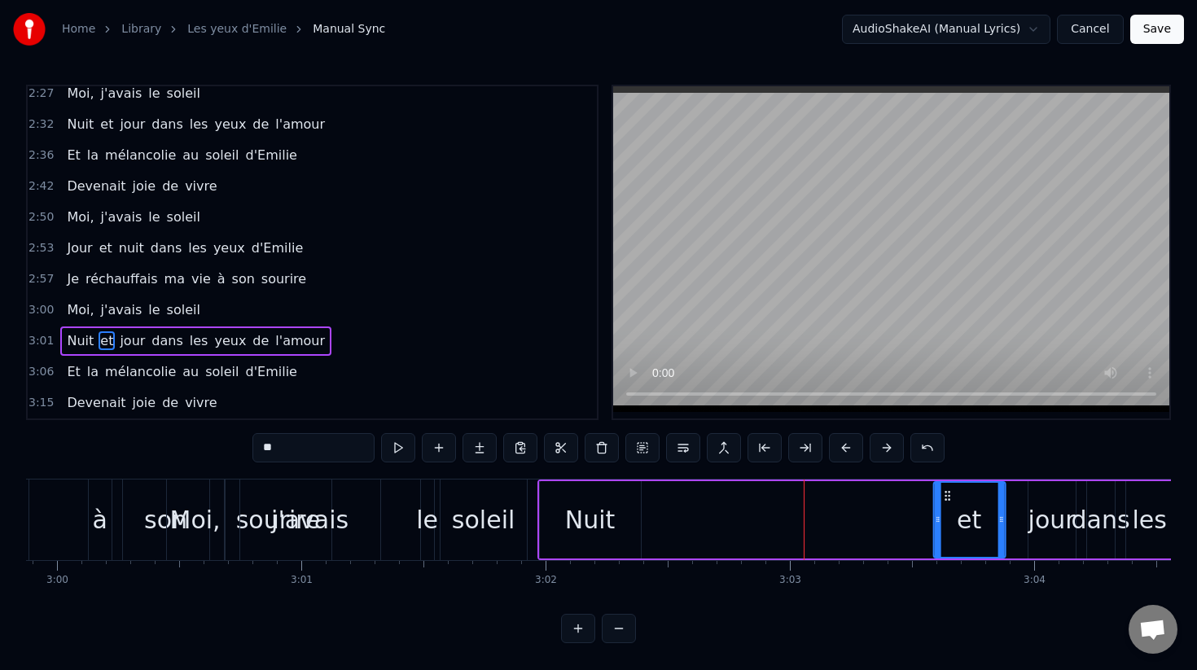
drag, startPoint x: 797, startPoint y: 494, endPoint x: 959, endPoint y: 497, distance: 161.3
click at [954, 497] on icon at bounding box center [947, 495] width 13 height 13
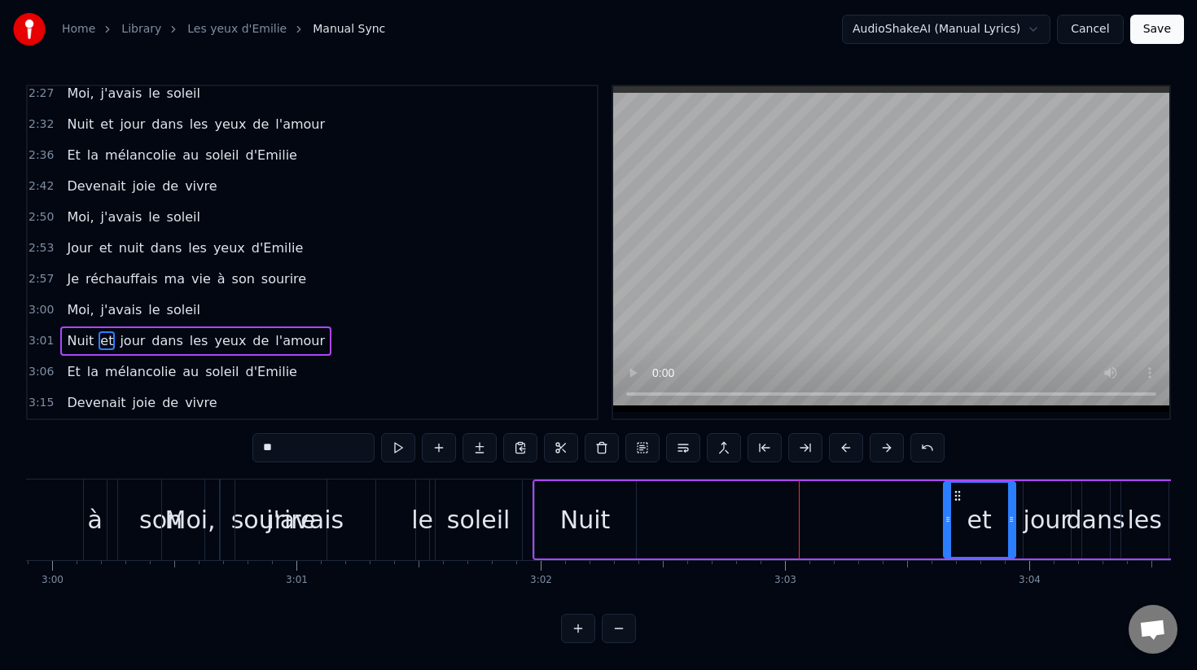
click at [599, 521] on div "Nuit" at bounding box center [585, 520] width 50 height 37
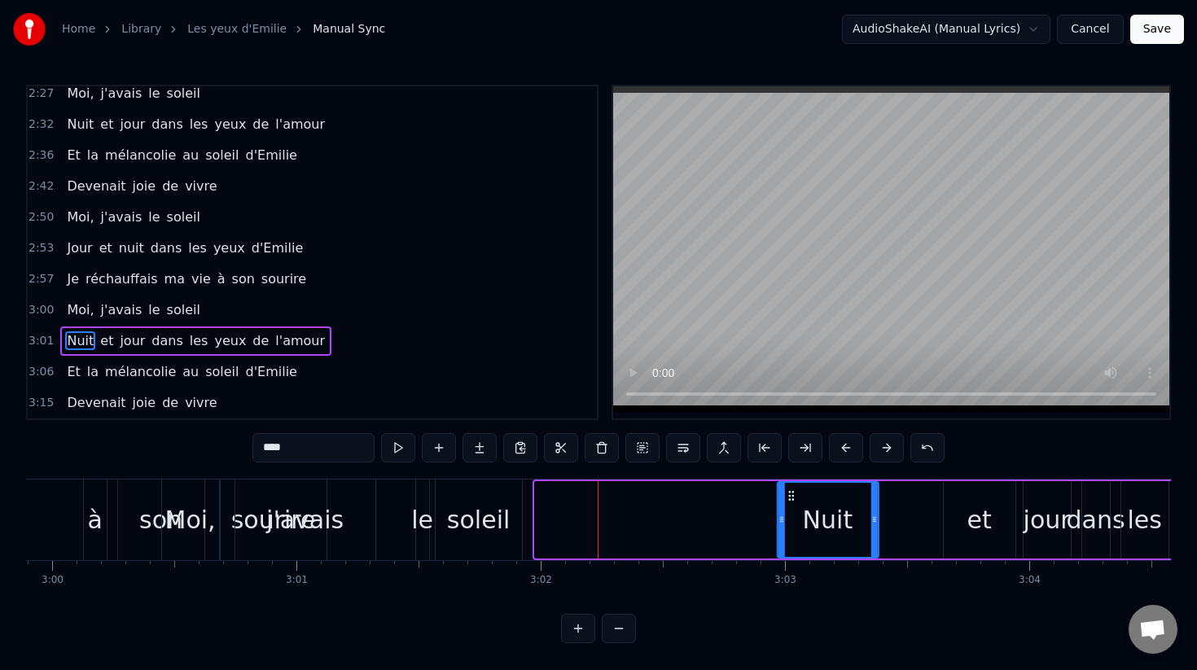
drag, startPoint x: 550, startPoint y: 495, endPoint x: 792, endPoint y: 500, distance: 242.8
click at [792, 500] on icon at bounding box center [790, 495] width 13 height 13
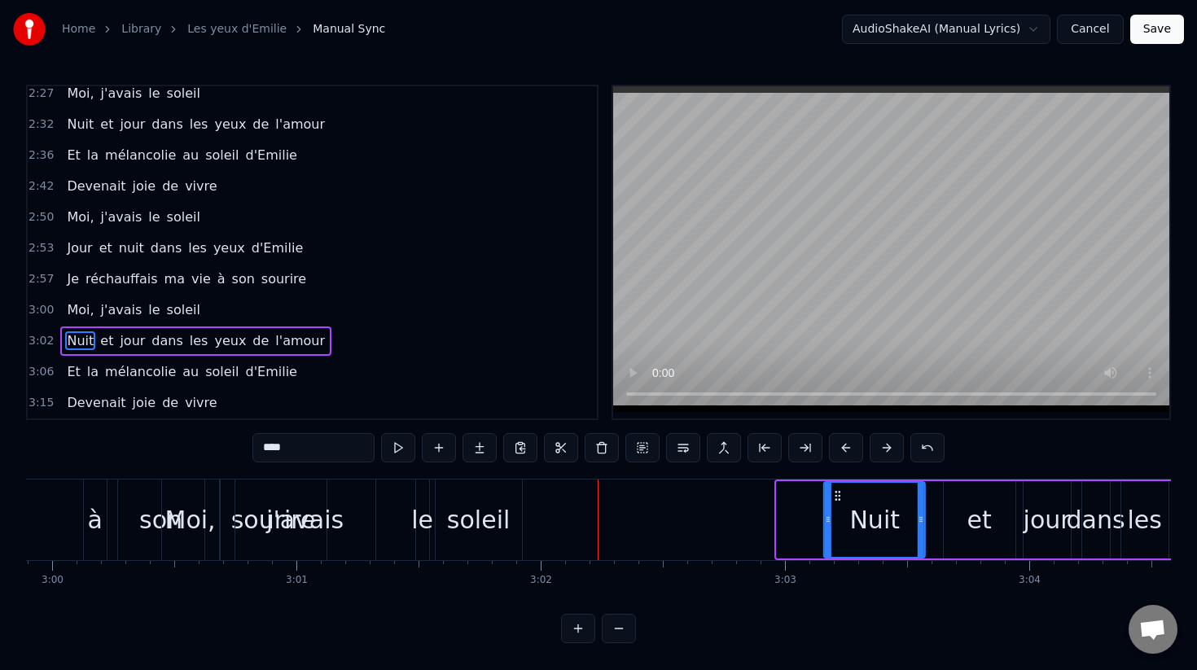
drag, startPoint x: 790, startPoint y: 495, endPoint x: 837, endPoint y: 502, distance: 47.7
click at [837, 502] on div "Nuit" at bounding box center [874, 520] width 99 height 74
click at [476, 513] on div "soleil" at bounding box center [478, 520] width 63 height 37
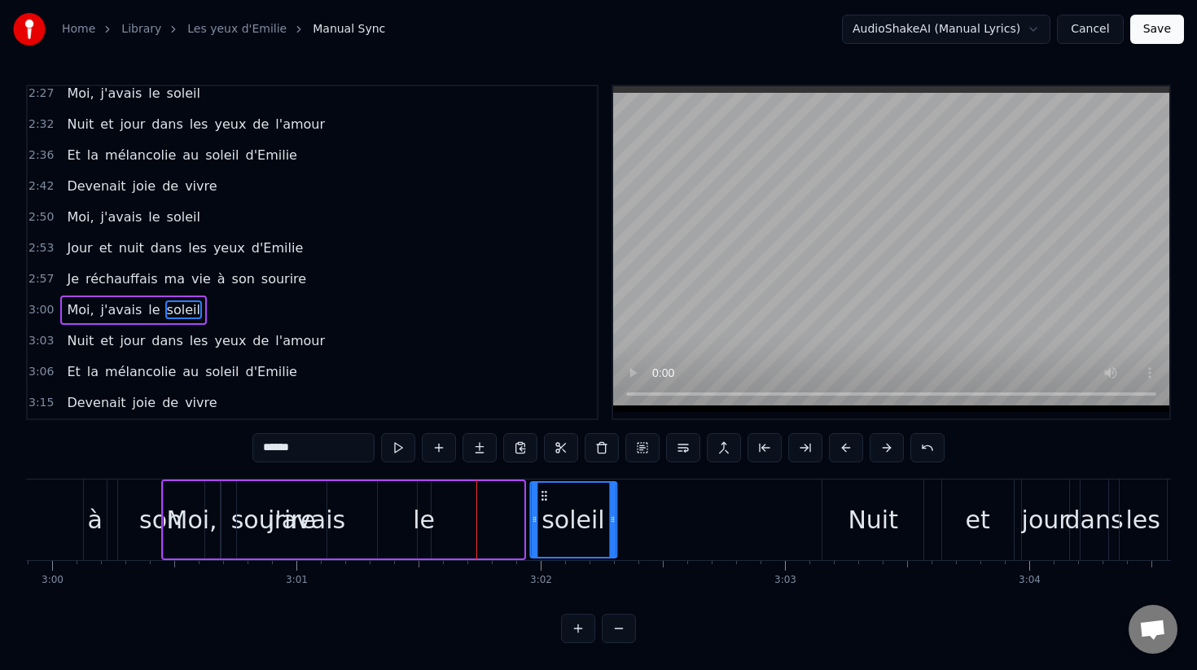
drag, startPoint x: 454, startPoint y: 494, endPoint x: 546, endPoint y: 503, distance: 93.3
click at [546, 503] on div "soleil" at bounding box center [573, 520] width 85 height 74
click at [416, 523] on div "le" at bounding box center [424, 520] width 22 height 37
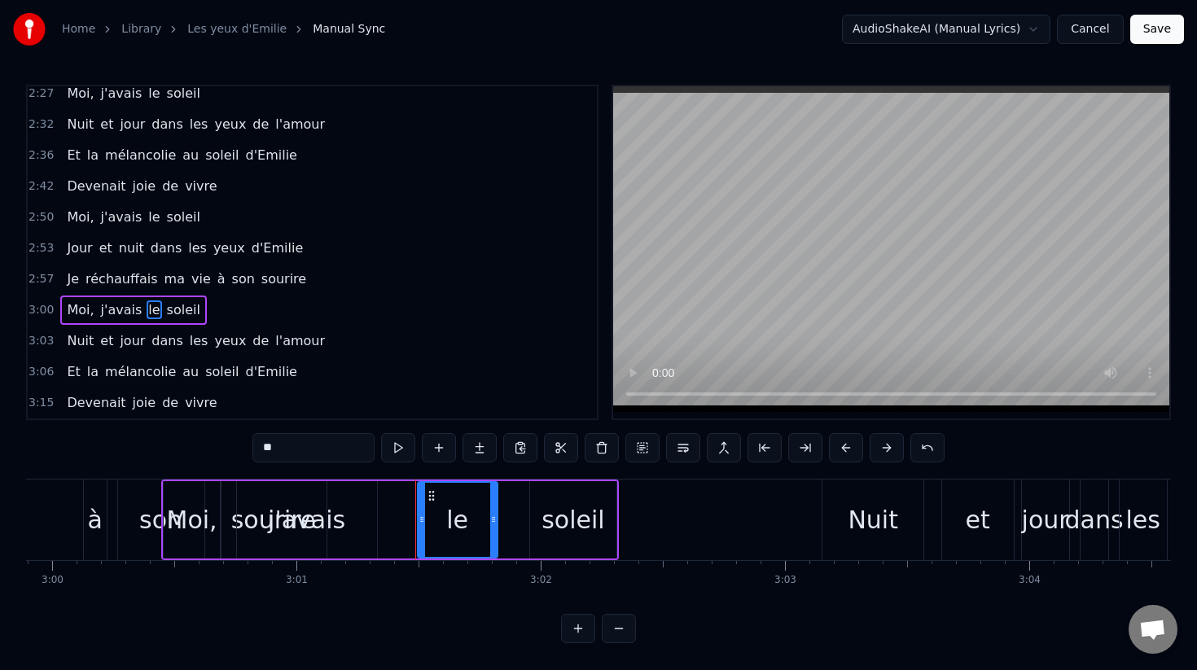
drag, startPoint x: 428, startPoint y: 525, endPoint x: 494, endPoint y: 525, distance: 66.8
click at [494, 525] on icon at bounding box center [493, 519] width 7 height 13
drag, startPoint x: 432, startPoint y: 492, endPoint x: 448, endPoint y: 497, distance: 17.0
click at [448, 497] on icon at bounding box center [447, 495] width 13 height 13
click at [328, 518] on div "j'avais" at bounding box center [306, 520] width 77 height 37
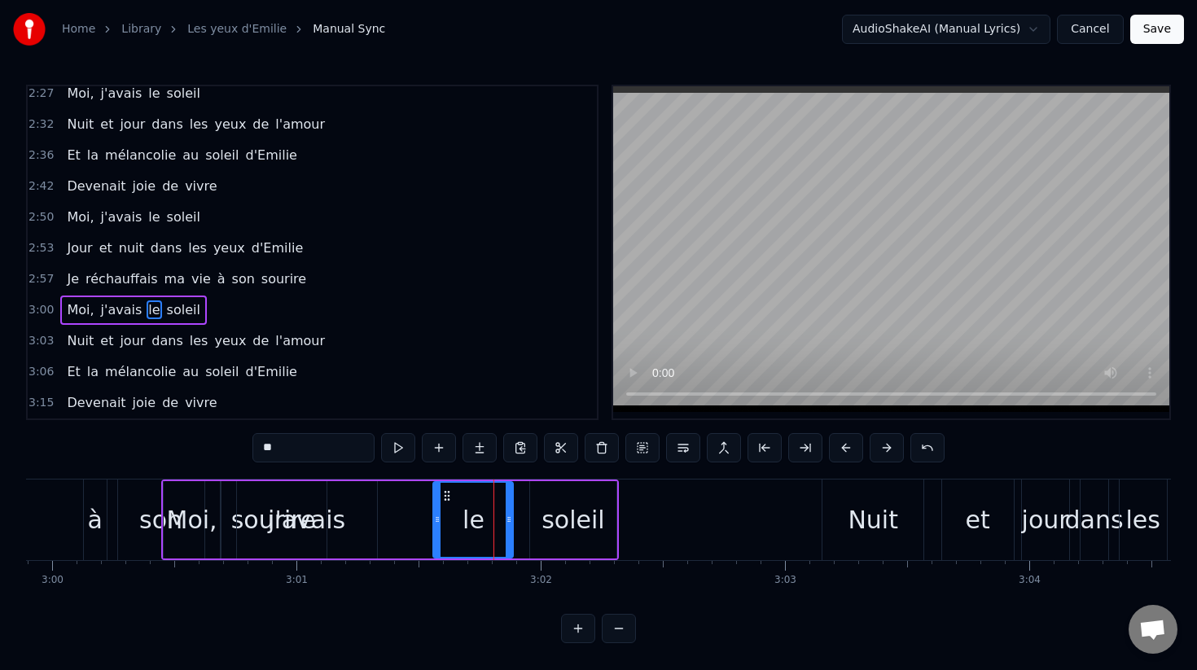
type input "*******"
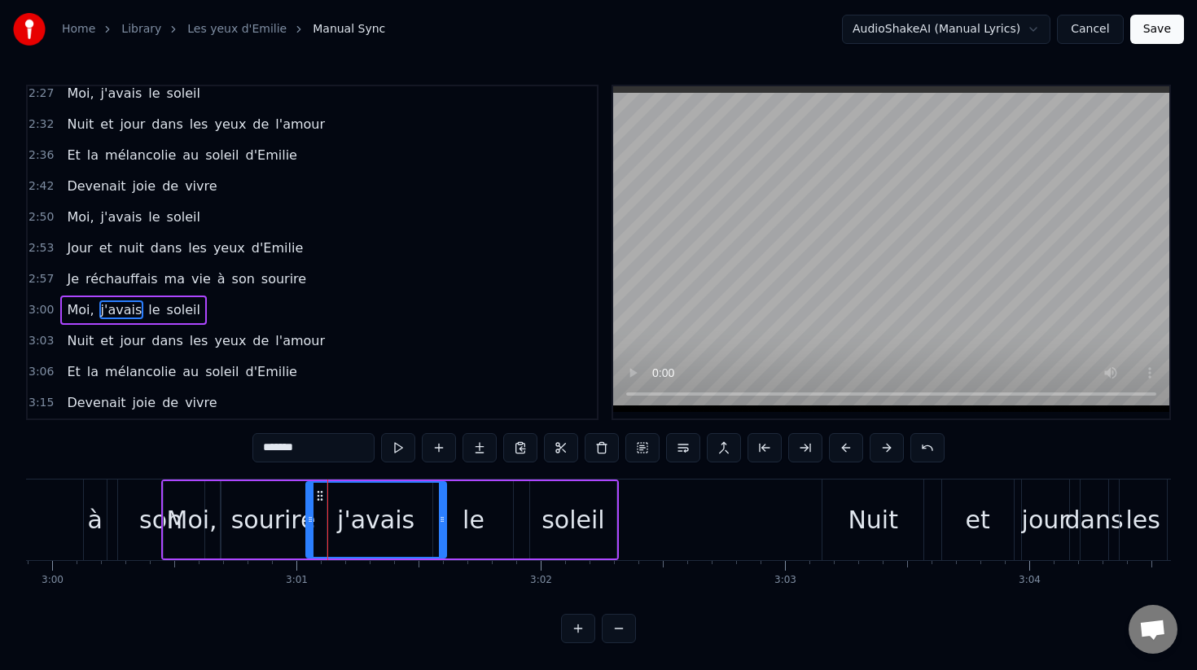
drag, startPoint x: 253, startPoint y: 501, endPoint x: 323, endPoint y: 503, distance: 69.3
click at [323, 503] on div "j'avais" at bounding box center [376, 520] width 138 height 74
click at [268, 520] on div "Moi, j'avais le soleil" at bounding box center [390, 520] width 458 height 81
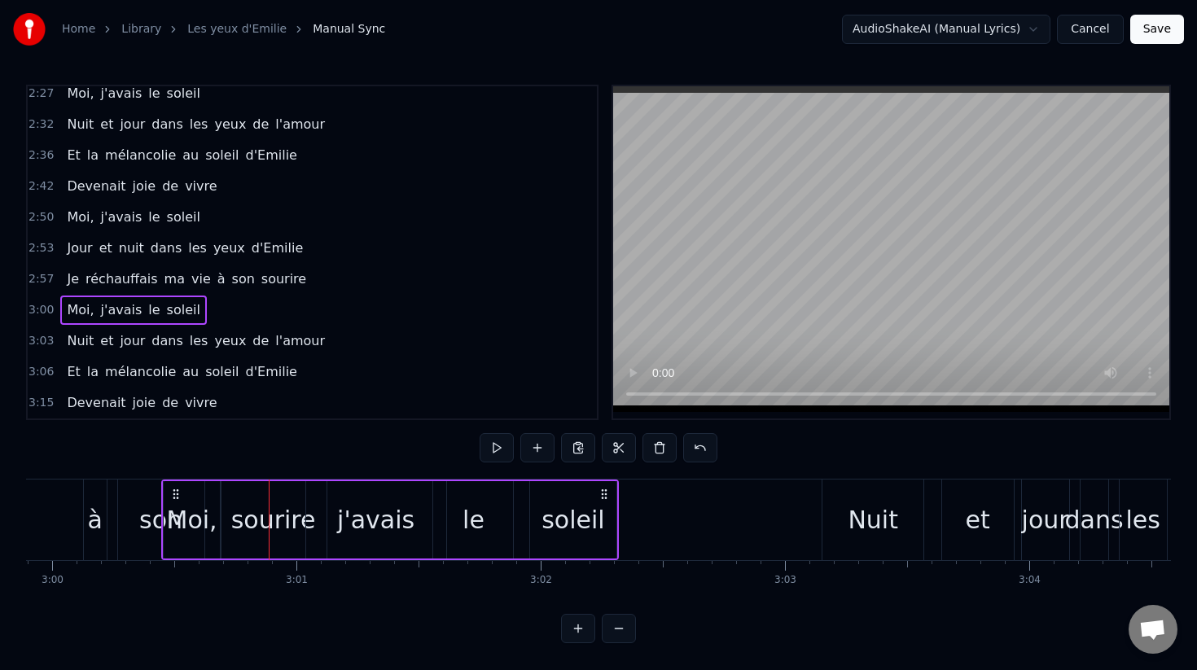
click at [336, 508] on div "j'avais" at bounding box center [376, 519] width 140 height 77
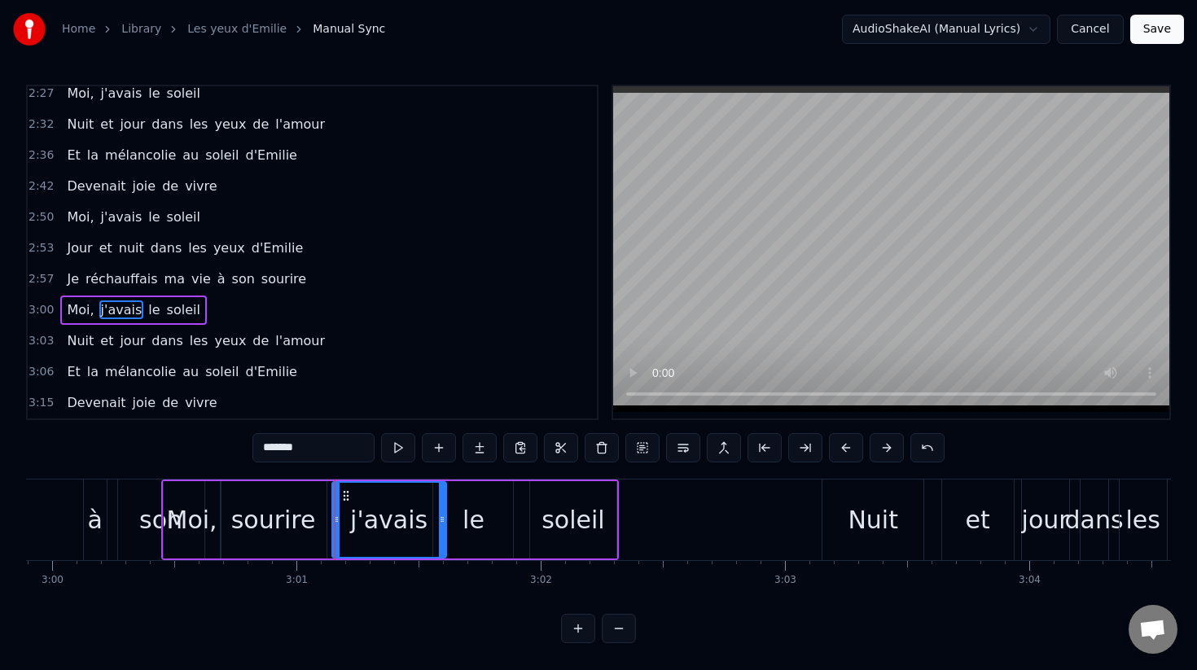
drag, startPoint x: 308, startPoint y: 512, endPoint x: 335, endPoint y: 512, distance: 26.9
click at [335, 512] on div at bounding box center [336, 520] width 7 height 74
drag, startPoint x: 346, startPoint y: 498, endPoint x: 336, endPoint y: 500, distance: 10.1
click at [336, 500] on icon at bounding box center [337, 495] width 13 height 13
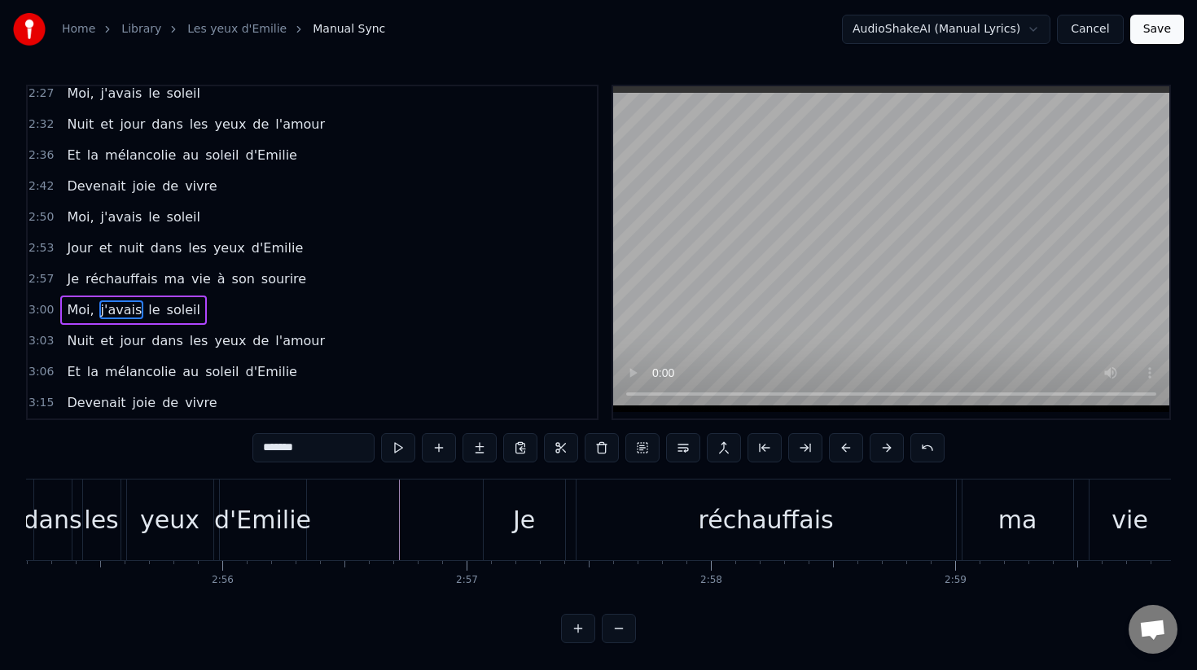
scroll to position [0, 42830]
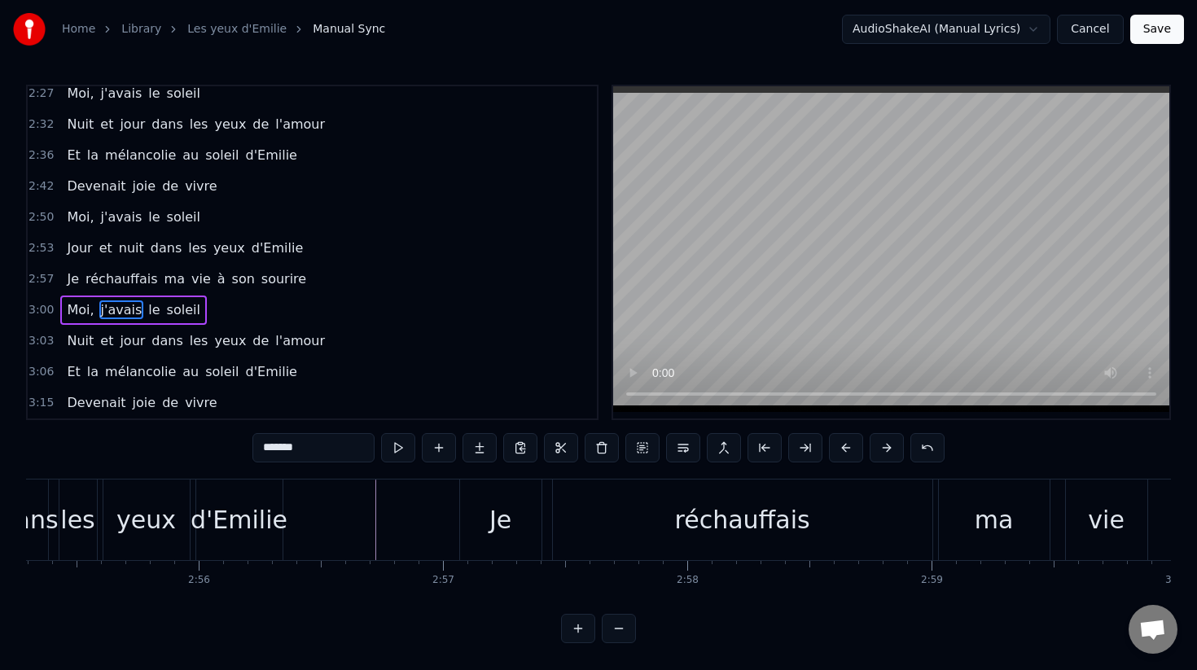
click at [506, 509] on div "Je" at bounding box center [500, 520] width 22 height 37
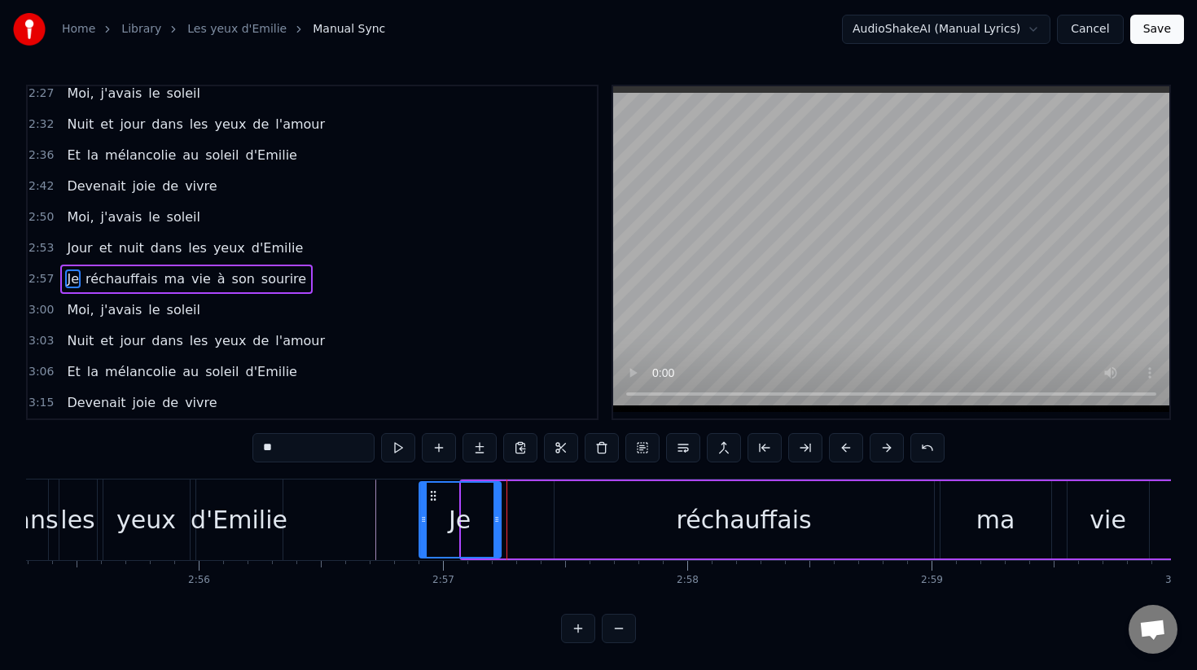
drag, startPoint x: 480, startPoint y: 501, endPoint x: 437, endPoint y: 500, distance: 42.4
click at [437, 500] on icon at bounding box center [433, 495] width 13 height 13
click at [630, 515] on div "réchauffais" at bounding box center [745, 519] width 380 height 77
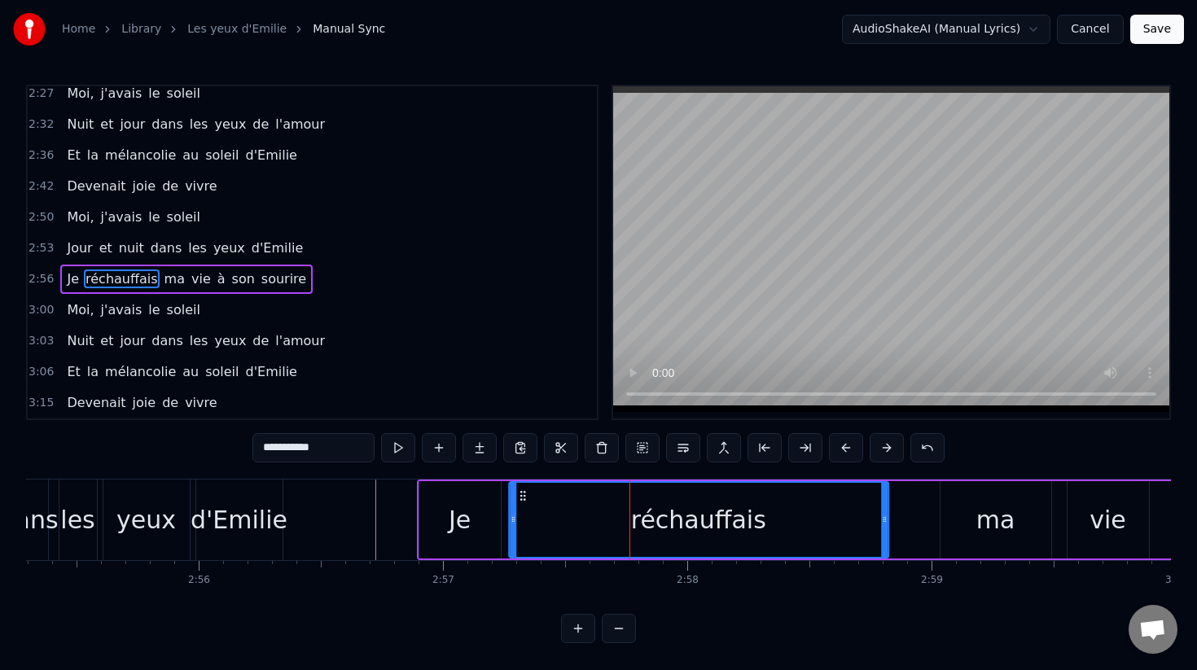
drag, startPoint x: 570, startPoint y: 494, endPoint x: 525, endPoint y: 489, distance: 45.8
click at [525, 489] on icon at bounding box center [522, 495] width 13 height 13
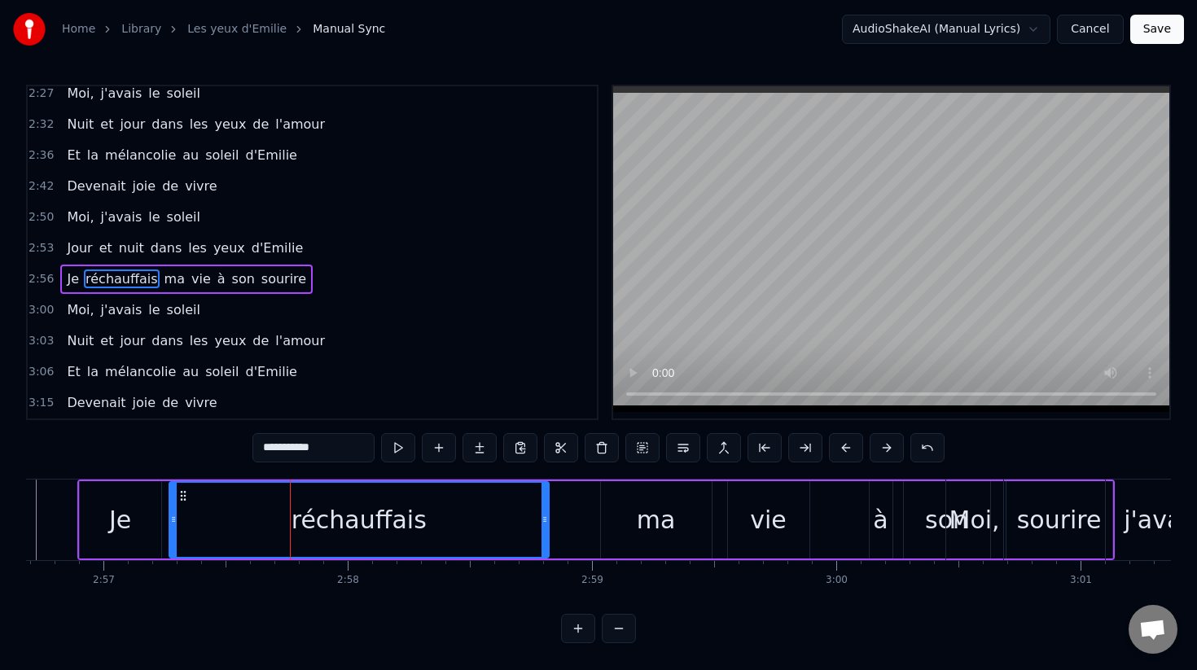
scroll to position [0, 43227]
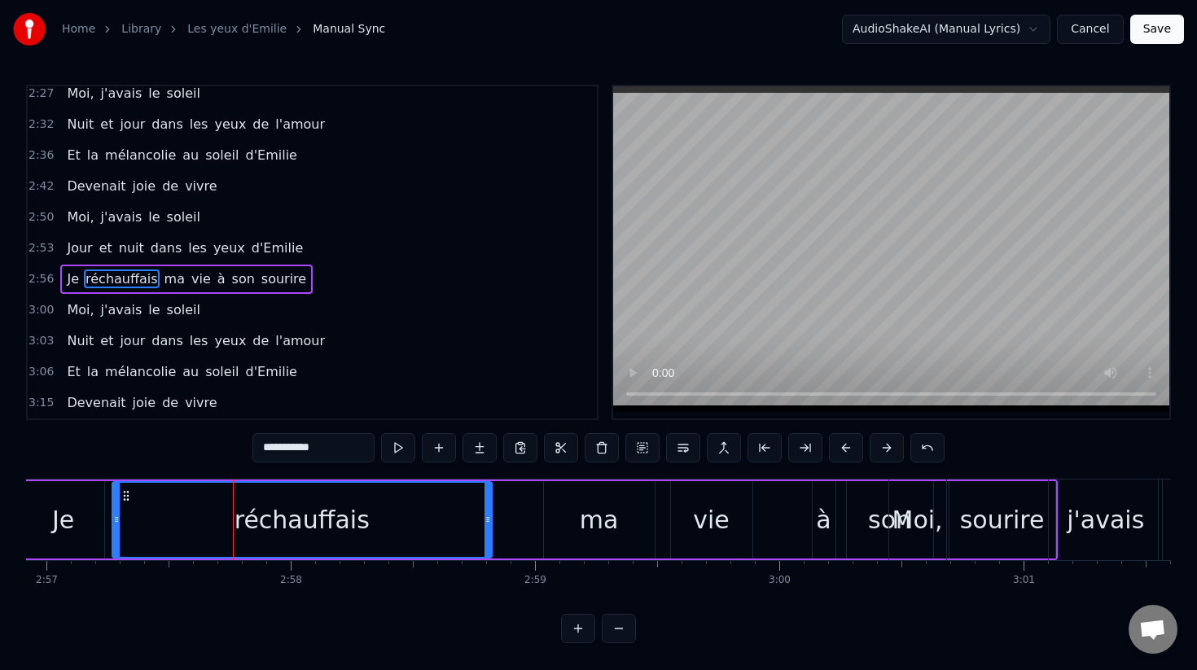
click at [603, 512] on div "ma" at bounding box center [599, 520] width 39 height 37
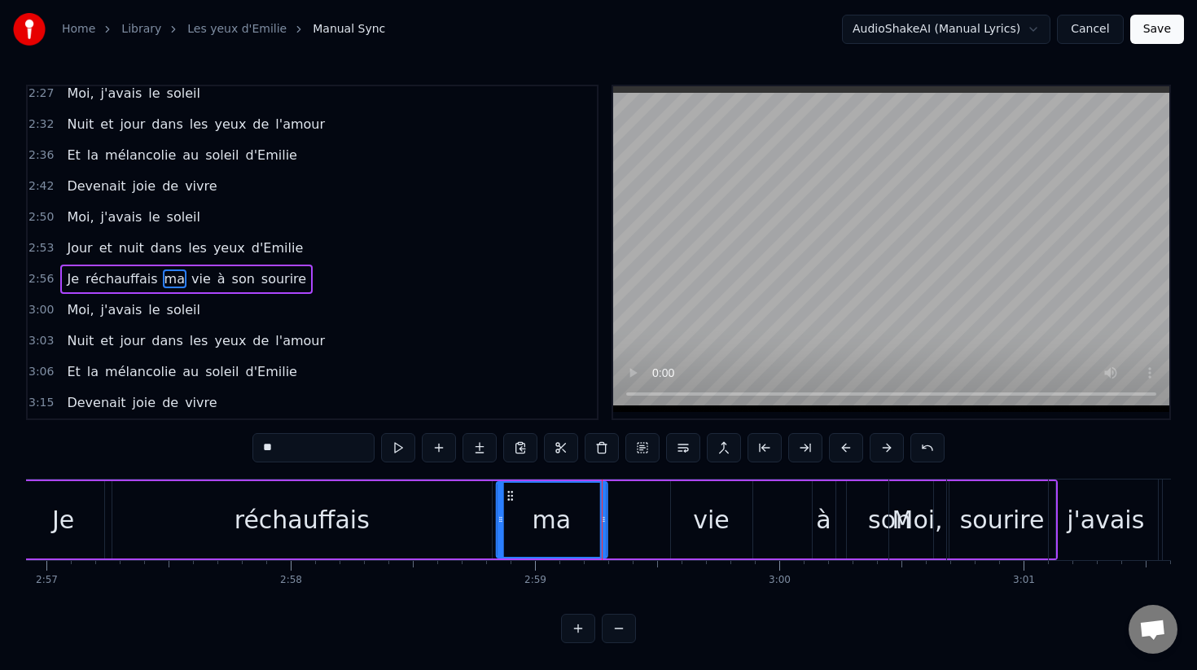
drag, startPoint x: 560, startPoint y: 497, endPoint x: 512, endPoint y: 494, distance: 48.2
click at [512, 494] on icon at bounding box center [509, 495] width 13 height 13
click at [687, 500] on div "vie" at bounding box center [711, 519] width 81 height 77
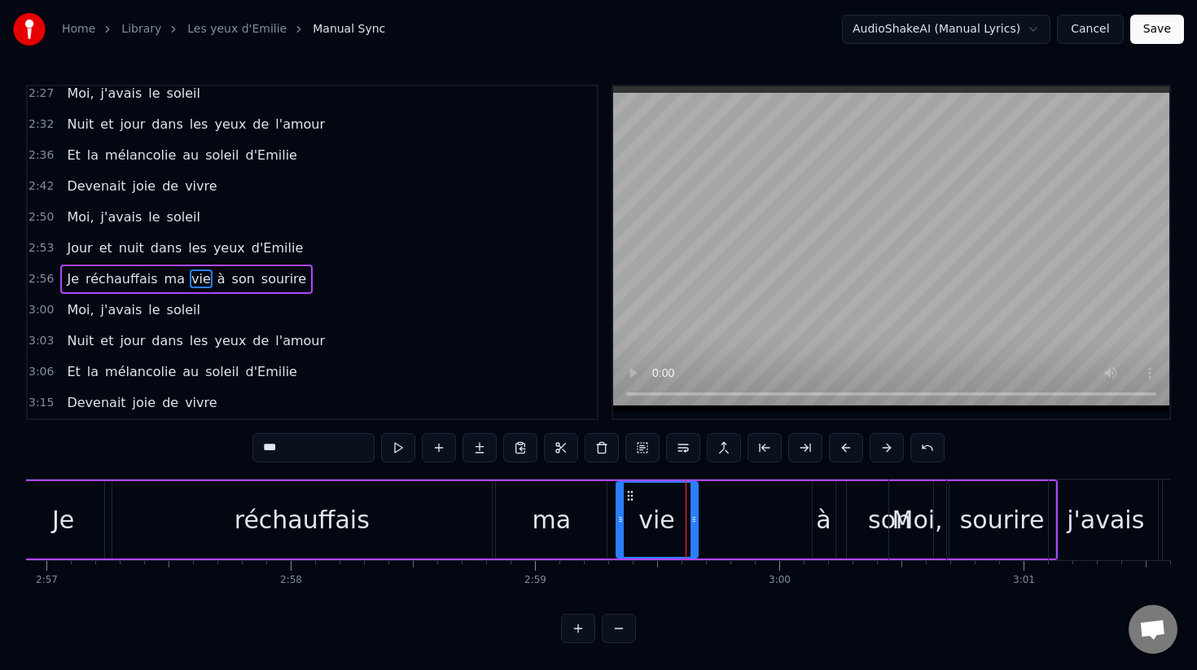
drag, startPoint x: 683, startPoint y: 498, endPoint x: 629, endPoint y: 489, distance: 55.3
click at [629, 489] on icon at bounding box center [630, 495] width 13 height 13
click at [823, 516] on div "à" at bounding box center [823, 520] width 15 height 37
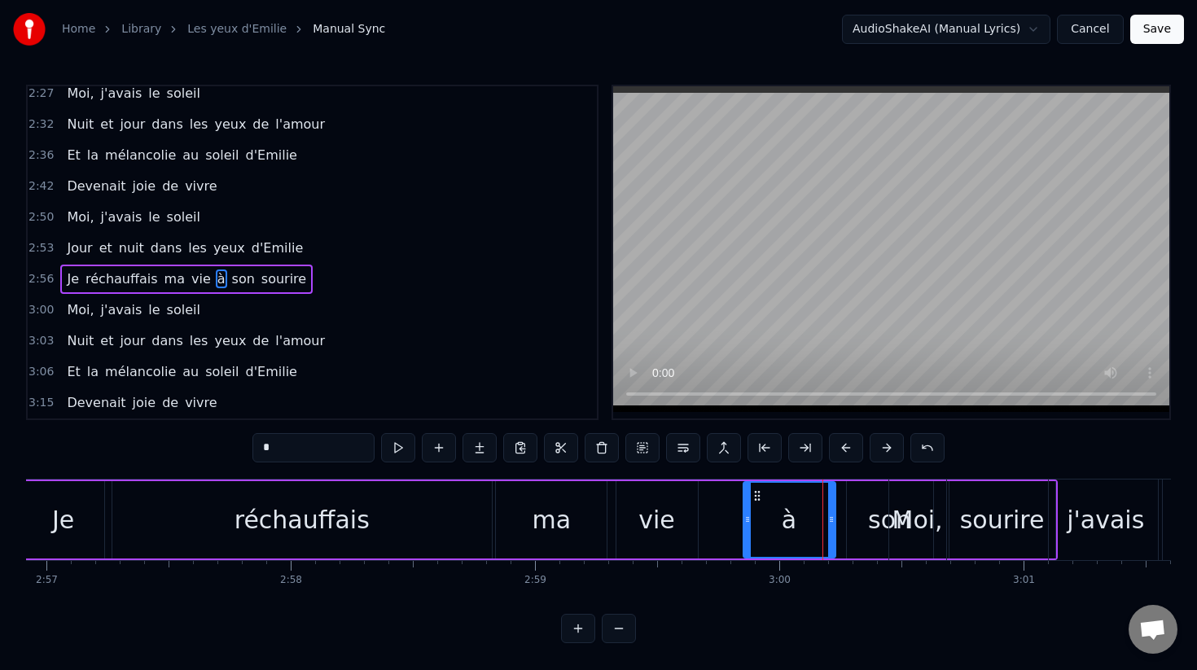
drag, startPoint x: 817, startPoint y: 513, endPoint x: 748, endPoint y: 516, distance: 69.3
click at [748, 516] on icon at bounding box center [747, 519] width 7 height 13
drag, startPoint x: 757, startPoint y: 494, endPoint x: 713, endPoint y: 494, distance: 43.2
click at [713, 494] on icon at bounding box center [714, 495] width 13 height 13
click at [878, 510] on div "son" at bounding box center [889, 520] width 43 height 37
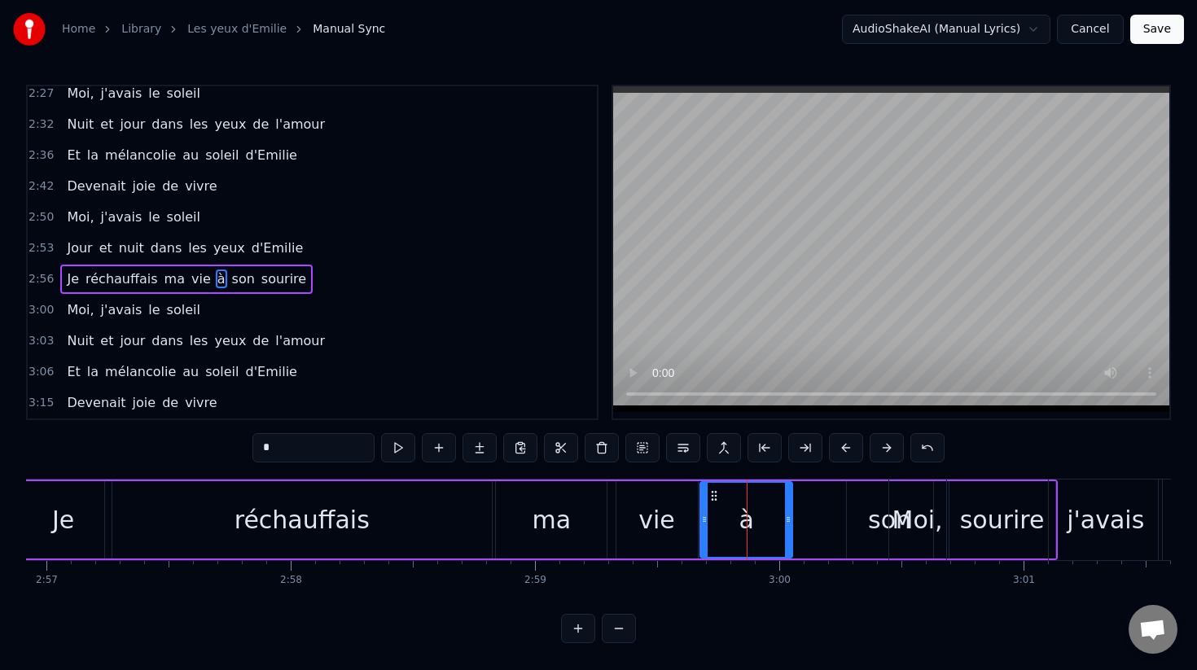
type input "***"
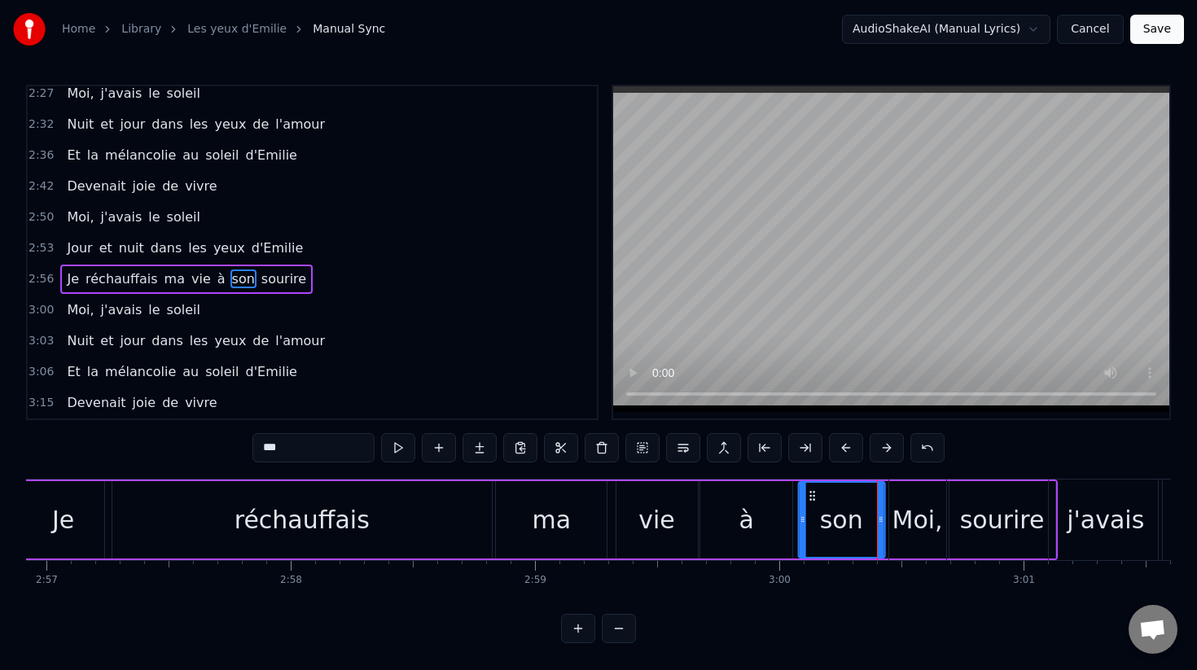
drag, startPoint x: 862, startPoint y: 494, endPoint x: 814, endPoint y: 501, distance: 49.4
click at [814, 501] on icon at bounding box center [811, 495] width 13 height 13
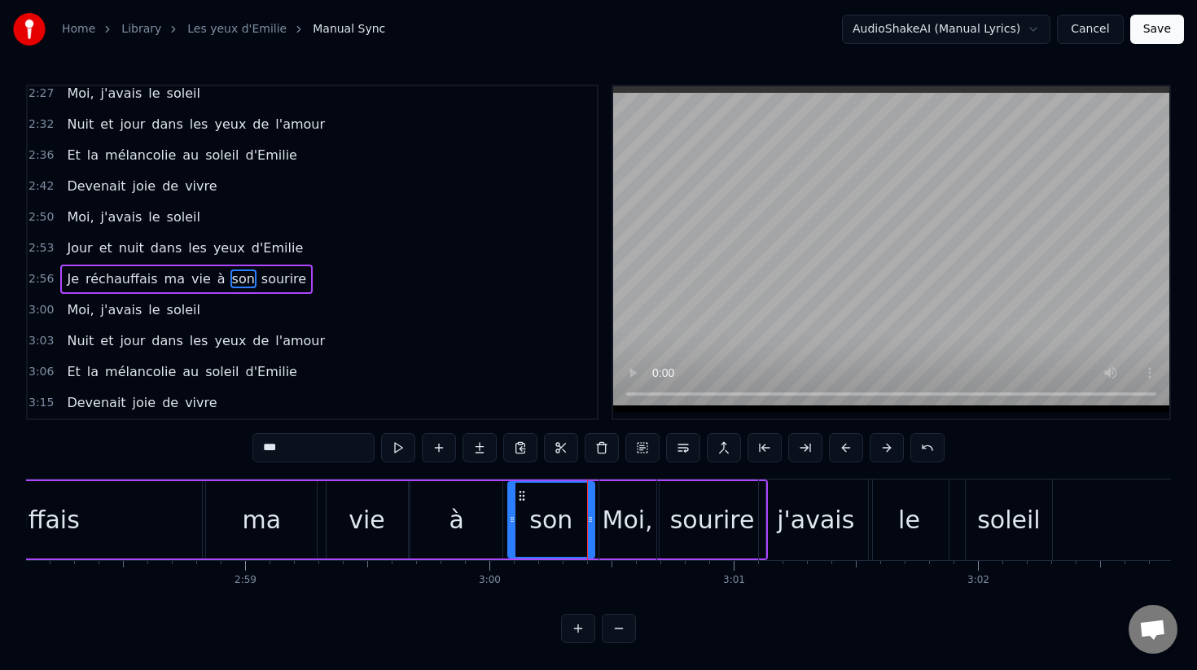
scroll to position [0, 43519]
click at [724, 533] on div "Moi, j'avais le soleil" at bounding box center [825, 520] width 458 height 81
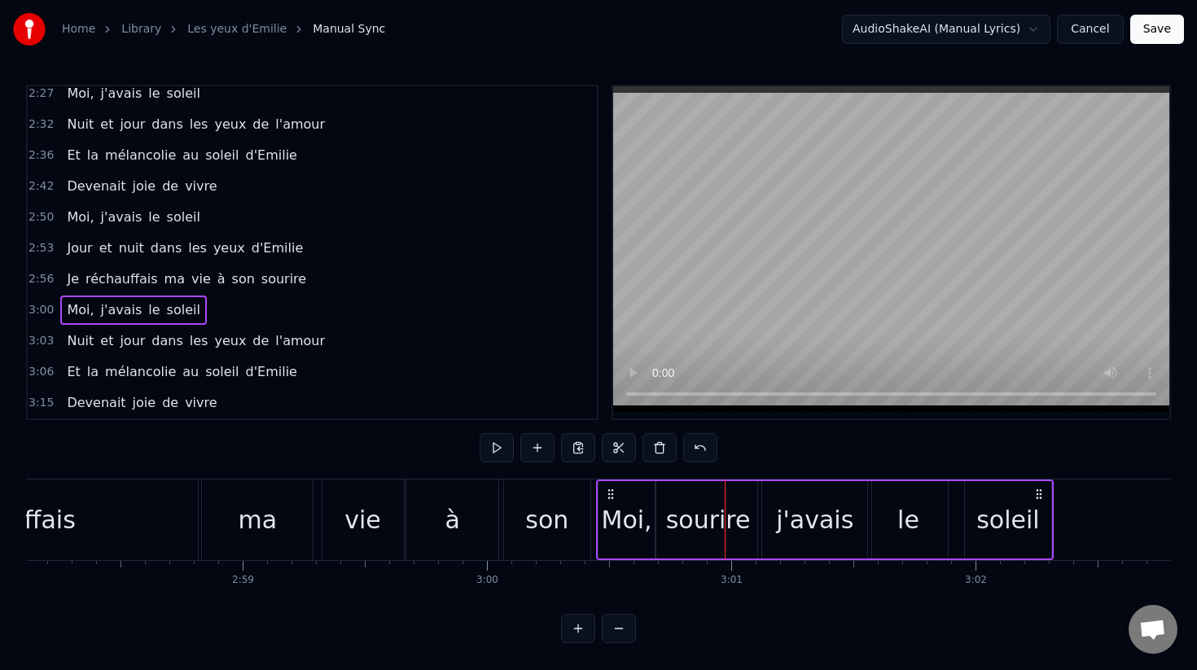
click at [690, 527] on div "Moi, j'avais le soleil" at bounding box center [825, 520] width 458 height 81
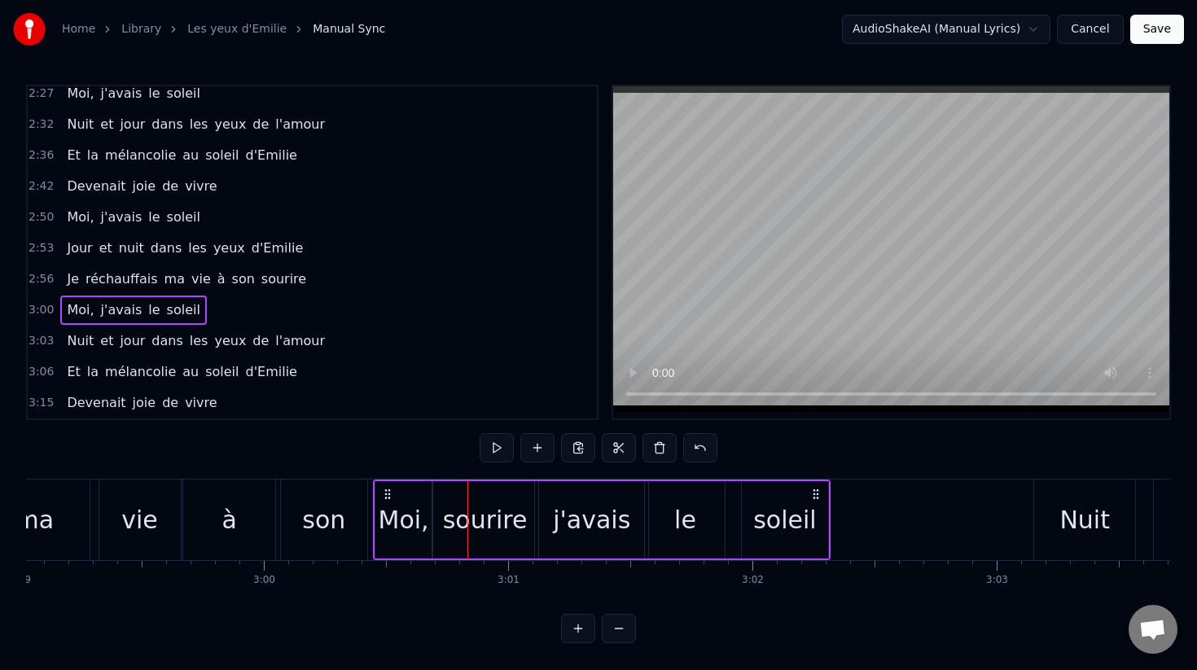
scroll to position [0, 43761]
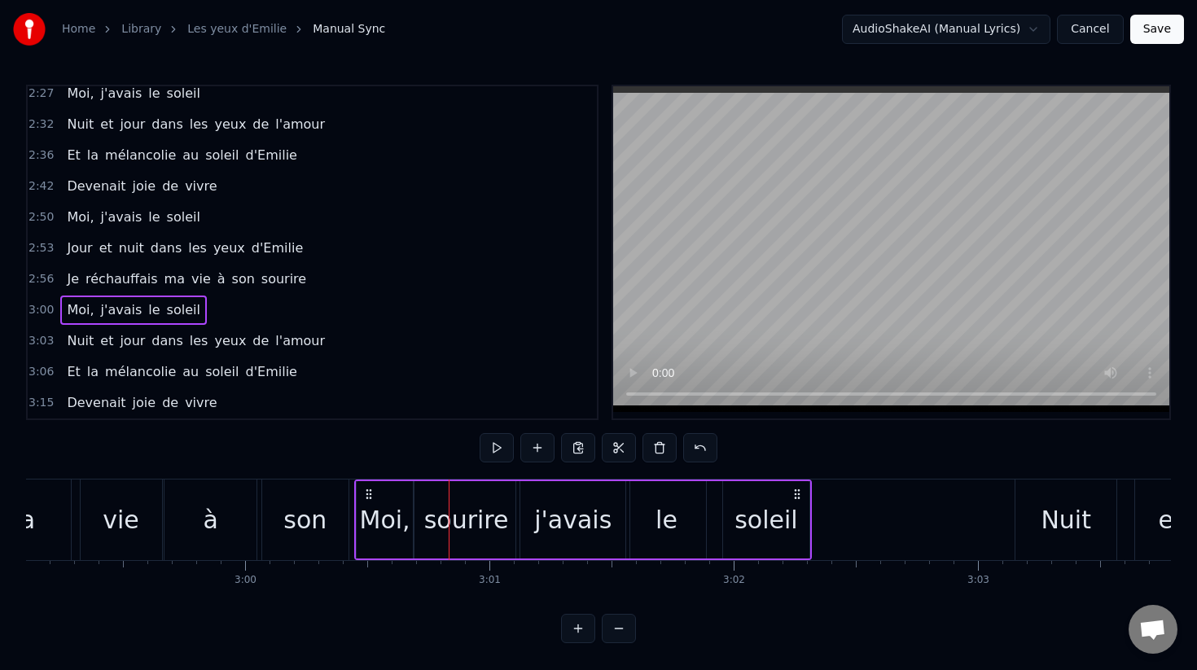
click at [381, 514] on div "Moi," at bounding box center [385, 520] width 50 height 37
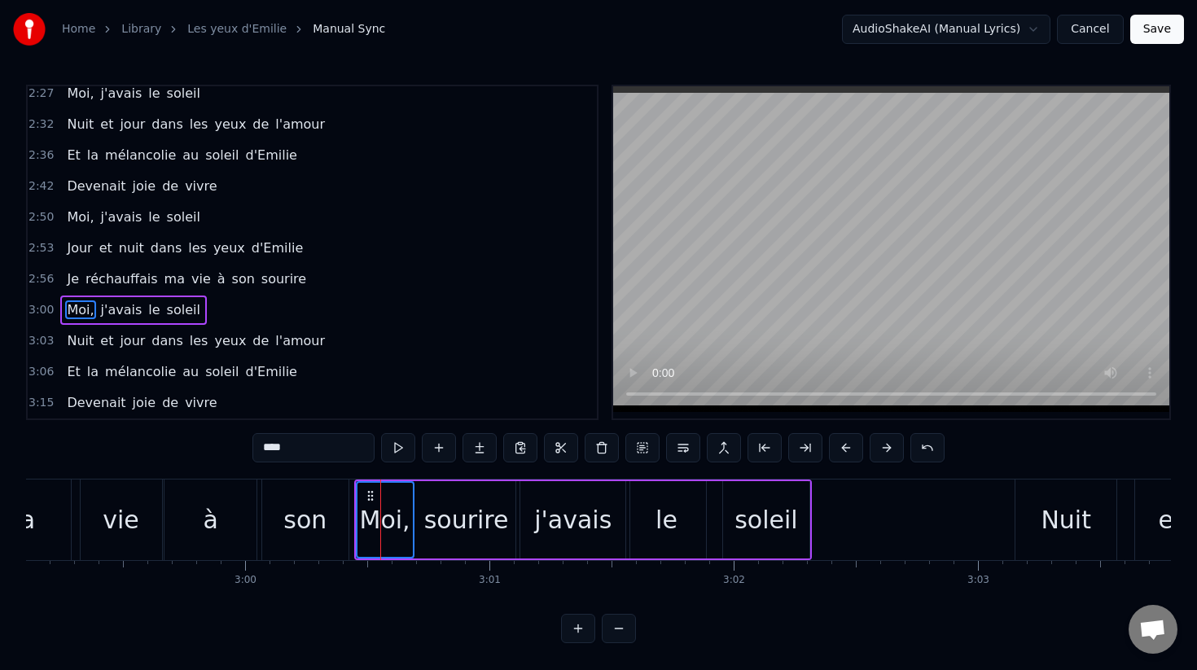
click at [538, 511] on div "j'avais" at bounding box center [572, 519] width 113 height 77
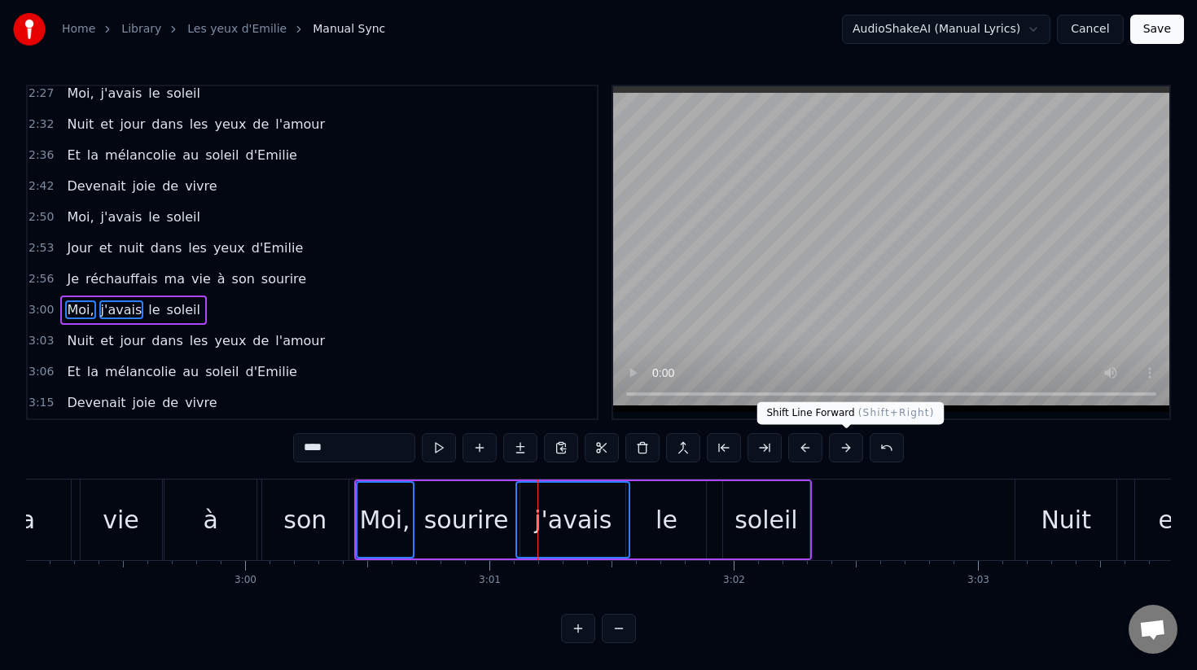
drag, startPoint x: 602, startPoint y: 506, endPoint x: 857, endPoint y: 441, distance: 262.9
click at [857, 441] on div "0:07 Dans mon quartier du [GEOGRAPHIC_DATA][PERSON_NAME] 0:11 [PERSON_NAME] ont…" at bounding box center [598, 364] width 1145 height 559
click at [857, 441] on button at bounding box center [846, 447] width 34 height 29
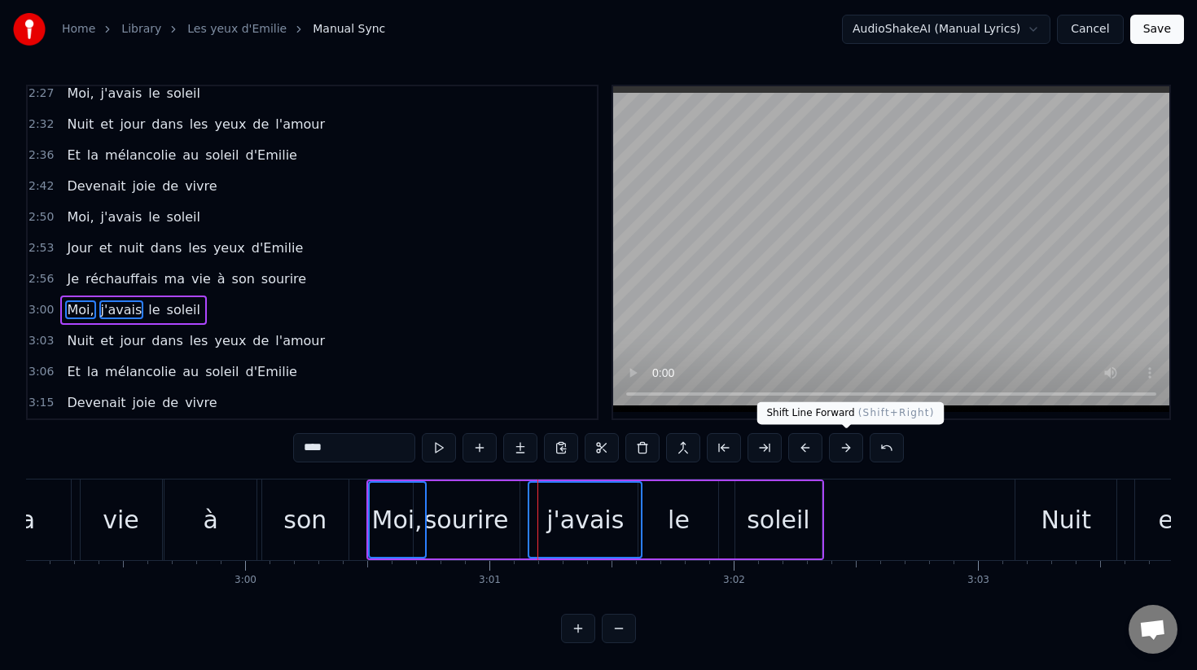
click at [857, 441] on button at bounding box center [846, 447] width 34 height 29
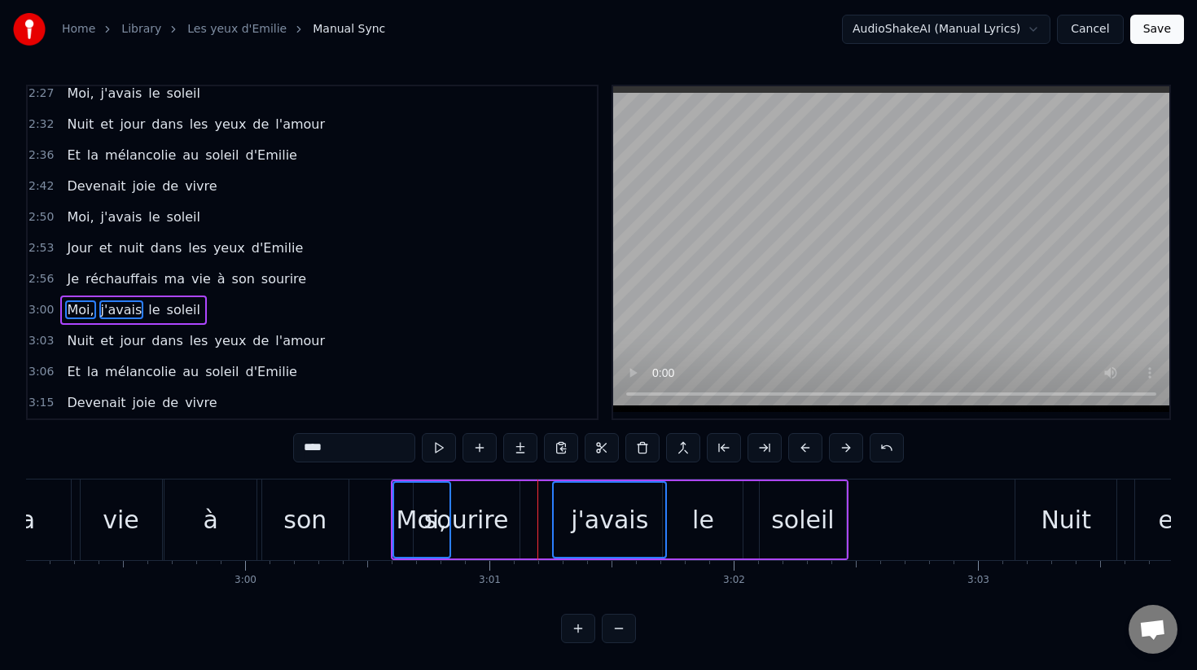
click at [857, 441] on button at bounding box center [846, 447] width 34 height 29
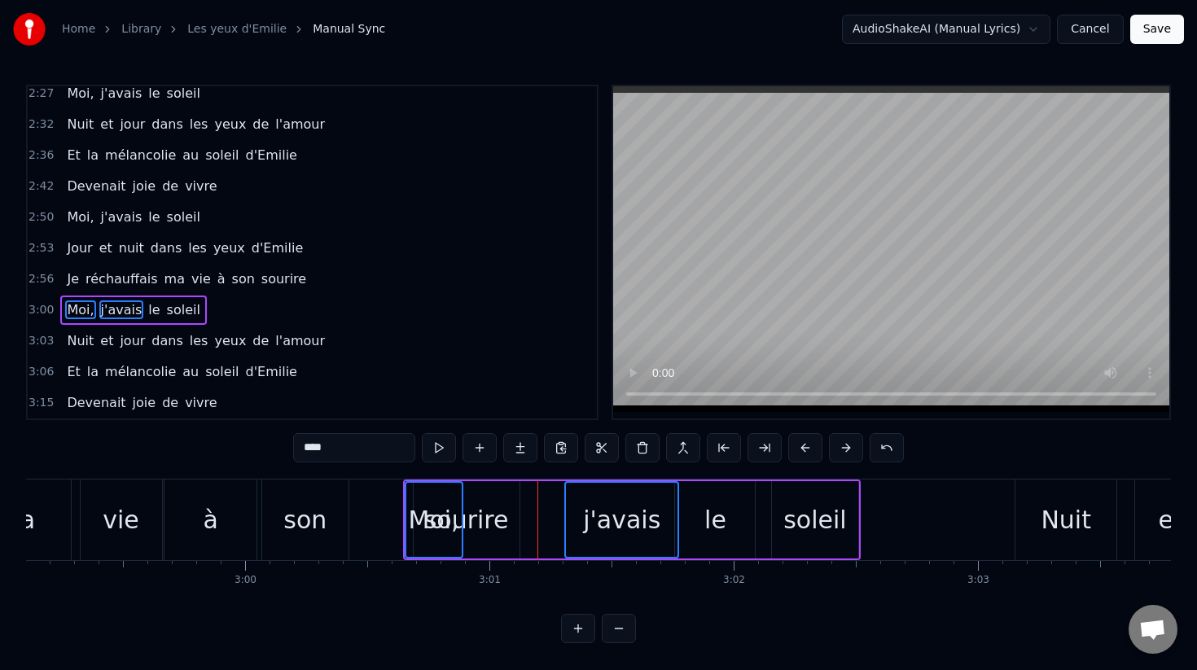
click at [857, 441] on button at bounding box center [846, 447] width 34 height 29
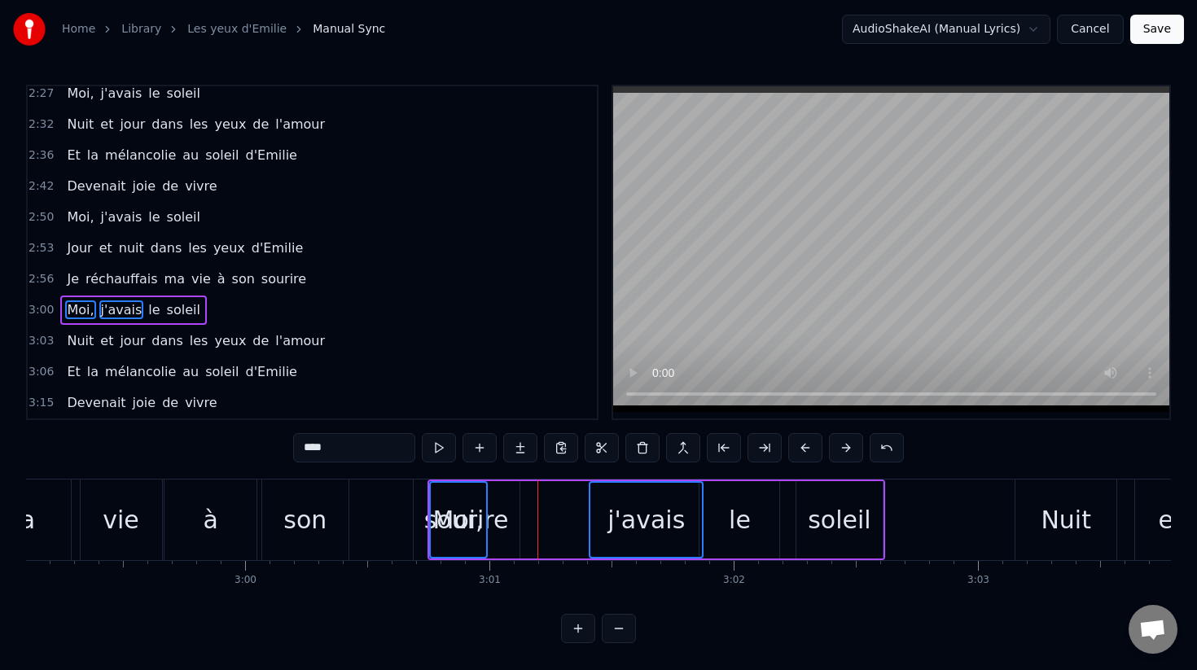
click at [857, 441] on button at bounding box center [846, 447] width 34 height 29
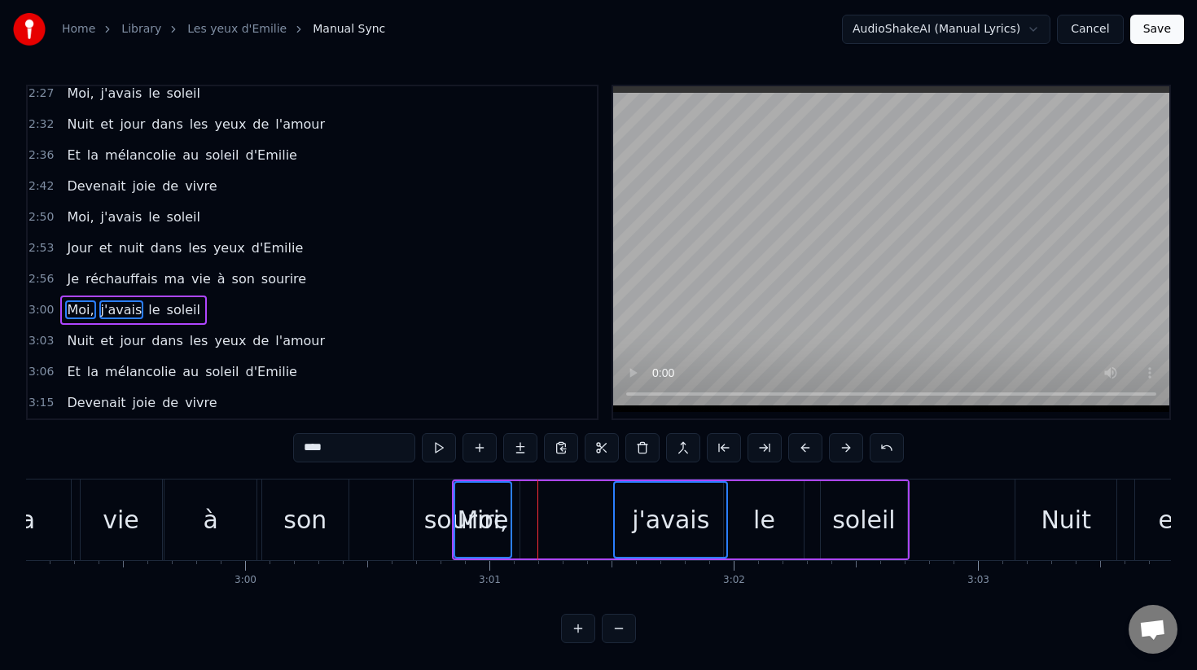
click at [857, 441] on button at bounding box center [846, 447] width 34 height 29
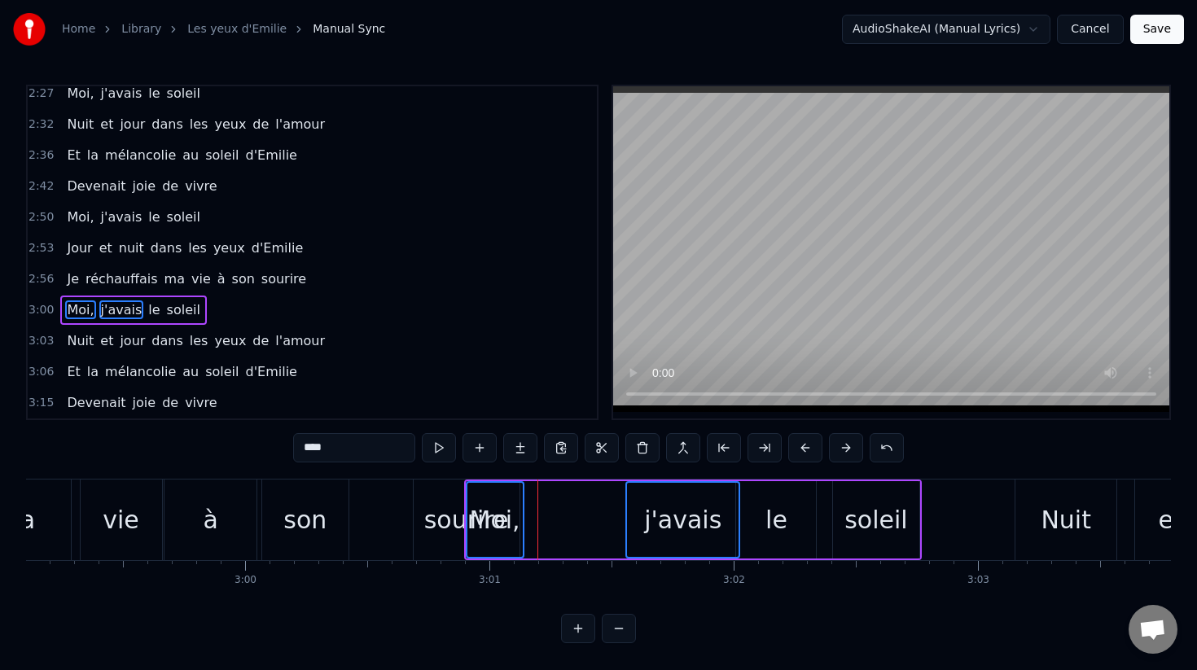
click at [857, 441] on button at bounding box center [846, 447] width 34 height 29
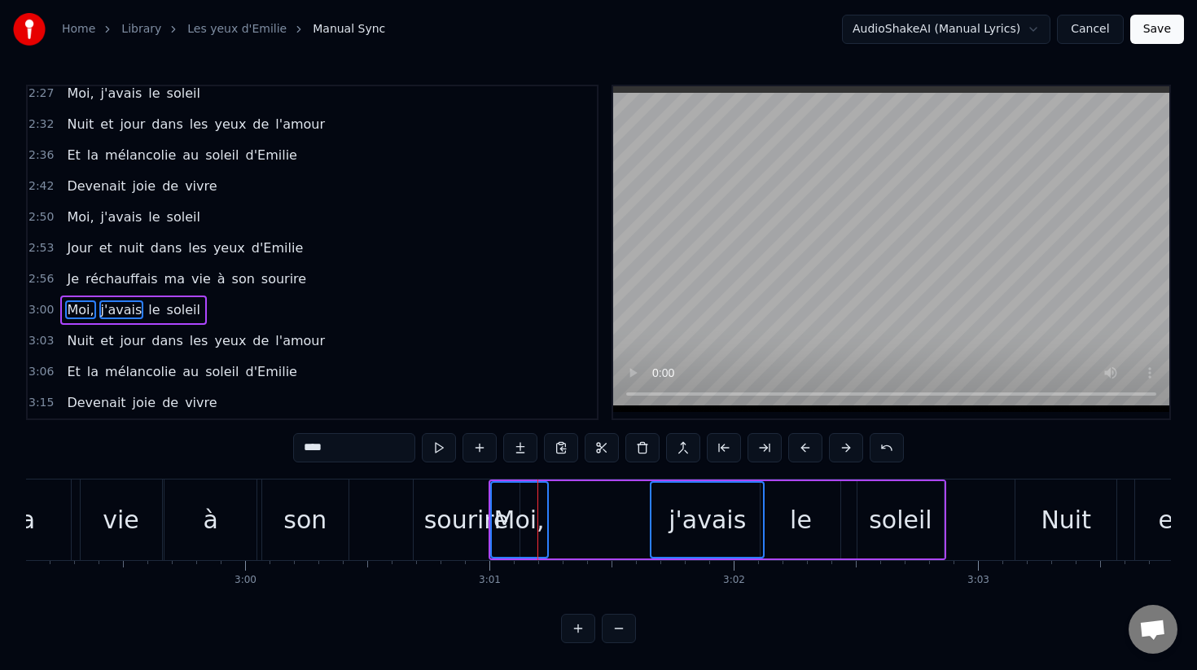
click at [857, 441] on button at bounding box center [846, 447] width 34 height 29
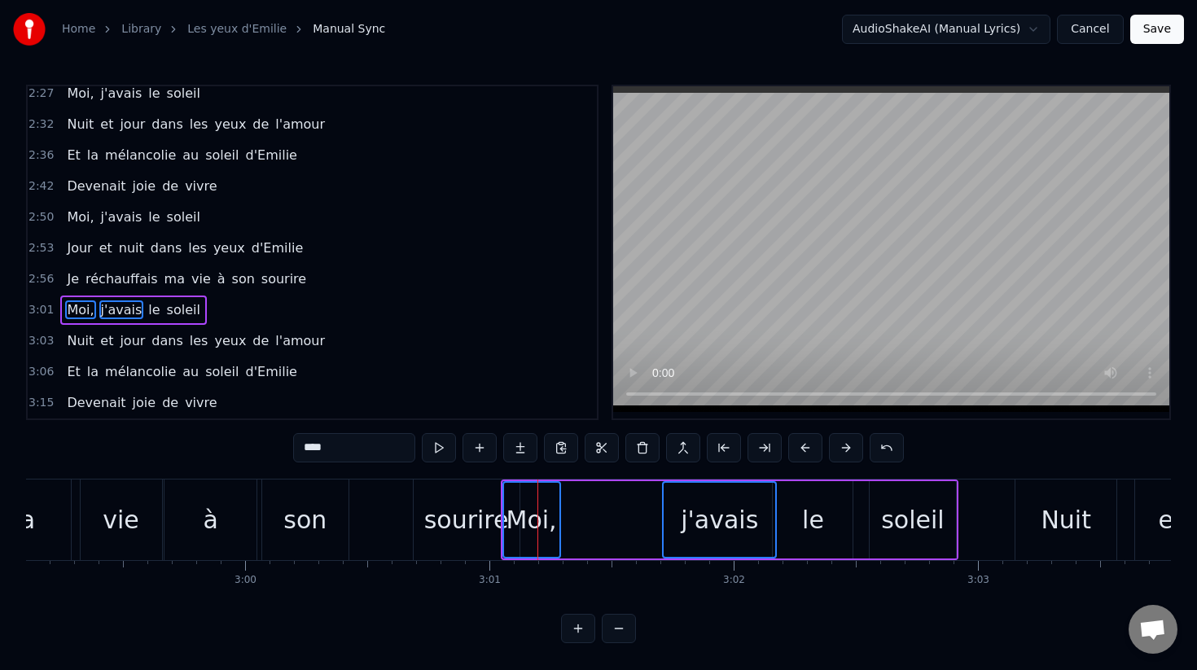
click at [857, 441] on button at bounding box center [846, 447] width 34 height 29
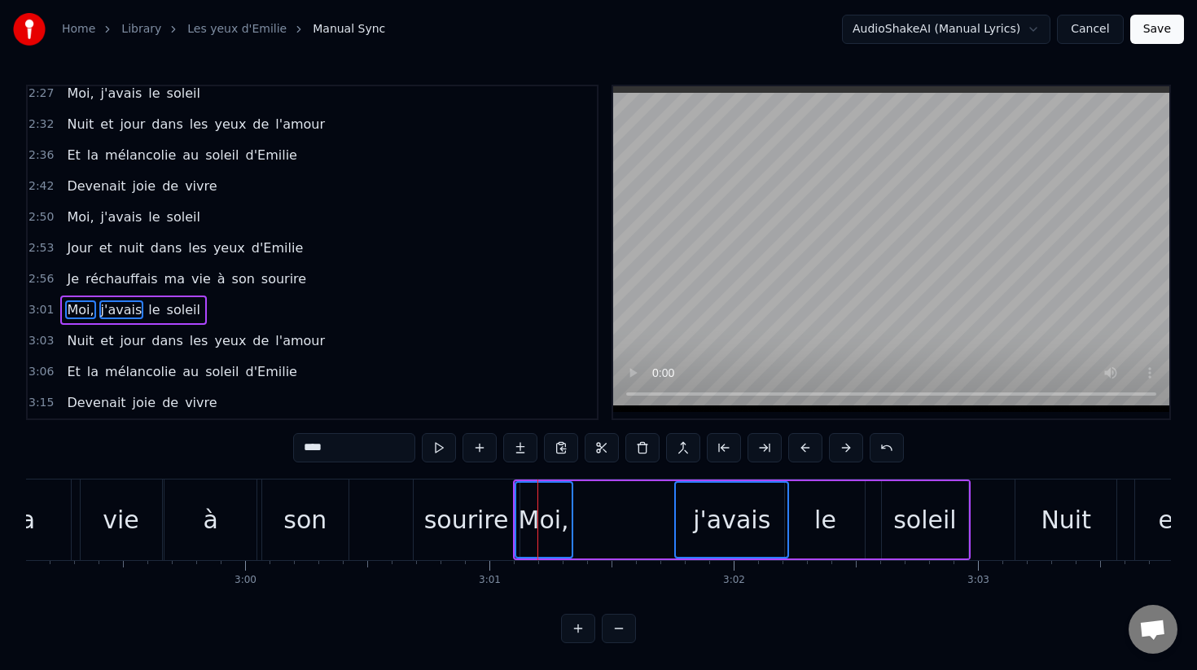
click at [441, 536] on div "sourire" at bounding box center [466, 520] width 85 height 37
type input "*******"
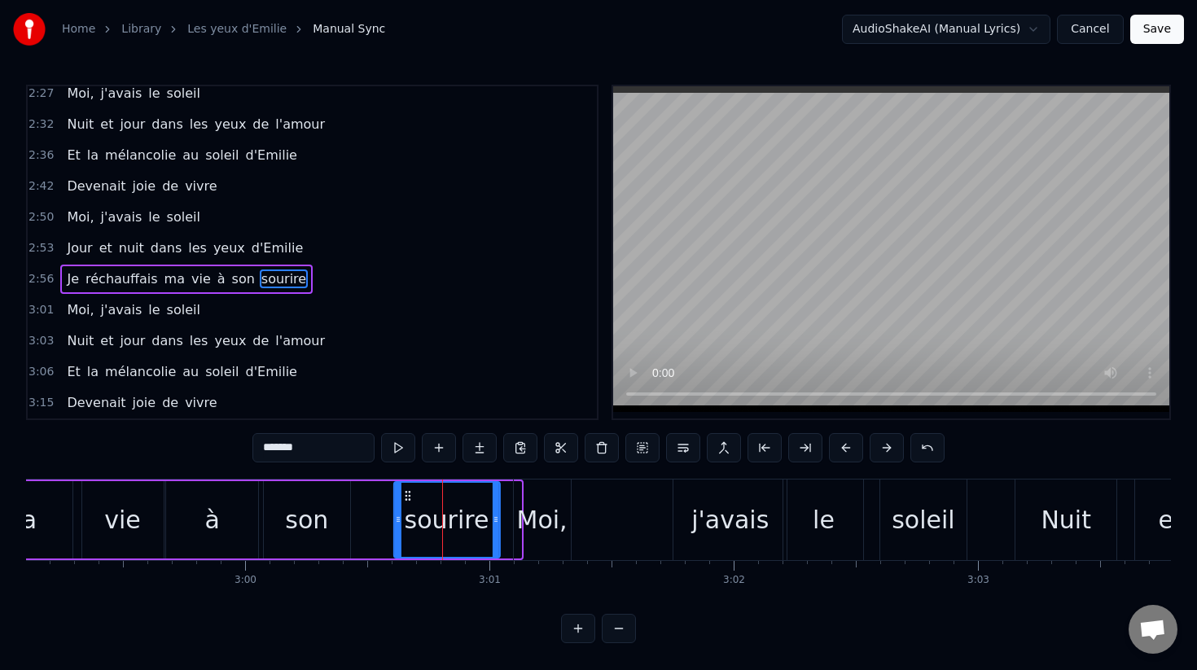
drag, startPoint x: 428, startPoint y: 499, endPoint x: 406, endPoint y: 498, distance: 22.8
click at [406, 498] on div "sourire" at bounding box center [446, 520] width 104 height 74
click at [572, 498] on div "Moi, j'avais le soleil" at bounding box center [742, 520] width 458 height 81
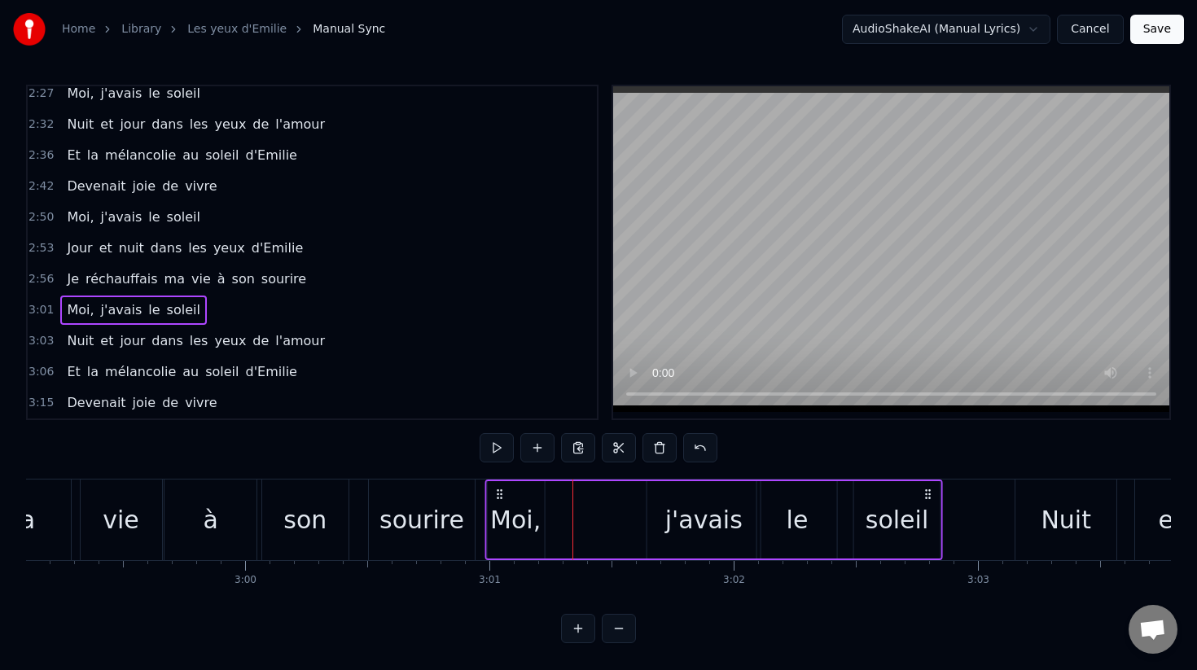
drag, startPoint x: 528, startPoint y: 499, endPoint x: 500, endPoint y: 500, distance: 27.7
click at [500, 500] on div "Moi, j'avais le soleil" at bounding box center [714, 520] width 458 height 81
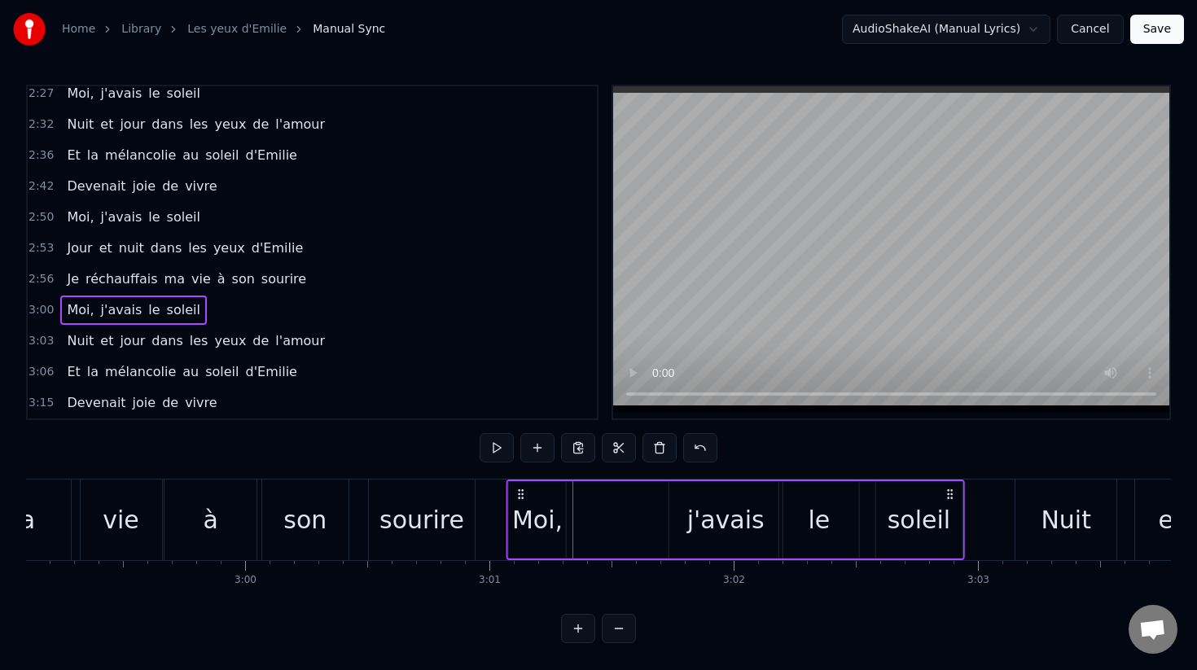
drag, startPoint x: 500, startPoint y: 498, endPoint x: 513, endPoint y: 499, distance: 13.1
click at [515, 499] on icon at bounding box center [521, 494] width 13 height 13
click at [542, 507] on div "Moi," at bounding box center [528, 520] width 50 height 37
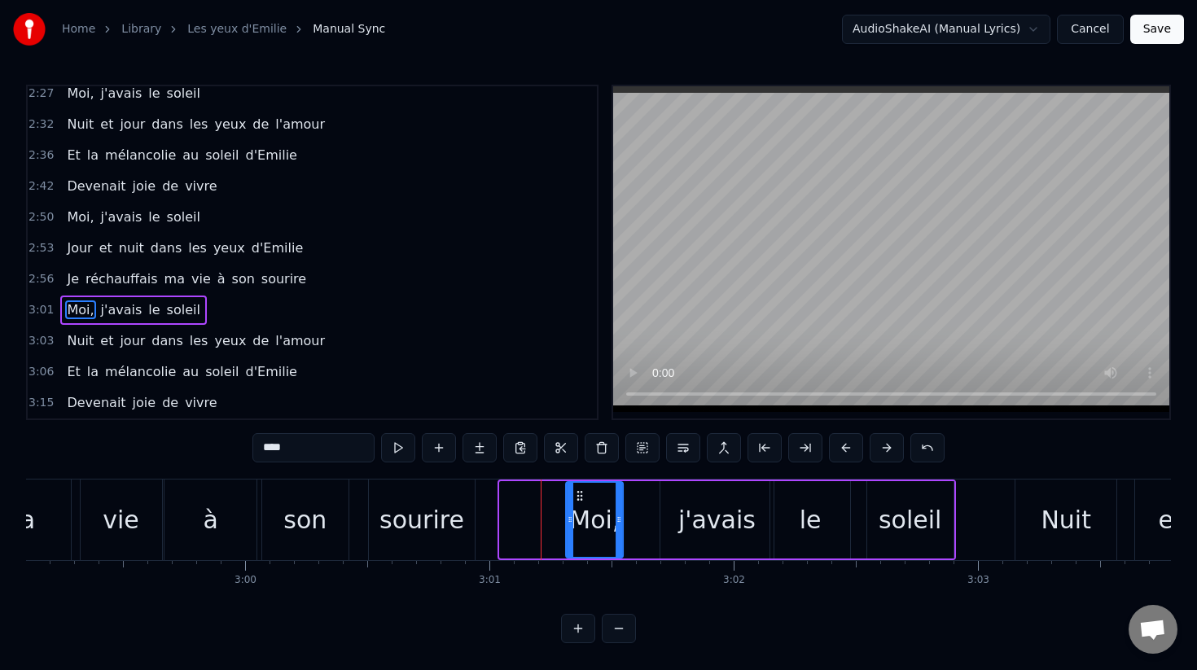
drag, startPoint x: 515, startPoint y: 498, endPoint x: 581, endPoint y: 503, distance: 66.2
click at [581, 503] on div "Moi," at bounding box center [594, 520] width 55 height 74
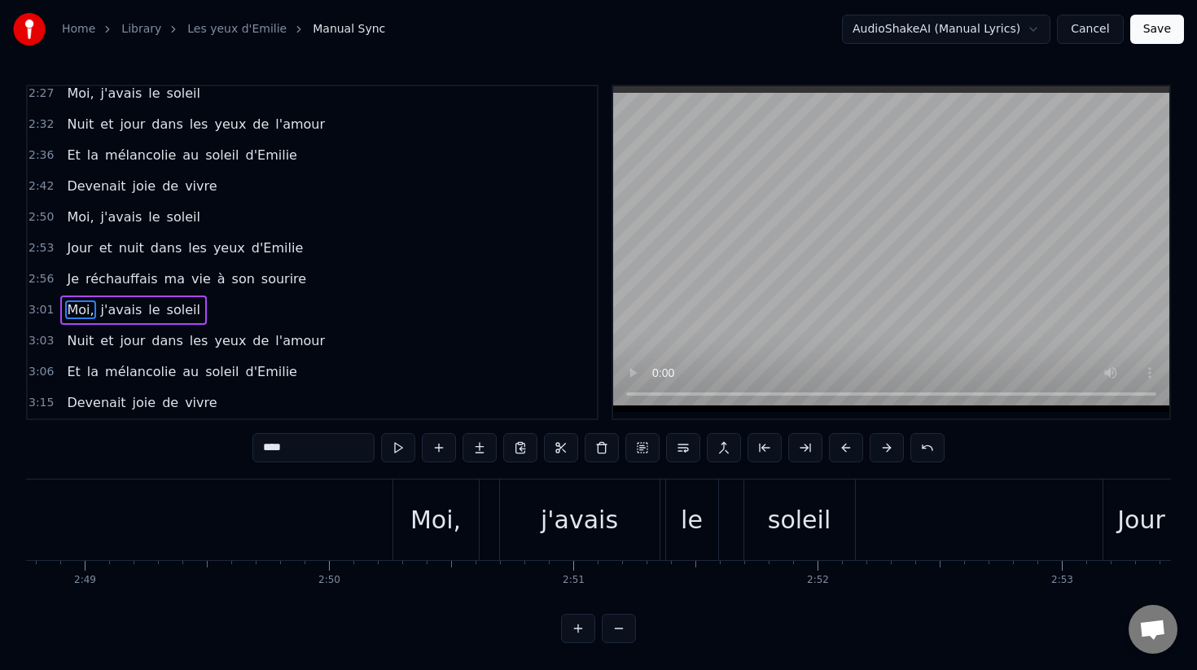
scroll to position [0, 41235]
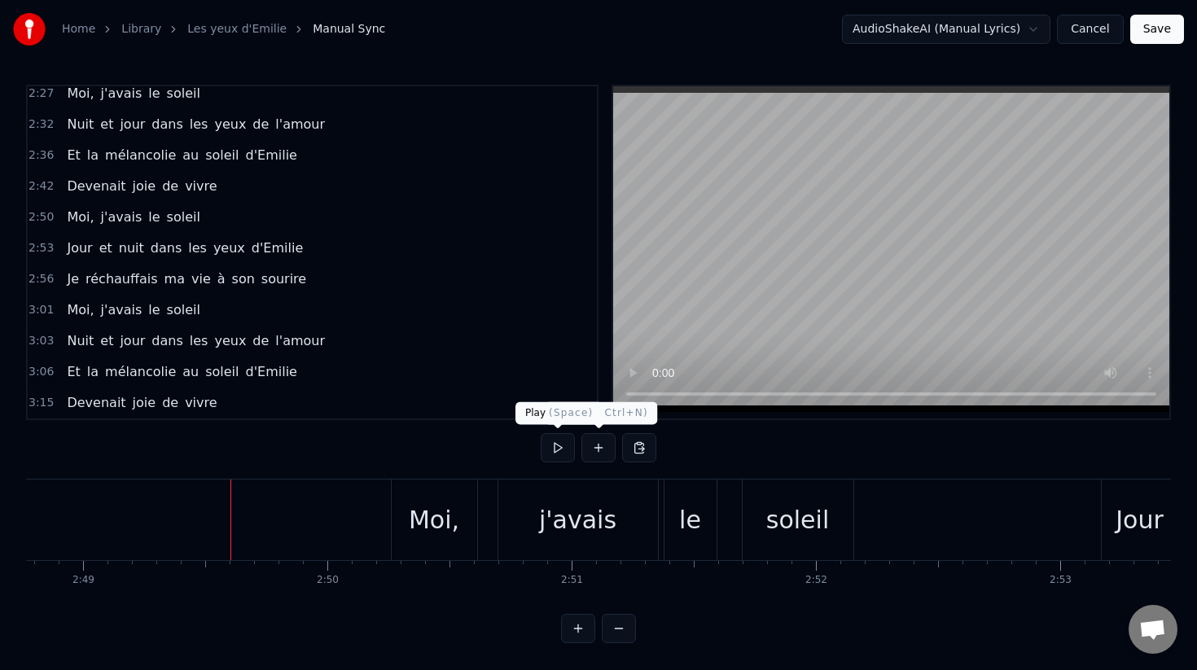
click at [559, 453] on button at bounding box center [558, 447] width 34 height 29
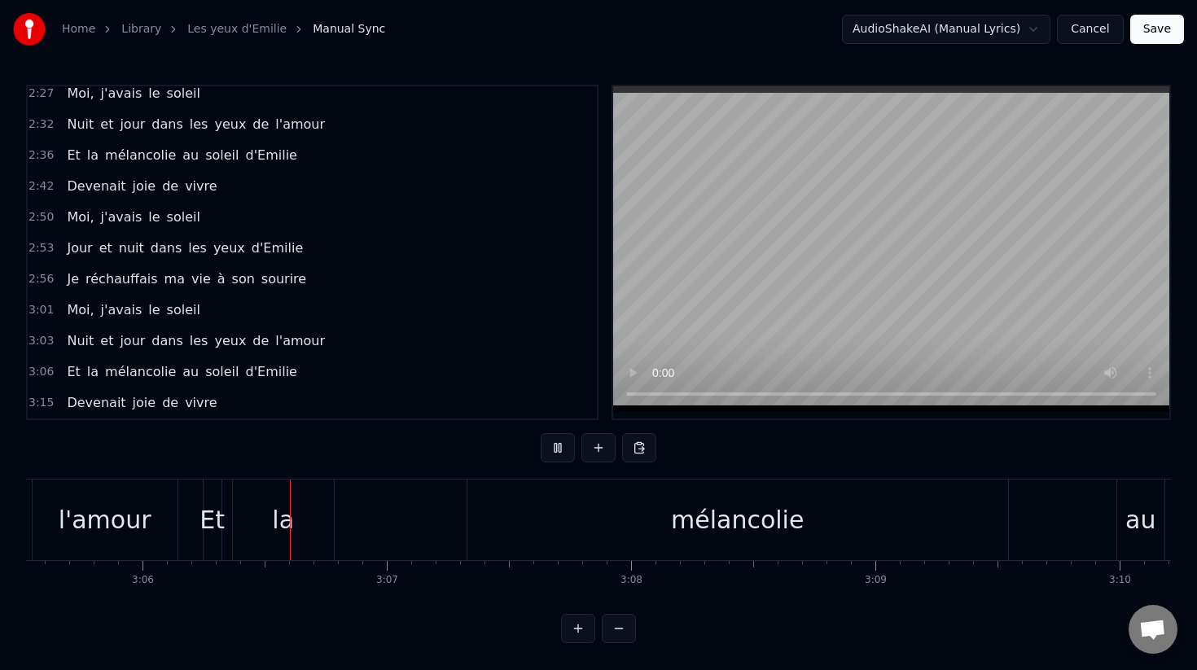
scroll to position [0, 45358]
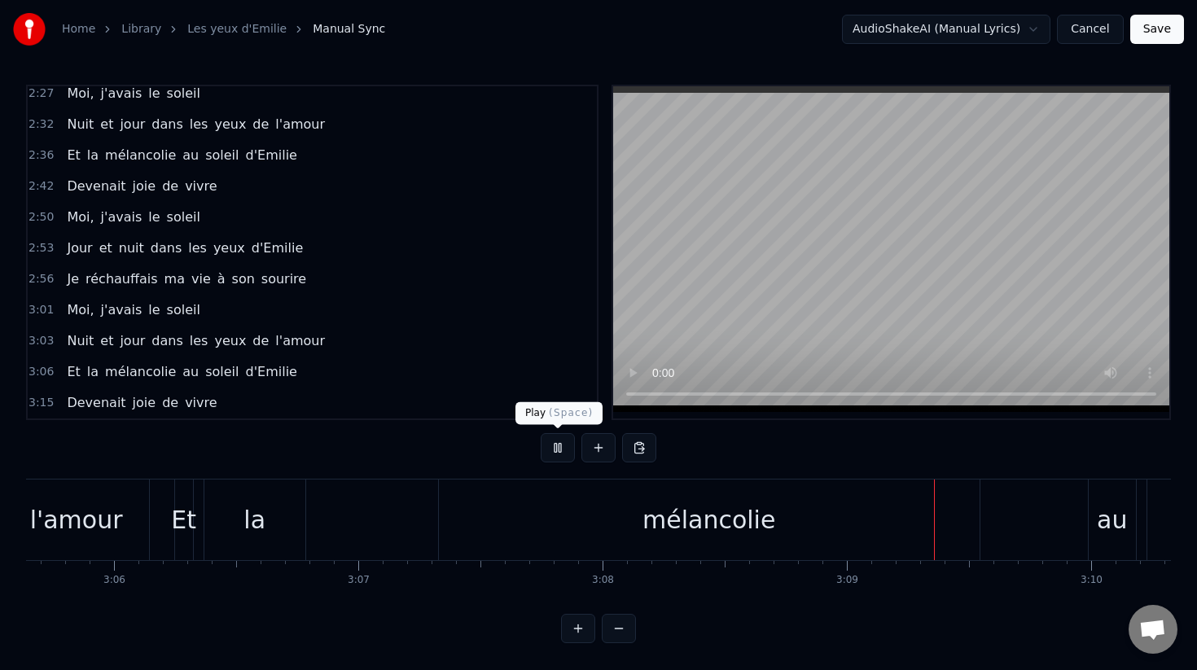
click at [551, 451] on button at bounding box center [558, 447] width 34 height 29
click at [265, 520] on div "la" at bounding box center [254, 520] width 101 height 81
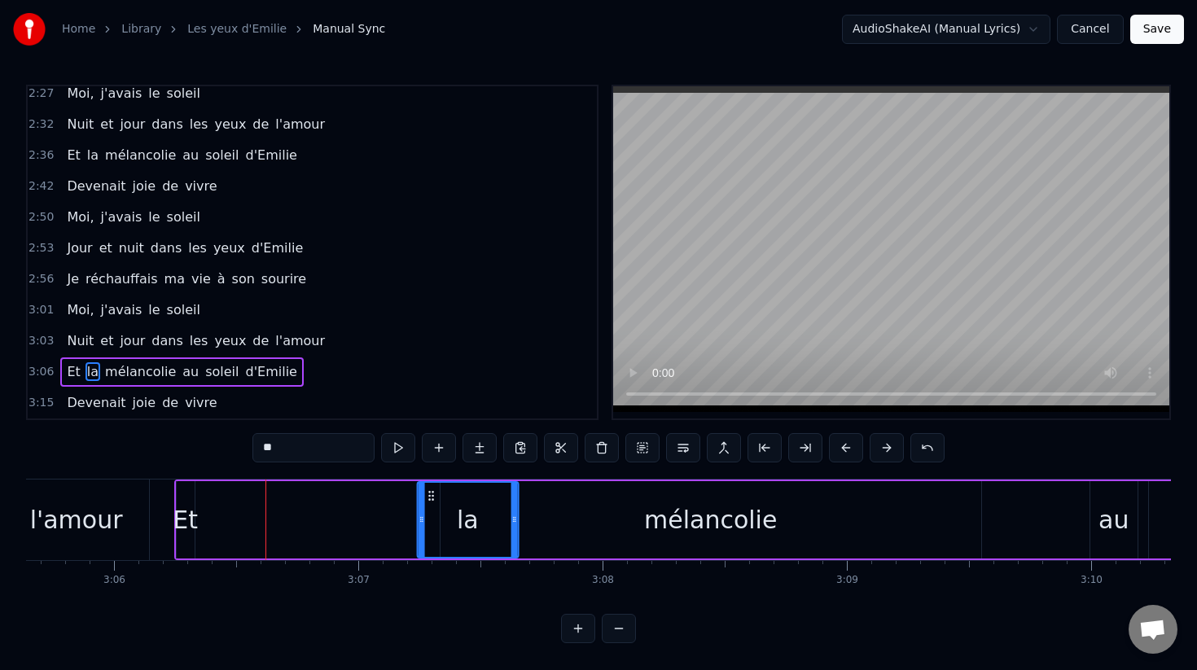
drag, startPoint x: 222, startPoint y: 500, endPoint x: 433, endPoint y: 502, distance: 211.8
click at [433, 502] on div "la" at bounding box center [467, 520] width 99 height 74
click at [568, 508] on div "mélancolie" at bounding box center [711, 519] width 541 height 77
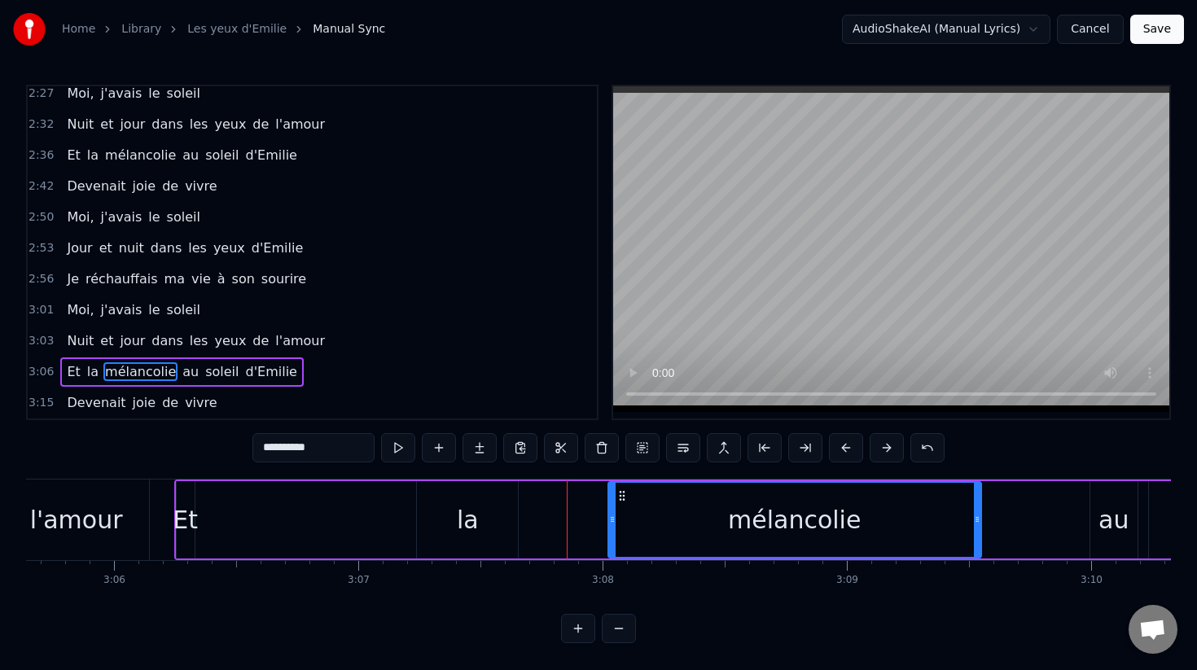
drag, startPoint x: 445, startPoint y: 516, endPoint x: 612, endPoint y: 515, distance: 167.8
click at [612, 515] on icon at bounding box center [612, 519] width 7 height 13
click at [178, 520] on div "Et" at bounding box center [185, 520] width 25 height 37
type input "**"
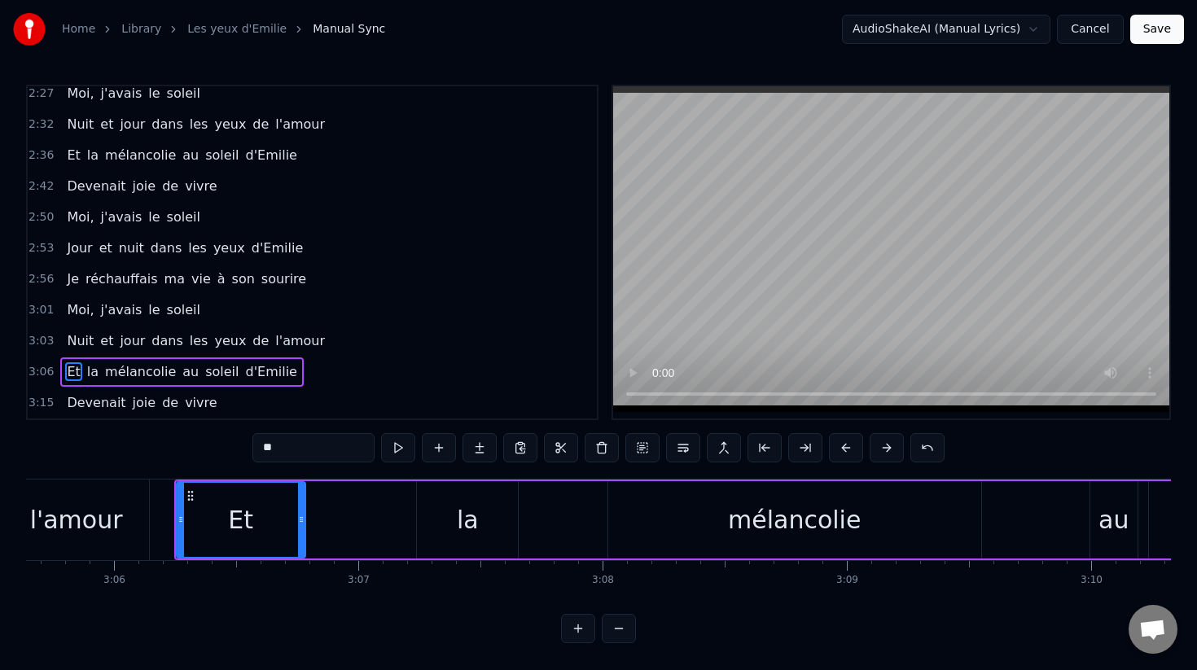
drag, startPoint x: 192, startPoint y: 520, endPoint x: 303, endPoint y: 525, distance: 110.9
click at [303, 525] on icon at bounding box center [301, 519] width 7 height 13
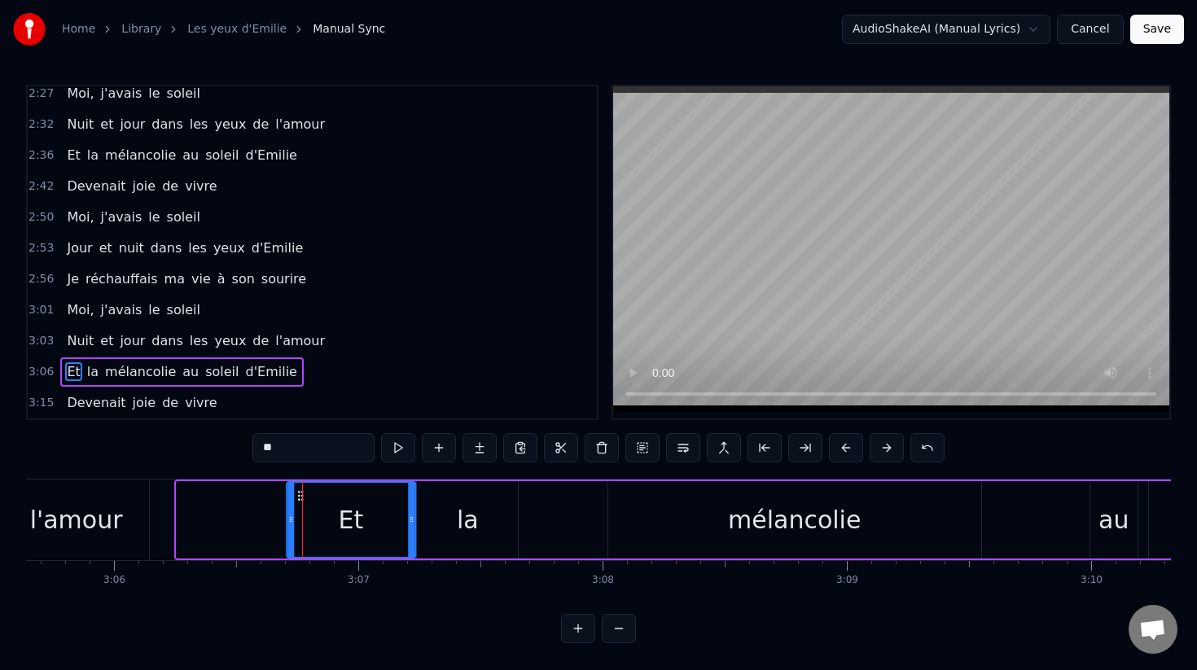
drag, startPoint x: 189, startPoint y: 494, endPoint x: 299, endPoint y: 502, distance: 110.3
click at [299, 502] on div "Et" at bounding box center [350, 520] width 127 height 74
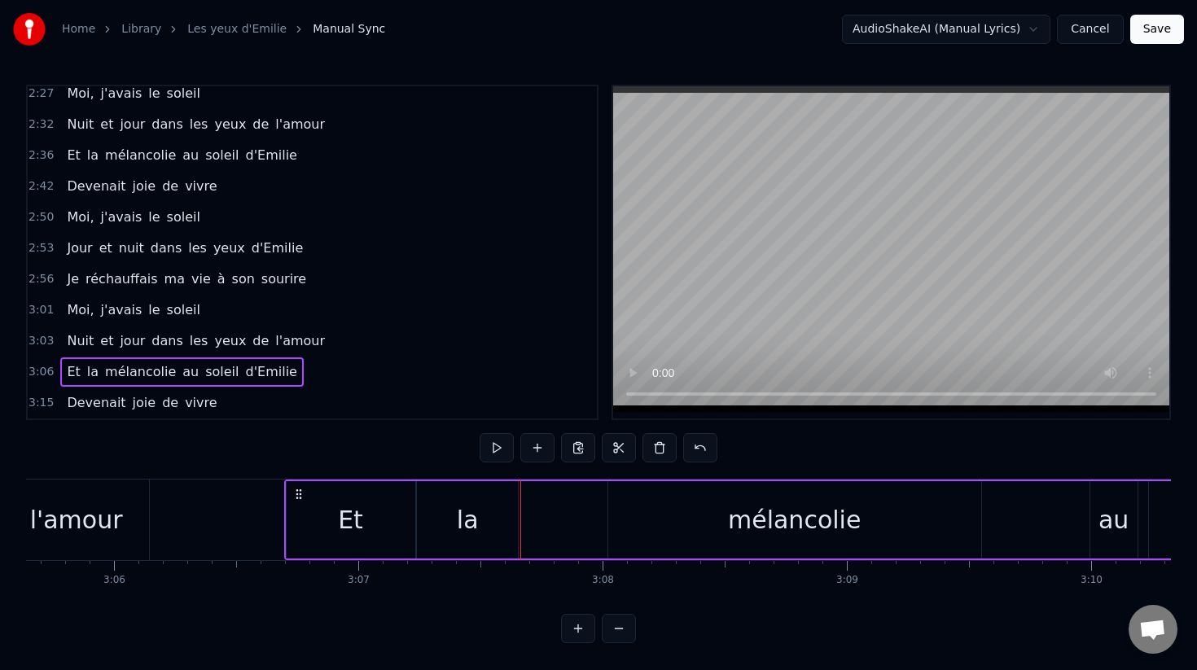
click at [508, 529] on div "la" at bounding box center [467, 519] width 101 height 77
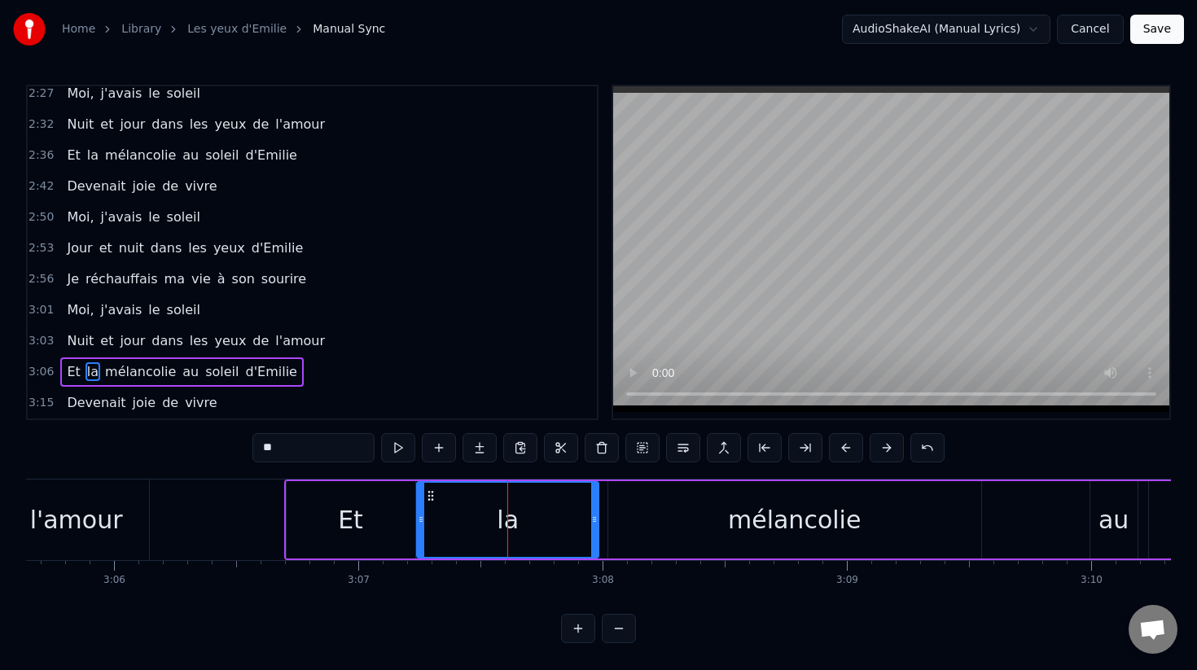
drag, startPoint x: 515, startPoint y: 529, endPoint x: 596, endPoint y: 528, distance: 81.4
click at [596, 528] on div at bounding box center [594, 520] width 7 height 74
drag, startPoint x: 422, startPoint y: 512, endPoint x: 489, endPoint y: 518, distance: 67.8
click at [489, 518] on icon at bounding box center [488, 519] width 7 height 13
click at [375, 521] on div "Et" at bounding box center [351, 519] width 129 height 77
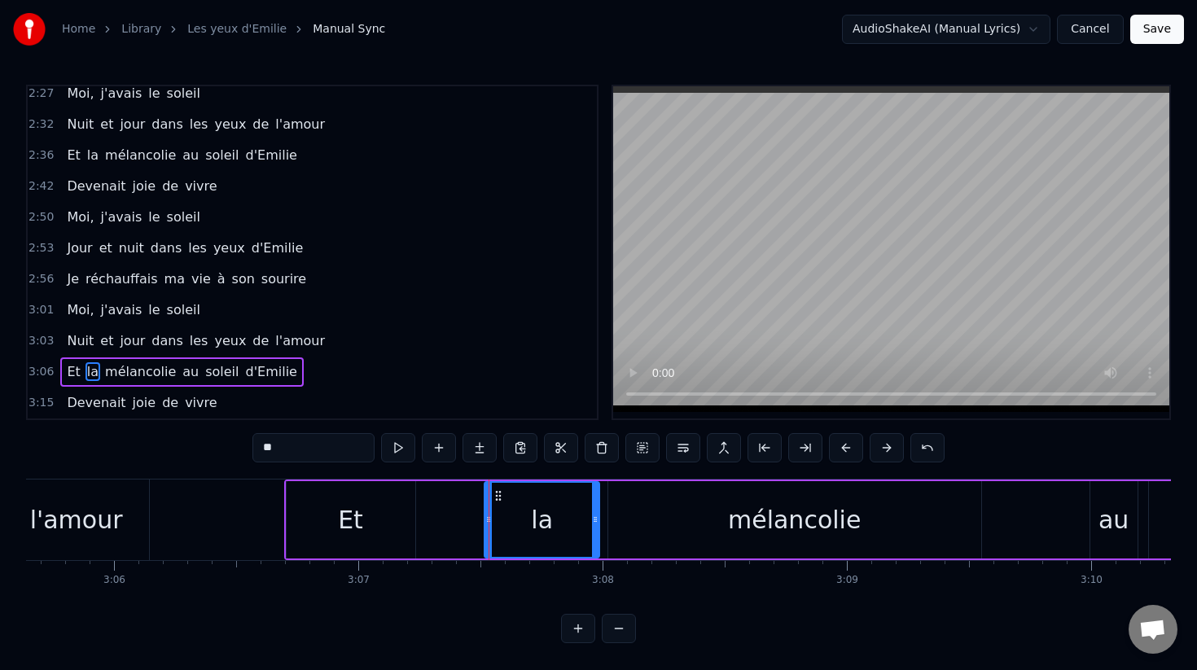
type input "**"
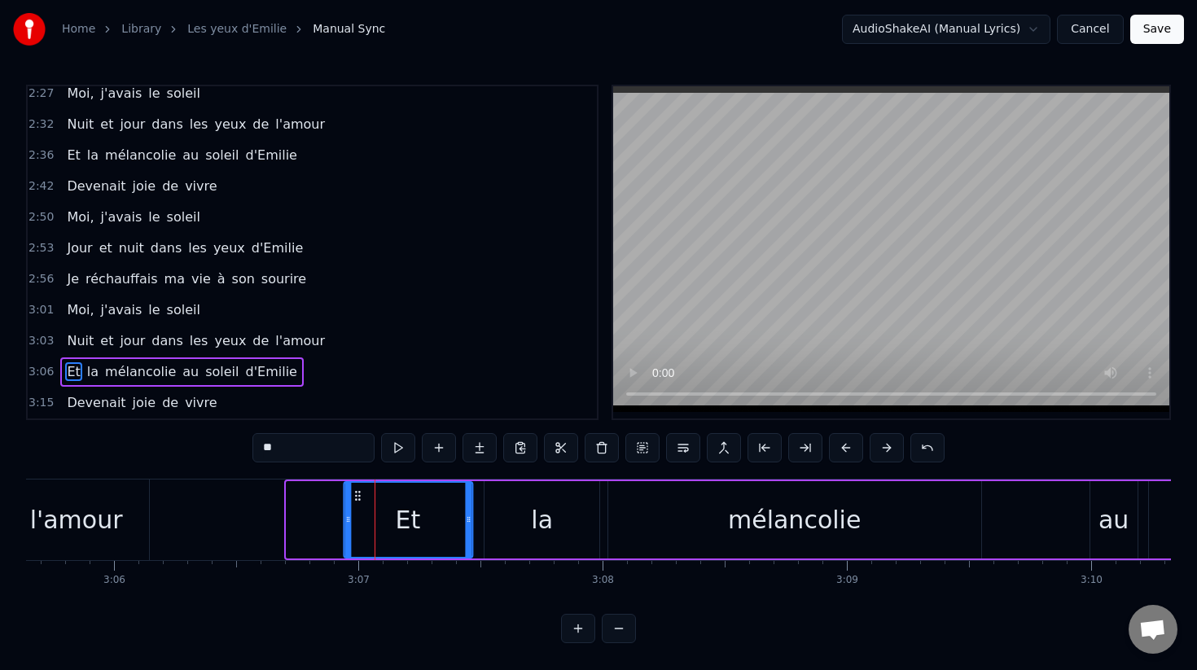
drag, startPoint x: 305, startPoint y: 498, endPoint x: 362, endPoint y: 501, distance: 57.1
click at [362, 501] on icon at bounding box center [357, 495] width 13 height 13
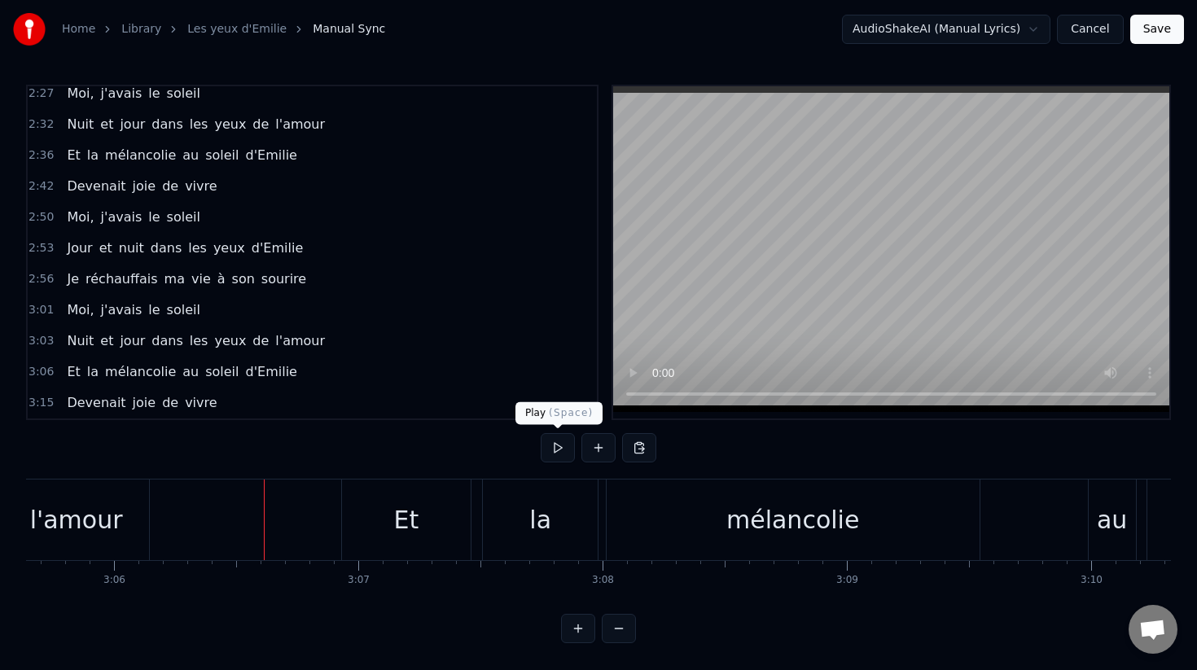
click at [555, 448] on button at bounding box center [558, 447] width 34 height 29
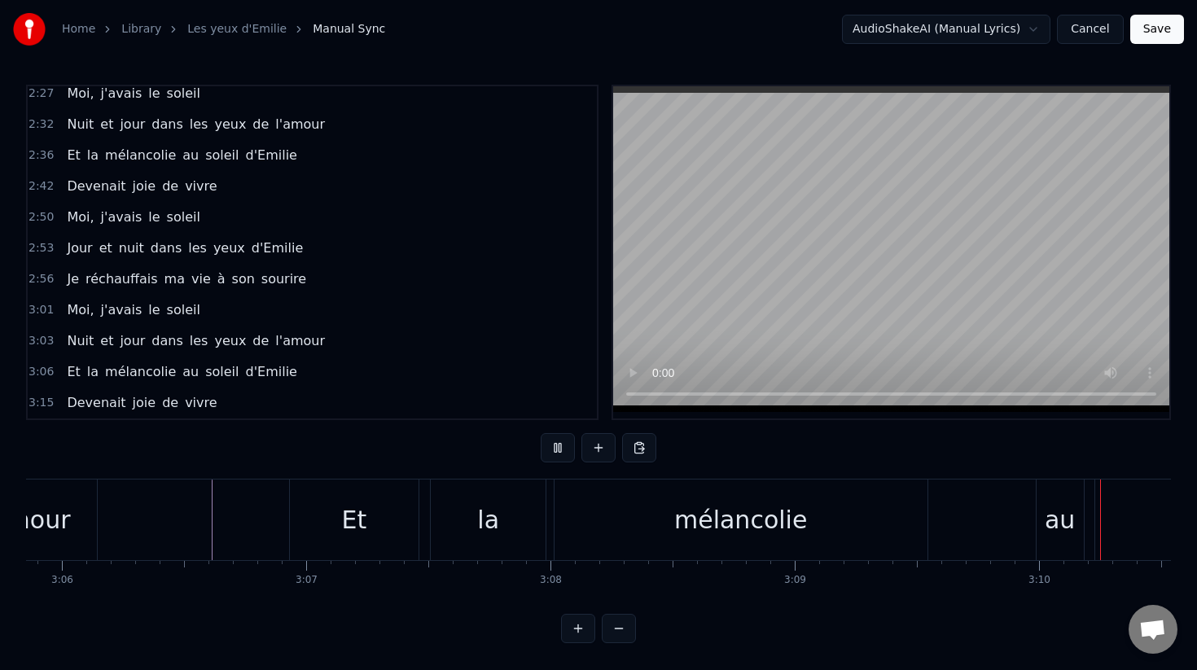
click at [549, 454] on button at bounding box center [558, 447] width 34 height 29
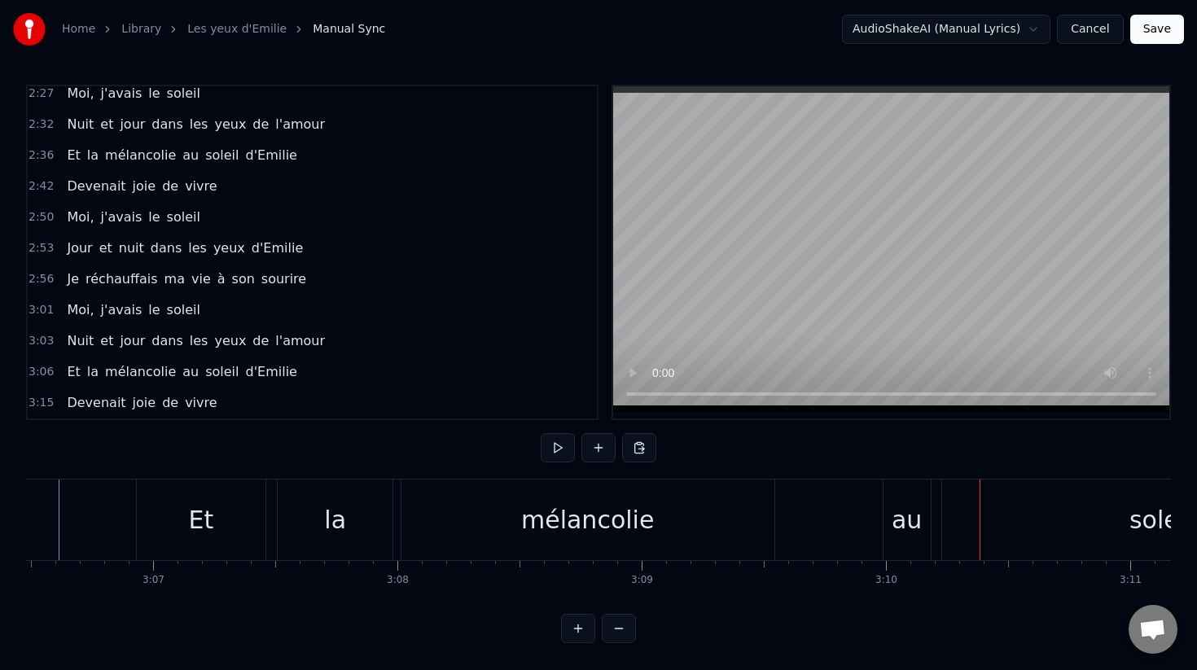
scroll to position [0, 45564]
click at [215, 515] on div "Et" at bounding box center [200, 520] width 129 height 81
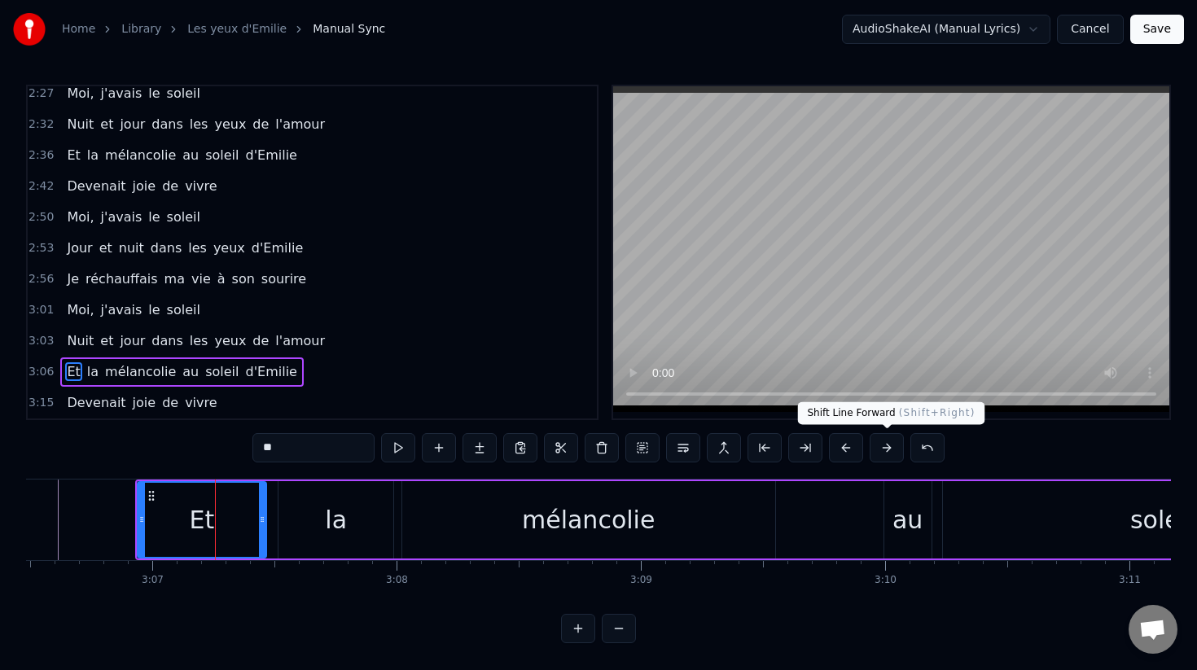
click at [884, 446] on button at bounding box center [887, 447] width 34 height 29
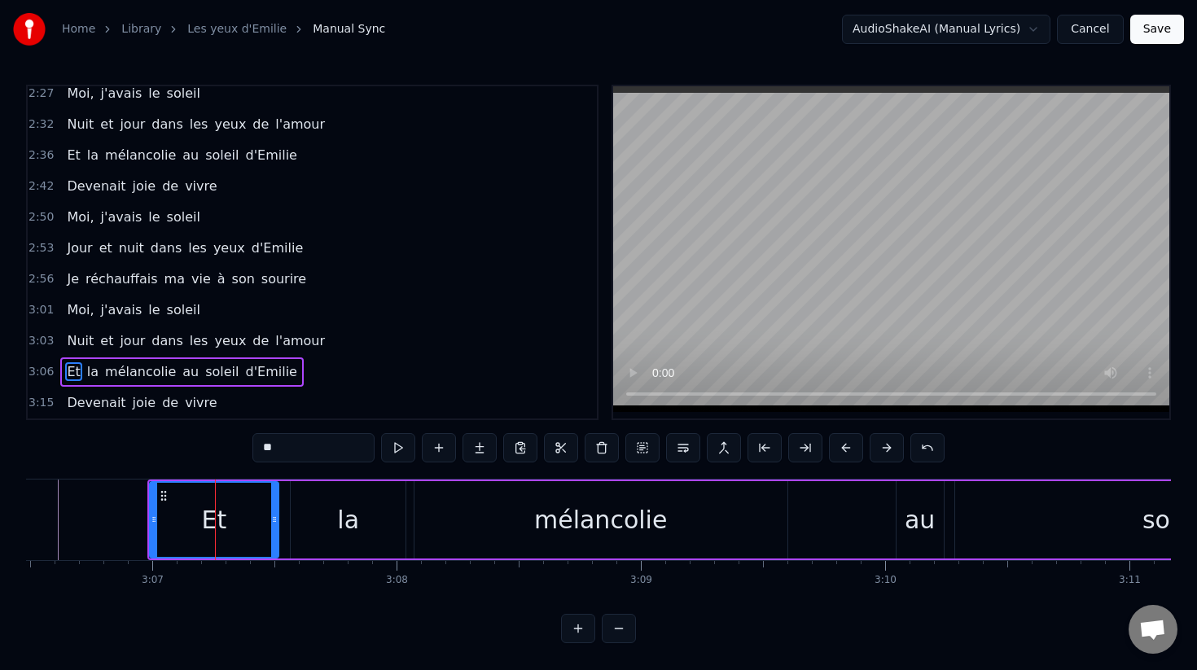
click at [884, 446] on button at bounding box center [887, 447] width 34 height 29
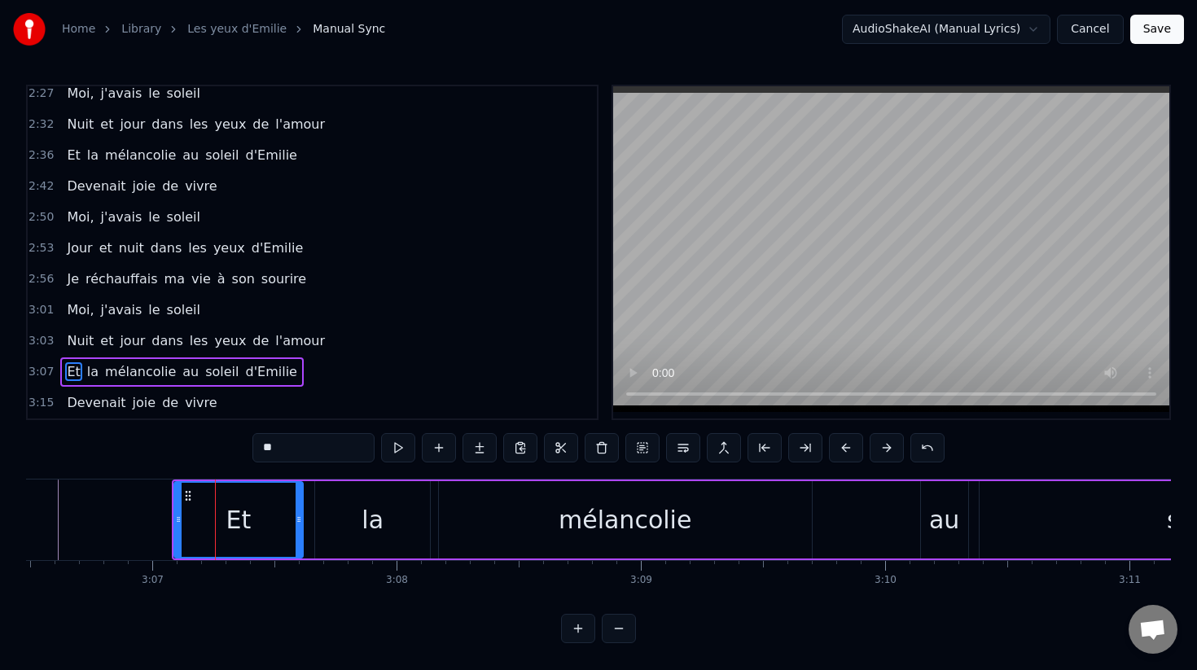
click at [884, 446] on button at bounding box center [887, 447] width 34 height 29
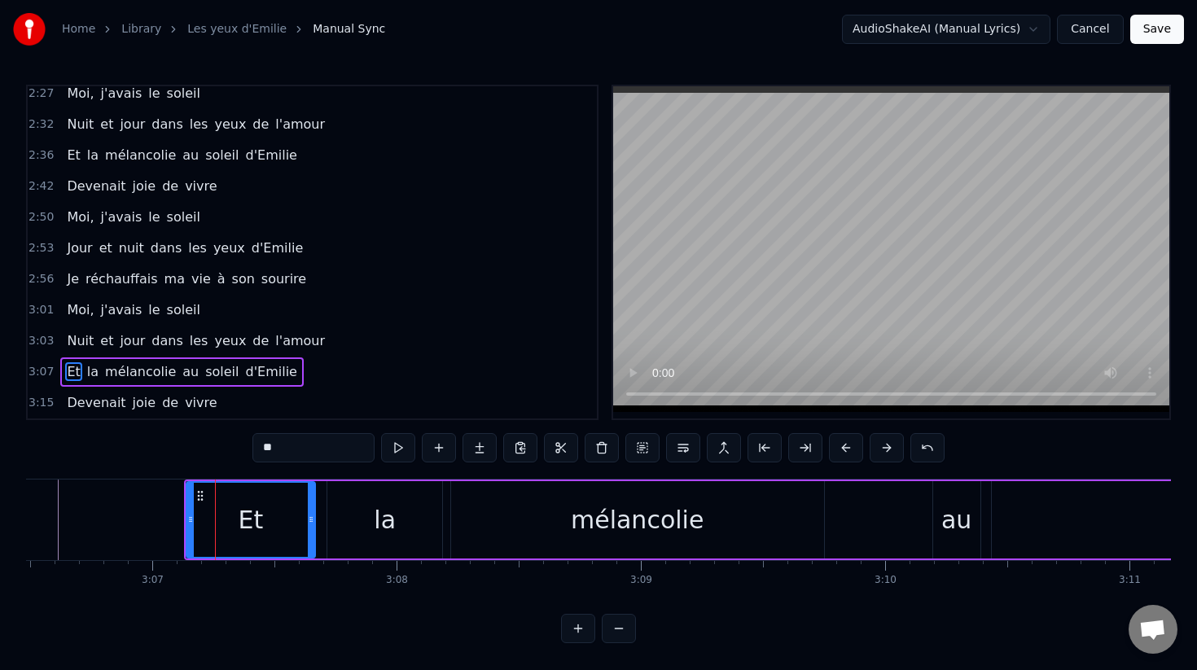
click at [884, 446] on button at bounding box center [887, 447] width 34 height 29
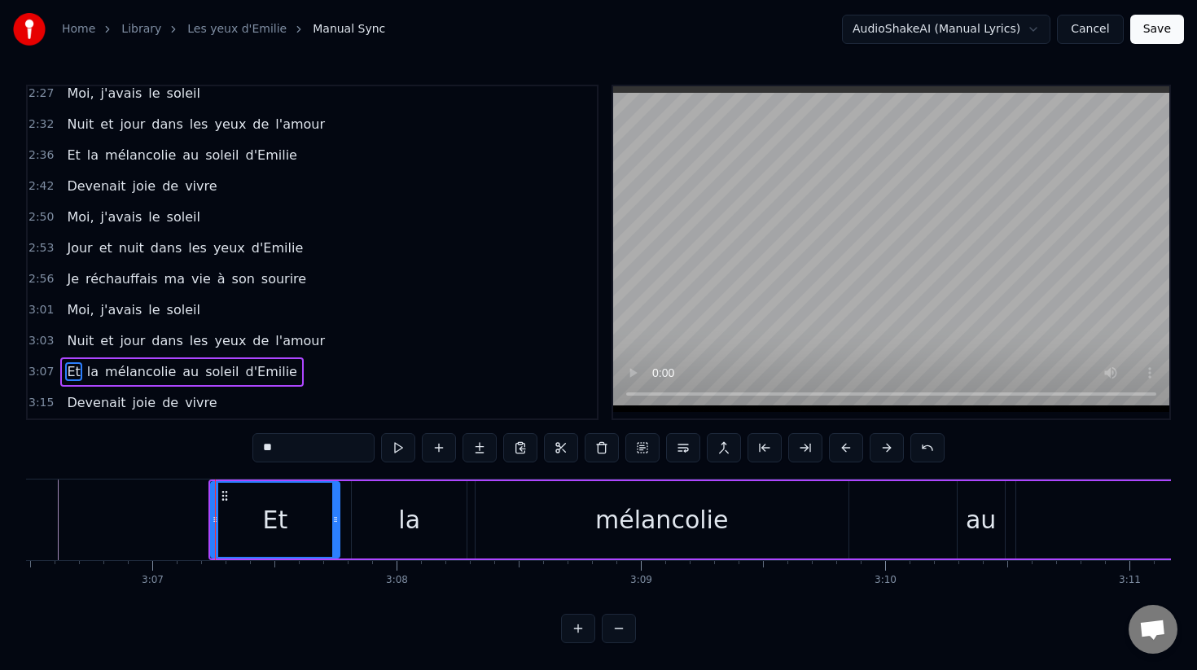
click at [884, 446] on button at bounding box center [887, 447] width 34 height 29
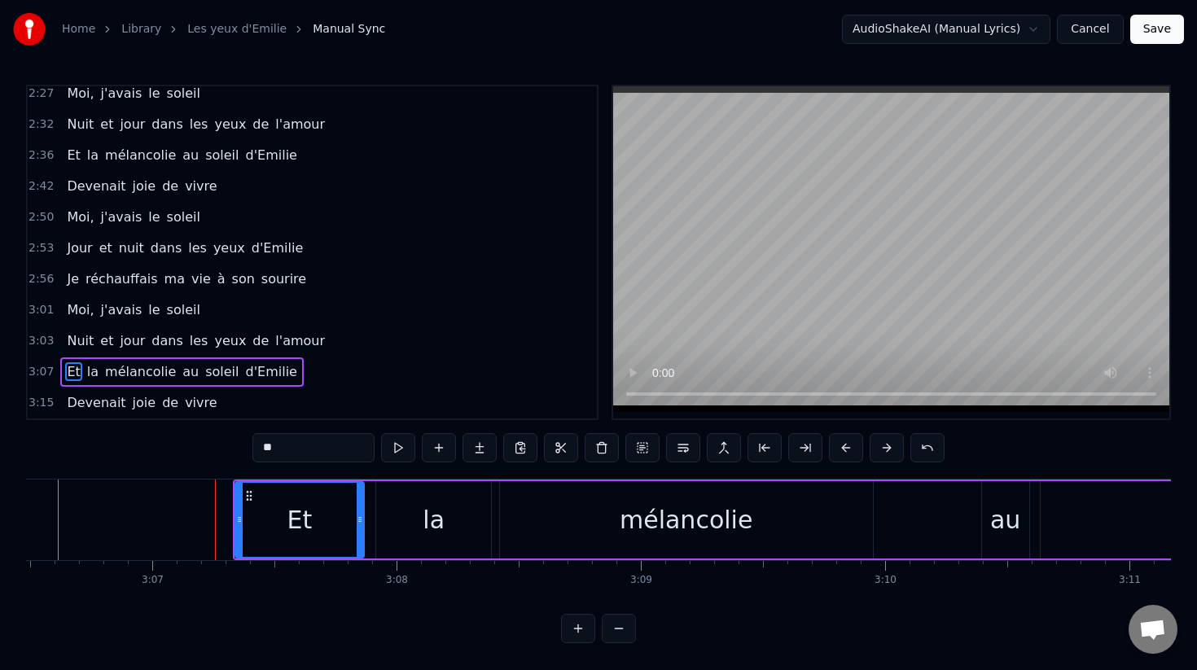
click at [884, 446] on button at bounding box center [887, 447] width 34 height 29
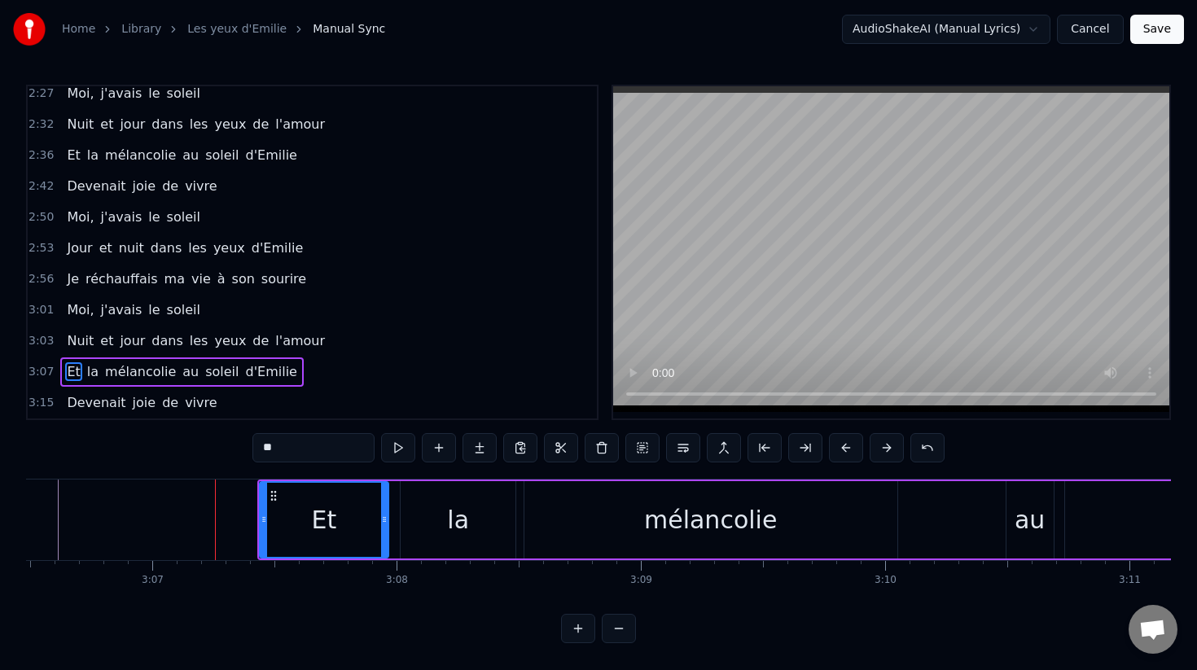
click at [884, 446] on button at bounding box center [887, 447] width 34 height 29
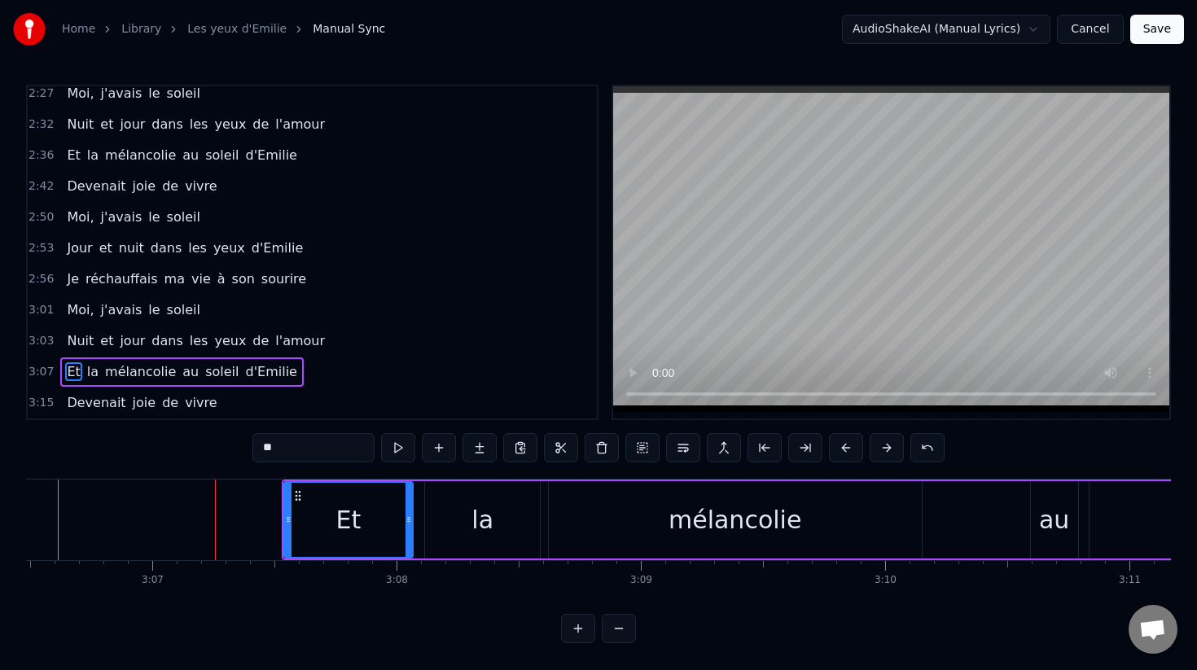
click at [884, 446] on button at bounding box center [887, 447] width 34 height 29
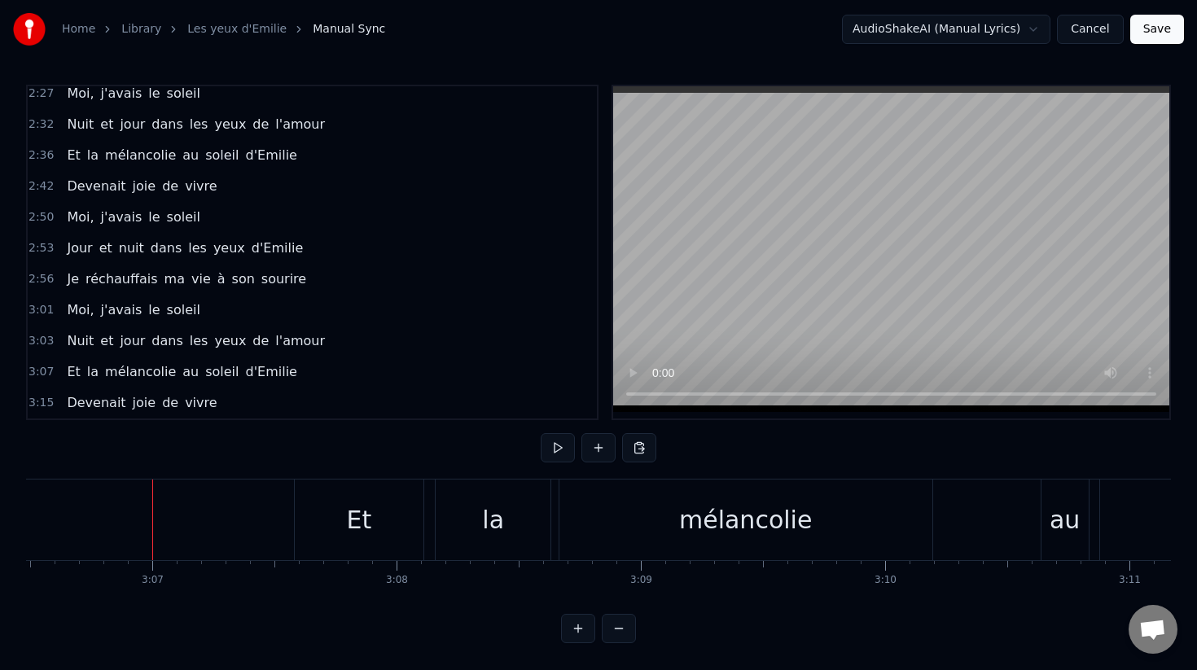
click at [550, 454] on button at bounding box center [558, 447] width 34 height 29
click at [551, 454] on button at bounding box center [558, 447] width 34 height 29
click at [415, 550] on div "Et" at bounding box center [359, 520] width 129 height 81
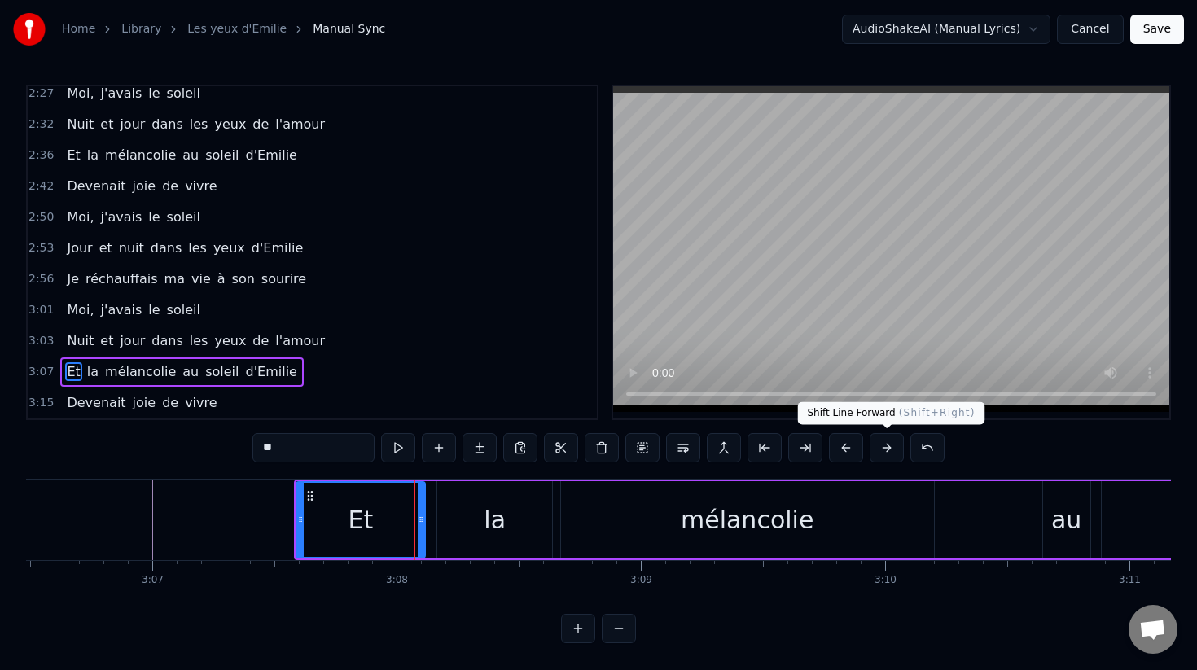
click at [893, 446] on button at bounding box center [887, 447] width 34 height 29
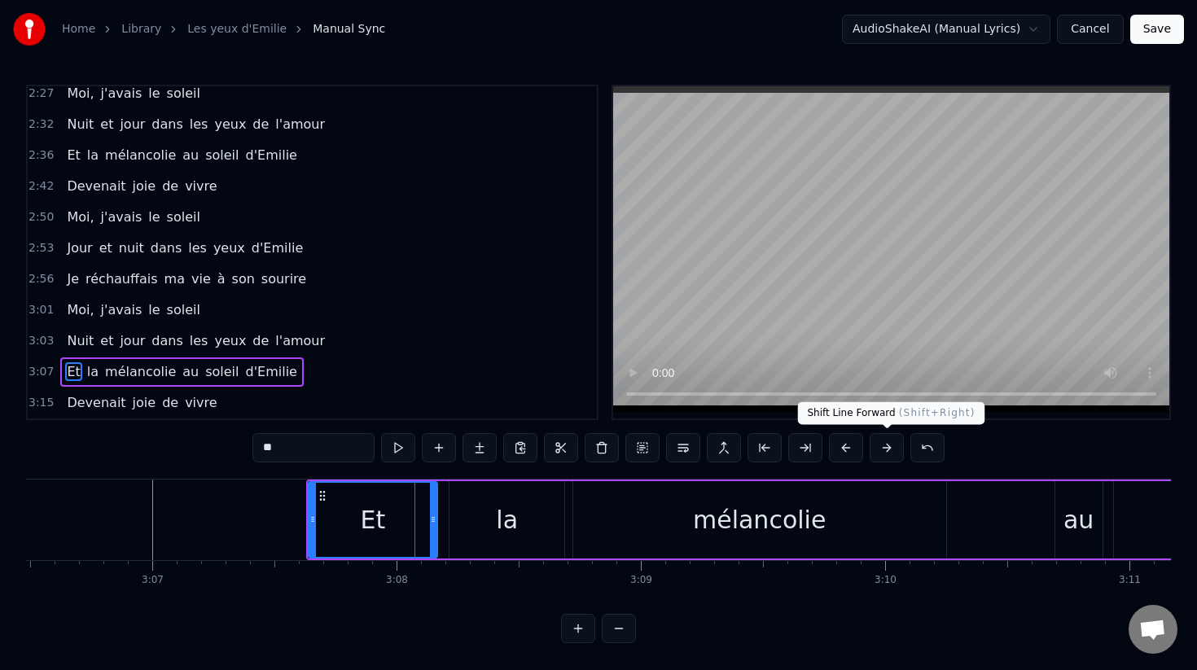
click at [893, 446] on button at bounding box center [887, 447] width 34 height 29
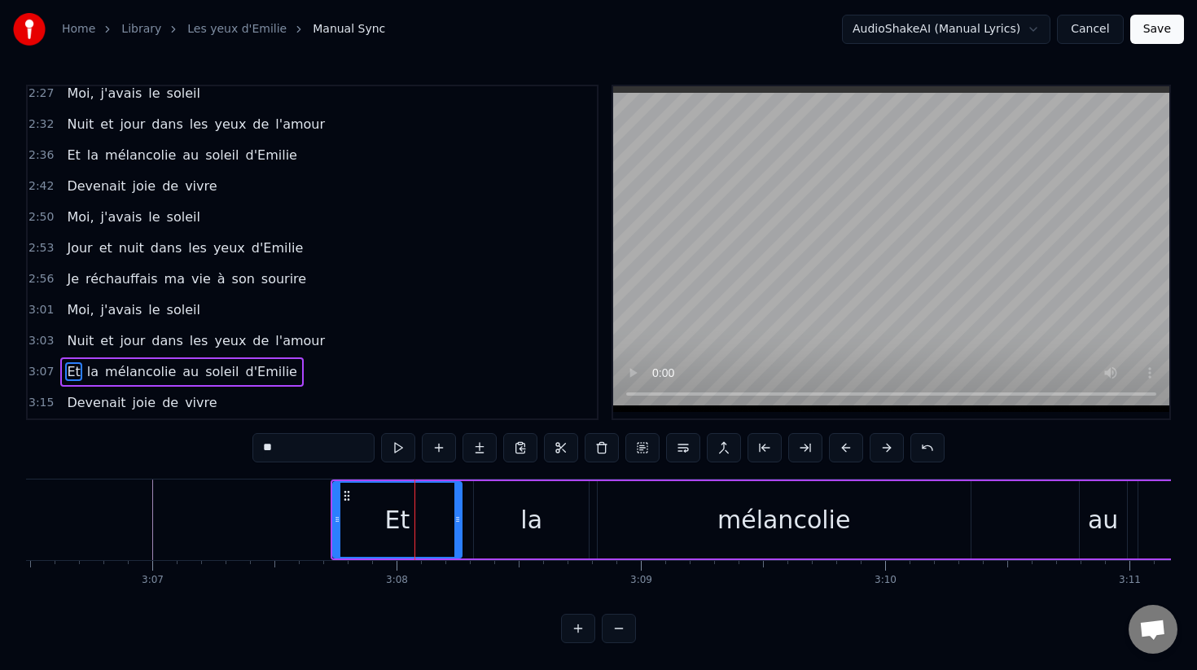
click at [893, 446] on button at bounding box center [887, 447] width 34 height 29
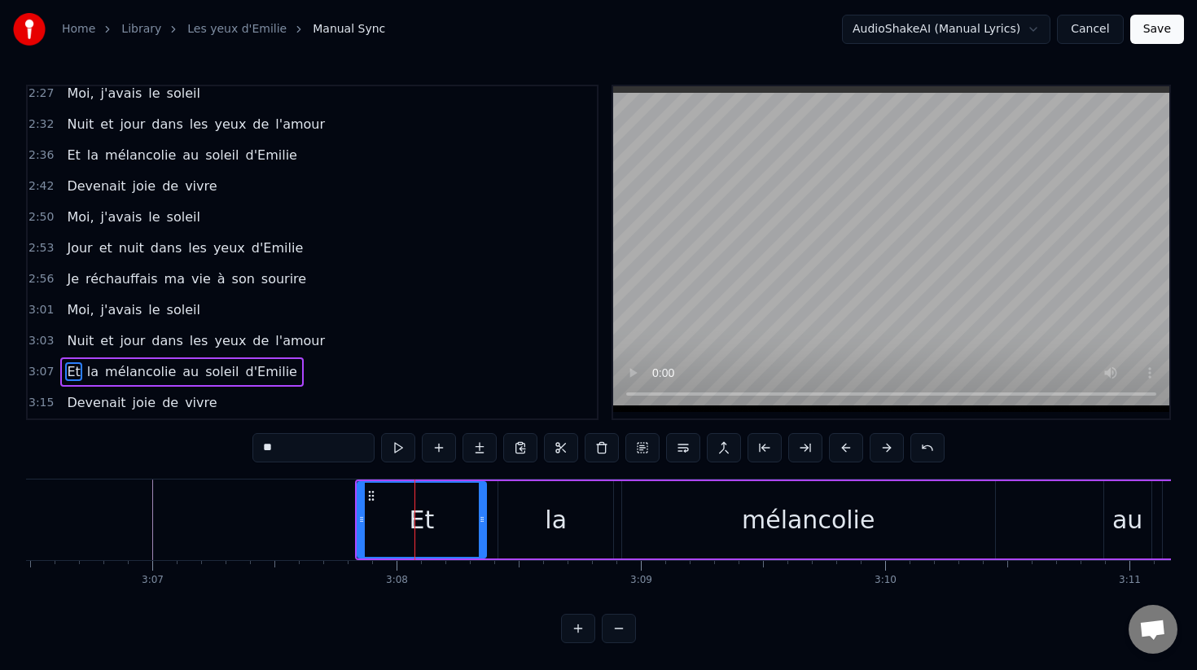
click at [893, 446] on button at bounding box center [887, 447] width 34 height 29
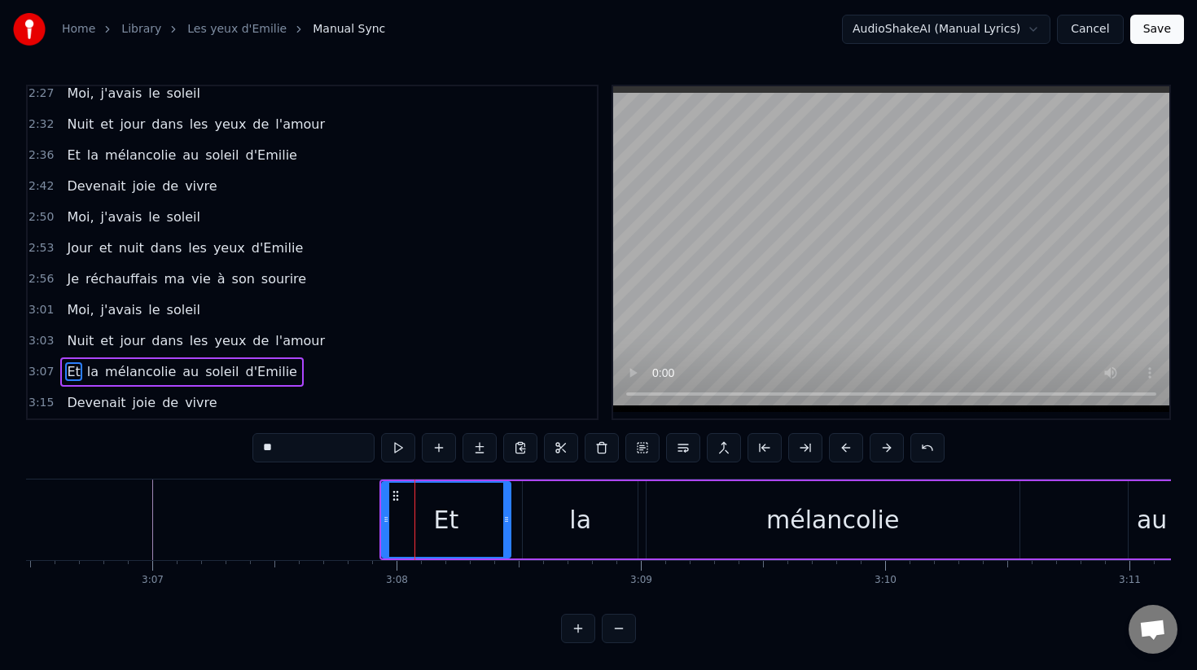
click at [893, 446] on button at bounding box center [887, 447] width 34 height 29
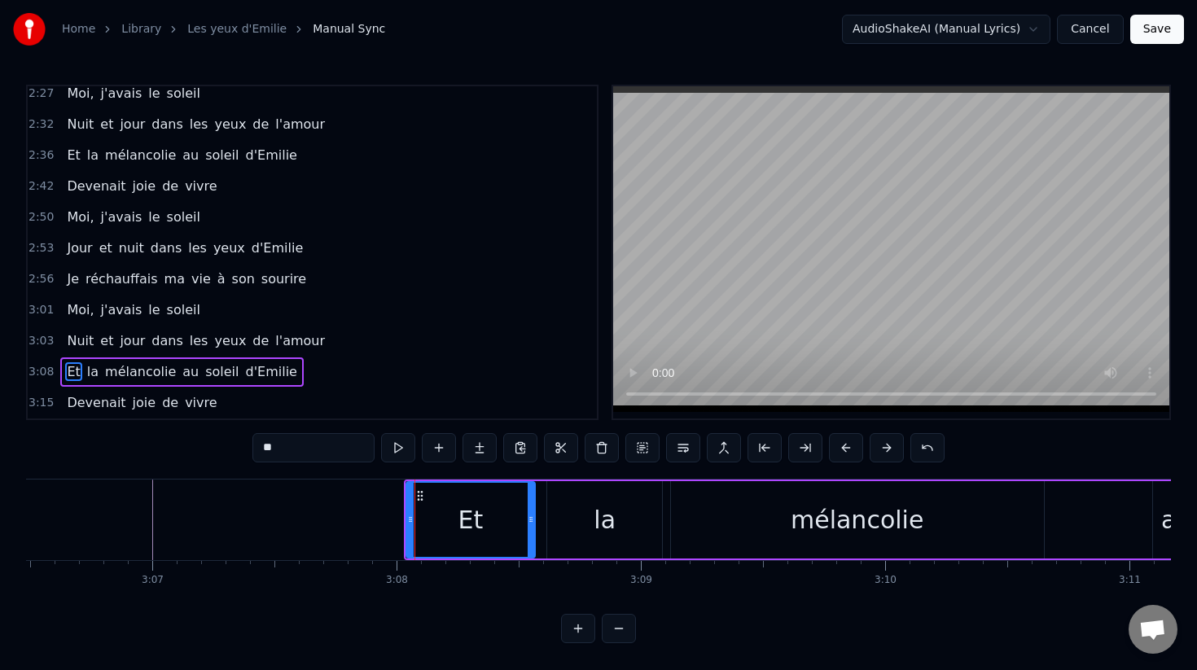
click at [893, 446] on button at bounding box center [887, 447] width 34 height 29
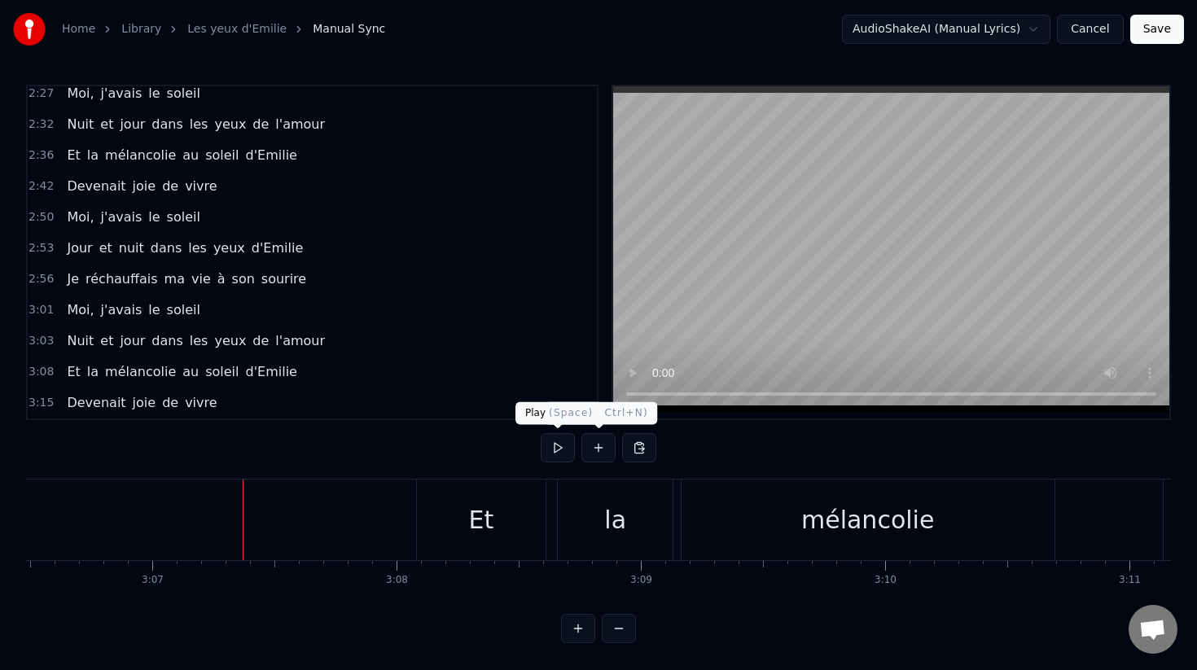
click at [568, 454] on button at bounding box center [558, 447] width 34 height 29
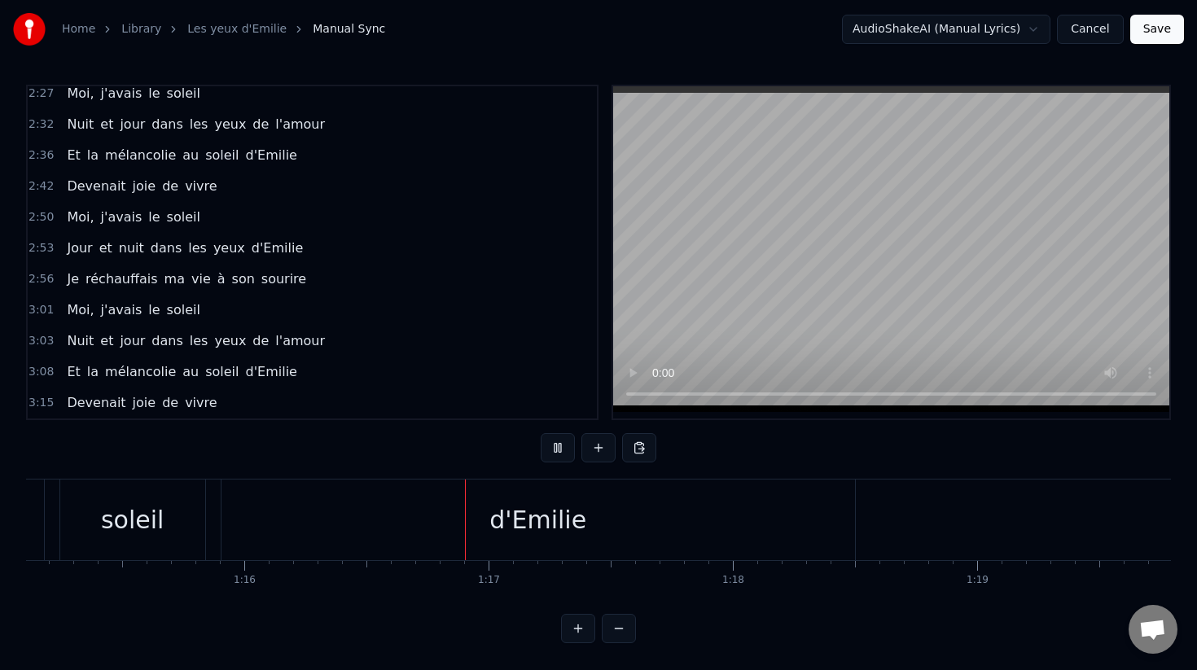
scroll to position [0, 18592]
click at [547, 450] on button at bounding box center [558, 447] width 34 height 29
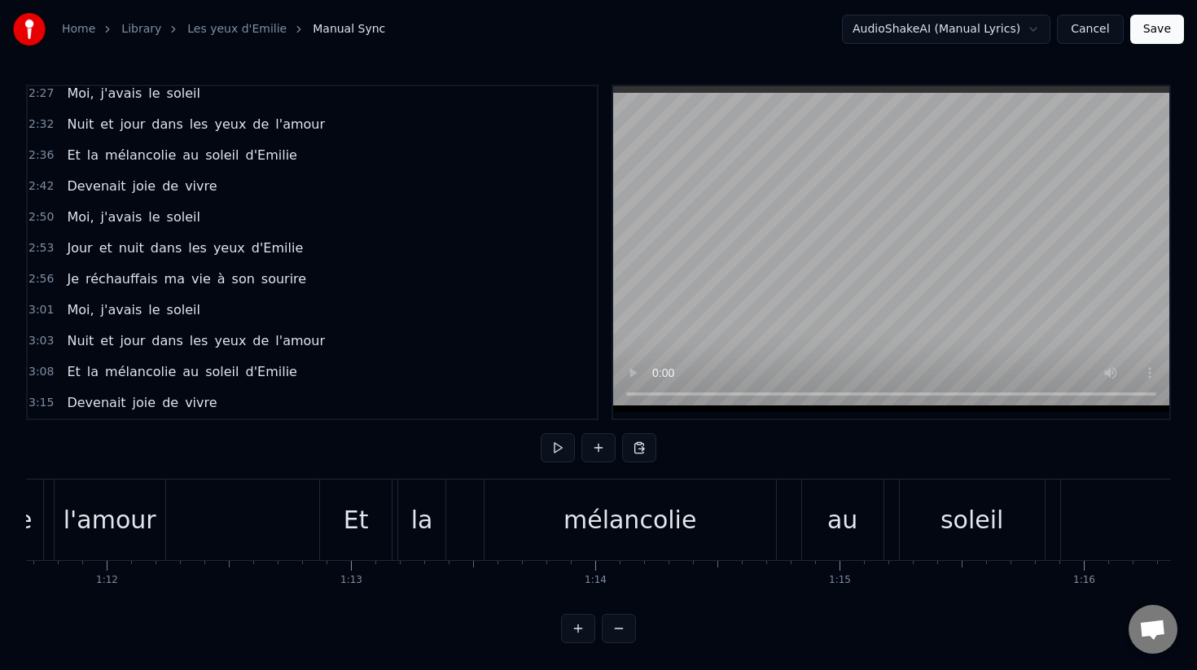
scroll to position [0, 17496]
click at [348, 529] on div "Et" at bounding box center [372, 520] width 72 height 81
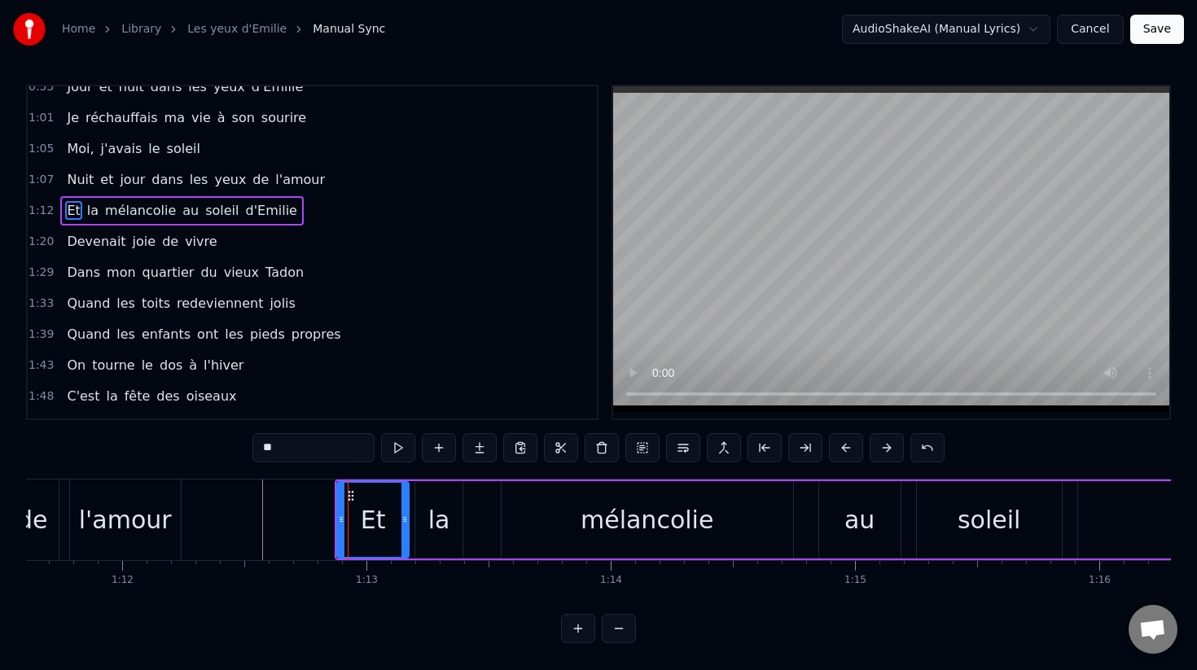
scroll to position [252, 0]
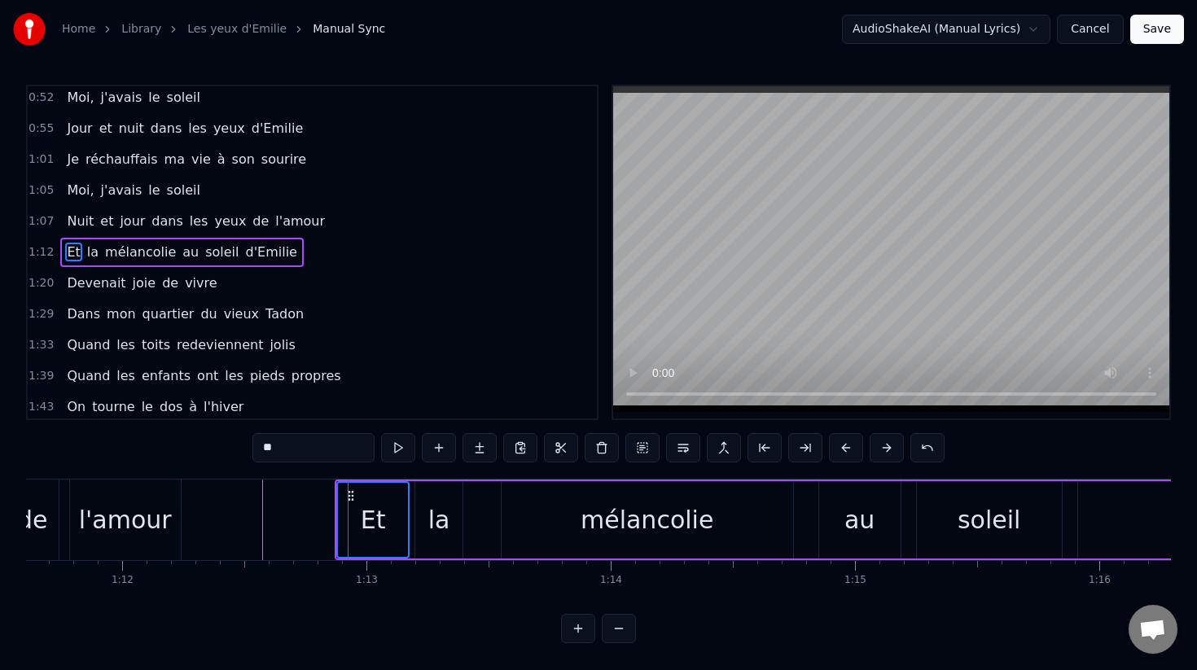
click at [432, 518] on div "la" at bounding box center [439, 520] width 22 height 37
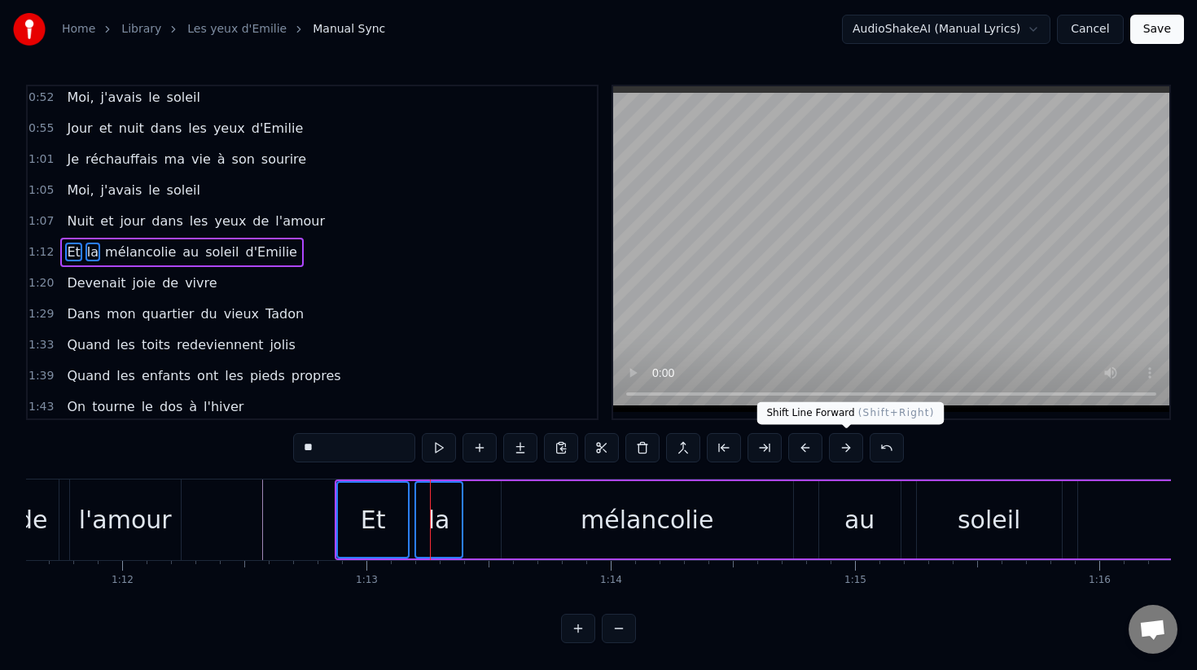
click at [858, 454] on button at bounding box center [846, 447] width 34 height 29
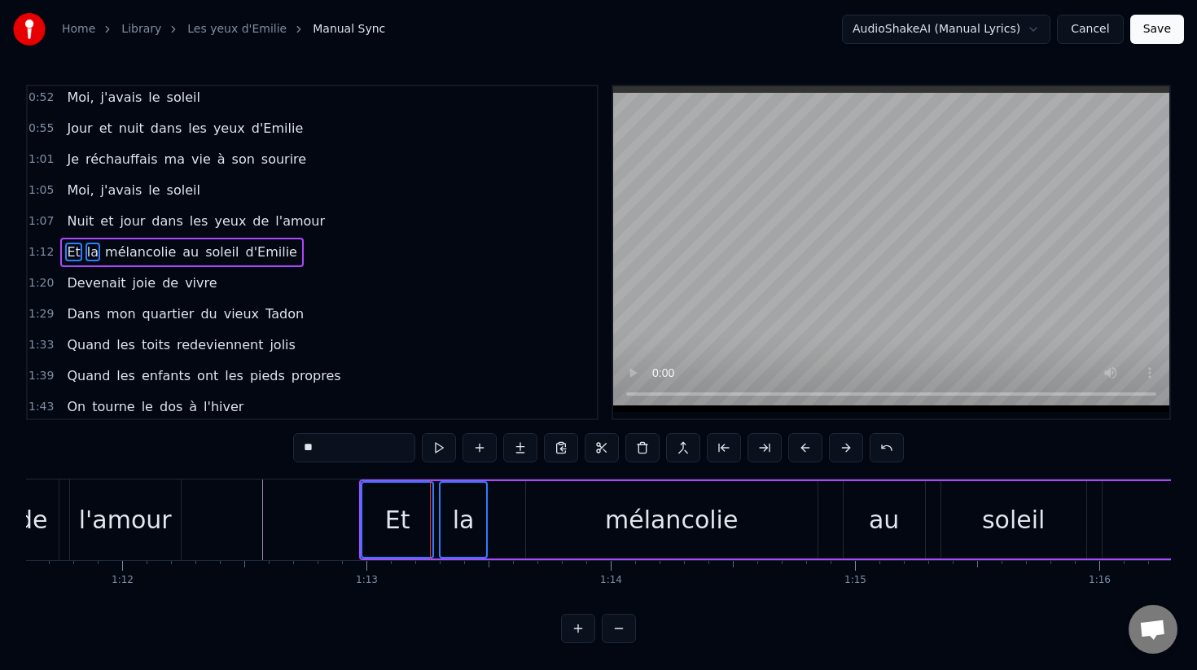
click at [858, 454] on button at bounding box center [846, 447] width 34 height 29
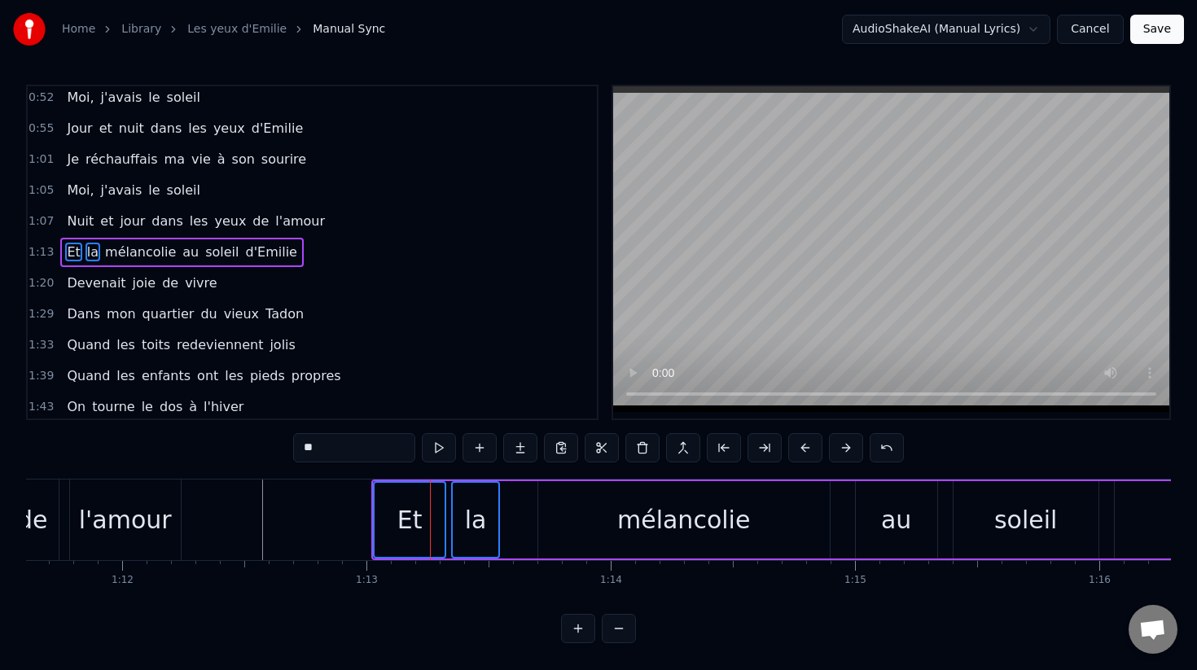
click at [858, 454] on button at bounding box center [846, 447] width 34 height 29
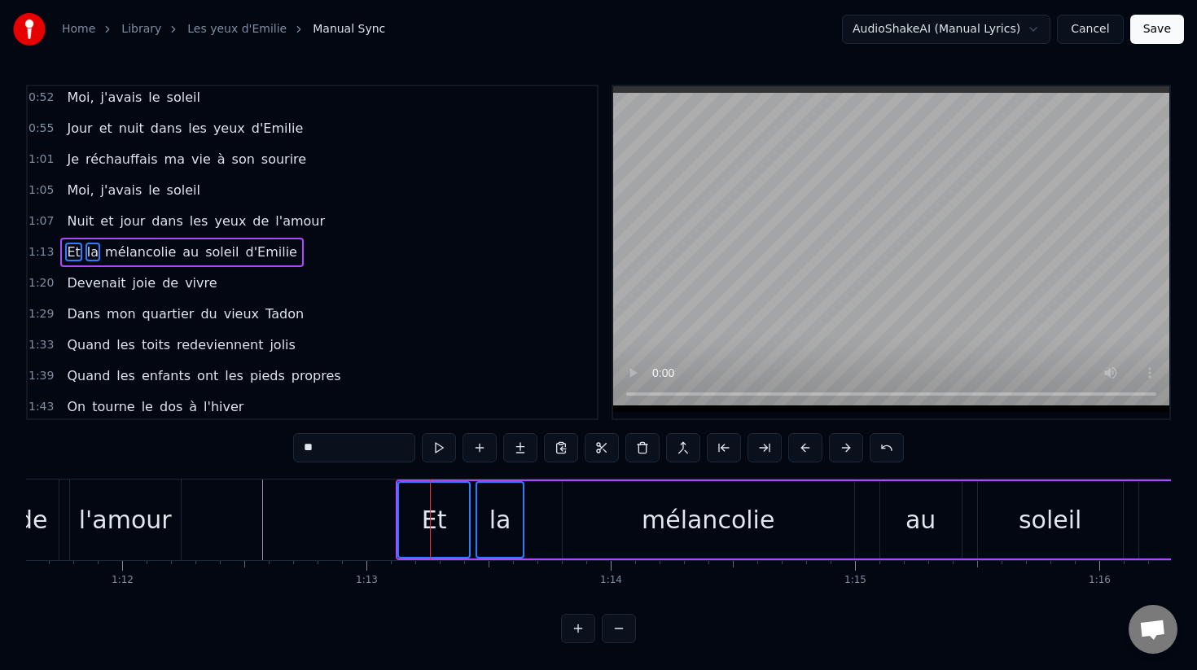
click at [858, 454] on button at bounding box center [846, 447] width 34 height 29
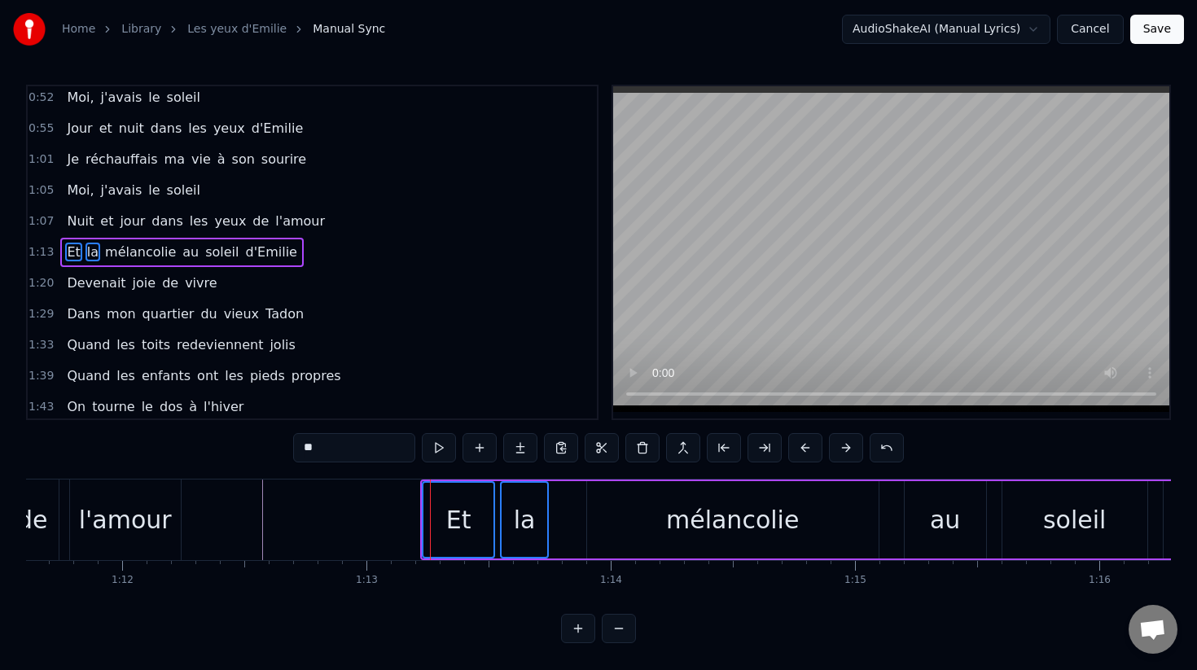
click at [858, 454] on button at bounding box center [846, 447] width 34 height 29
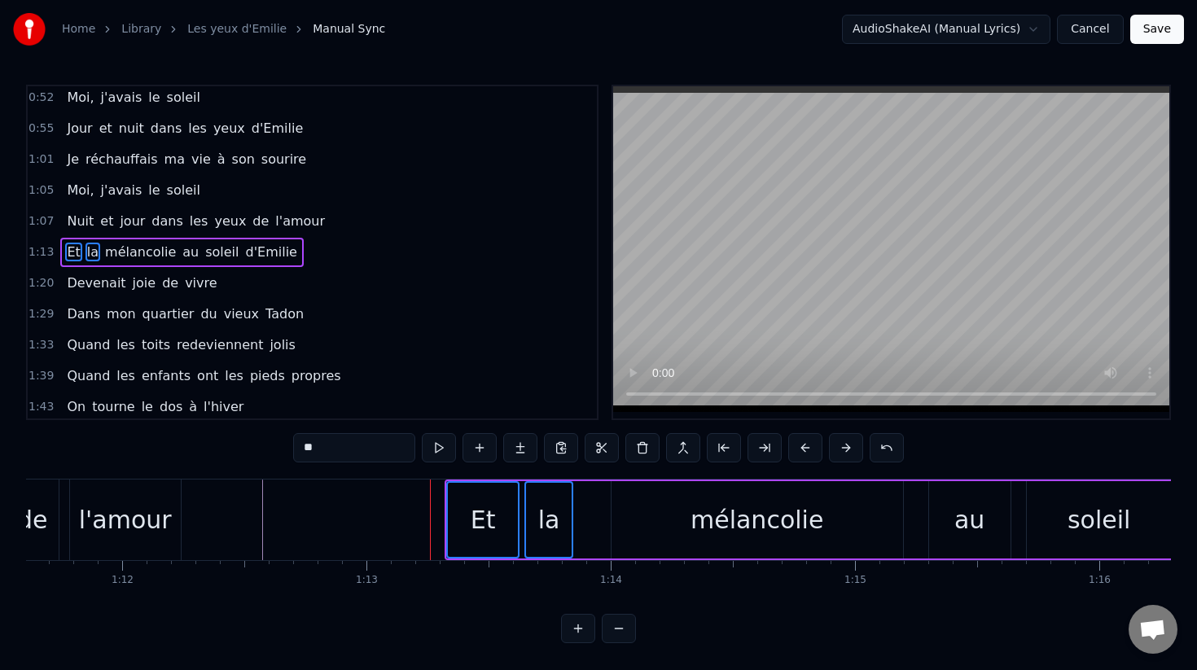
click at [858, 454] on button at bounding box center [846, 447] width 34 height 29
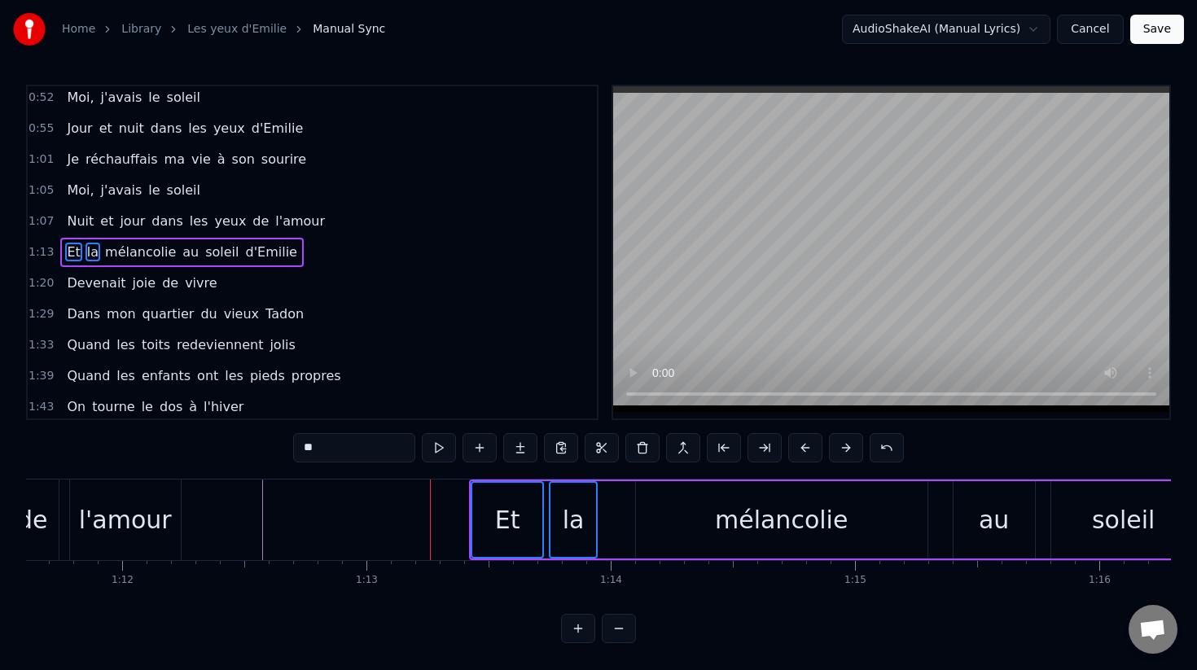
click at [858, 454] on button at bounding box center [846, 447] width 34 height 29
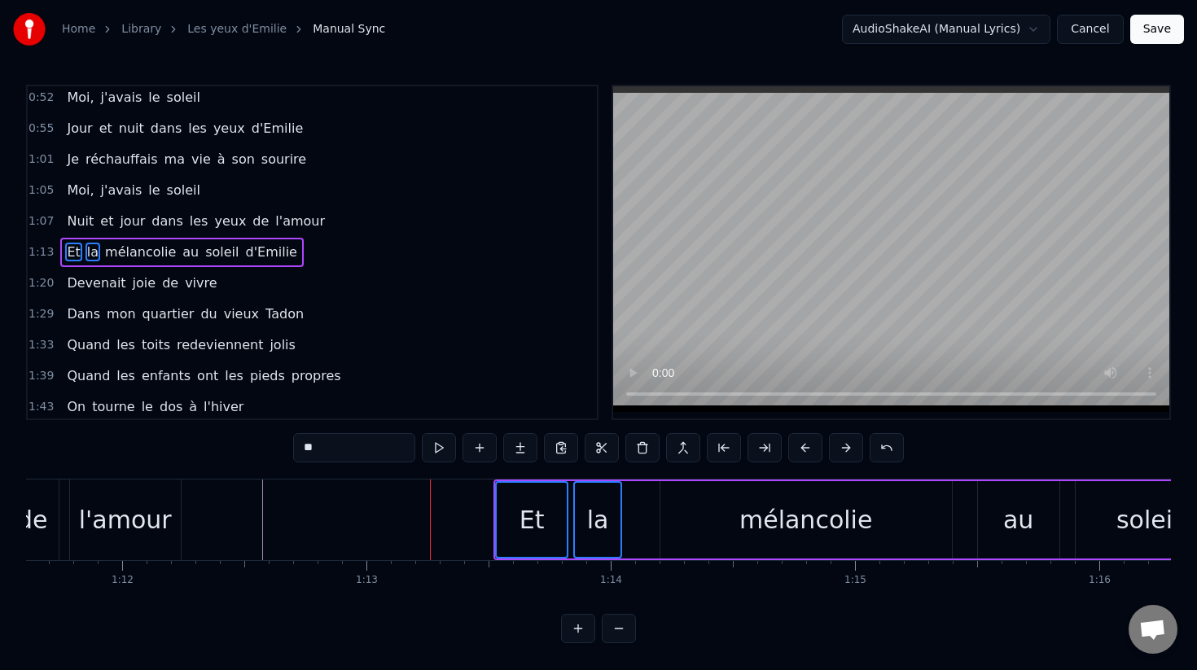
click at [858, 454] on button at bounding box center [846, 447] width 34 height 29
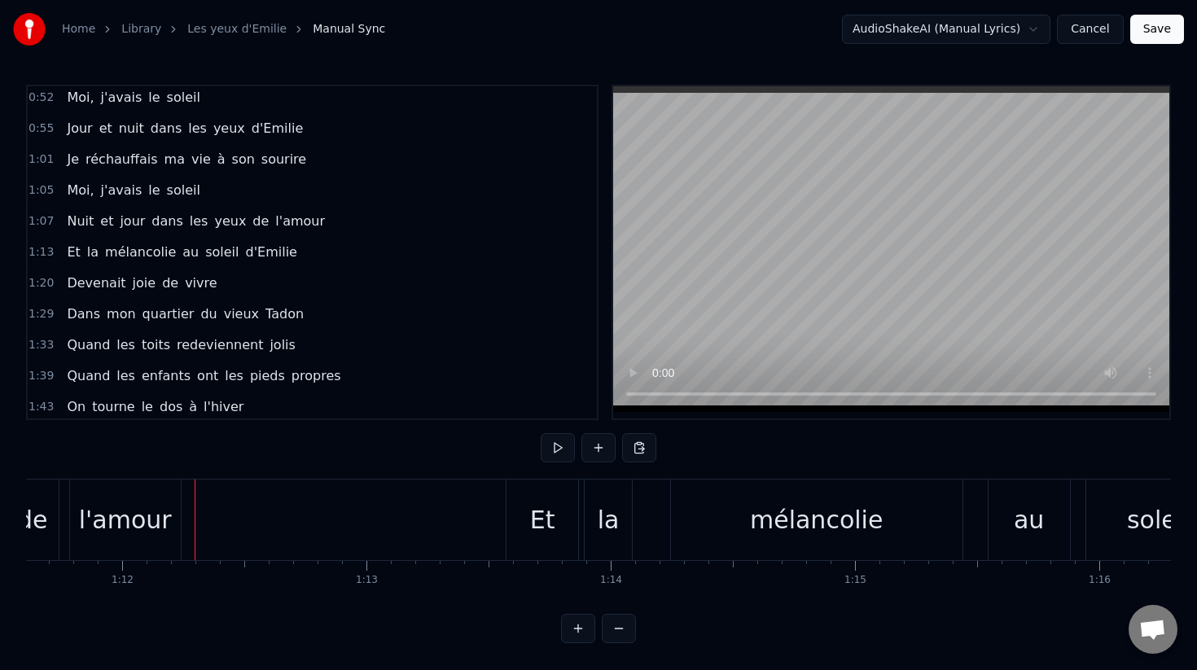
click at [543, 453] on button at bounding box center [558, 447] width 34 height 29
click at [551, 454] on button at bounding box center [558, 447] width 34 height 29
click at [533, 508] on div "Et" at bounding box center [542, 520] width 25 height 37
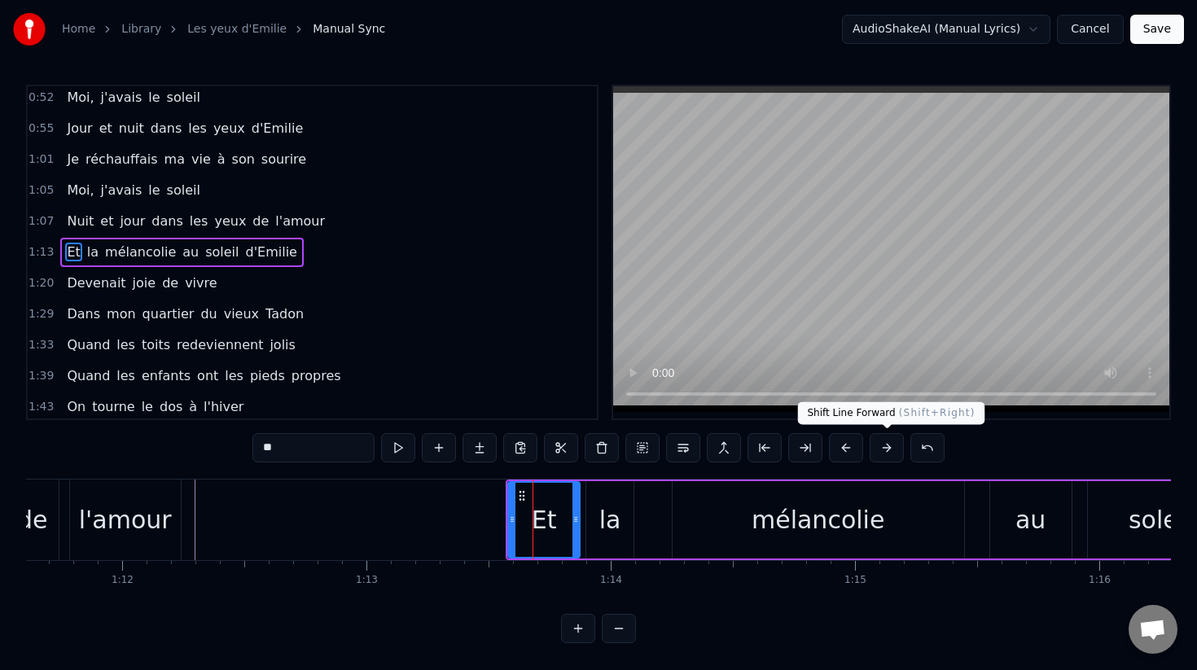
click at [881, 454] on button at bounding box center [887, 447] width 34 height 29
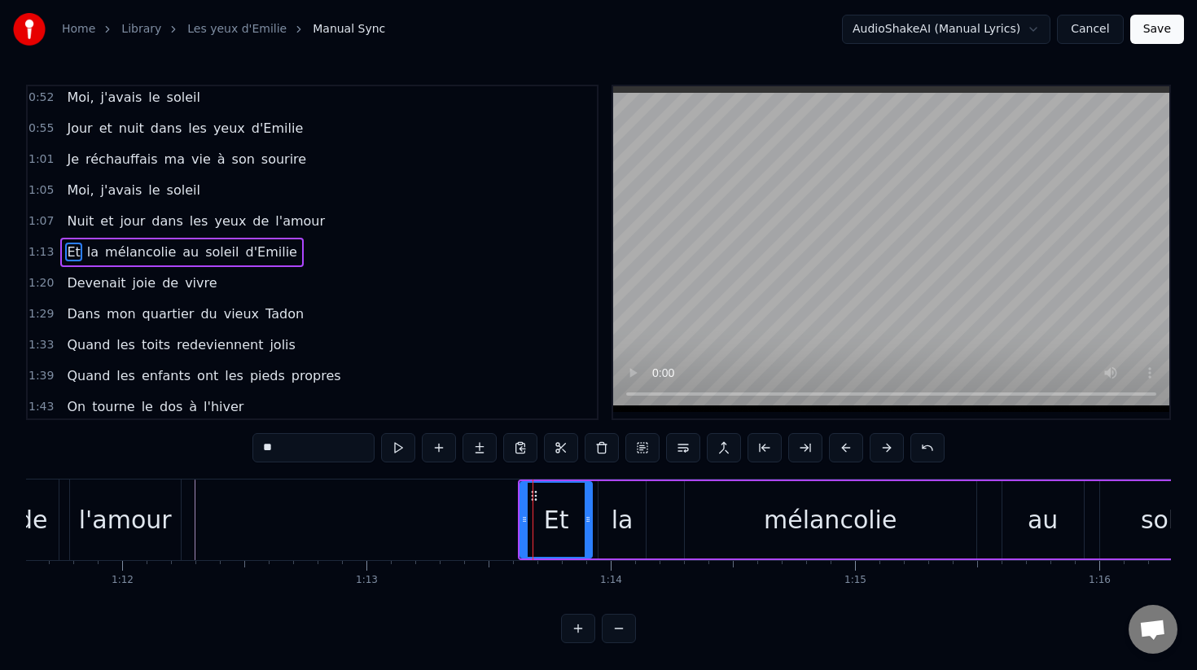
click at [881, 454] on button at bounding box center [887, 447] width 34 height 29
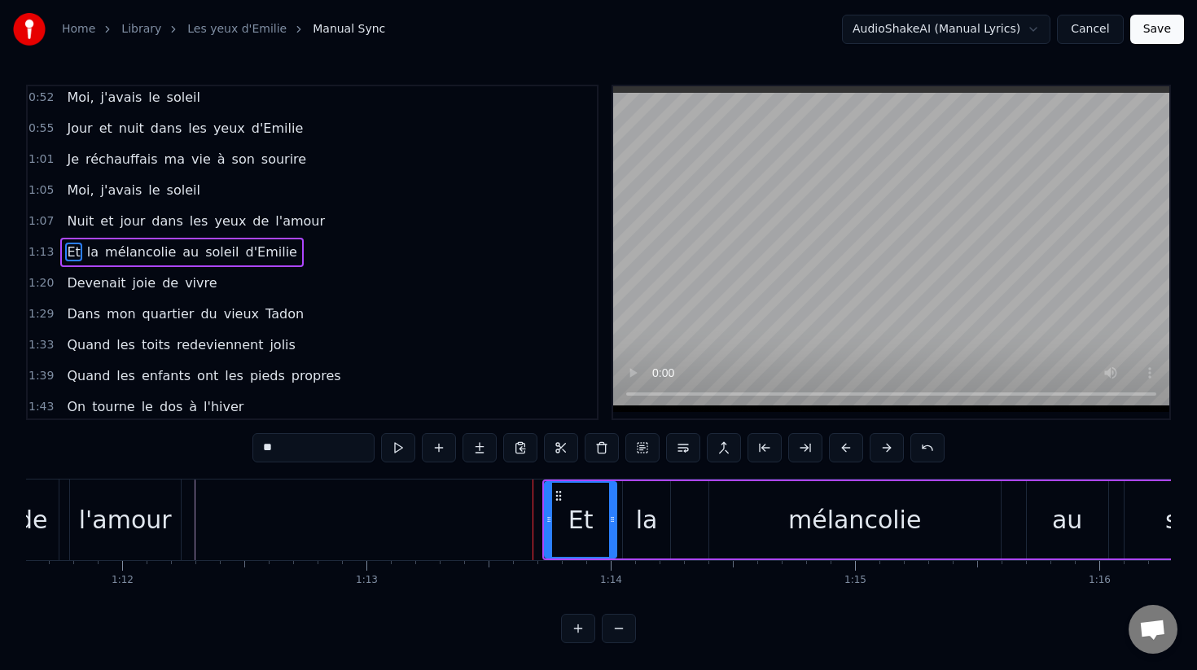
click at [881, 454] on button at bounding box center [887, 447] width 34 height 29
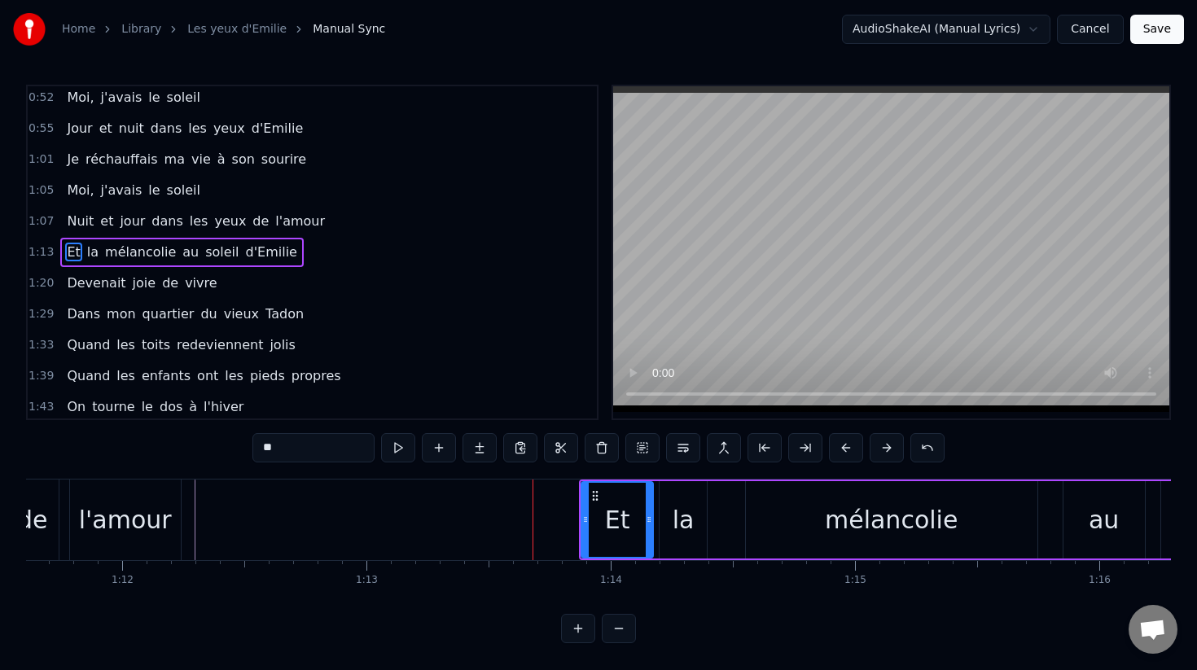
click at [881, 454] on button at bounding box center [887, 447] width 34 height 29
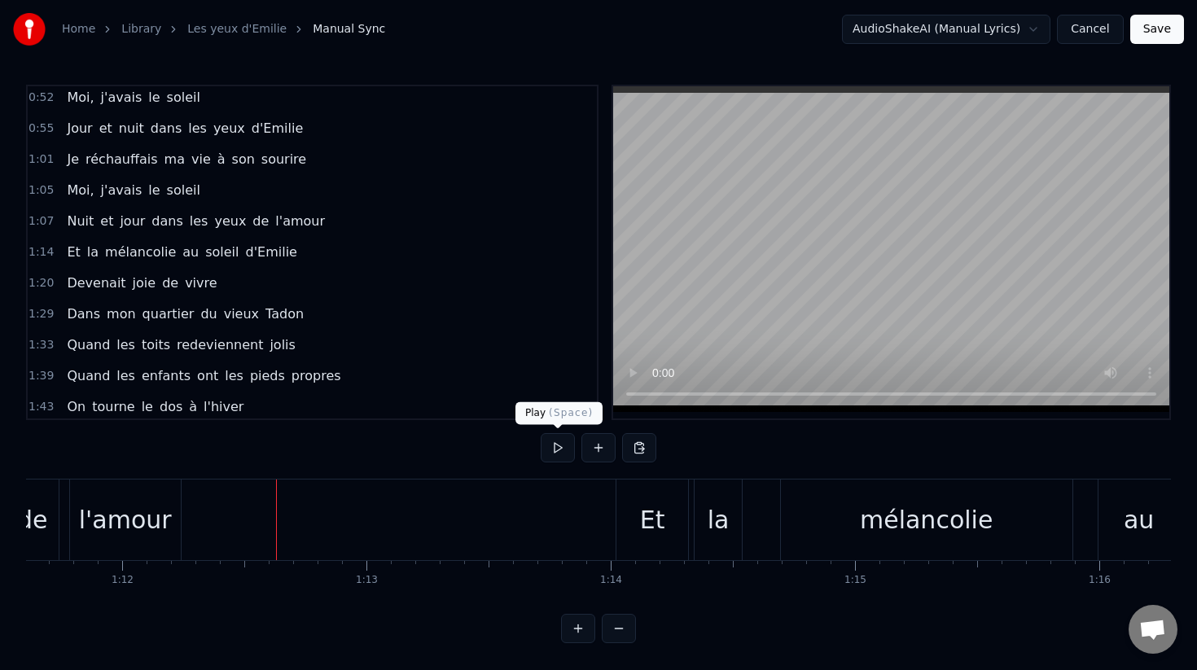
click at [556, 459] on button at bounding box center [558, 447] width 34 height 29
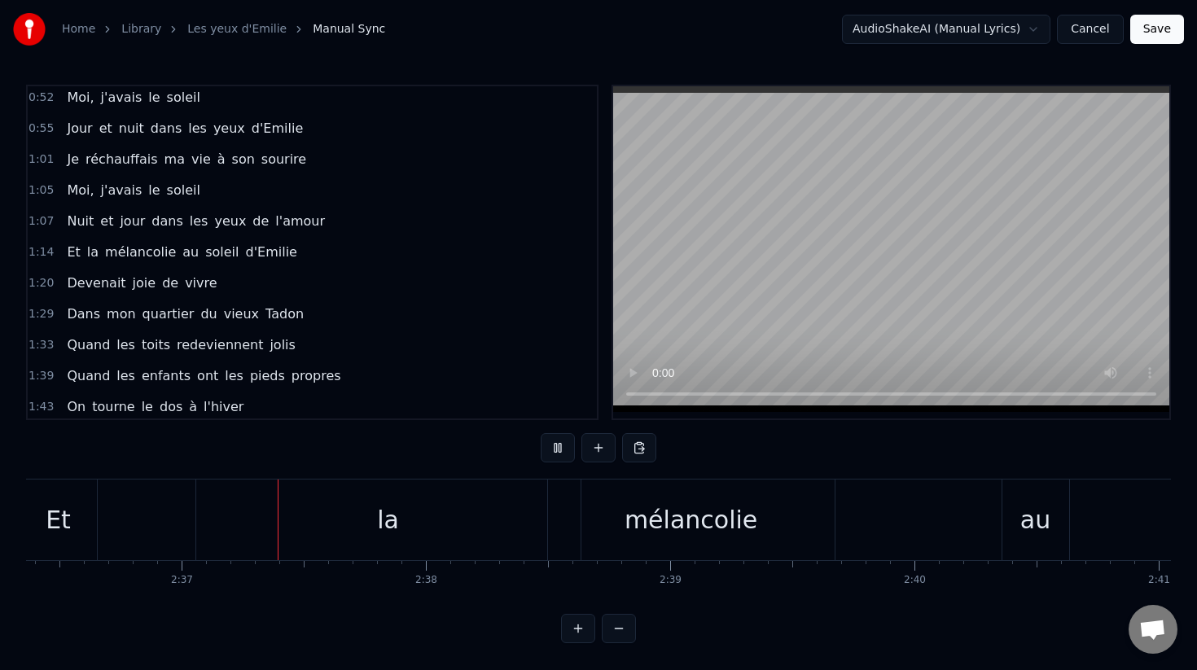
scroll to position [0, 38223]
click at [556, 459] on button at bounding box center [558, 447] width 34 height 29
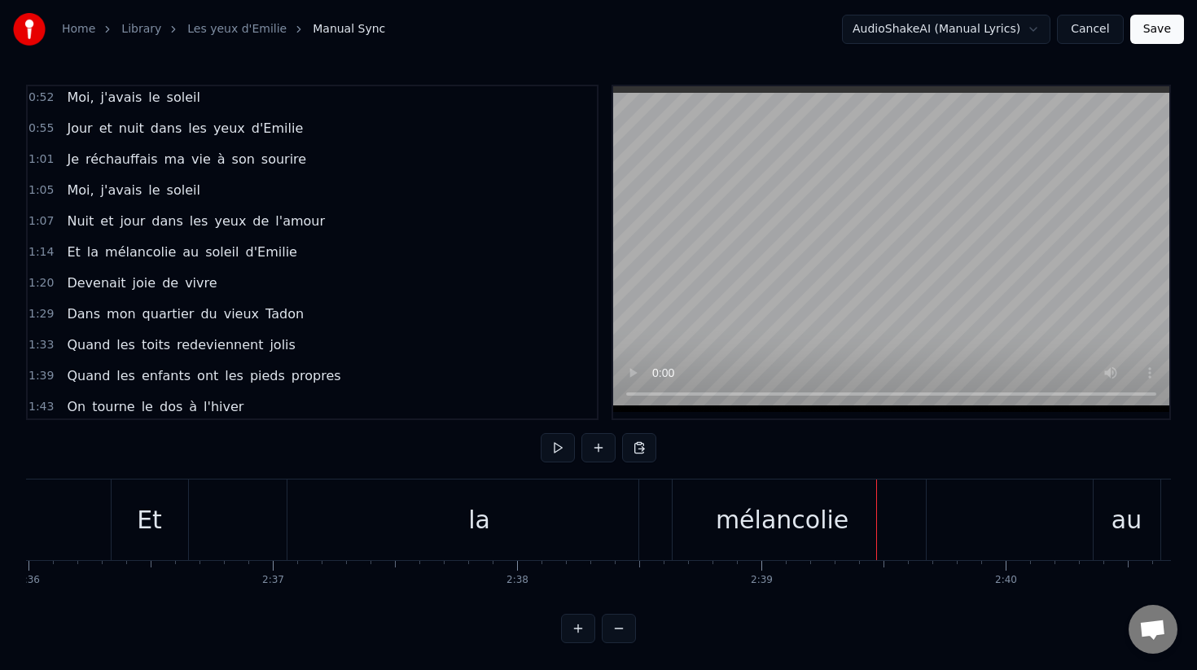
scroll to position [0, 38027]
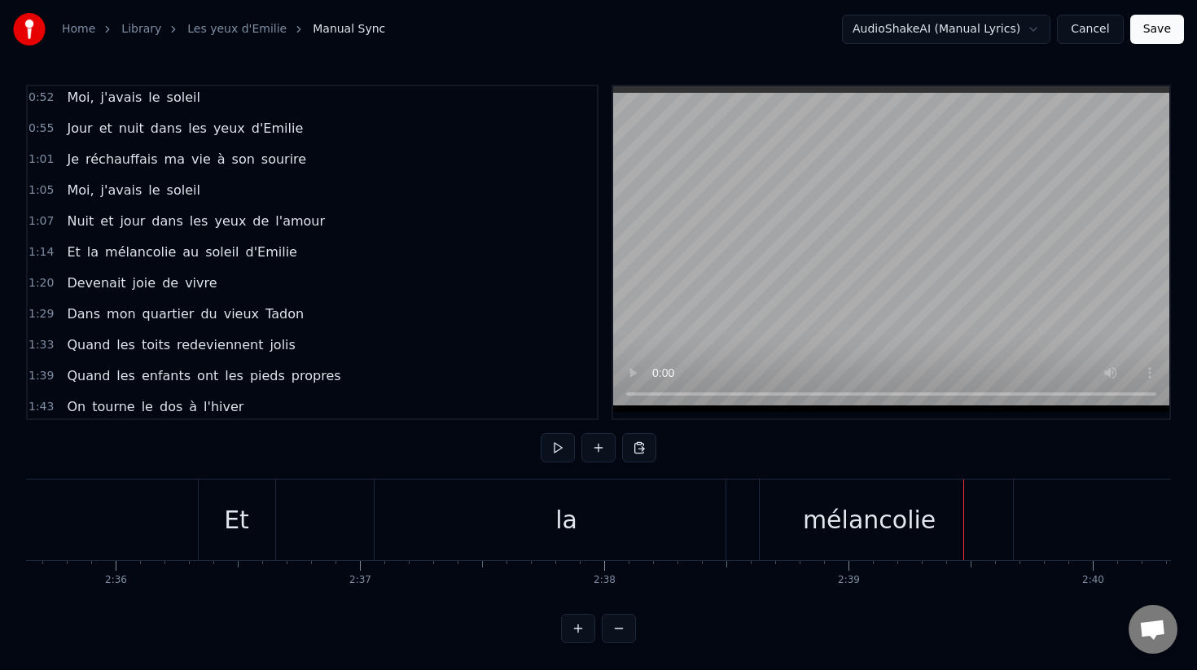
click at [556, 513] on div "la" at bounding box center [566, 520] width 22 height 37
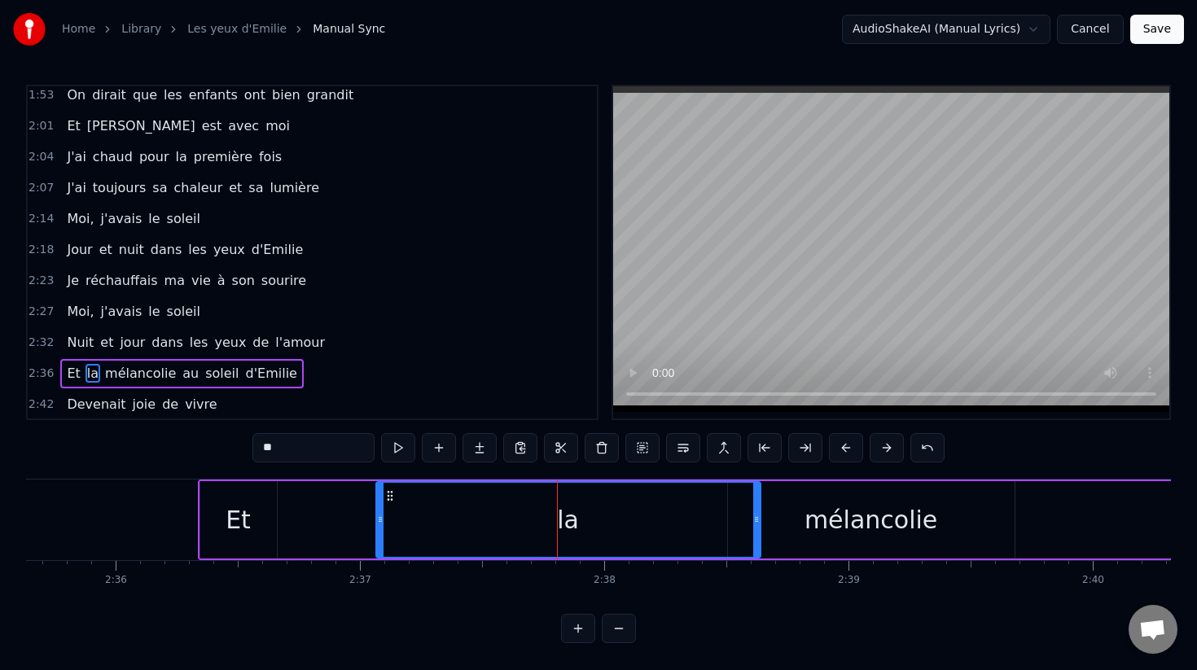
scroll to position [778, 0]
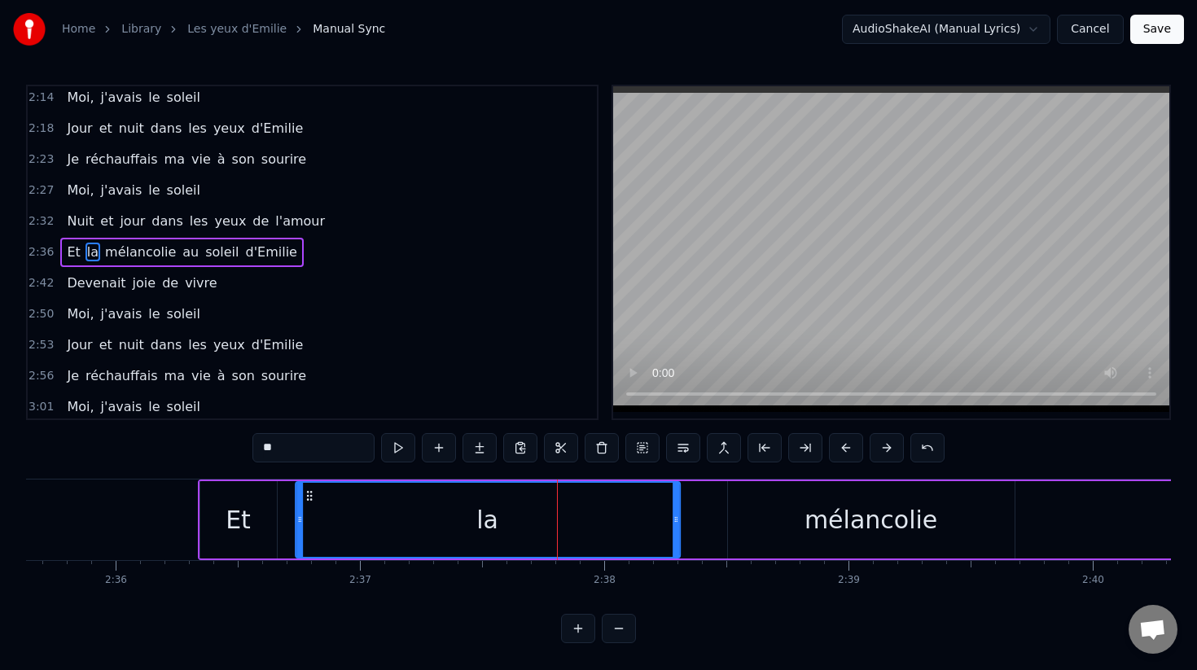
drag, startPoint x: 393, startPoint y: 494, endPoint x: 313, endPoint y: 498, distance: 80.7
click at [313, 498] on icon at bounding box center [309, 495] width 13 height 13
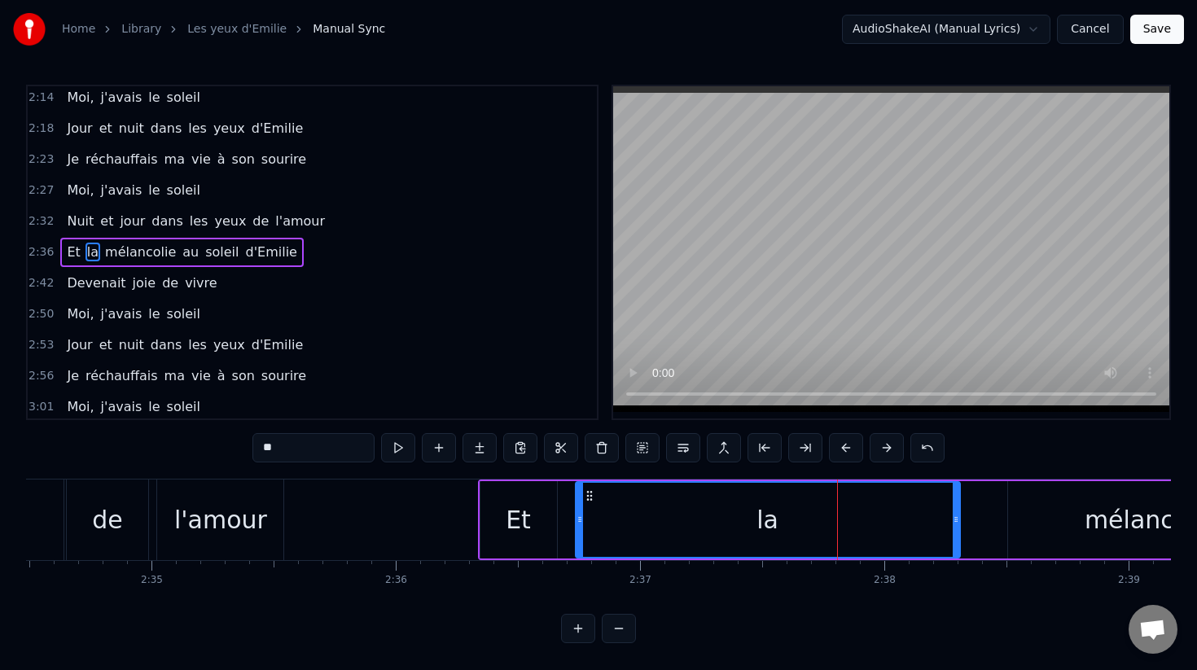
scroll to position [0, 37710]
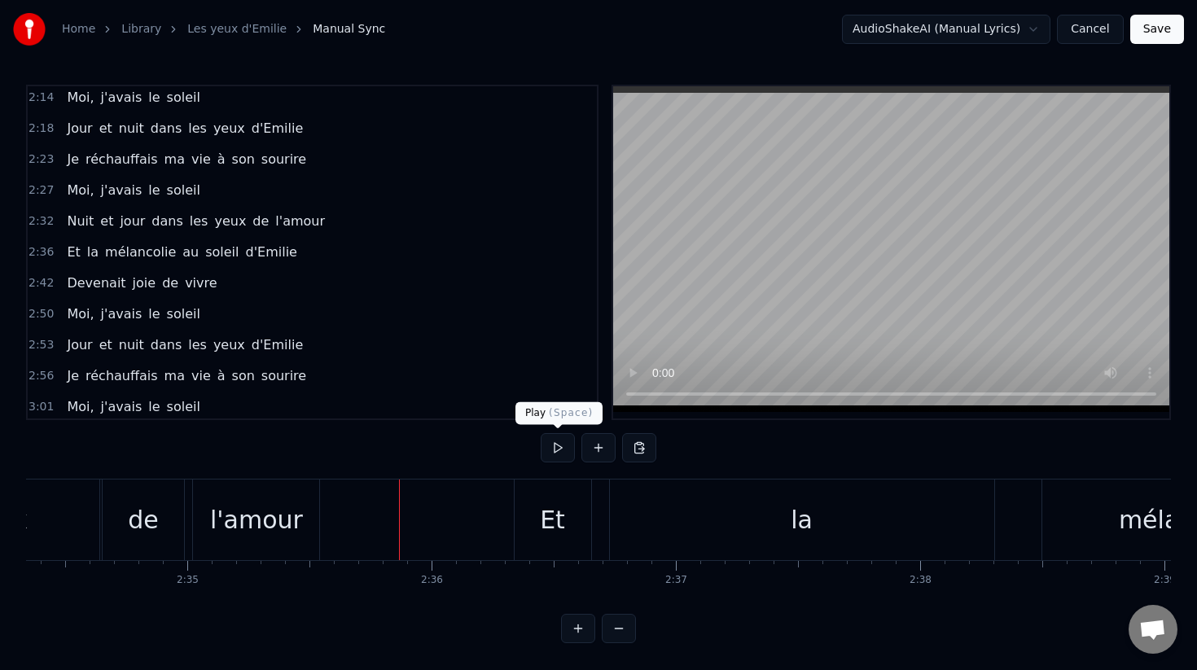
click at [562, 444] on button at bounding box center [558, 447] width 34 height 29
click at [555, 444] on button at bounding box center [558, 447] width 34 height 29
click at [530, 509] on div "Et" at bounding box center [553, 520] width 77 height 81
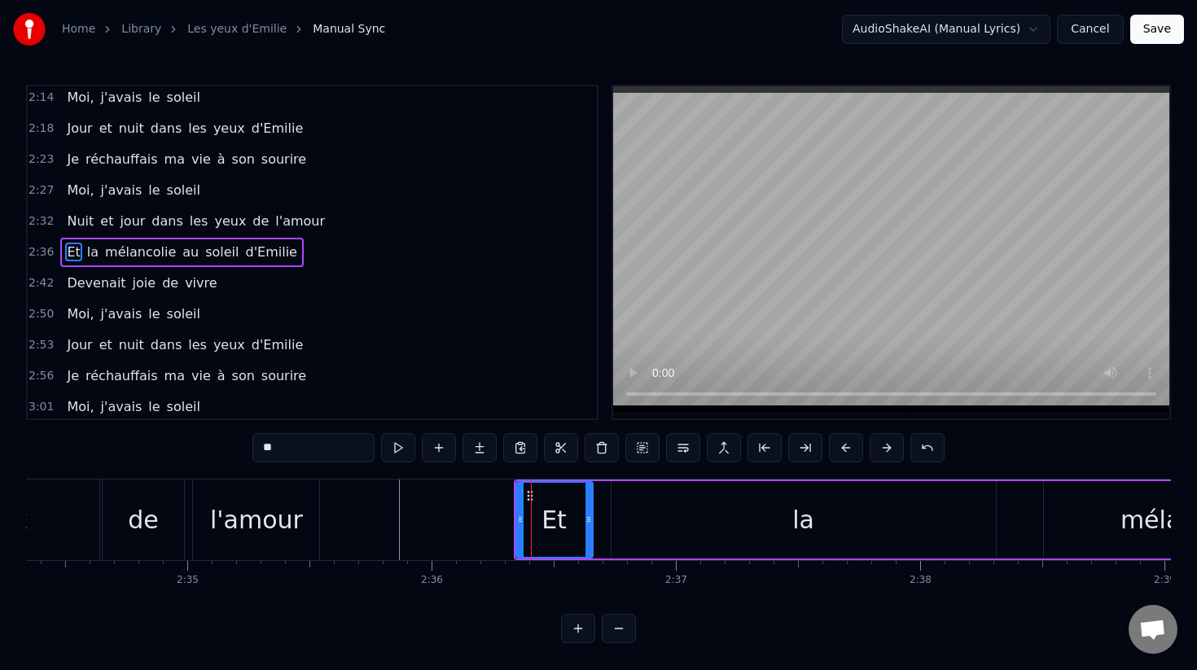
click at [639, 508] on div "la" at bounding box center [804, 519] width 384 height 77
type input "**"
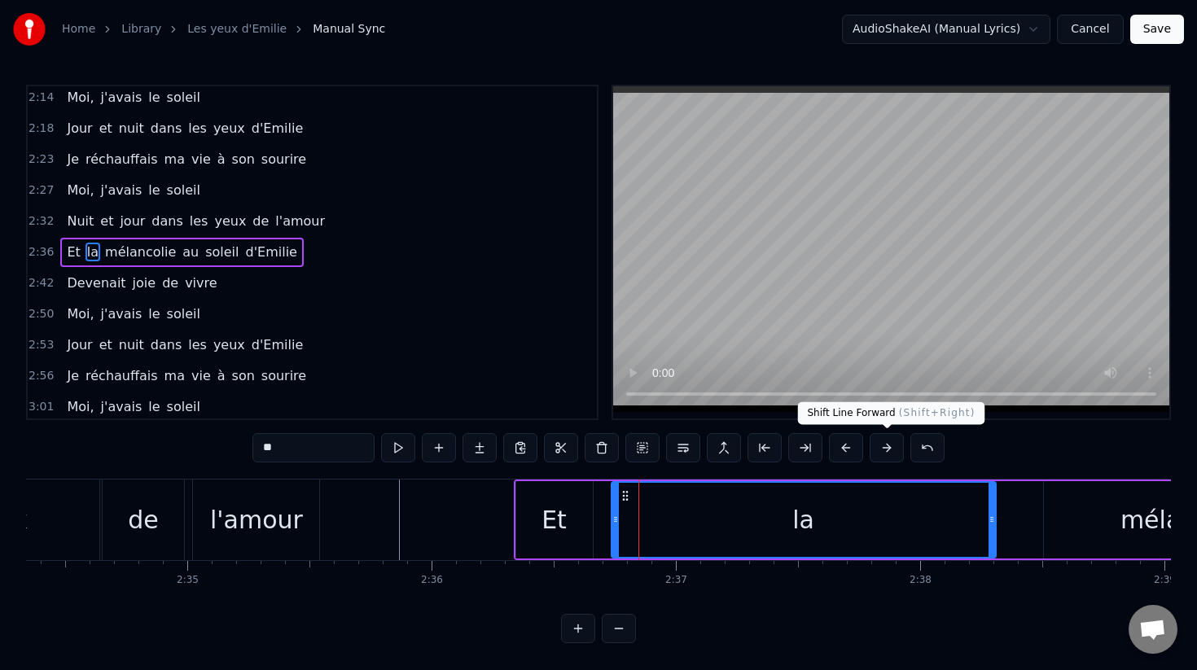
click at [893, 447] on button at bounding box center [887, 447] width 34 height 29
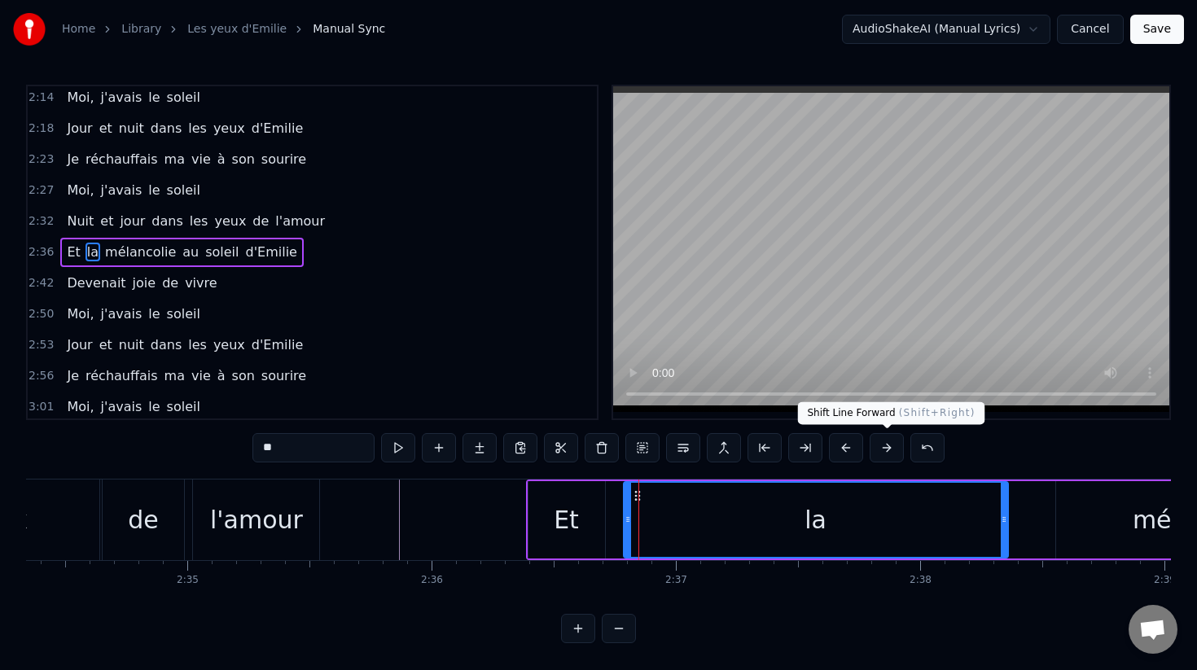
click at [893, 447] on button at bounding box center [887, 447] width 34 height 29
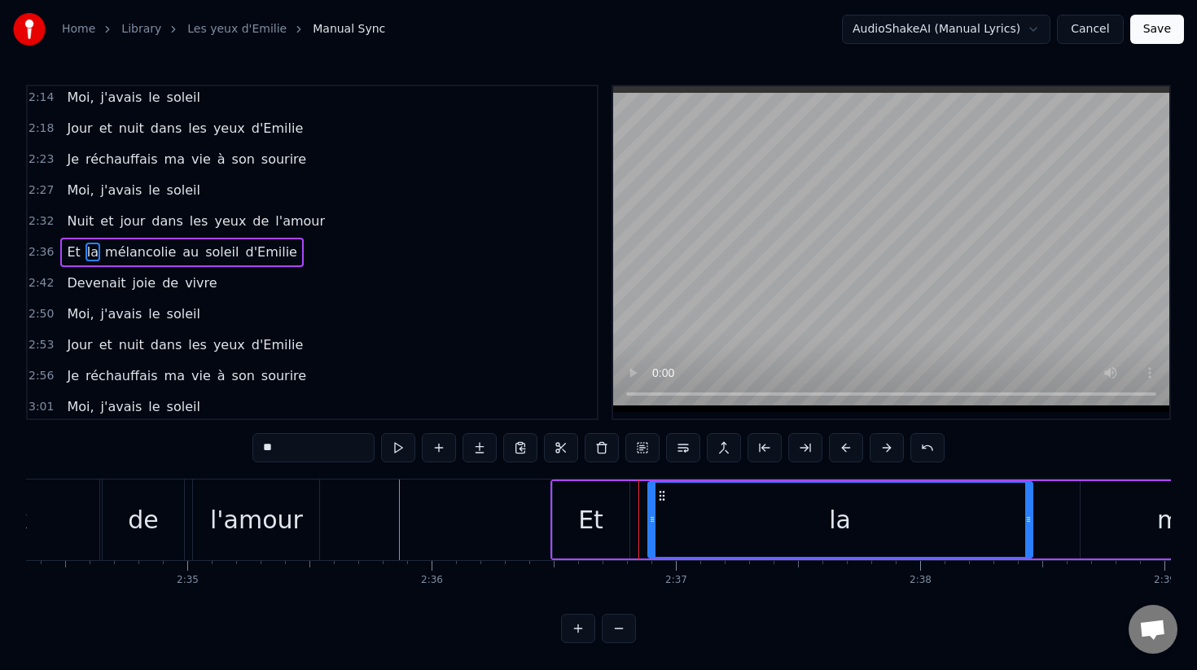
click at [893, 447] on button at bounding box center [887, 447] width 34 height 29
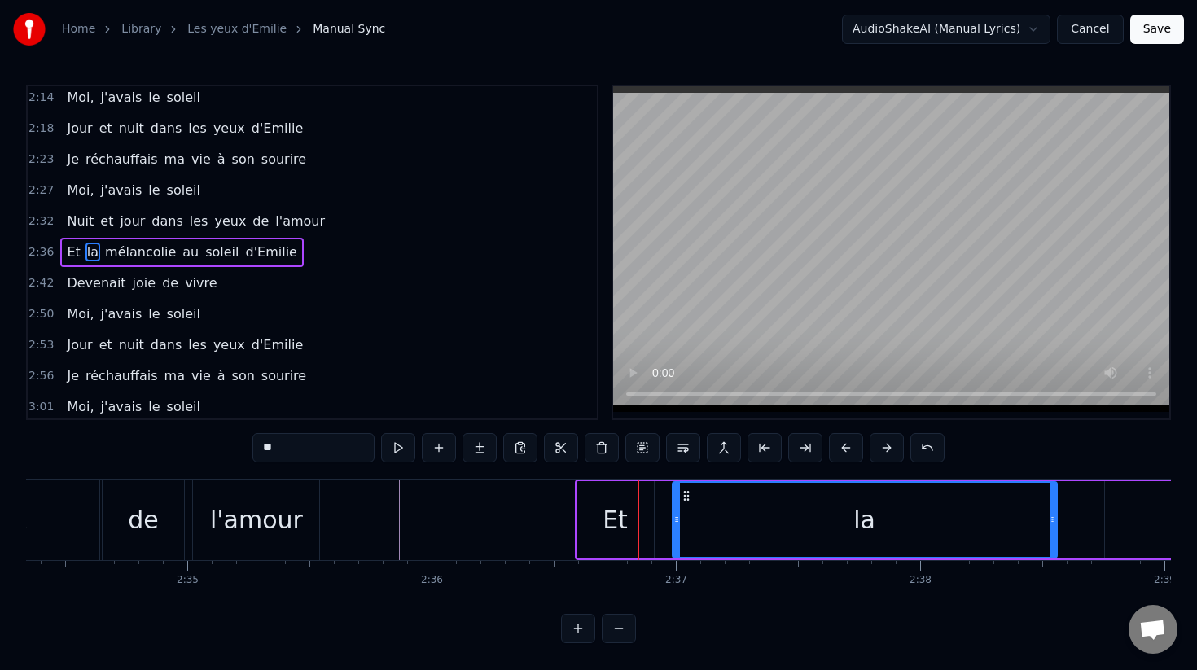
click at [893, 447] on button at bounding box center [887, 447] width 34 height 29
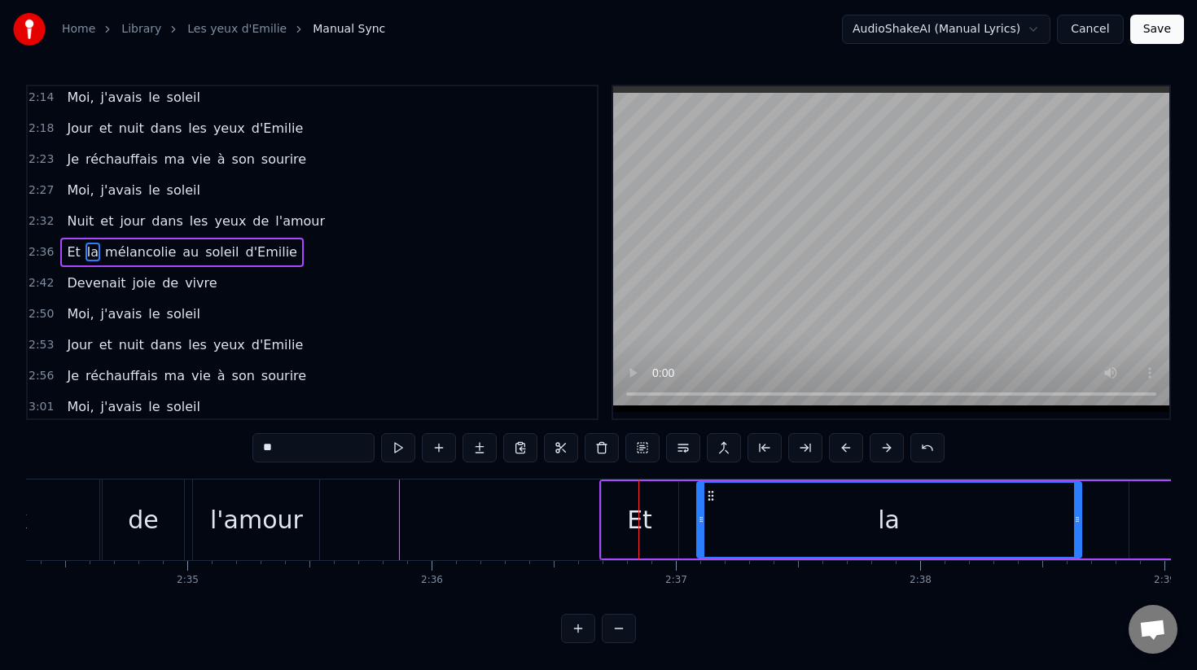
click at [893, 447] on button at bounding box center [887, 447] width 34 height 29
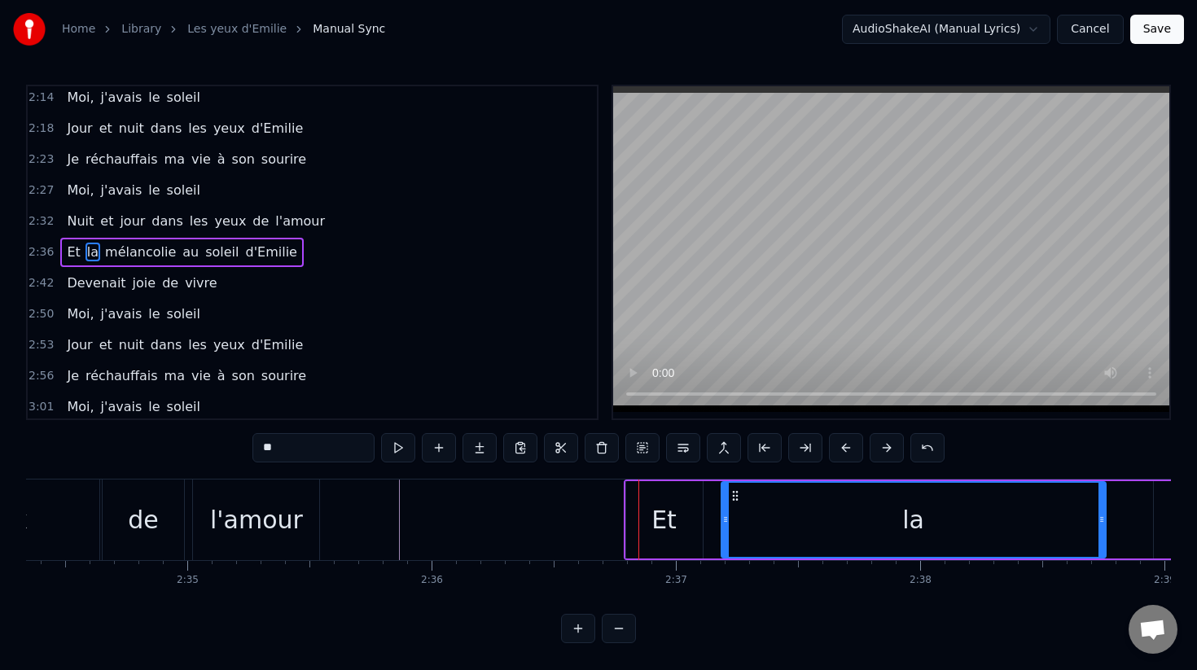
click at [893, 447] on button at bounding box center [887, 447] width 34 height 29
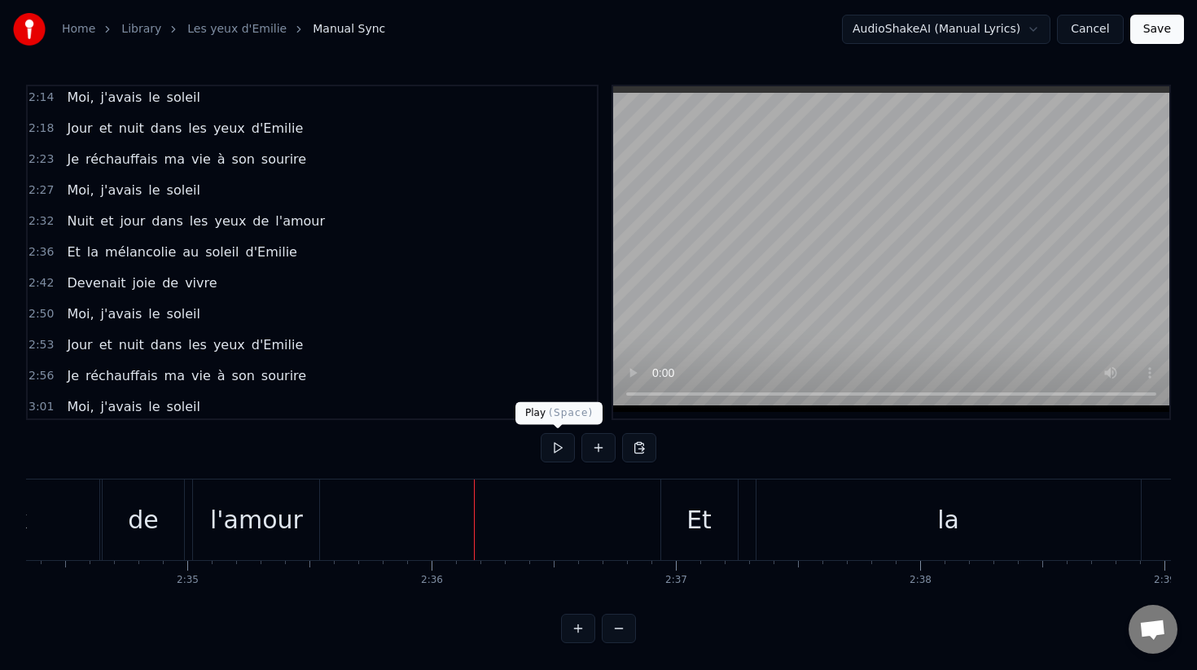
click at [548, 450] on button at bounding box center [558, 447] width 34 height 29
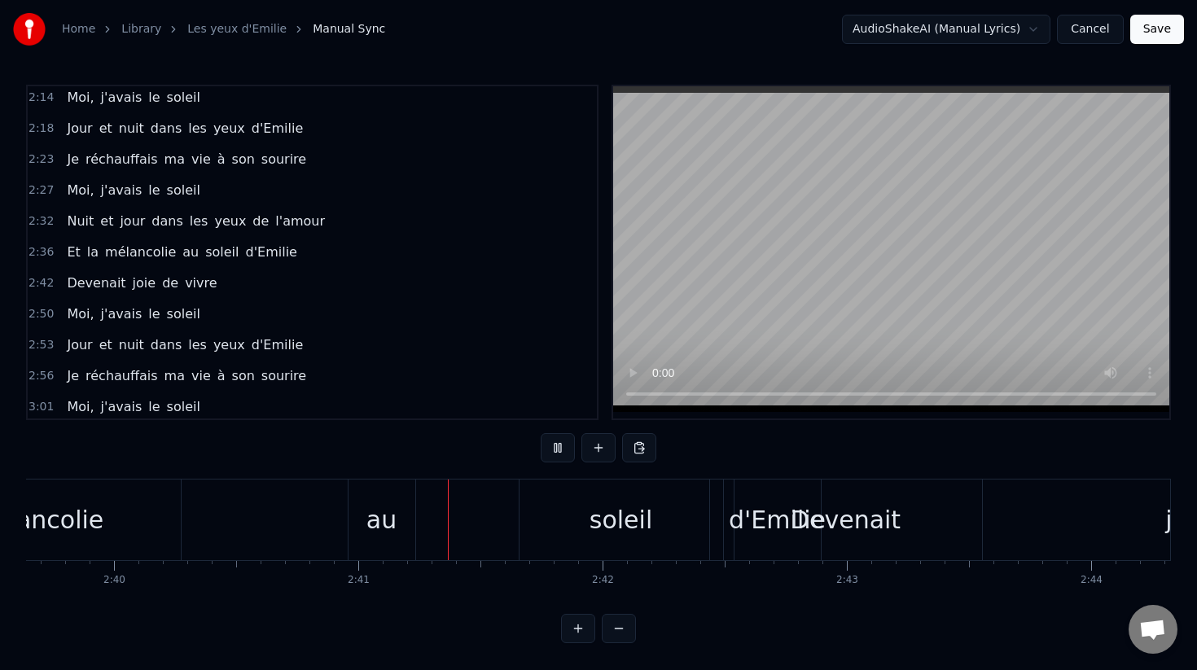
click at [327, 525] on div "Et la mélancolie au soleil d'Emilie" at bounding box center [95, 520] width 1459 height 81
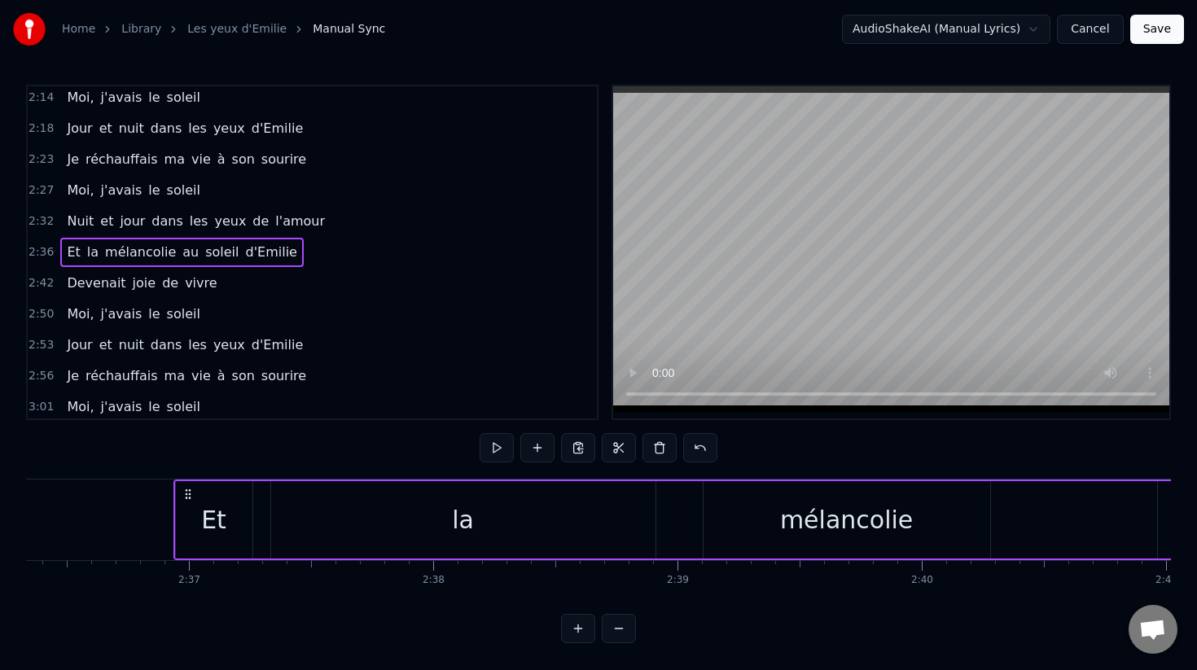
scroll to position [0, 38155]
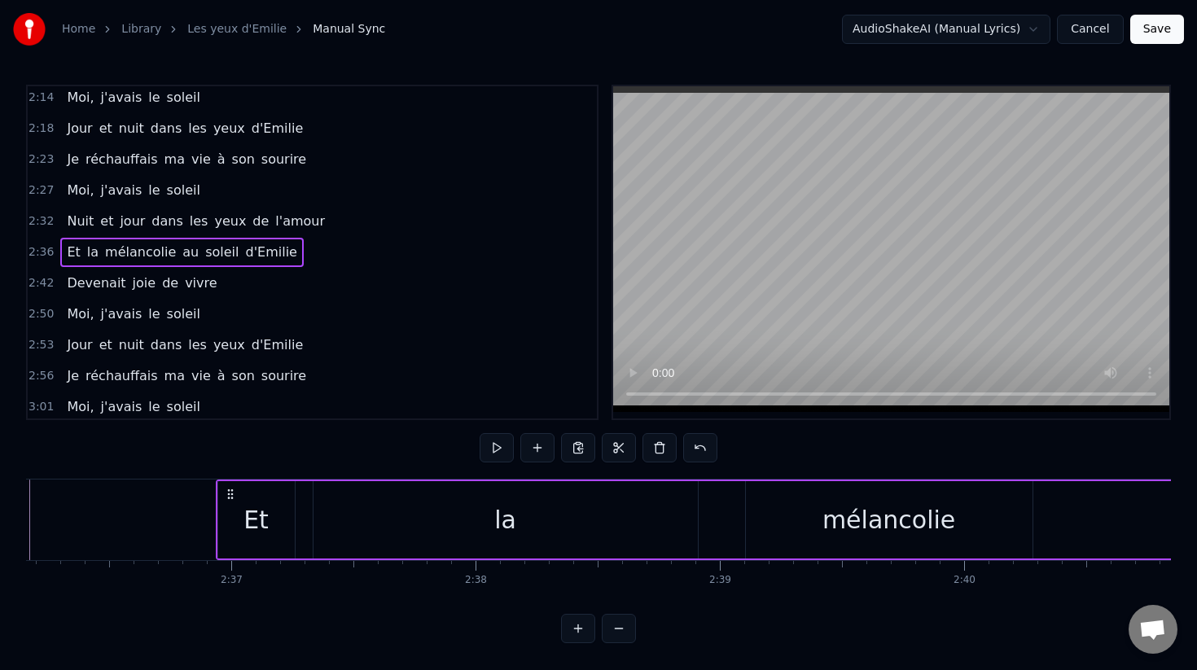
click at [266, 520] on div "Et" at bounding box center [256, 520] width 25 height 37
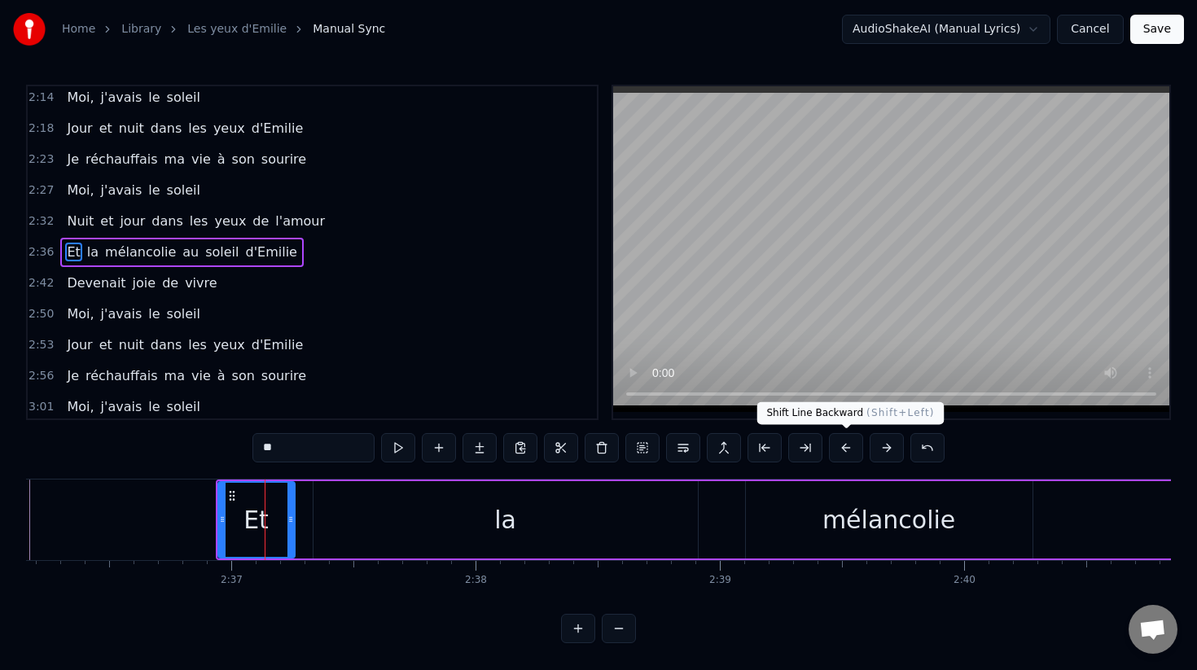
click at [841, 450] on button at bounding box center [846, 447] width 34 height 29
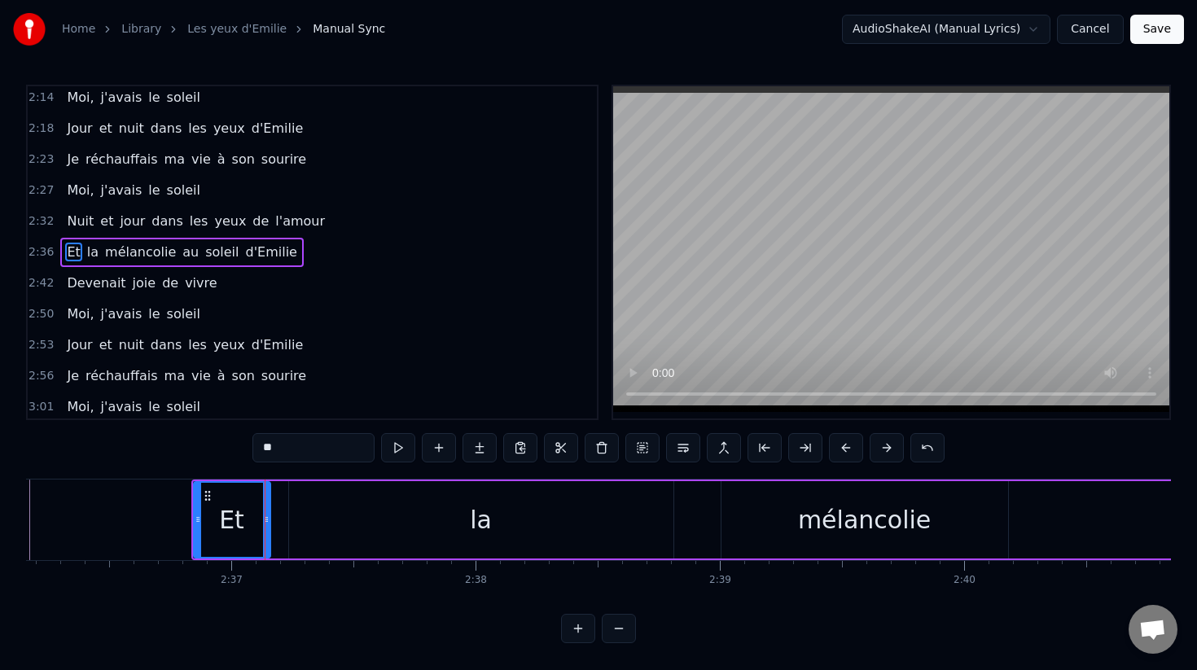
click at [841, 450] on button at bounding box center [846, 447] width 34 height 29
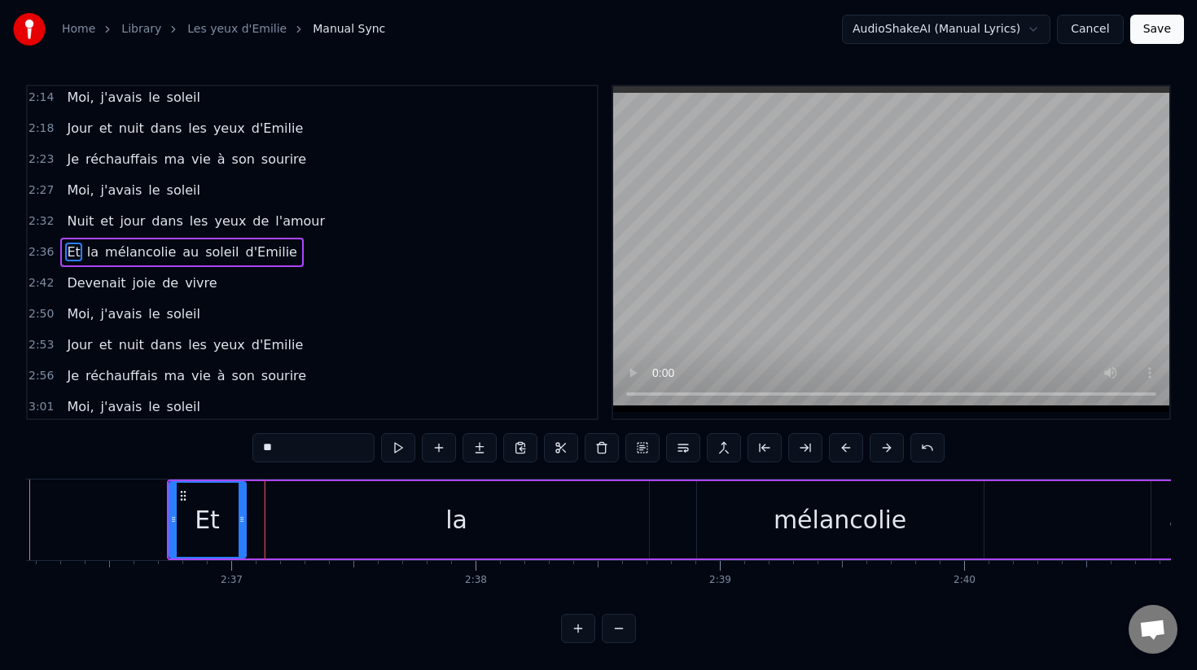
click at [841, 450] on button at bounding box center [846, 447] width 34 height 29
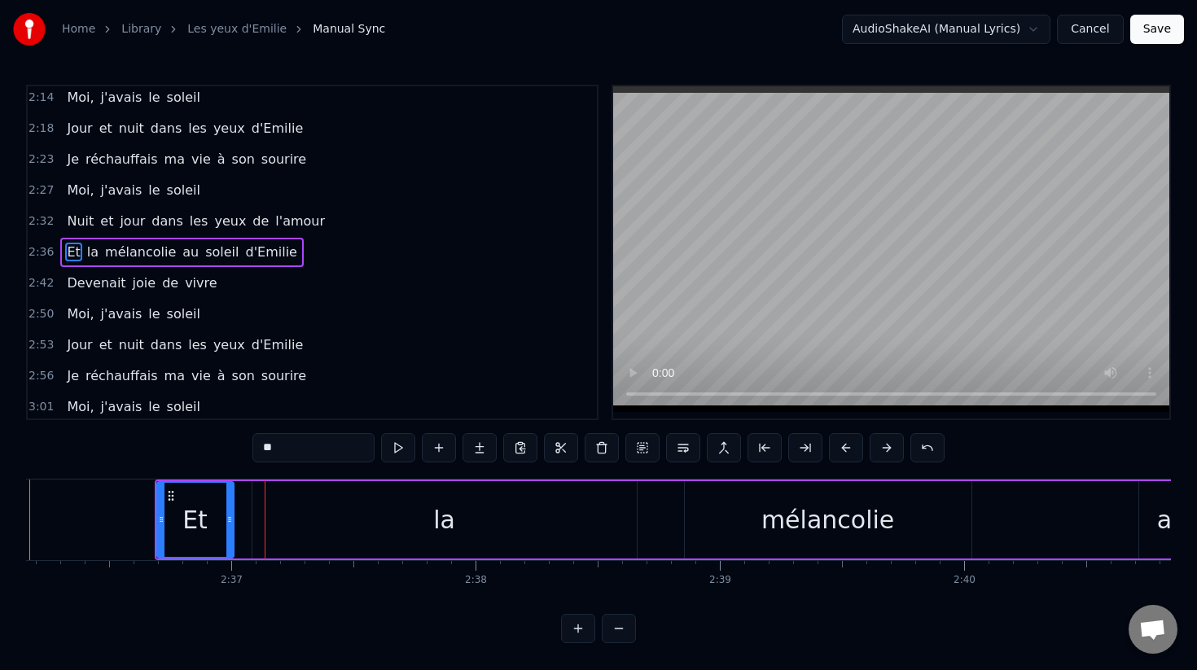
click at [841, 450] on button at bounding box center [846, 447] width 34 height 29
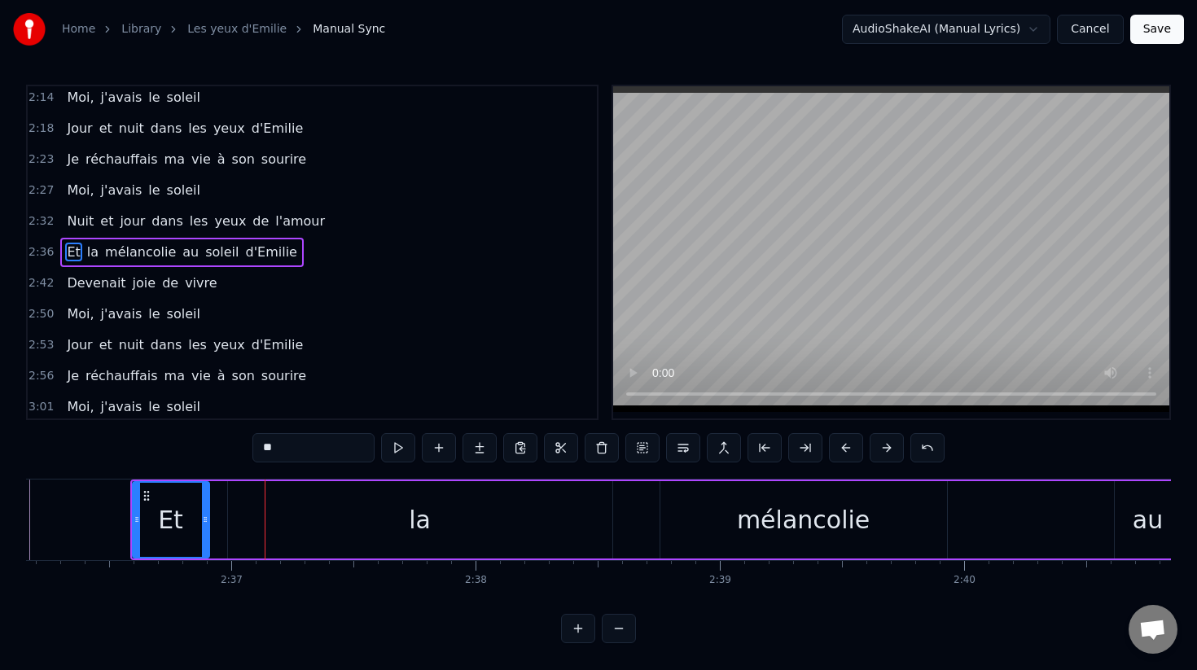
click at [841, 450] on button at bounding box center [846, 447] width 34 height 29
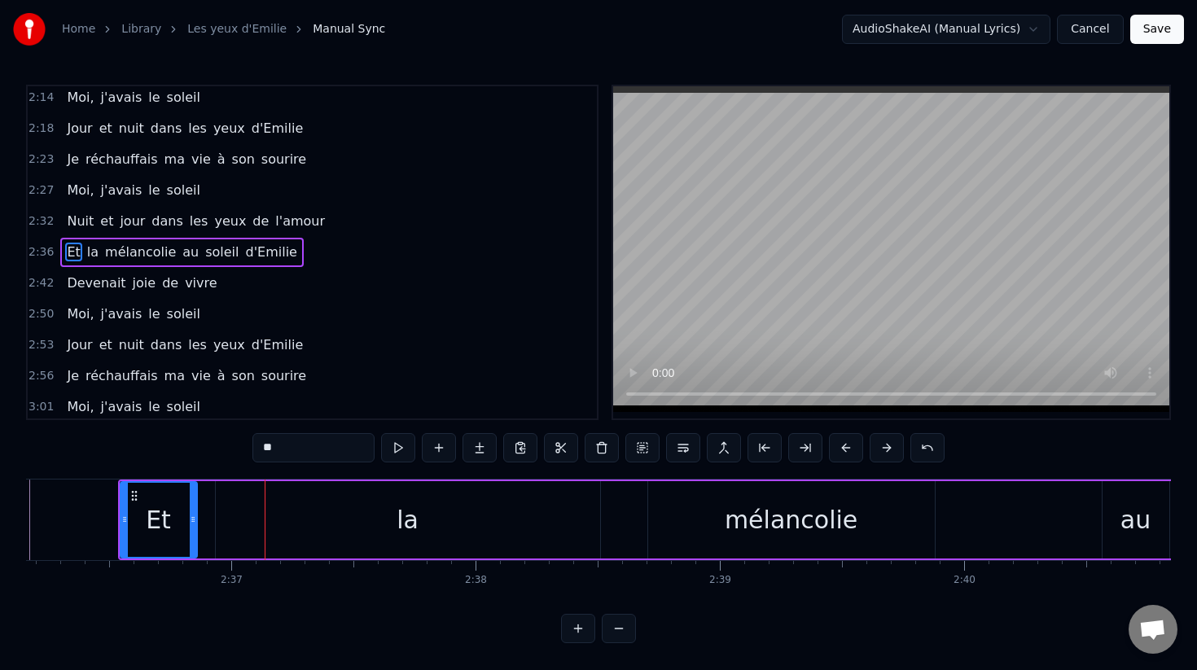
click at [841, 450] on button at bounding box center [846, 447] width 34 height 29
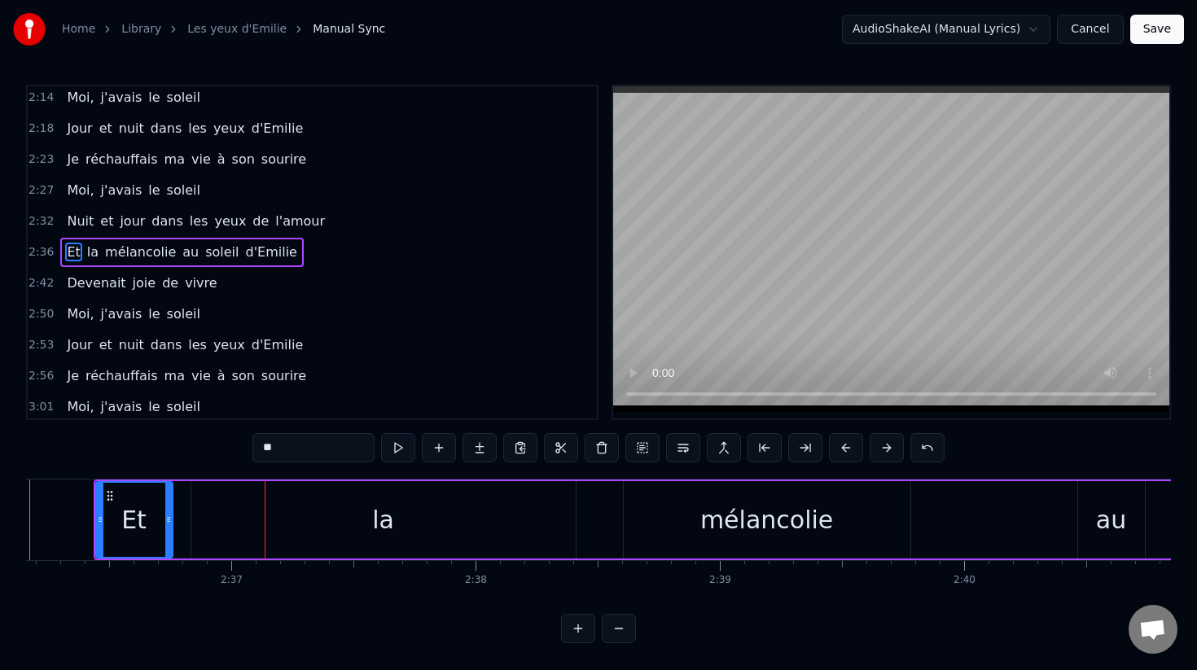
click at [841, 450] on button at bounding box center [846, 447] width 34 height 29
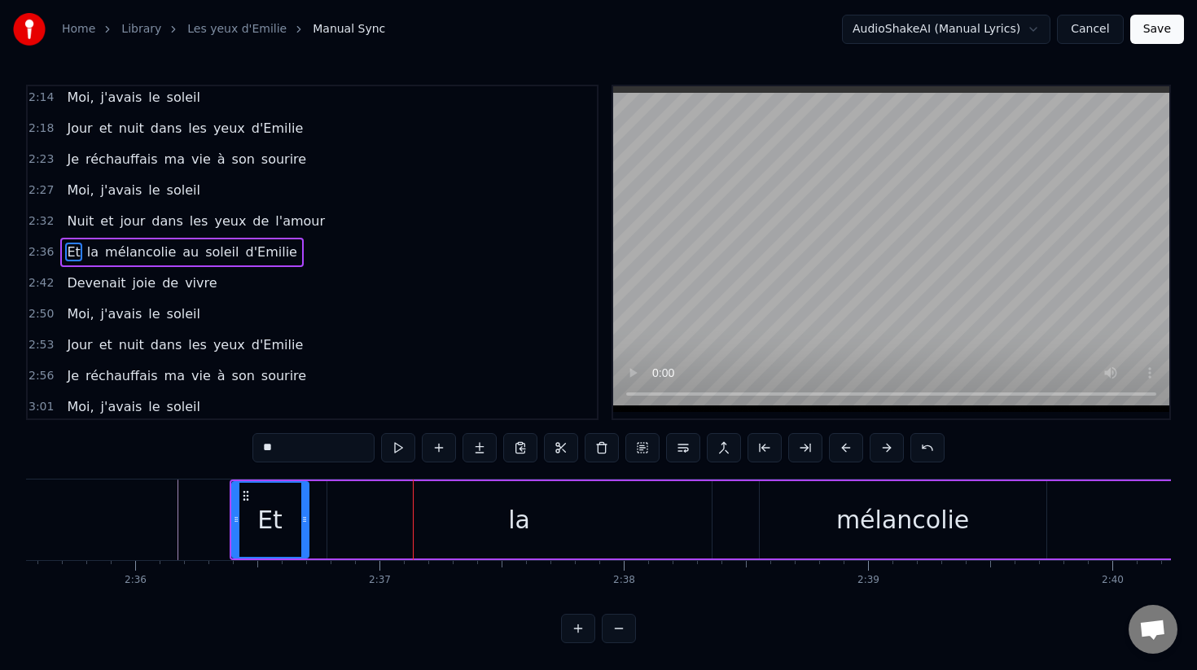
scroll to position [0, 37916]
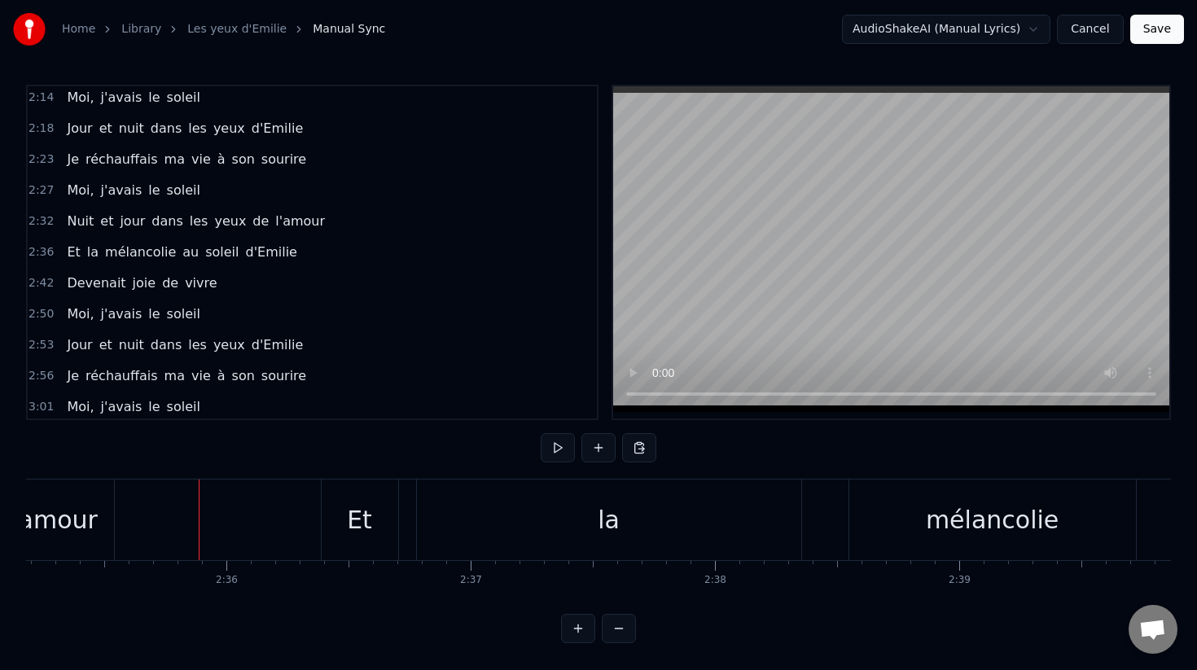
click at [544, 452] on button at bounding box center [558, 447] width 34 height 29
click at [543, 454] on button at bounding box center [558, 447] width 34 height 29
click at [674, 502] on div "la" at bounding box center [609, 520] width 384 height 81
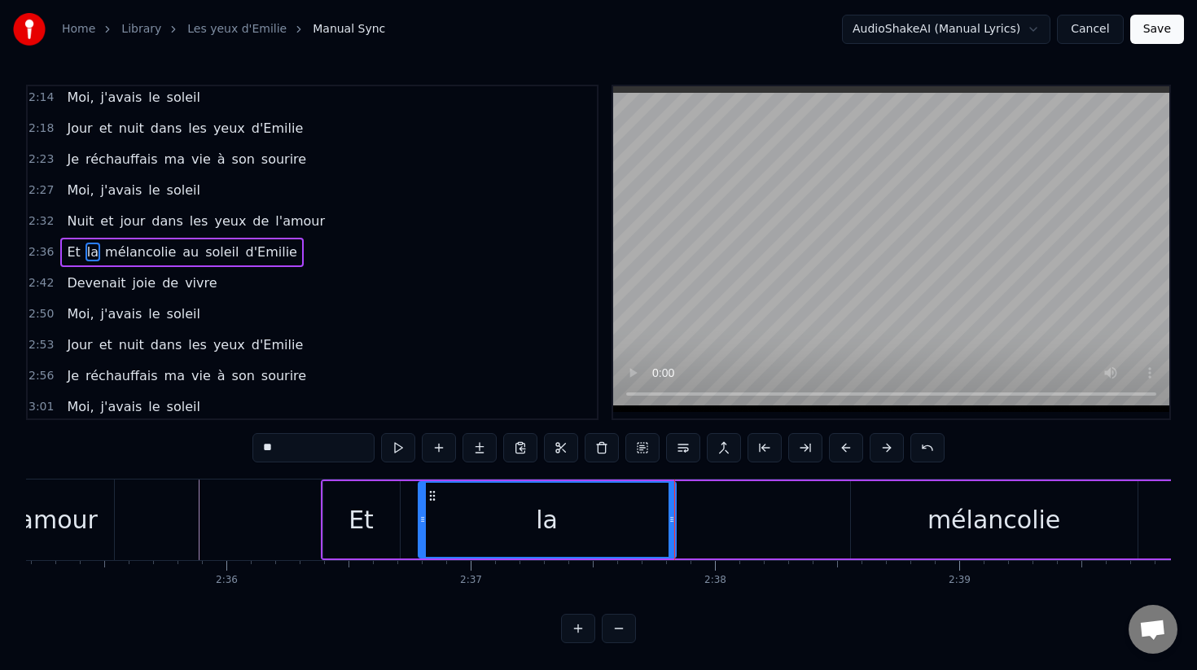
drag, startPoint x: 799, startPoint y: 521, endPoint x: 636, endPoint y: 529, distance: 163.1
click at [669, 529] on div at bounding box center [672, 520] width 7 height 74
click at [636, 529] on div at bounding box center [636, 520] width 7 height 74
click at [944, 535] on div "mélancolie" at bounding box center [994, 520] width 133 height 37
type input "**********"
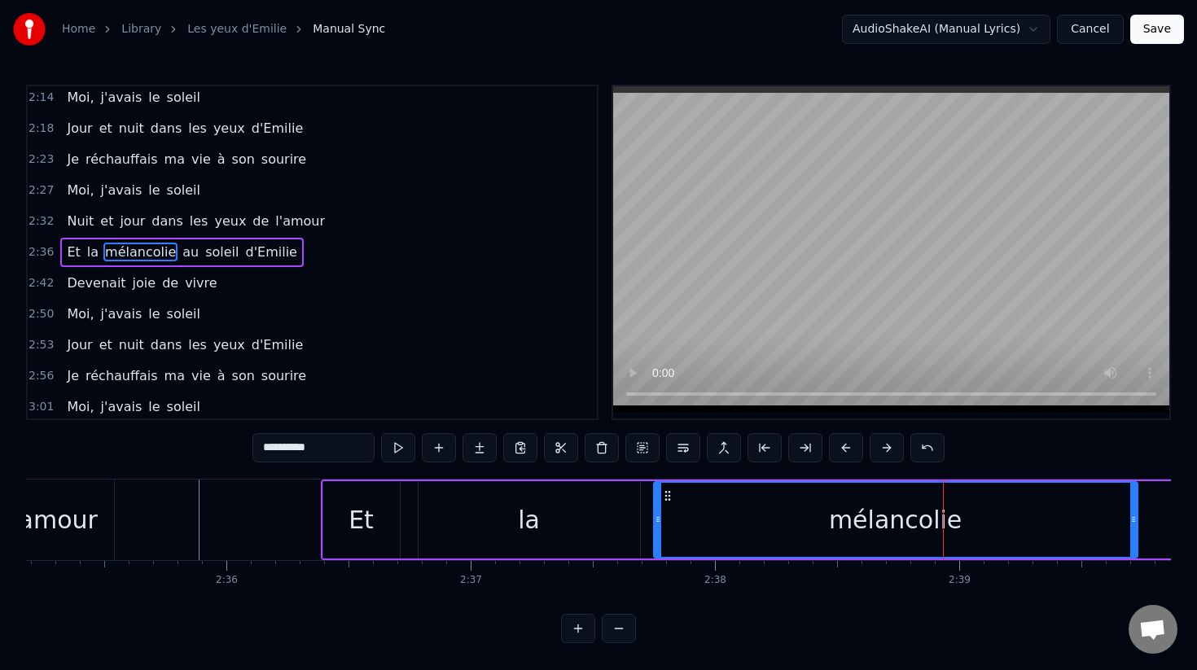
drag, startPoint x: 854, startPoint y: 522, endPoint x: 655, endPoint y: 519, distance: 198.8
click at [655, 519] on icon at bounding box center [658, 519] width 7 height 13
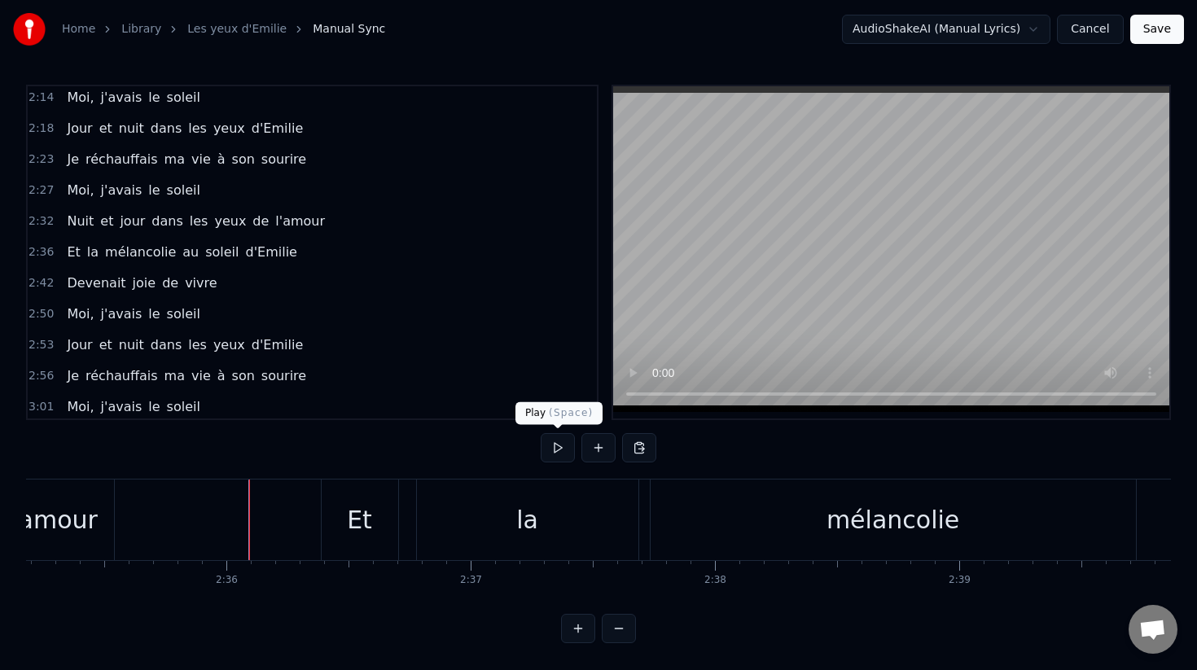
click at [551, 444] on button at bounding box center [558, 447] width 34 height 29
click at [520, 544] on div "la" at bounding box center [528, 520] width 222 height 81
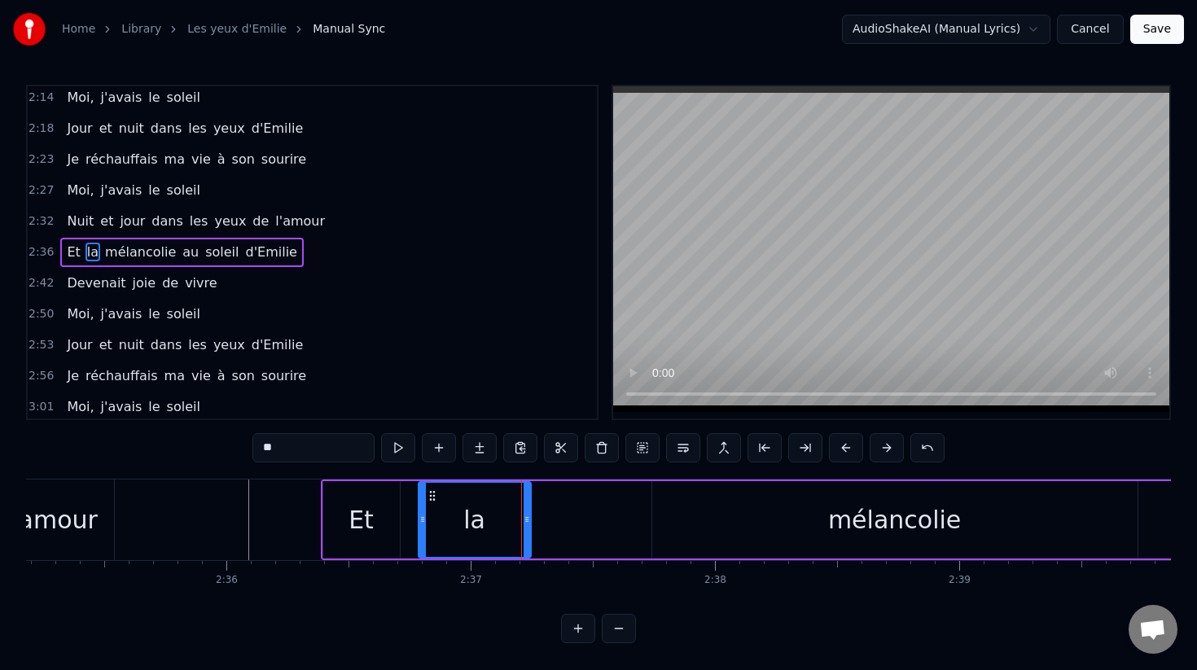
drag, startPoint x: 634, startPoint y: 521, endPoint x: 524, endPoint y: 514, distance: 111.0
click at [524, 514] on icon at bounding box center [527, 519] width 7 height 13
click at [757, 513] on div "mélancolie" at bounding box center [894, 519] width 485 height 77
type input "**********"
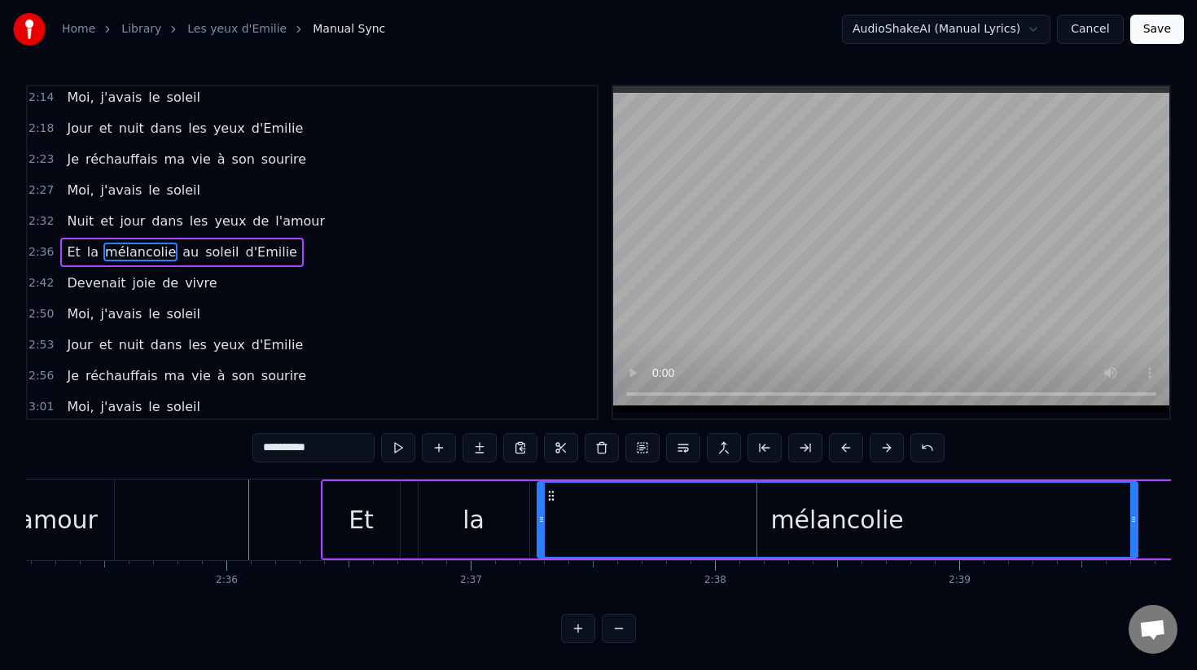
drag, startPoint x: 656, startPoint y: 519, endPoint x: 540, endPoint y: 518, distance: 115.7
click at [540, 518] on icon at bounding box center [541, 519] width 7 height 13
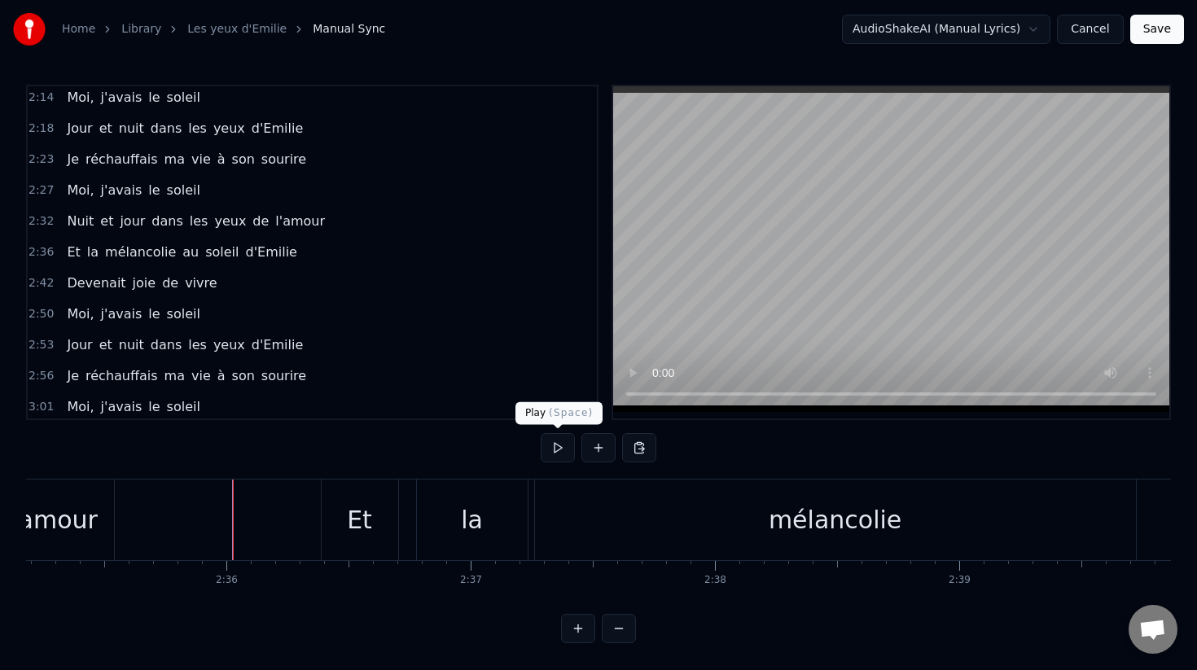
click at [555, 454] on button at bounding box center [558, 447] width 34 height 29
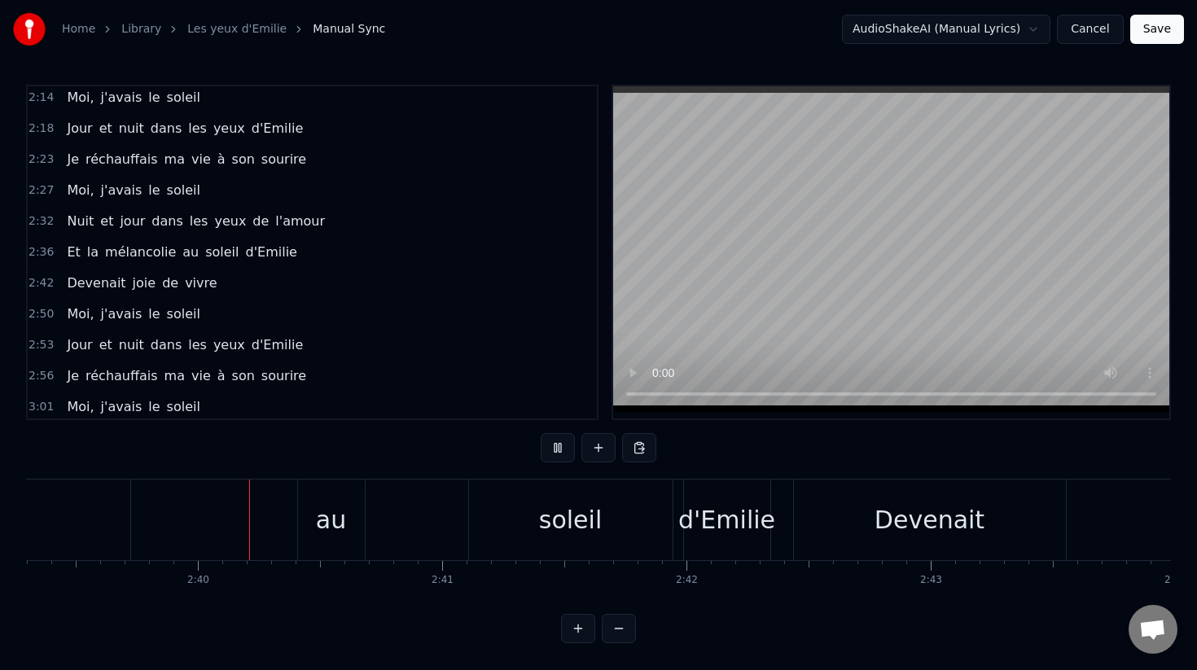
scroll to position [0, 38931]
click at [555, 454] on button at bounding box center [558, 447] width 34 height 29
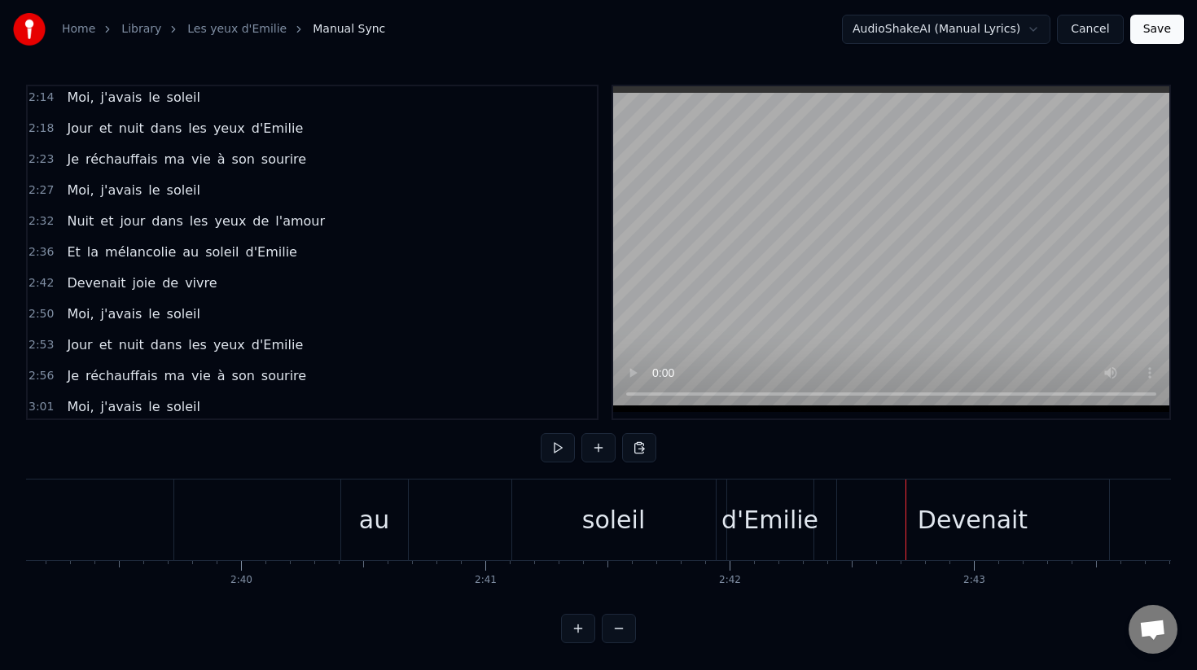
scroll to position [0, 38854]
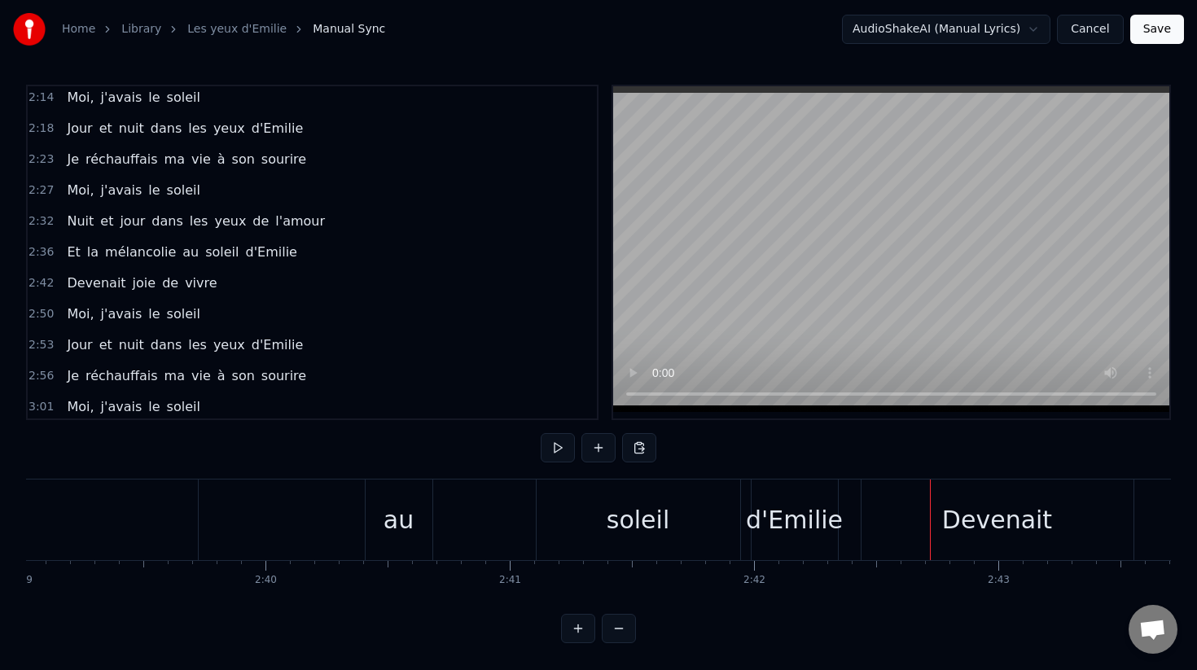
click at [398, 512] on div "au" at bounding box center [399, 520] width 30 height 37
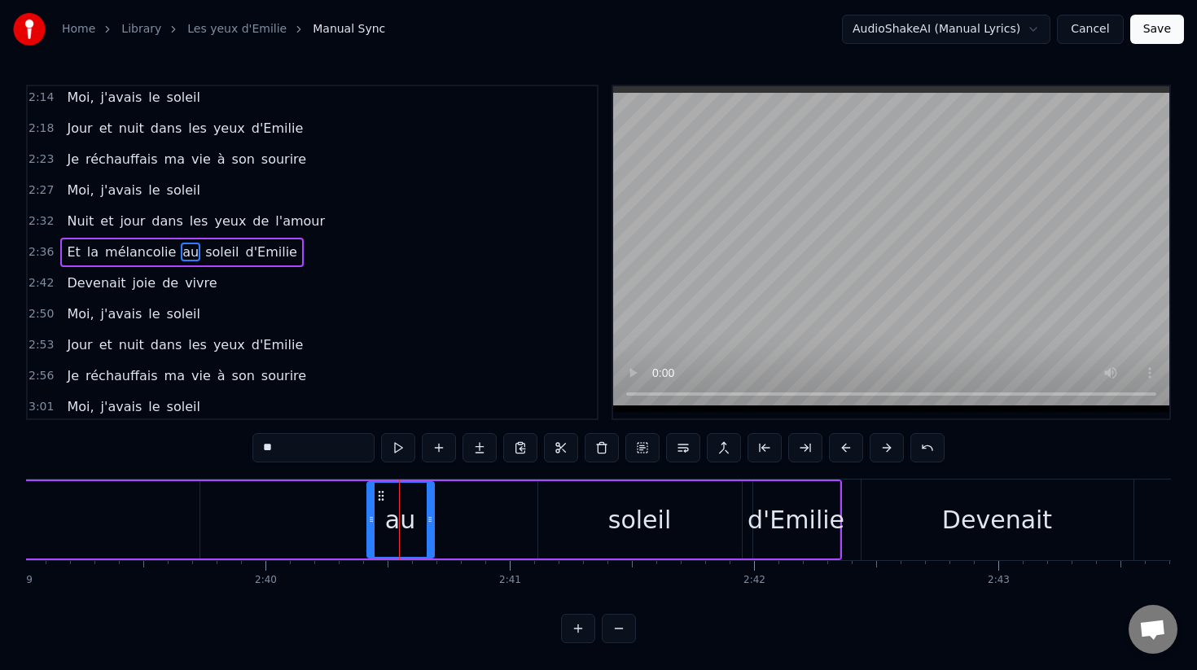
click at [600, 513] on div "soleil" at bounding box center [640, 519] width 204 height 77
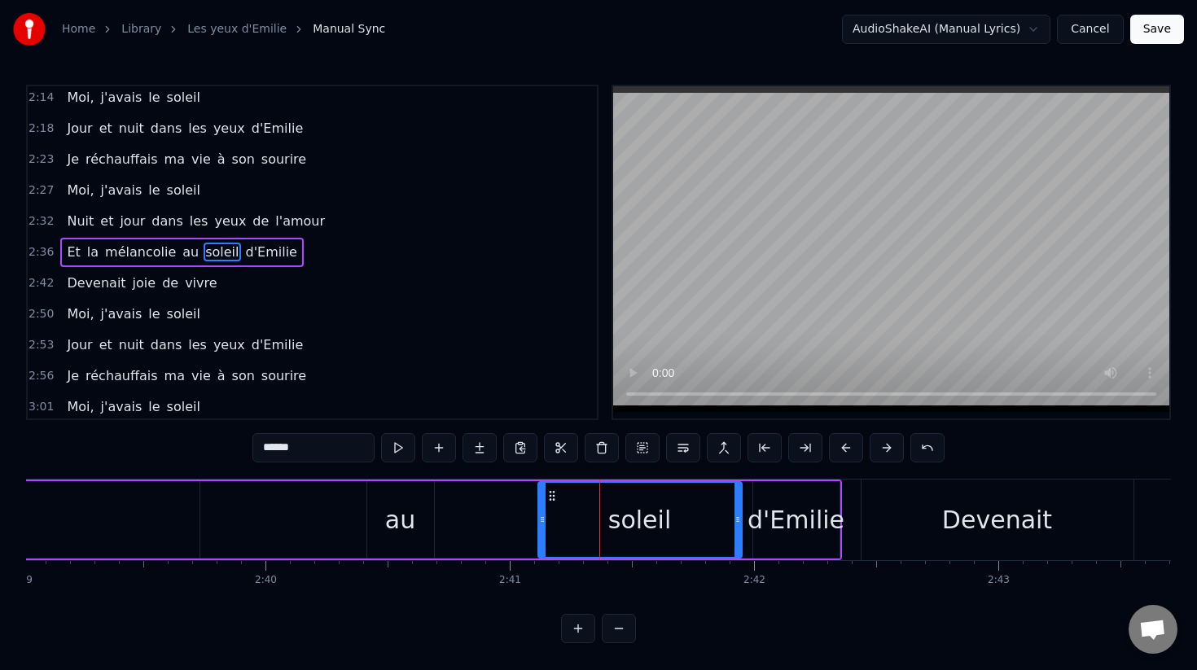
click at [417, 527] on div "au" at bounding box center [400, 519] width 67 height 77
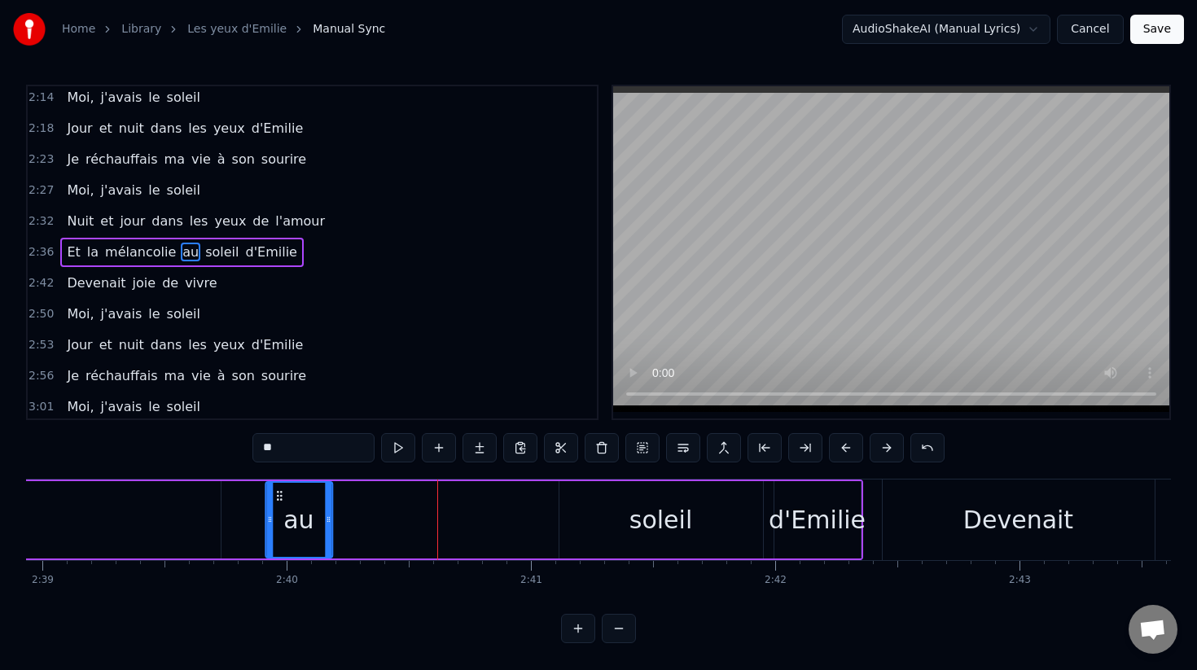
drag, startPoint x: 384, startPoint y: 500, endPoint x: 239, endPoint y: 503, distance: 145.0
click at [266, 503] on div "au" at bounding box center [298, 520] width 65 height 74
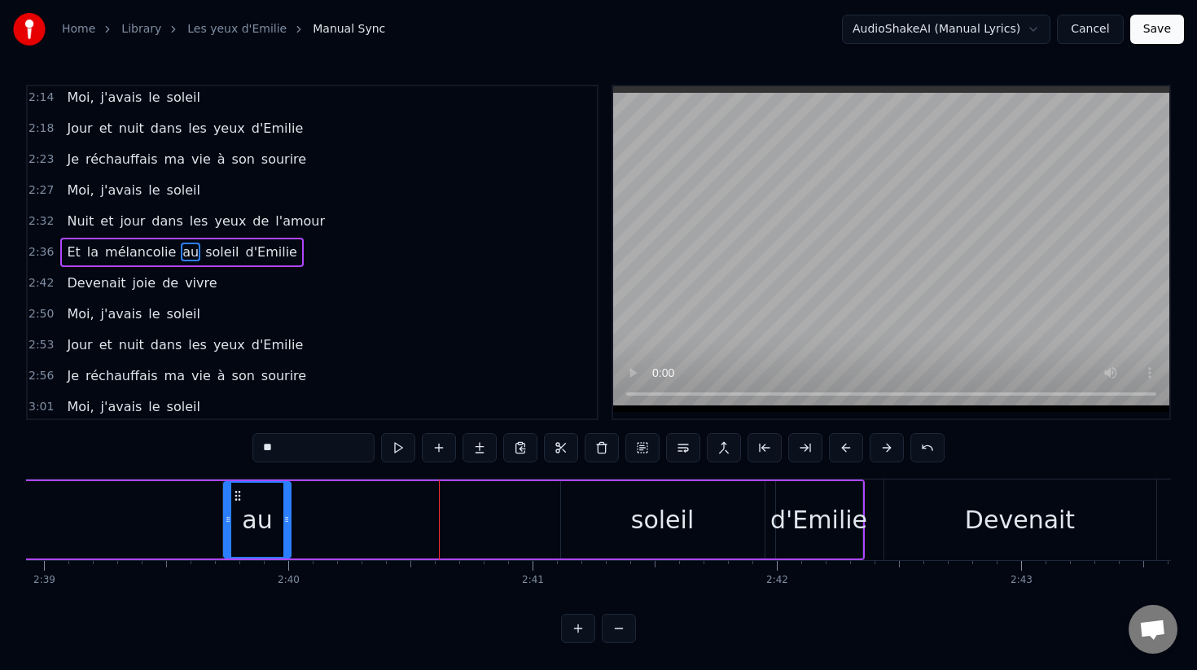
click at [646, 494] on div "soleil" at bounding box center [663, 519] width 204 height 77
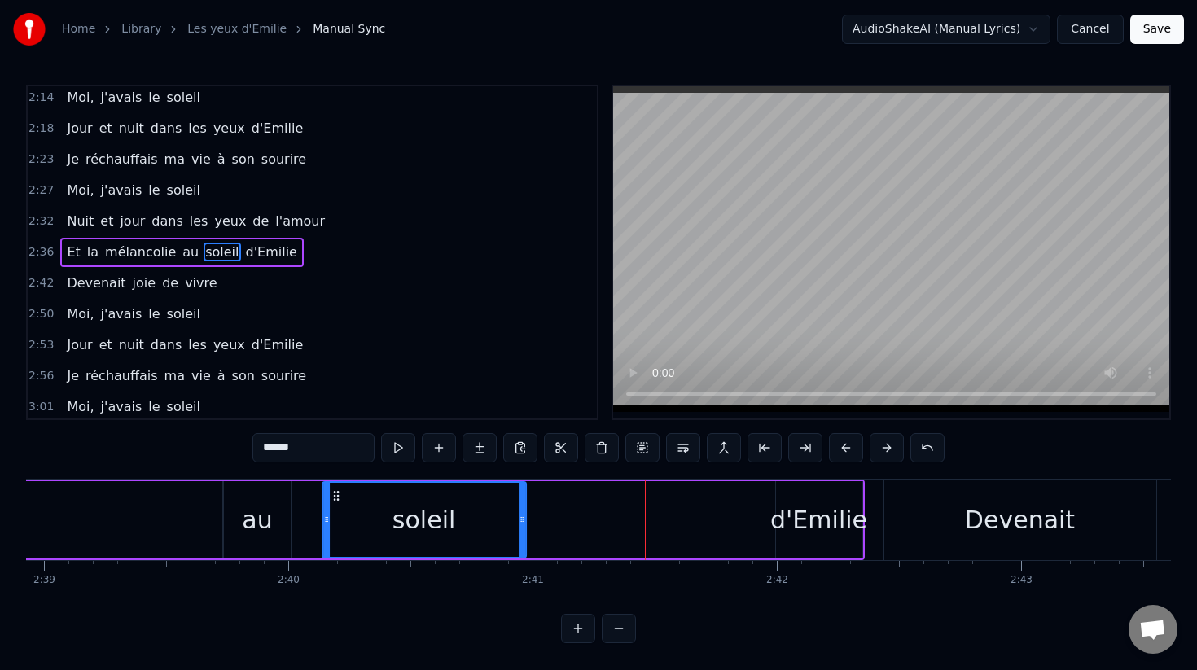
drag, startPoint x: 574, startPoint y: 498, endPoint x: 332, endPoint y: 508, distance: 242.1
click at [332, 508] on div "soleil" at bounding box center [424, 520] width 202 height 74
click at [805, 506] on div "d'Emilie" at bounding box center [818, 520] width 97 height 37
type input "********"
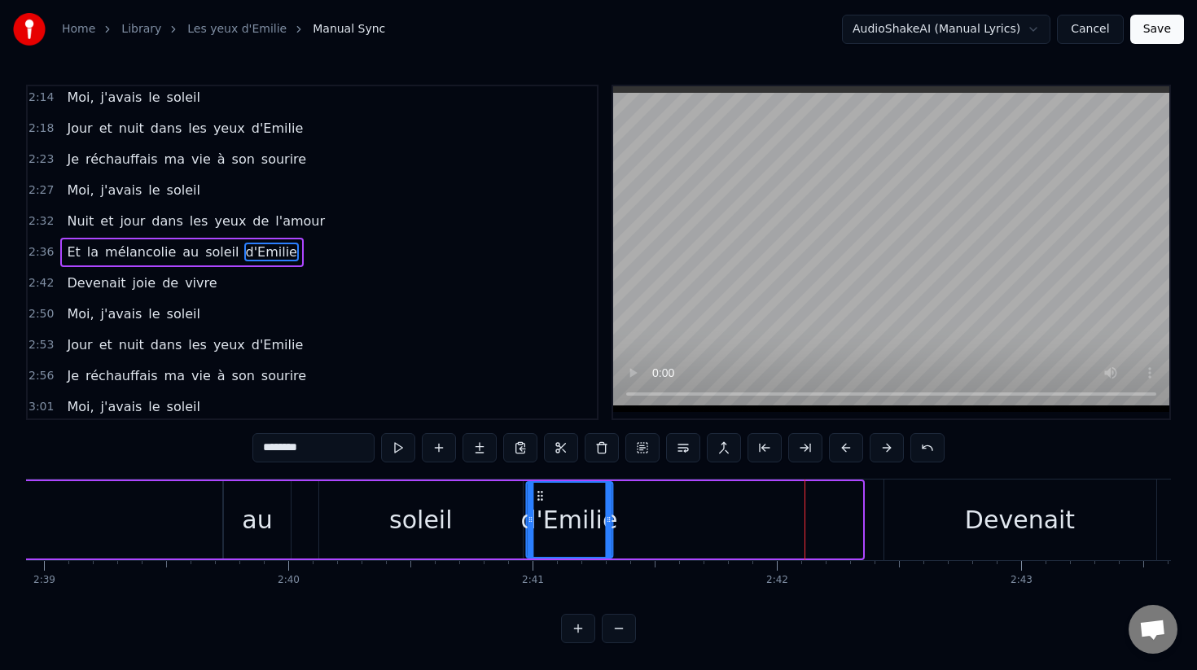
drag, startPoint x: 791, startPoint y: 494, endPoint x: 541, endPoint y: 482, distance: 250.3
click at [541, 483] on div "d'Emilie" at bounding box center [569, 520] width 85 height 74
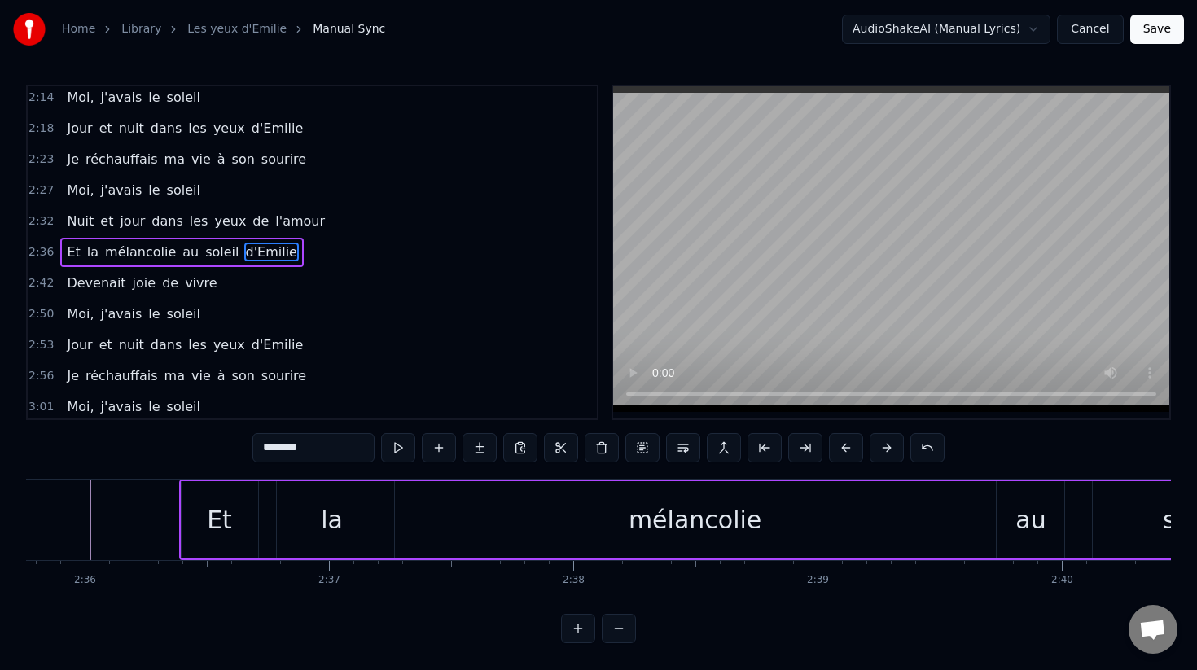
scroll to position [0, 37885]
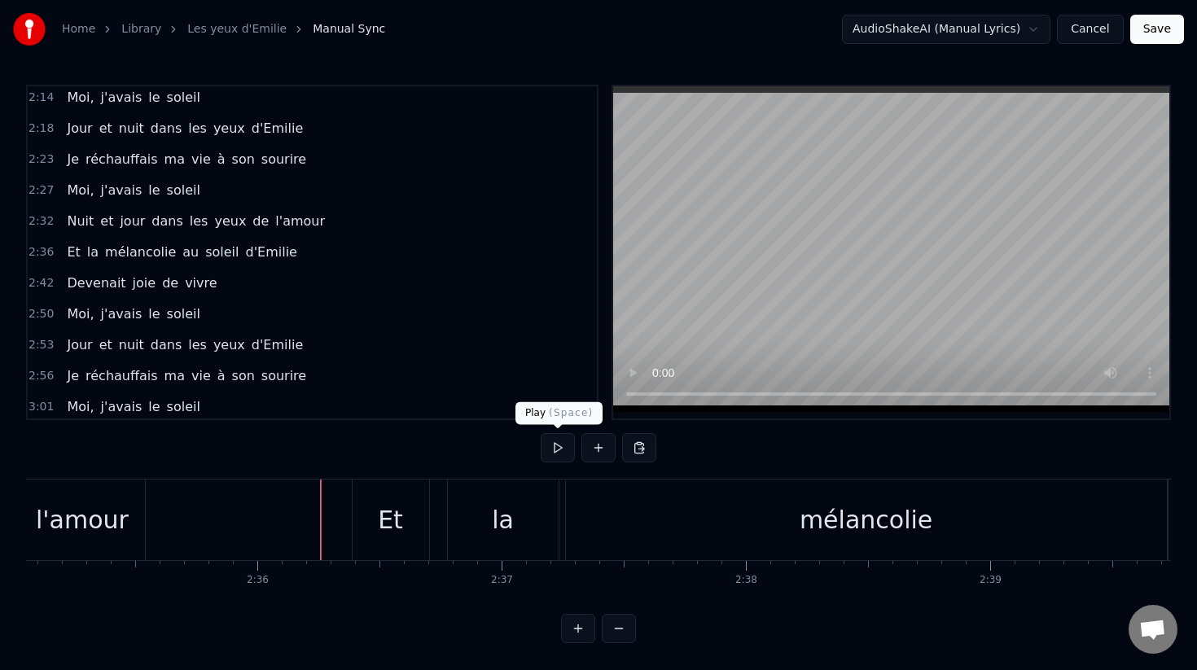
click at [547, 439] on button at bounding box center [558, 447] width 34 height 29
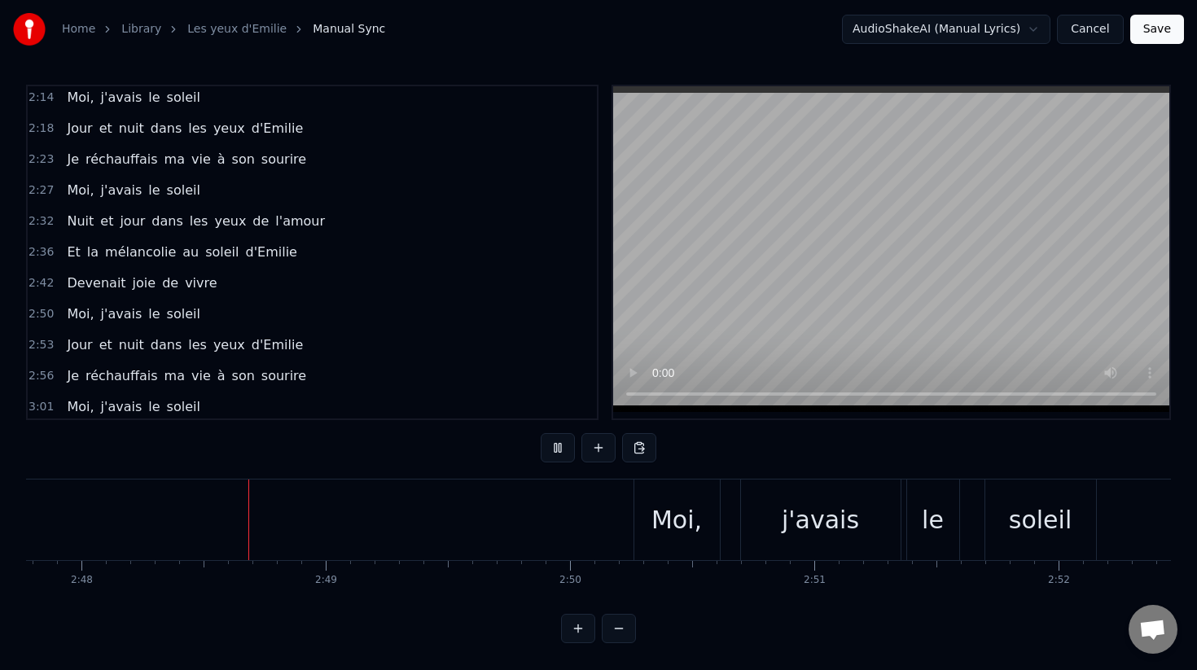
scroll to position [0, 40997]
click at [558, 446] on button at bounding box center [558, 447] width 34 height 29
click at [682, 534] on div "Moi," at bounding box center [672, 520] width 50 height 37
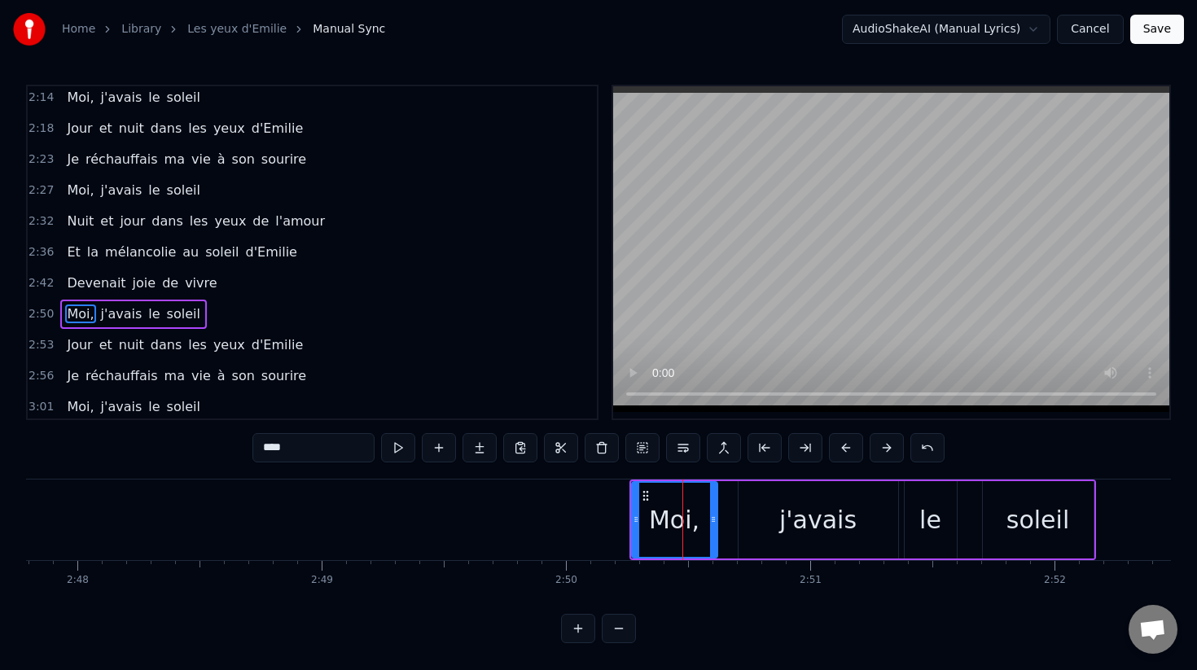
scroll to position [840, 0]
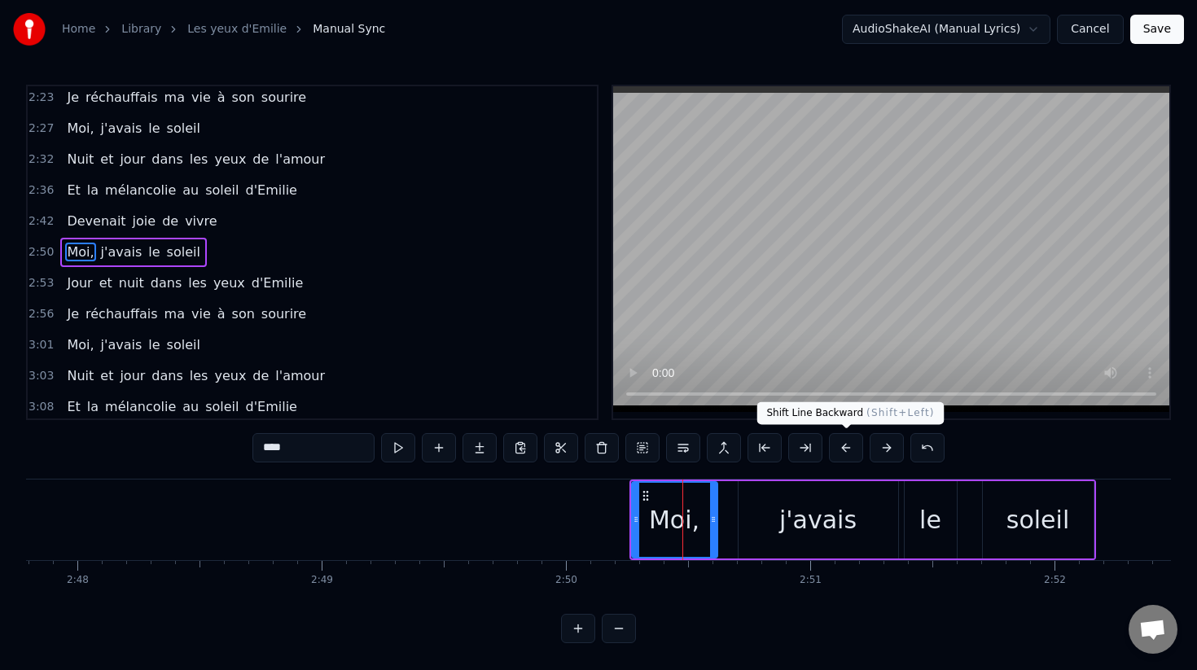
click at [829, 446] on button at bounding box center [846, 447] width 34 height 29
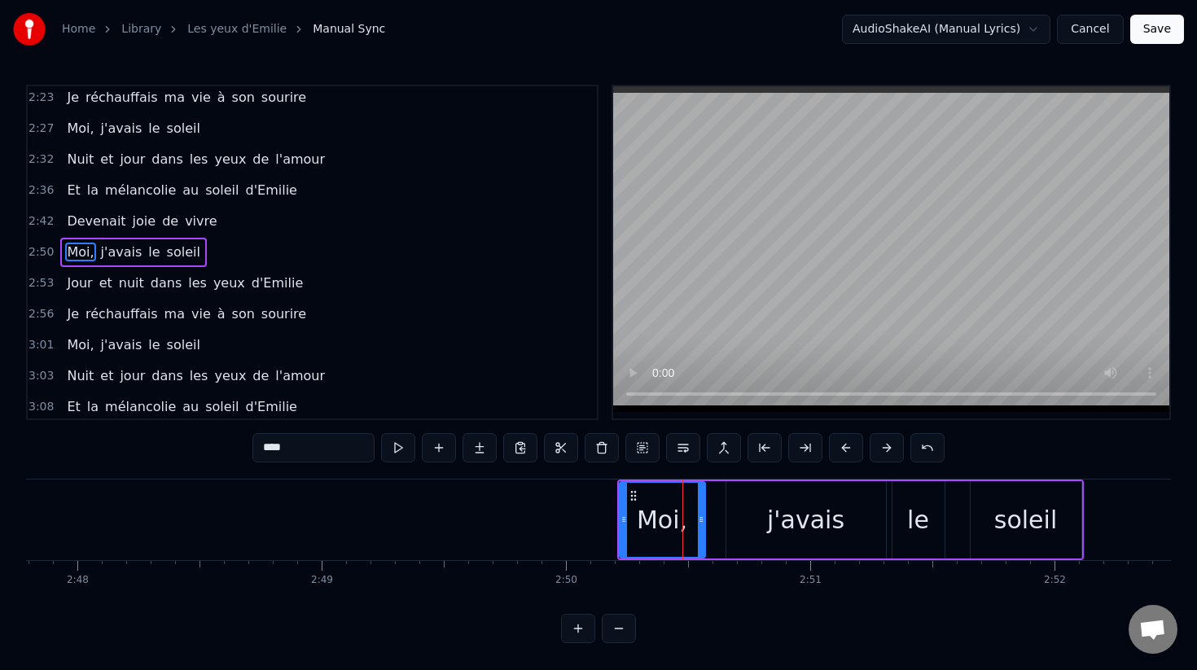
click at [839, 446] on button at bounding box center [846, 447] width 34 height 29
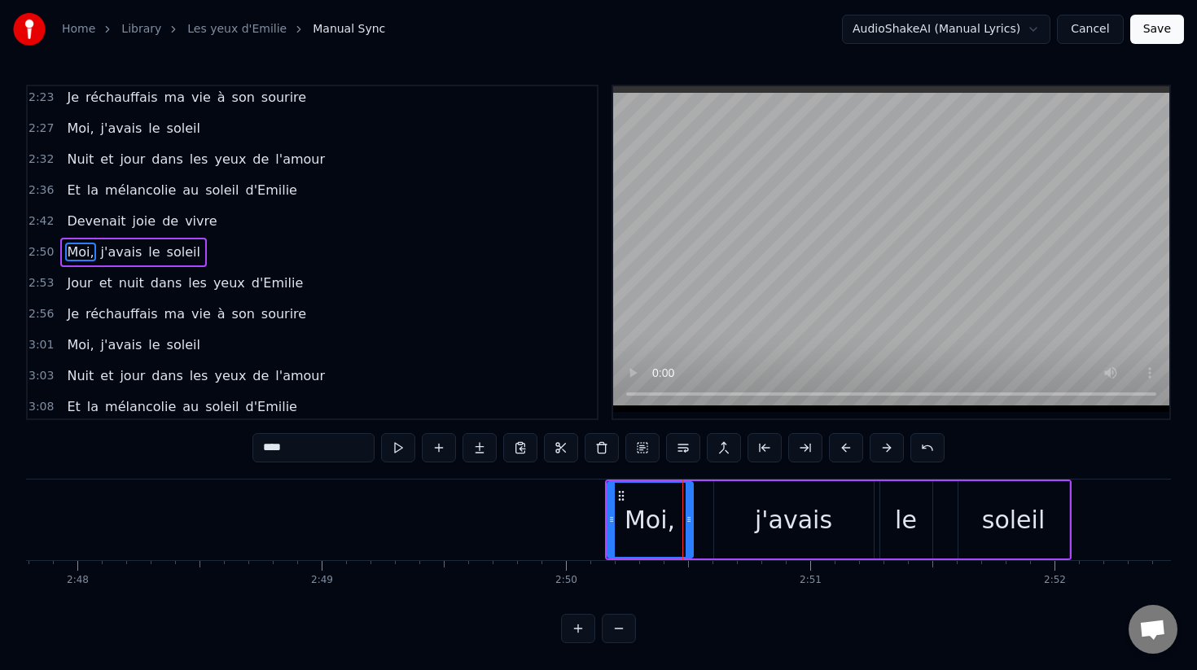
click at [839, 446] on button at bounding box center [846, 447] width 34 height 29
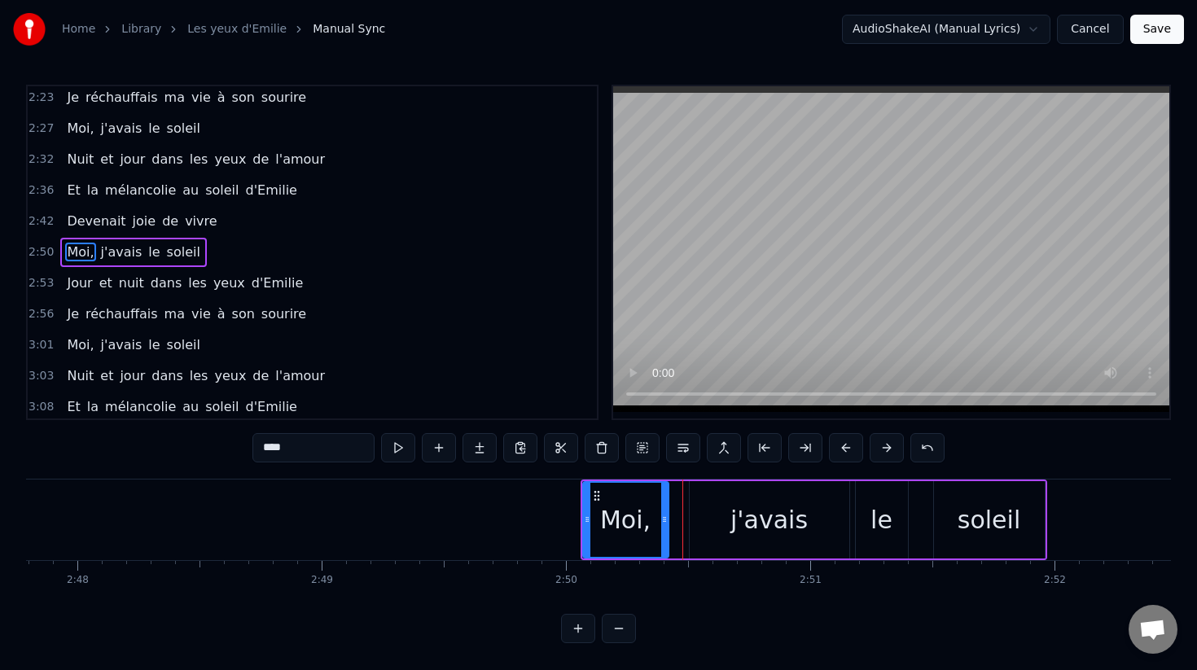
click at [839, 446] on button at bounding box center [846, 447] width 34 height 29
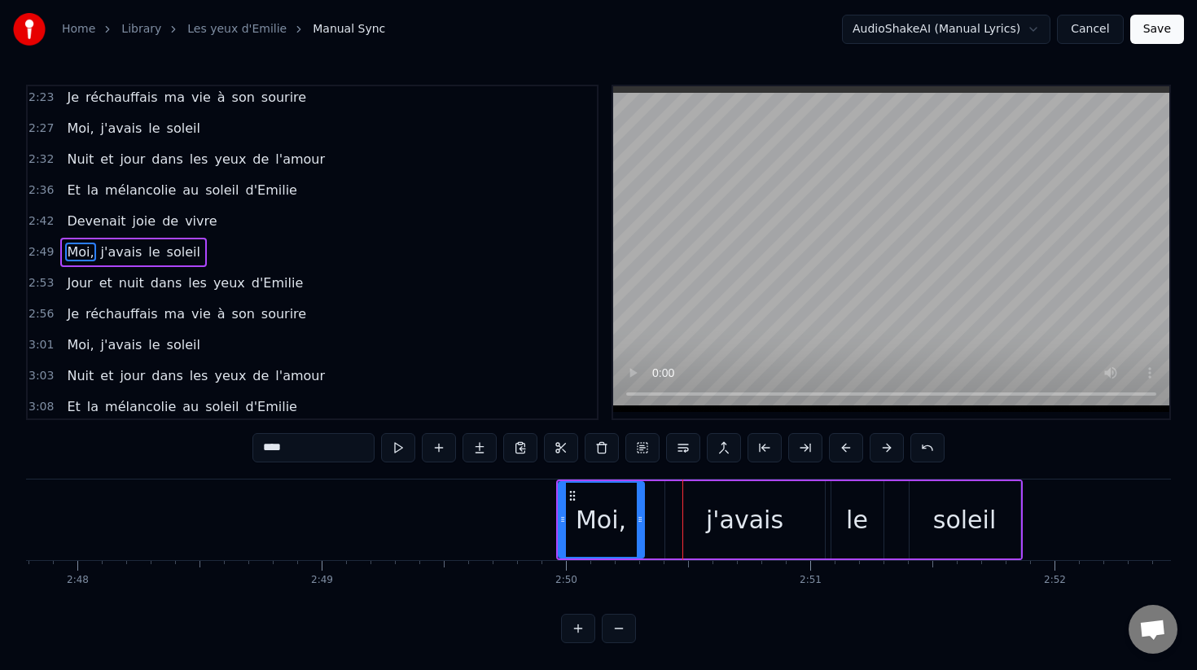
click at [839, 446] on button at bounding box center [846, 447] width 34 height 29
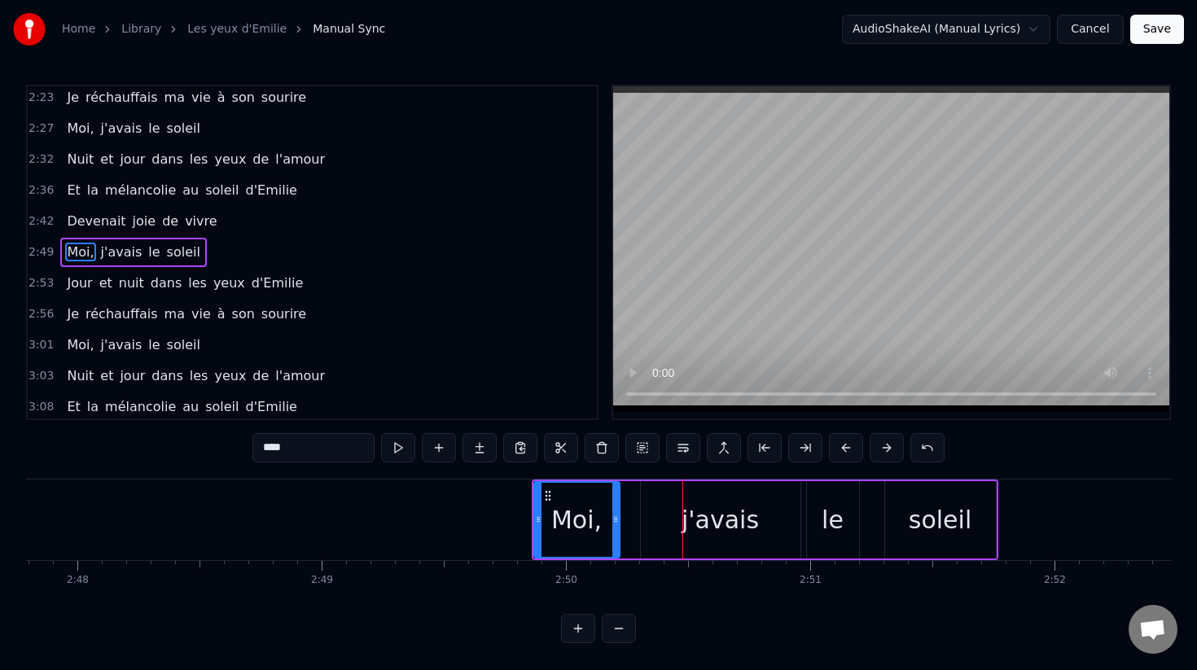
click at [839, 446] on button at bounding box center [846, 447] width 34 height 29
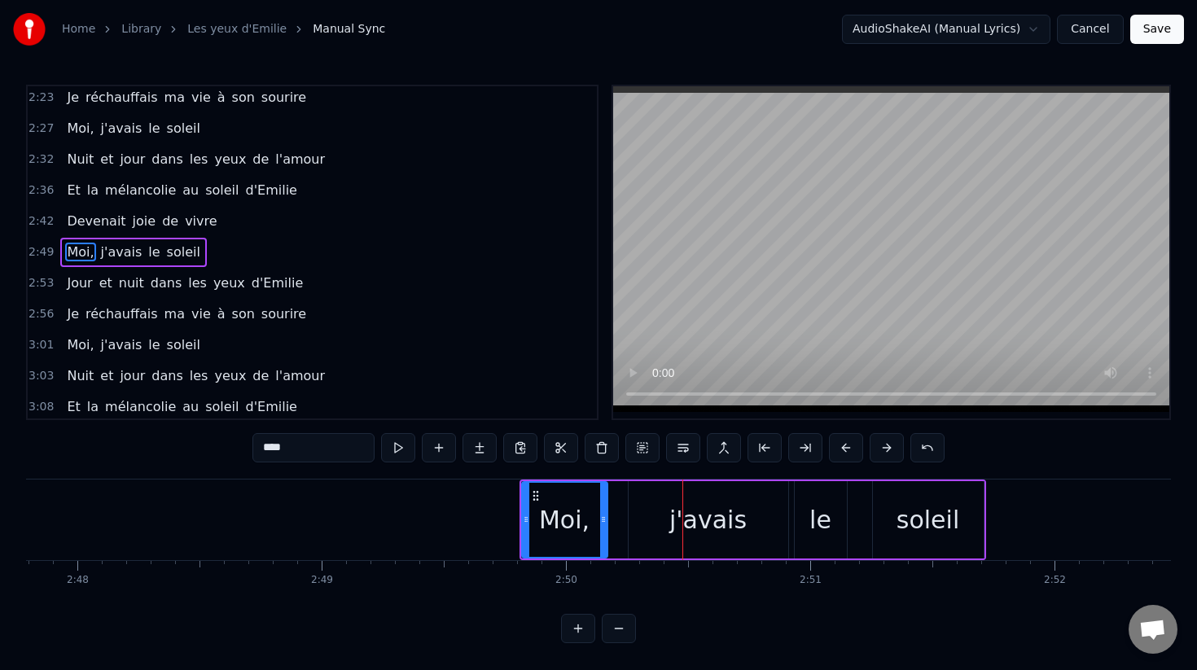
click at [839, 446] on button at bounding box center [846, 447] width 34 height 29
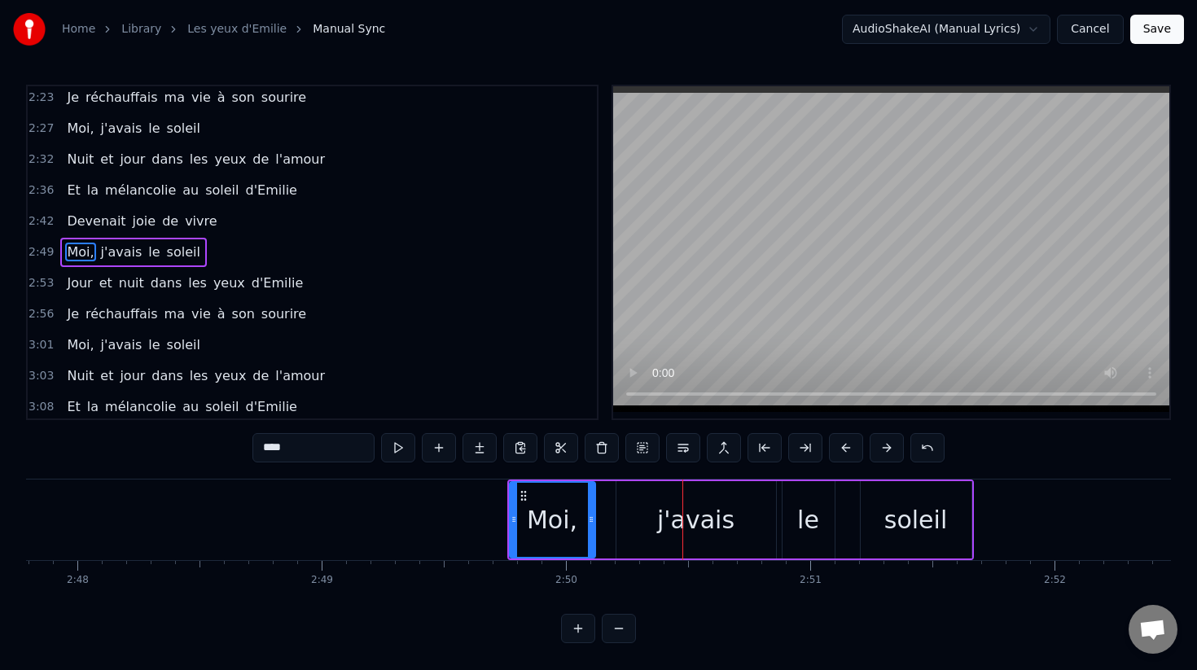
click at [839, 446] on button at bounding box center [846, 447] width 34 height 29
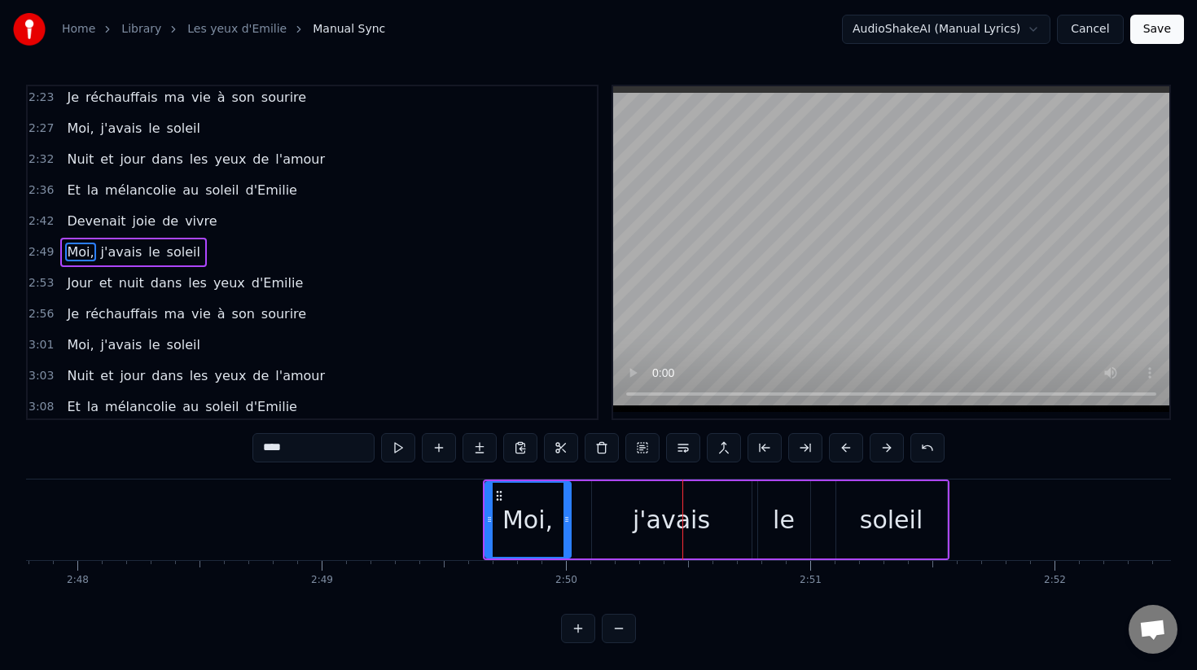
click at [839, 446] on button at bounding box center [846, 447] width 34 height 29
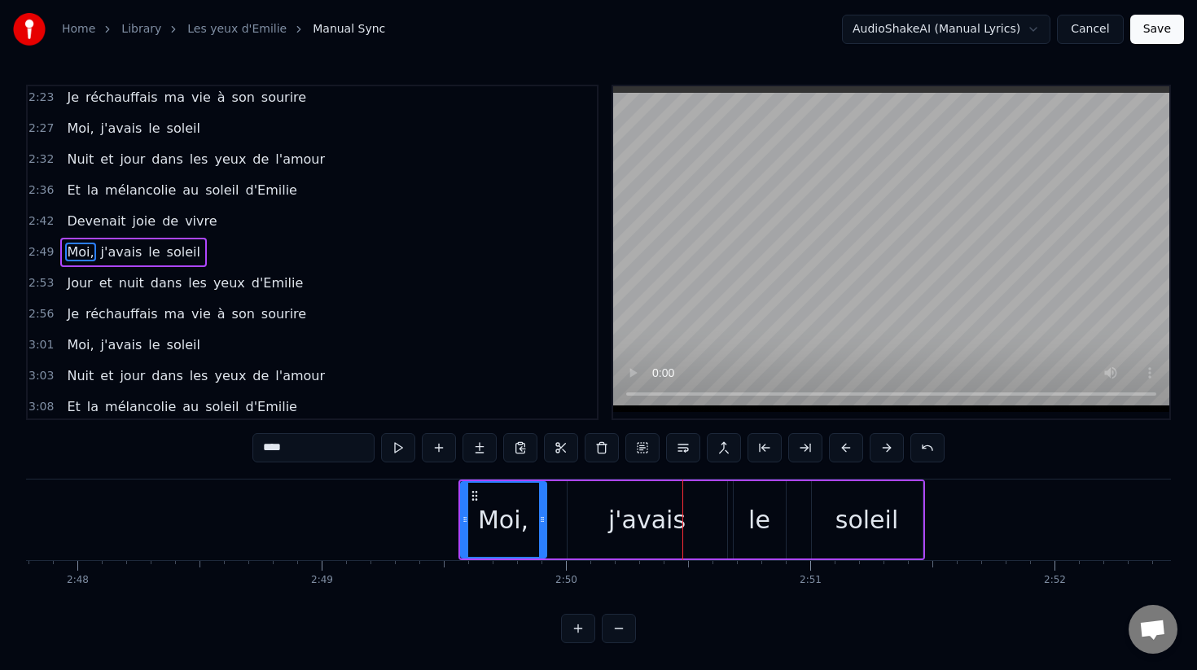
click at [839, 446] on button at bounding box center [846, 447] width 34 height 29
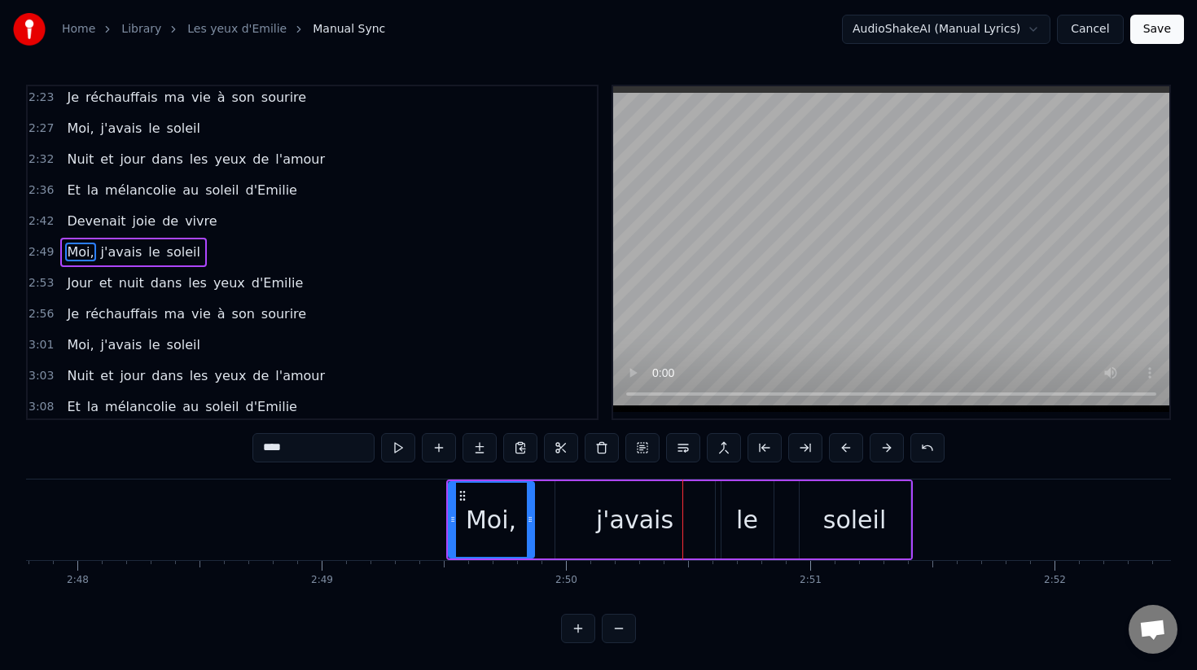
click at [839, 446] on button at bounding box center [846, 447] width 34 height 29
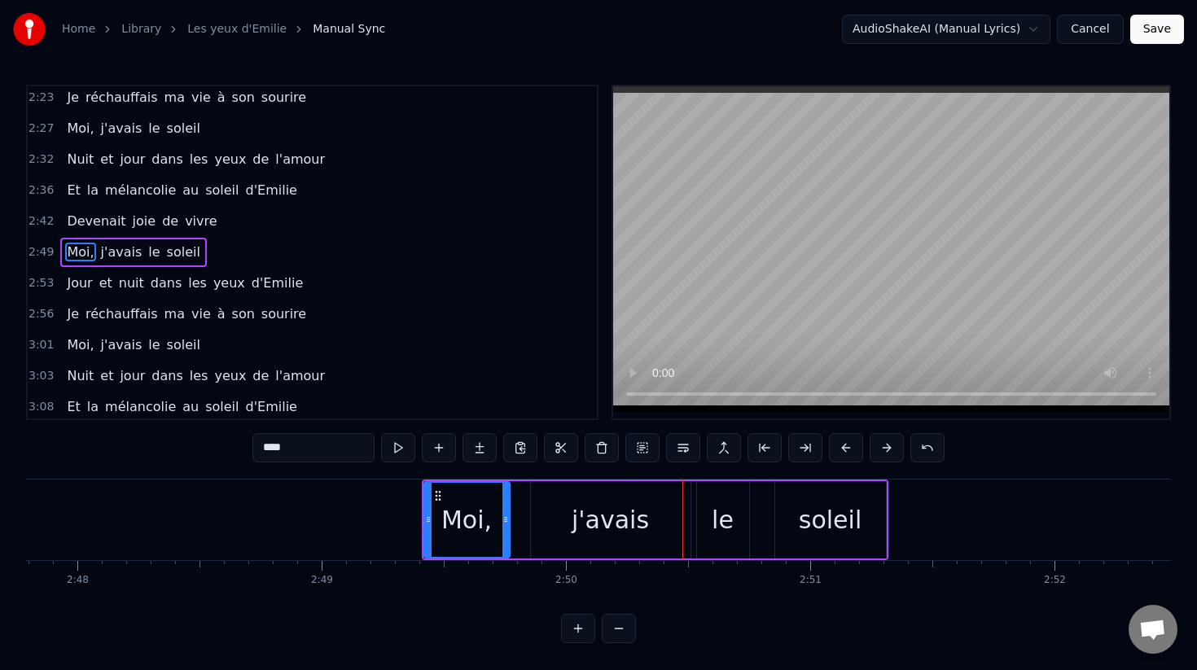
click at [839, 446] on button at bounding box center [846, 447] width 34 height 29
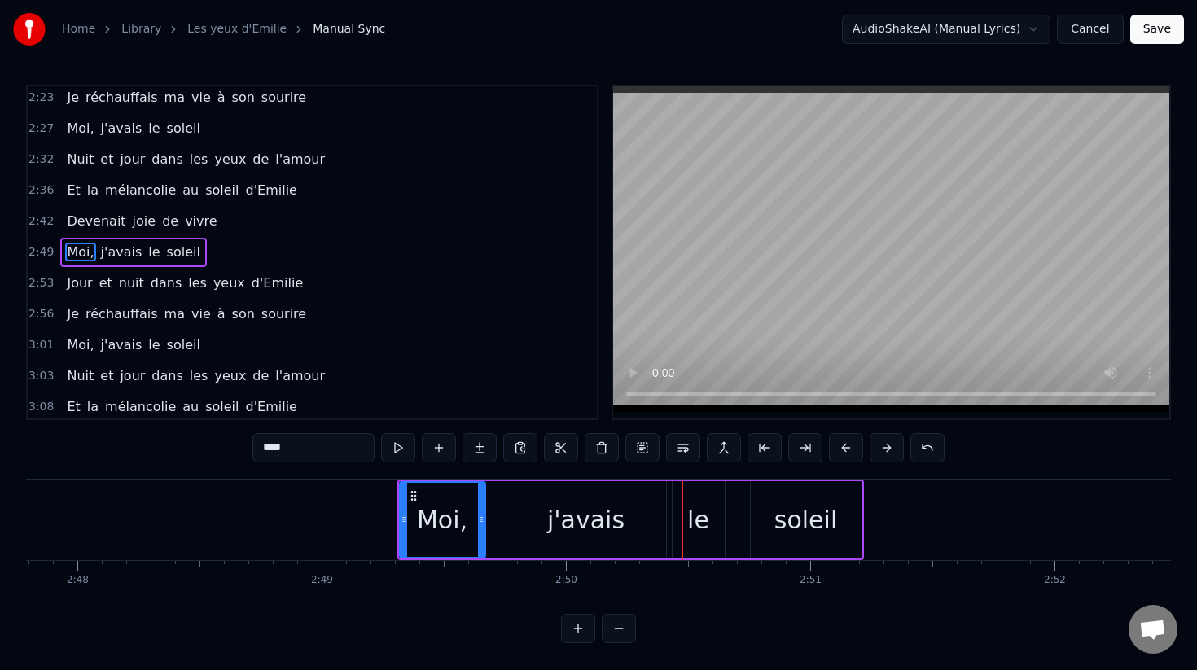
click at [839, 446] on button at bounding box center [846, 447] width 34 height 29
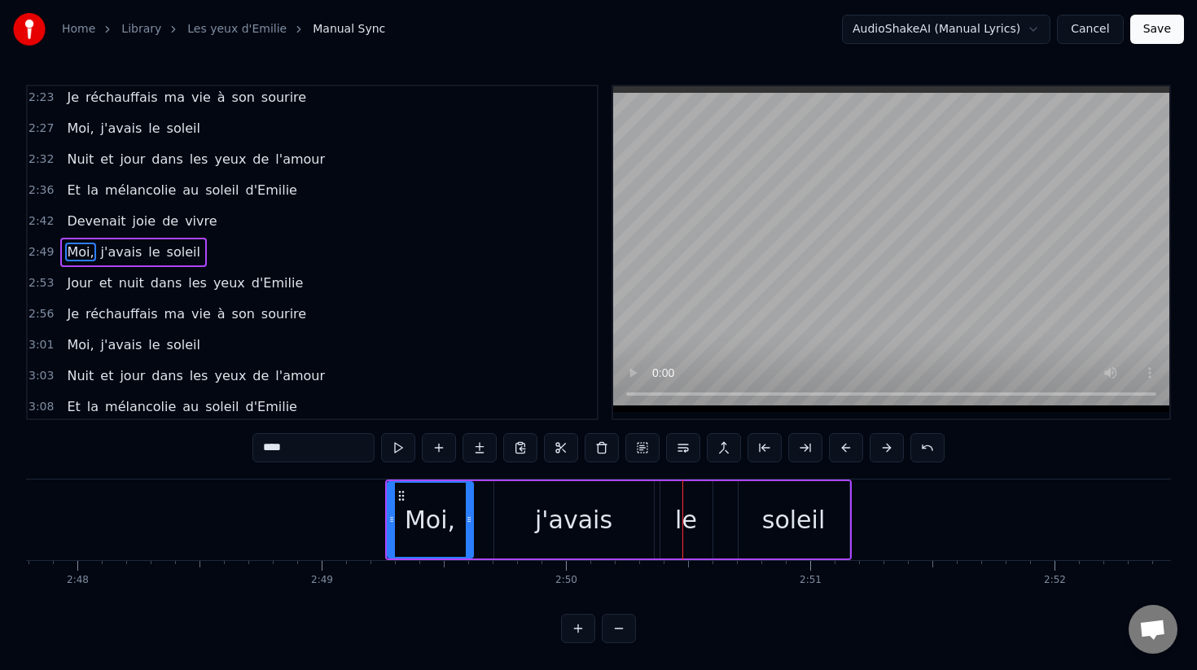
click at [839, 446] on button at bounding box center [846, 447] width 34 height 29
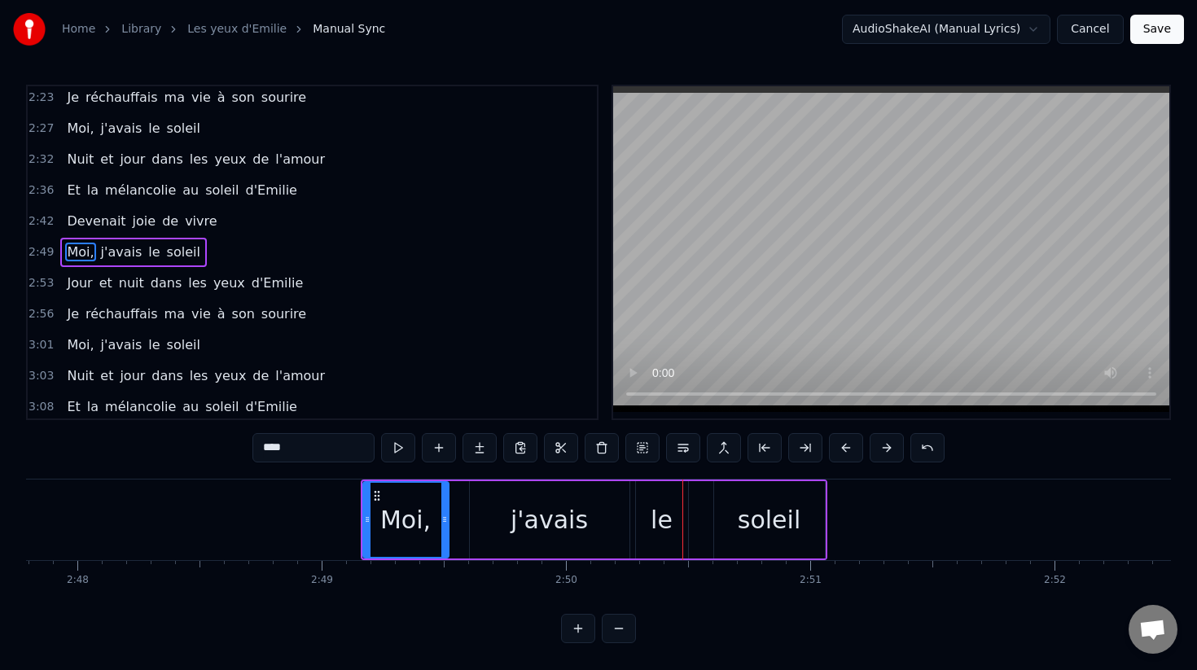
click at [839, 446] on button at bounding box center [846, 447] width 34 height 29
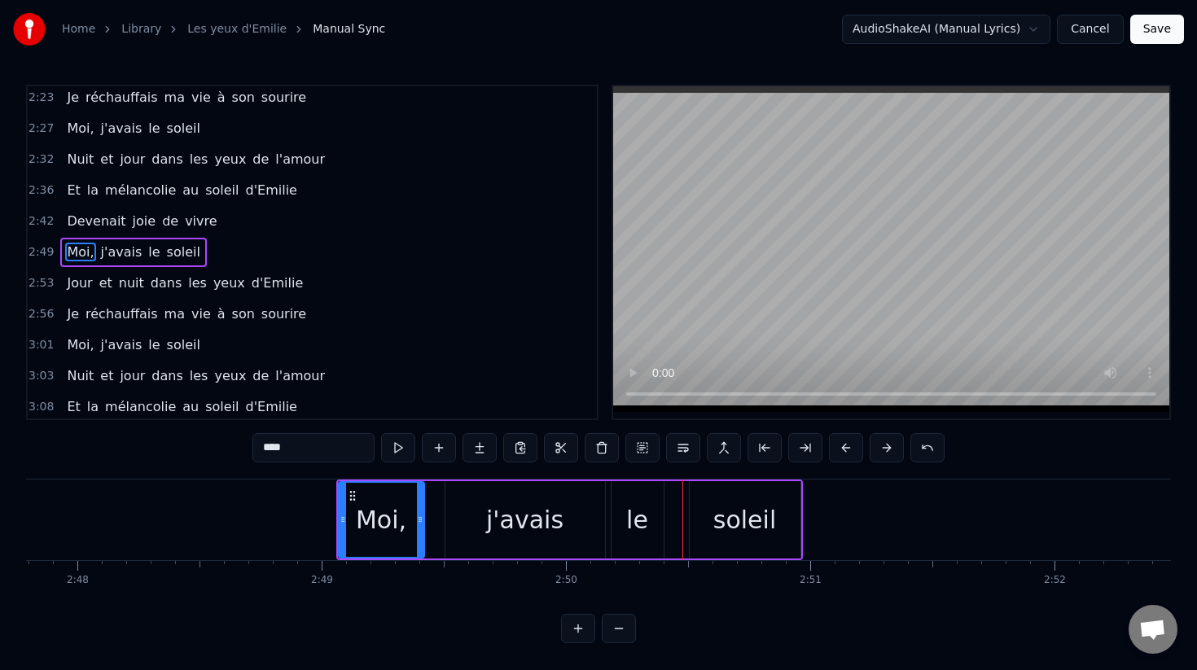
click at [839, 446] on button at bounding box center [846, 447] width 34 height 29
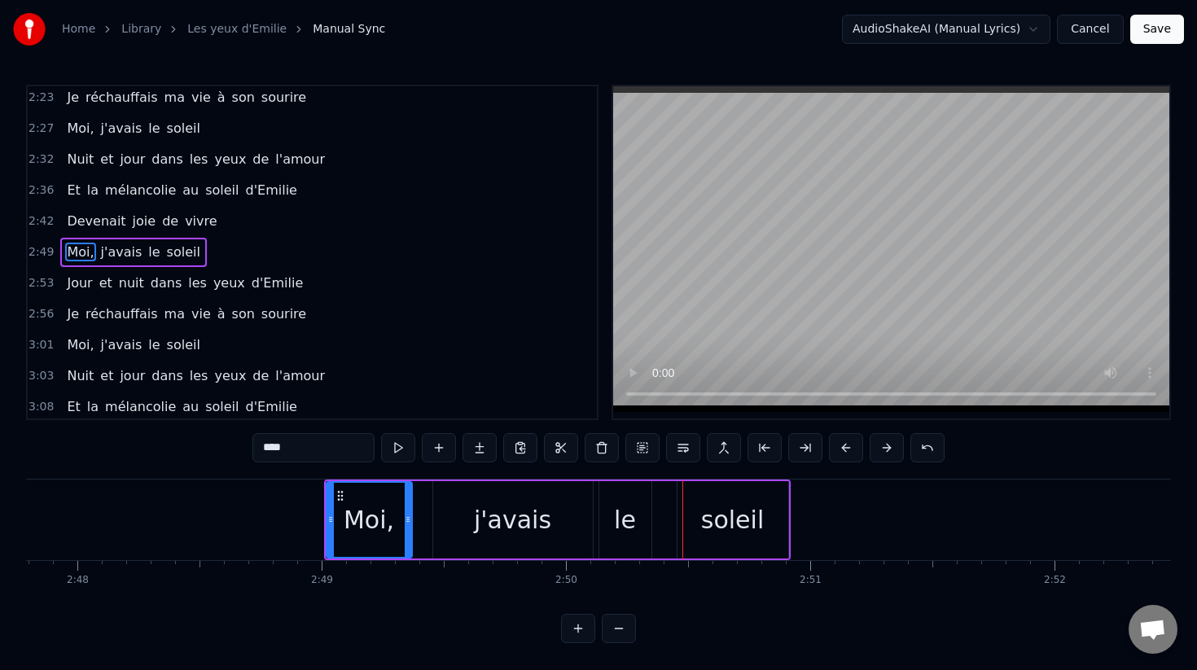
click at [839, 446] on button at bounding box center [846, 447] width 34 height 29
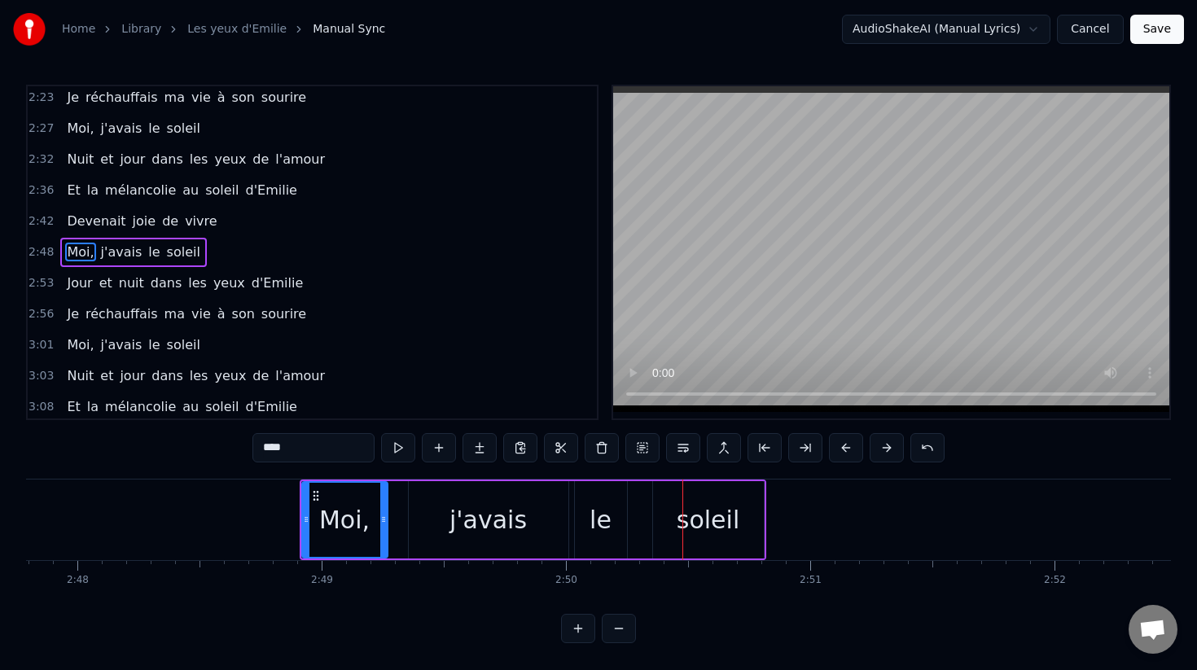
click at [839, 446] on button at bounding box center [846, 447] width 34 height 29
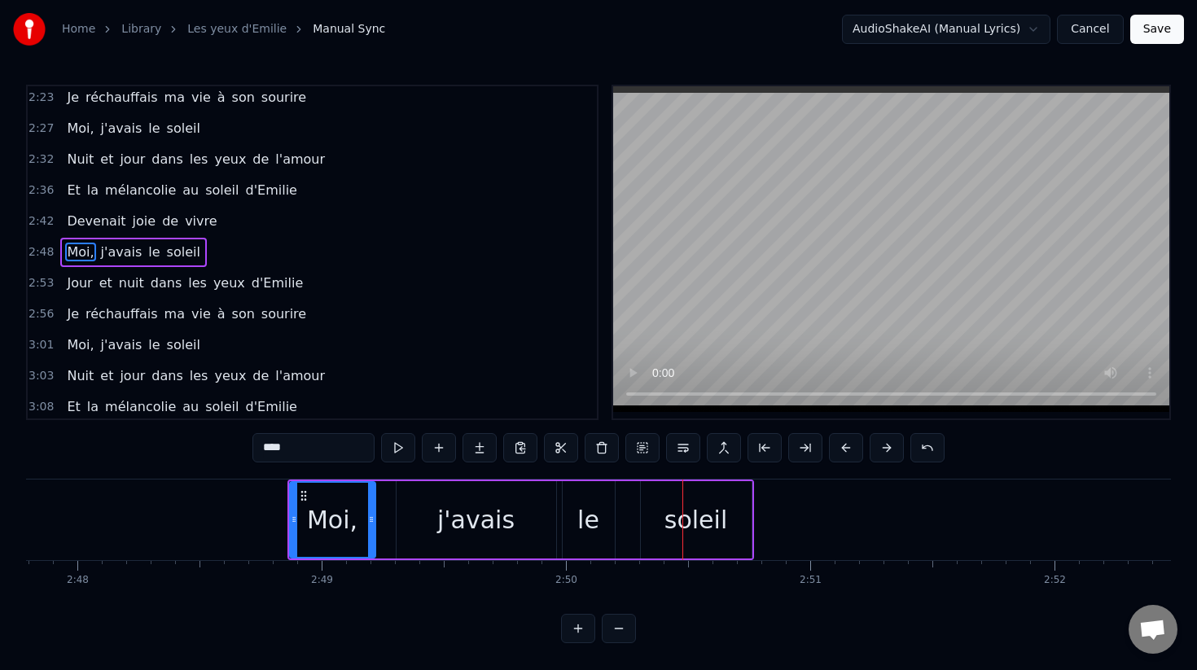
click at [839, 446] on button at bounding box center [846, 447] width 34 height 29
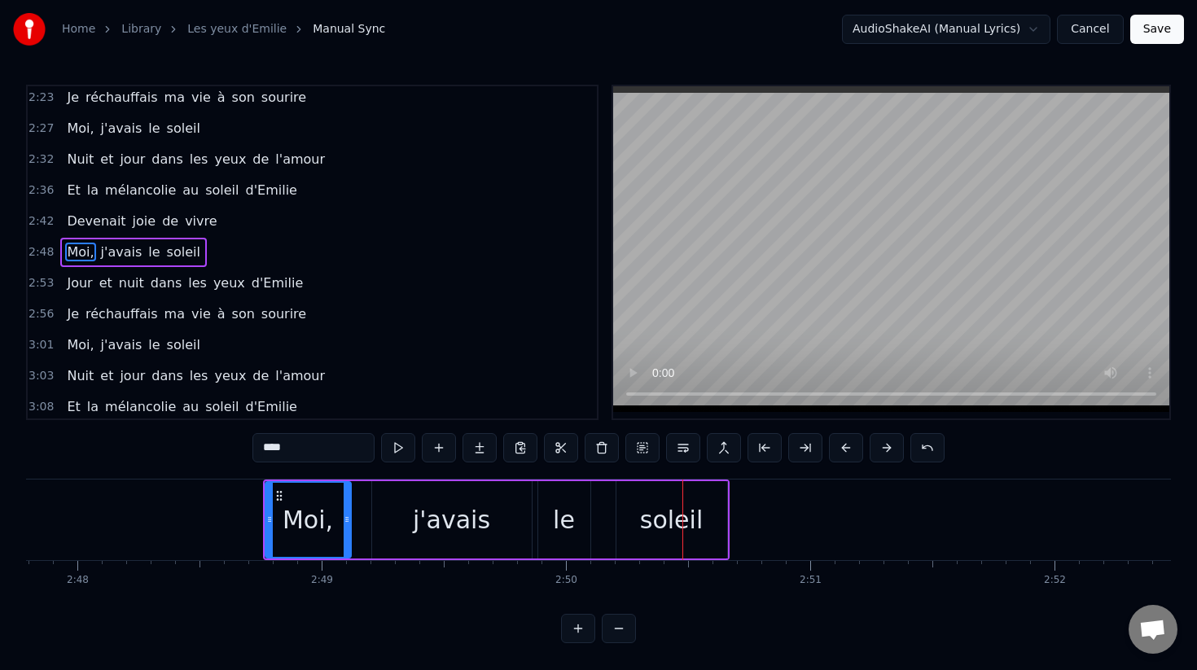
click at [839, 446] on button at bounding box center [846, 447] width 34 height 29
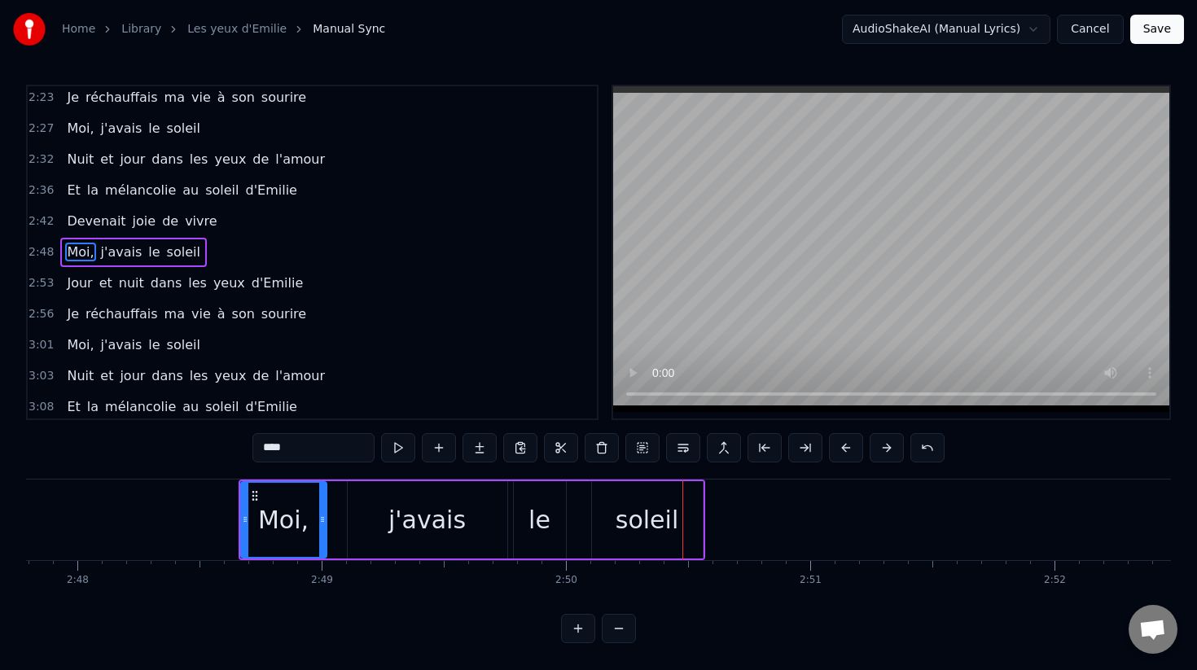
click at [839, 446] on button at bounding box center [846, 447] width 34 height 29
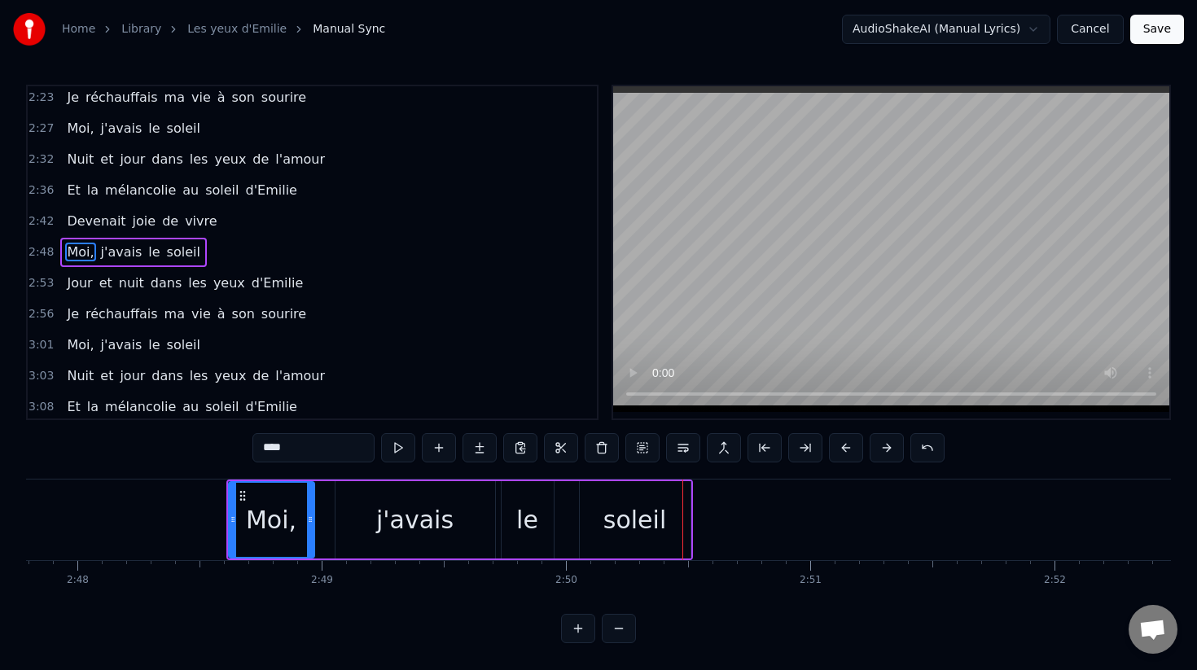
click at [839, 446] on button at bounding box center [846, 447] width 34 height 29
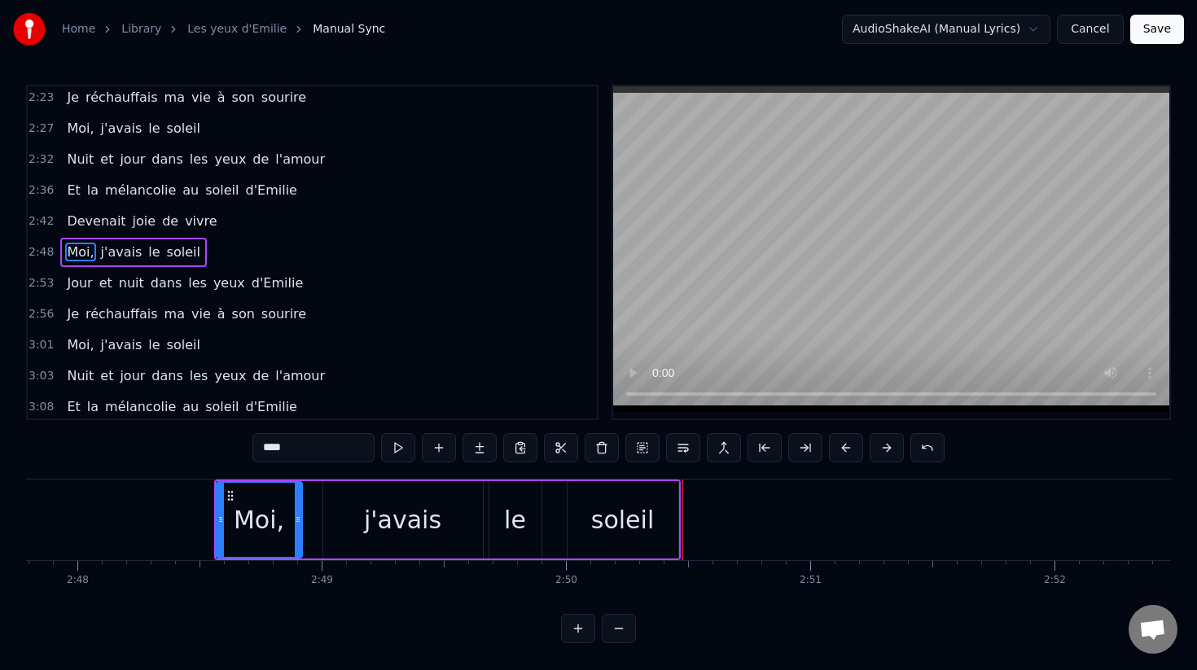
click at [839, 446] on button at bounding box center [846, 447] width 34 height 29
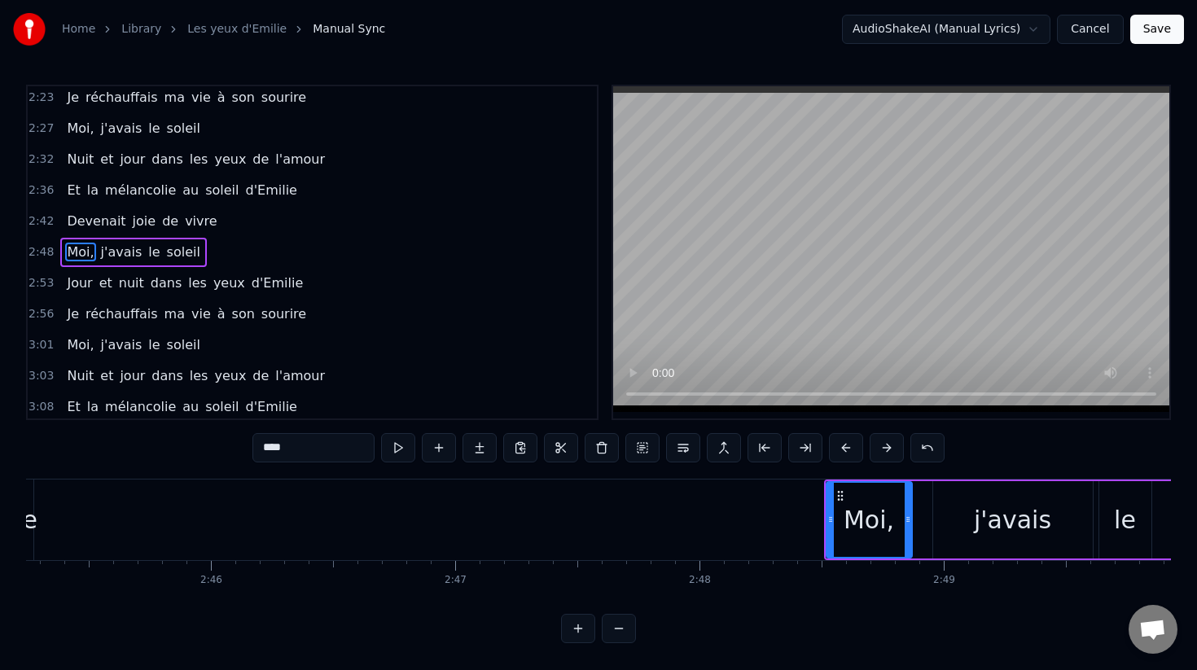
scroll to position [0, 40359]
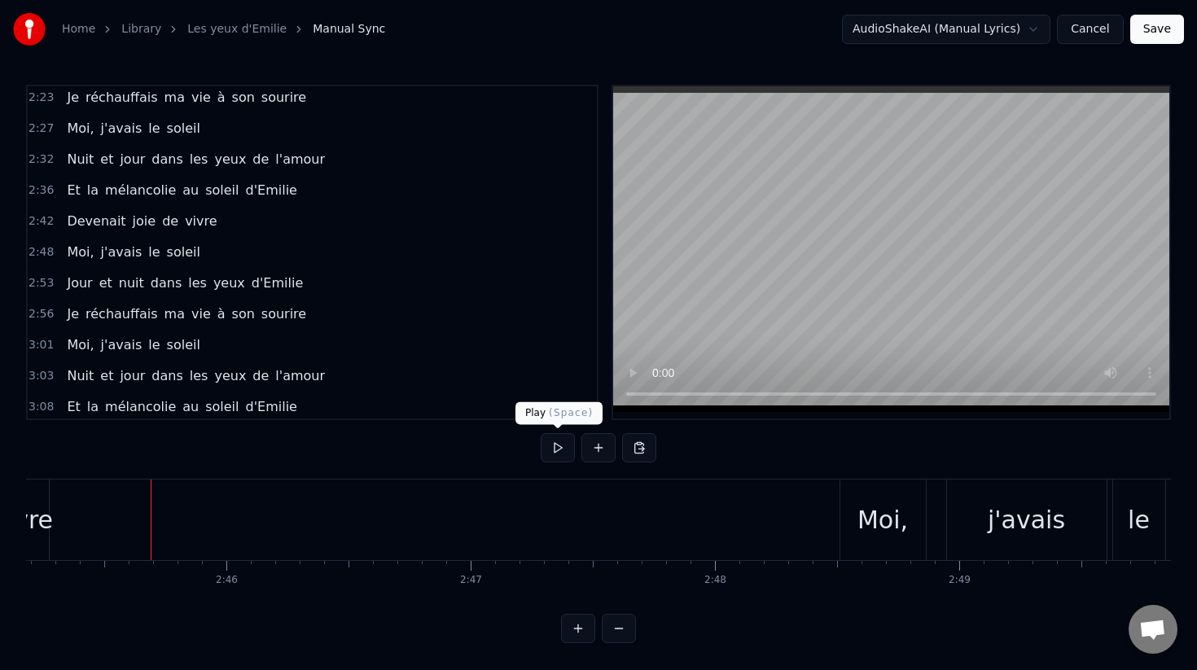
click at [561, 447] on button at bounding box center [558, 447] width 34 height 29
click
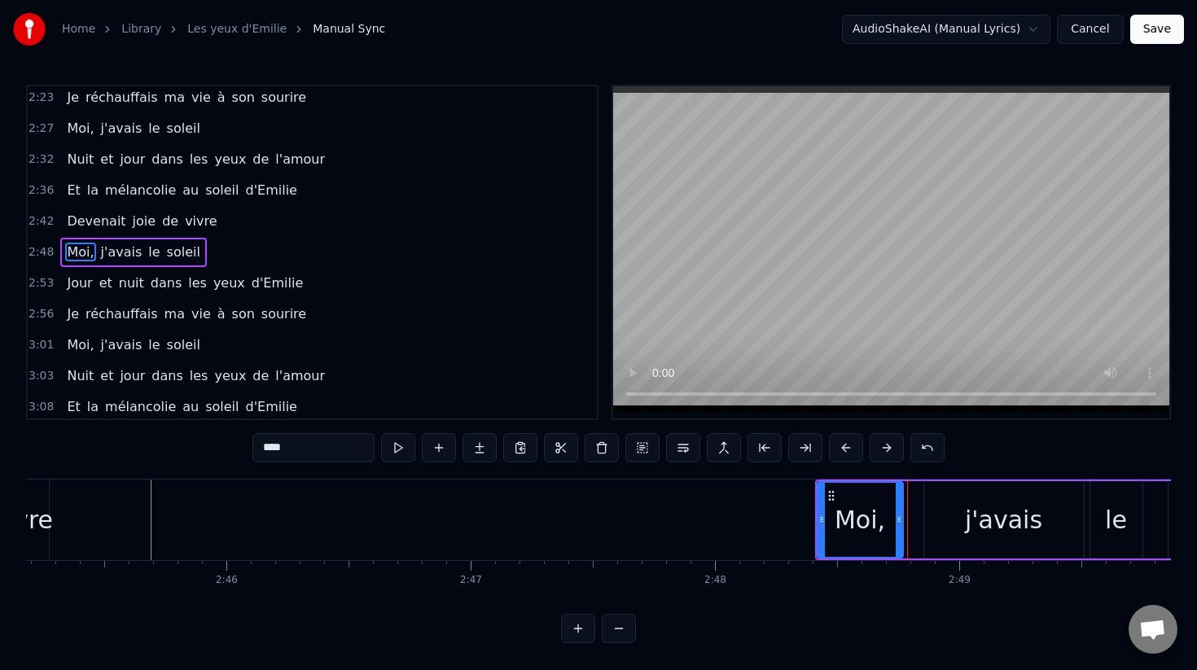
click at [848, 450] on button at bounding box center [846, 447] width 34 height 29
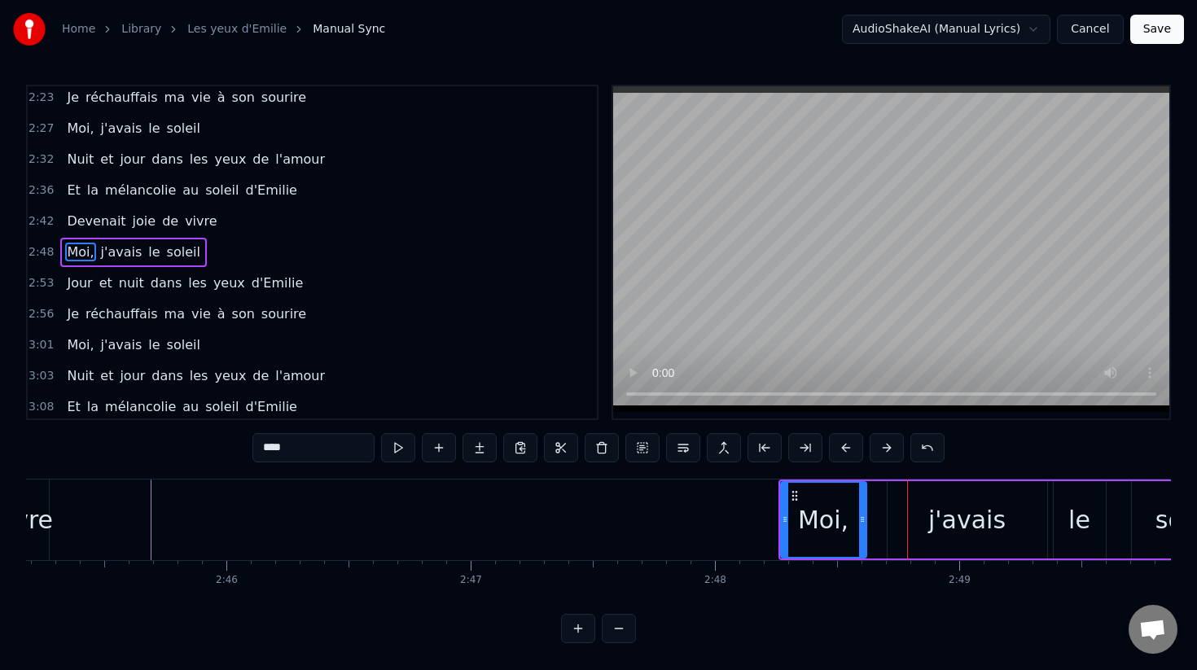
click at [848, 450] on button at bounding box center [846, 447] width 34 height 29
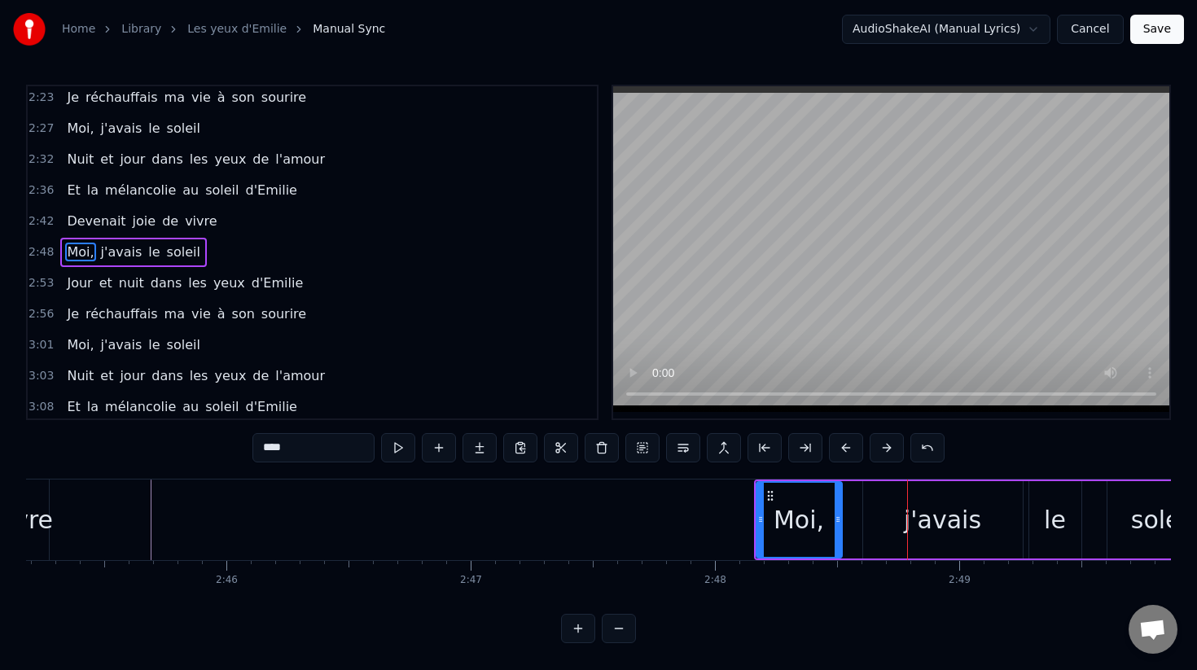
click at [848, 450] on button at bounding box center [846, 447] width 34 height 29
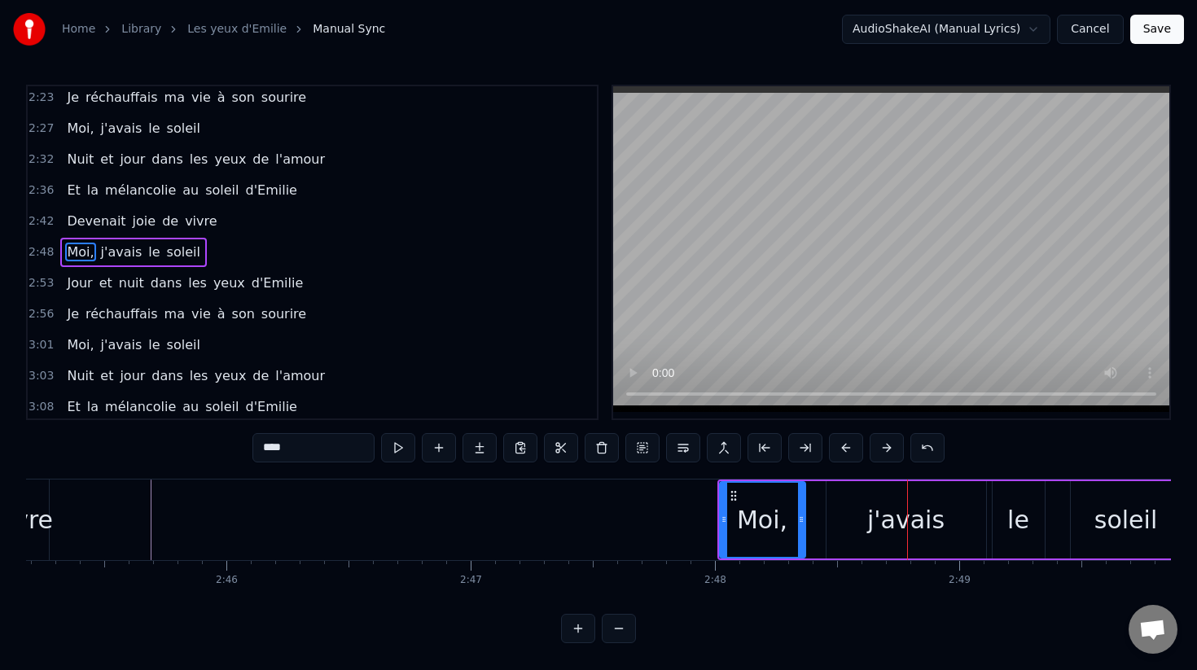
click at [848, 450] on button at bounding box center [846, 447] width 34 height 29
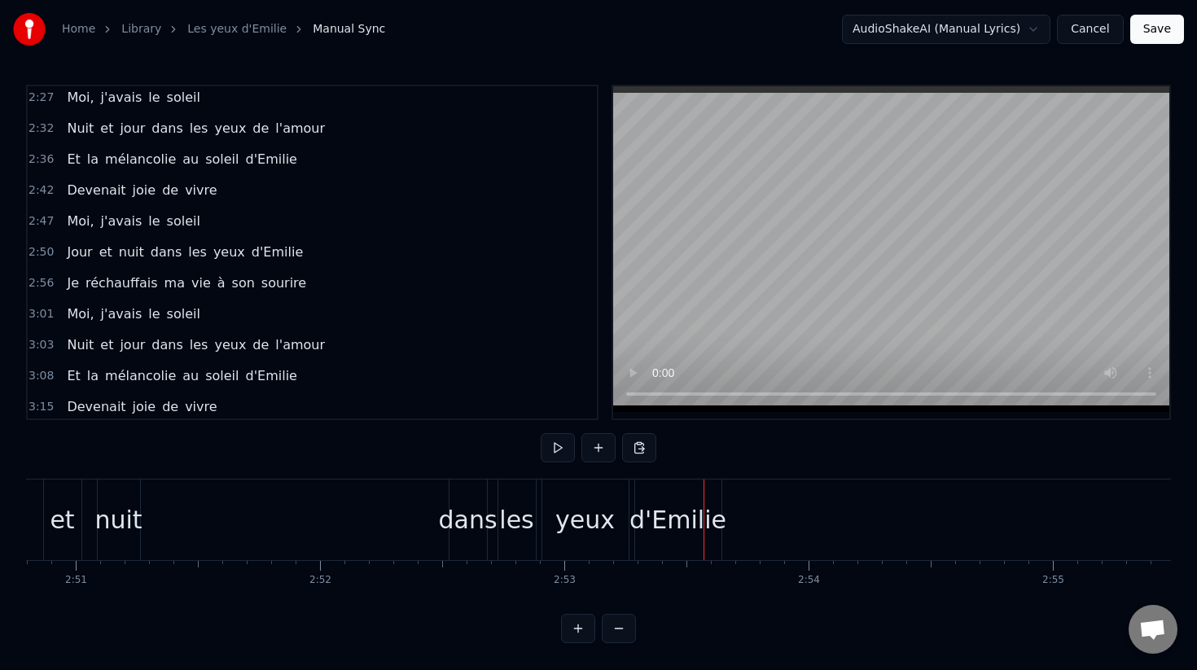
scroll to position [0, 41662]
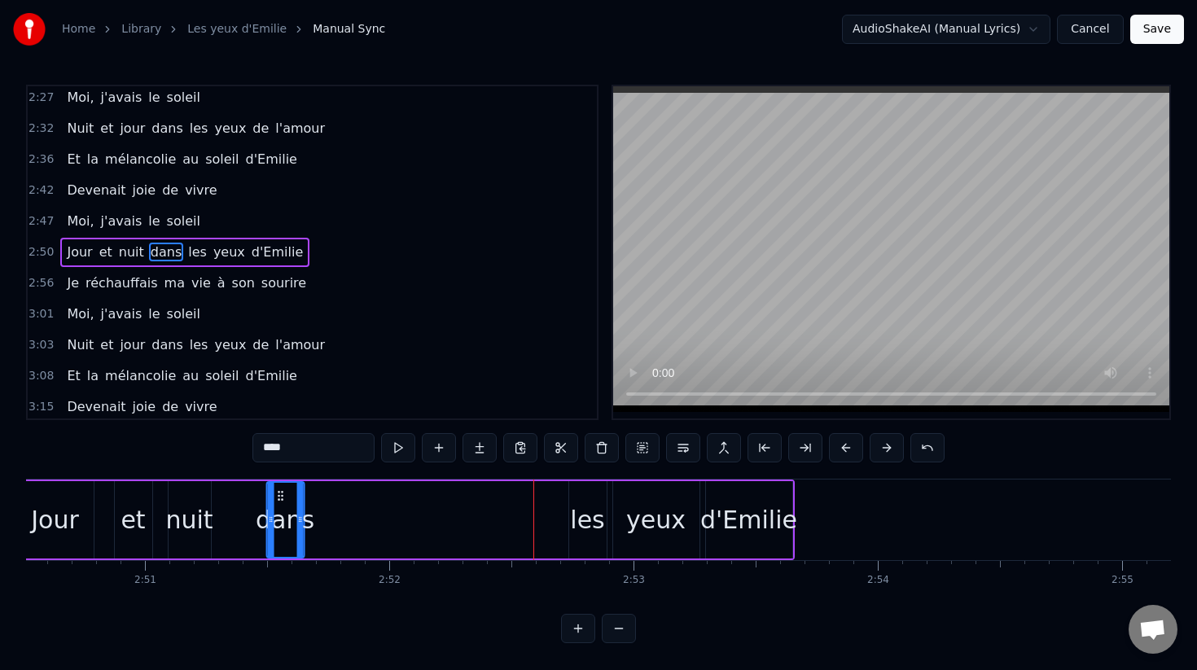
drag, startPoint x: 534, startPoint y: 497, endPoint x: 281, endPoint y: 497, distance: 253.3
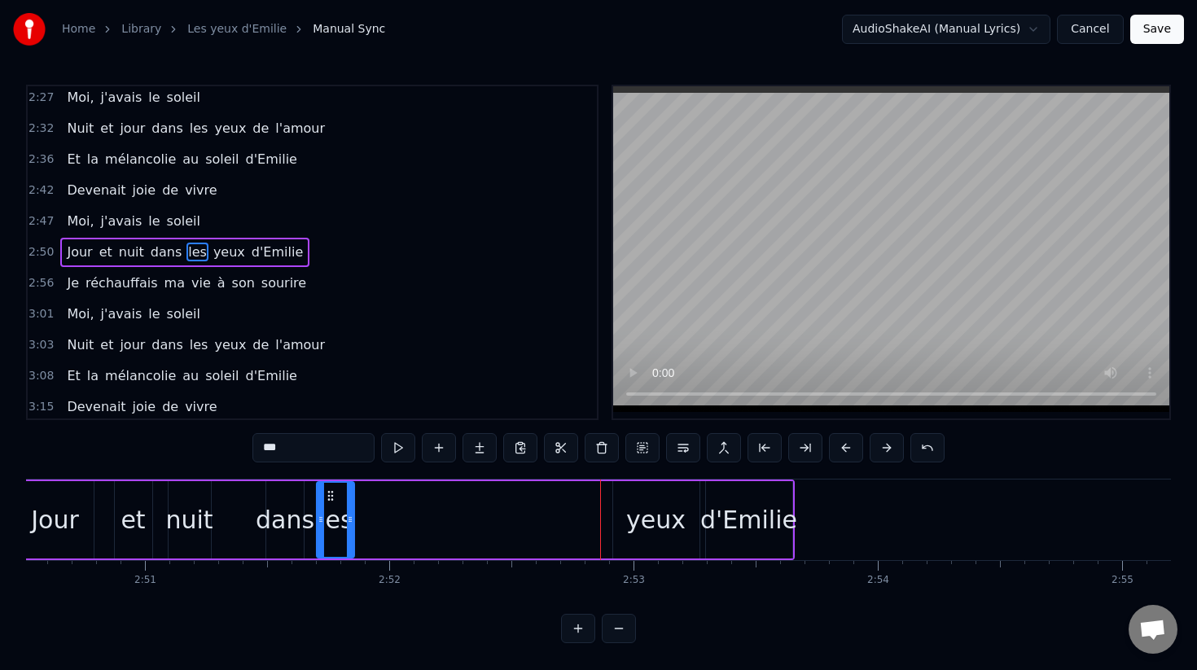
drag, startPoint x: 582, startPoint y: 499, endPoint x: 342, endPoint y: 502, distance: 240.3
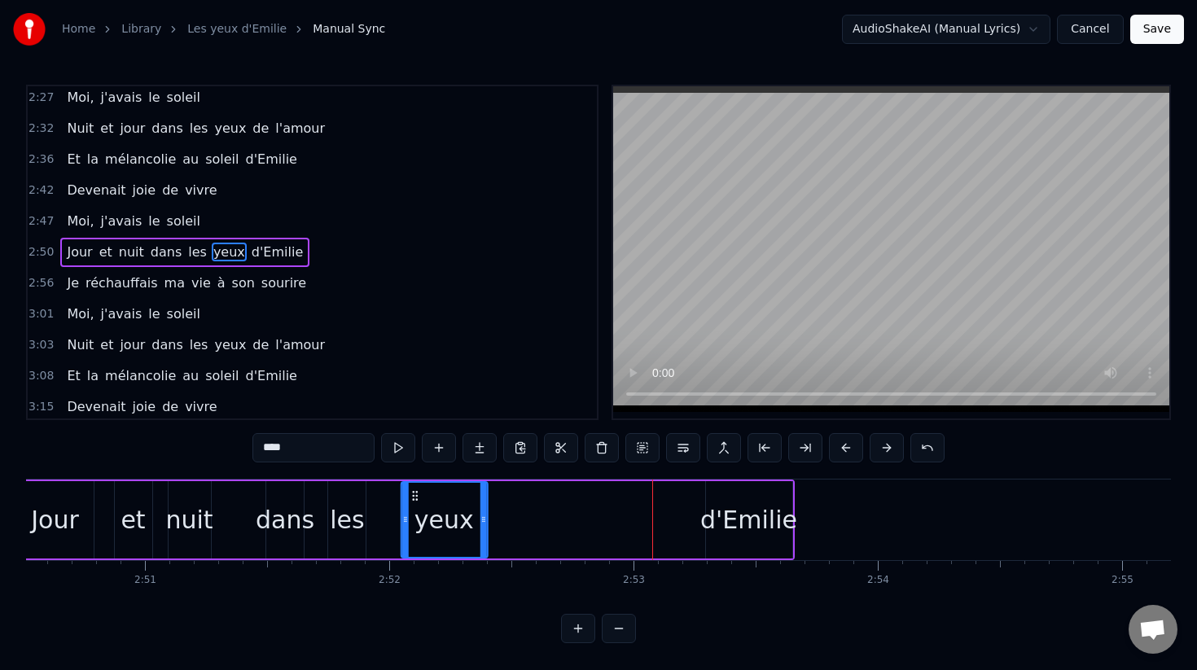
drag, startPoint x: 625, startPoint y: 499, endPoint x: 413, endPoint y: 503, distance: 212.6
type input "********"
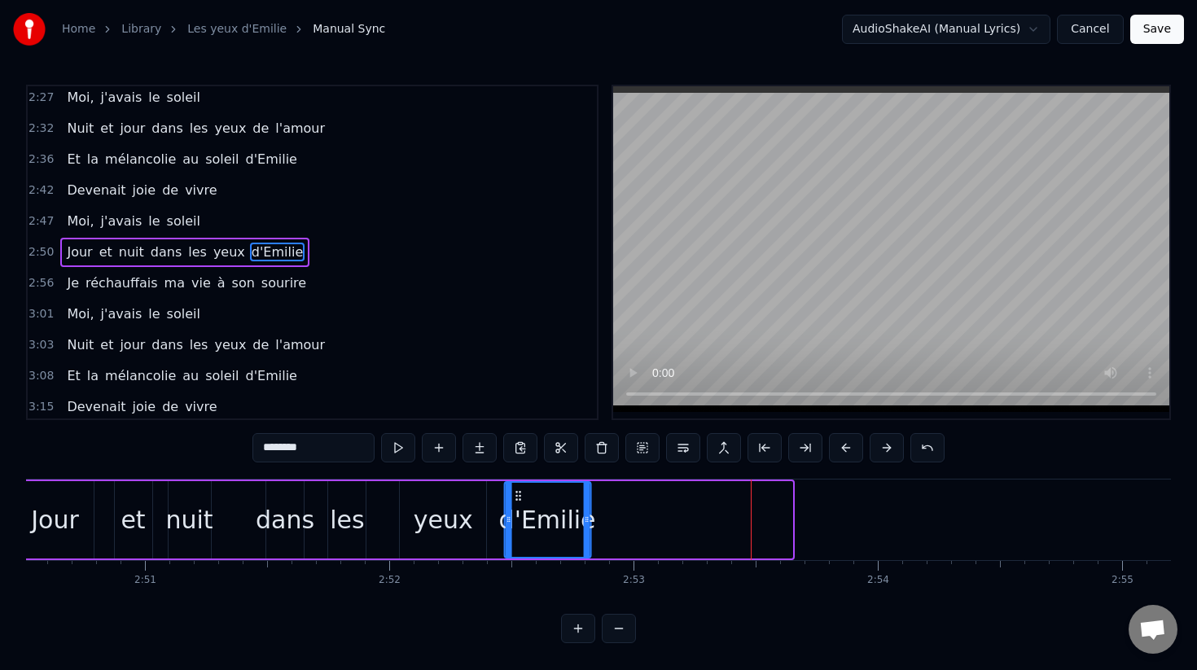
drag, startPoint x: 722, startPoint y: 499, endPoint x: 520, endPoint y: 504, distance: 201.2
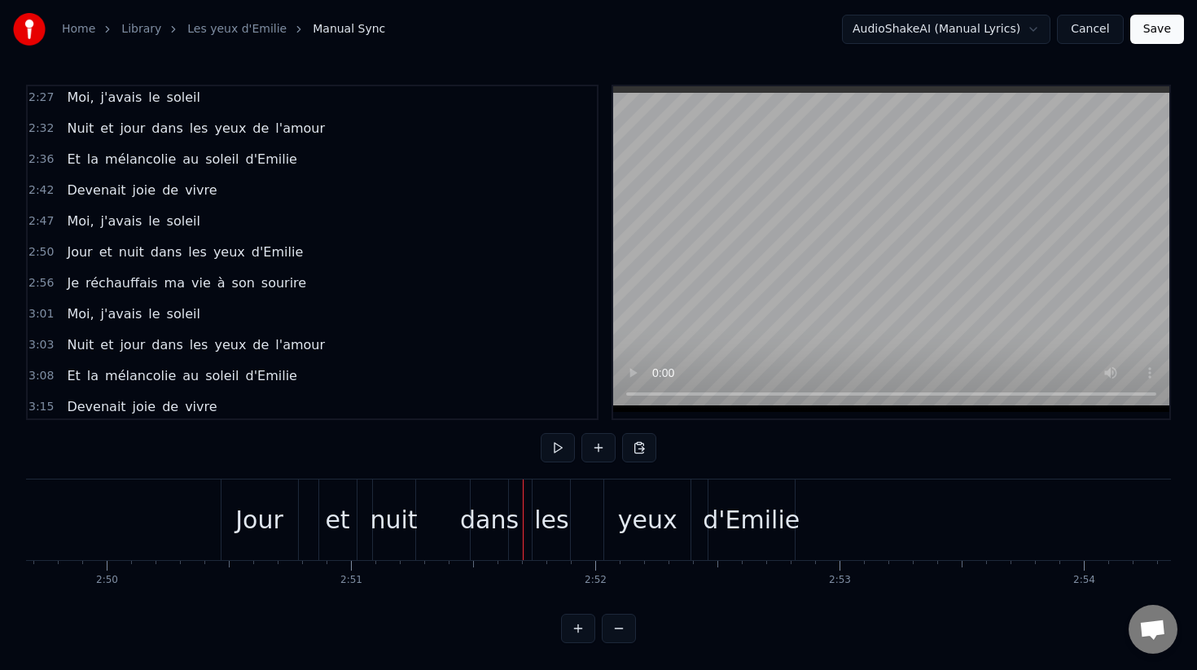
scroll to position [0, 41441]
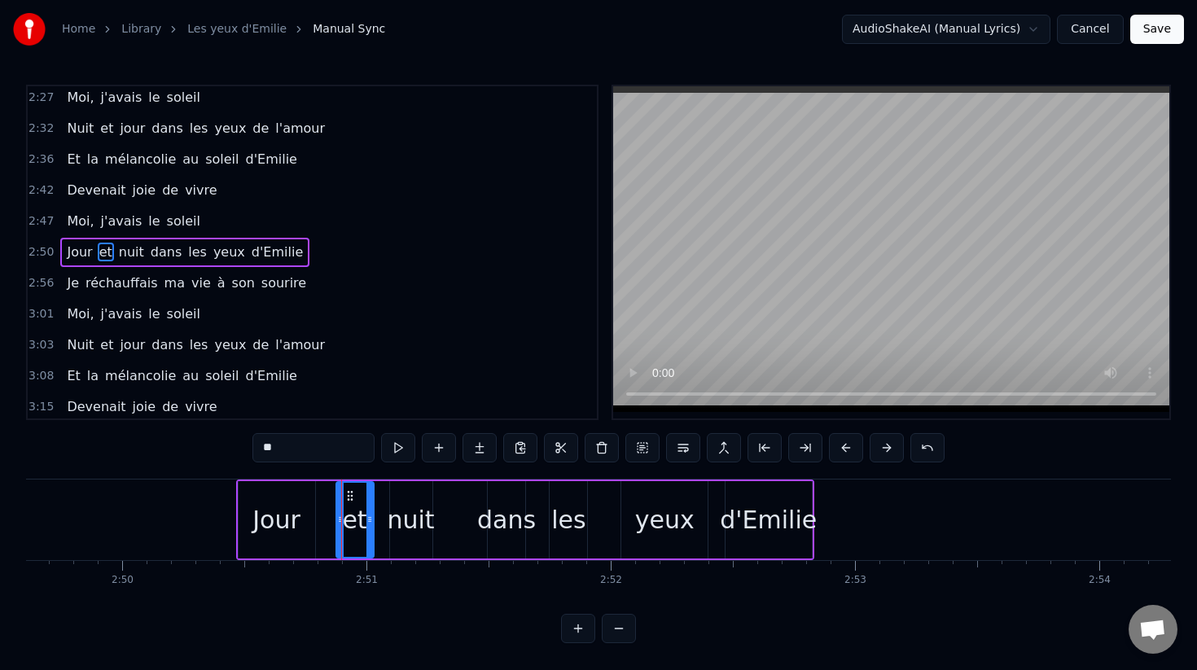
type input "****"
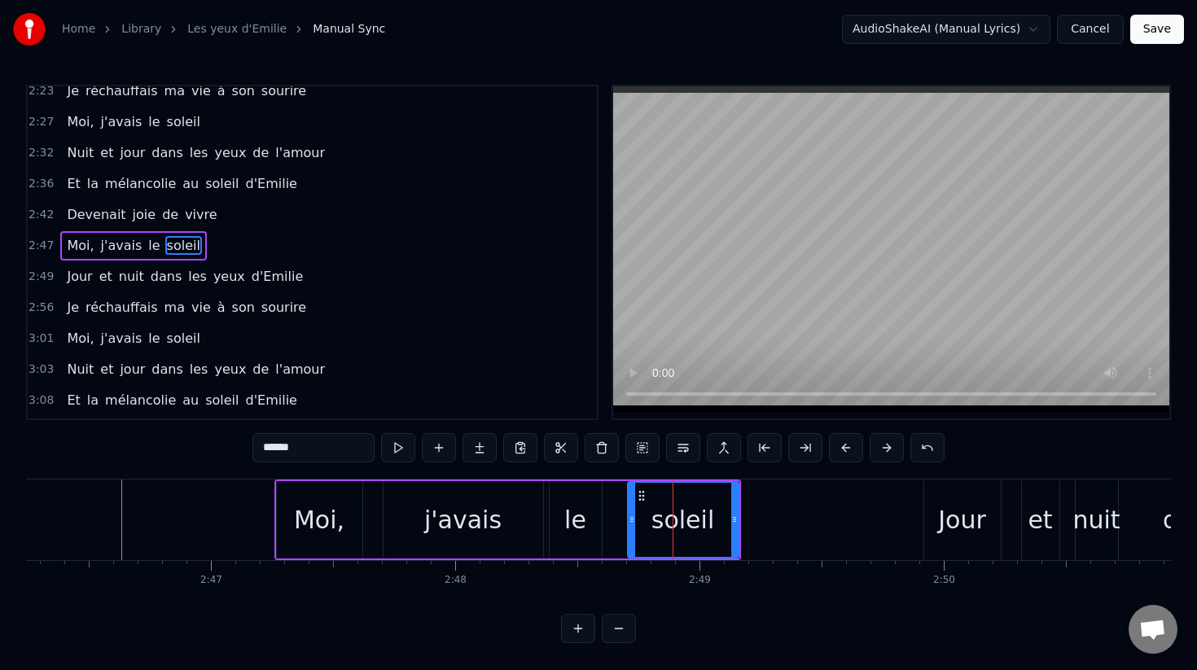
scroll to position [840, 0]
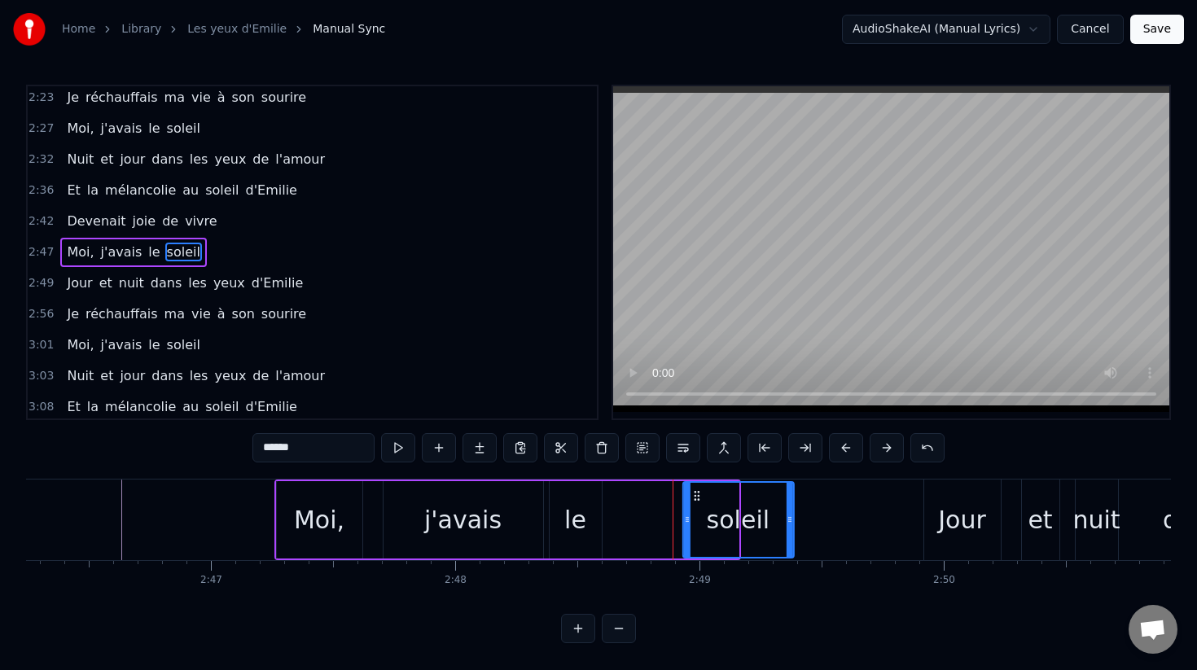
drag, startPoint x: 642, startPoint y: 493, endPoint x: 696, endPoint y: 507, distance: 56.3
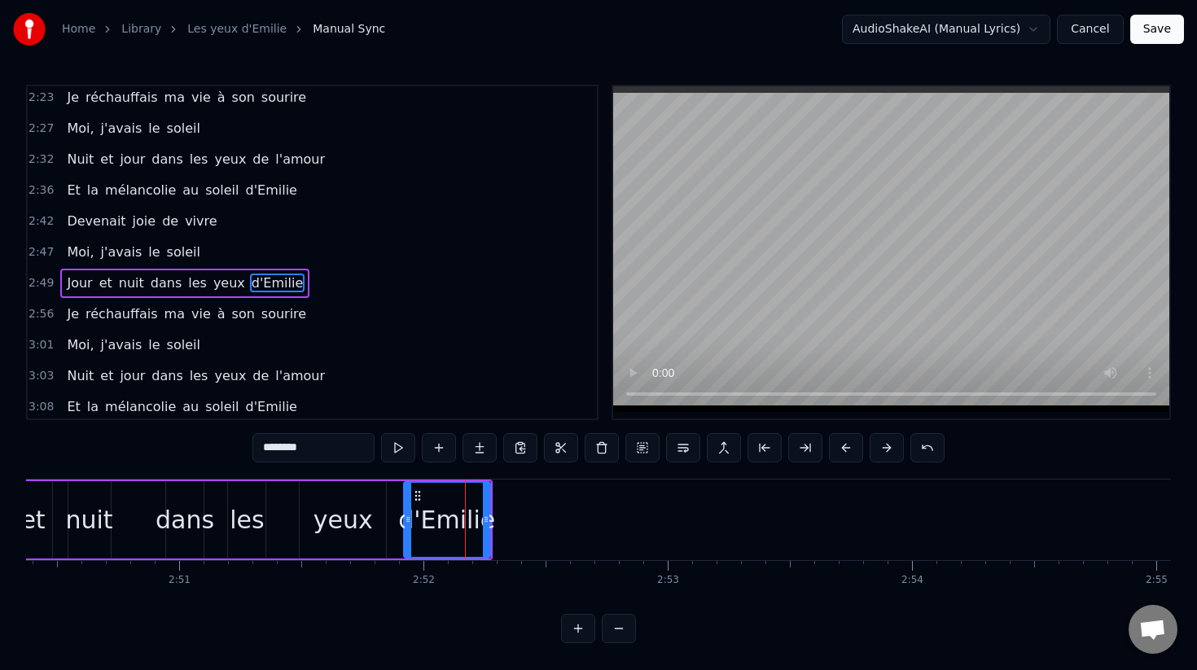
scroll to position [871, 0]
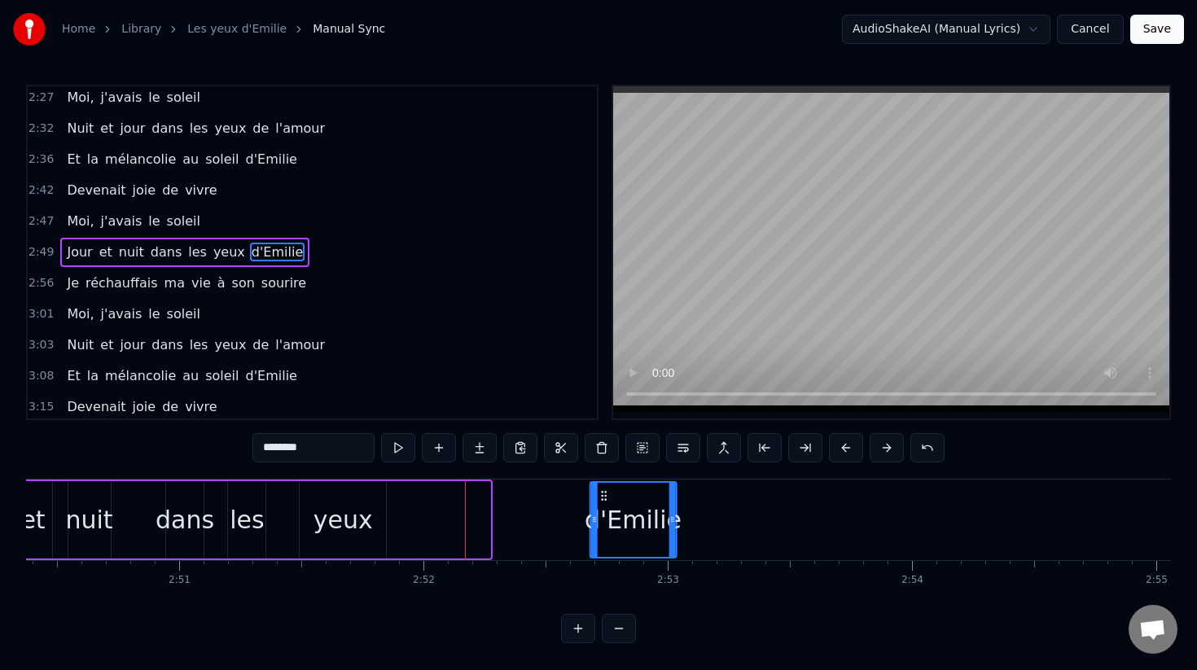
drag, startPoint x: 419, startPoint y: 498, endPoint x: 606, endPoint y: 504, distance: 186.6
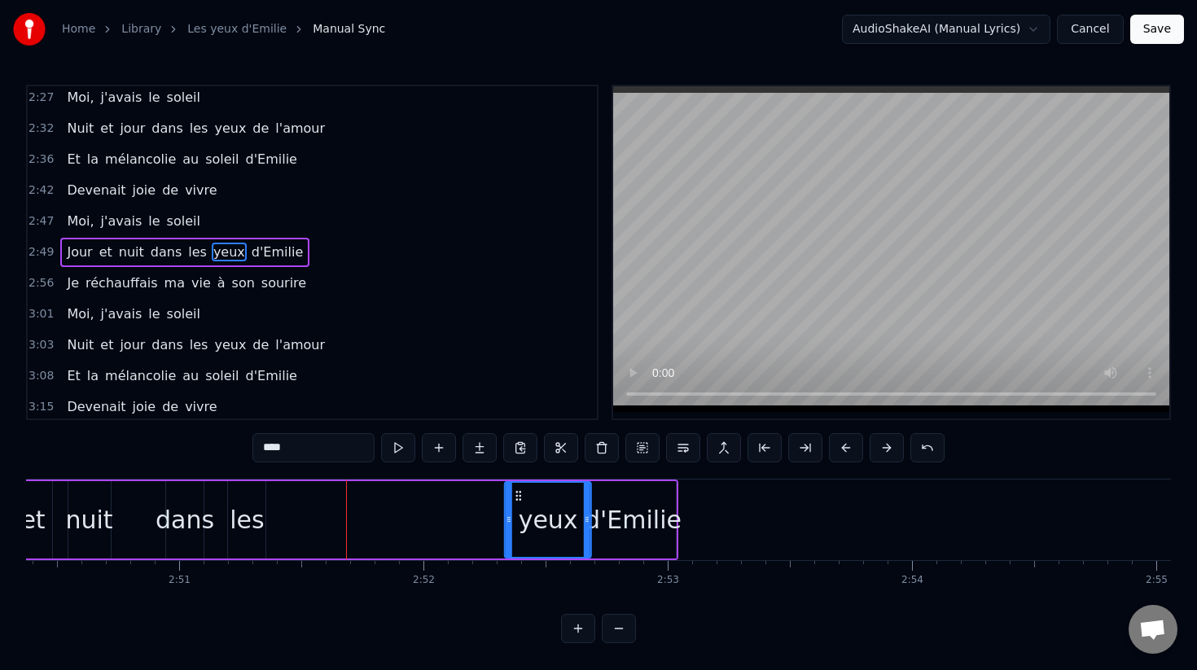
drag, startPoint x: 314, startPoint y: 499, endPoint x: 507, endPoint y: 522, distance: 194.4
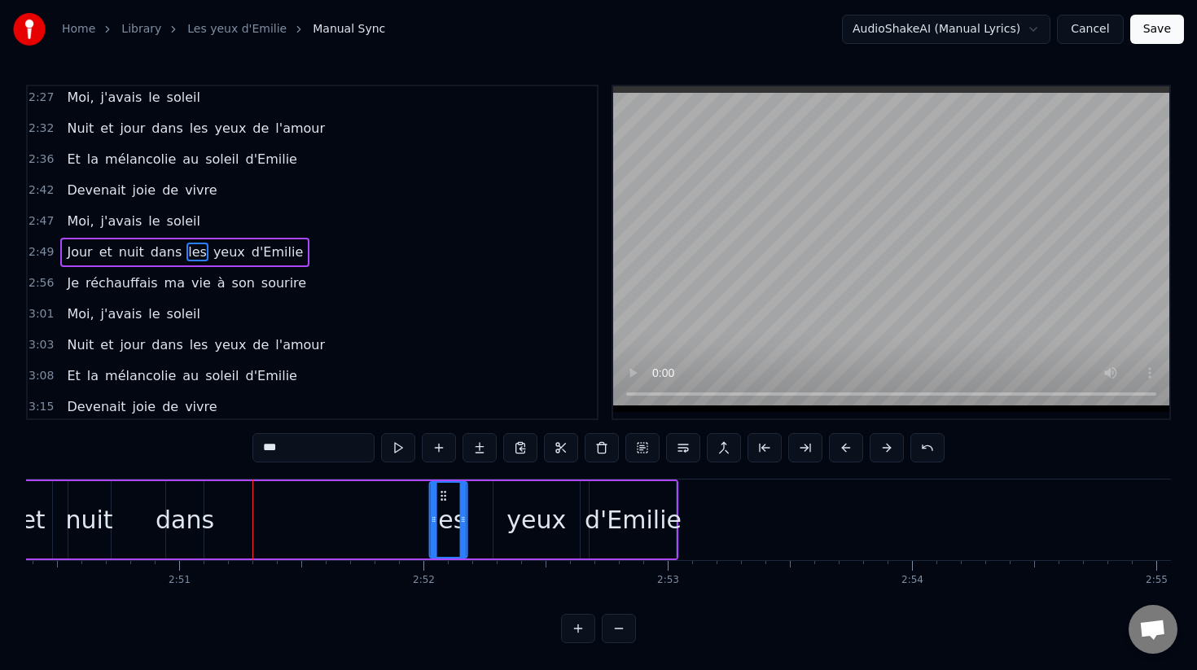
drag, startPoint x: 242, startPoint y: 498, endPoint x: 448, endPoint y: 520, distance: 207.3
type input "****"
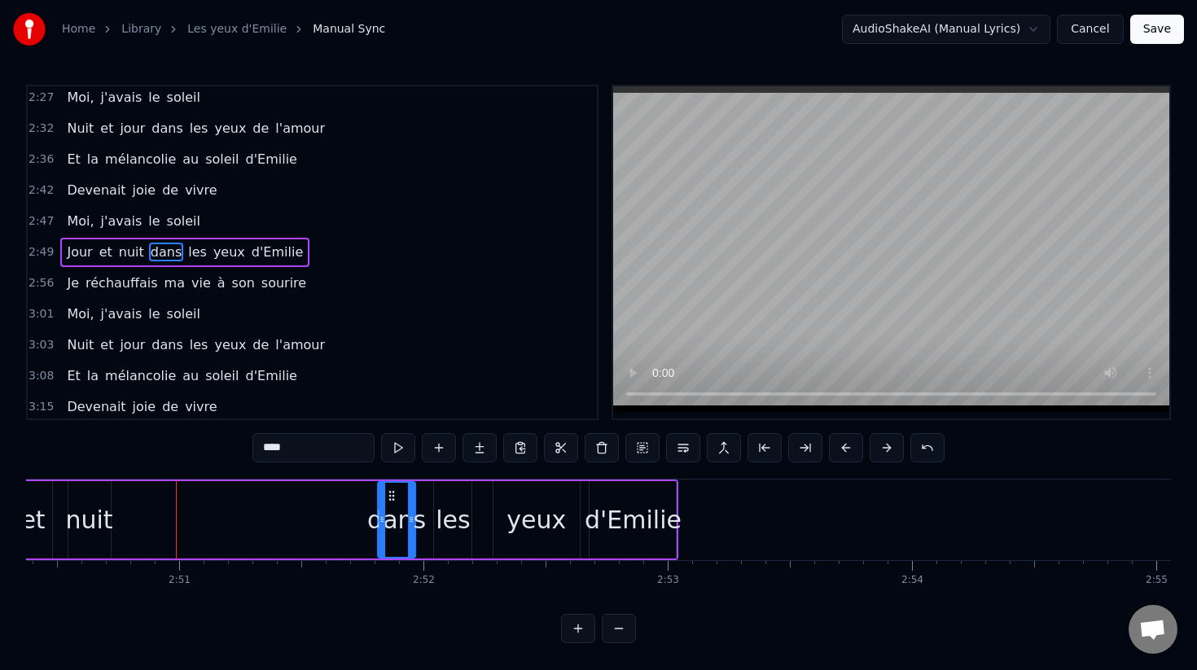
drag, startPoint x: 182, startPoint y: 495, endPoint x: 402, endPoint y: 511, distance: 219.7
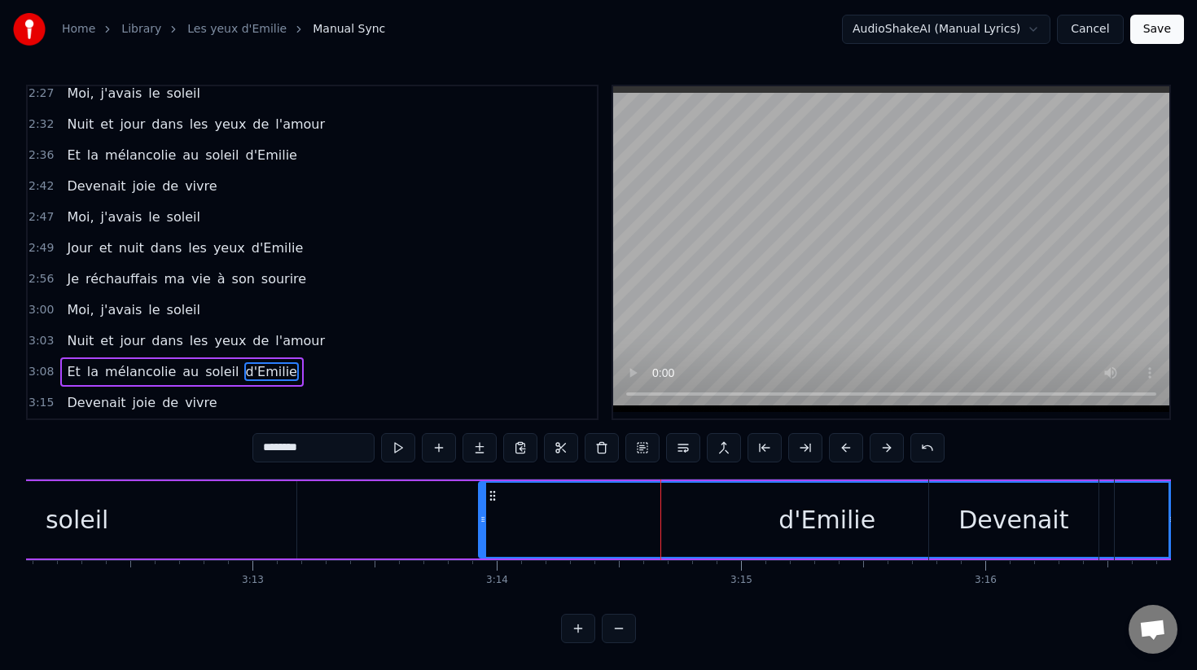
scroll to position [0, 46978]
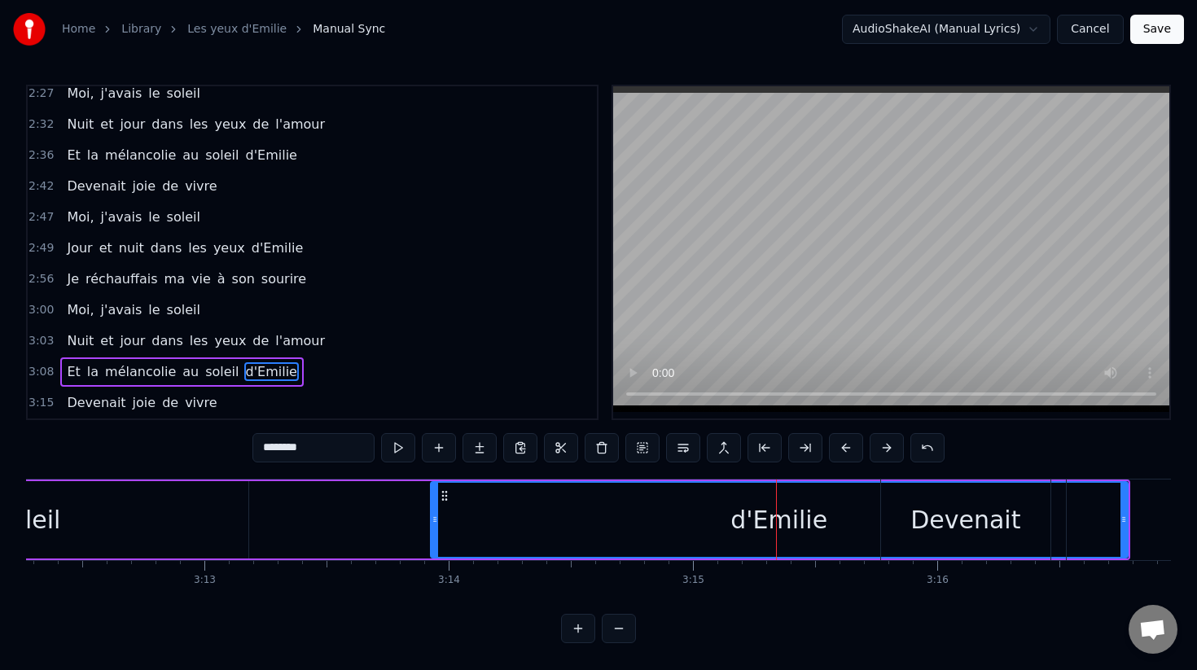
drag, startPoint x: 1126, startPoint y: 518, endPoint x: 590, endPoint y: 524, distance: 535.1
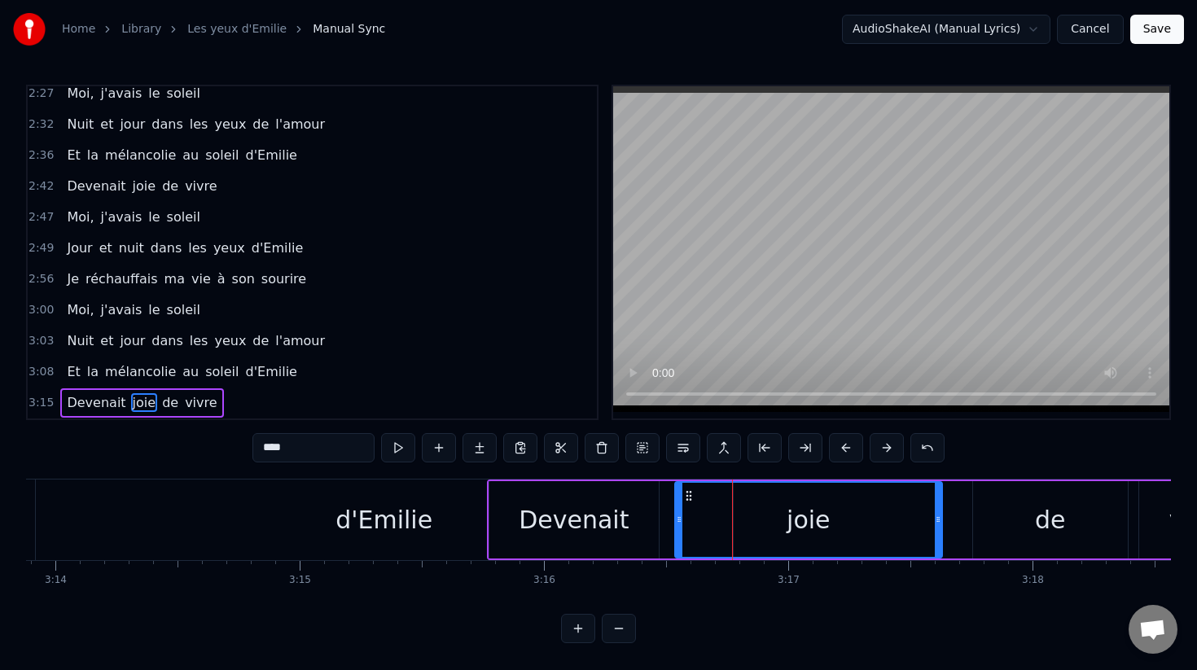
scroll to position [0, 47359]
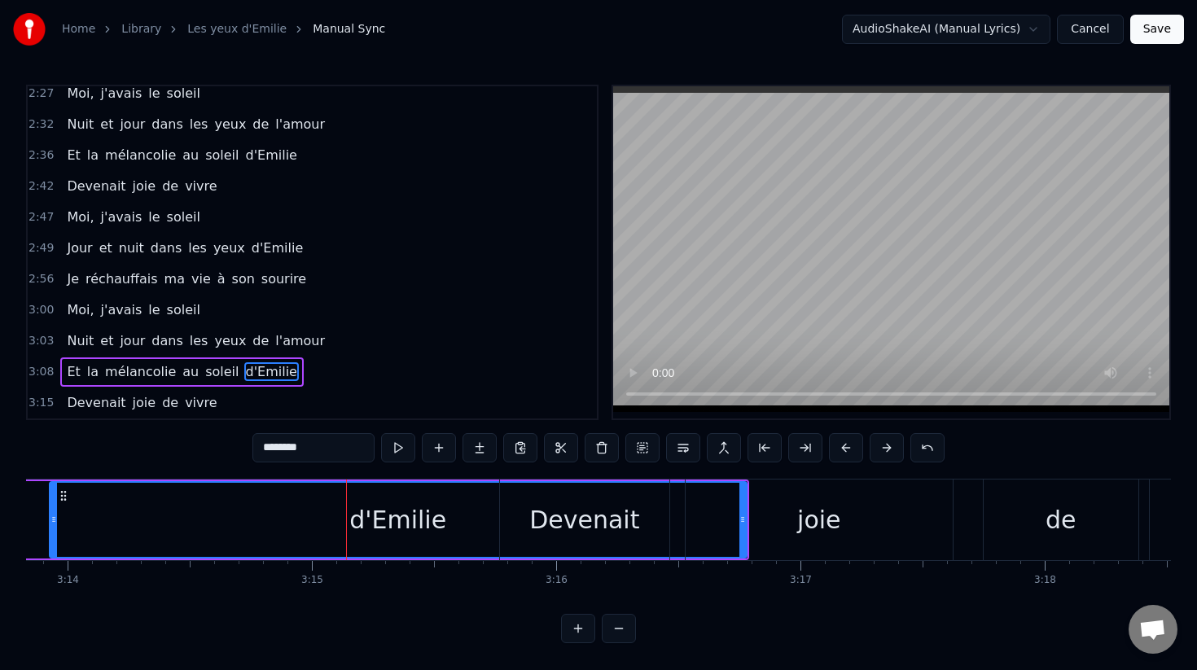
type input "****"
drag, startPoint x: 743, startPoint y: 520, endPoint x: 383, endPoint y: 538, distance: 360.4
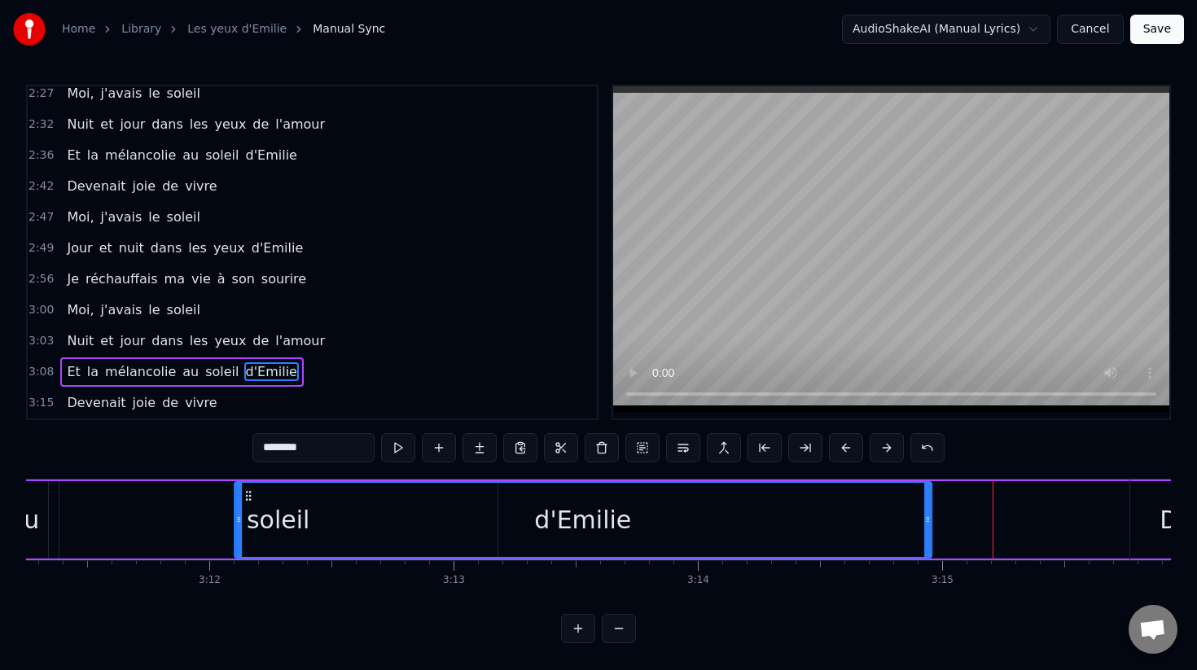
scroll to position [0, 46729]
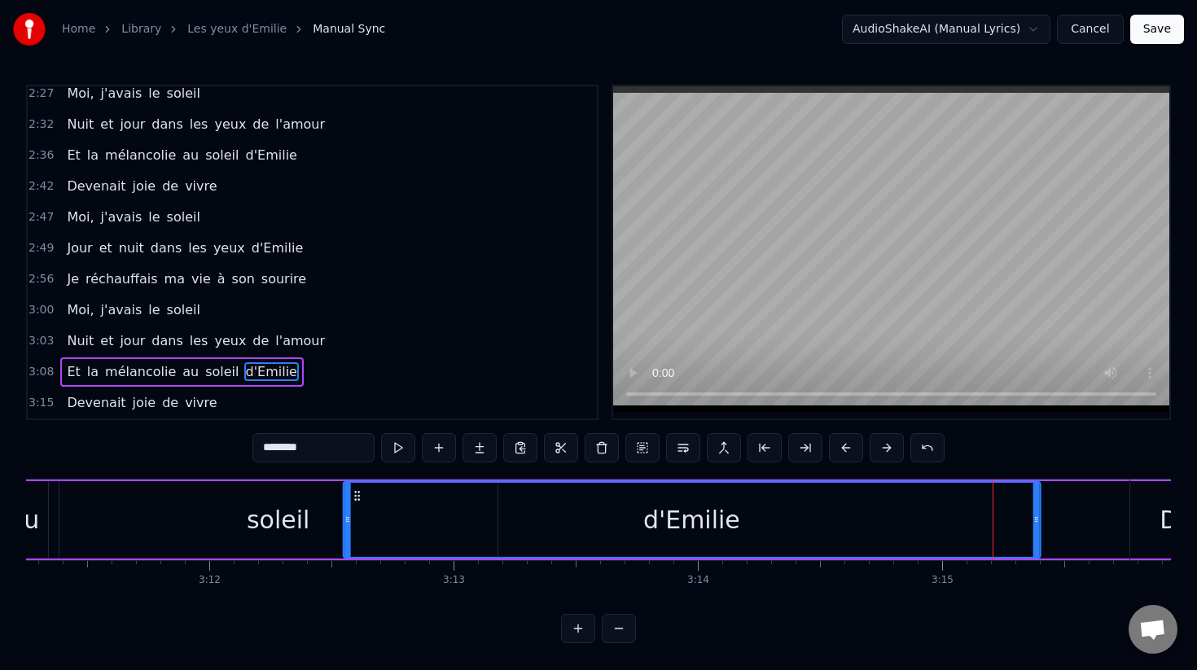
drag, startPoint x: 234, startPoint y: 498, endPoint x: 401, endPoint y: 539, distance: 172.1
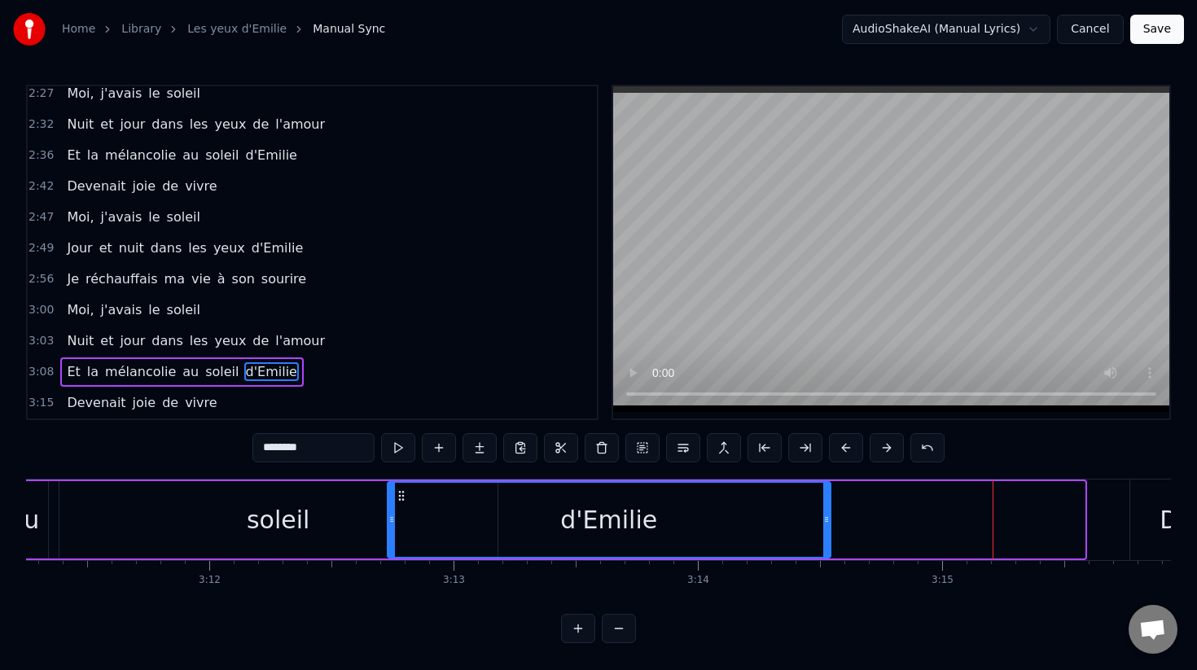
drag, startPoint x: 1082, startPoint y: 520, endPoint x: 827, endPoint y: 533, distance: 254.4
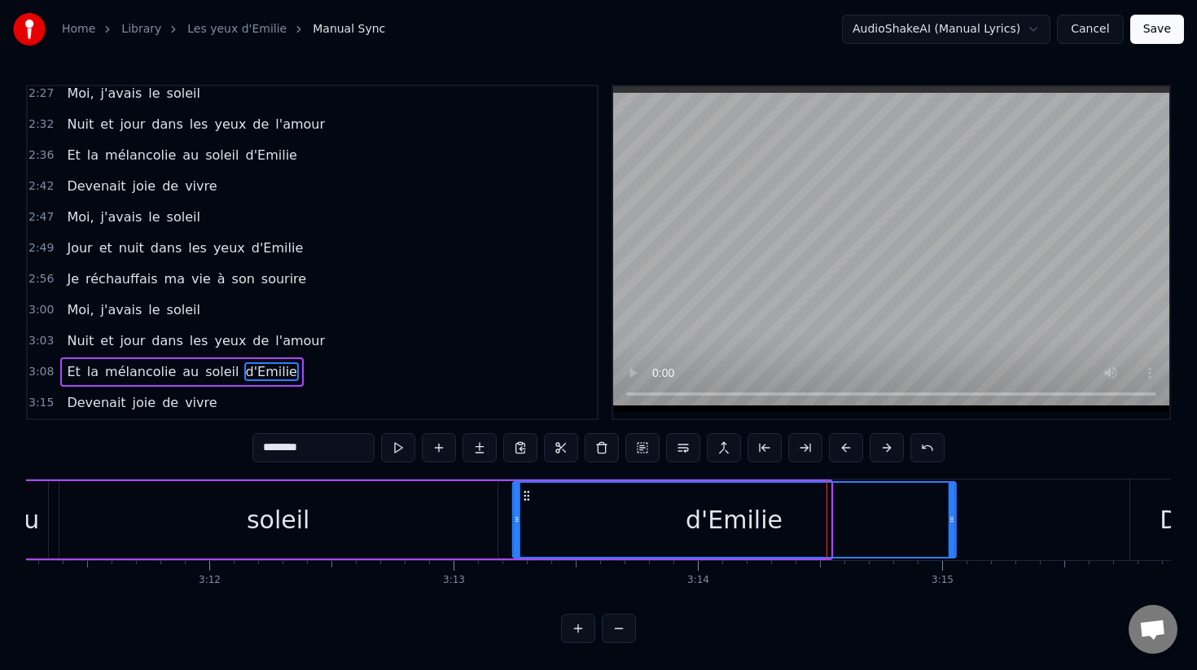
drag, startPoint x: 400, startPoint y: 495, endPoint x: 524, endPoint y: 513, distance: 125.1
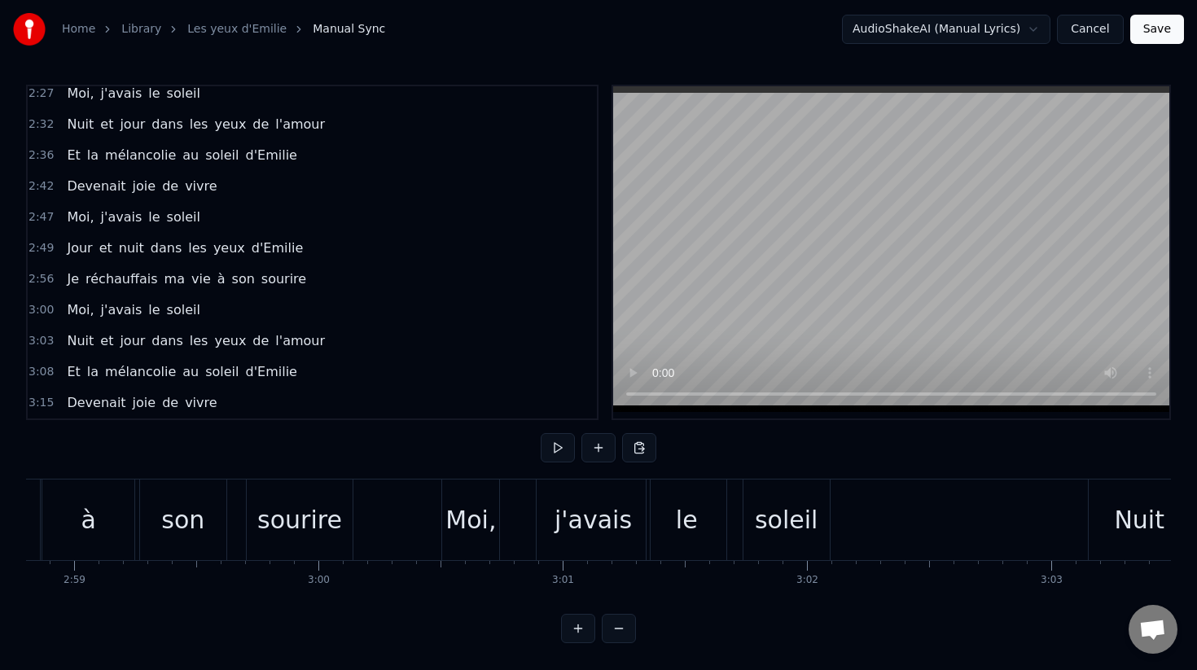
scroll to position [0, 43676]
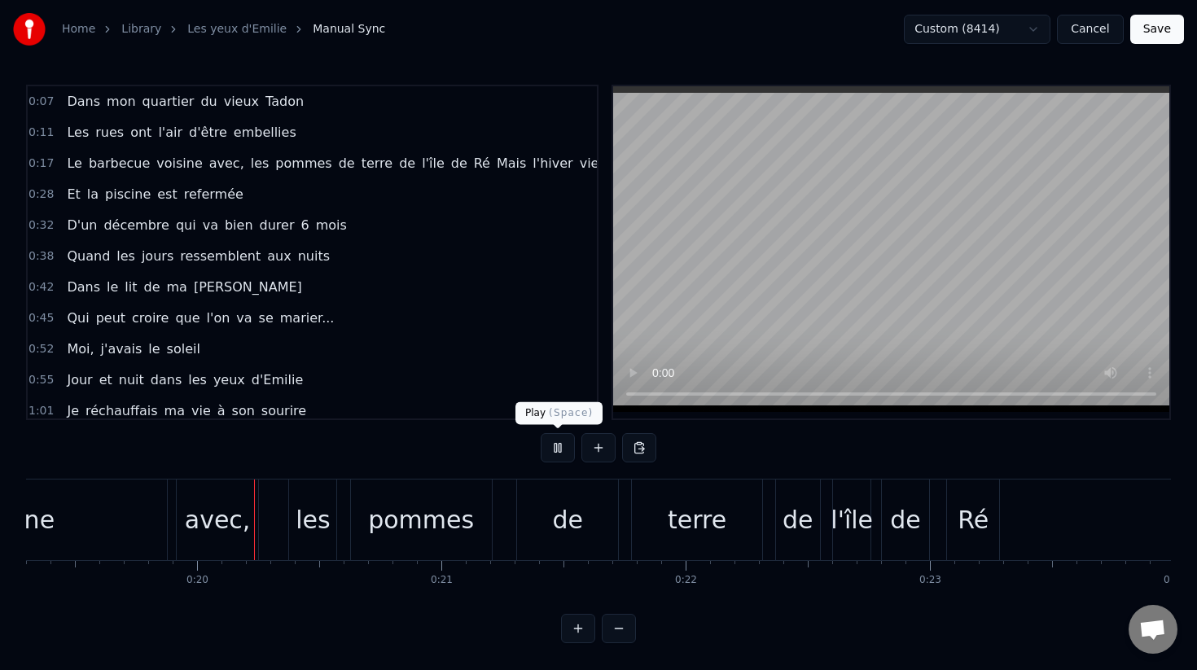
scroll to position [0, 4725]
